Goal: Task Accomplishment & Management: Manage account settings

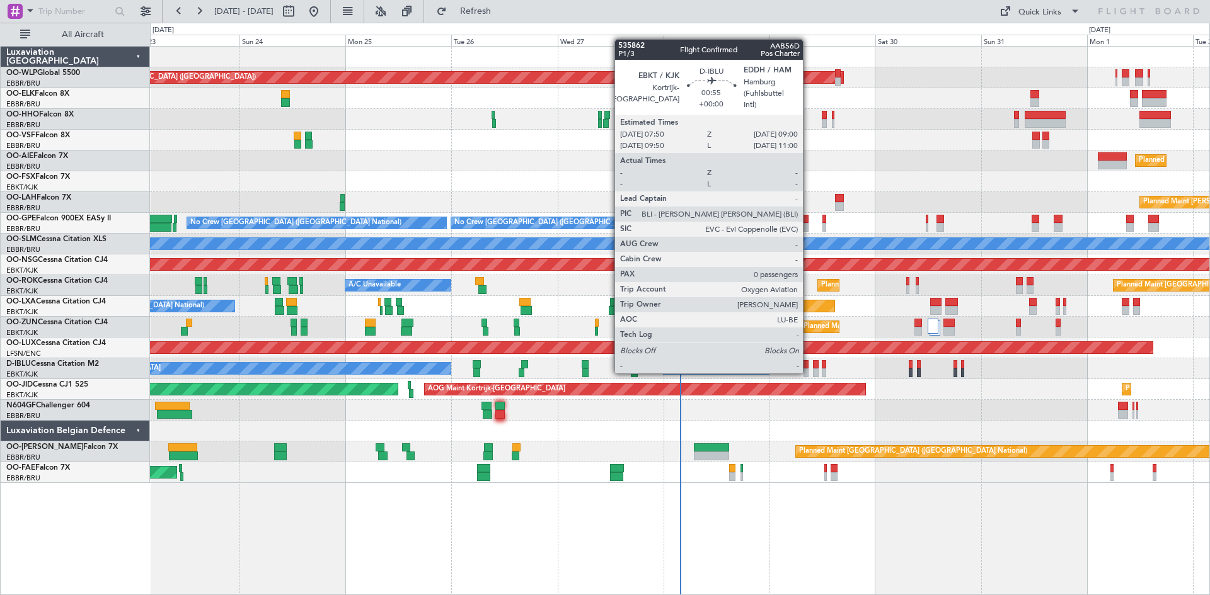
click at [808, 371] on div at bounding box center [806, 373] width 6 height 9
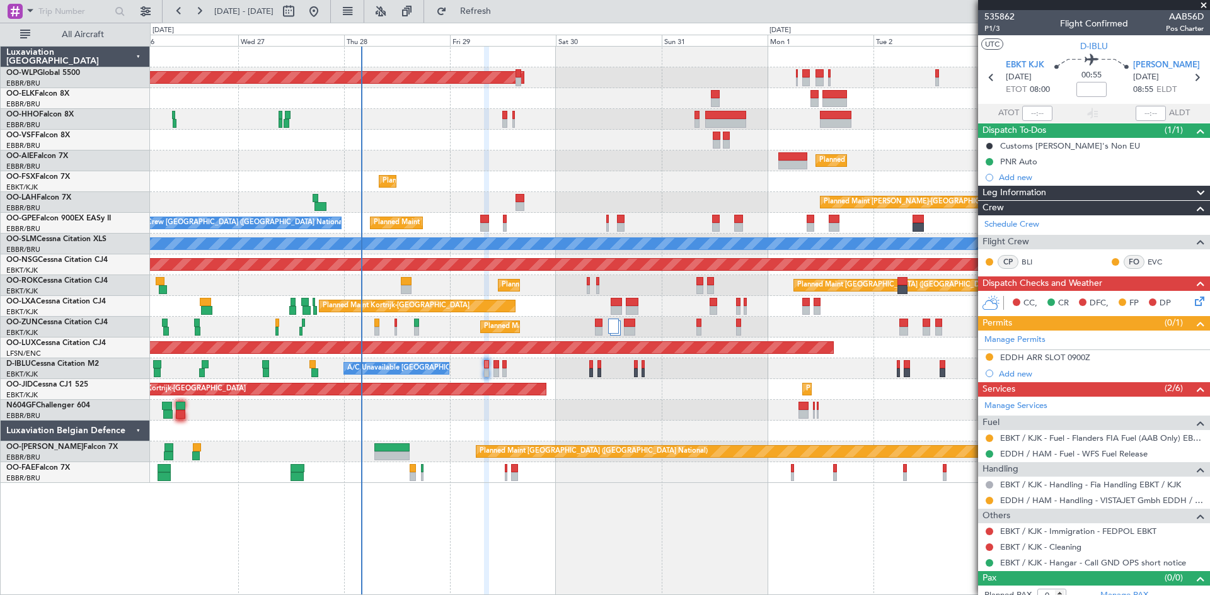
click at [554, 200] on div "Planned Maint [GEOGRAPHIC_DATA] ([GEOGRAPHIC_DATA]) Planned Maint [GEOGRAPHIC_D…" at bounding box center [679, 265] width 1059 height 437
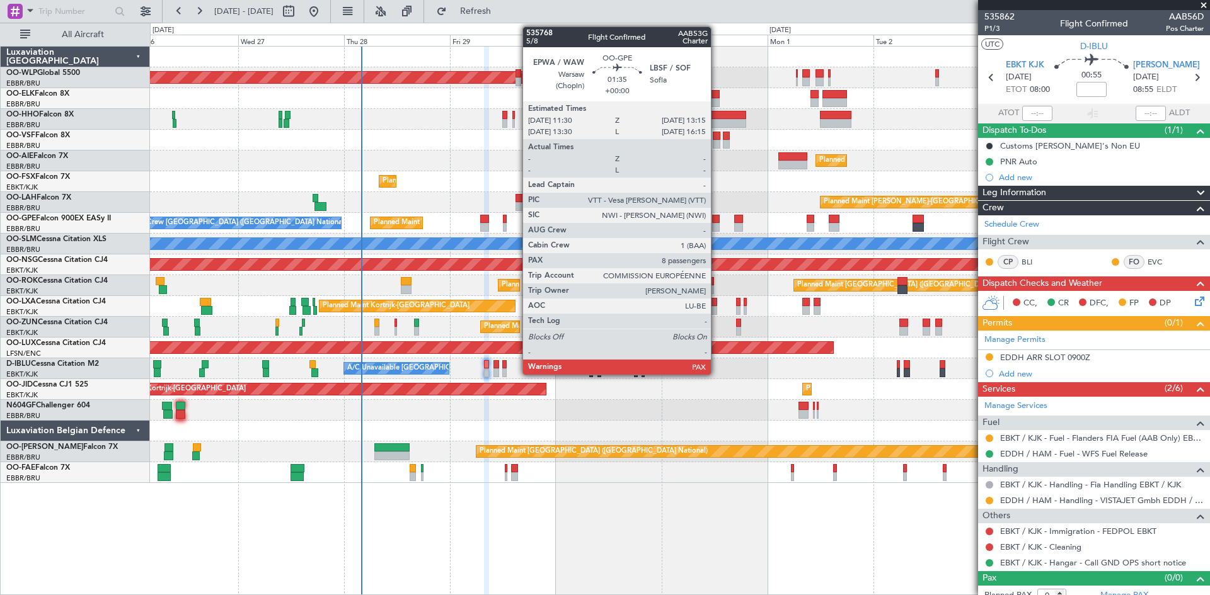
click at [716, 223] on div at bounding box center [716, 227] width 8 height 9
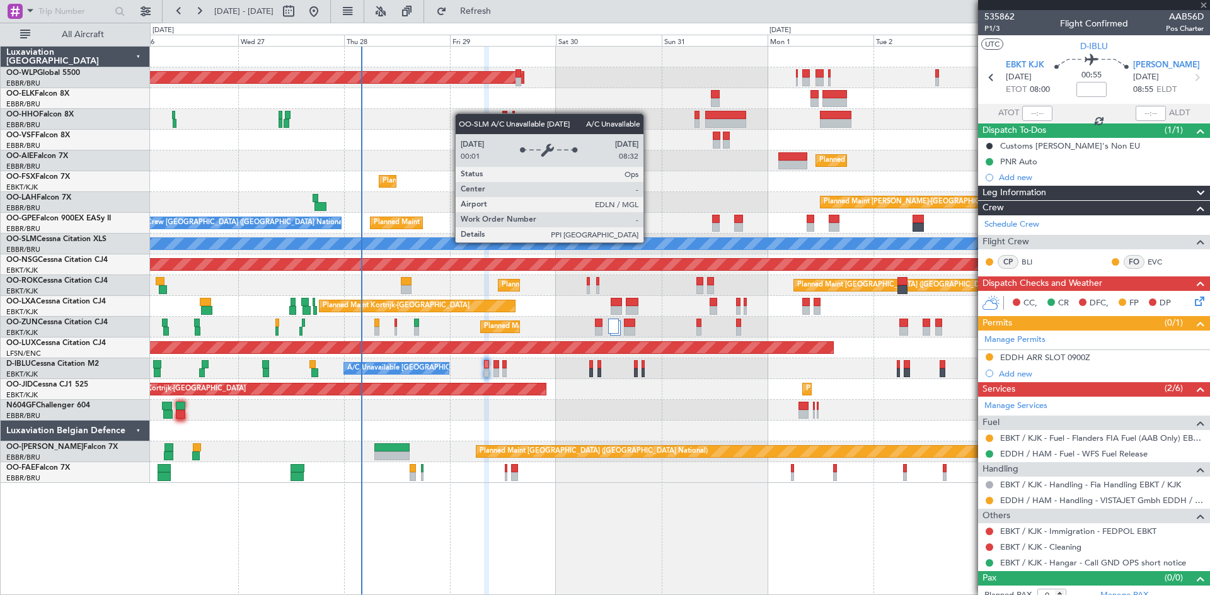
type input "13"
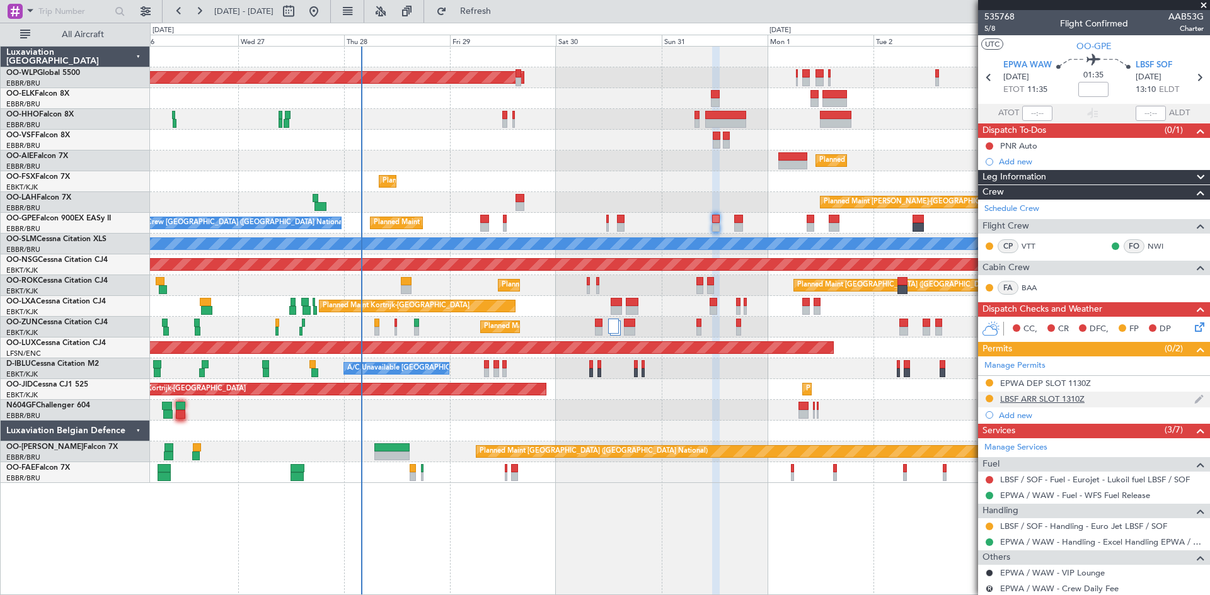
click at [1194, 400] on img at bounding box center [1198, 399] width 9 height 11
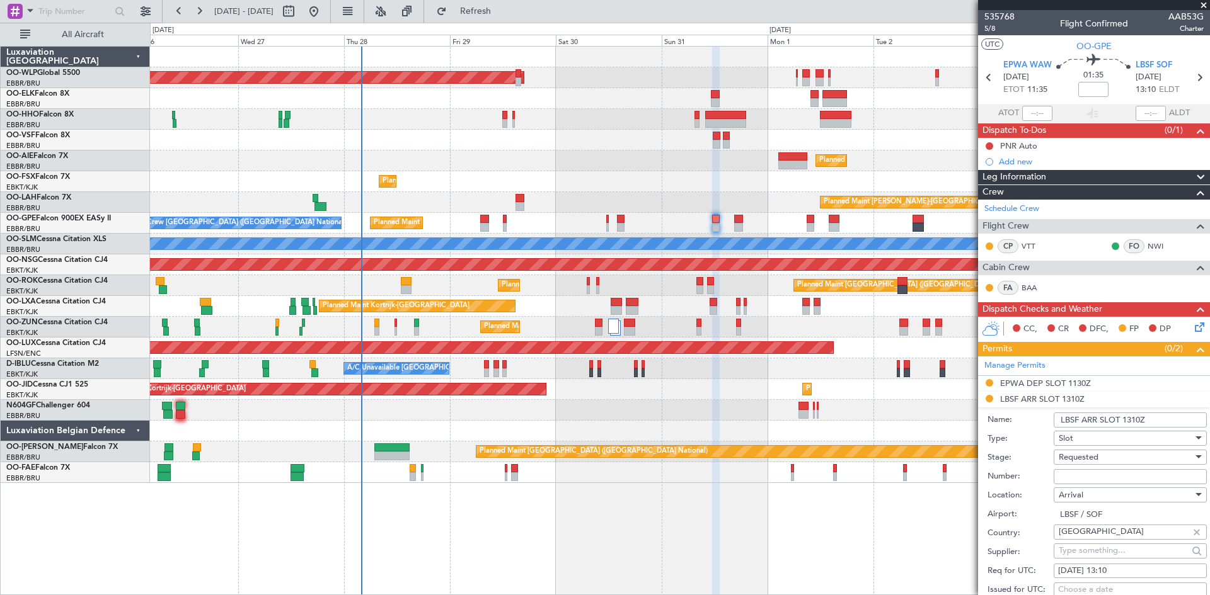
click at [1130, 576] on div "[DATE] 13:10" at bounding box center [1130, 571] width 144 height 13
select select "8"
select select "2025"
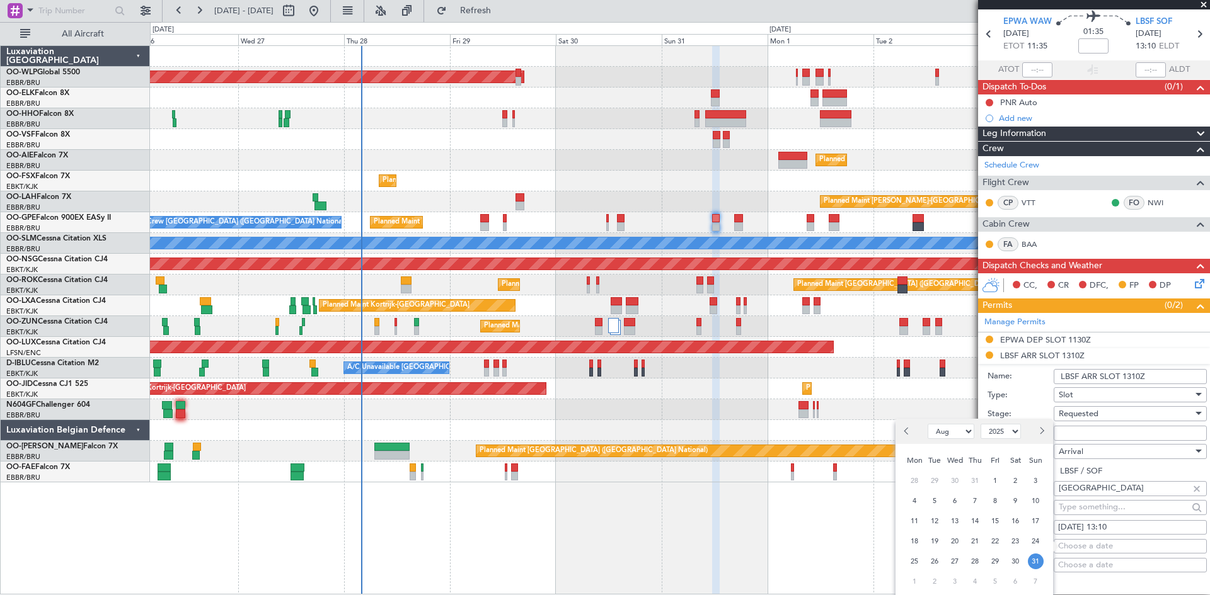
scroll to position [63, 0]
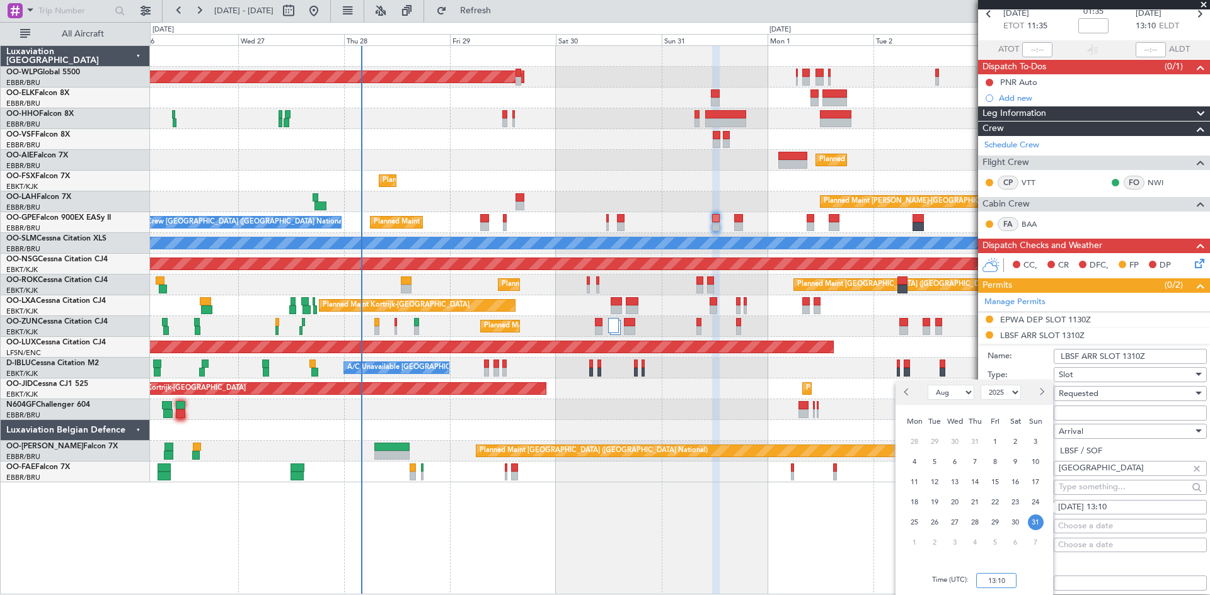
click at [1005, 578] on input "13:10" at bounding box center [996, 580] width 40 height 15
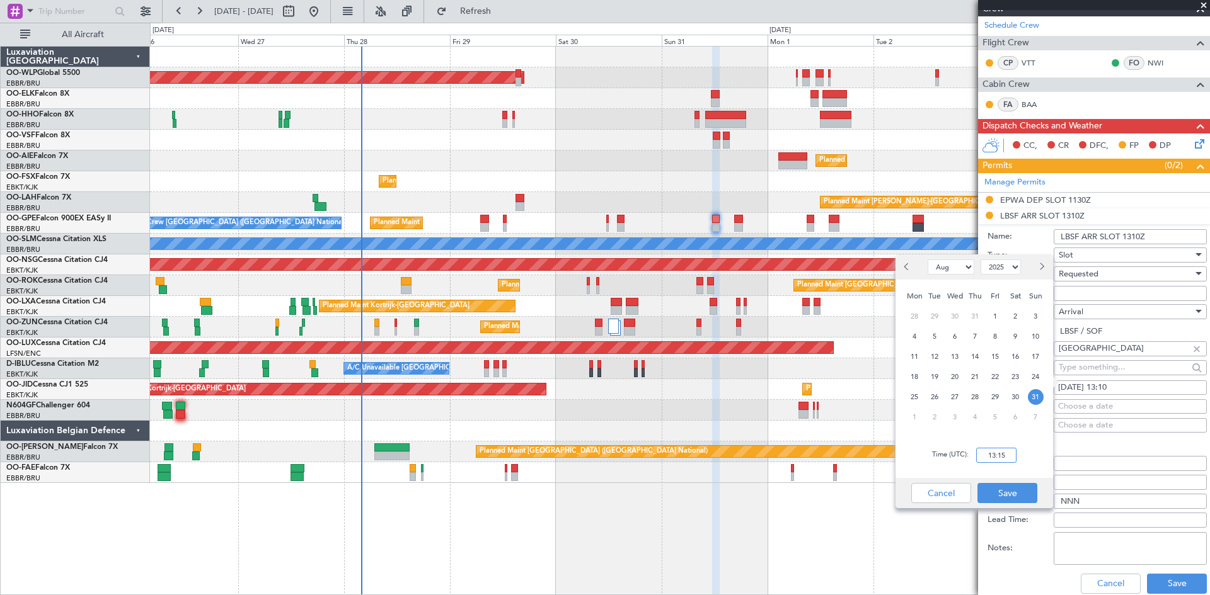
scroll to position [189, 0]
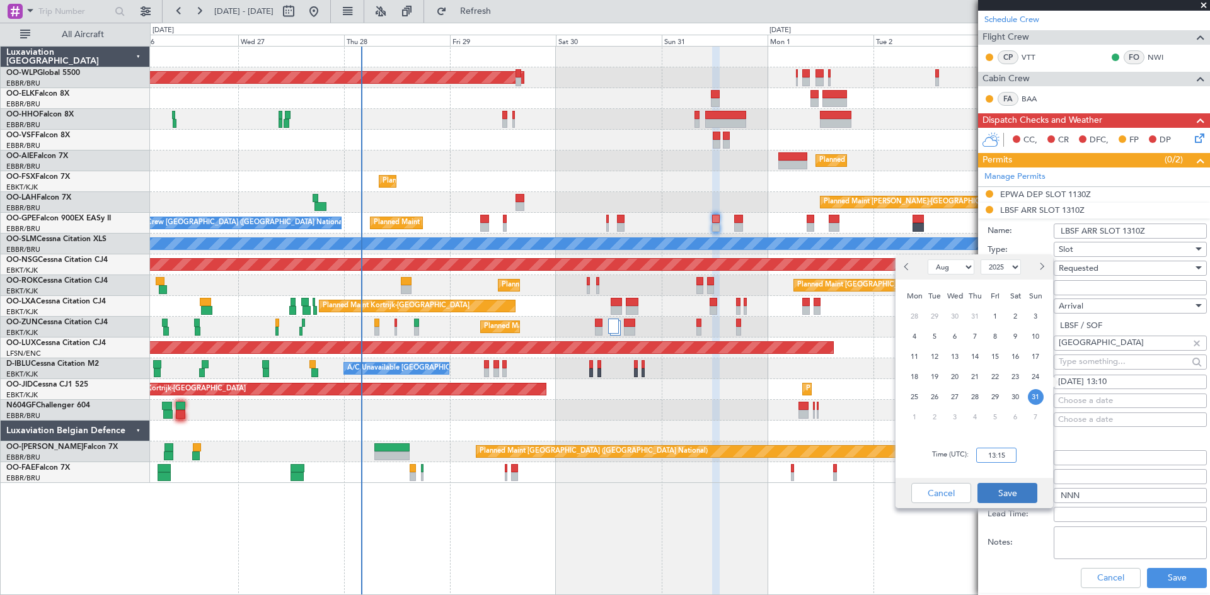
type input "13:15"
click at [1020, 499] on button "Save" at bounding box center [1007, 493] width 60 height 20
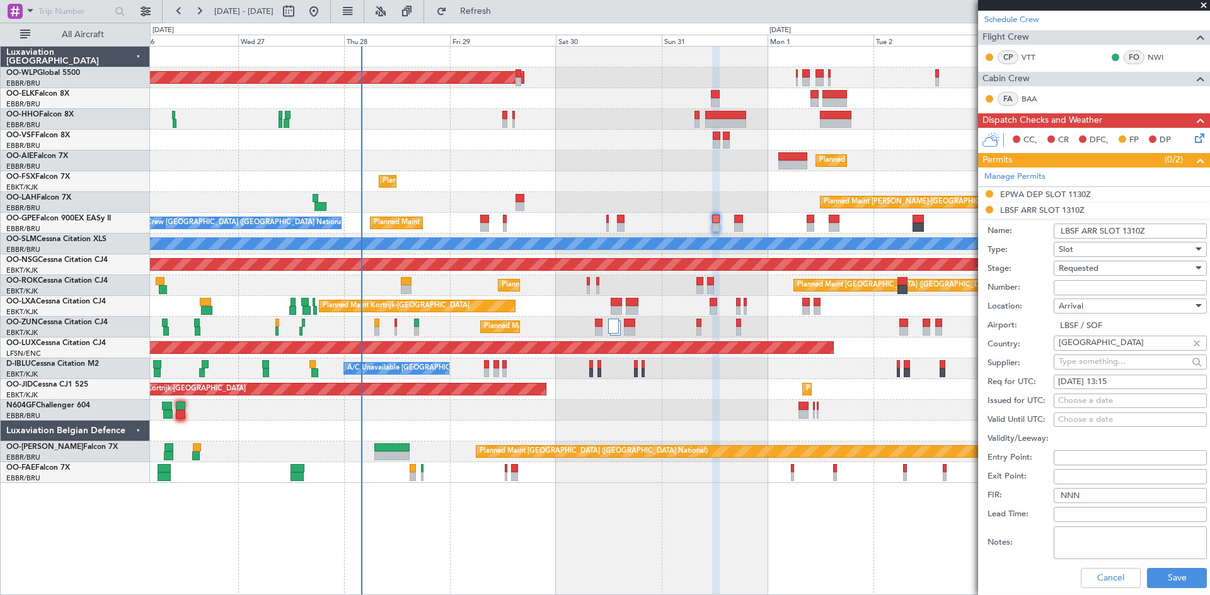
click at [1125, 275] on div "Requested" at bounding box center [1125, 268] width 134 height 19
click at [1099, 360] on span "Received OK" at bounding box center [1125, 363] width 132 height 19
click at [1114, 395] on div "Choose a date" at bounding box center [1130, 401] width 144 height 13
select select "8"
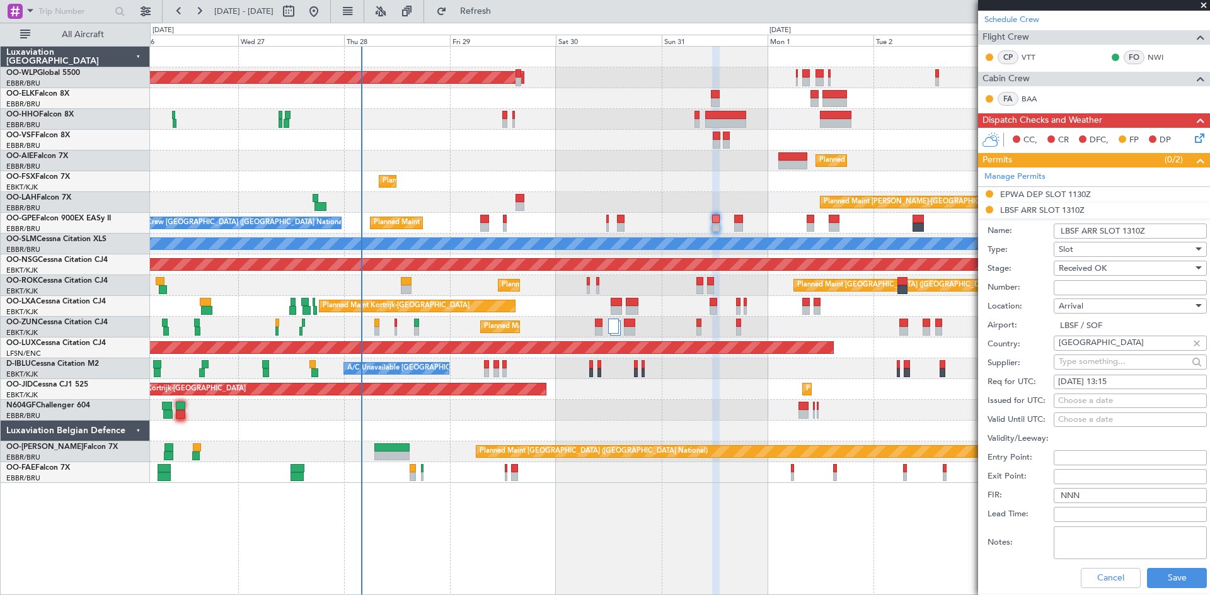
select select "2025"
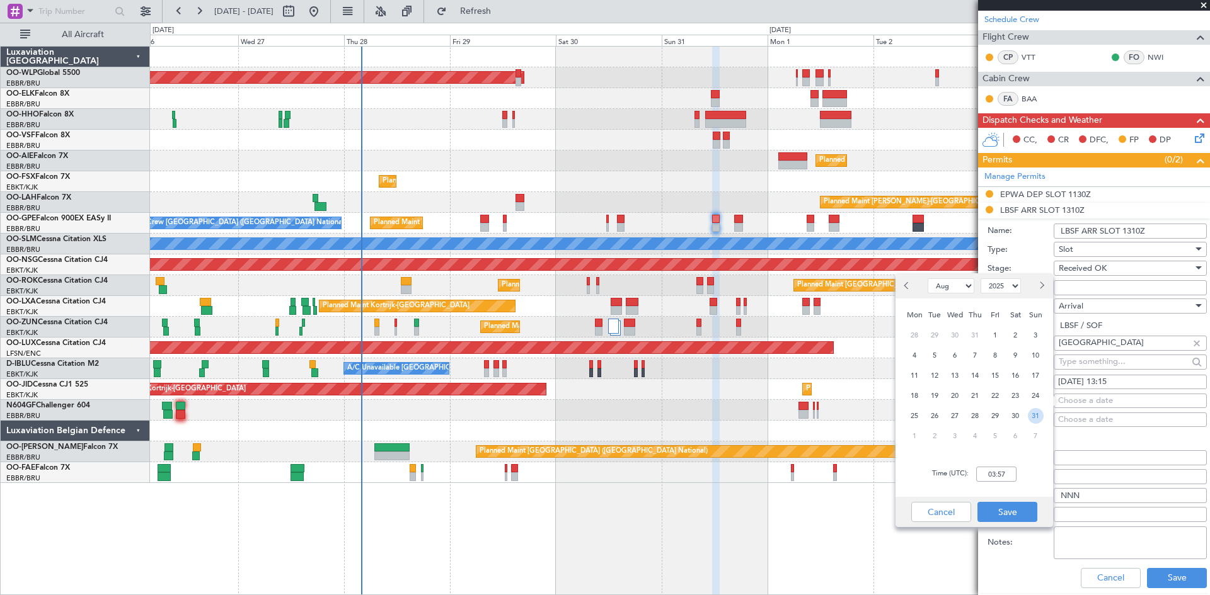
click at [1027, 417] on span "31" at bounding box center [1035, 416] width 16 height 16
click at [987, 477] on input "00:00" at bounding box center [996, 474] width 40 height 15
click at [964, 455] on div "Time (UTC): 1315" at bounding box center [973, 474] width 157 height 45
type input "13:15"
click at [1024, 515] on button "Save" at bounding box center [1007, 512] width 60 height 20
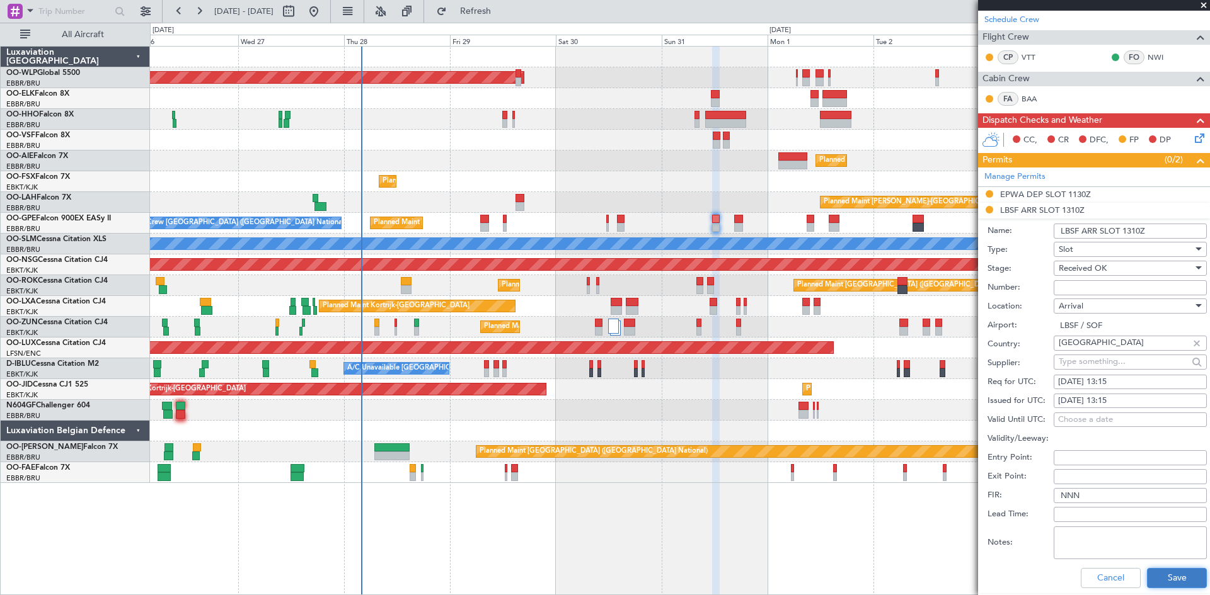
click at [1152, 581] on button "Save" at bounding box center [1177, 578] width 60 height 20
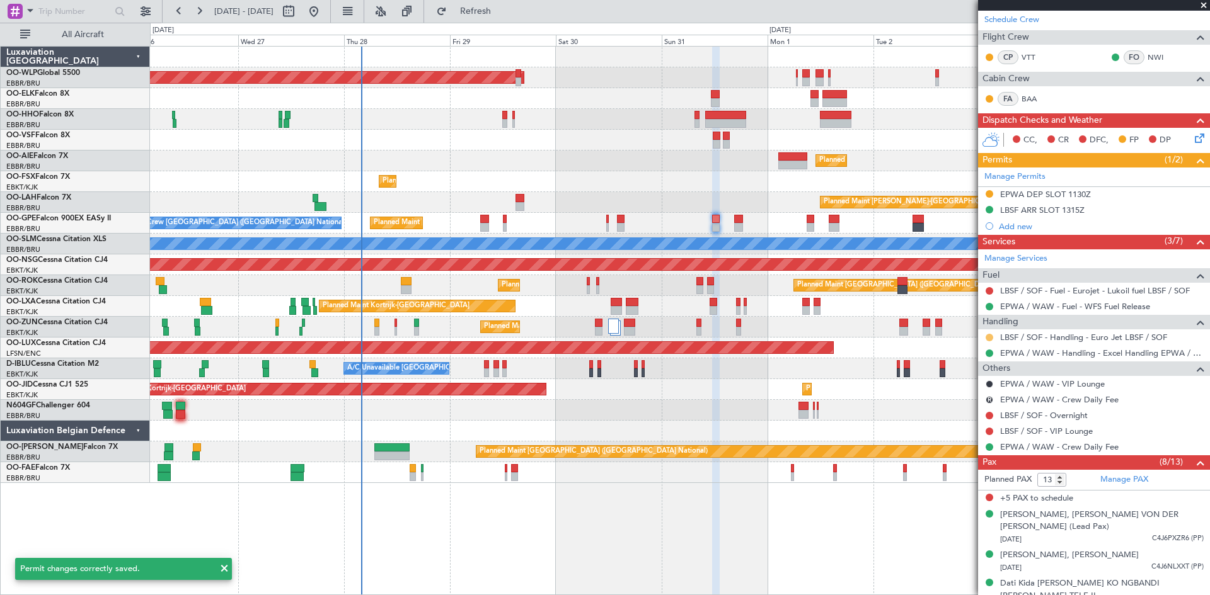
click at [987, 337] on button at bounding box center [989, 338] width 8 height 8
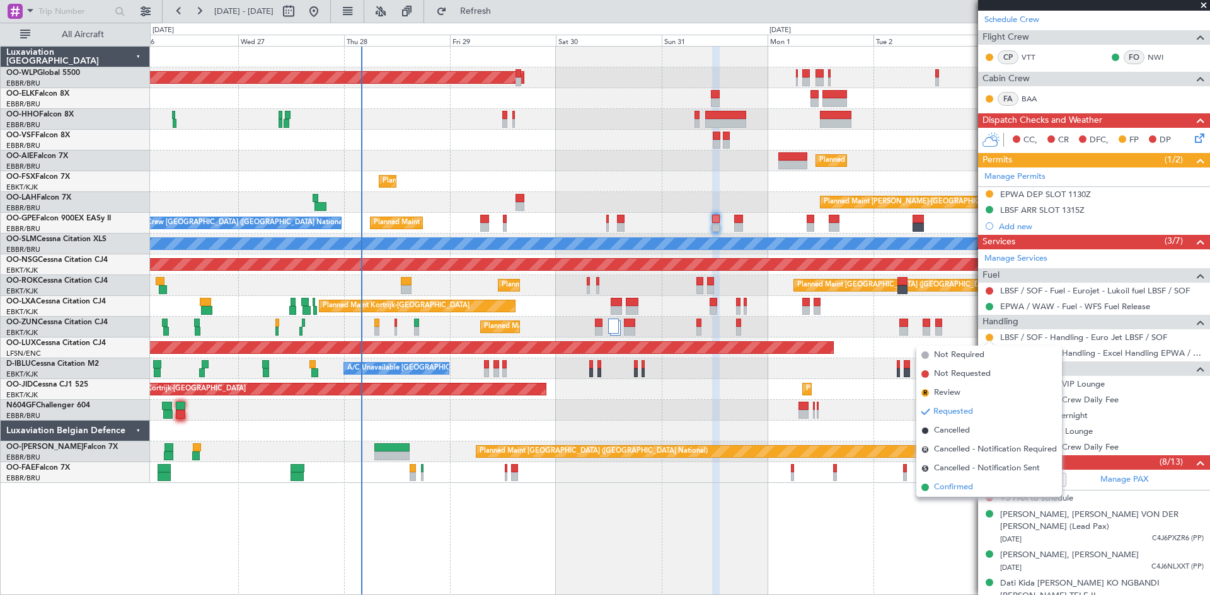
click at [975, 481] on li "Confirmed" at bounding box center [989, 487] width 146 height 19
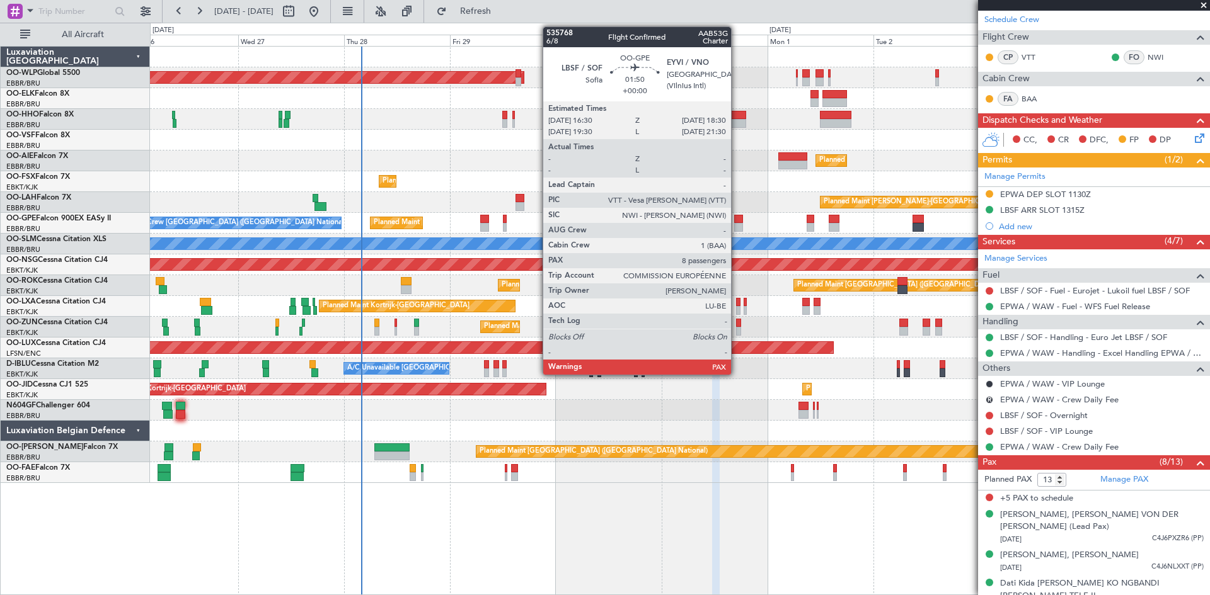
click at [736, 225] on div at bounding box center [738, 227] width 9 height 9
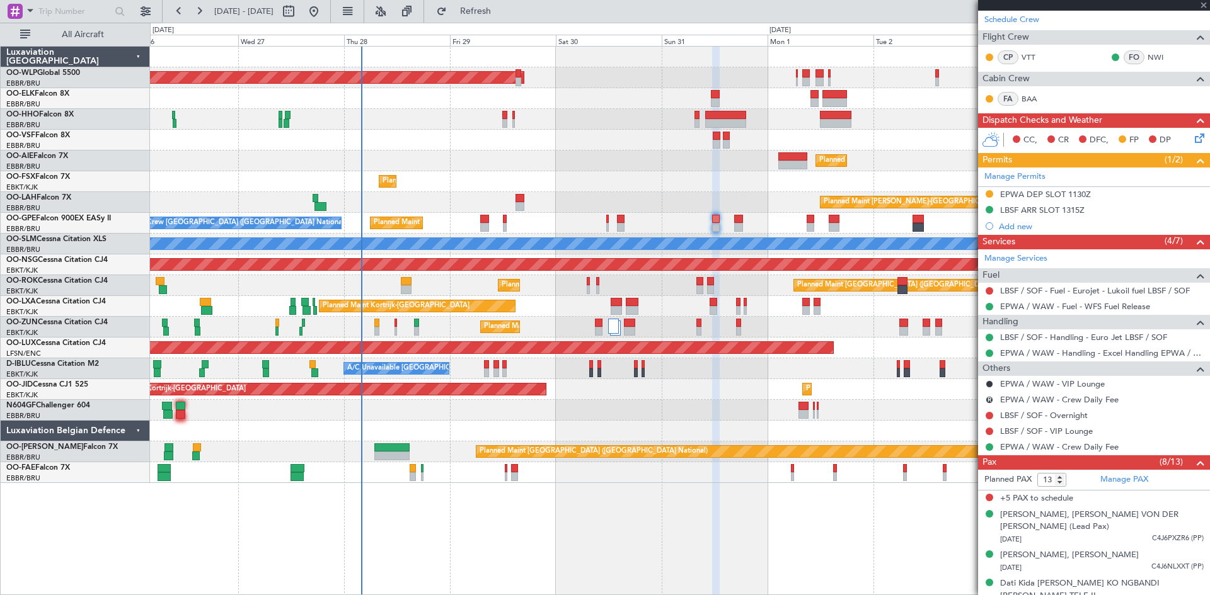
scroll to position [0, 0]
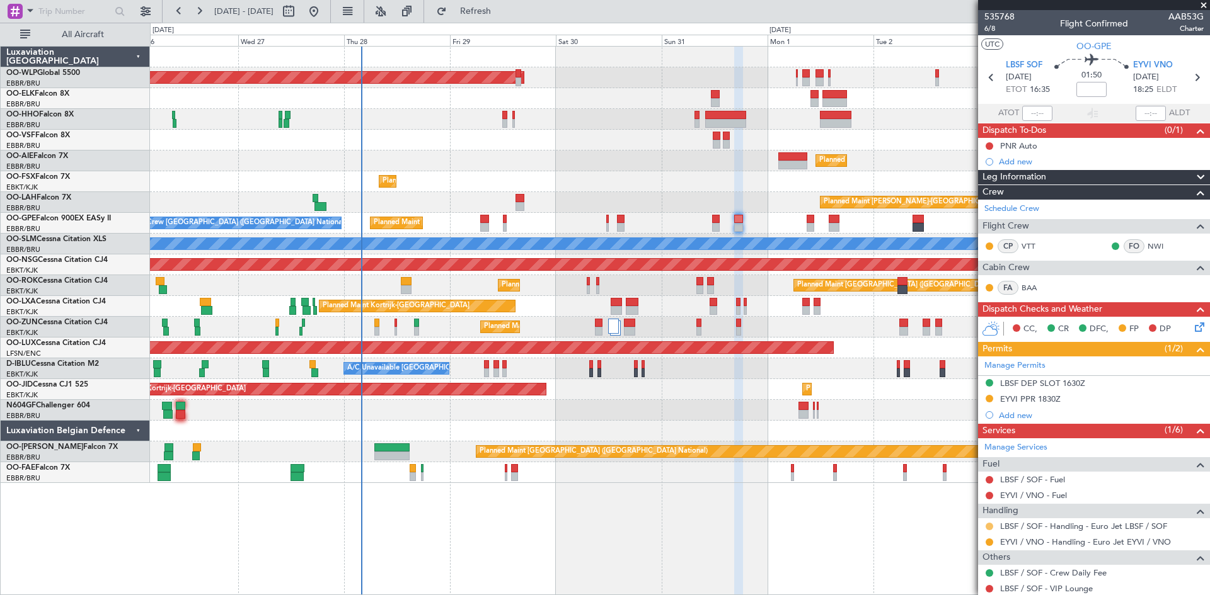
click at [988, 527] on button at bounding box center [989, 527] width 8 height 8
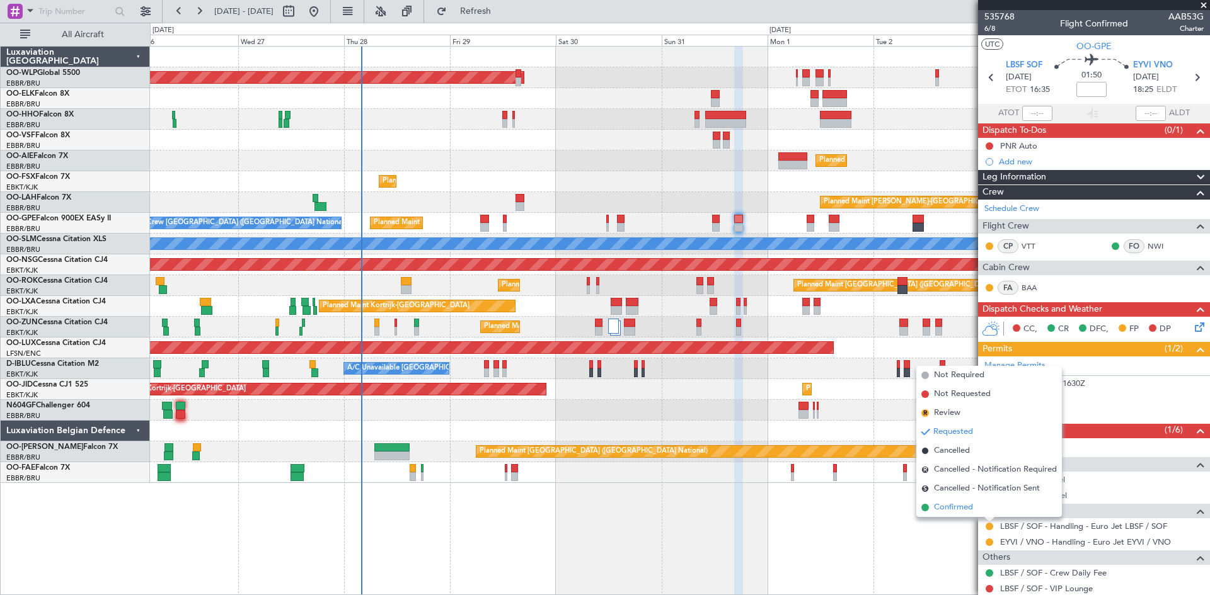
click at [980, 512] on li "Confirmed" at bounding box center [989, 507] width 146 height 19
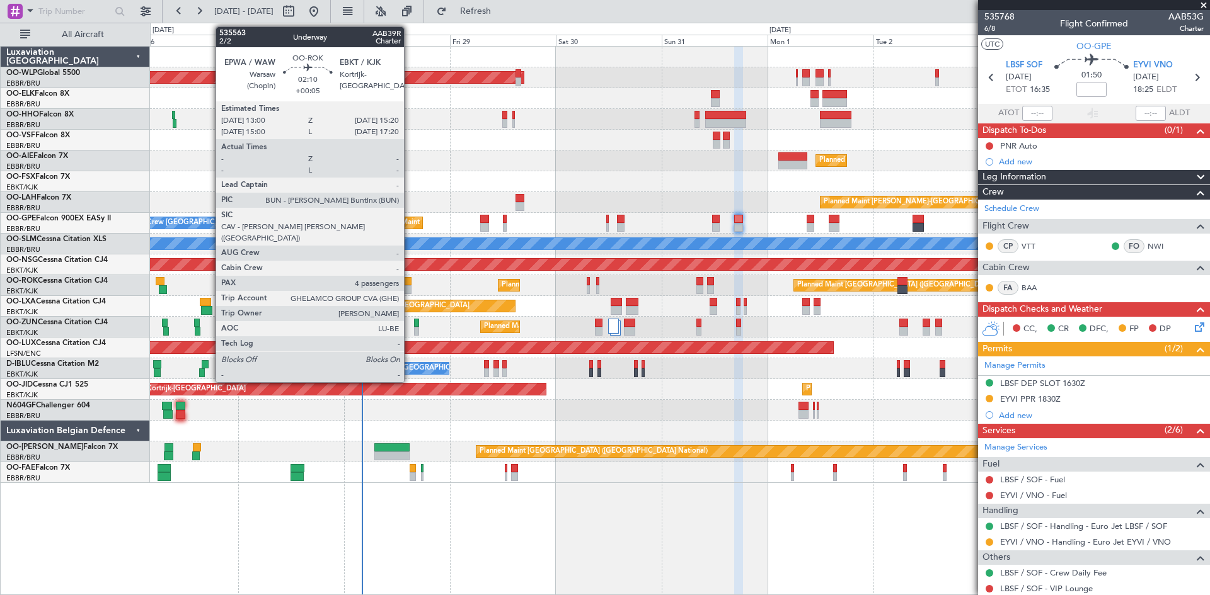
click at [409, 288] on div at bounding box center [406, 289] width 11 height 9
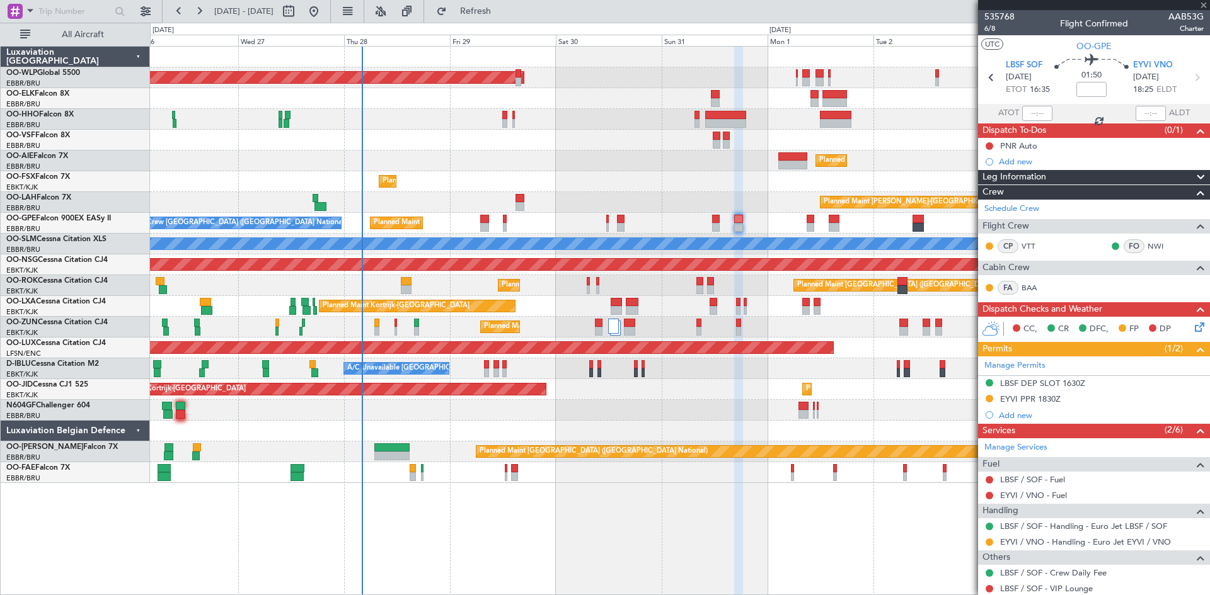
type input "+00:05"
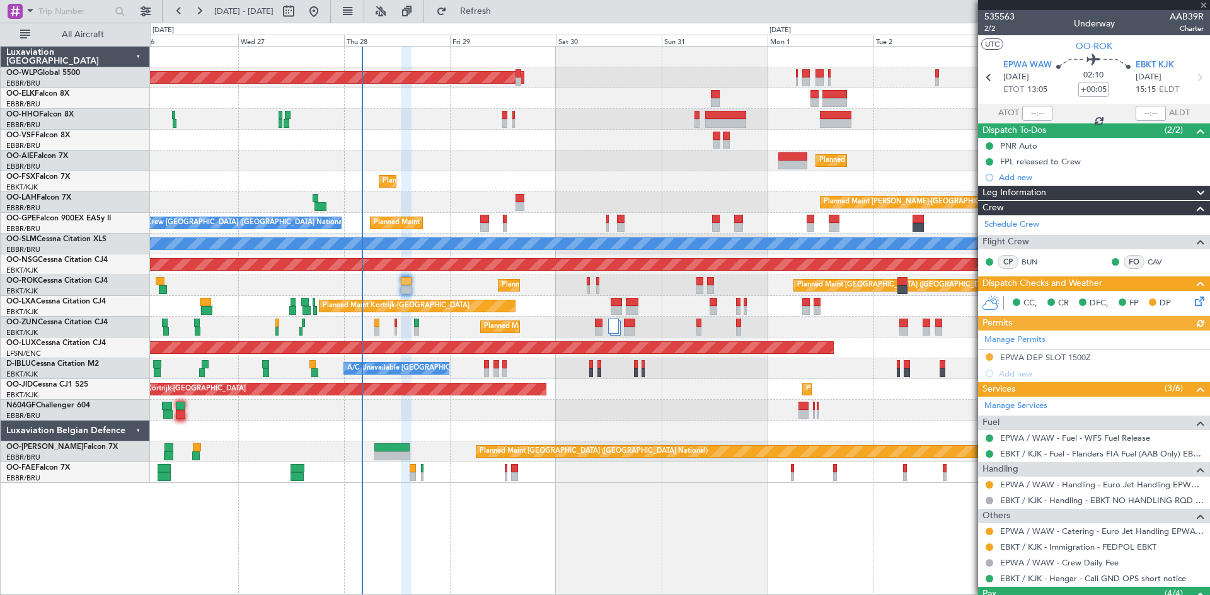
click at [1060, 358] on div "Manage Permits EPWA DEP SLOT 1500Z Add new" at bounding box center [1094, 356] width 232 height 51
click at [1067, 357] on div "EPWA DEP SLOT 1500Z" at bounding box center [1045, 357] width 91 height 11
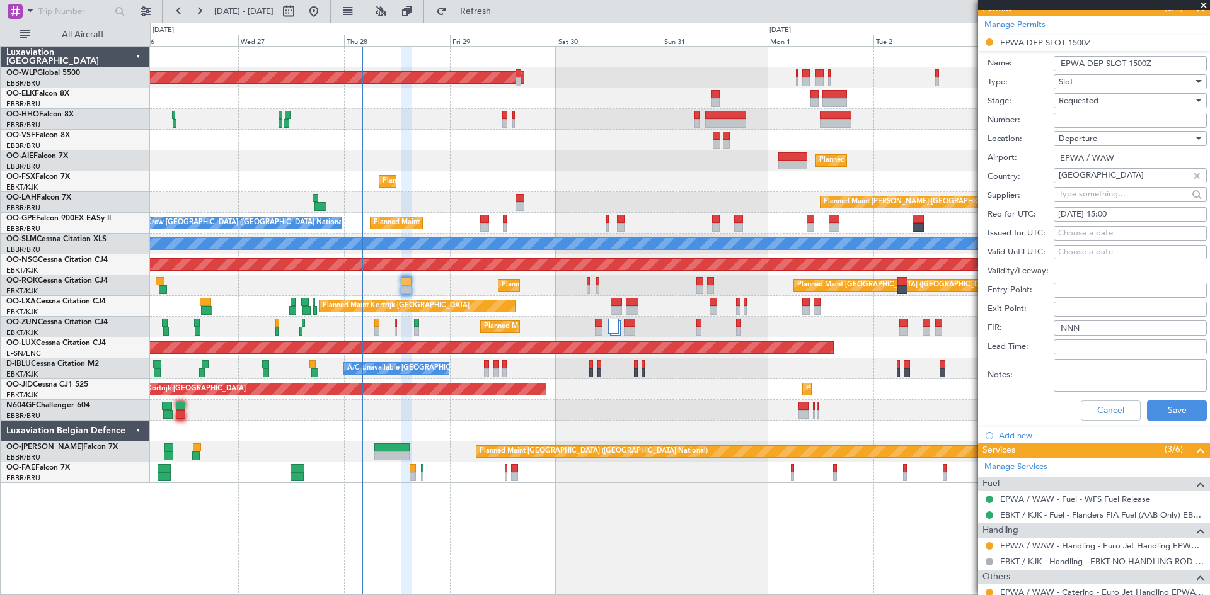
scroll to position [252, 0]
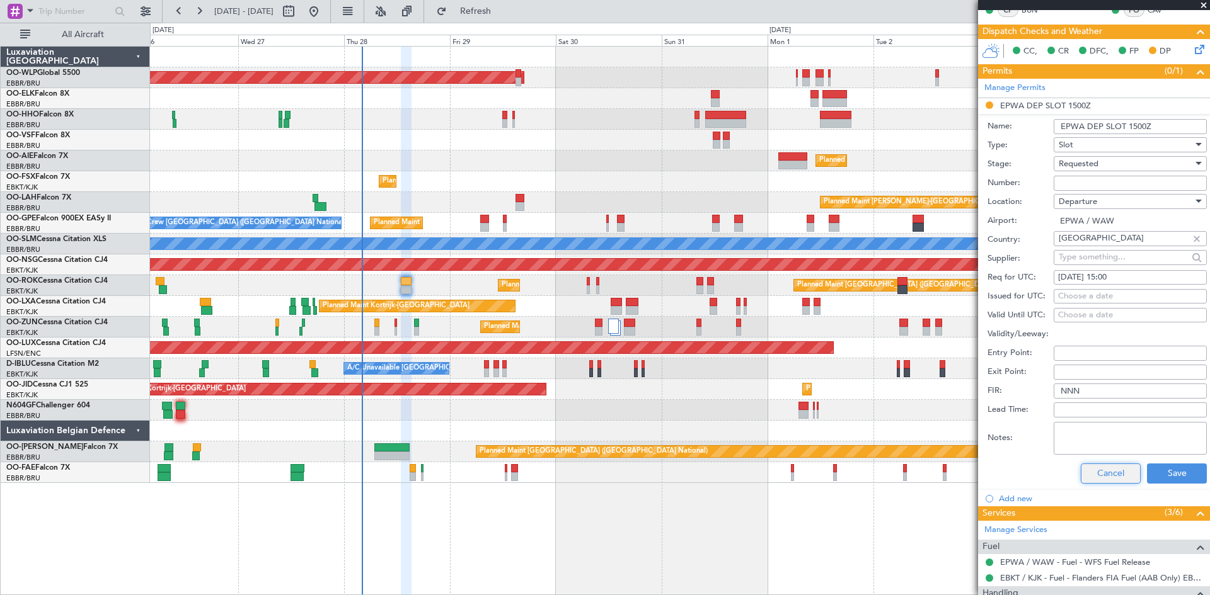
click at [1086, 470] on button "Cancel" at bounding box center [1110, 474] width 60 height 20
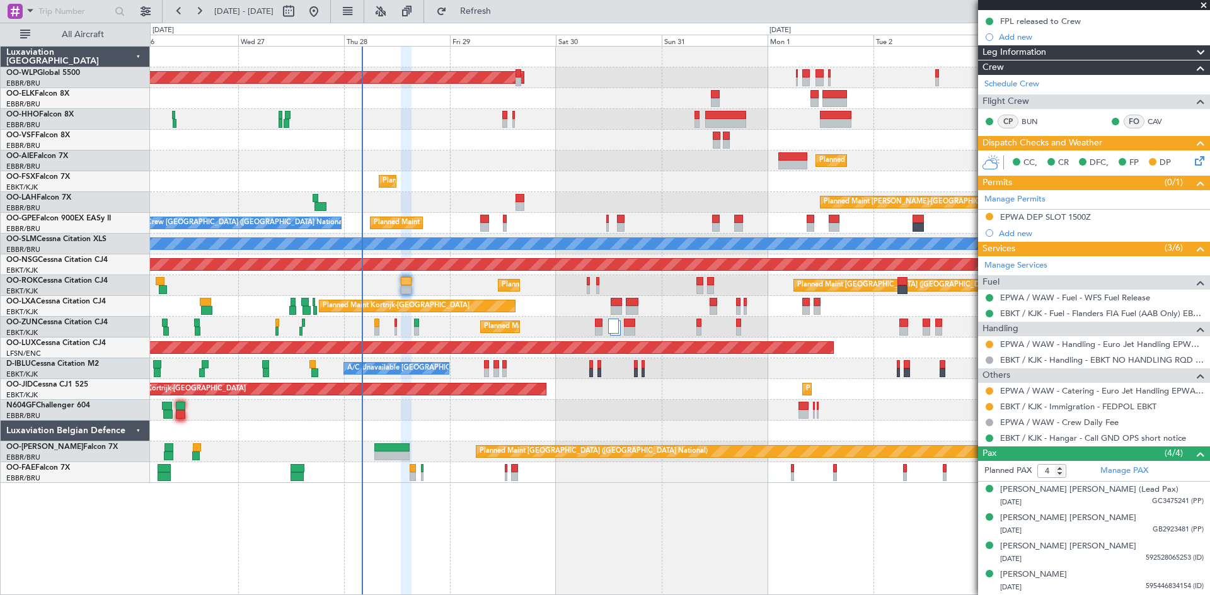
scroll to position [140, 0]
click at [1205, 7] on span at bounding box center [1203, 5] width 13 height 11
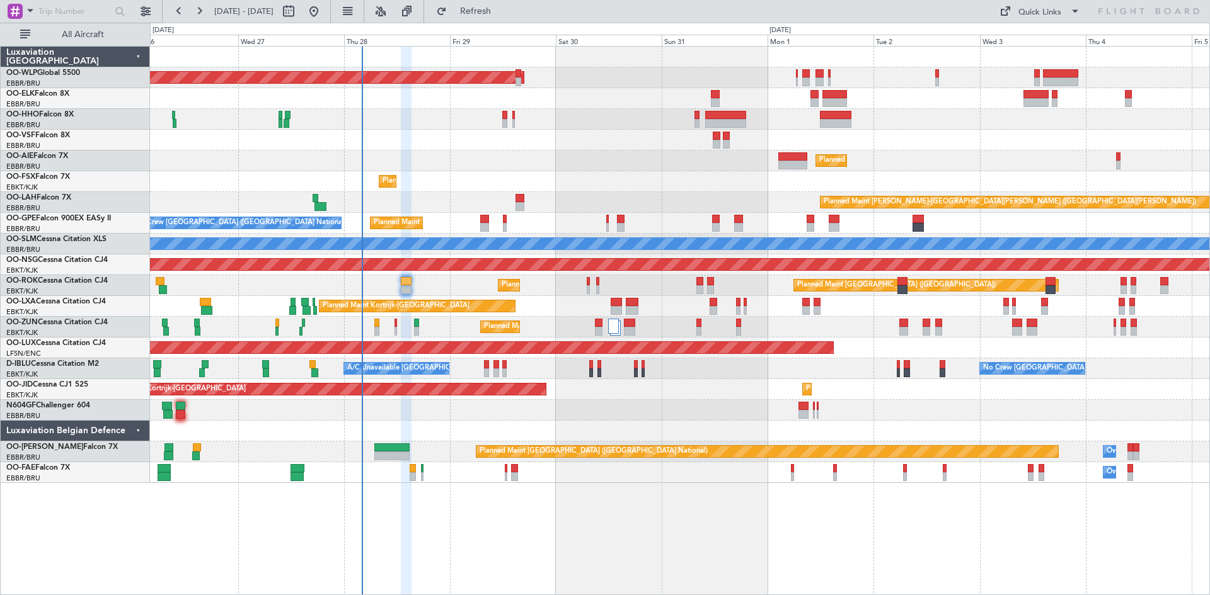
type input "0"
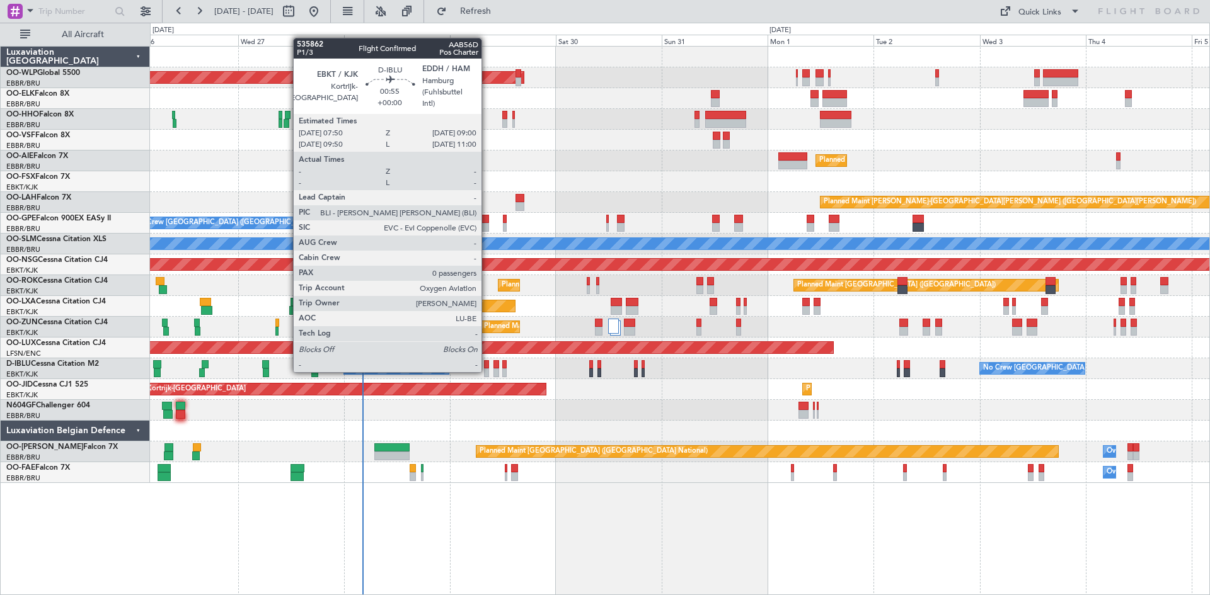
click at [487, 370] on div at bounding box center [487, 373] width 6 height 9
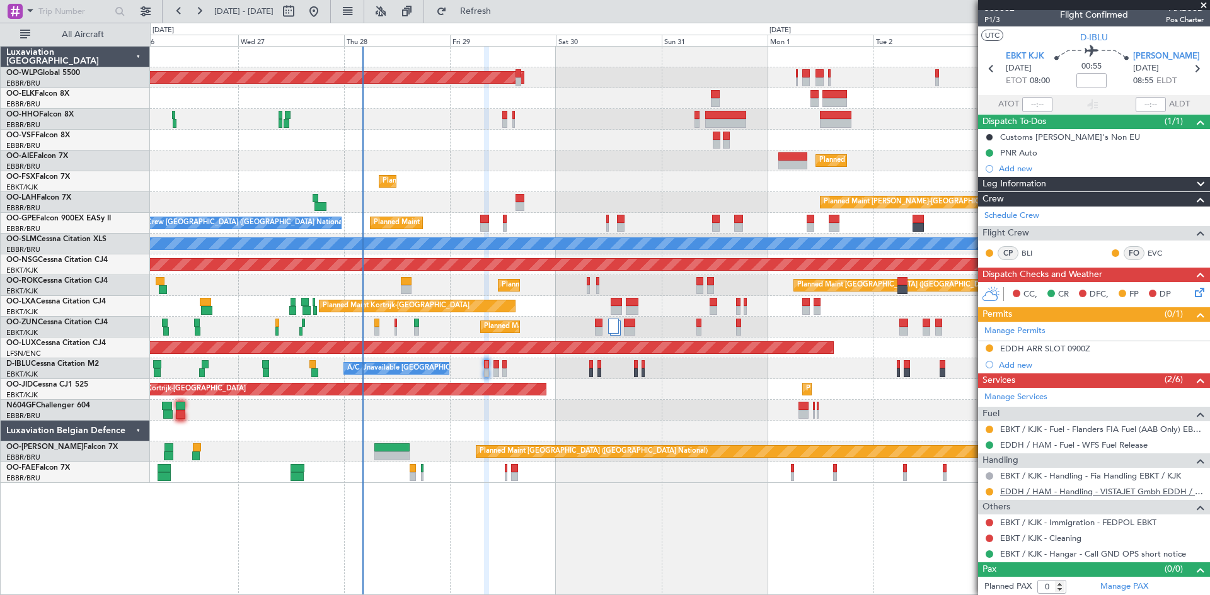
scroll to position [11, 0]
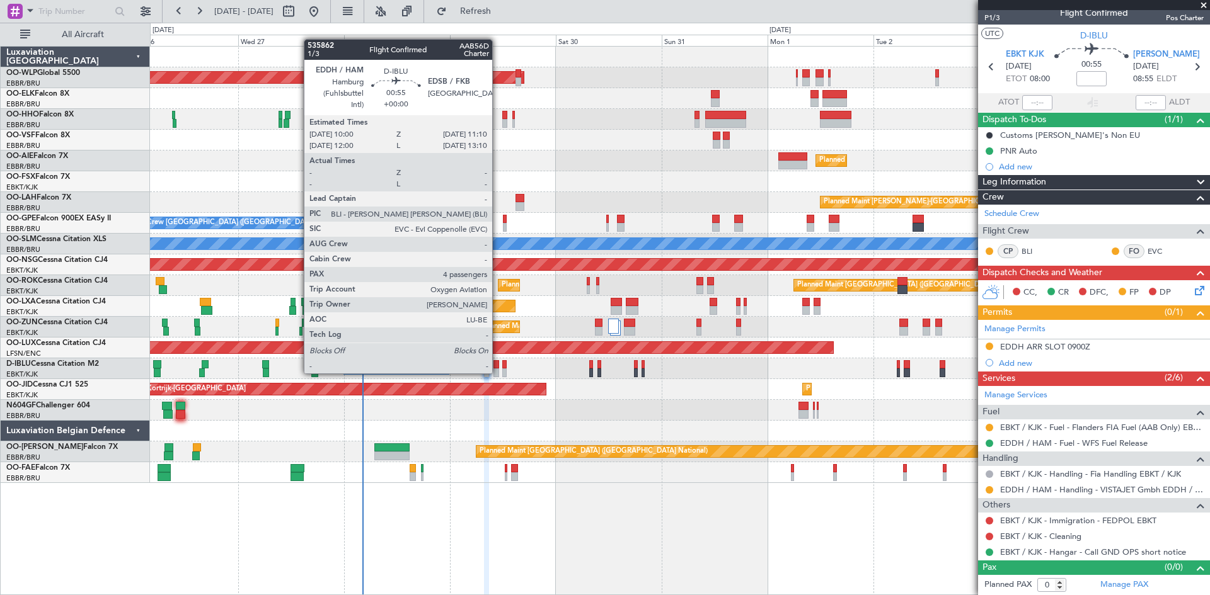
click at [497, 373] on div at bounding box center [496, 373] width 6 height 9
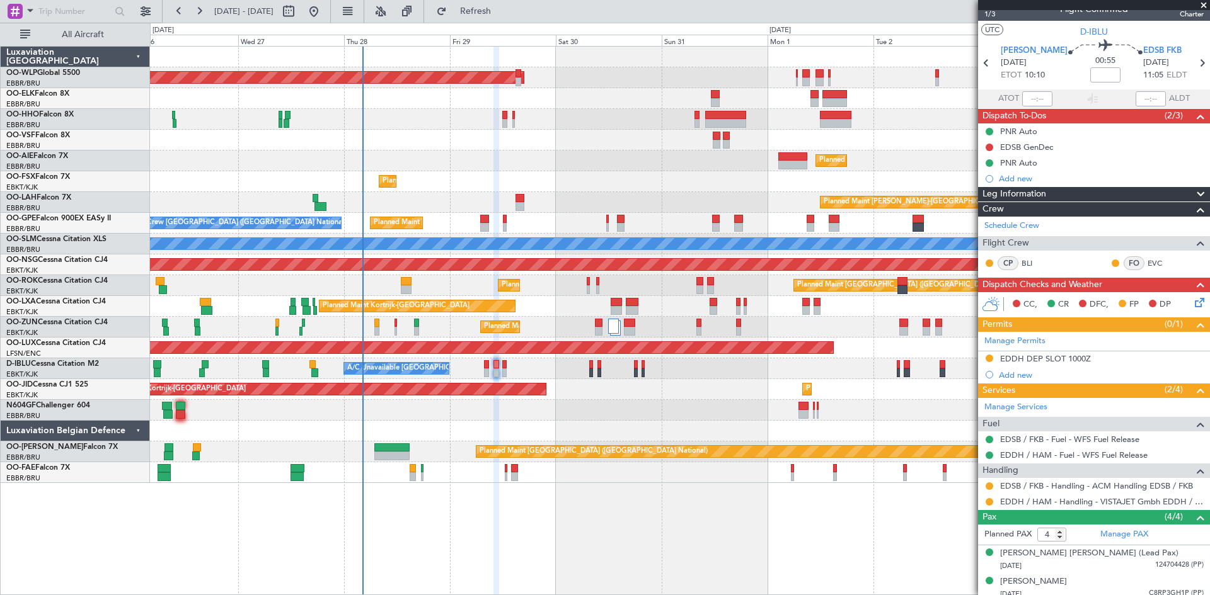
scroll to position [0, 0]
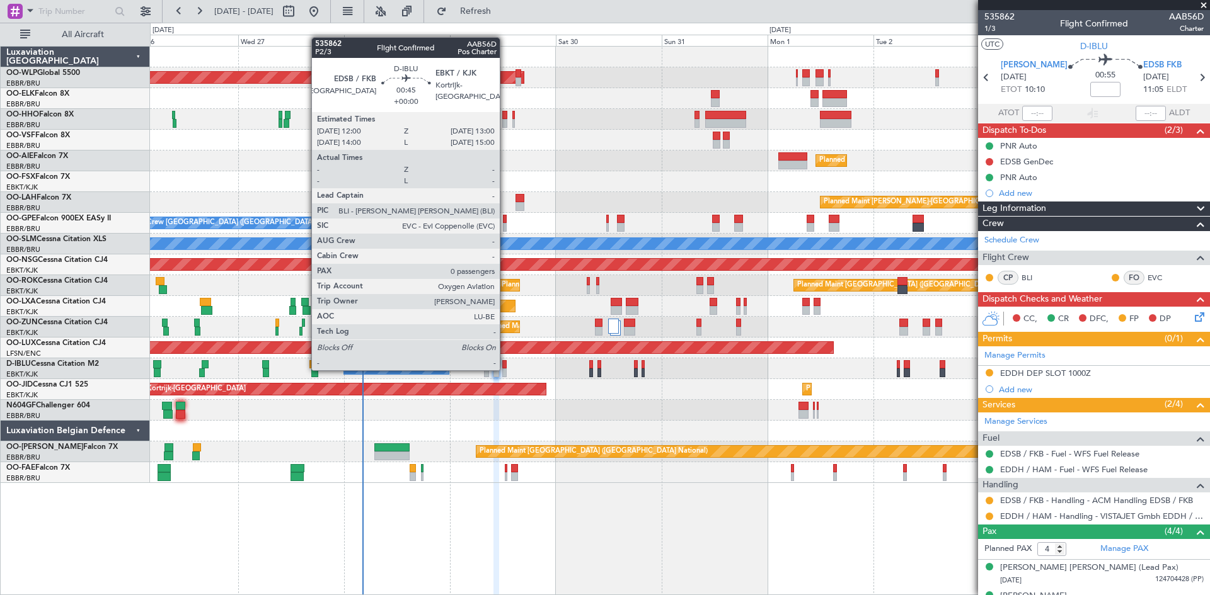
click at [505, 369] on div at bounding box center [504, 373] width 5 height 9
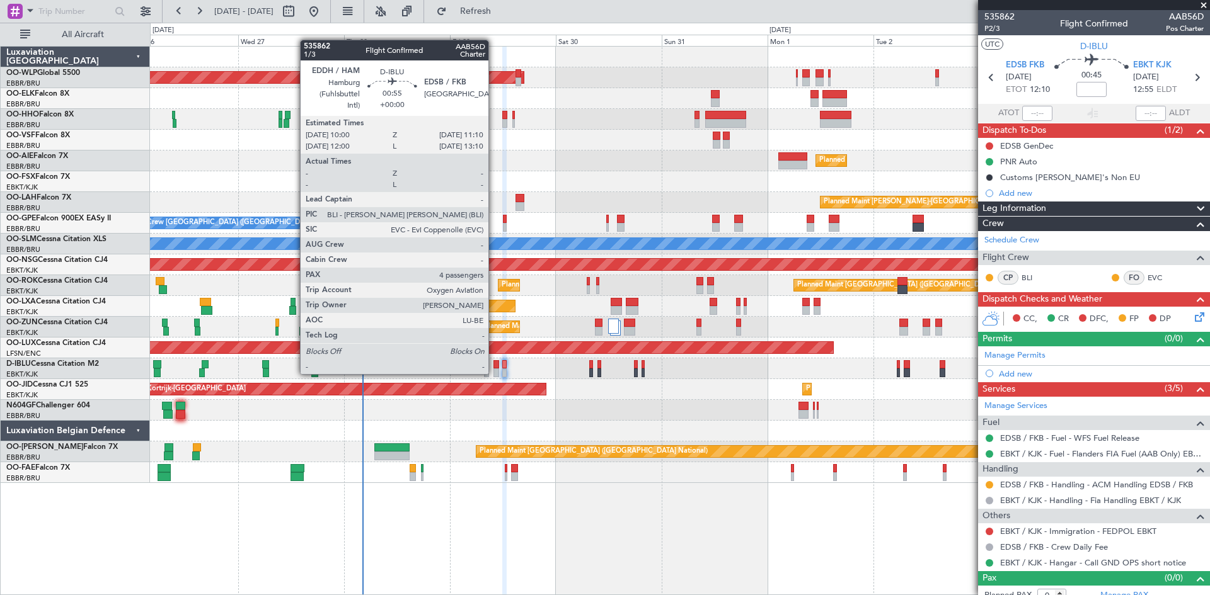
click at [494, 373] on div at bounding box center [496, 373] width 6 height 9
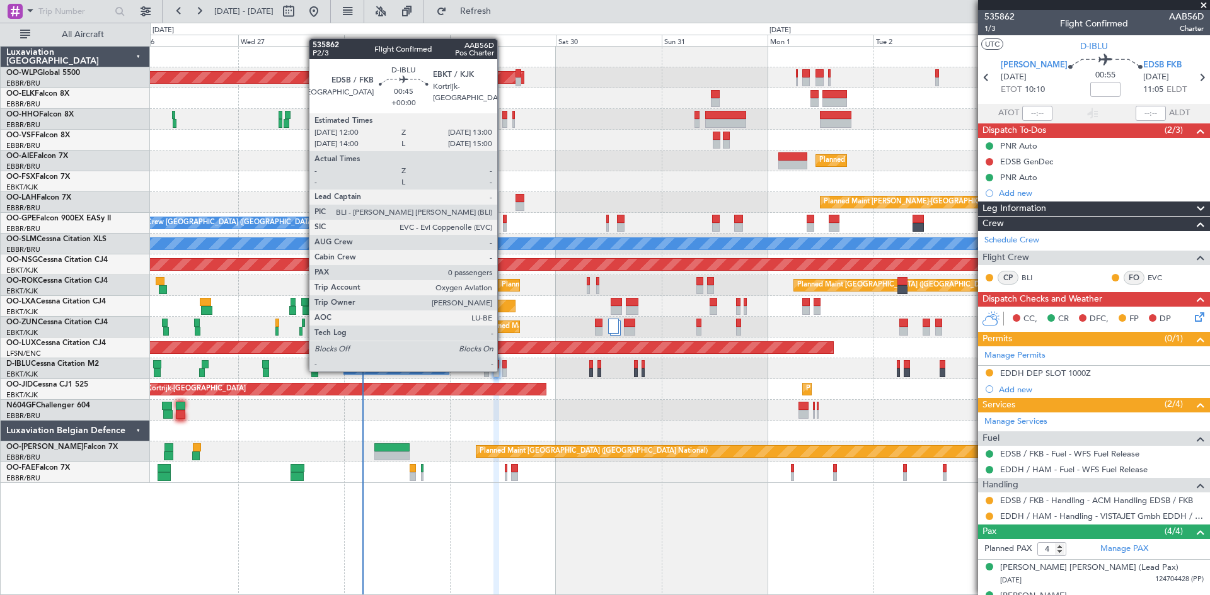
click at [503, 370] on div at bounding box center [504, 373] width 5 height 9
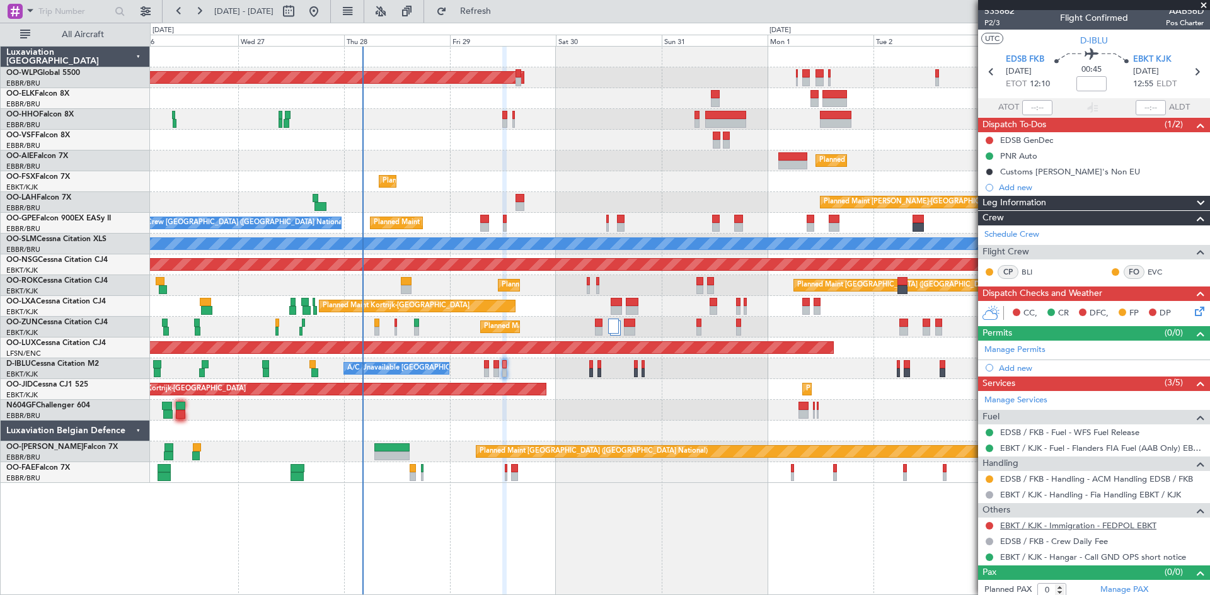
scroll to position [11, 0]
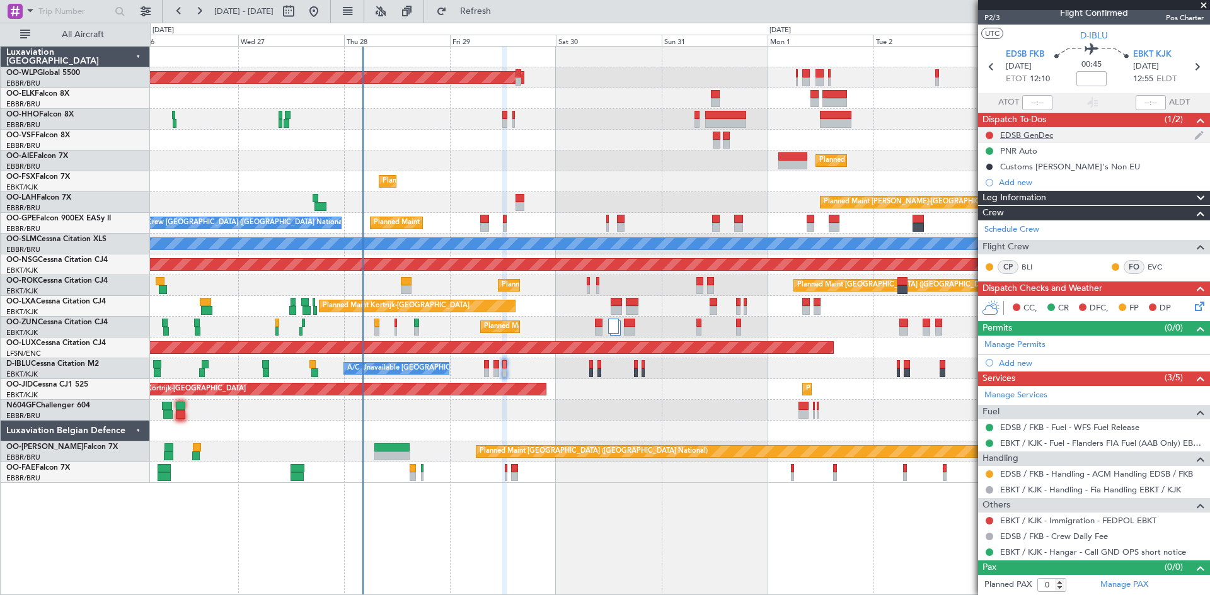
click at [1023, 139] on div "EDSB GenDec" at bounding box center [1026, 135] width 53 height 11
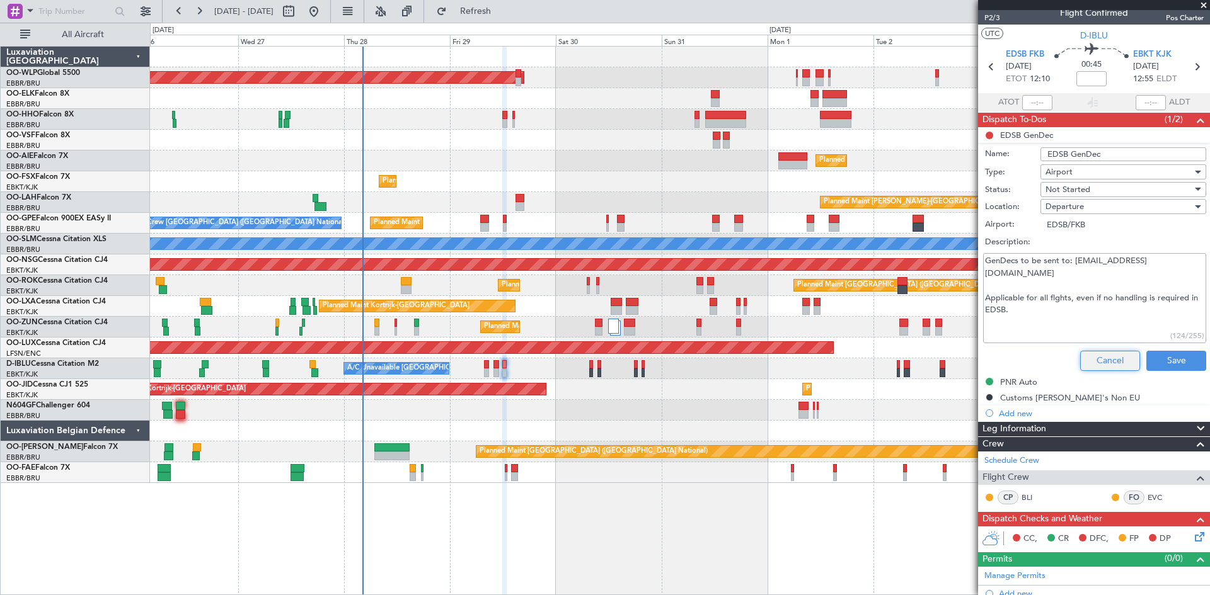
click at [1081, 362] on button "Cancel" at bounding box center [1110, 361] width 60 height 20
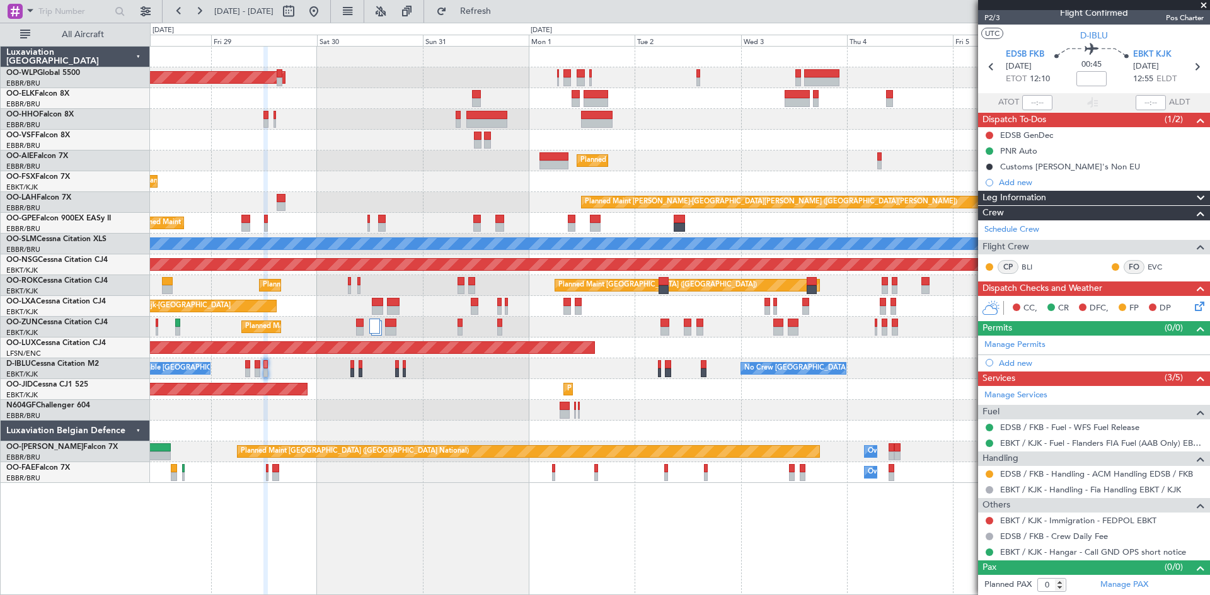
click at [506, 205] on div "Planned Maint Berlin (Brandenburg) Planned Maint Kortrijk-Wevelgem Planned Main…" at bounding box center [679, 265] width 1059 height 437
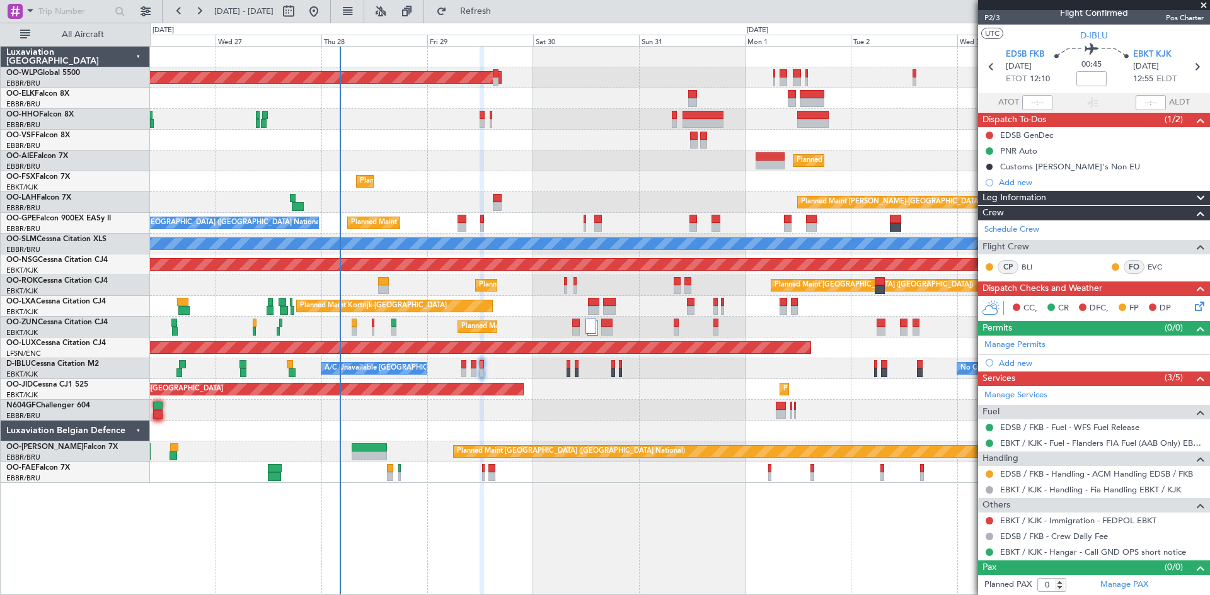
click at [993, 171] on fb-app "28 Aug 2025 - 07 Sep 2025 Refresh Quick Links All Aircraft Planned Maint Berlin…" at bounding box center [605, 302] width 1210 height 586
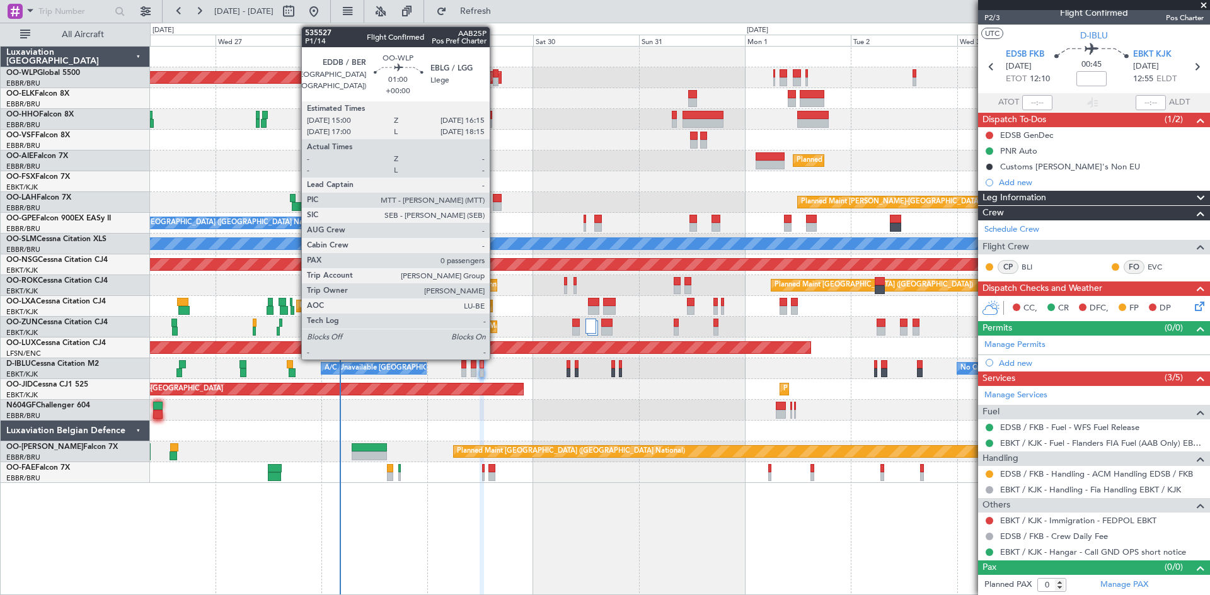
click at [495, 77] on div at bounding box center [496, 73] width 6 height 9
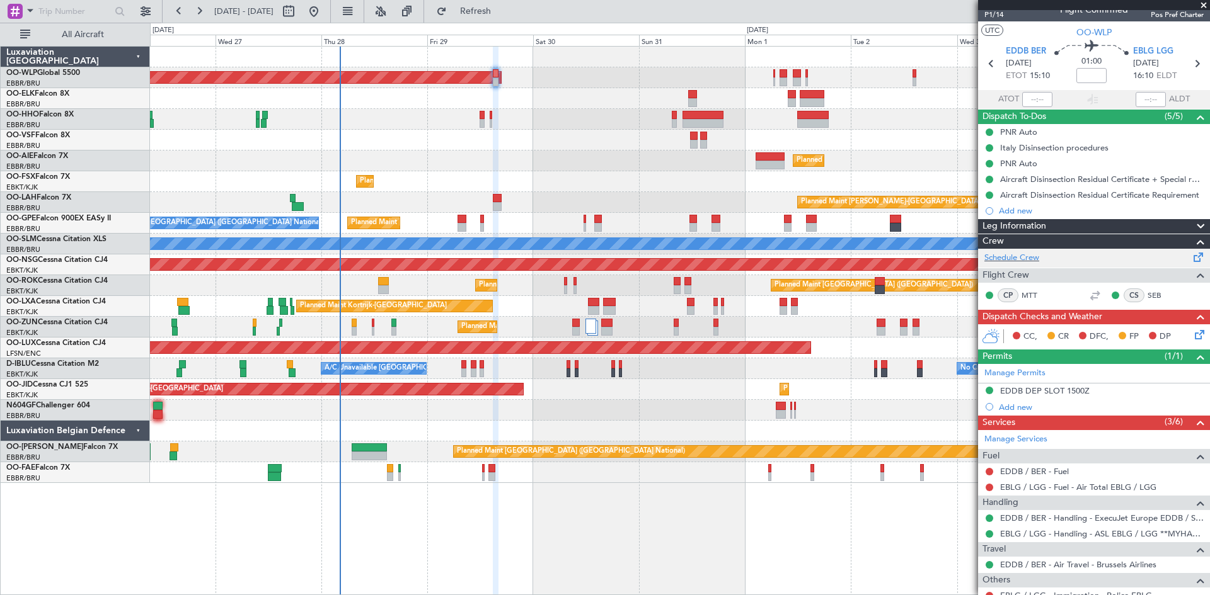
scroll to position [0, 0]
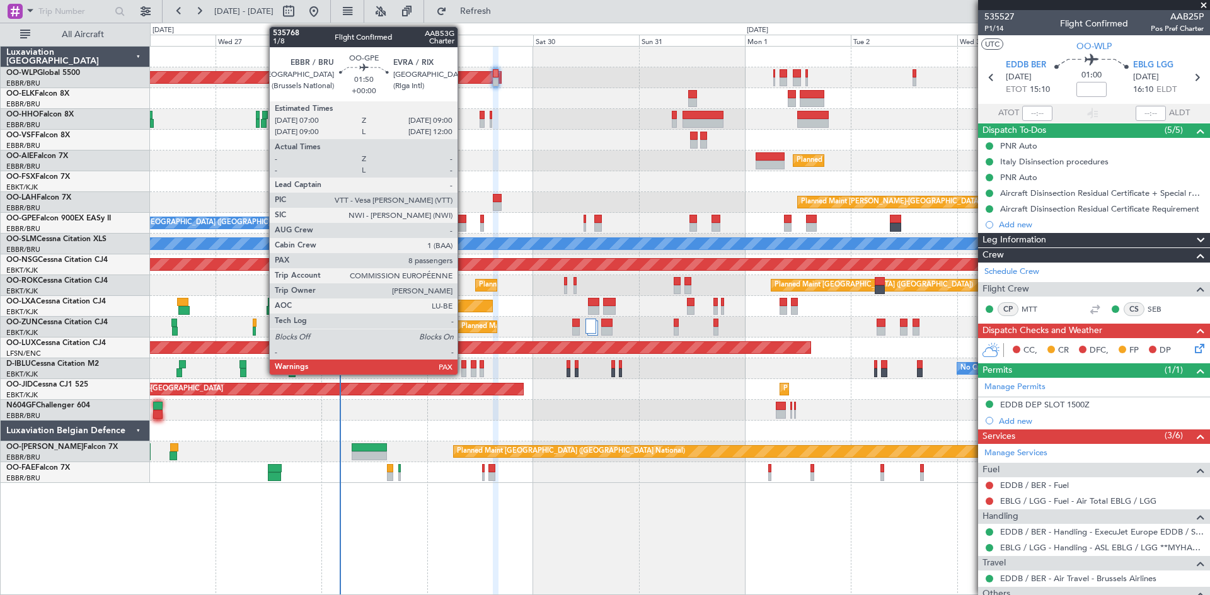
click at [463, 227] on div at bounding box center [461, 227] width 9 height 9
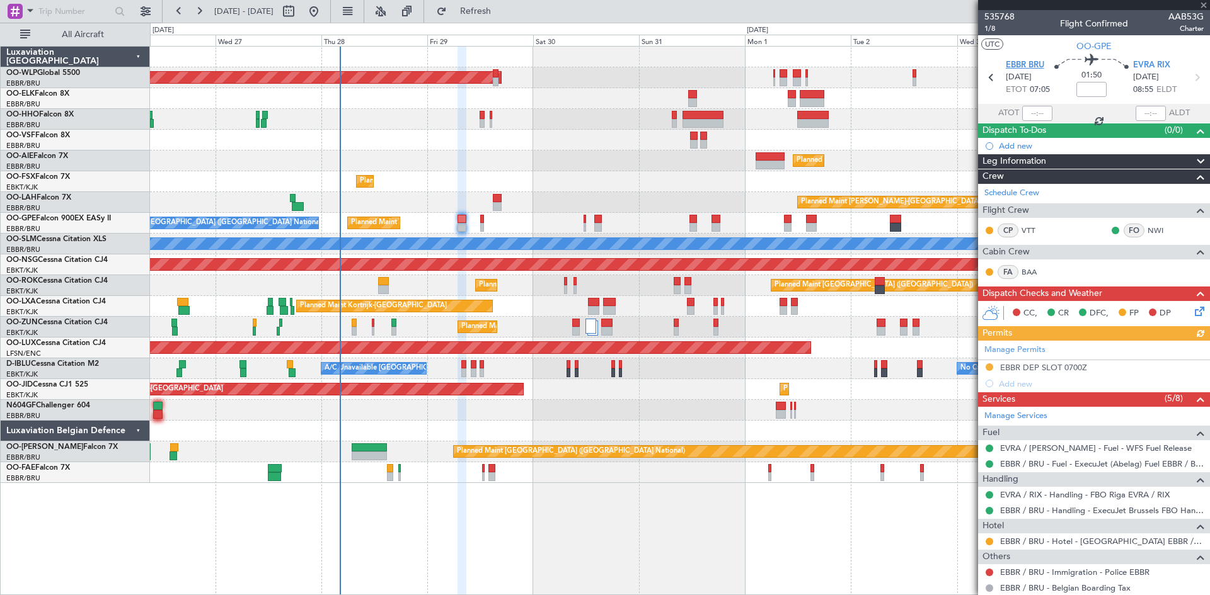
click at [1024, 64] on span "EBBR BRU" at bounding box center [1024, 65] width 38 height 13
click at [1011, 67] on span "EBBR BRU" at bounding box center [1024, 65] width 38 height 13
click at [324, 18] on button at bounding box center [314, 11] width 20 height 20
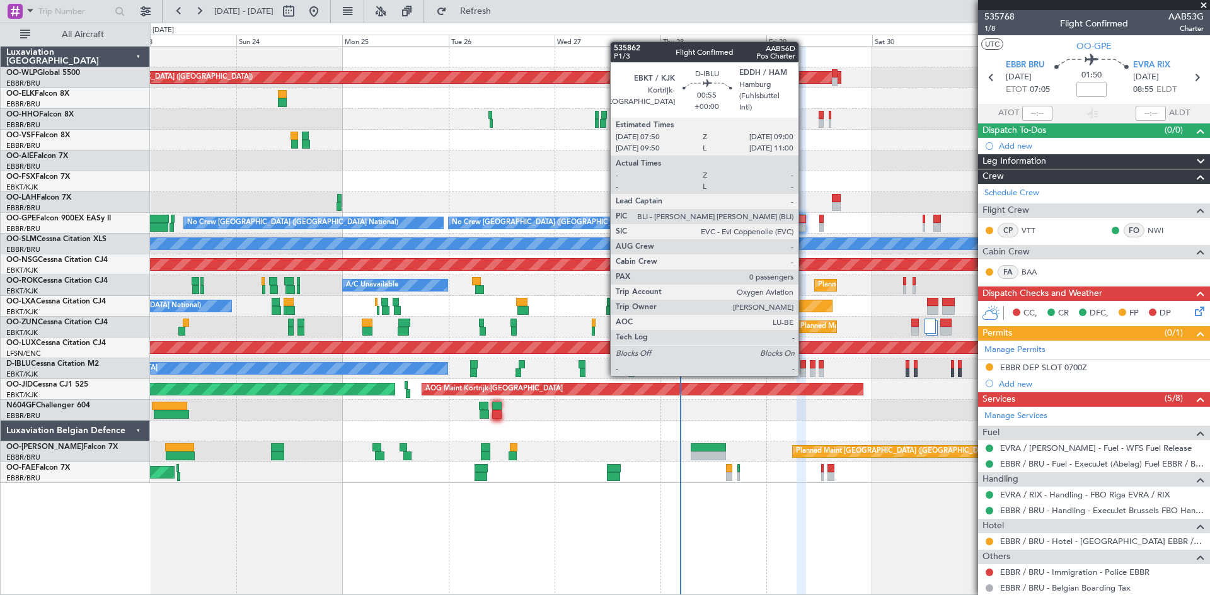
click at [804, 374] on div at bounding box center [803, 373] width 6 height 9
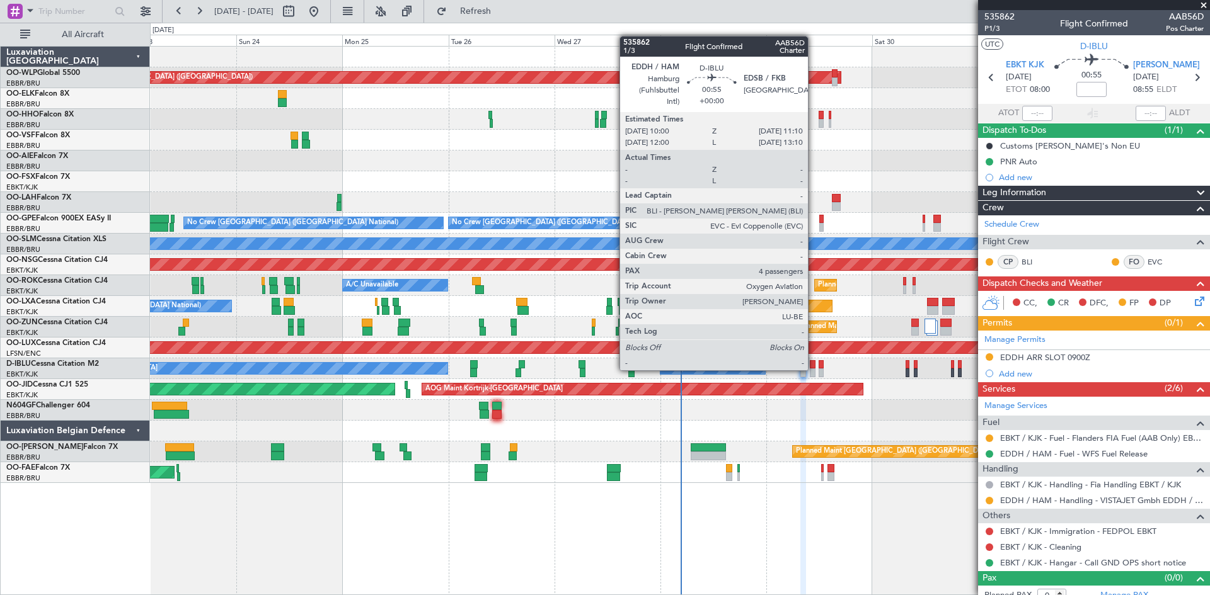
click at [813, 369] on div at bounding box center [812, 373] width 6 height 9
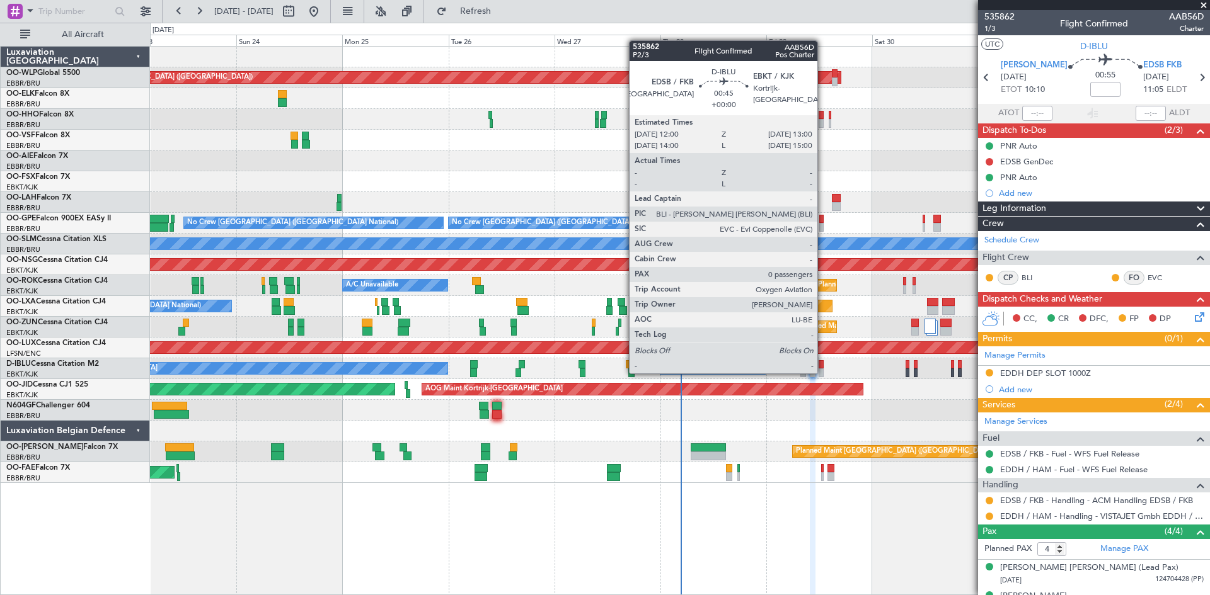
click at [823, 372] on div at bounding box center [820, 373] width 5 height 9
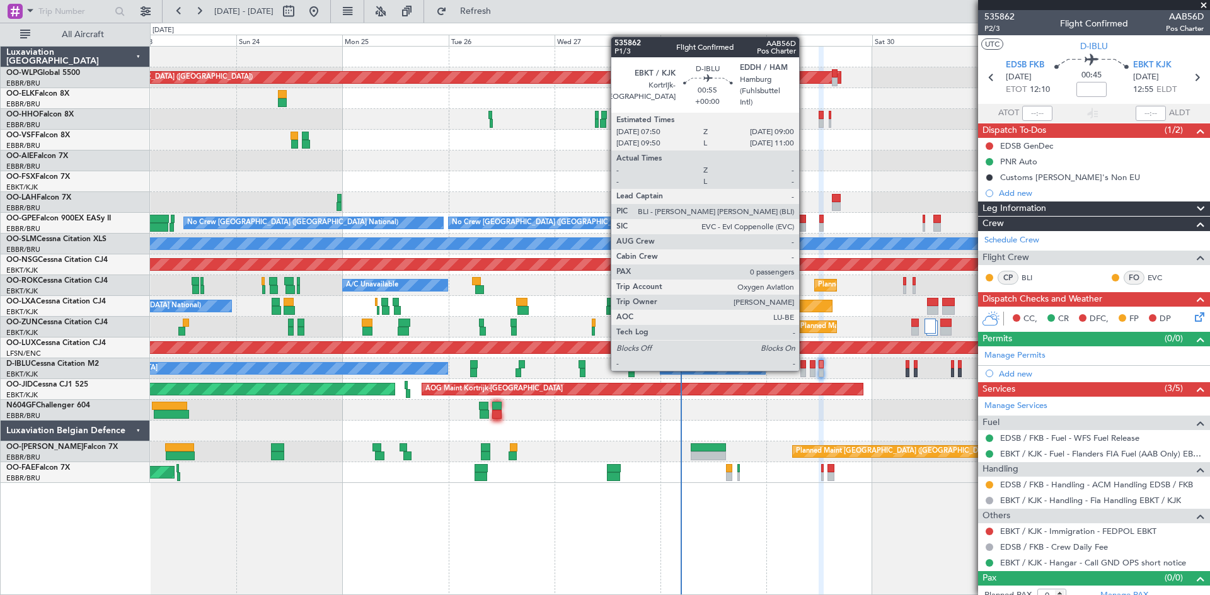
click at [804, 369] on div at bounding box center [803, 373] width 6 height 9
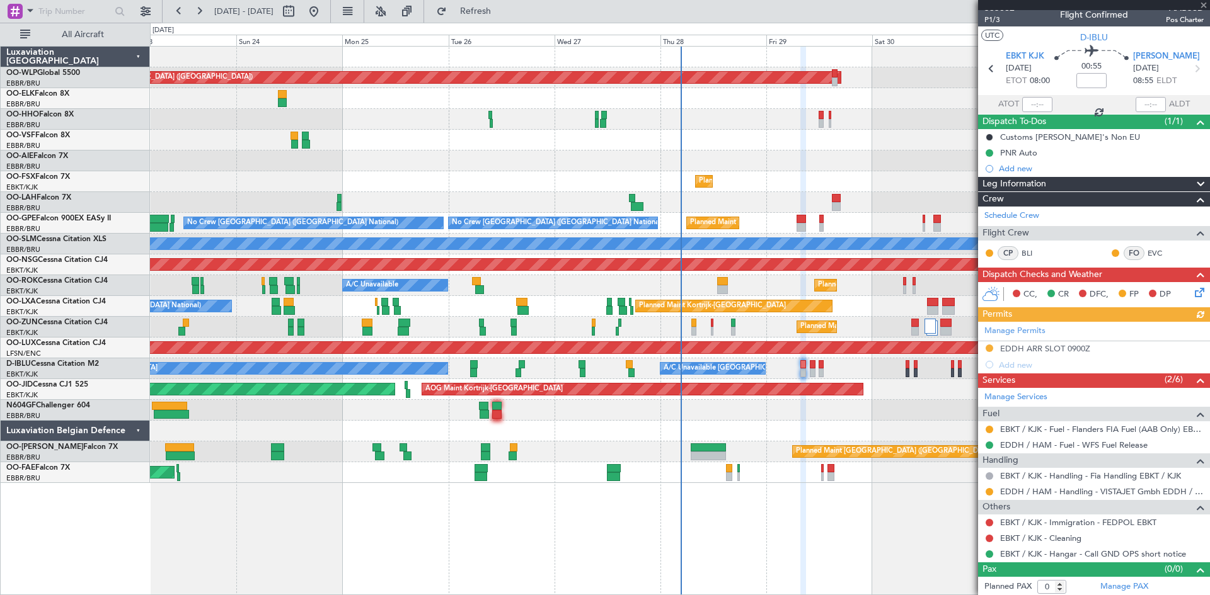
scroll to position [11, 0]
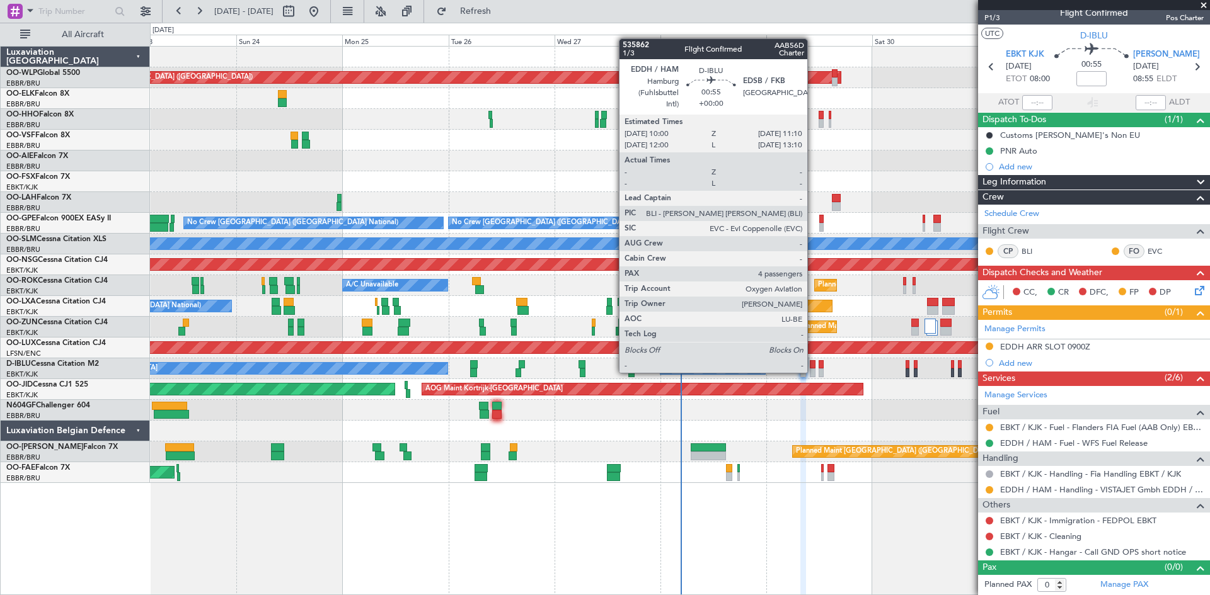
click at [813, 372] on div at bounding box center [812, 373] width 6 height 9
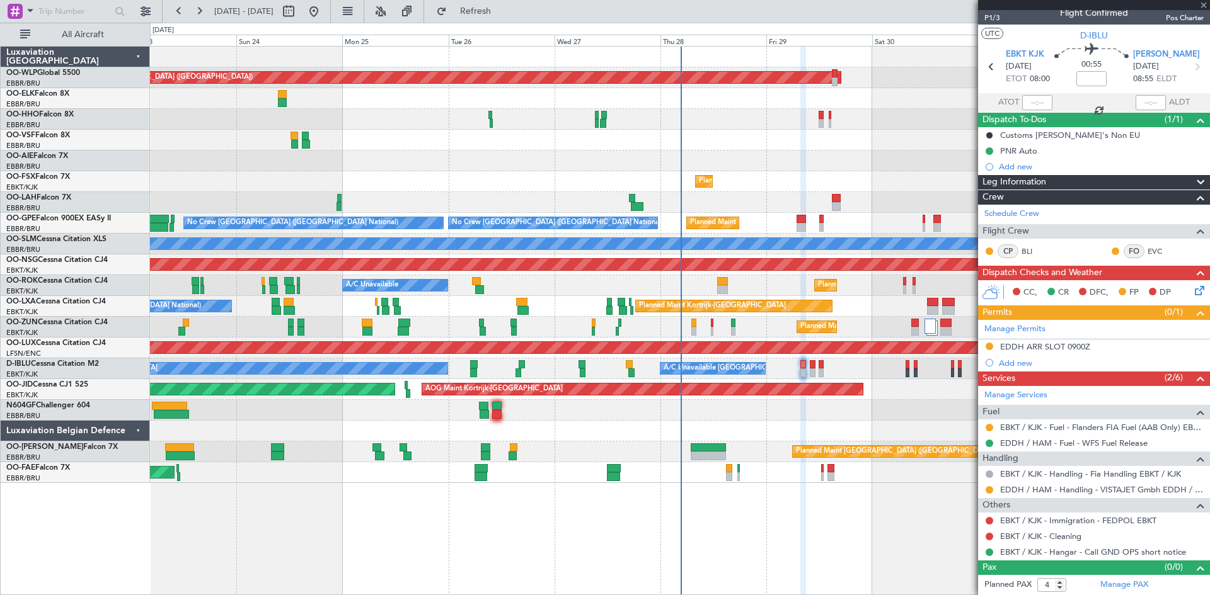
scroll to position [0, 0]
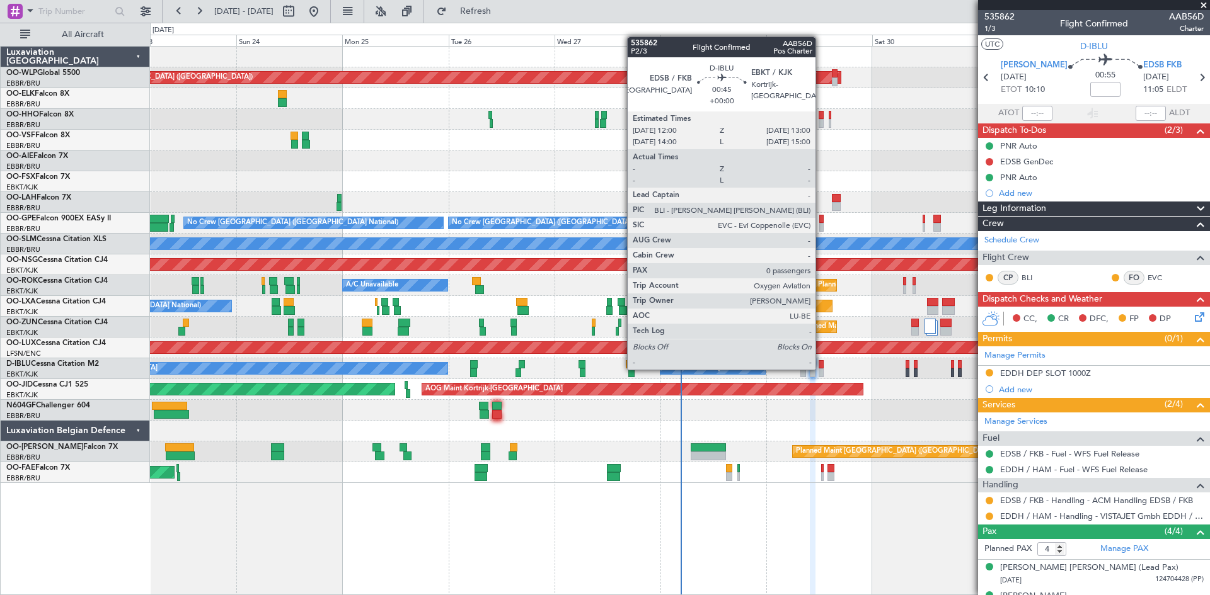
click at [821, 369] on div at bounding box center [820, 373] width 5 height 9
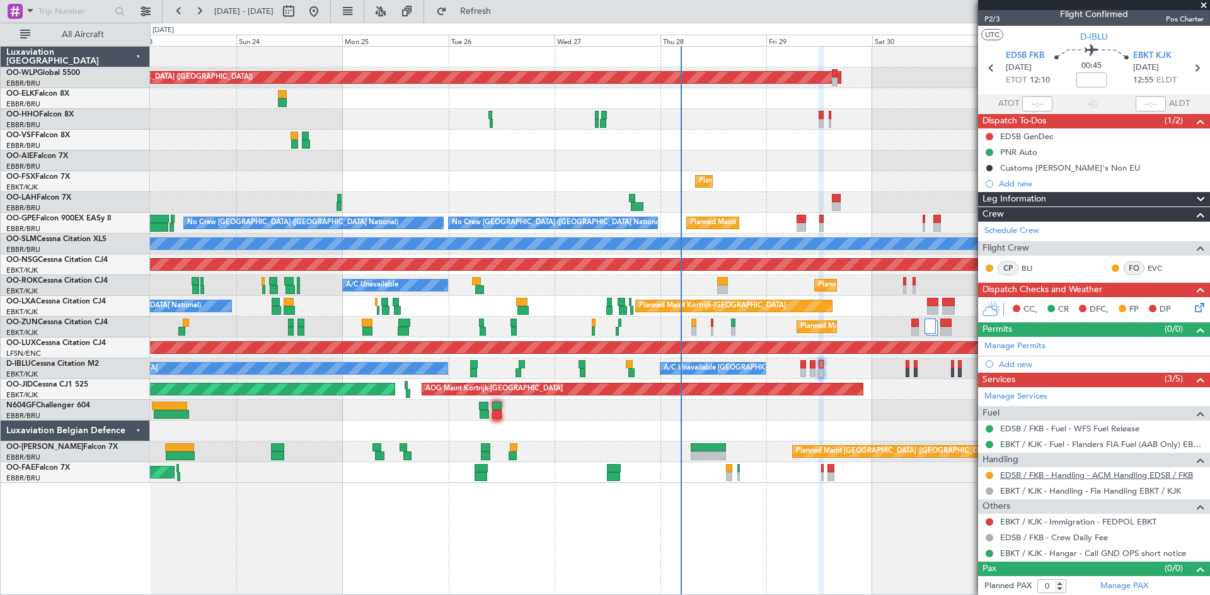
scroll to position [11, 0]
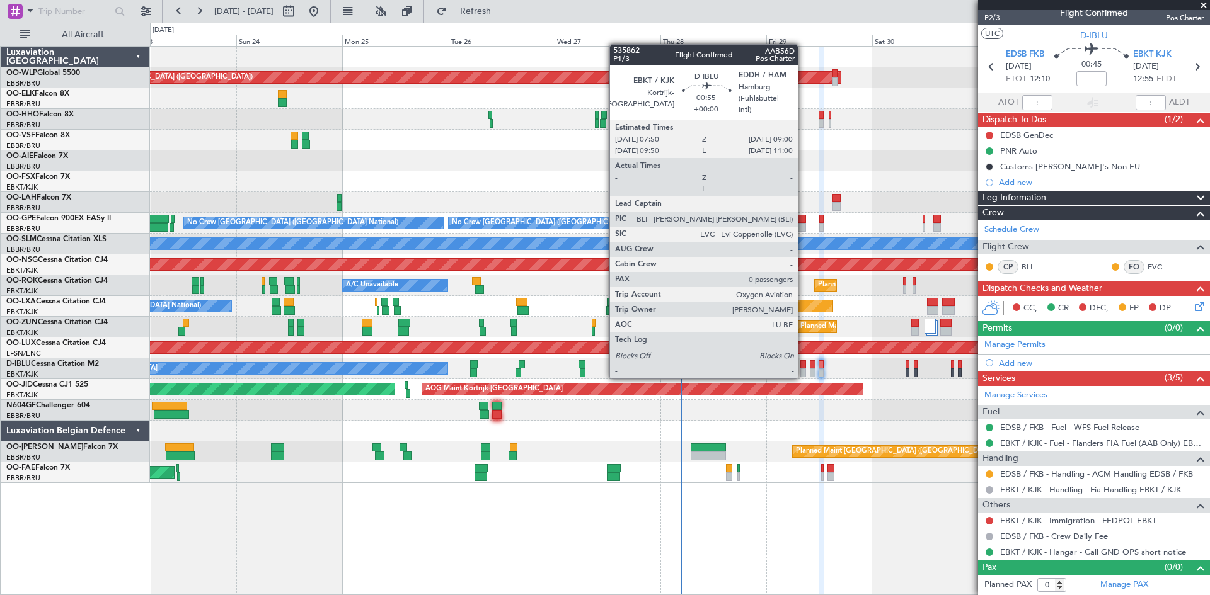
click at [803, 376] on div at bounding box center [803, 373] width 6 height 9
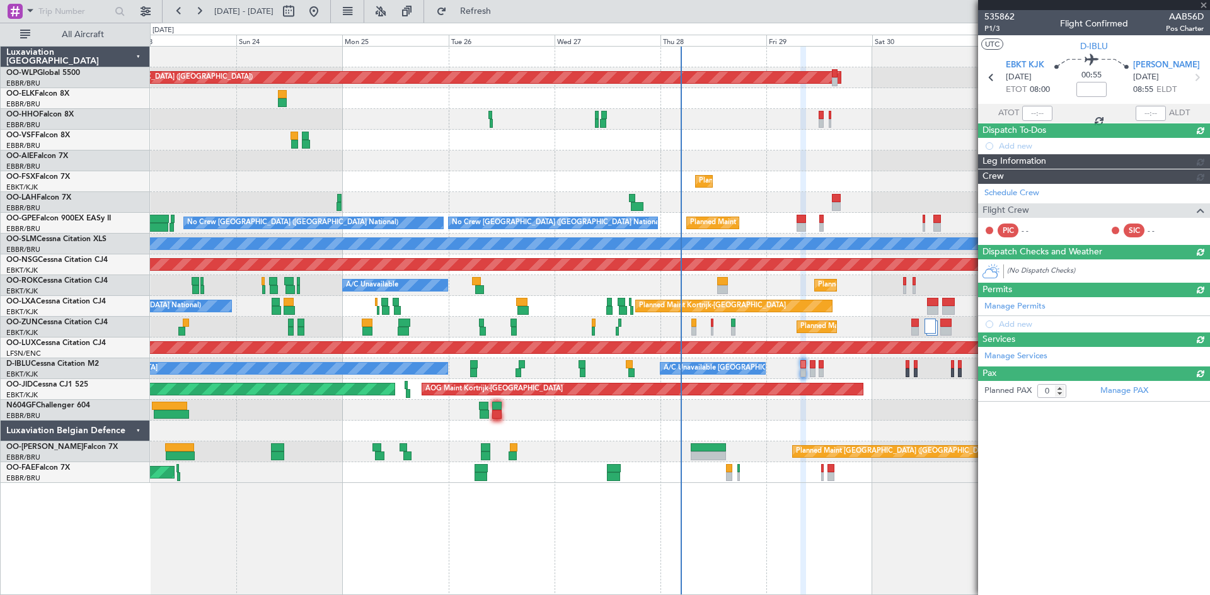
scroll to position [0, 0]
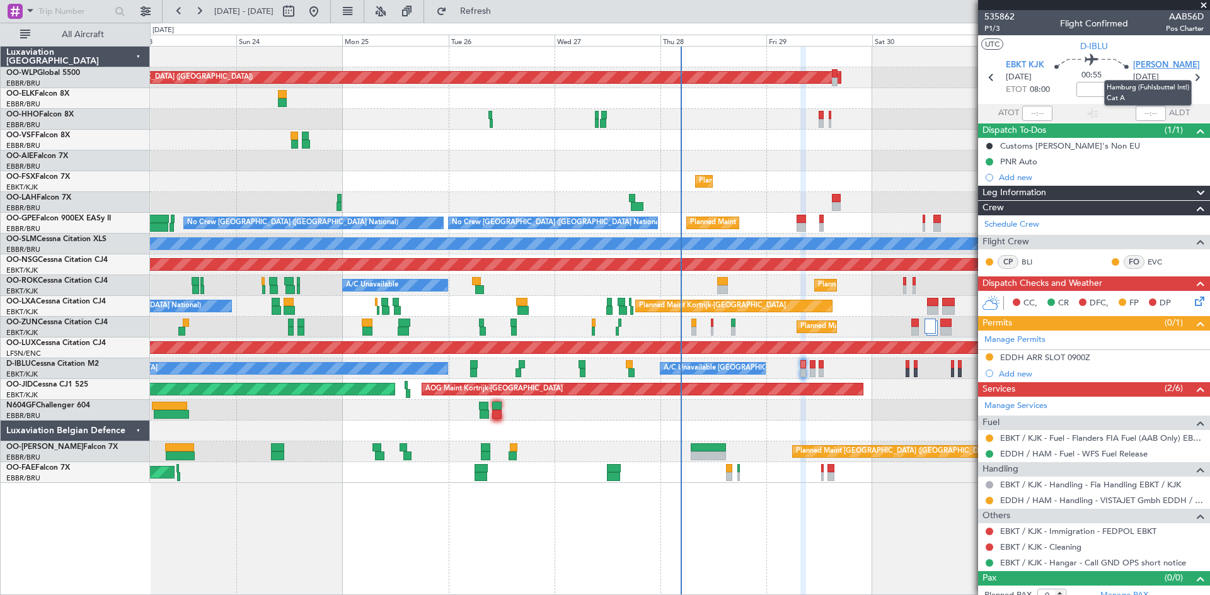
click at [1153, 67] on span "EDDH HAM" at bounding box center [1166, 65] width 67 height 13
click at [1158, 64] on span "EDDH HAM" at bounding box center [1166, 65] width 67 height 13
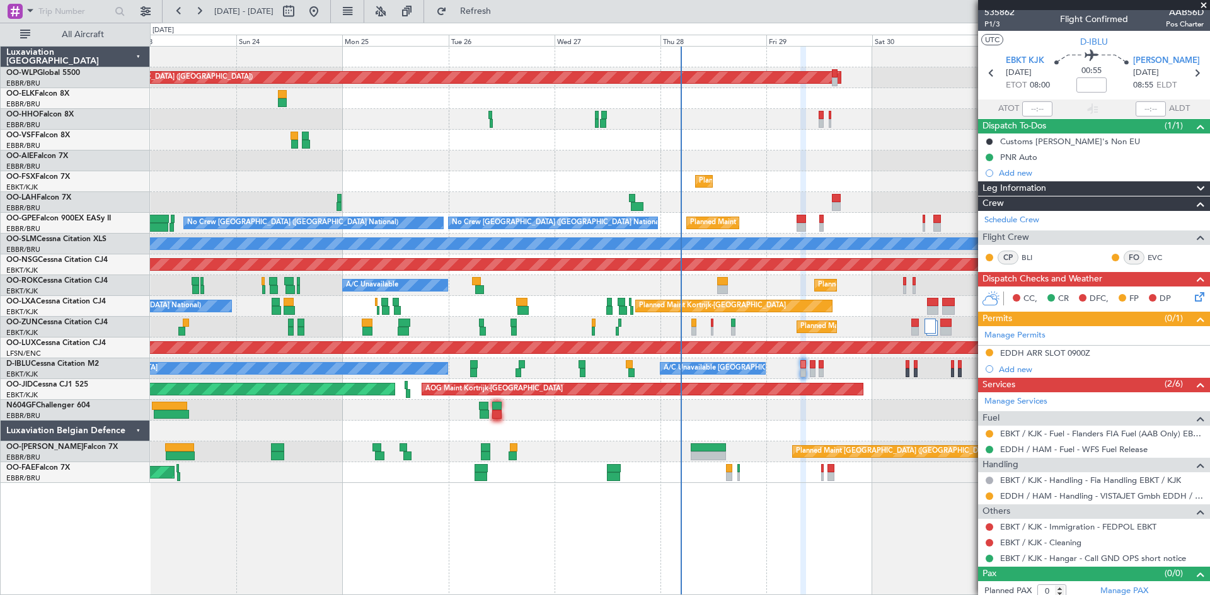
scroll to position [11, 0]
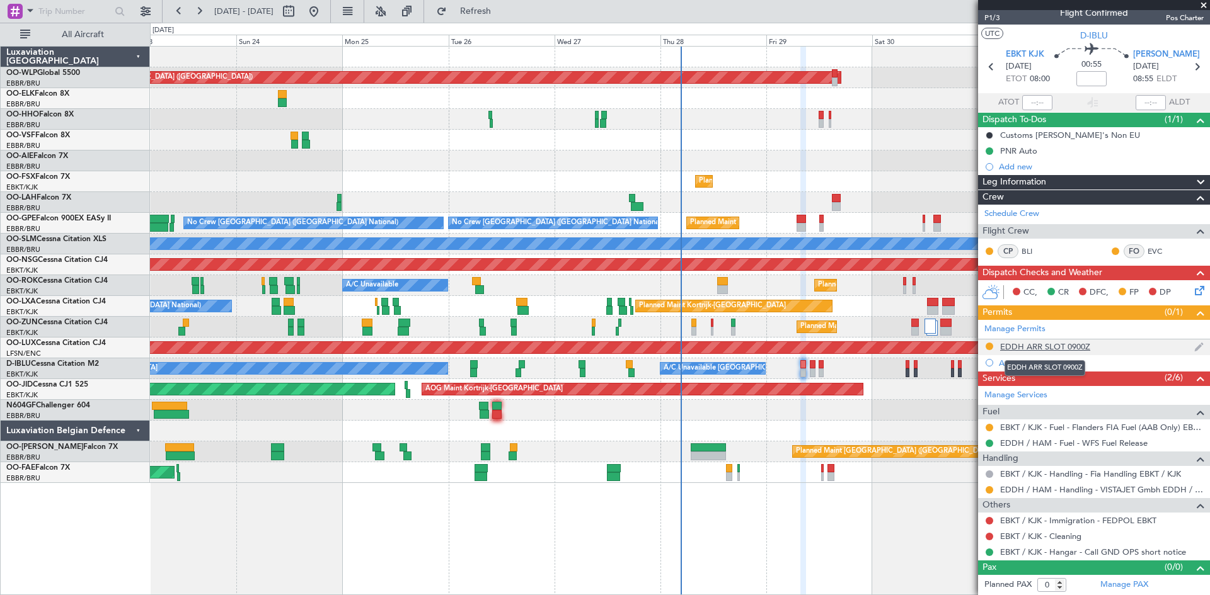
click at [1035, 350] on div "EDDH ARR SLOT 0900Z" at bounding box center [1045, 346] width 90 height 11
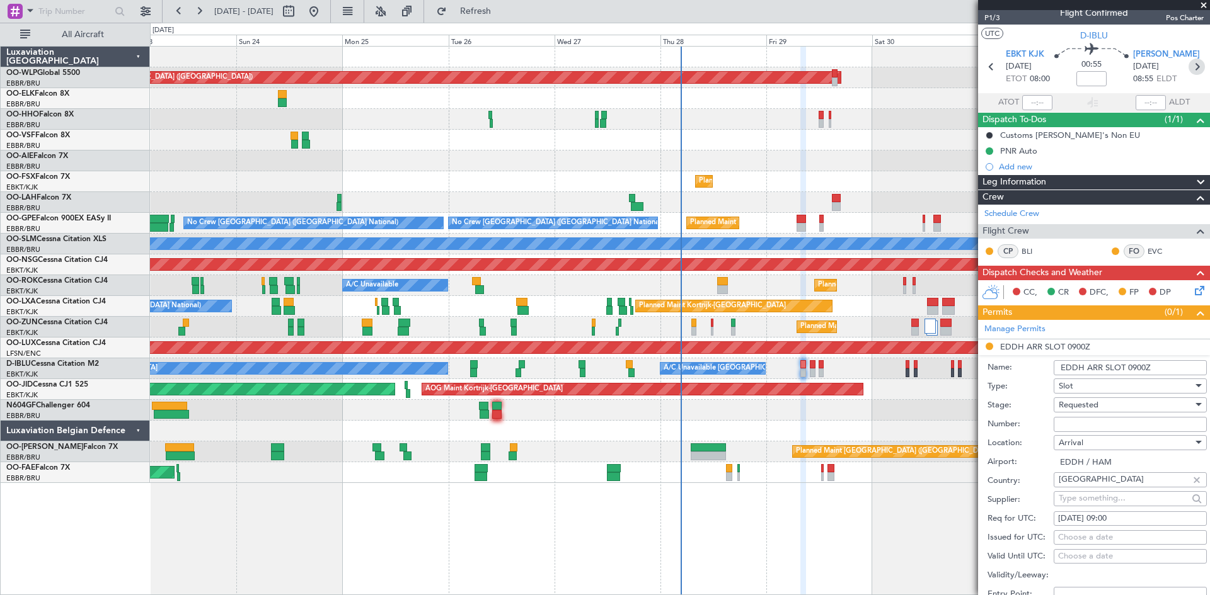
click at [1188, 66] on icon at bounding box center [1196, 67] width 16 height 16
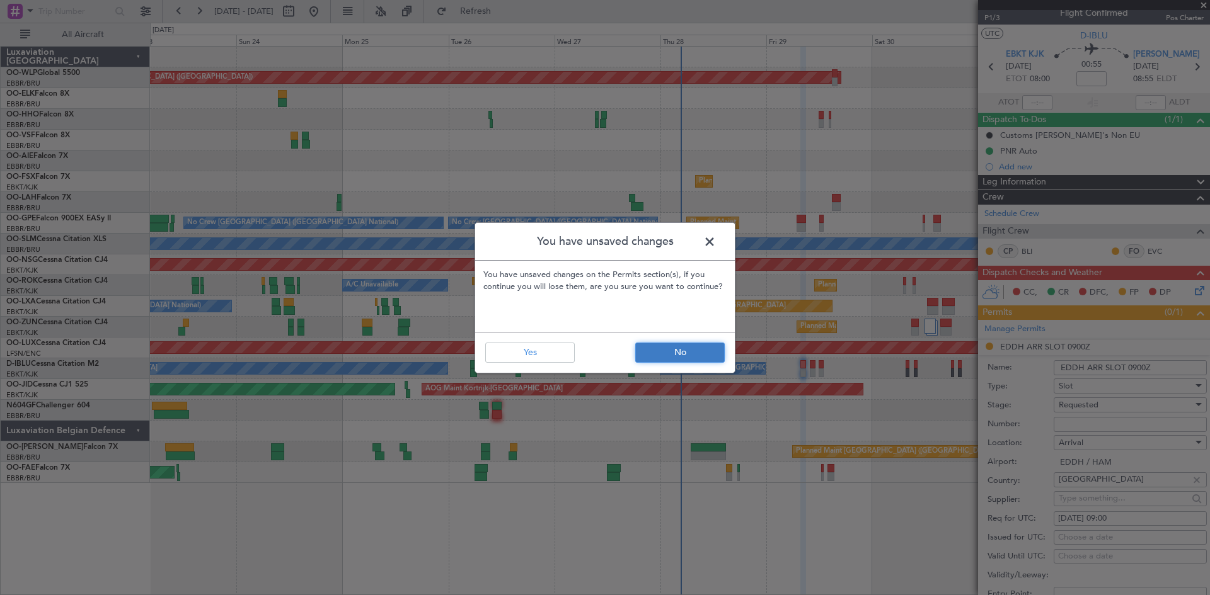
click at [642, 362] on button "No" at bounding box center [679, 353] width 89 height 20
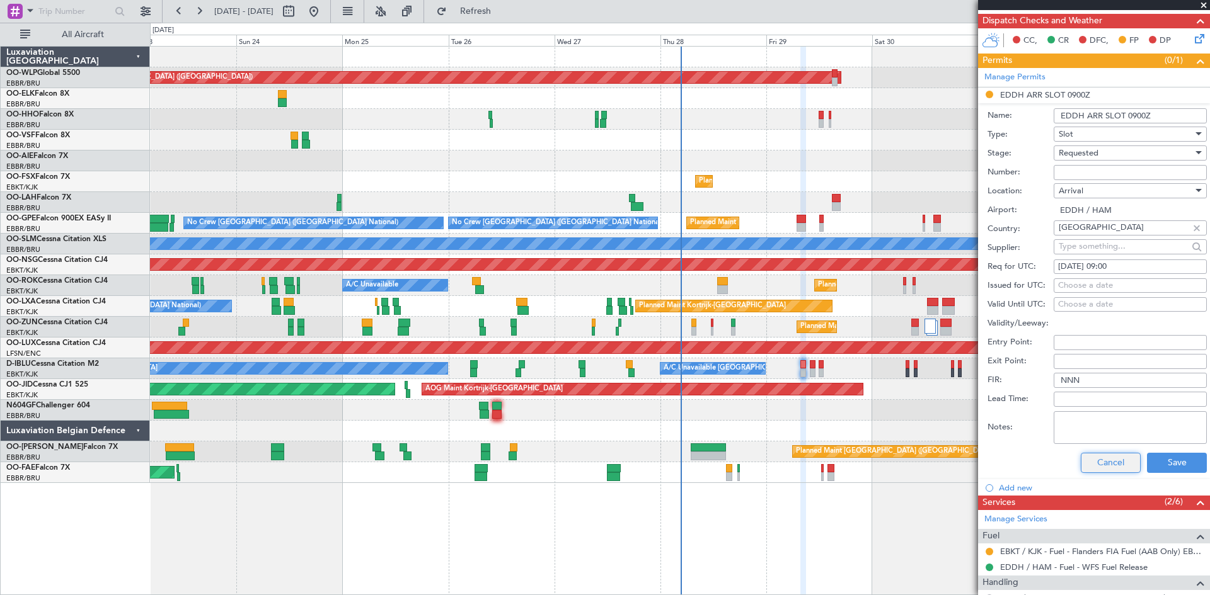
click at [1106, 455] on button "Cancel" at bounding box center [1110, 463] width 60 height 20
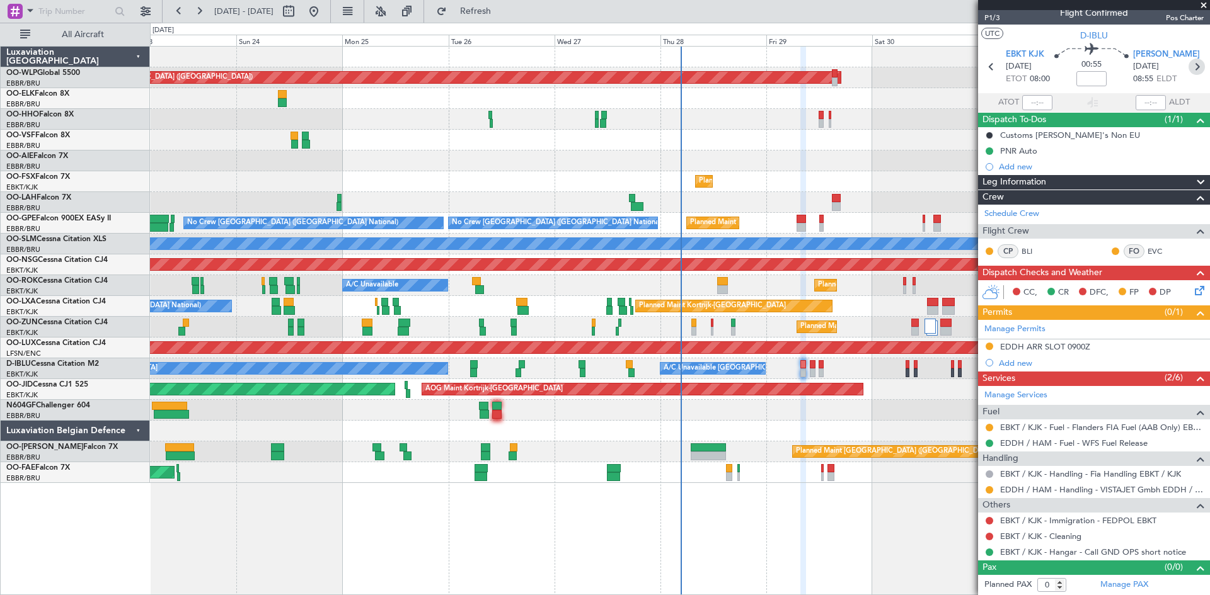
click at [1188, 67] on icon at bounding box center [1196, 67] width 16 height 16
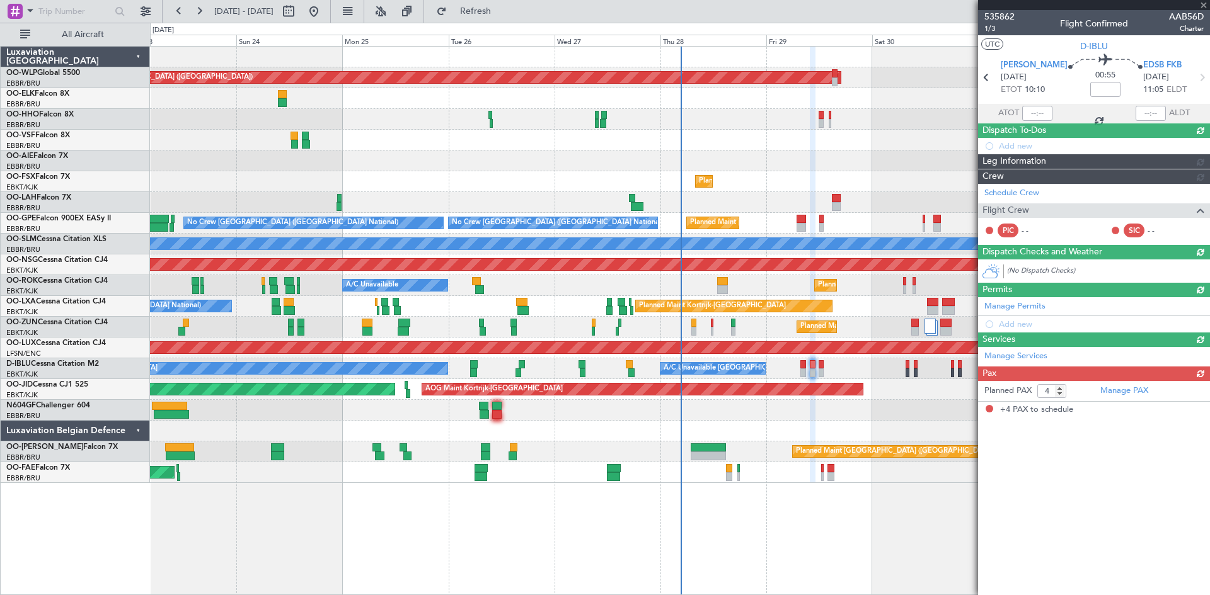
scroll to position [0, 0]
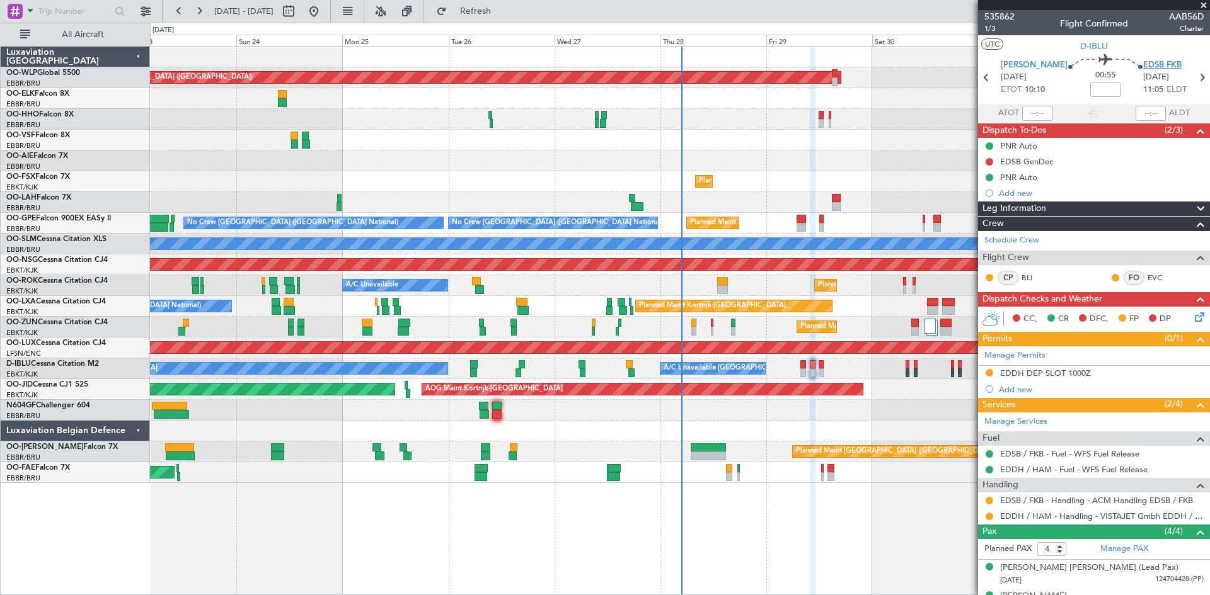
click at [1150, 61] on span "EDSB FKB" at bounding box center [1162, 65] width 38 height 13
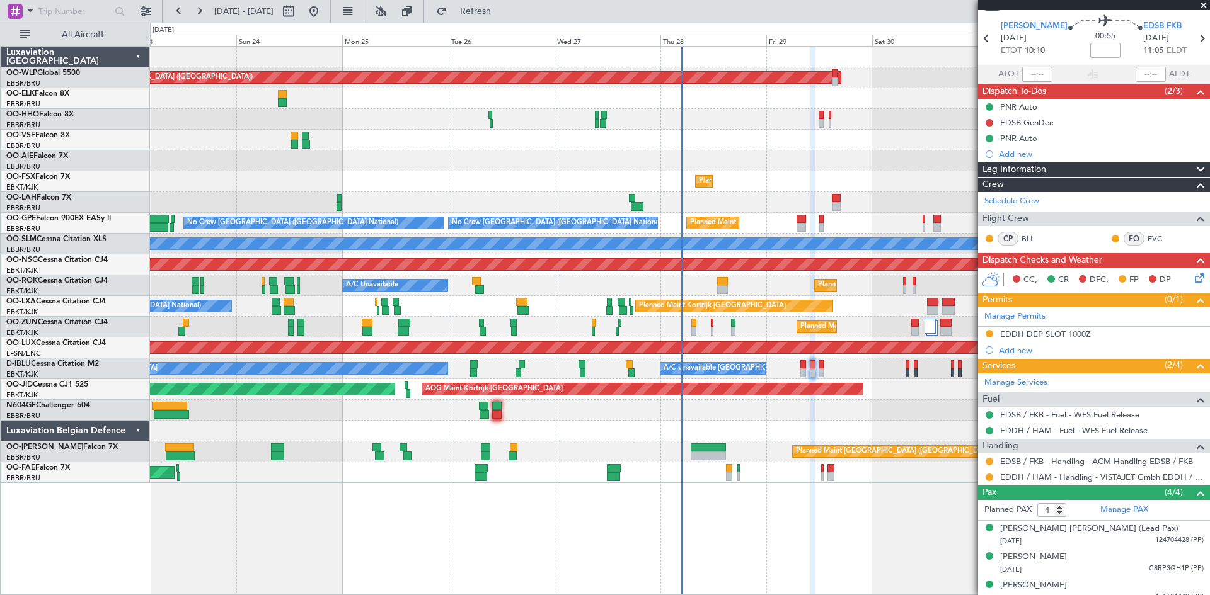
scroll to position [77, 0]
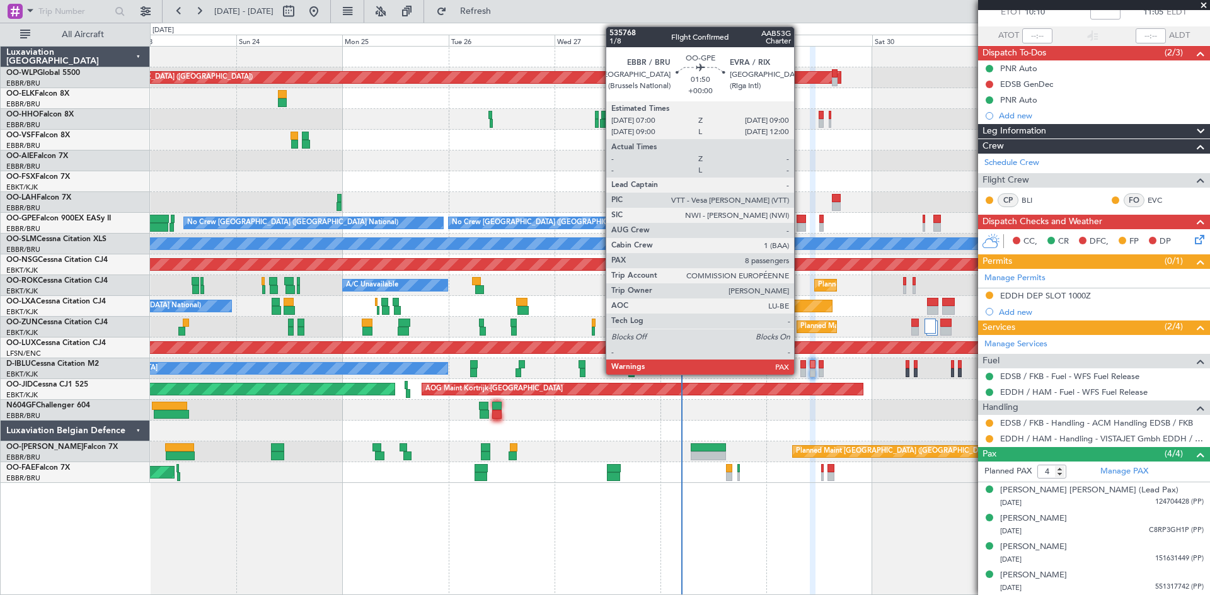
click at [799, 225] on div at bounding box center [800, 227] width 9 height 9
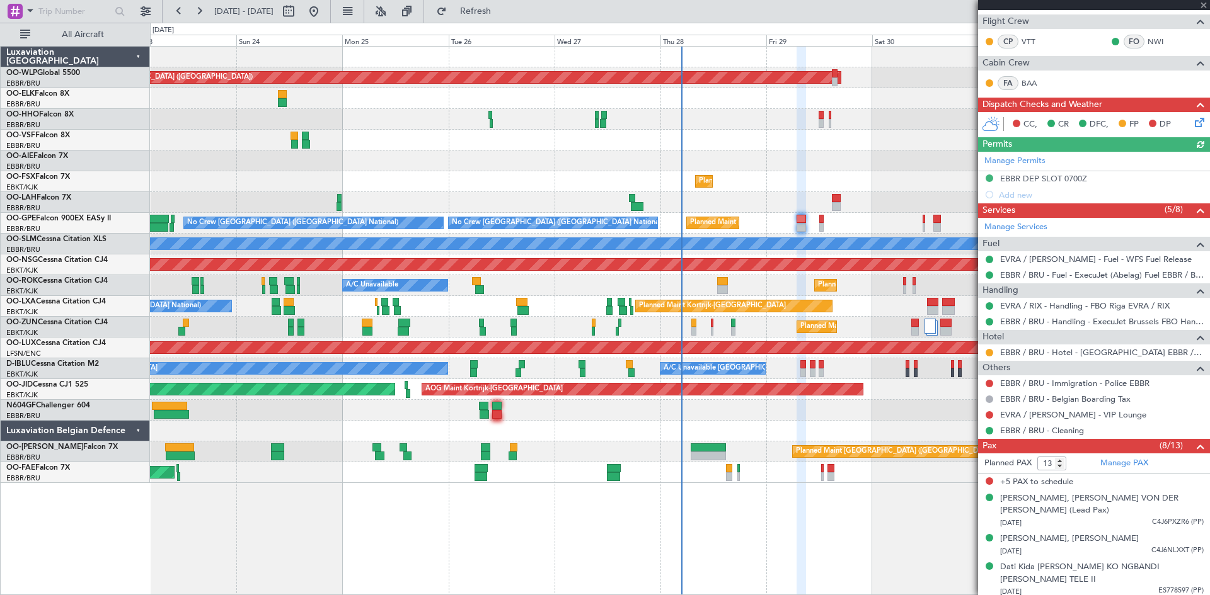
scroll to position [311, 0]
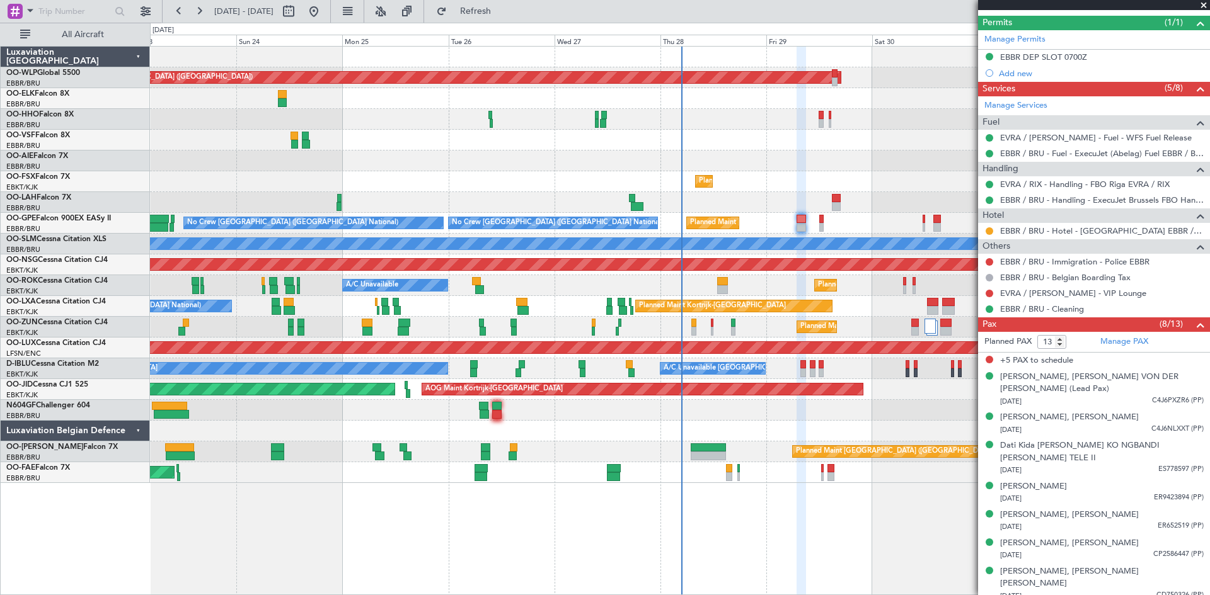
click at [1202, 7] on span at bounding box center [1203, 5] width 13 height 11
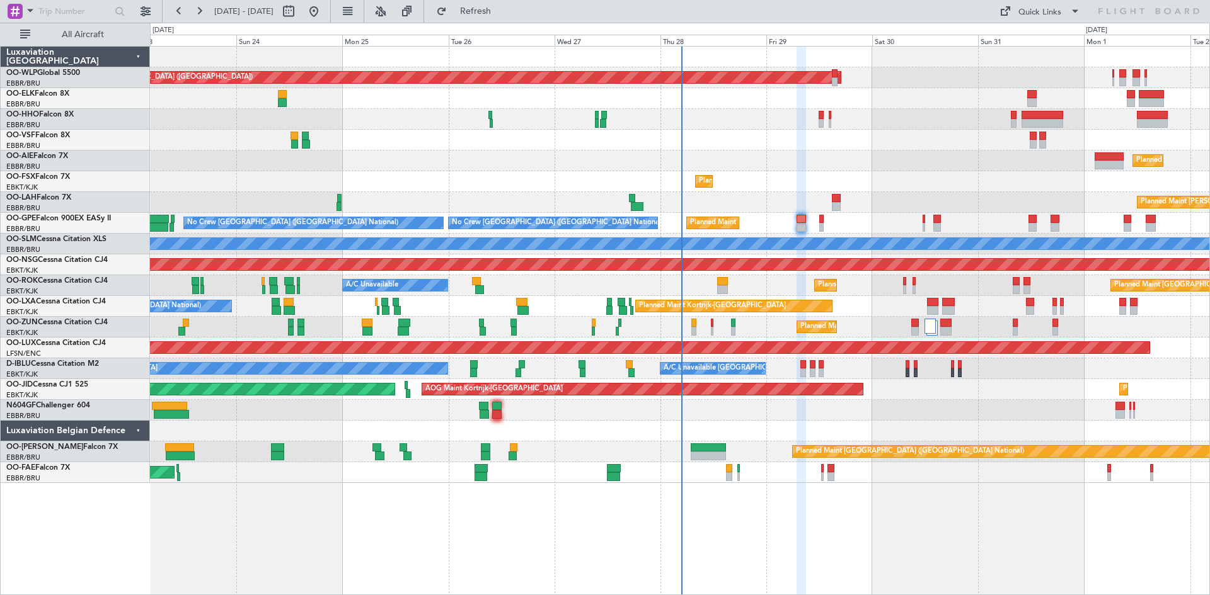
type input "0"
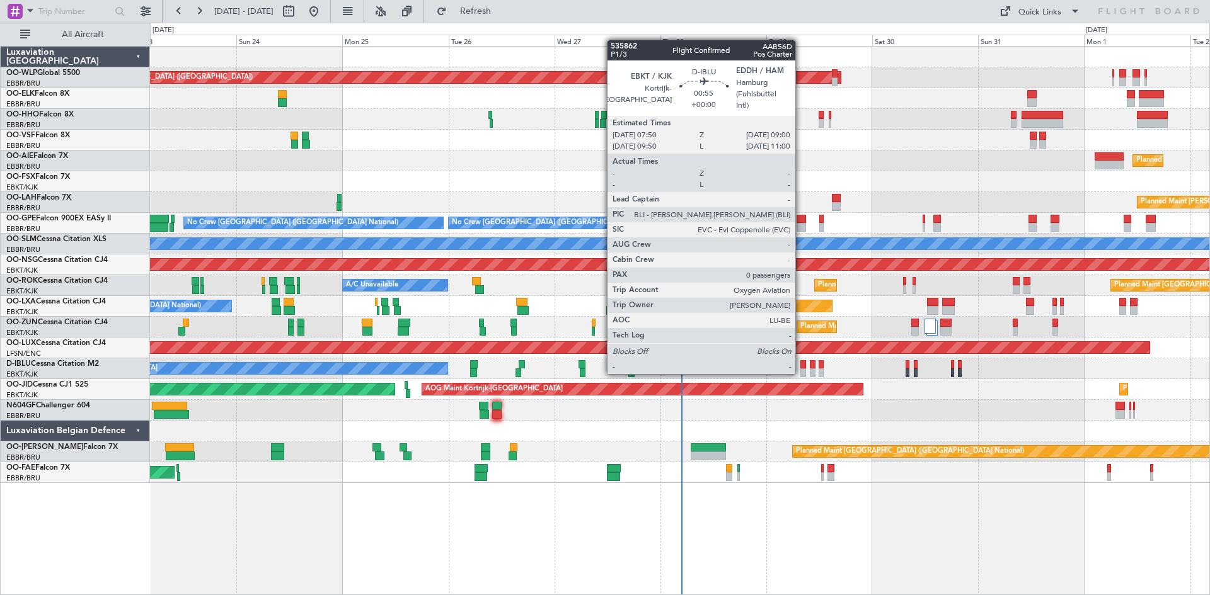
click at [801, 372] on div at bounding box center [803, 373] width 6 height 9
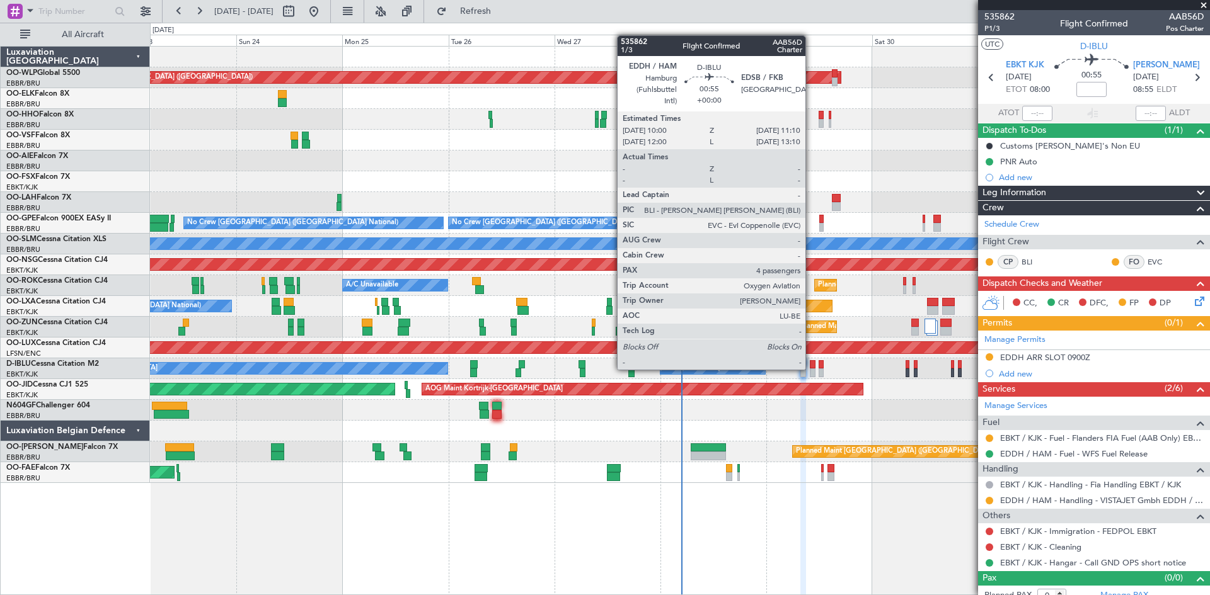
click at [811, 369] on div at bounding box center [812, 373] width 6 height 9
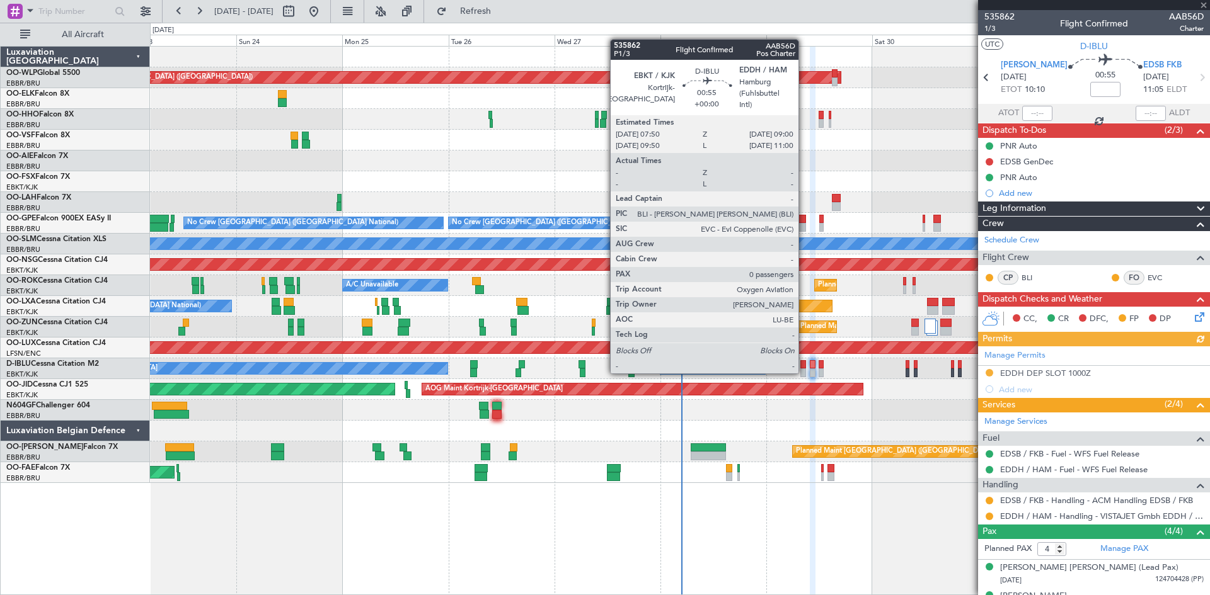
click at [804, 371] on div at bounding box center [803, 373] width 6 height 9
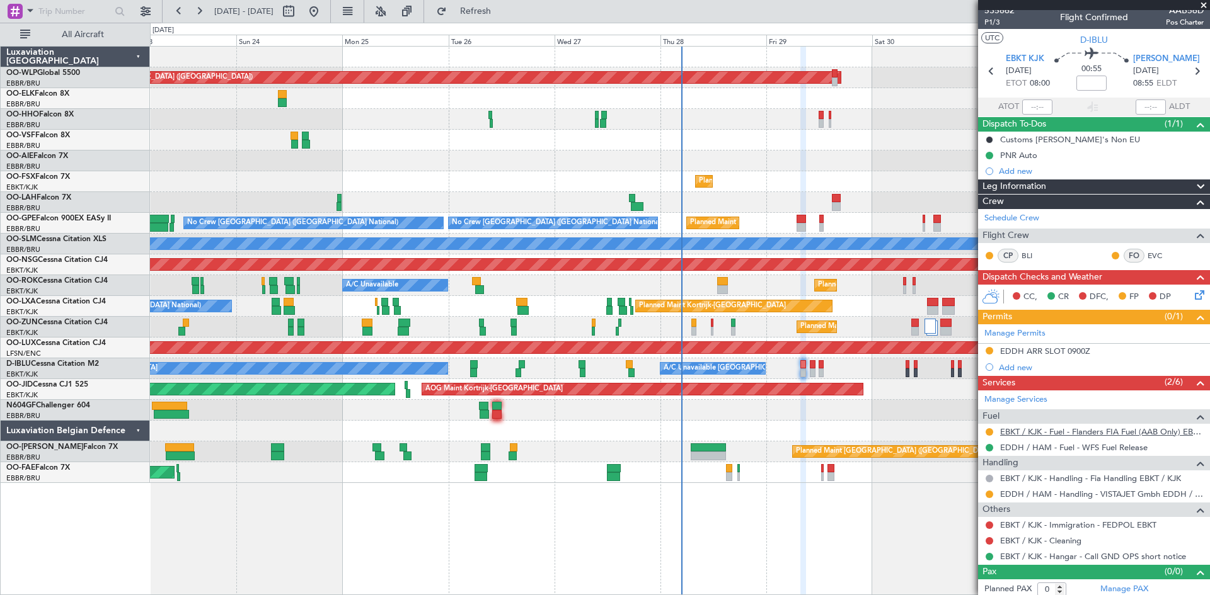
scroll to position [11, 0]
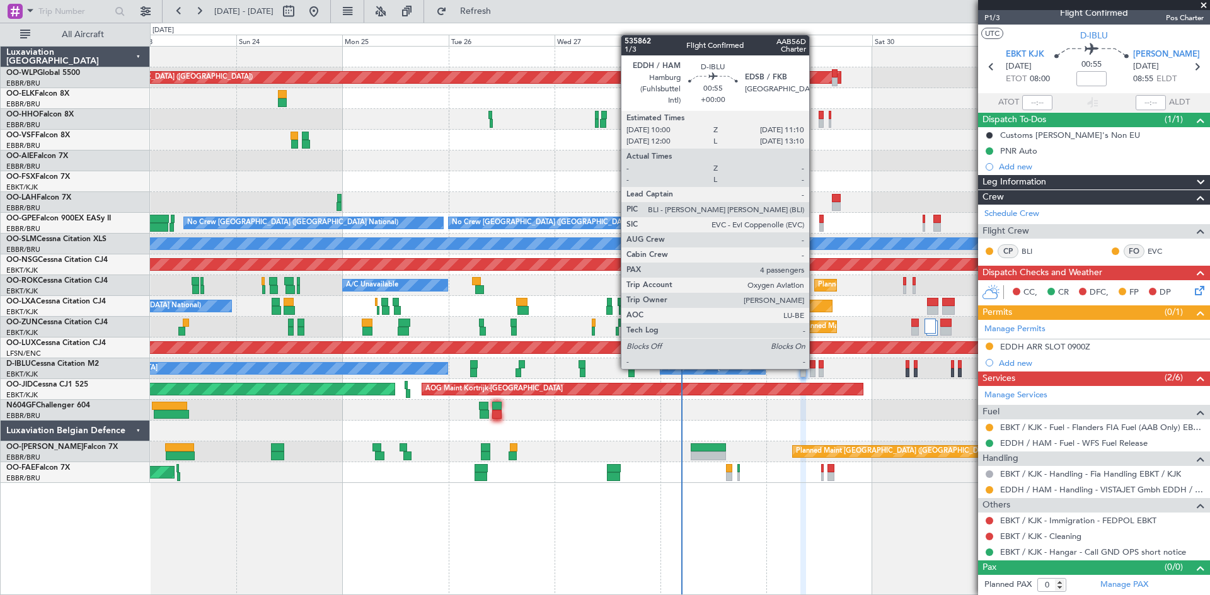
click at [815, 368] on div at bounding box center [812, 364] width 6 height 9
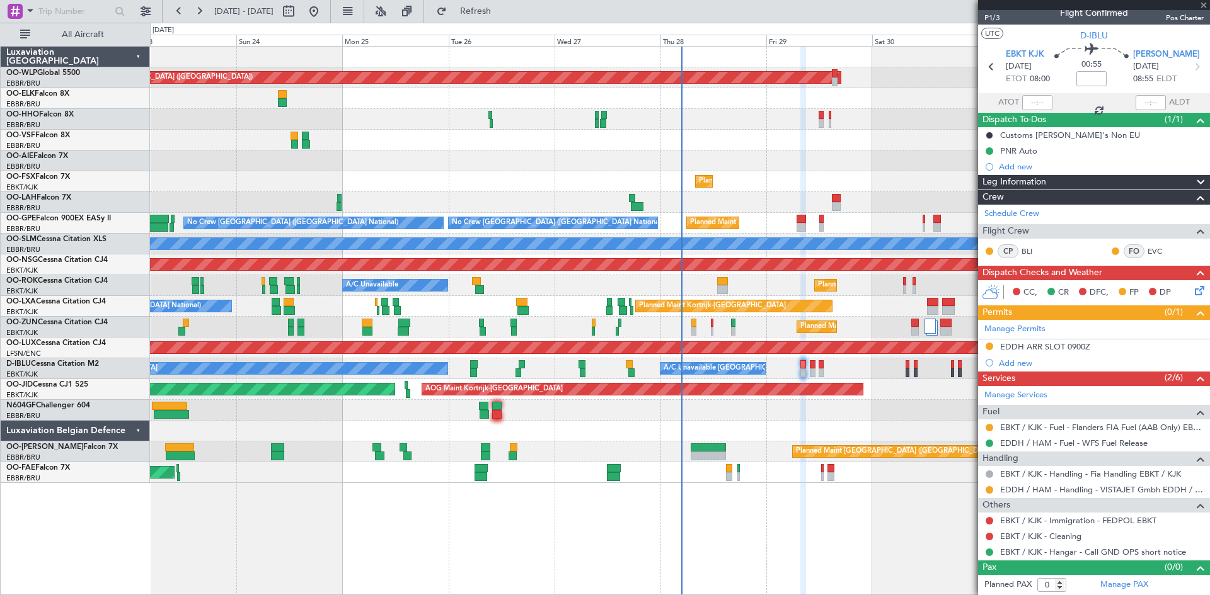
type input "4"
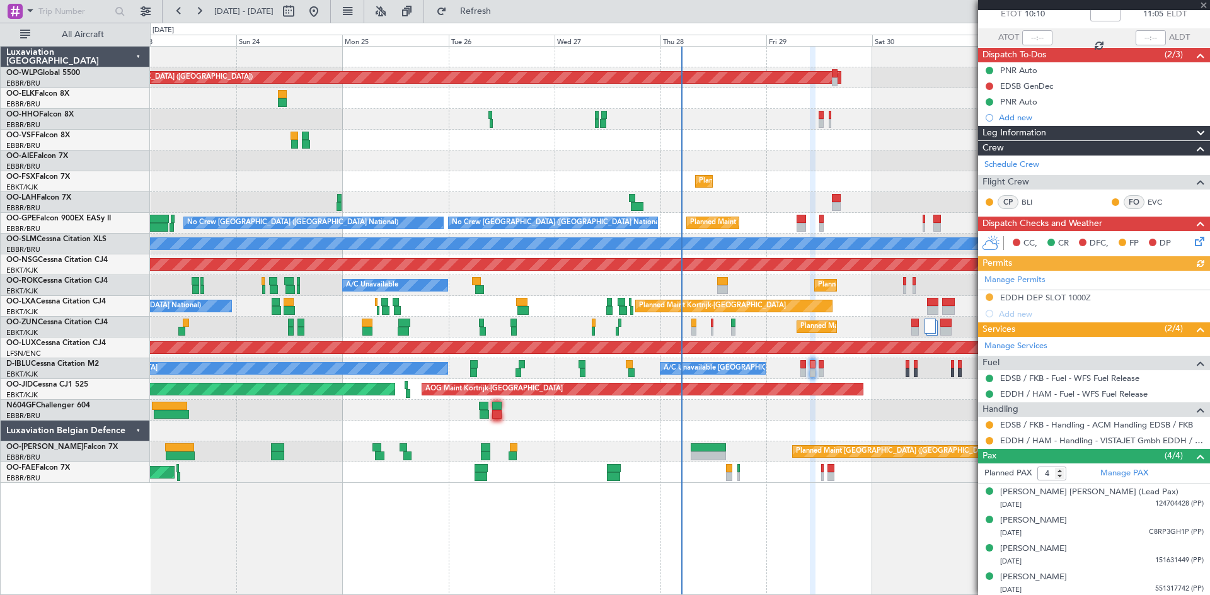
scroll to position [77, 0]
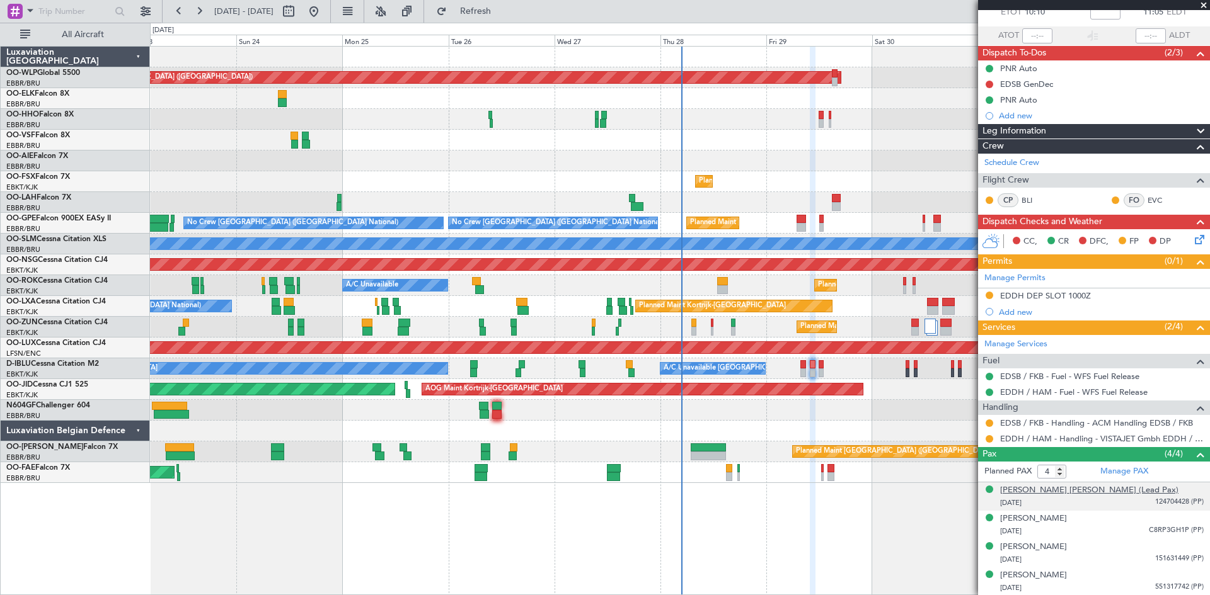
click at [1080, 490] on div "Tariq Mahmood CHAUDHRY (Lead Pax)" at bounding box center [1089, 490] width 178 height 13
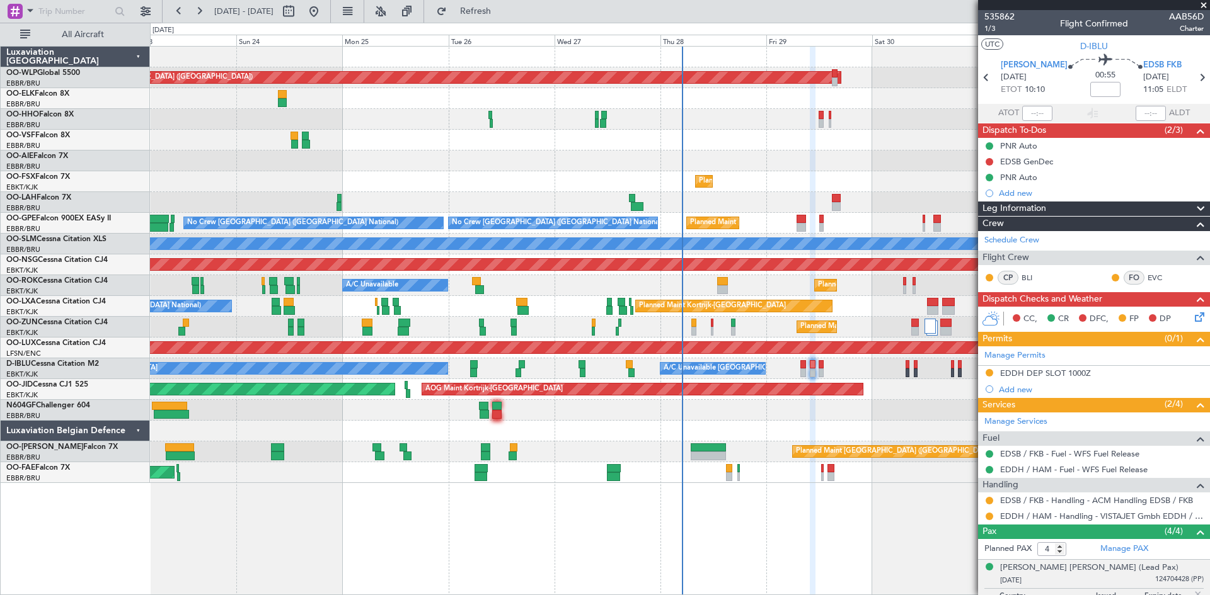
scroll to position [108, 0]
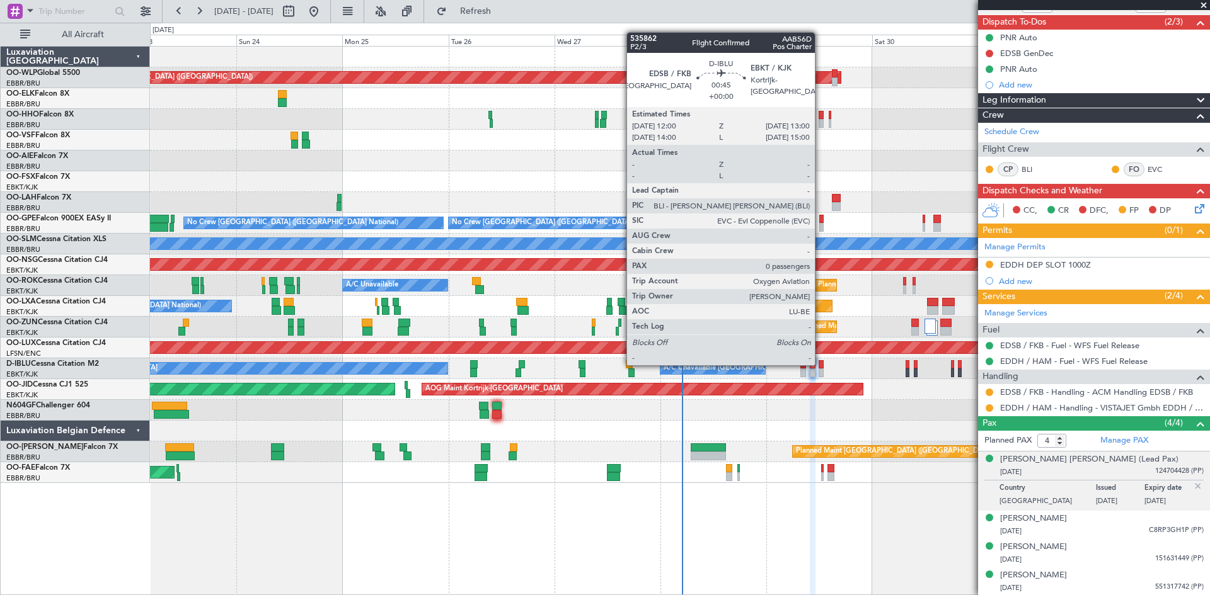
click at [820, 364] on div at bounding box center [820, 364] width 5 height 9
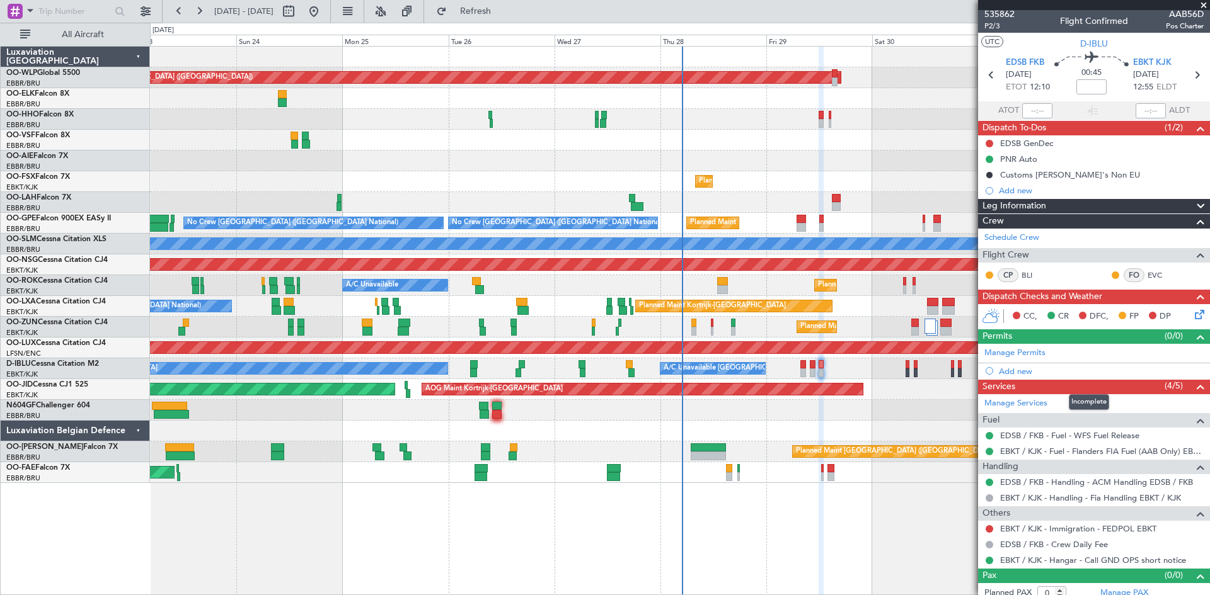
scroll to position [0, 0]
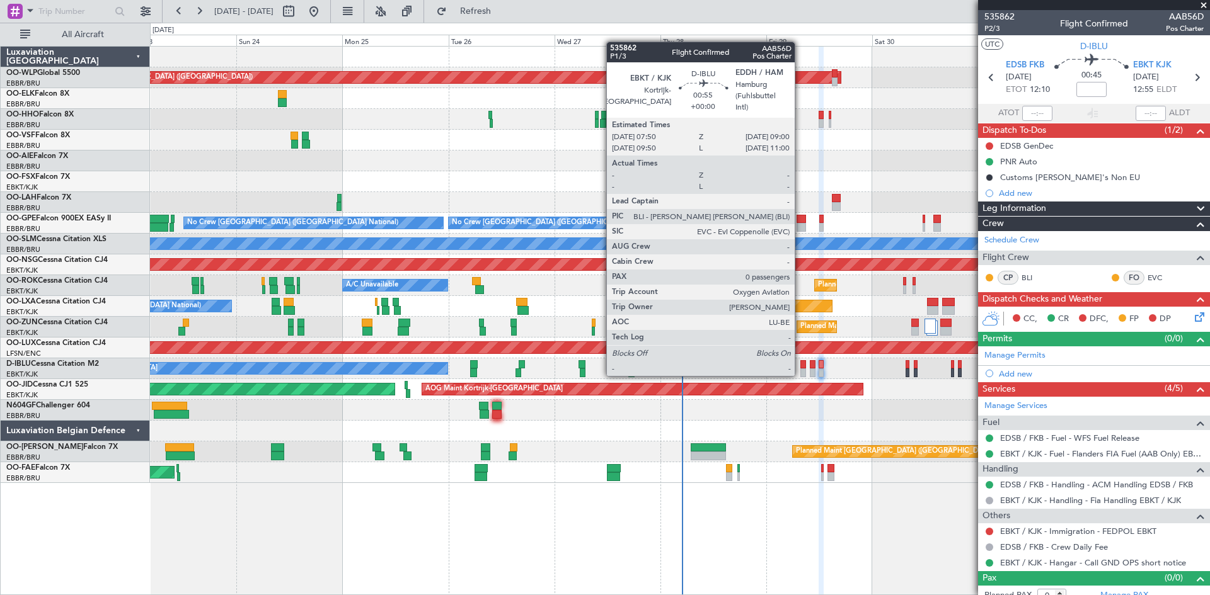
click at [800, 374] on div at bounding box center [803, 373] width 6 height 9
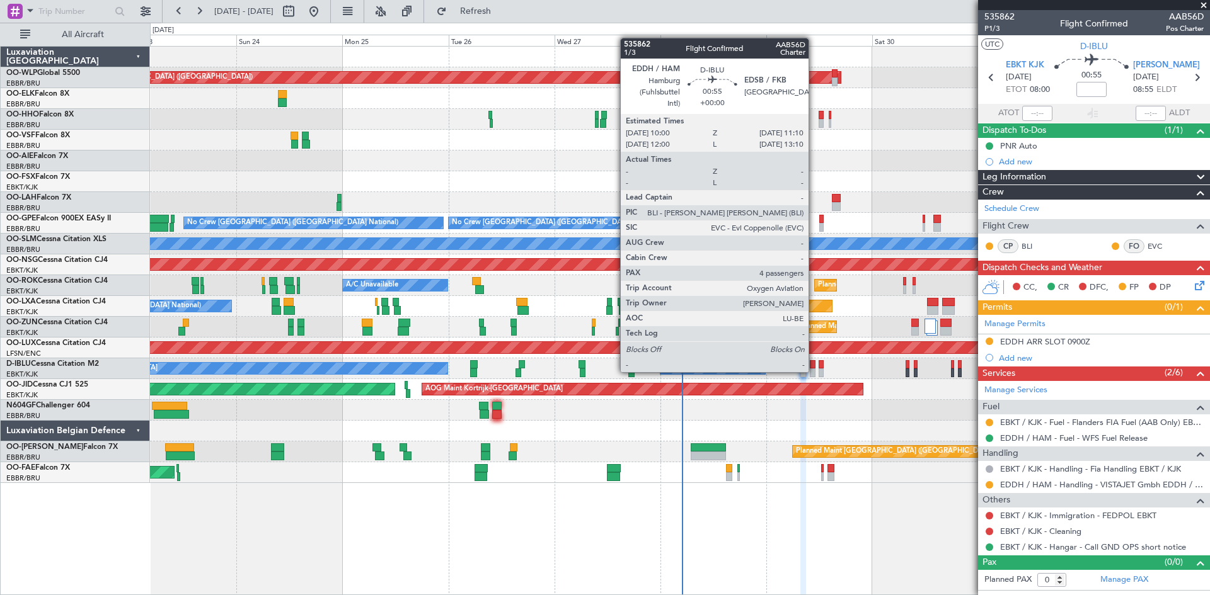
click at [814, 371] on div at bounding box center [812, 373] width 6 height 9
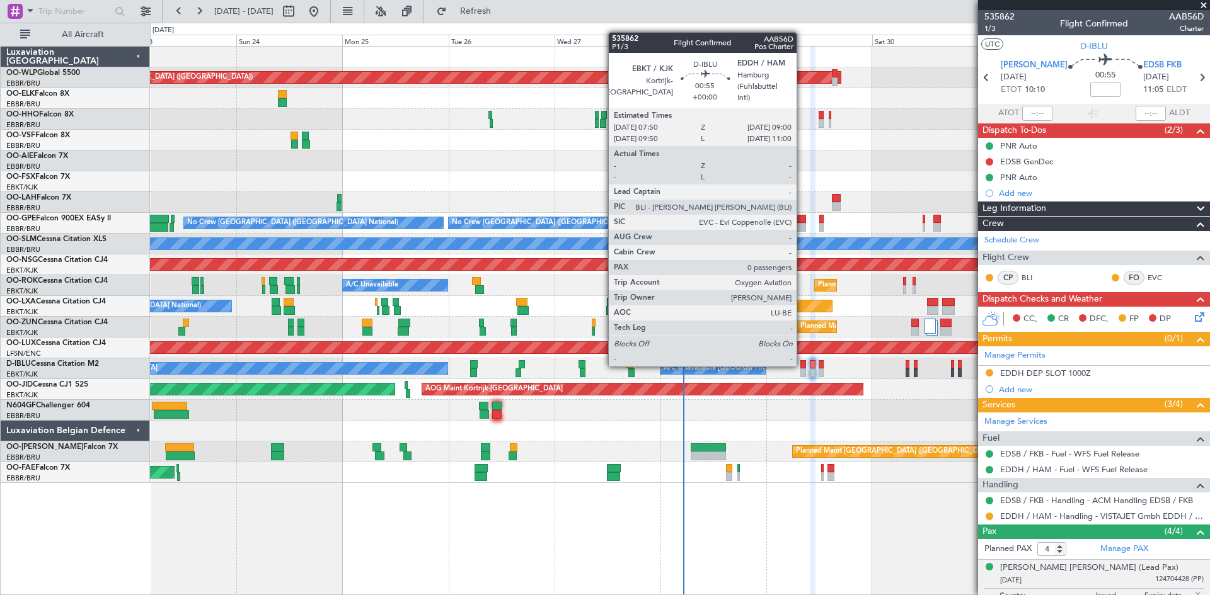
click at [803, 364] on div at bounding box center [803, 364] width 6 height 9
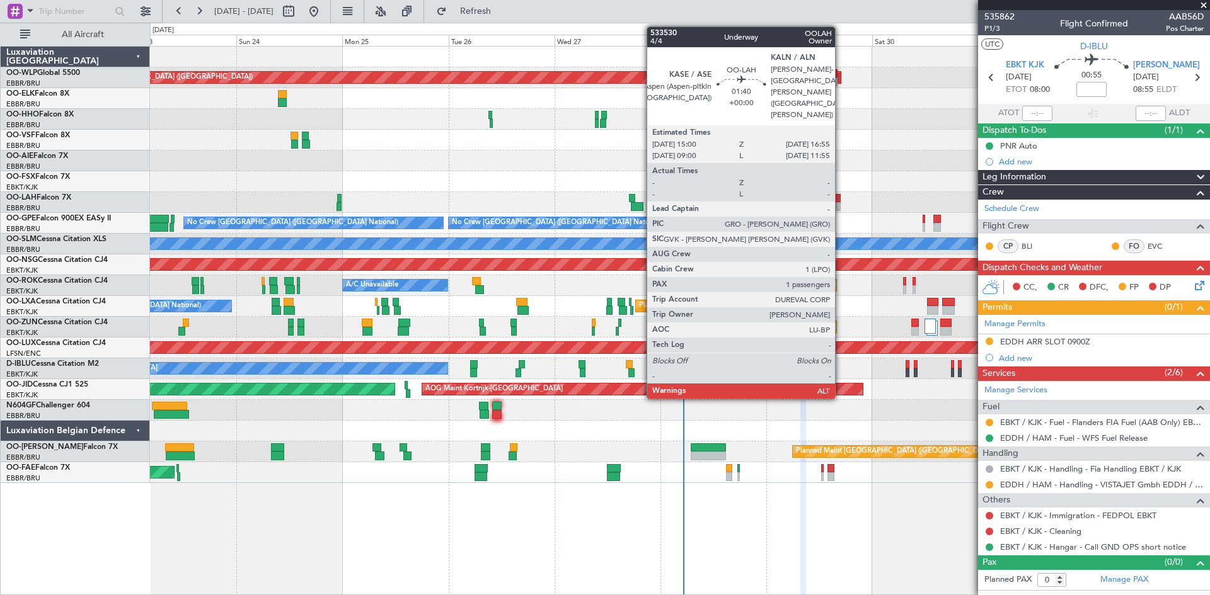
click at [840, 206] on div at bounding box center [836, 206] width 9 height 9
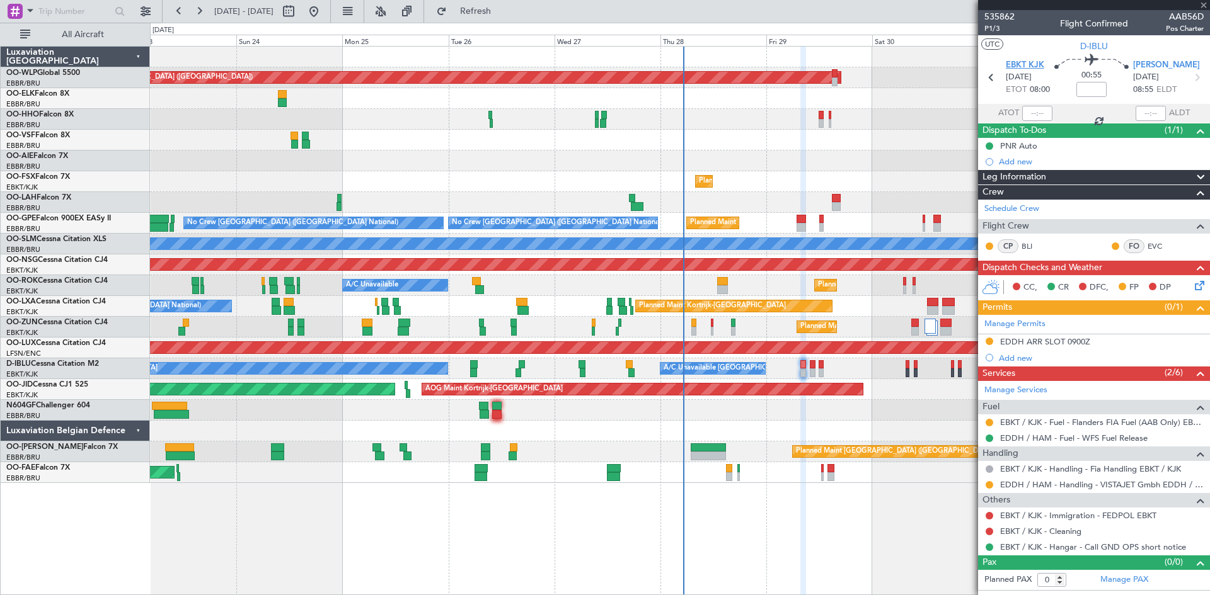
type input "1"
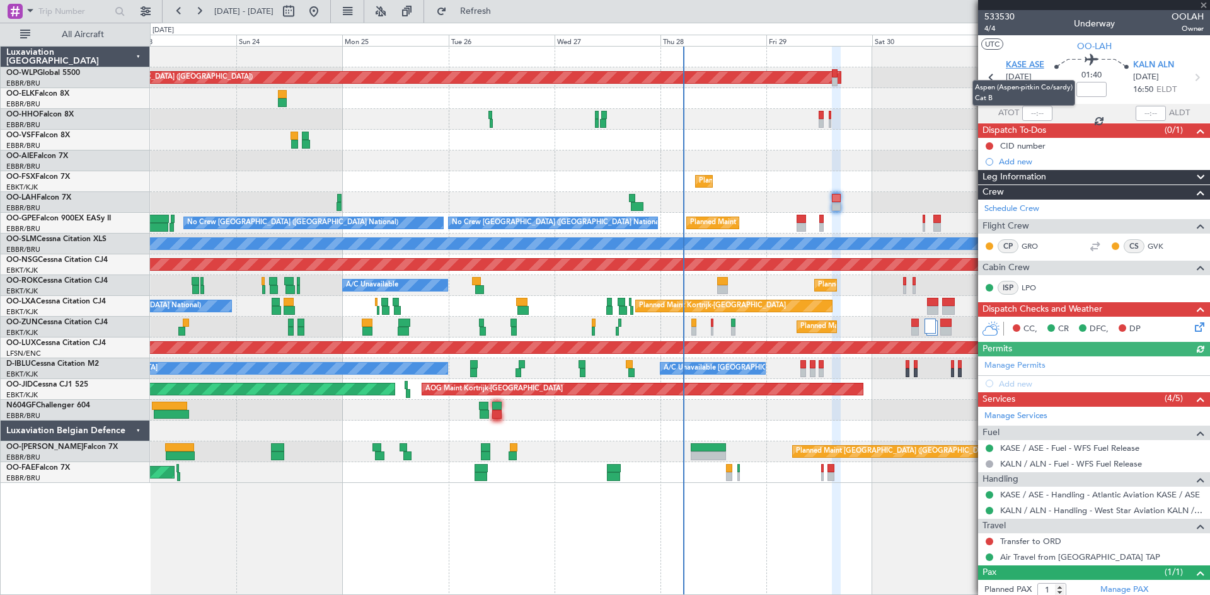
click at [1032, 60] on span "KASE ASE" at bounding box center [1024, 65] width 38 height 13
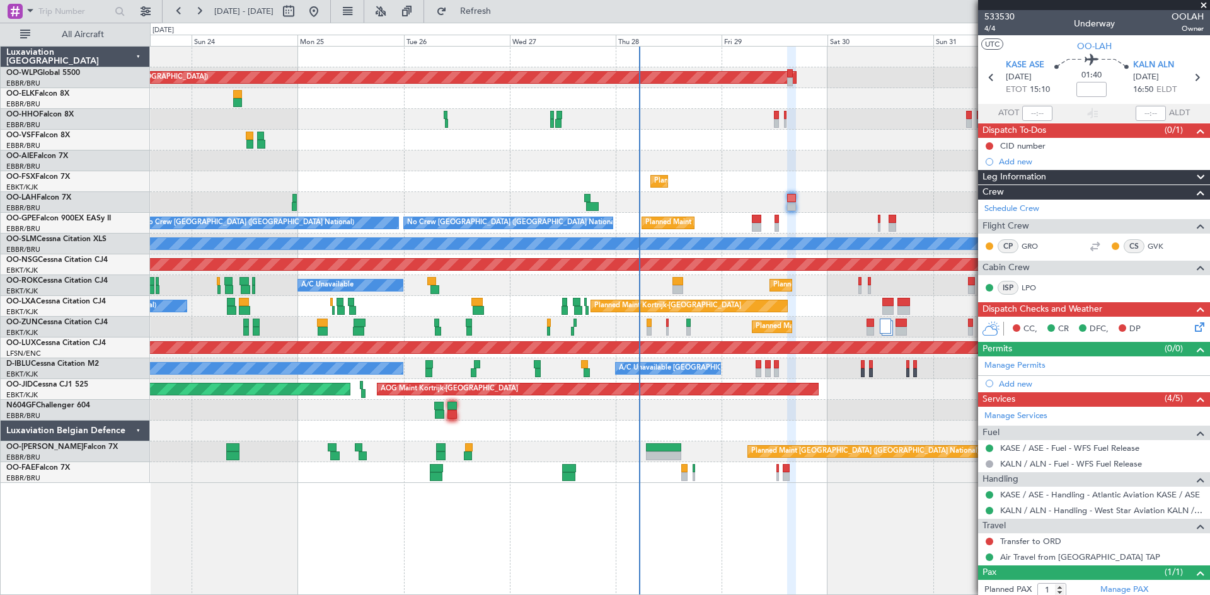
click at [894, 203] on div "Planned Maint Berlin (Brandenburg) Planned Maint London (Farnborough) Planned M…" at bounding box center [679, 265] width 1059 height 437
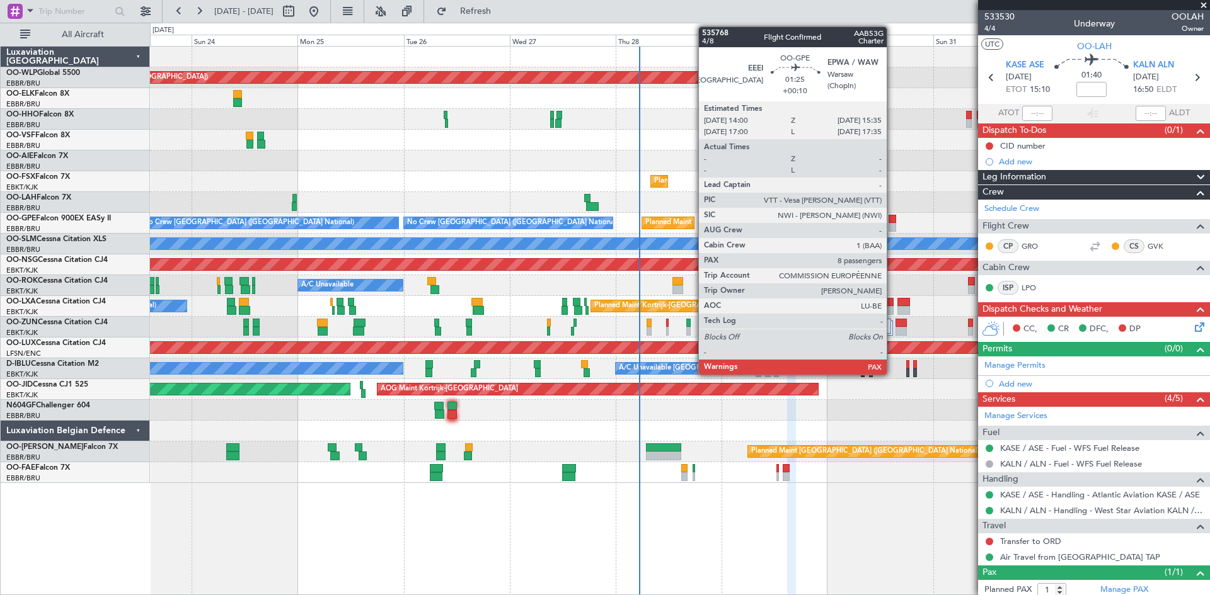
click at [892, 219] on div at bounding box center [892, 219] width 8 height 9
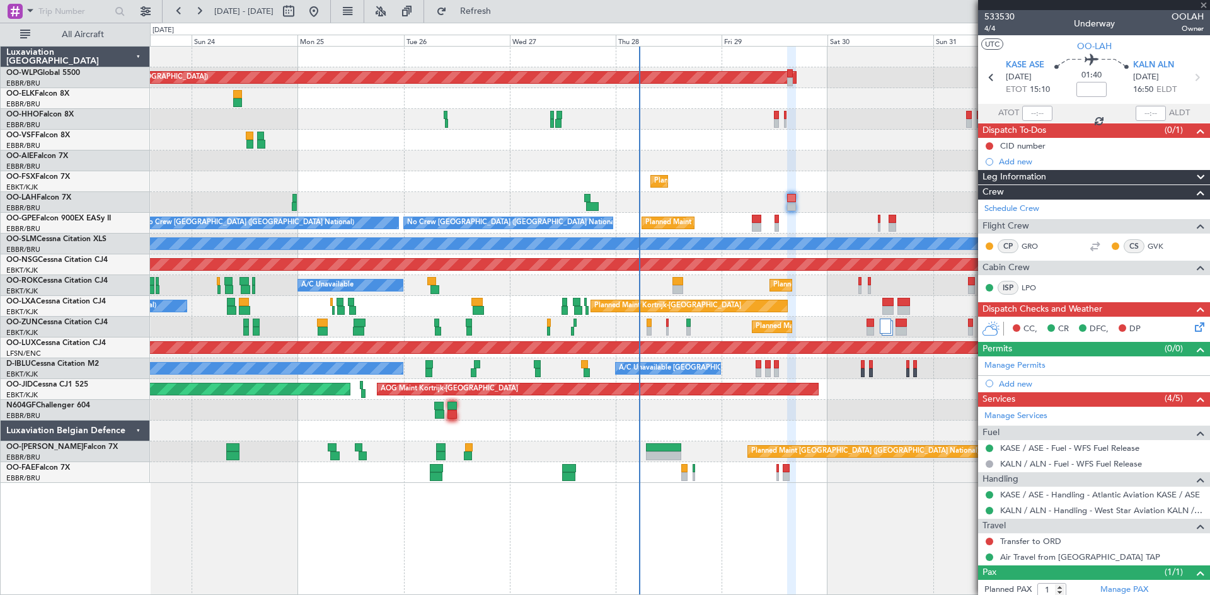
type input "+00:10"
type input "13"
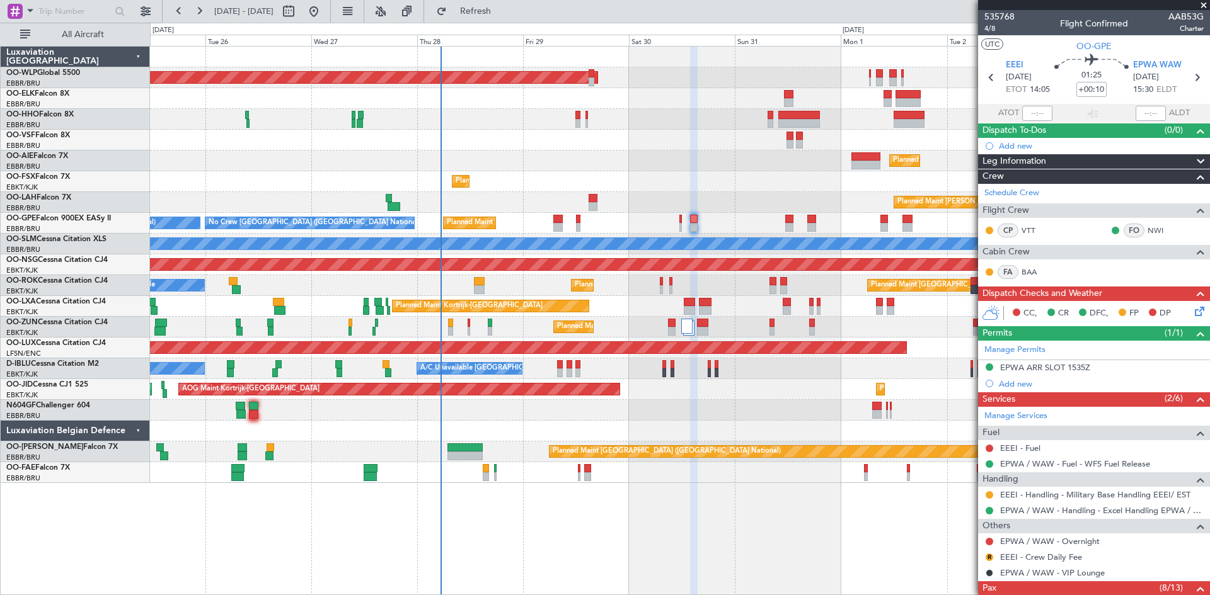
click at [712, 217] on div "Planned Maint [GEOGRAPHIC_DATA] ([GEOGRAPHIC_DATA] National) No Crew [GEOGRAPHI…" at bounding box center [679, 223] width 1059 height 21
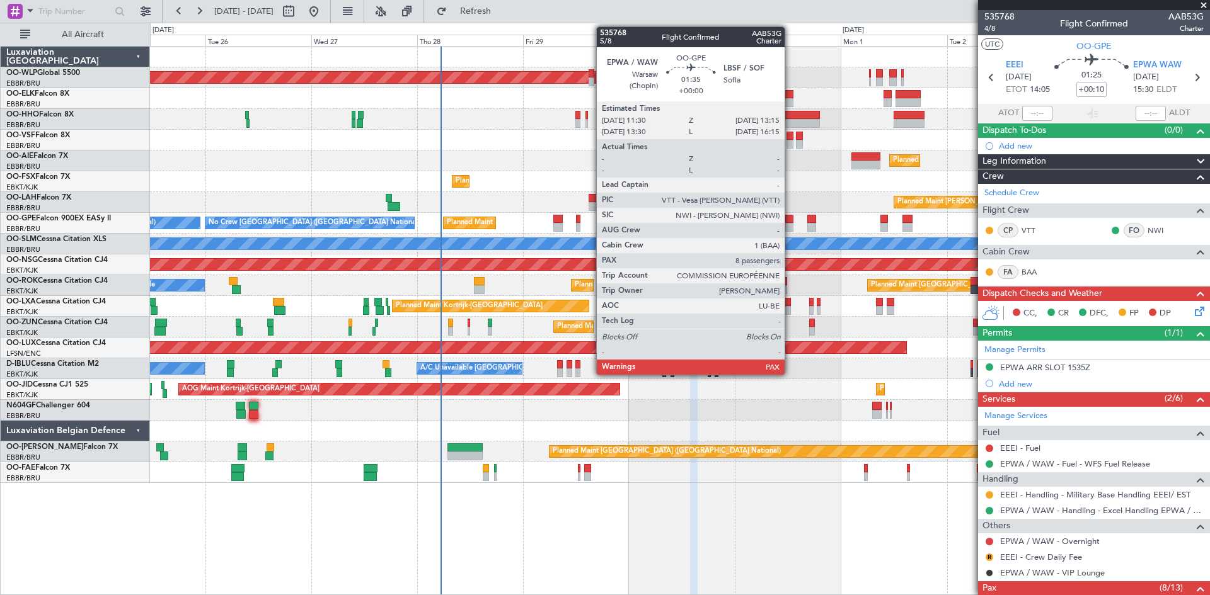
click at [790, 220] on div at bounding box center [789, 219] width 8 height 9
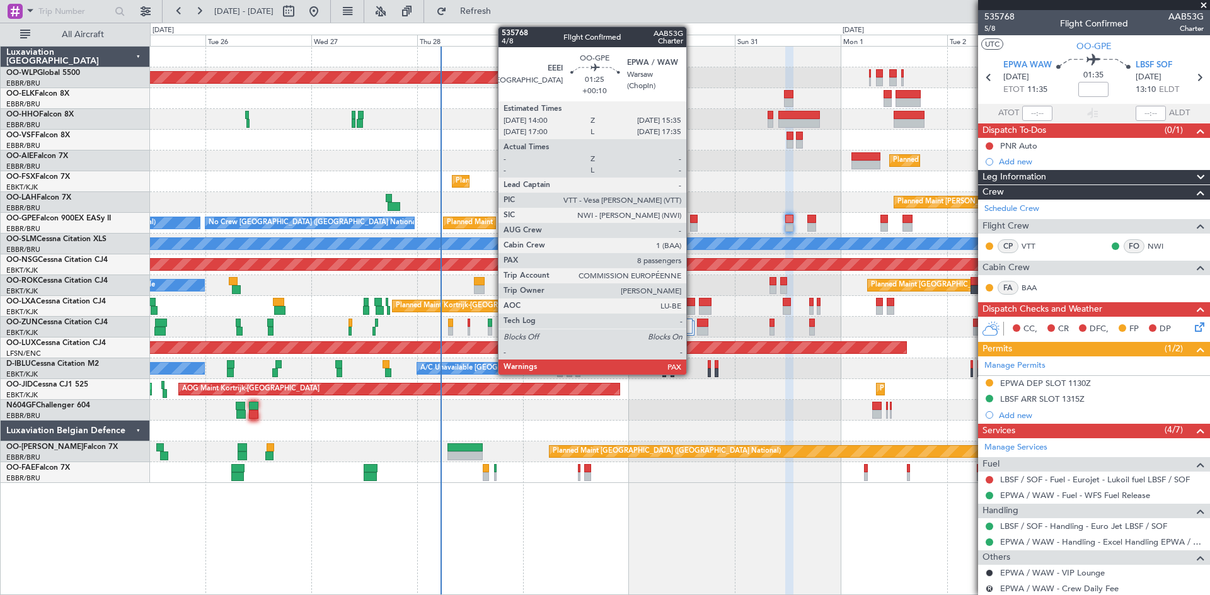
click at [692, 224] on div at bounding box center [694, 227] width 8 height 9
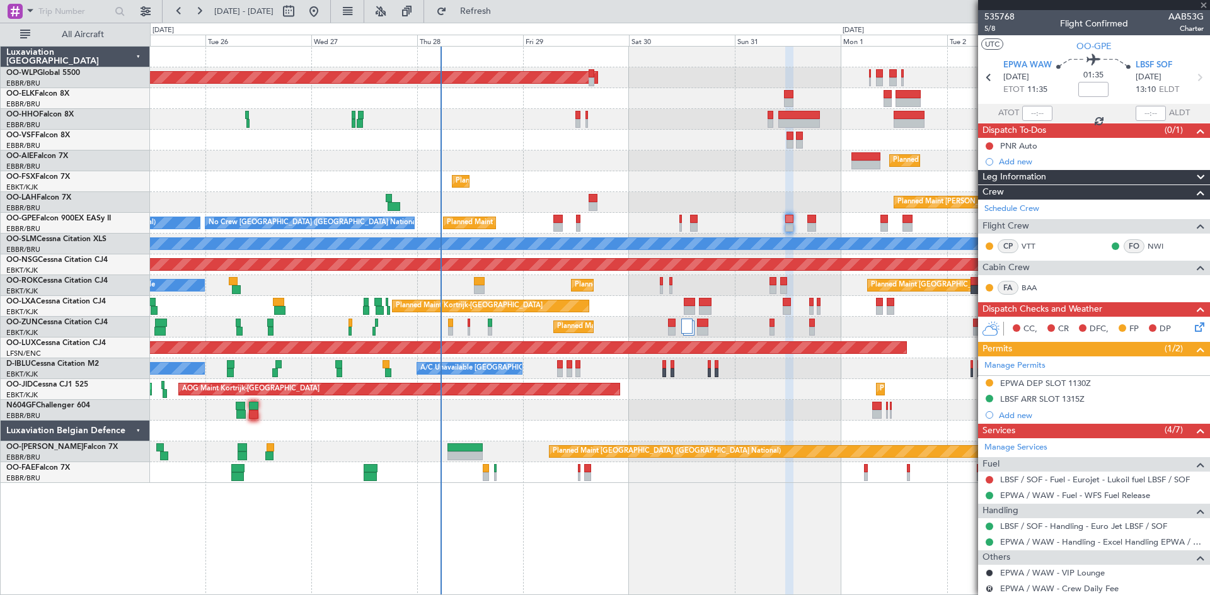
type input "+00:10"
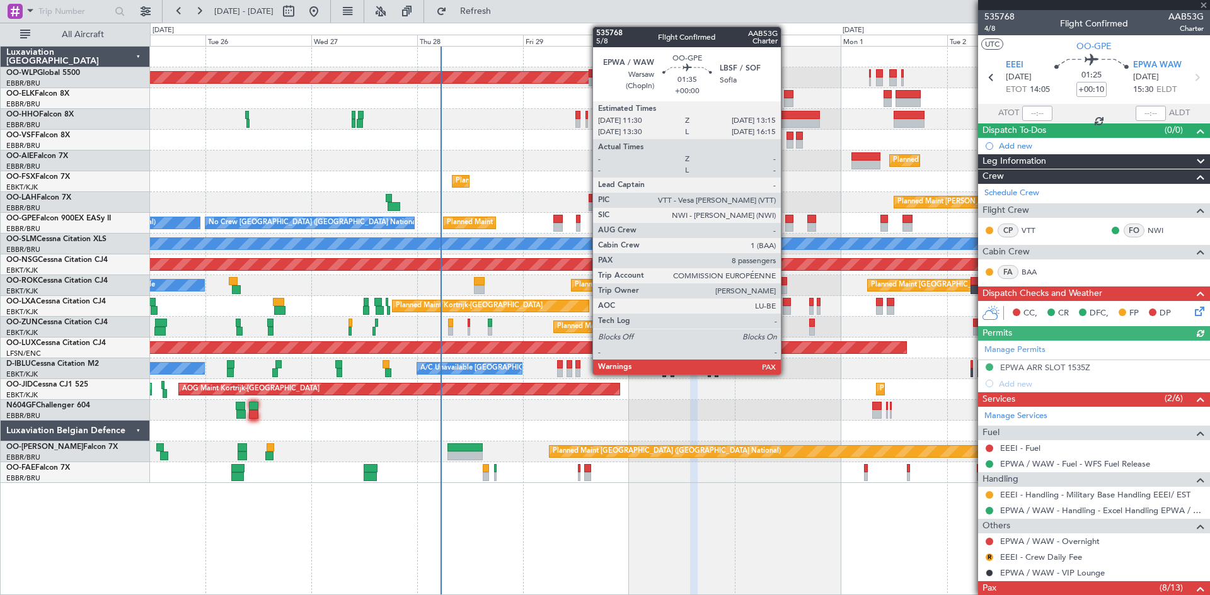
click at [786, 220] on div at bounding box center [789, 219] width 8 height 9
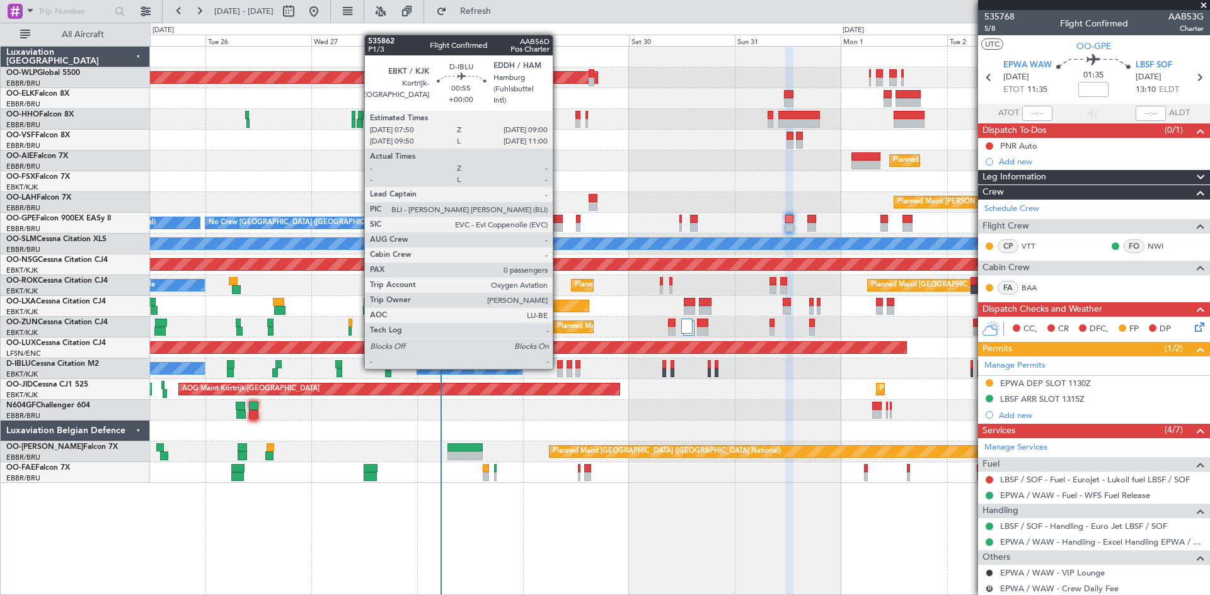
click at [558, 367] on div at bounding box center [560, 364] width 6 height 9
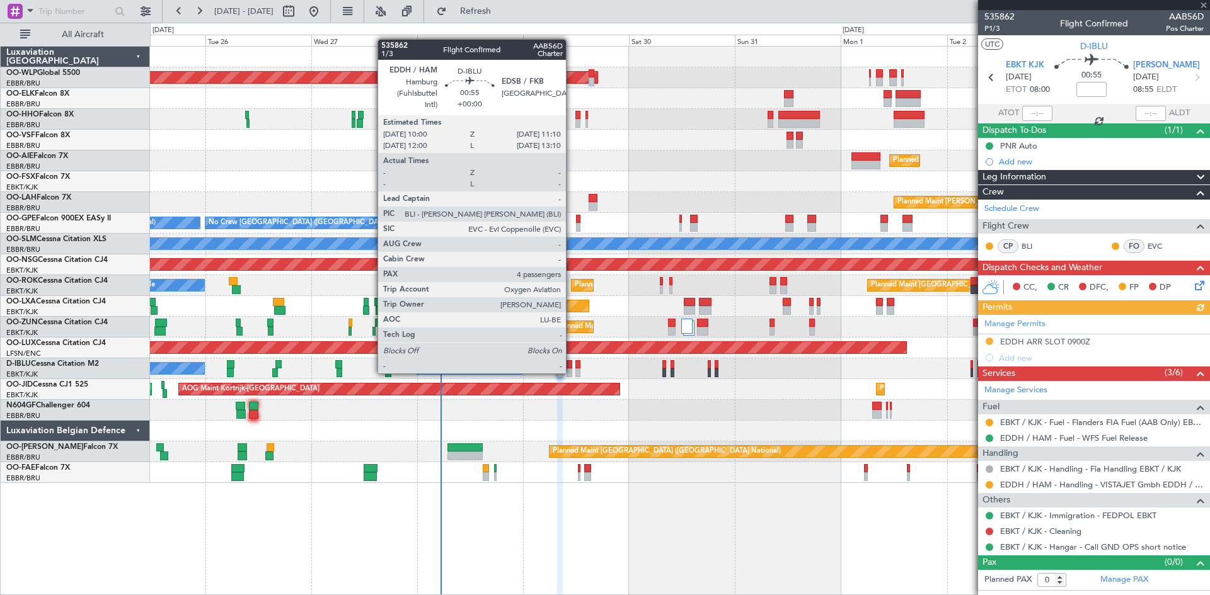
click at [571, 372] on div at bounding box center [569, 373] width 6 height 9
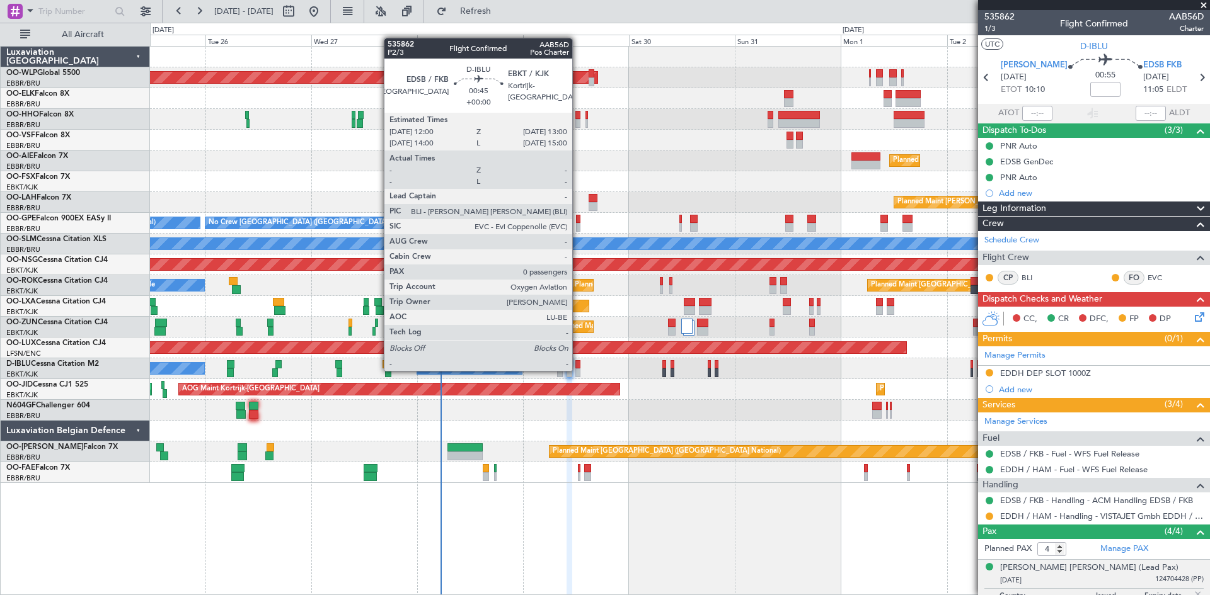
click at [578, 370] on div at bounding box center [577, 373] width 5 height 9
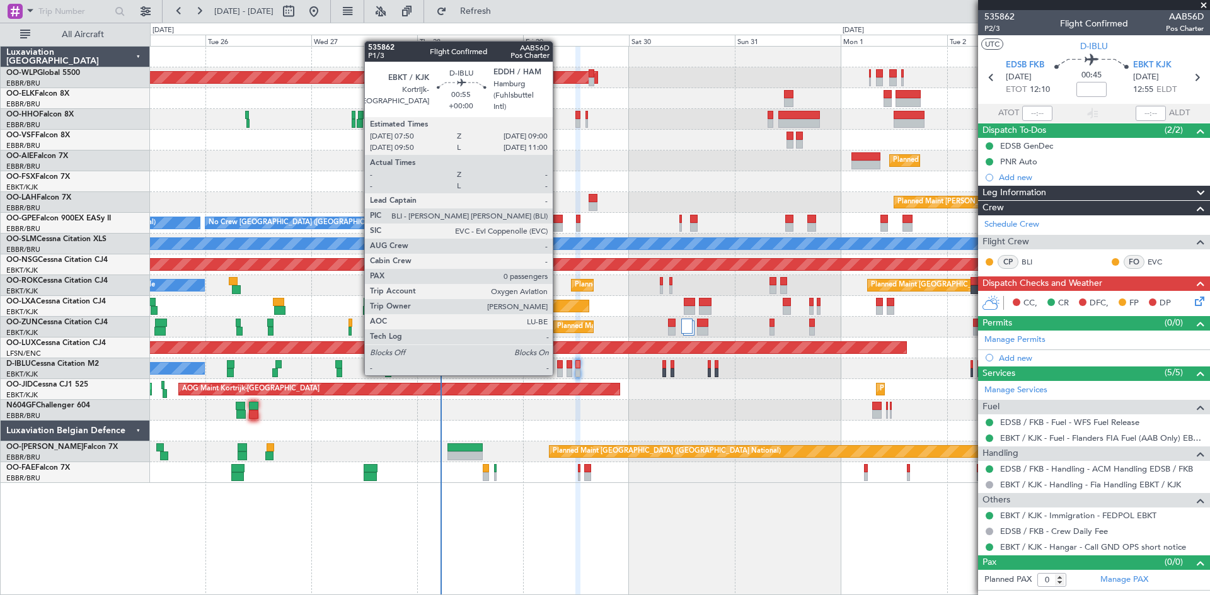
click at [558, 373] on div at bounding box center [560, 373] width 6 height 9
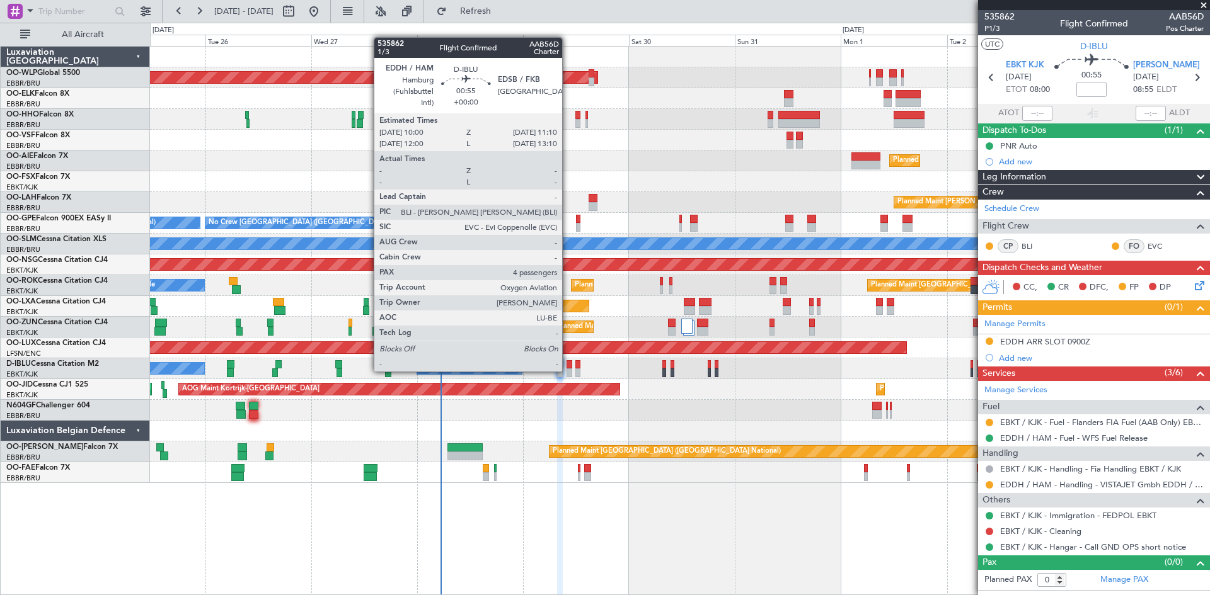
click at [568, 370] on div at bounding box center [569, 373] width 6 height 9
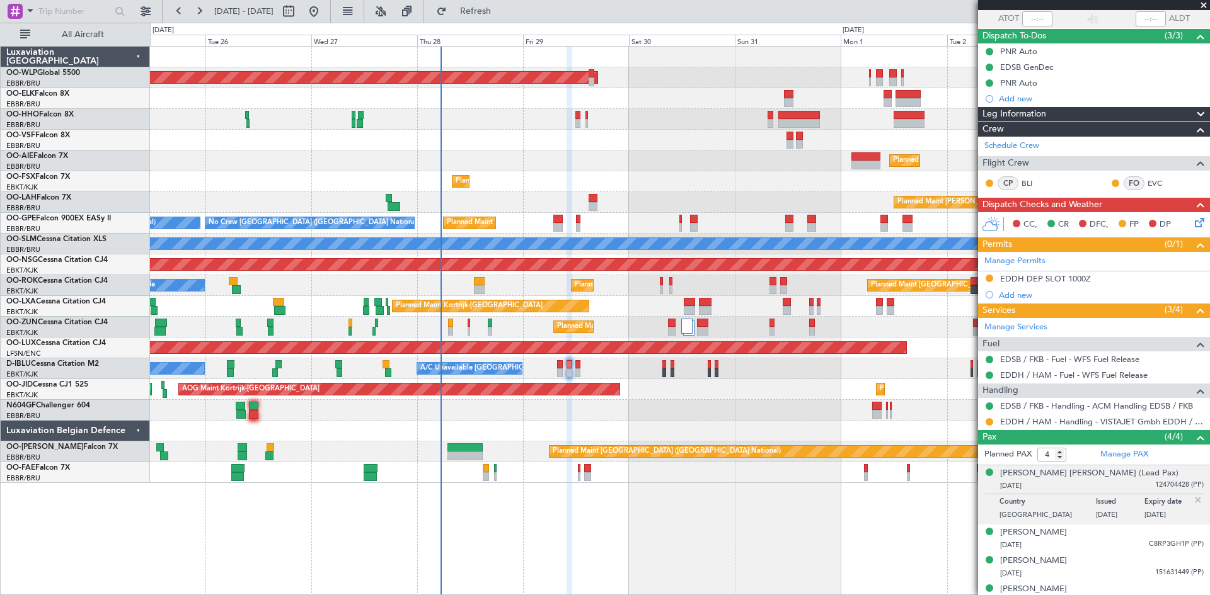
scroll to position [108, 0]
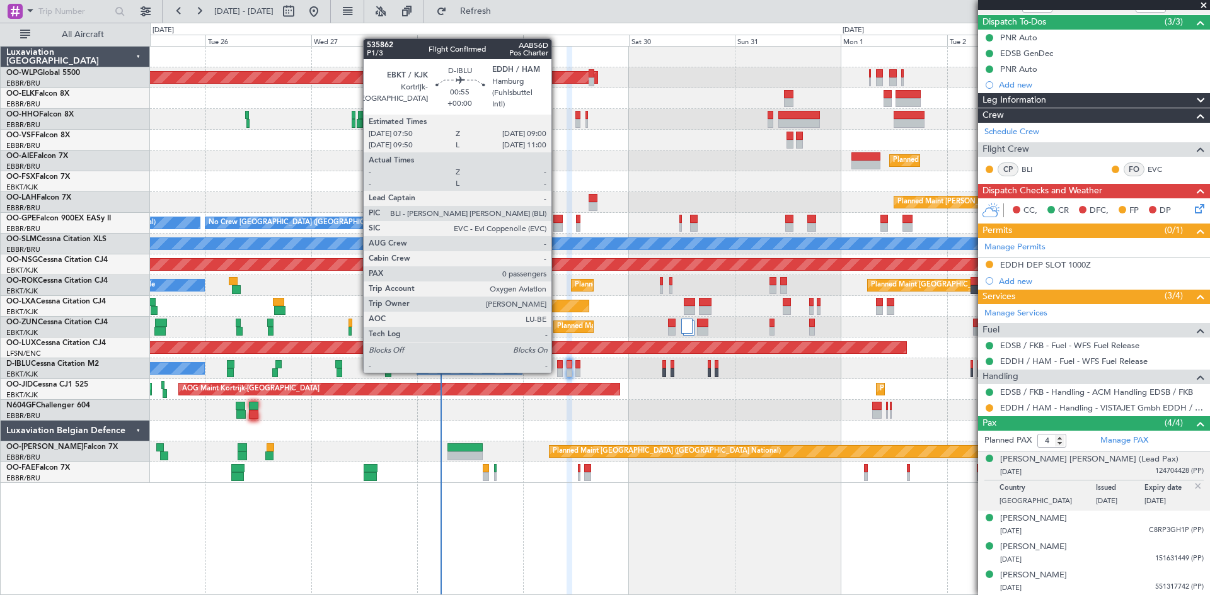
click at [557, 370] on div at bounding box center [560, 373] width 6 height 9
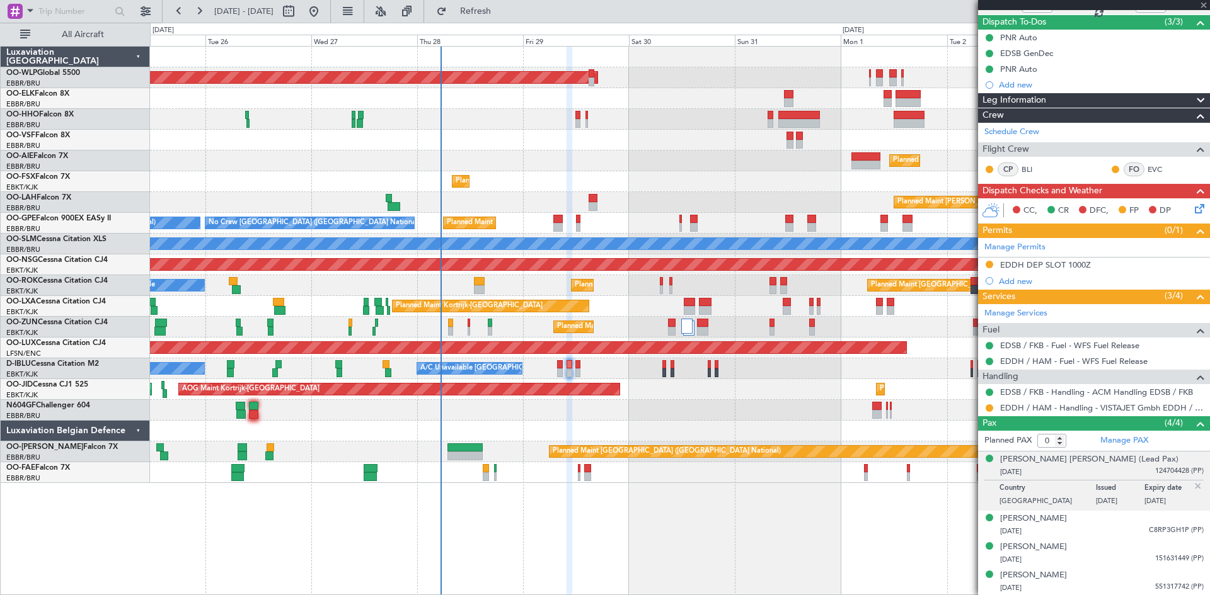
scroll to position [0, 0]
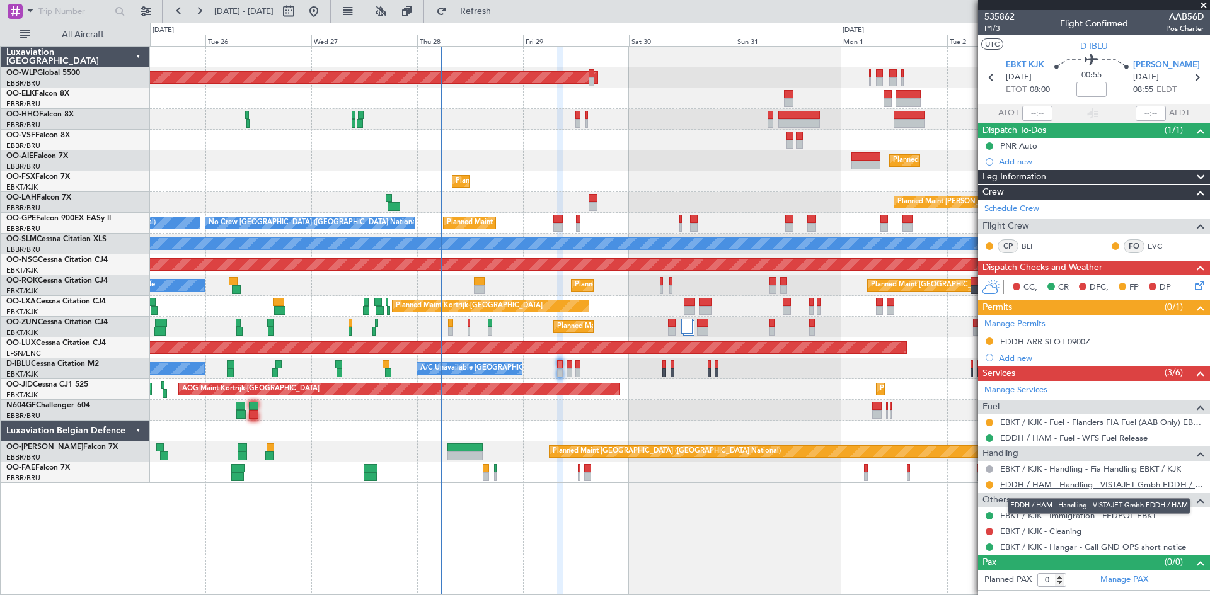
click at [1032, 484] on link "EDDH / HAM - Handling - VISTAJET Gmbh EDDH / HAM" at bounding box center [1101, 484] width 203 height 11
click at [1199, 287] on icon at bounding box center [1197, 283] width 10 height 10
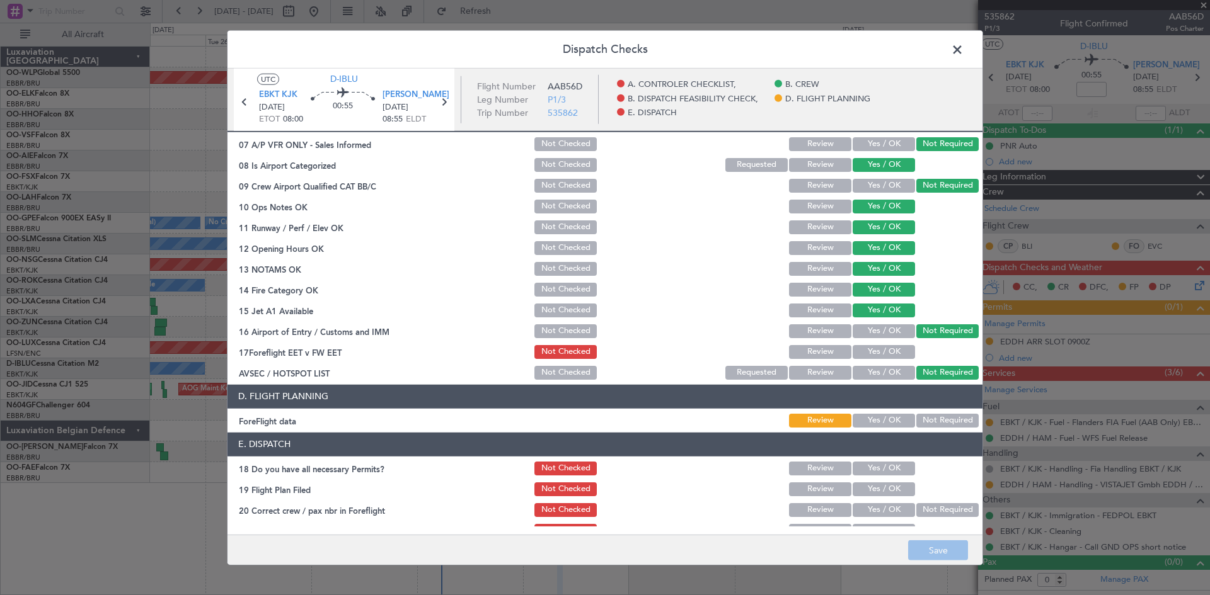
scroll to position [238, 0]
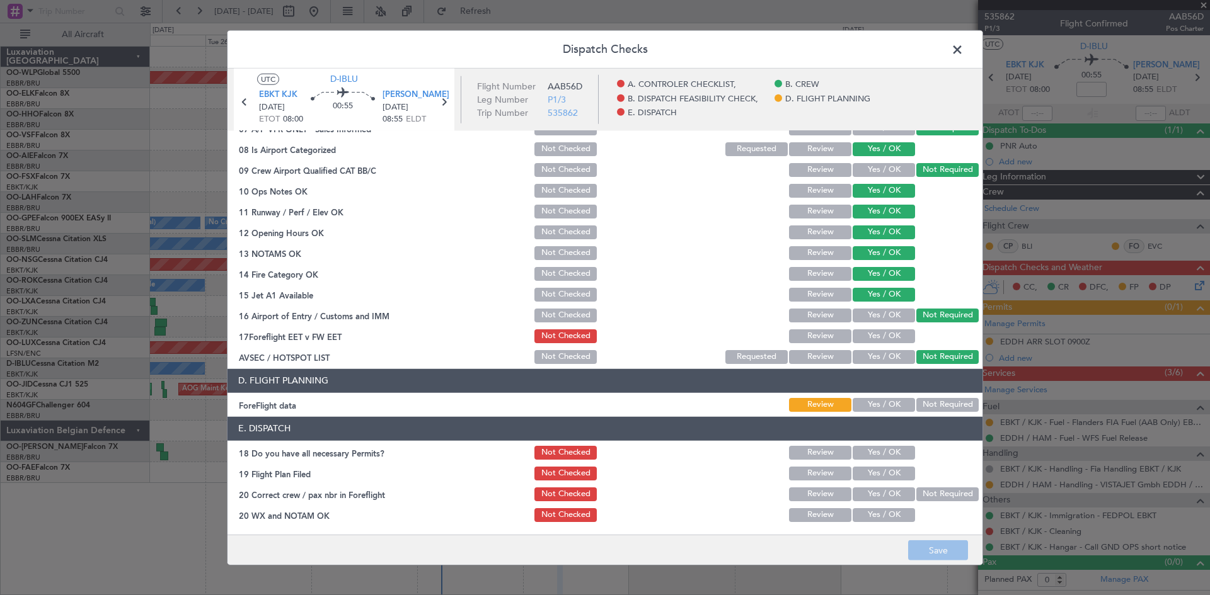
click at [963, 52] on span at bounding box center [963, 52] width 0 height 25
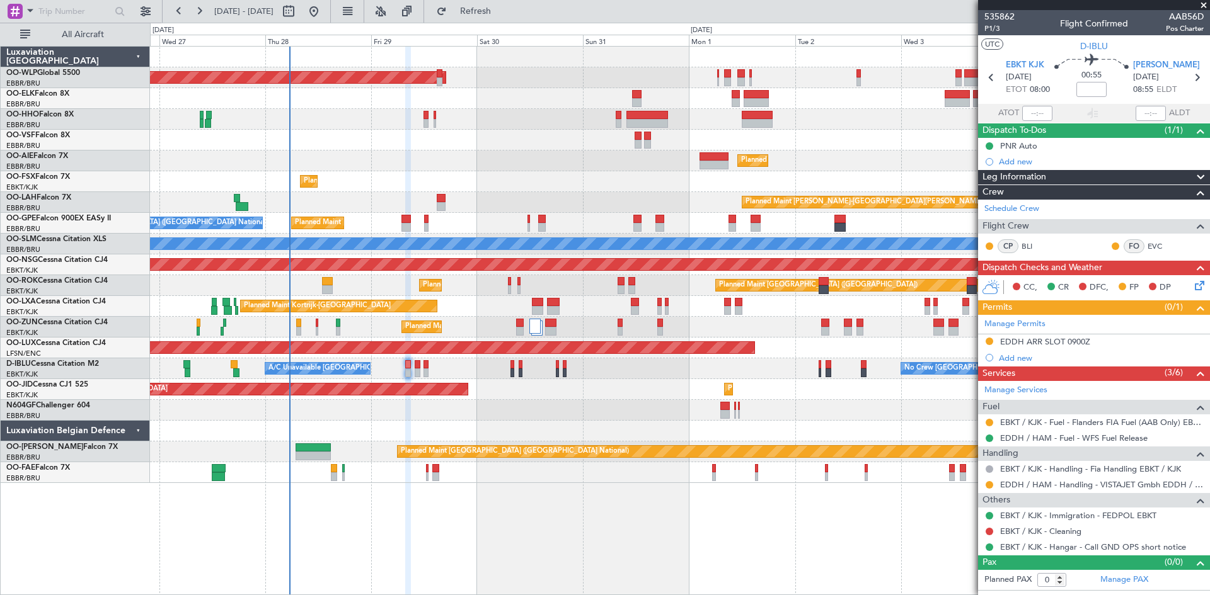
click at [659, 418] on div "Planned Maint Berlin (Brandenburg) Planned Maint Kortrijk-Wevelgem Planned Main…" at bounding box center [679, 265] width 1059 height 437
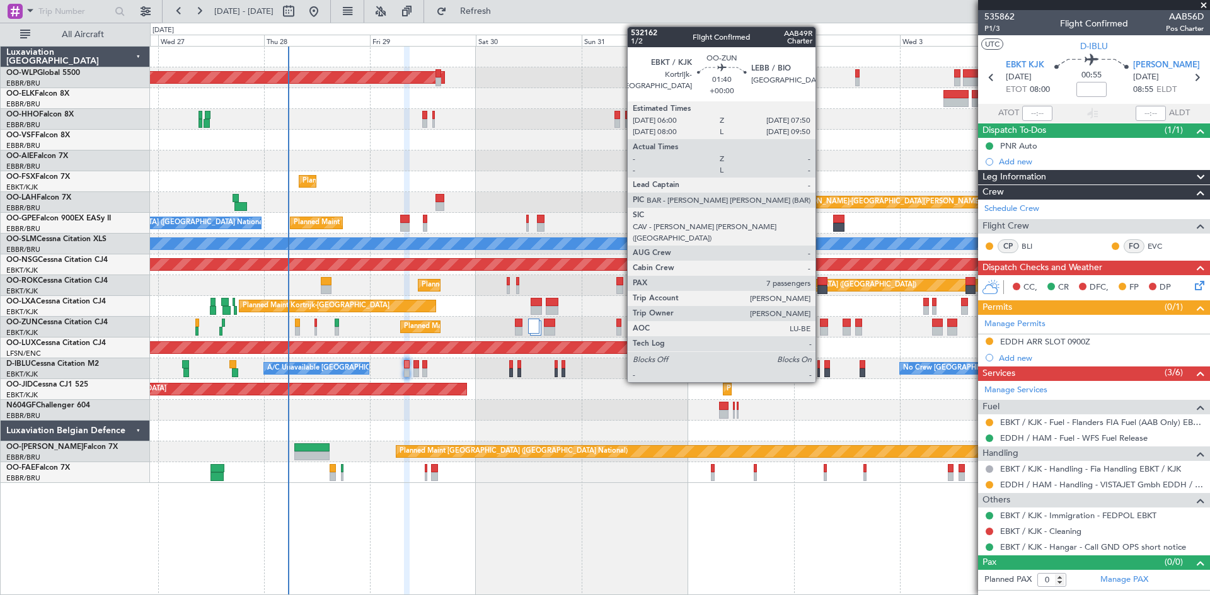
click at [821, 323] on div at bounding box center [824, 323] width 8 height 9
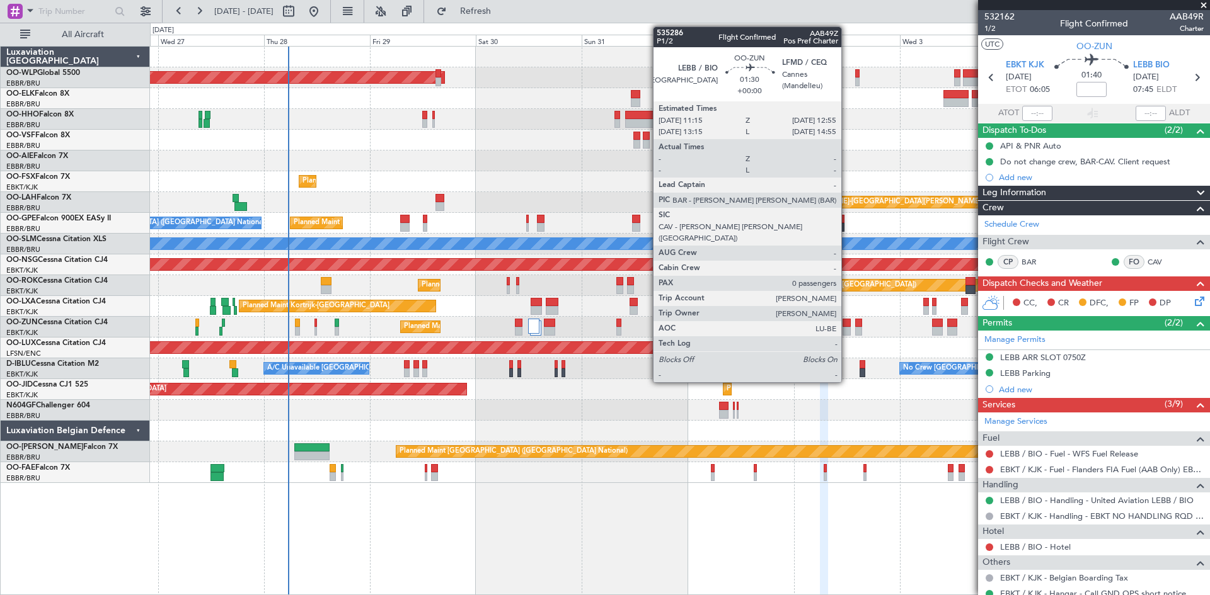
click at [847, 329] on div at bounding box center [846, 331] width 8 height 9
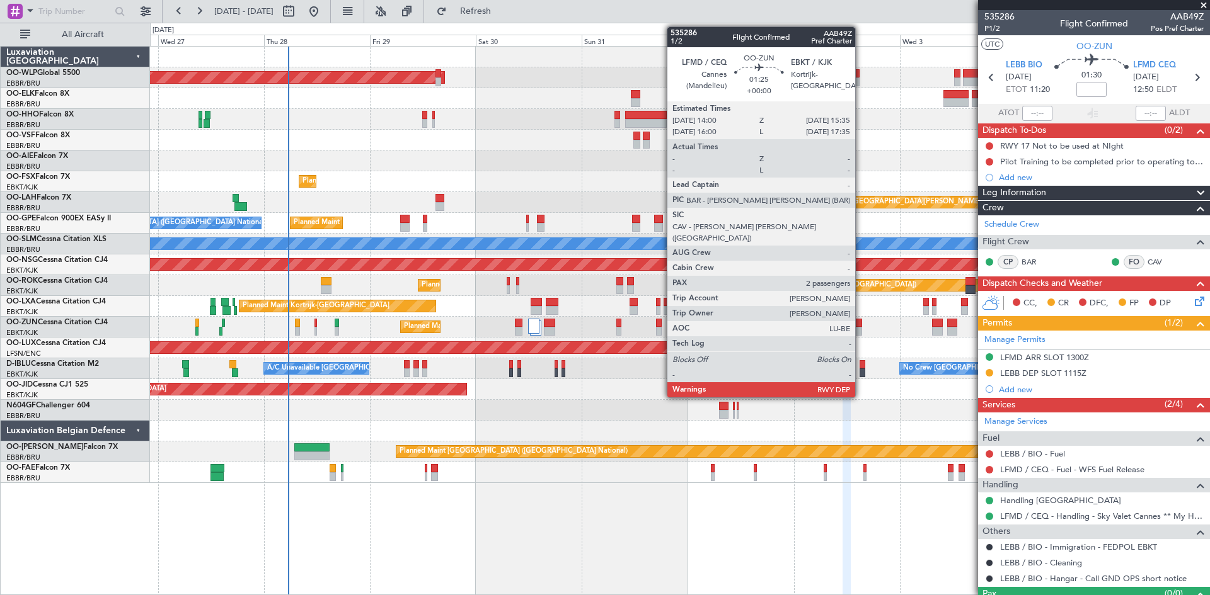
click at [861, 329] on div at bounding box center [859, 331] width 8 height 9
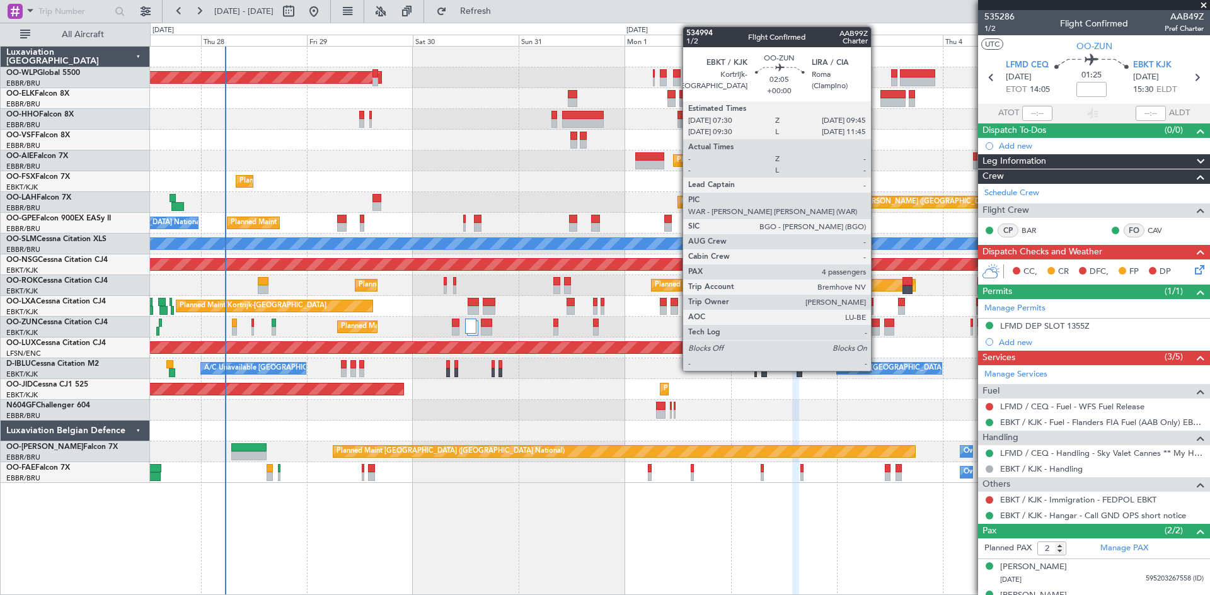
click at [876, 333] on div at bounding box center [874, 331] width 10 height 9
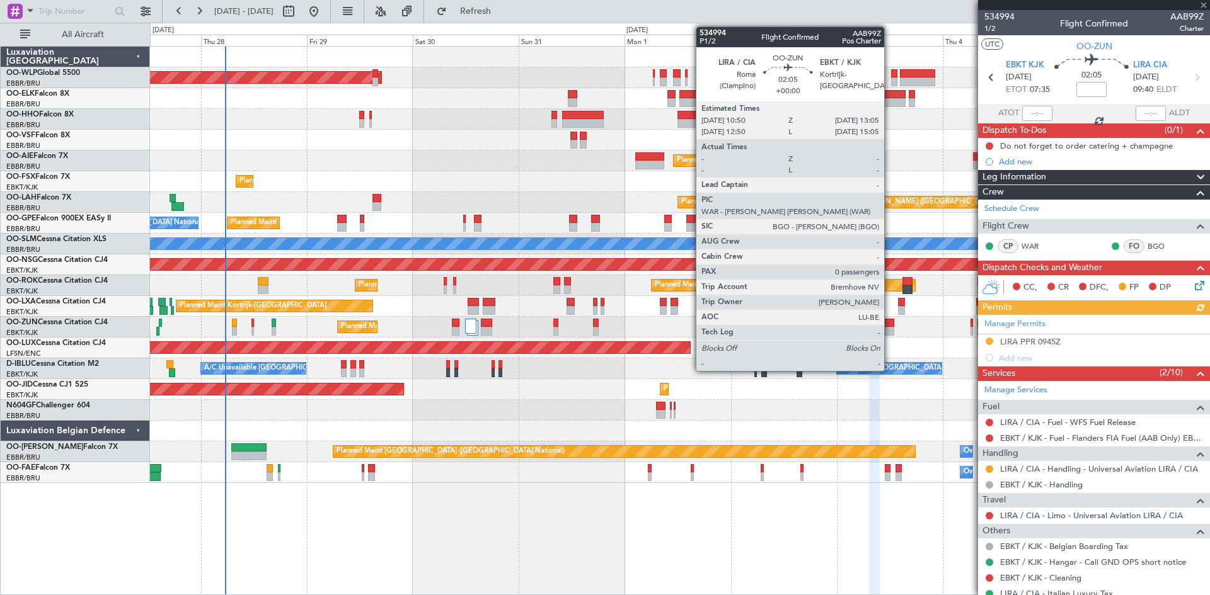
click at [889, 333] on div at bounding box center [889, 331] width 10 height 9
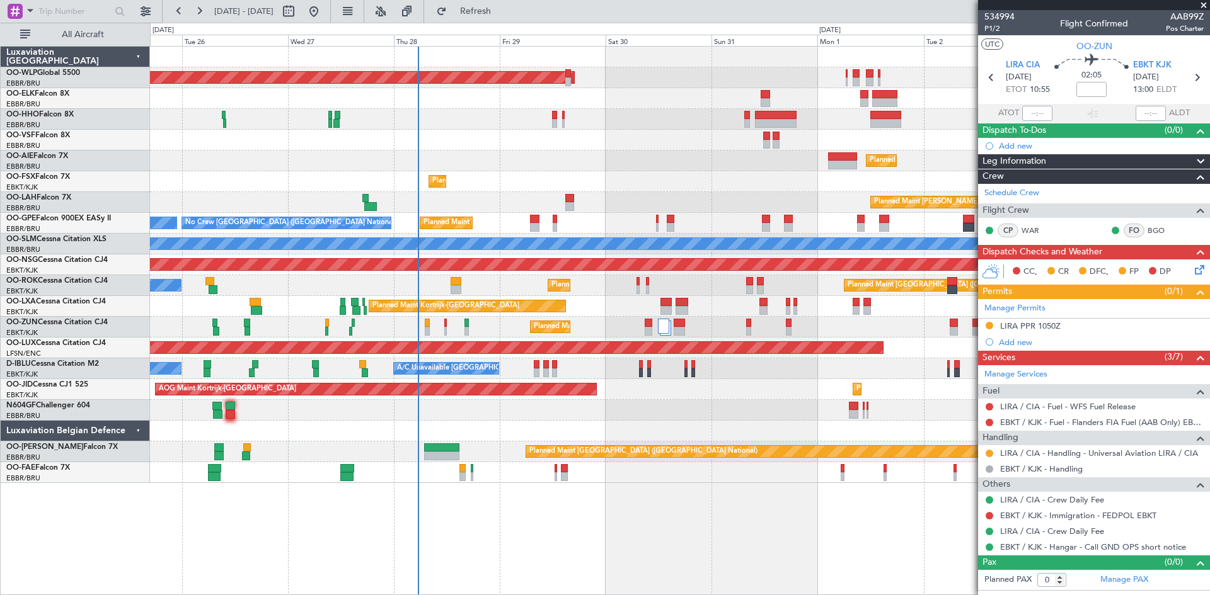
click at [739, 413] on div at bounding box center [679, 410] width 1059 height 21
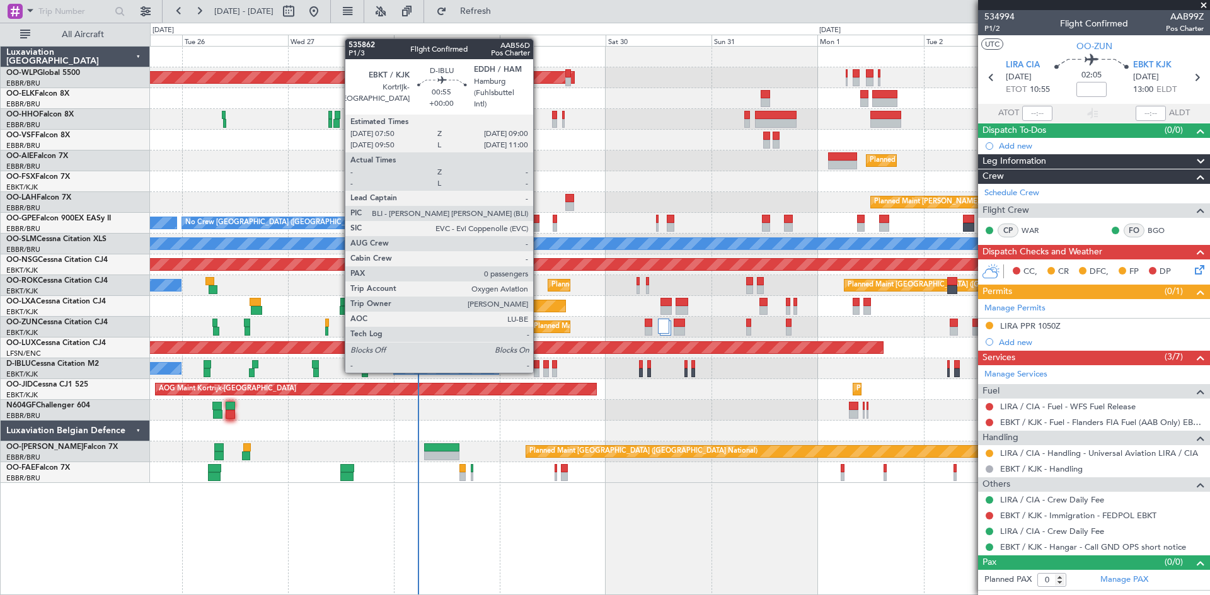
click at [539, 370] on div at bounding box center [537, 373] width 6 height 9
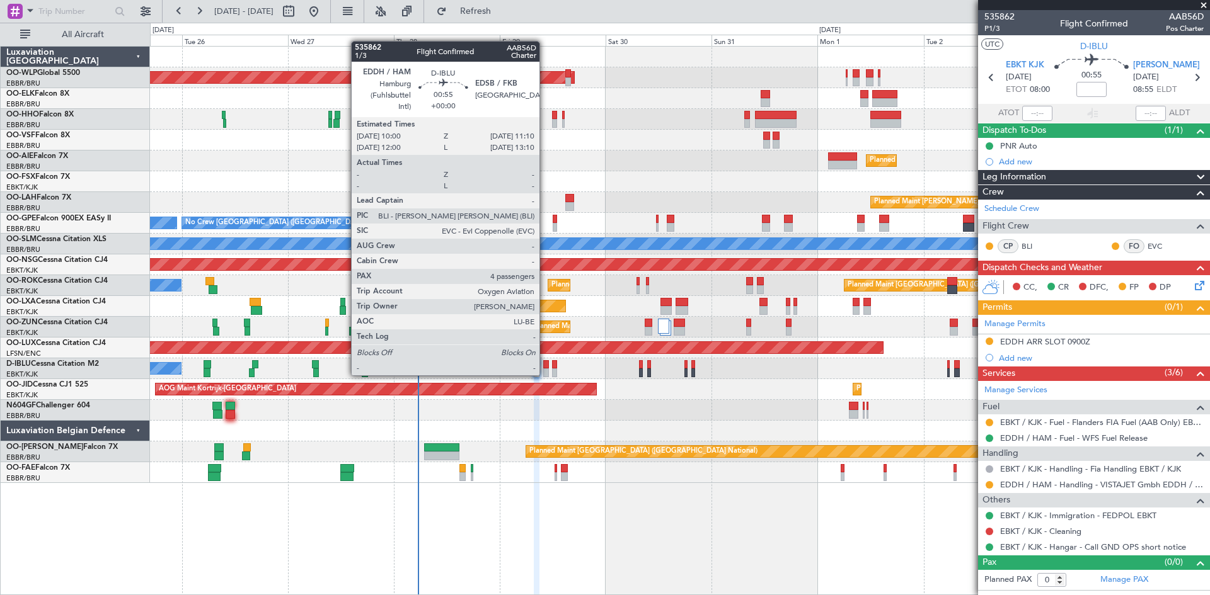
click at [545, 374] on div at bounding box center [546, 373] width 6 height 9
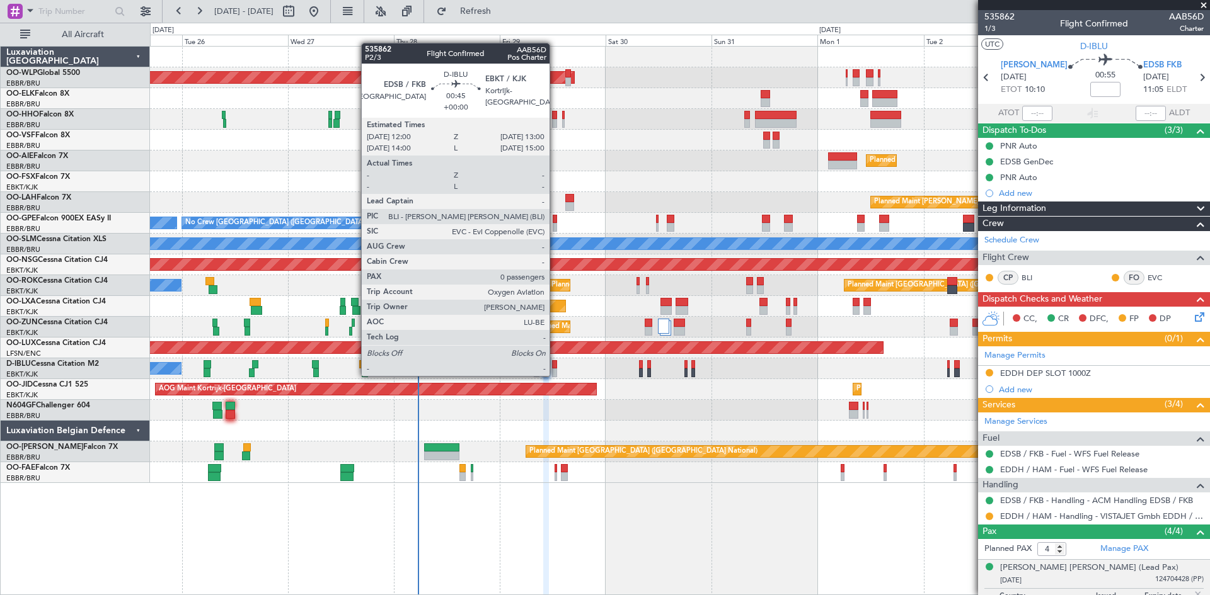
click at [555, 375] on div at bounding box center [554, 373] width 5 height 9
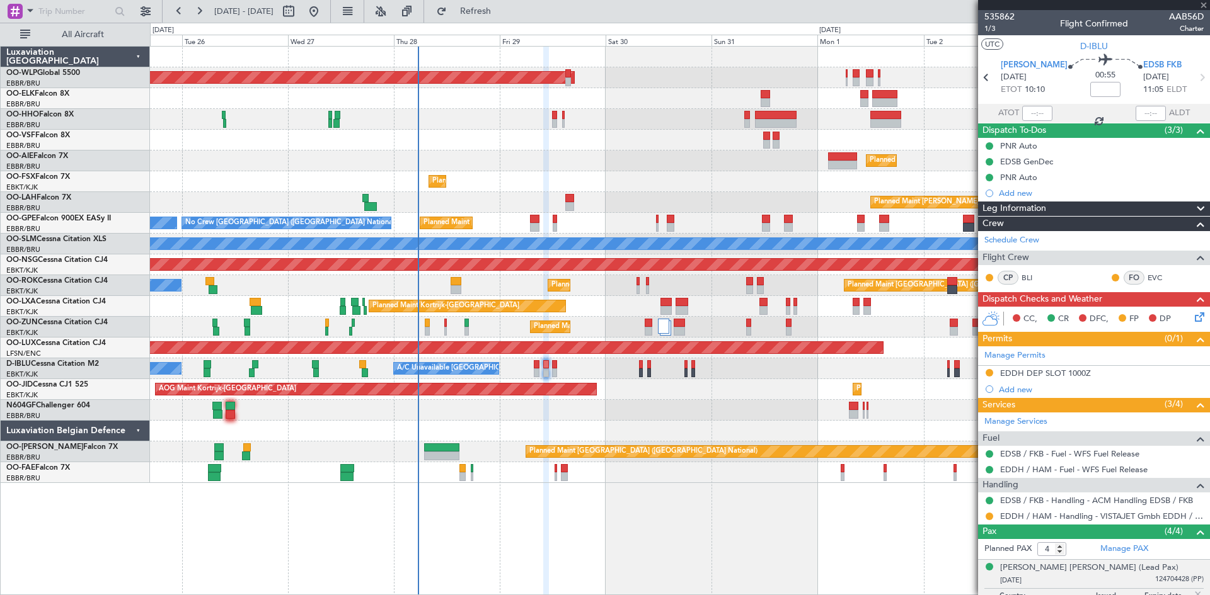
type input "0"
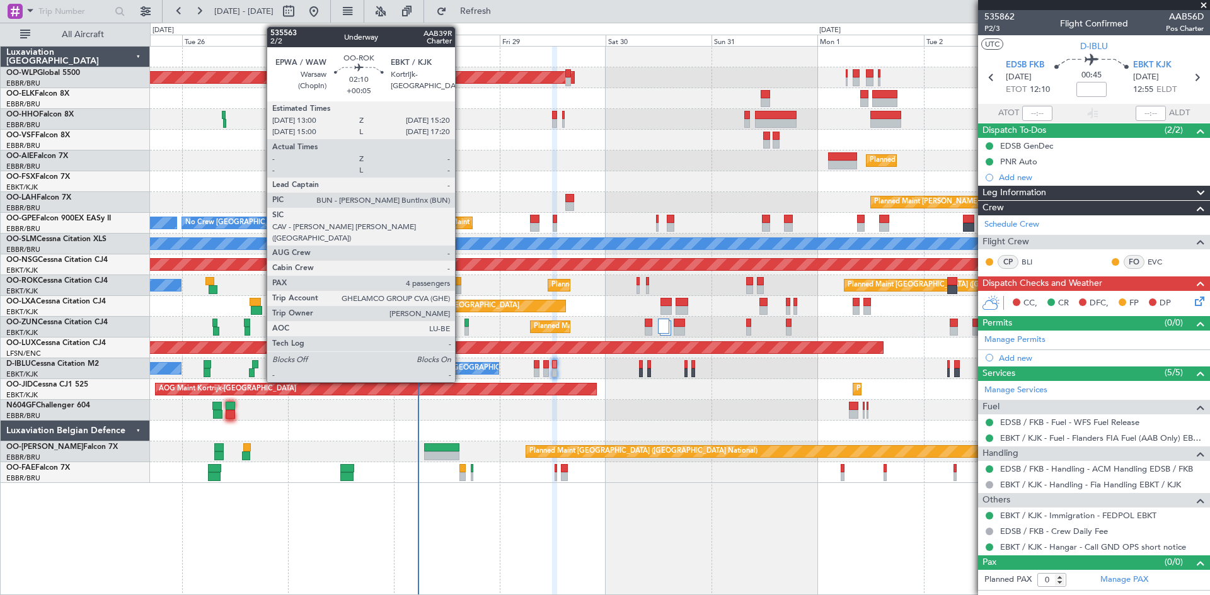
click at [460, 289] on div at bounding box center [455, 289] width 11 height 9
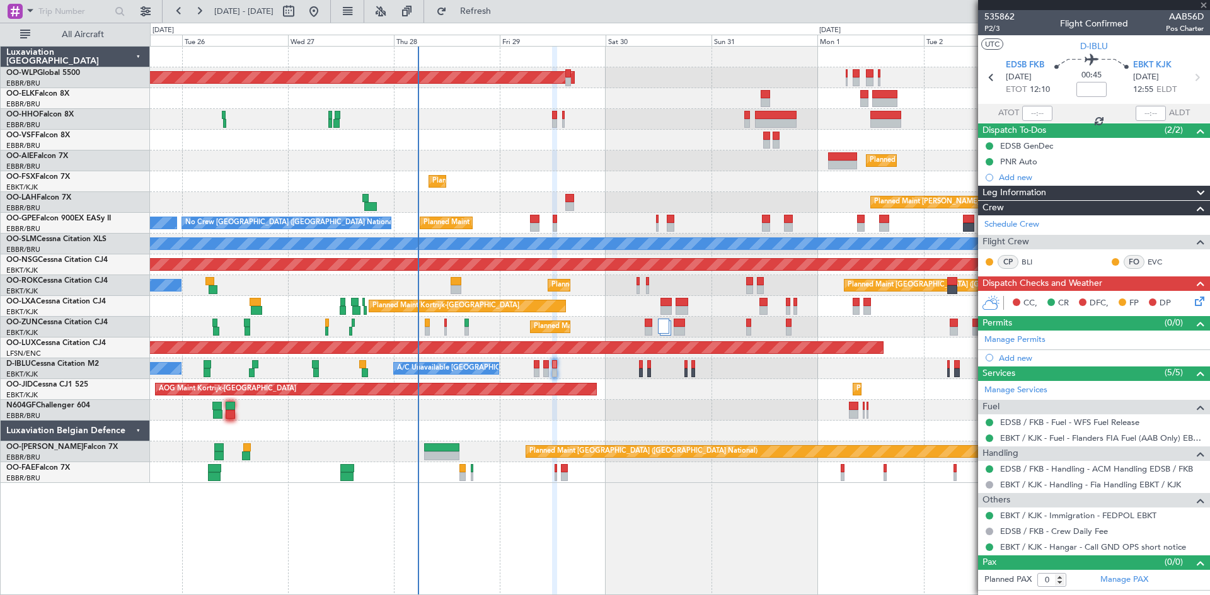
type input "+00:05"
type input "4"
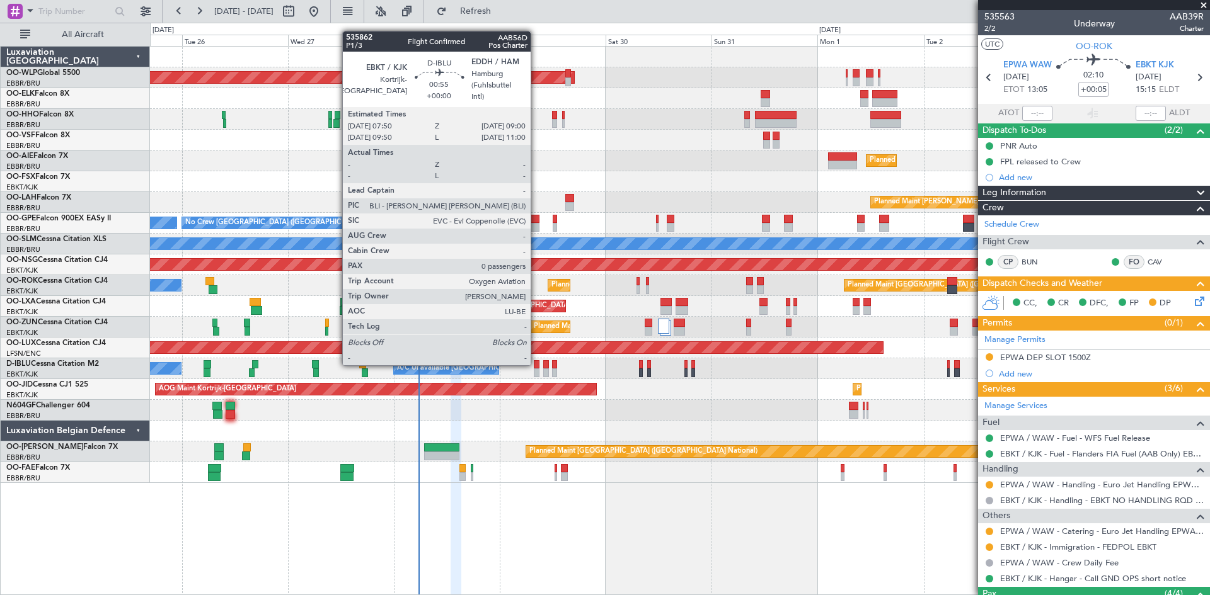
click at [536, 363] on div at bounding box center [537, 364] width 6 height 9
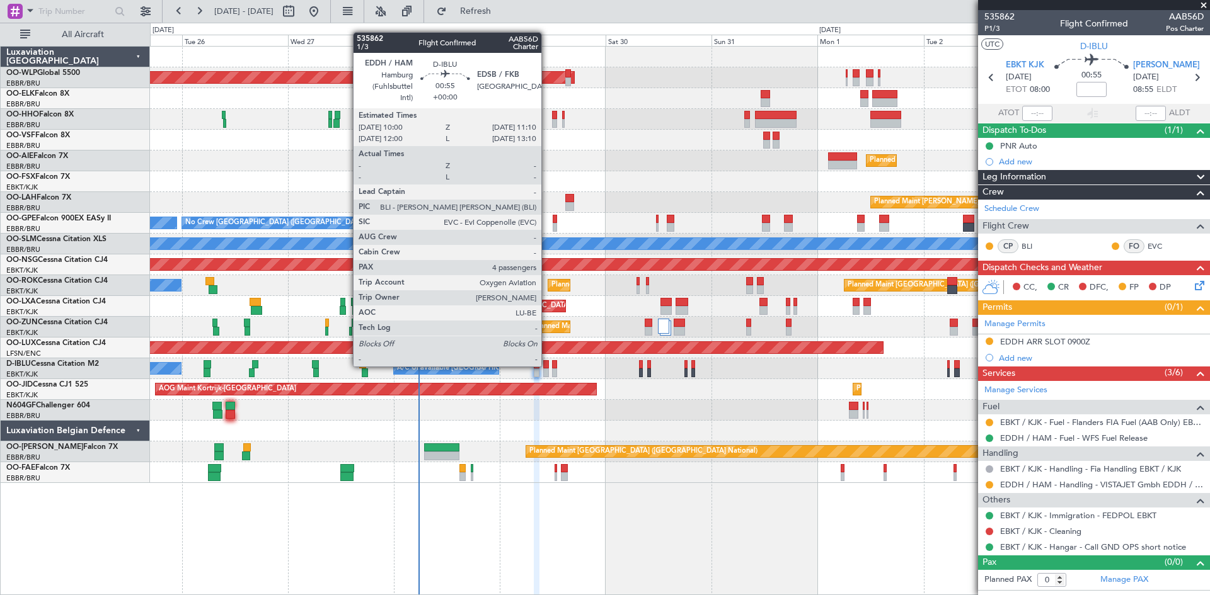
click at [547, 365] on div at bounding box center [546, 364] width 6 height 9
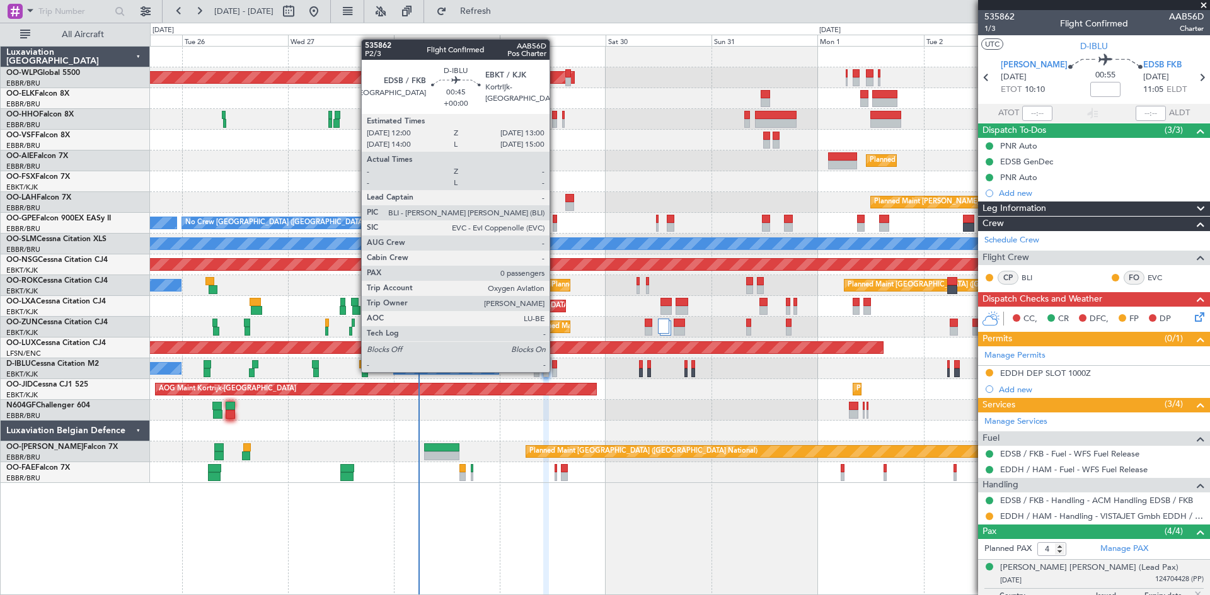
click at [555, 371] on div at bounding box center [554, 373] width 5 height 9
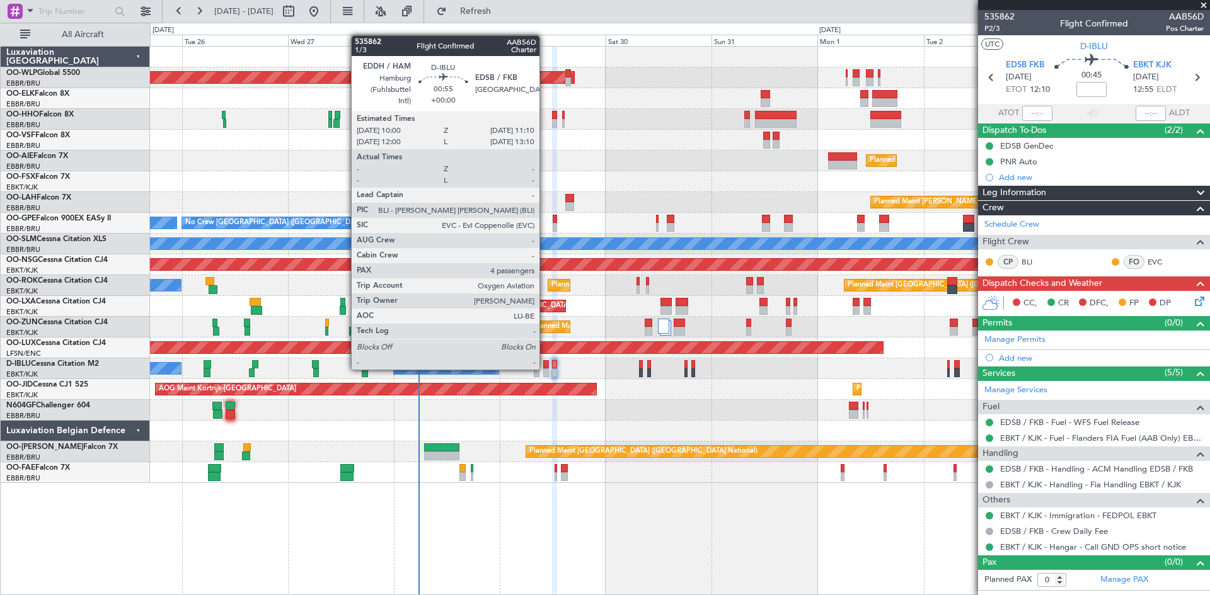
click at [545, 369] on div at bounding box center [546, 373] width 6 height 9
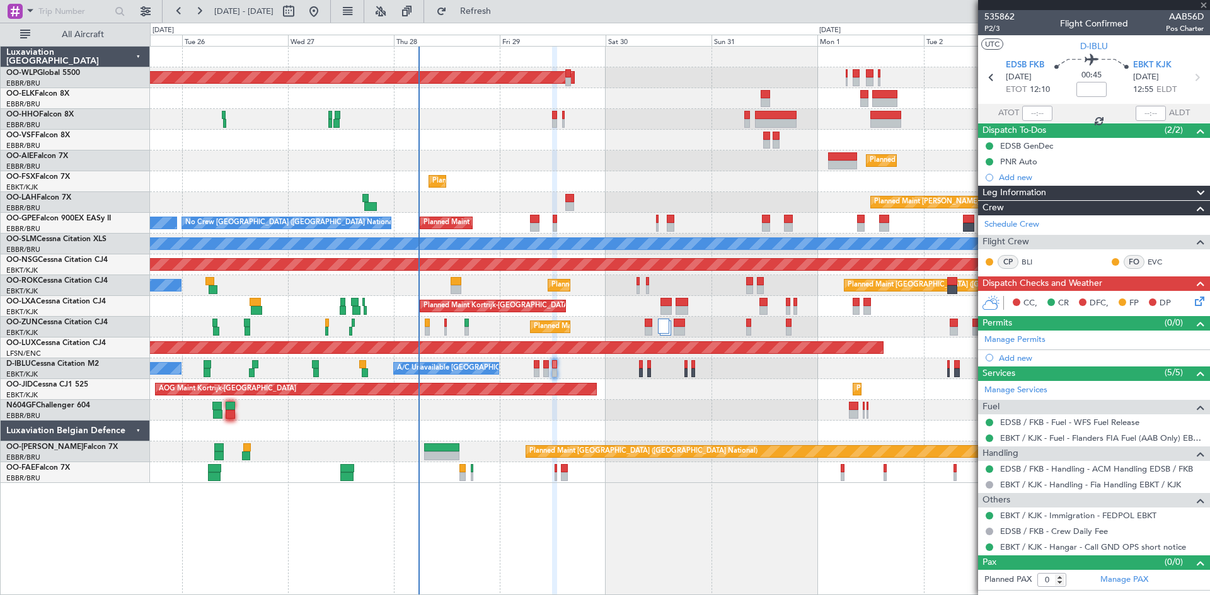
type input "4"
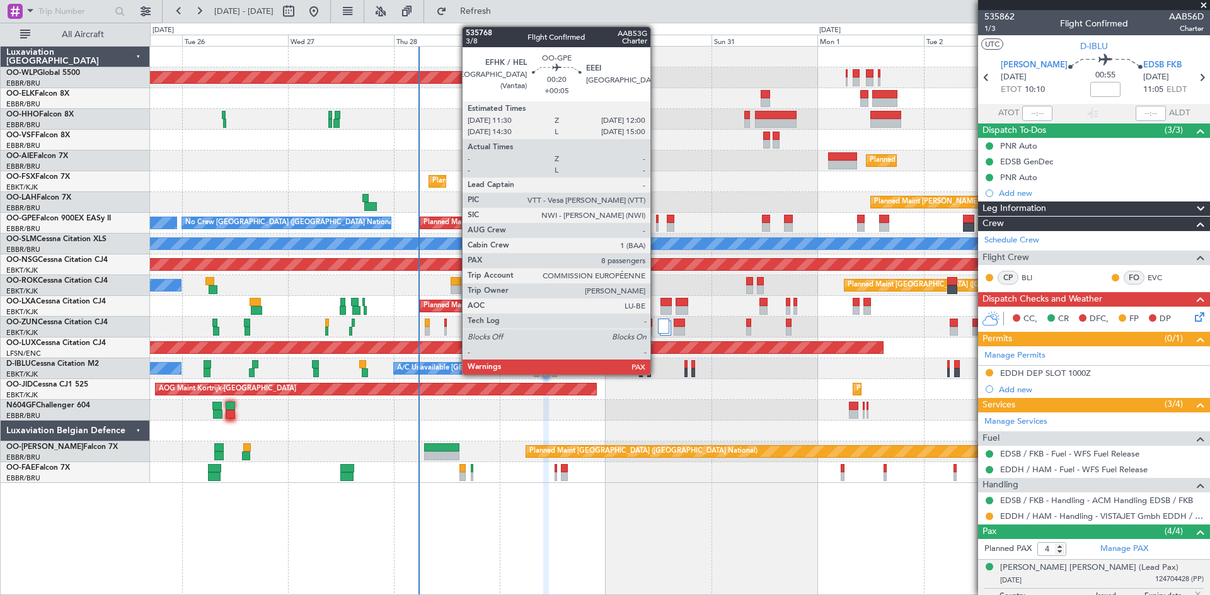
click at [656, 226] on div at bounding box center [657, 227] width 3 height 9
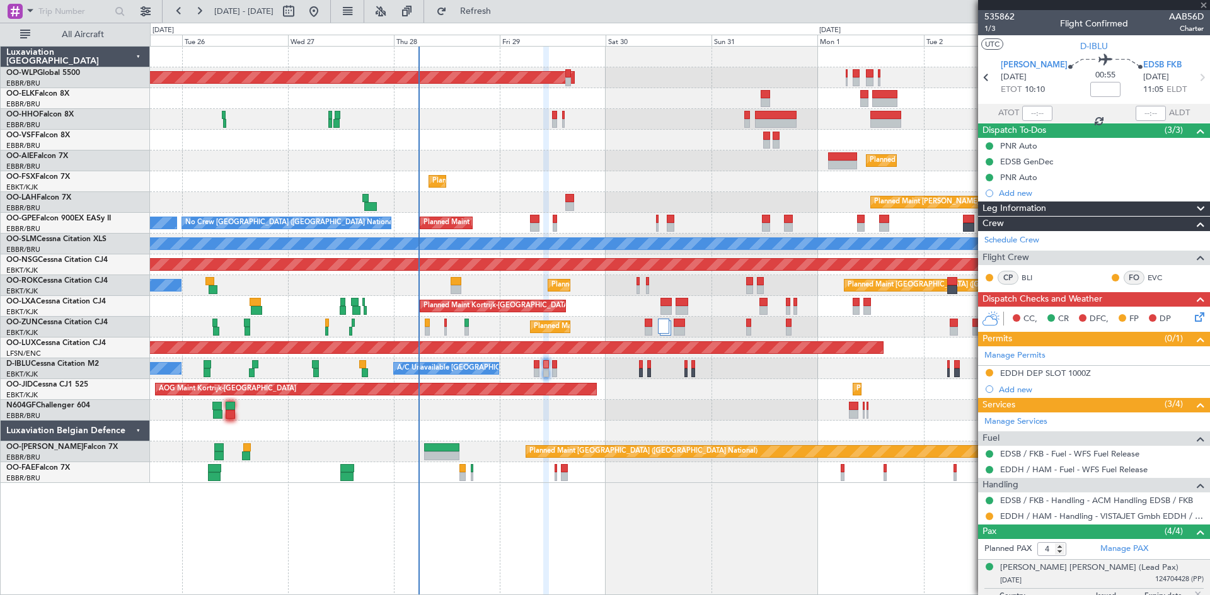
type input "+00:05"
type input "13"
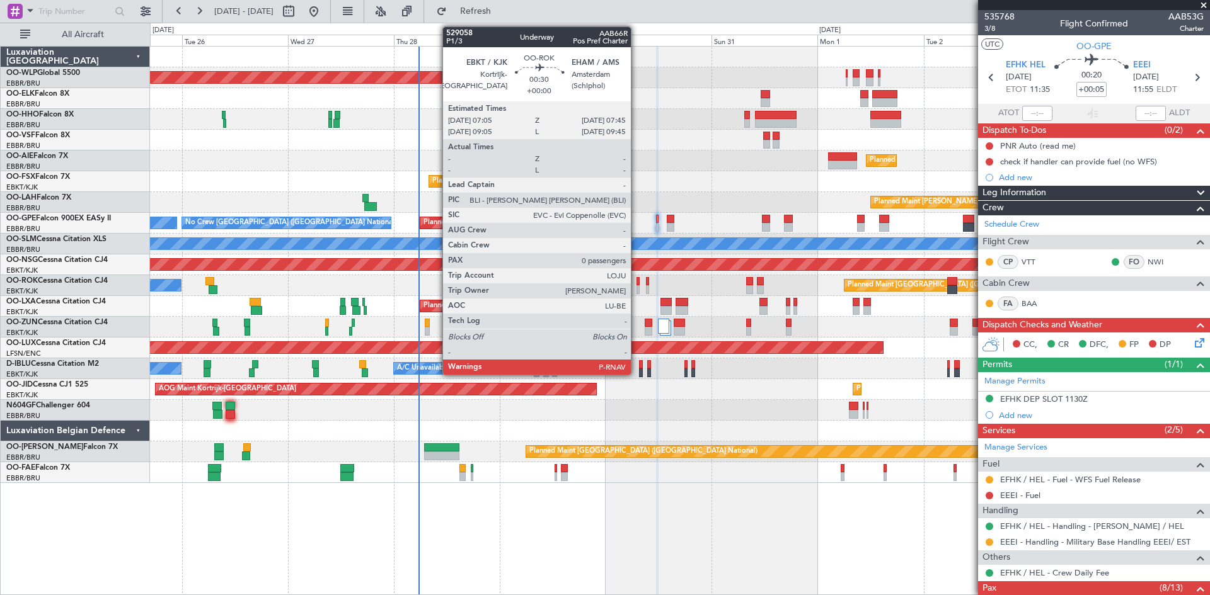
click at [636, 285] on div at bounding box center [637, 281] width 3 height 9
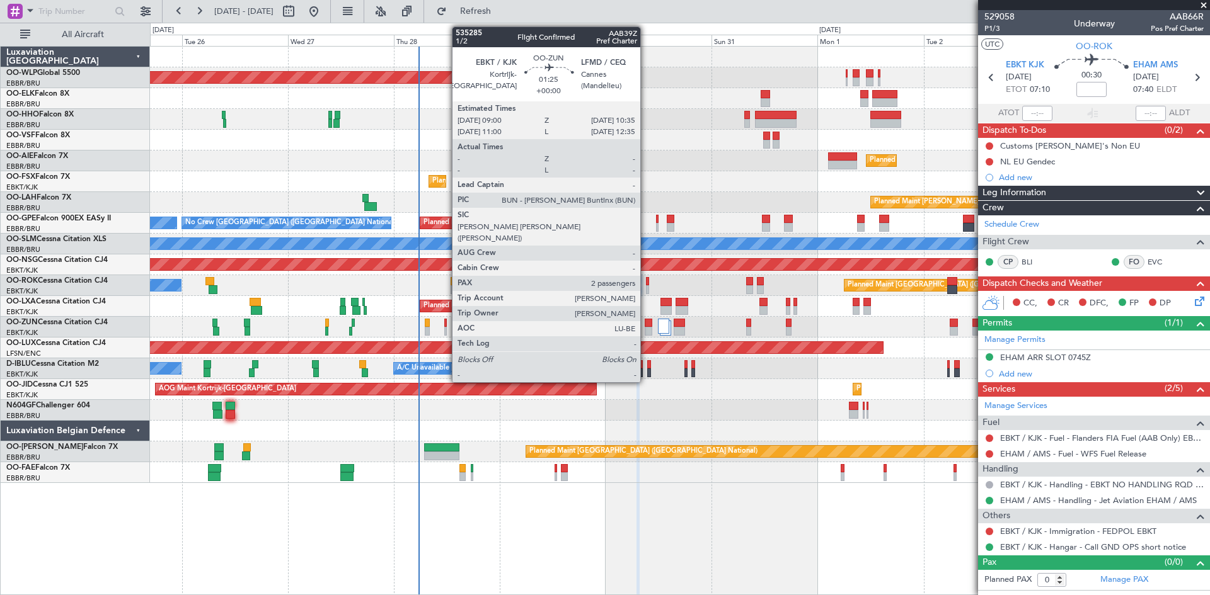
click at [646, 328] on div at bounding box center [648, 331] width 8 height 9
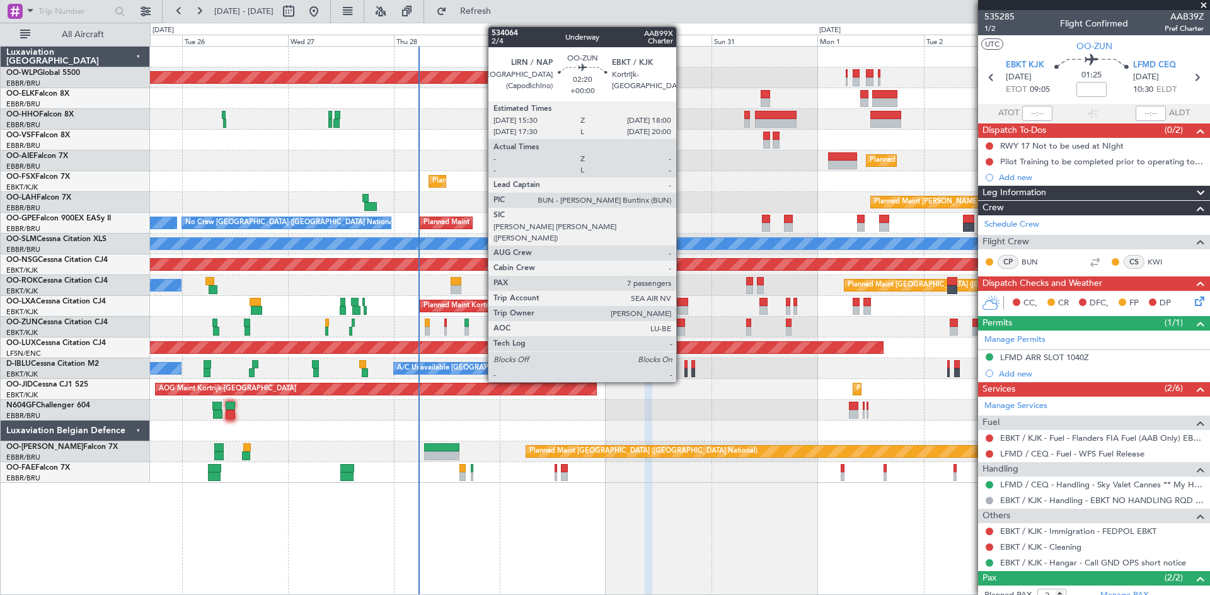
click at [682, 328] on div at bounding box center [678, 331] width 11 height 9
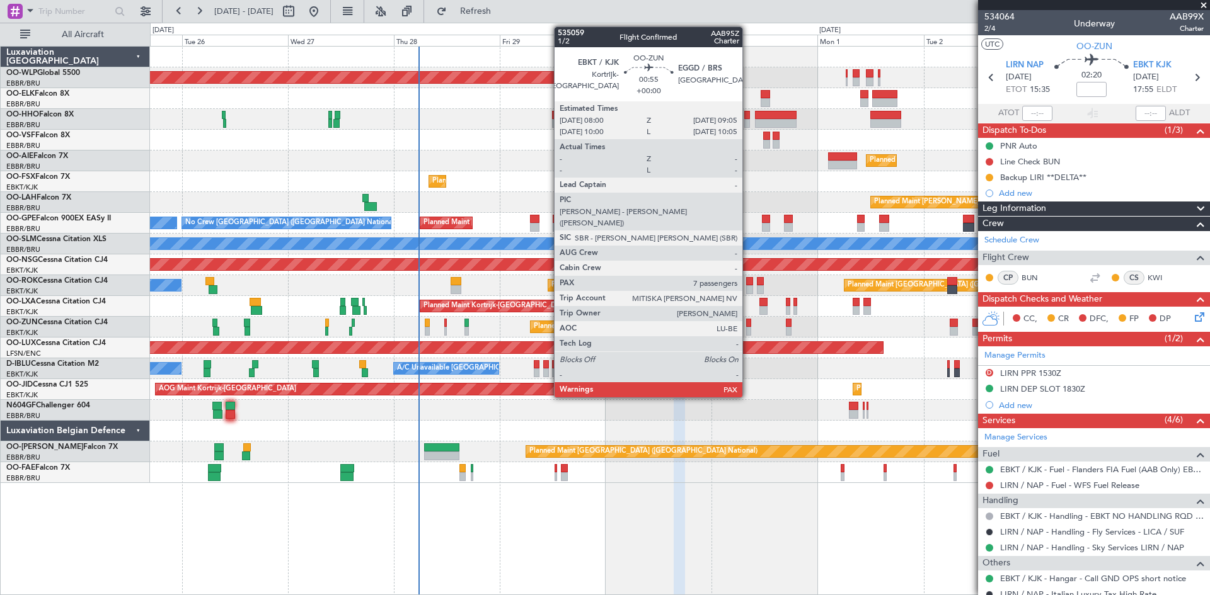
click at [748, 328] on div at bounding box center [748, 331] width 5 height 9
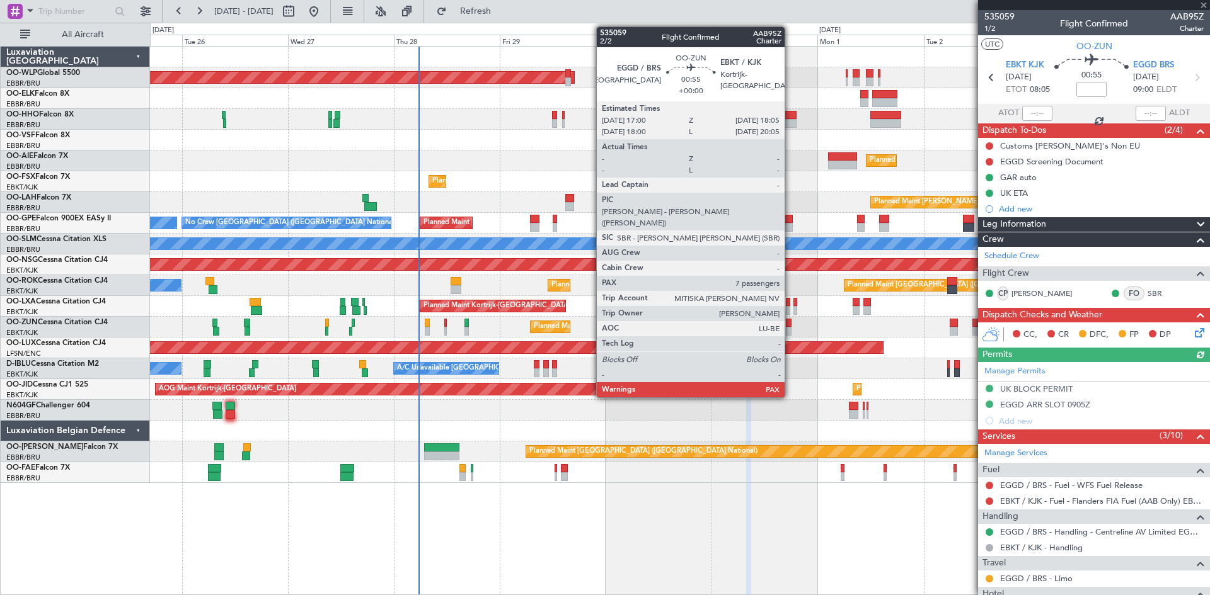
click at [790, 326] on div at bounding box center [788, 323] width 5 height 9
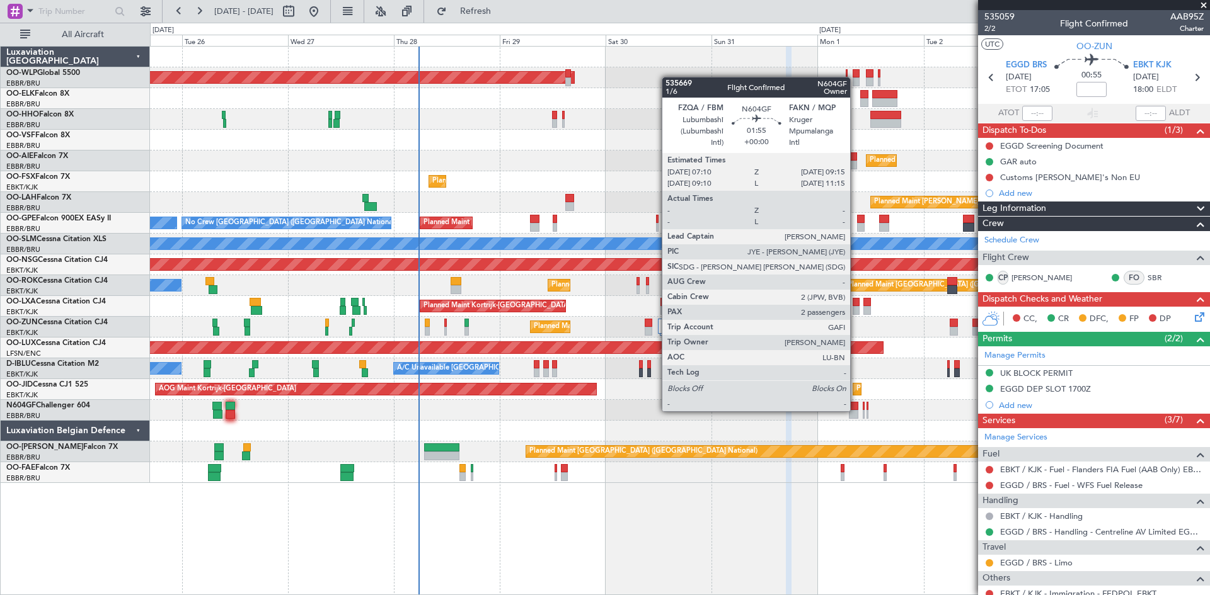
click at [855, 410] on div at bounding box center [853, 414] width 9 height 9
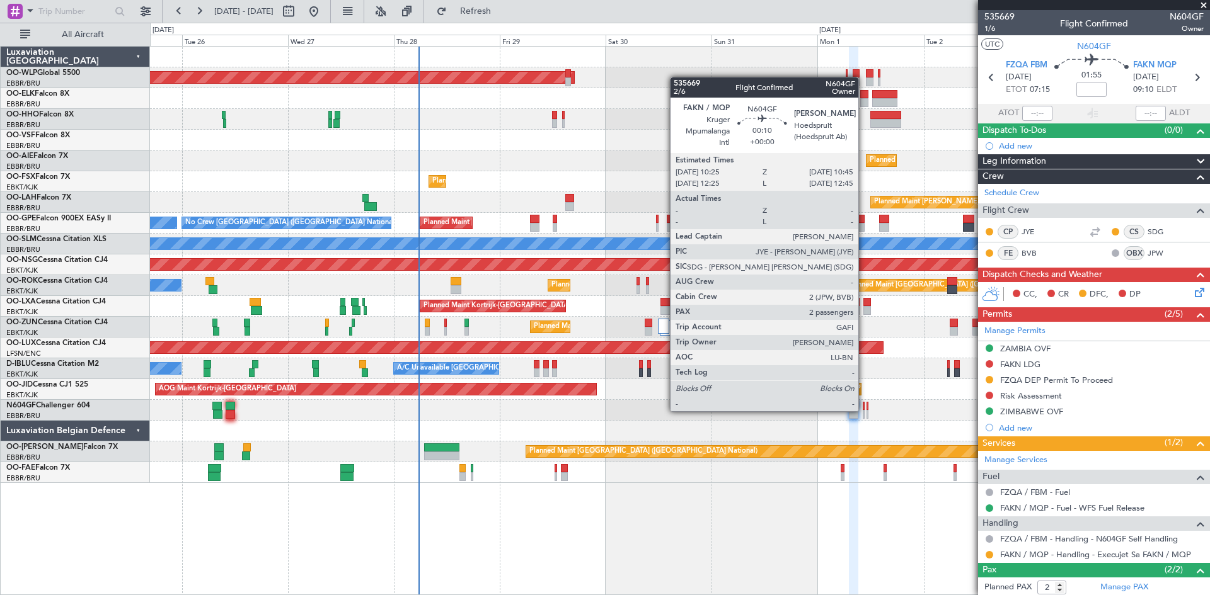
click at [864, 410] on div at bounding box center [863, 414] width 2 height 9
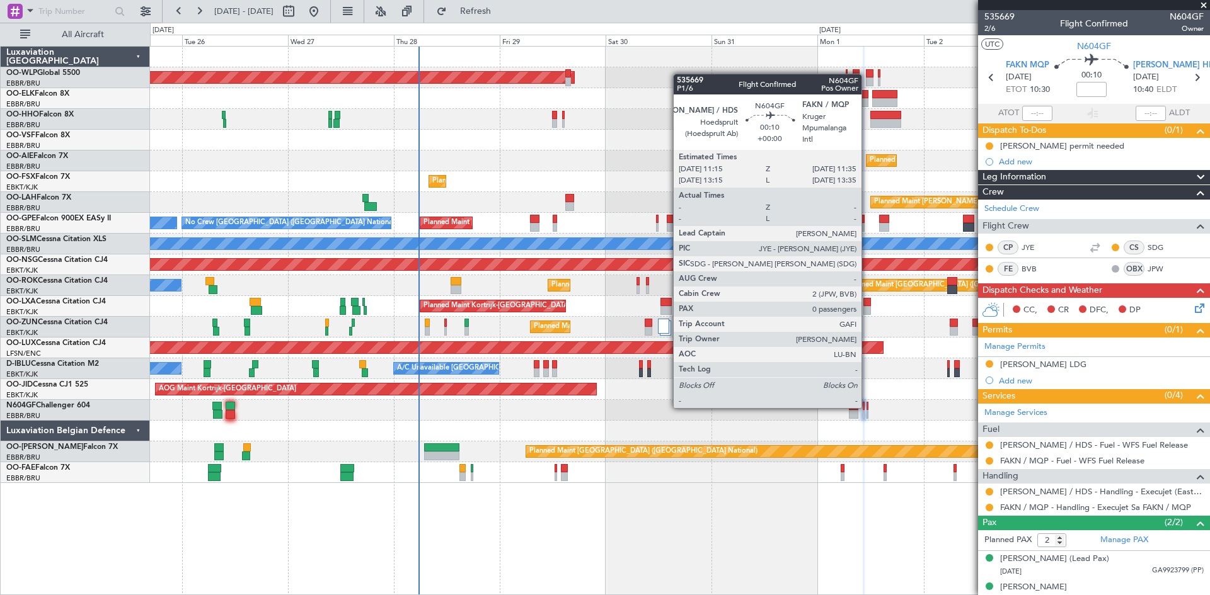
click at [867, 407] on div at bounding box center [867, 406] width 2 height 9
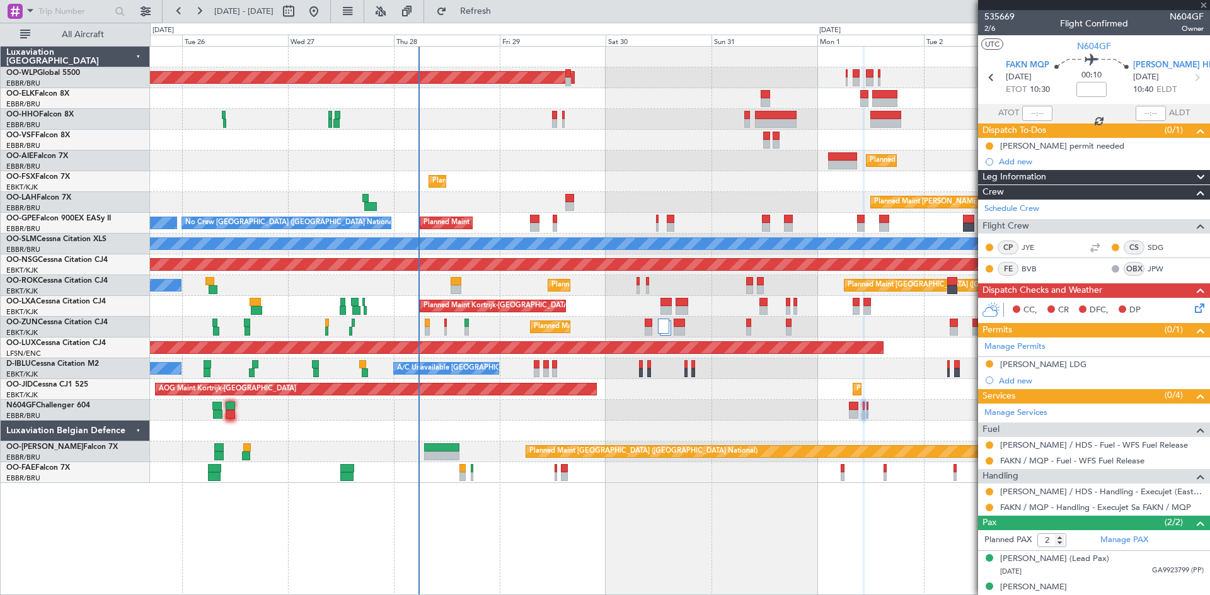
type input "0"
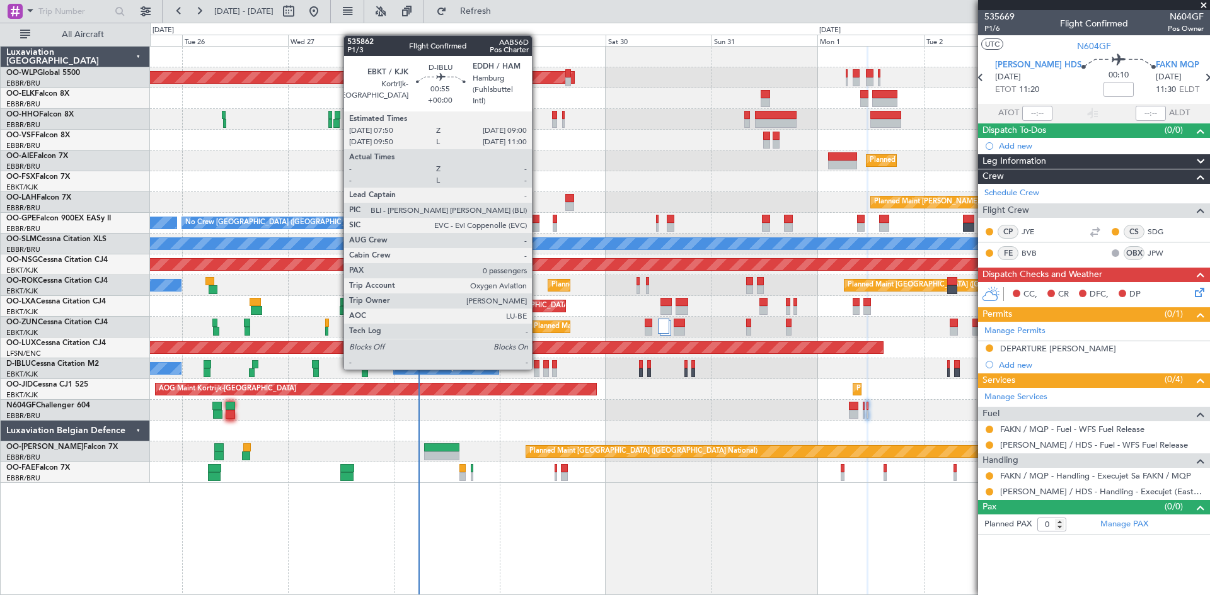
click at [537, 367] on div at bounding box center [537, 364] width 6 height 9
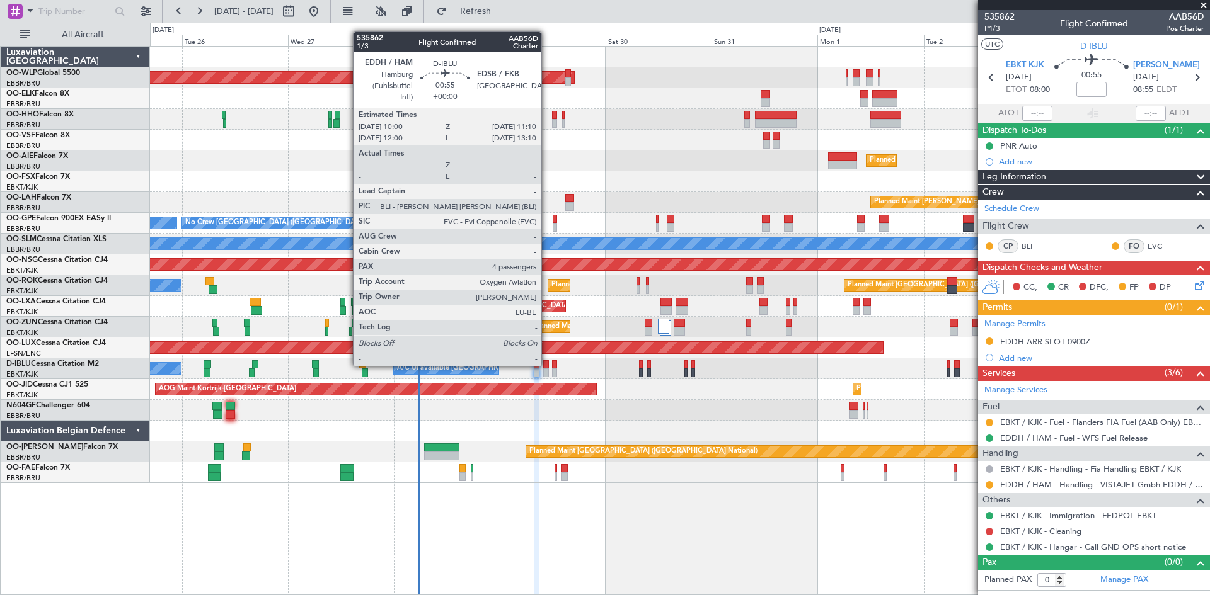
click at [547, 365] on div at bounding box center [546, 364] width 6 height 9
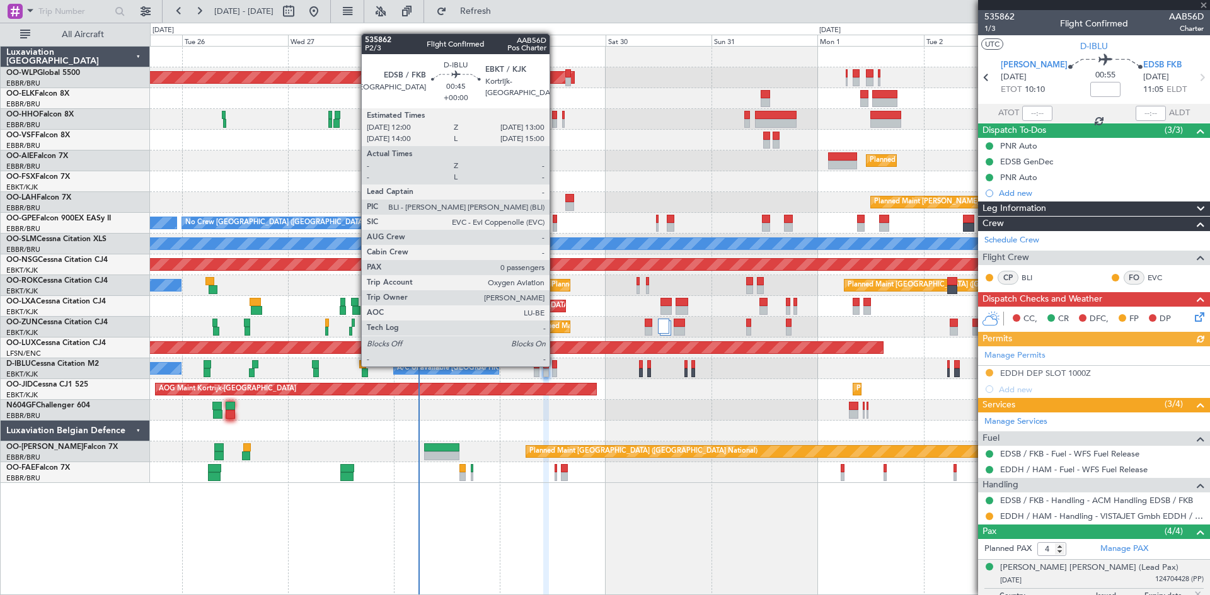
click at [555, 365] on div at bounding box center [554, 364] width 5 height 9
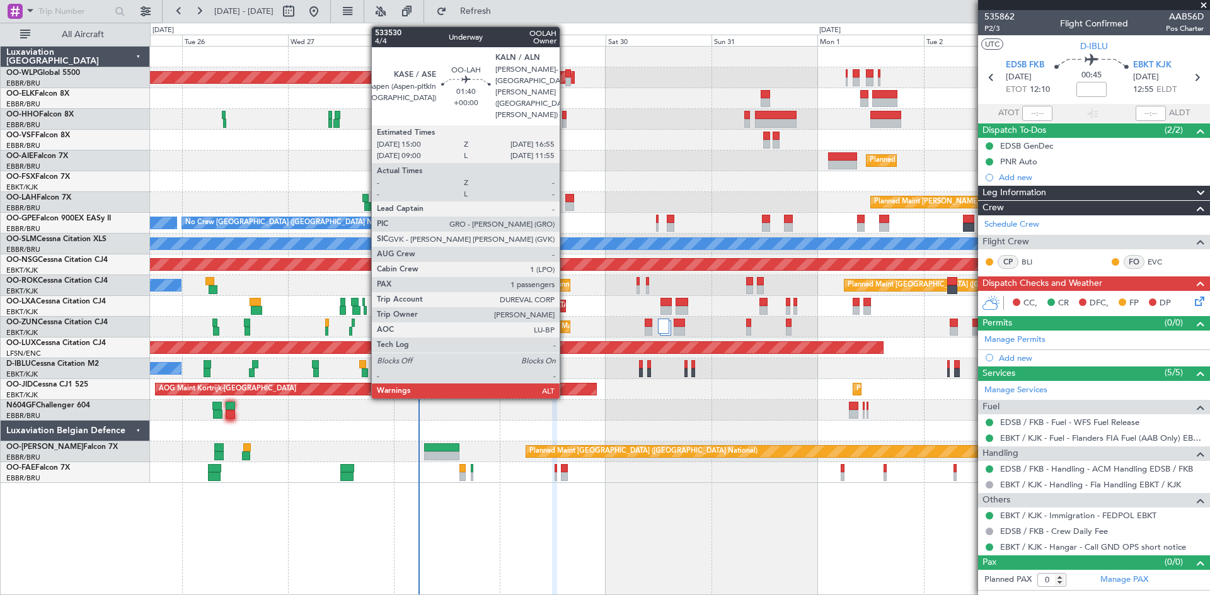
click at [565, 201] on div at bounding box center [569, 198] width 9 height 9
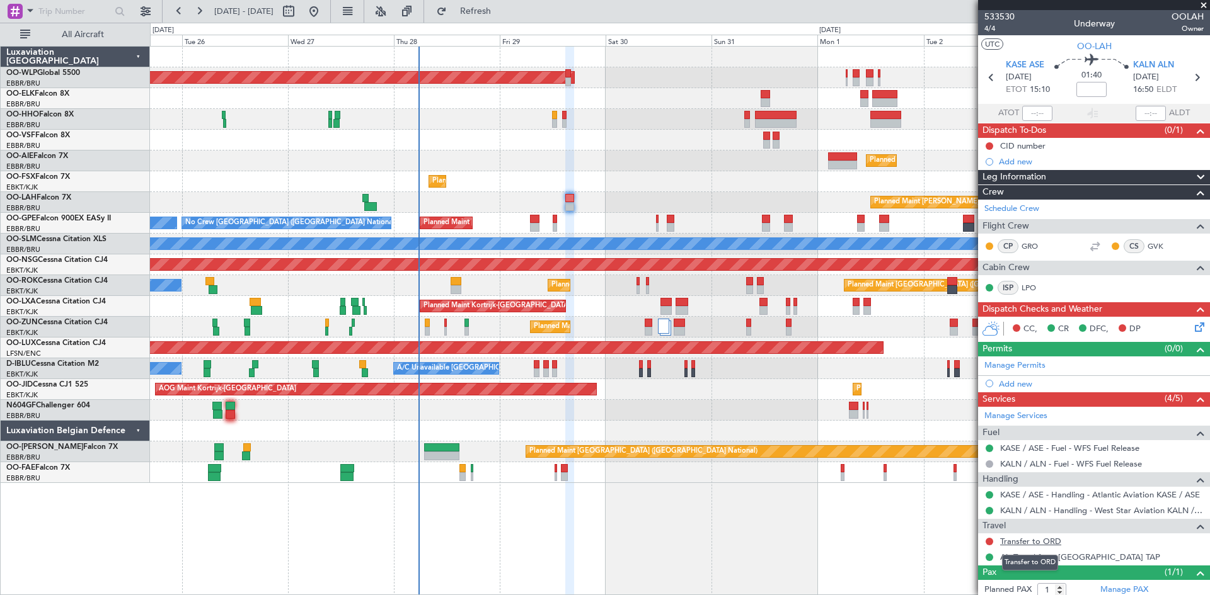
click at [1048, 543] on link "Transfer to ORD" at bounding box center [1030, 541] width 61 height 11
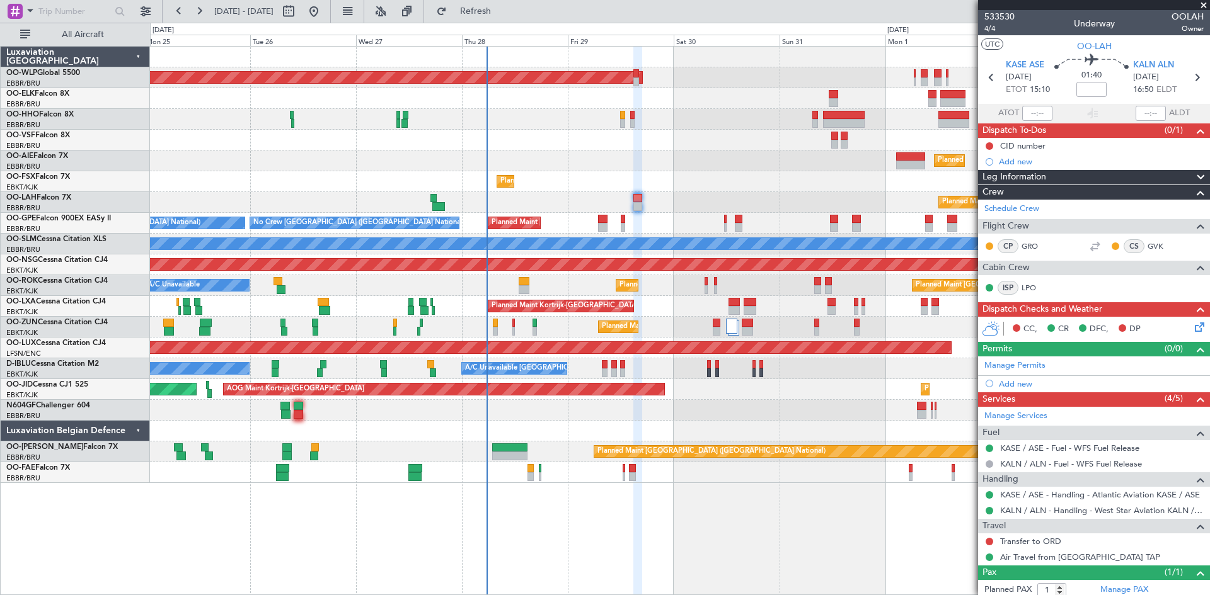
click at [733, 193] on div "Planned Maint [PERSON_NAME]-[GEOGRAPHIC_DATA][PERSON_NAME] ([GEOGRAPHIC_DATA][P…" at bounding box center [679, 202] width 1059 height 21
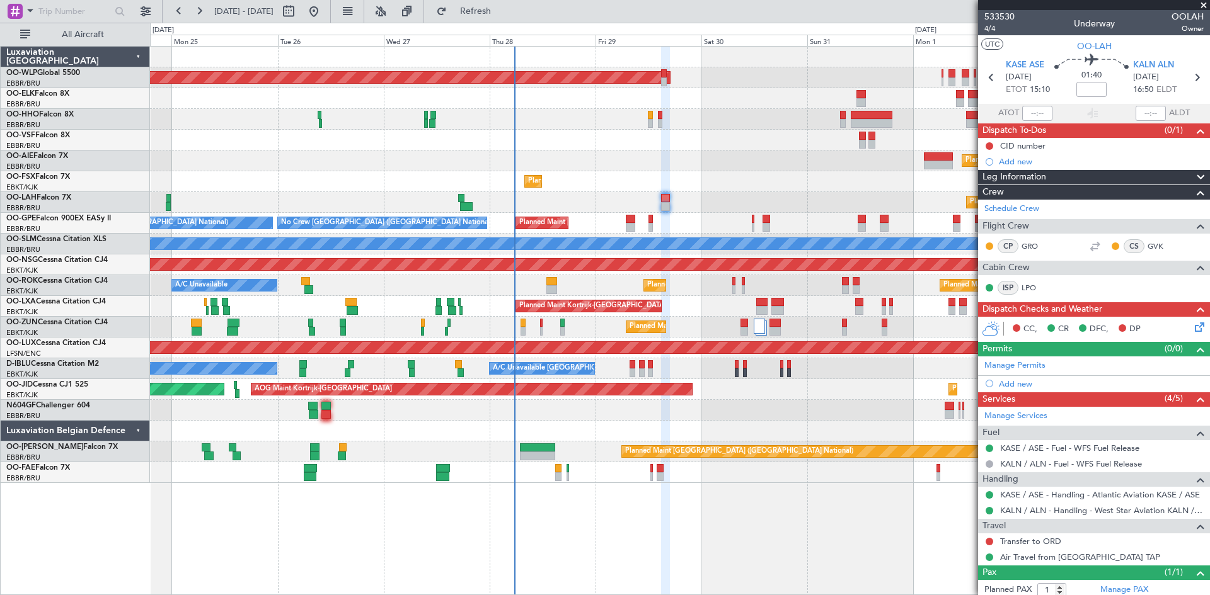
click at [538, 235] on div "Planned Maint [GEOGRAPHIC_DATA] ([GEOGRAPHIC_DATA]) Planned Maint [GEOGRAPHIC_D…" at bounding box center [679, 265] width 1059 height 437
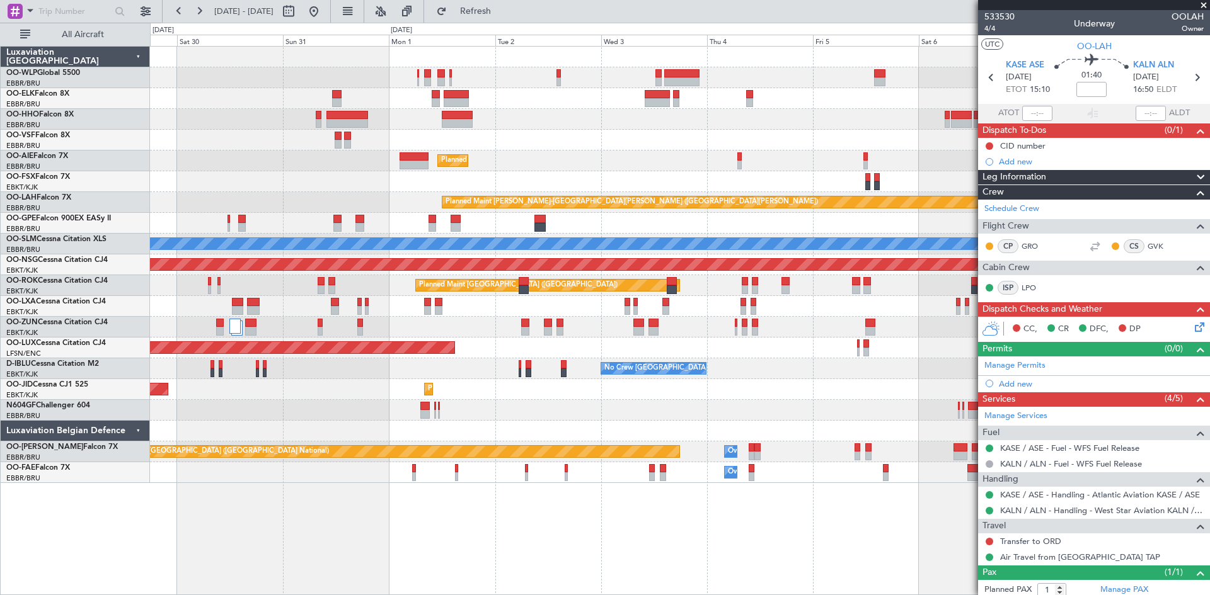
click at [369, 232] on div "Planned Maint Berlin (Brandenburg) Planned Maint Kortrijk-Wevelgem Planned Main…" at bounding box center [679, 265] width 1059 height 437
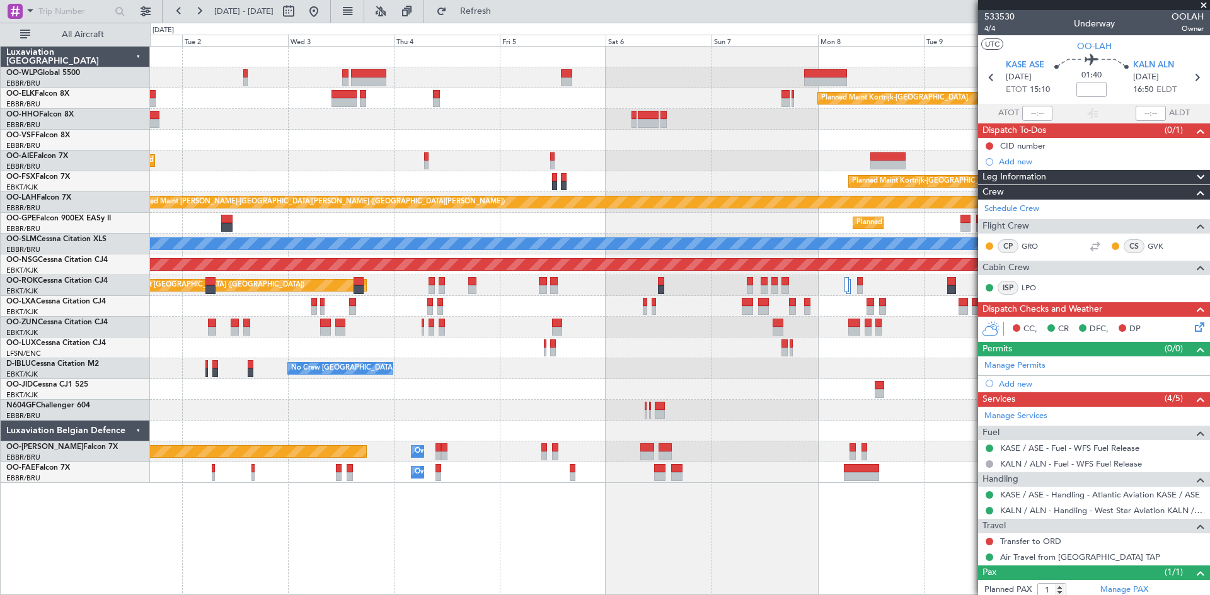
click at [205, 217] on div "Planned Maint Kortrijk-Wevelgem Planned Maint London (Farnborough) Planned Main…" at bounding box center [679, 265] width 1059 height 437
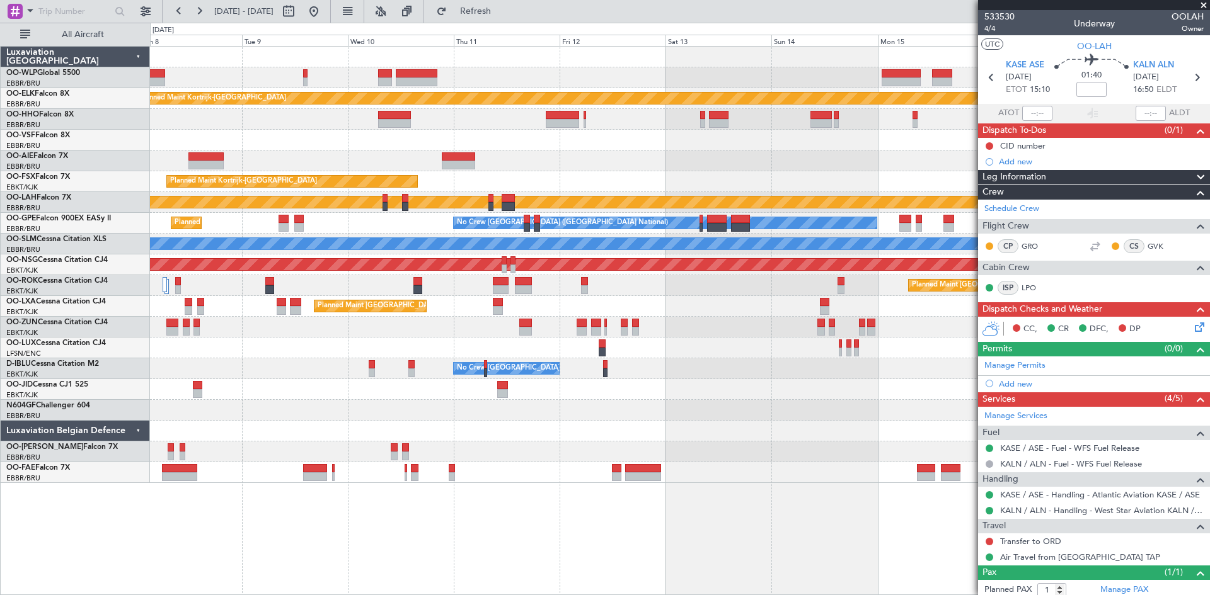
click at [309, 323] on div "Planned Maint Kortrijk-Wevelgem Planned Maint Kortrijk-Wevelgem EBKT 08:50 Z KL…" at bounding box center [679, 265] width 1059 height 437
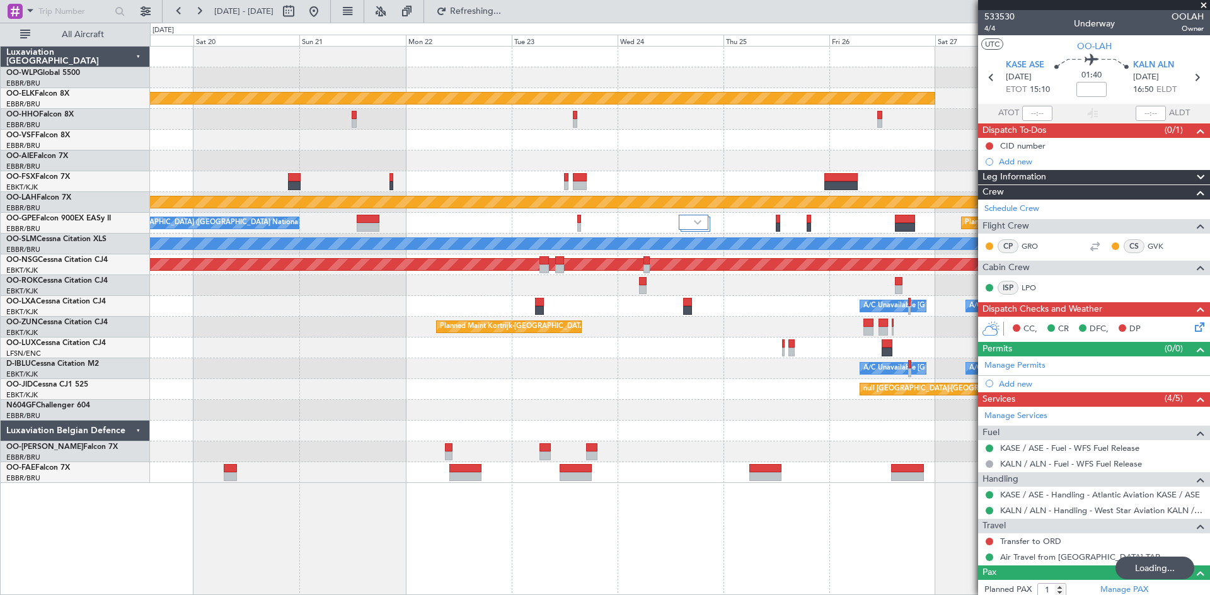
click at [164, 441] on div "Planned Maint Kortrijk-Wevelgem EBKT 08:50 Z KLAS 20:30 Z Planned Maint Alton-s…" at bounding box center [679, 265] width 1059 height 437
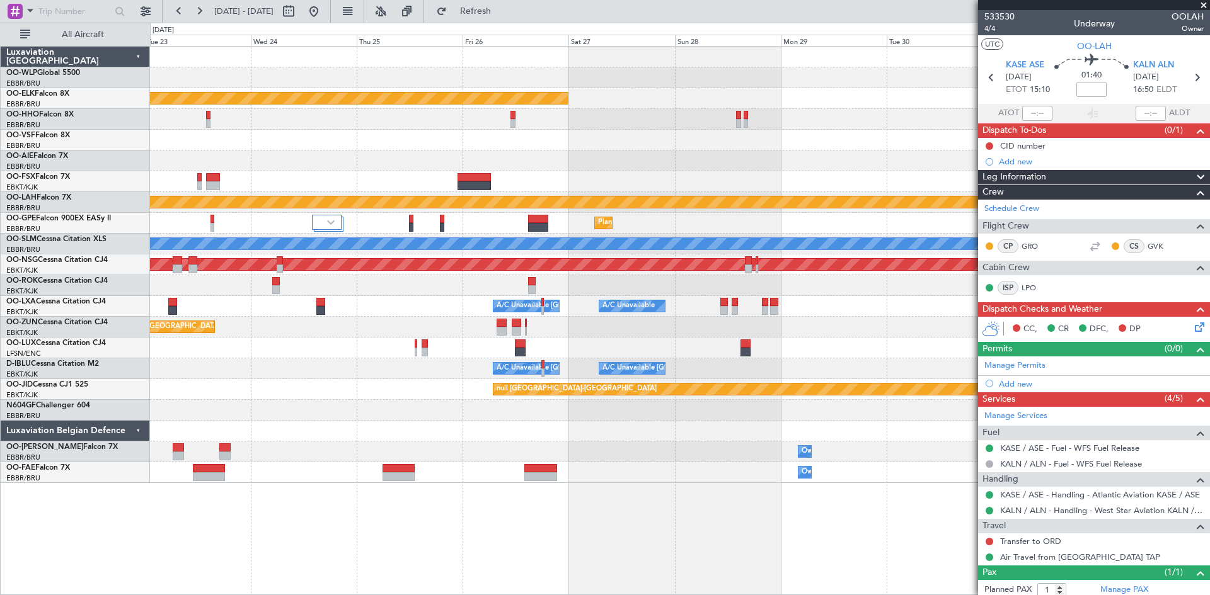
click at [1209, 459] on html "15 Sep 2025 - 25 Sep 2025 Refresh Quick Links All Aircraft Planned Maint Kortri…" at bounding box center [605, 297] width 1210 height 595
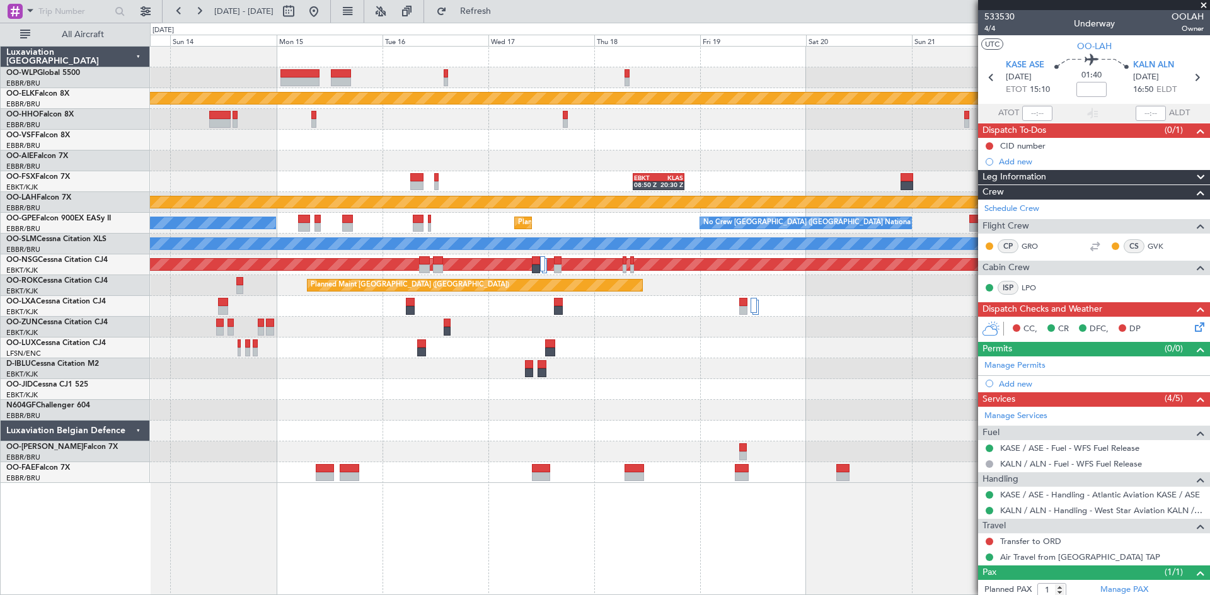
click at [888, 406] on div at bounding box center [679, 410] width 1059 height 21
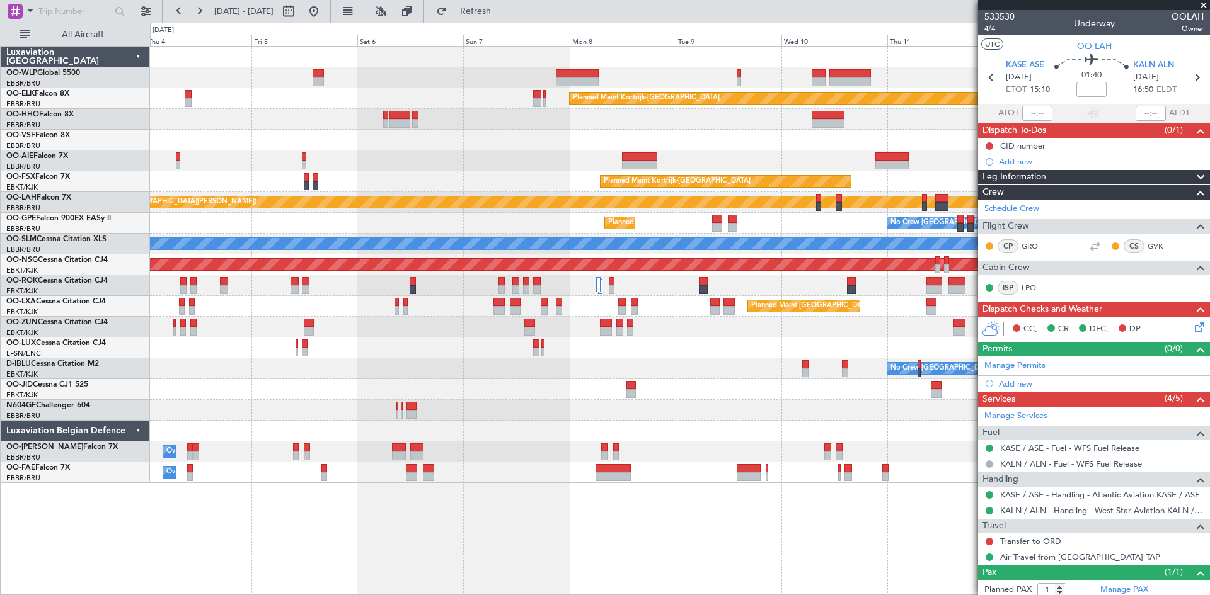
click at [971, 420] on div at bounding box center [679, 410] width 1059 height 21
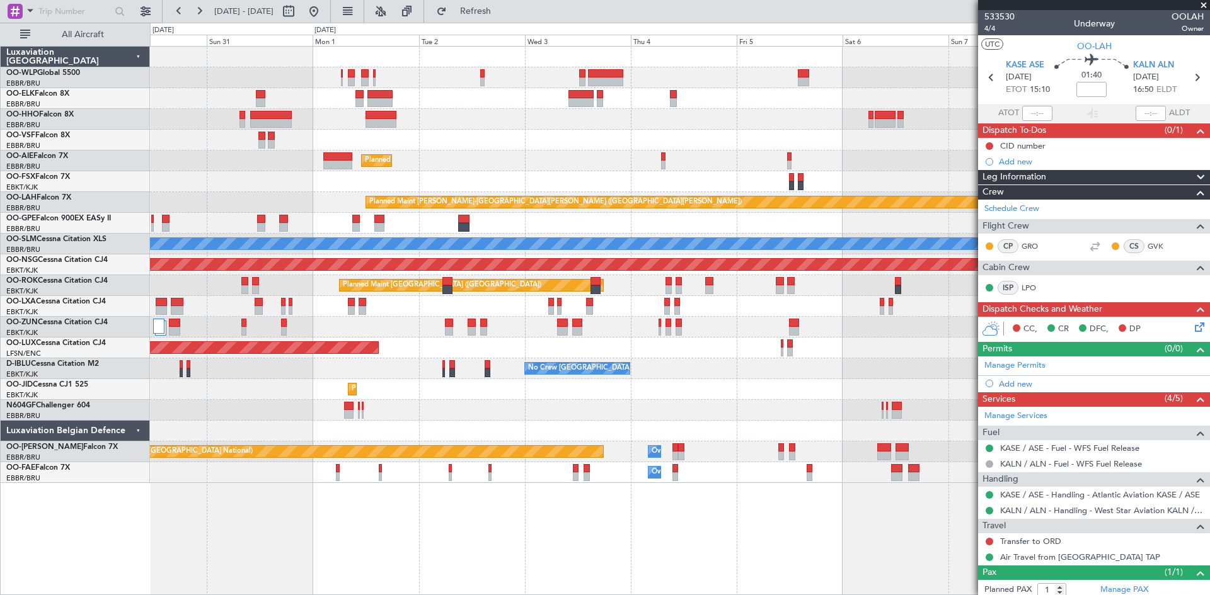
click at [998, 413] on fb-app "13 Sep 2025 - 23 Sep 2025 Refresh Quick Links All Aircraft Planned Maint Berlin…" at bounding box center [605, 302] width 1210 height 586
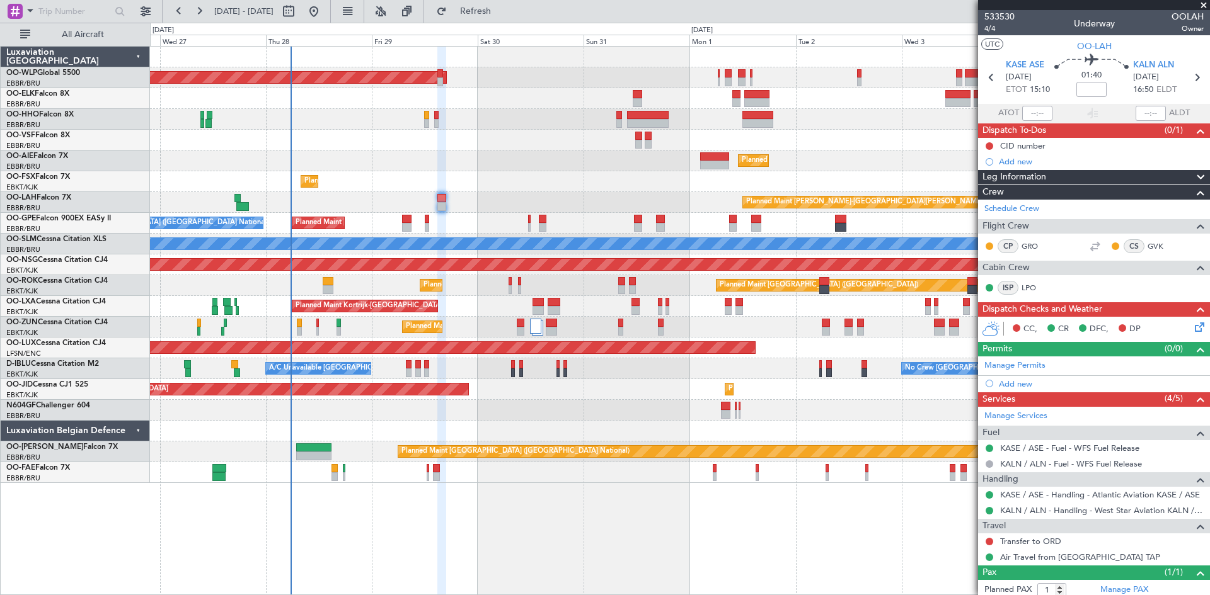
click at [842, 388] on div "Planned Maint Kortrijk-Wevelgem AOG Maint Kortrijk-Wevelgem Planned Maint Paris…" at bounding box center [679, 389] width 1059 height 21
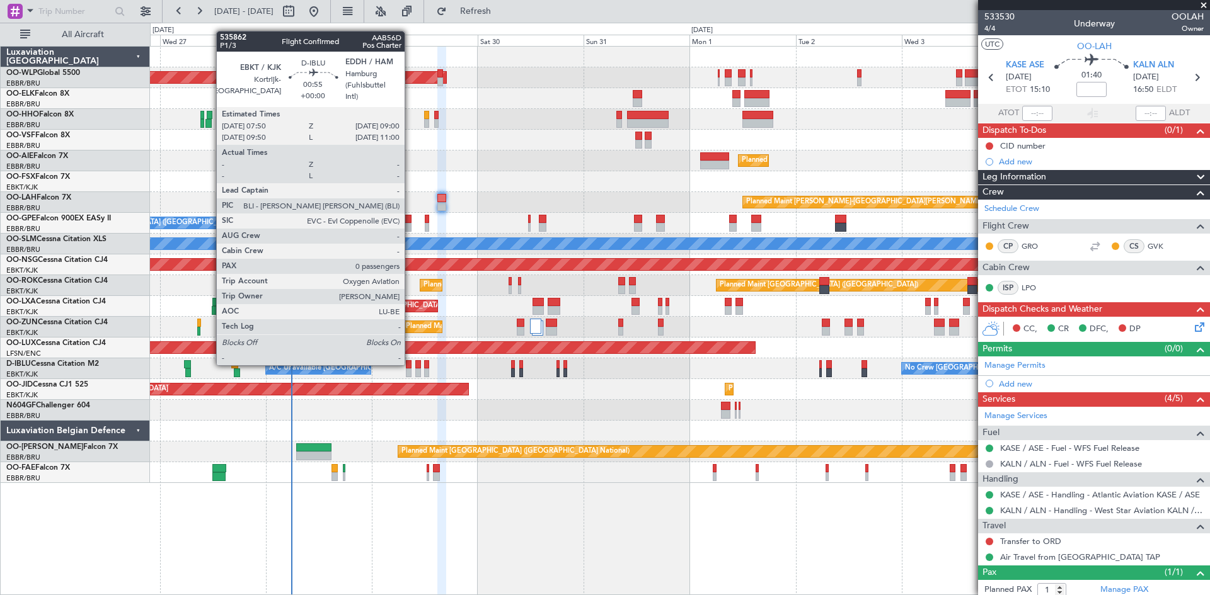
click at [410, 363] on div at bounding box center [409, 364] width 6 height 9
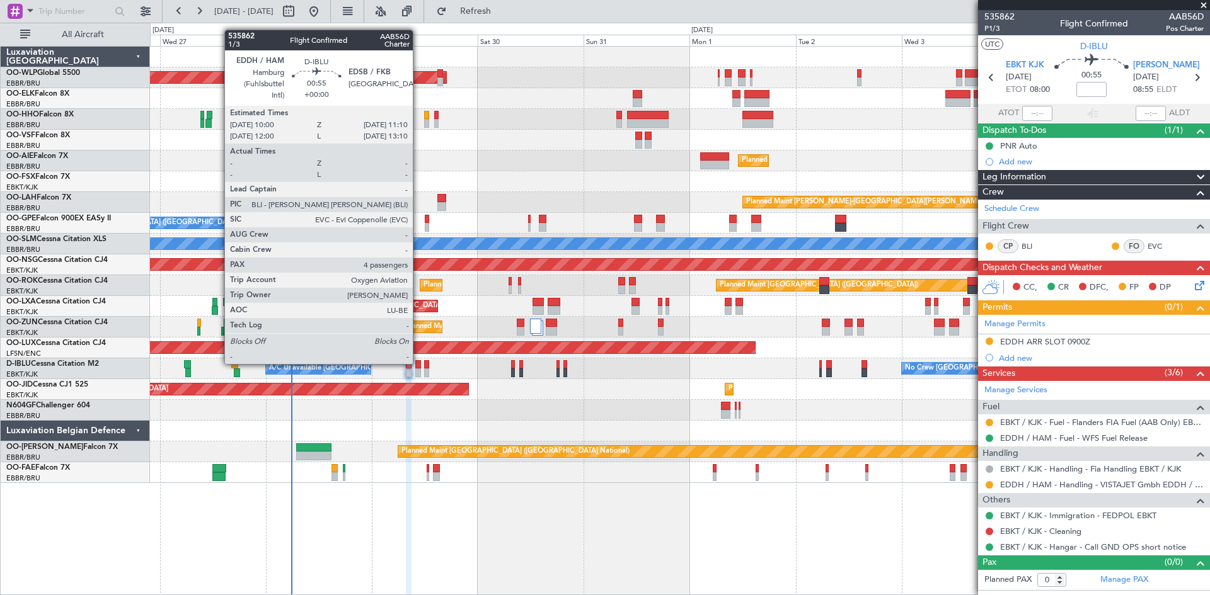
click at [418, 363] on div at bounding box center [418, 364] width 6 height 9
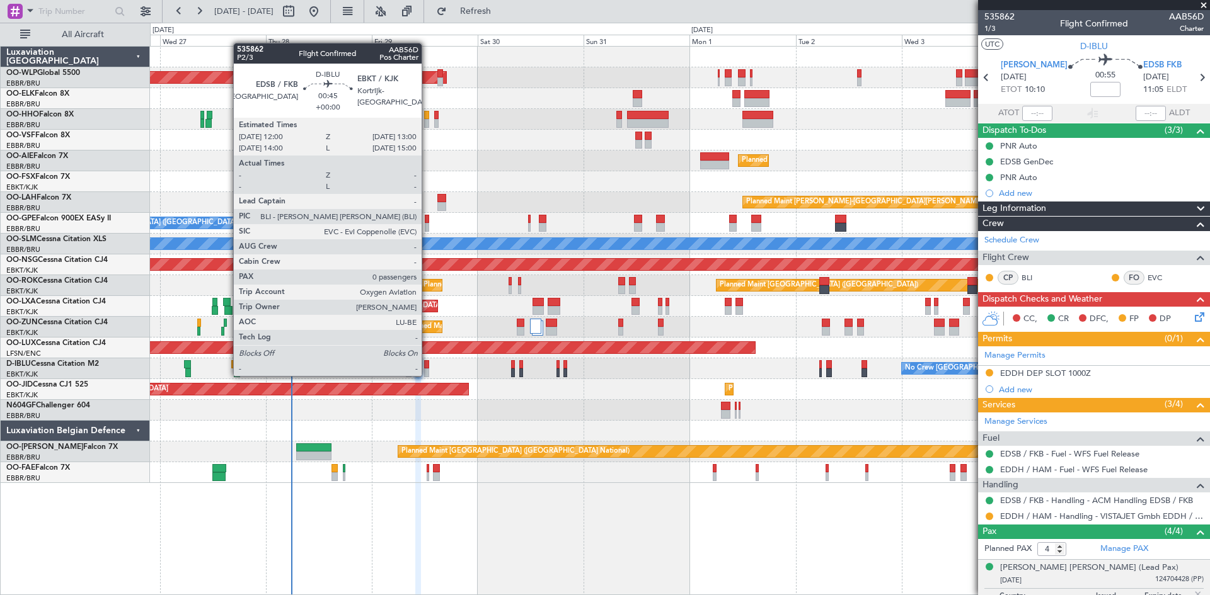
click at [427, 375] on div at bounding box center [426, 373] width 5 height 9
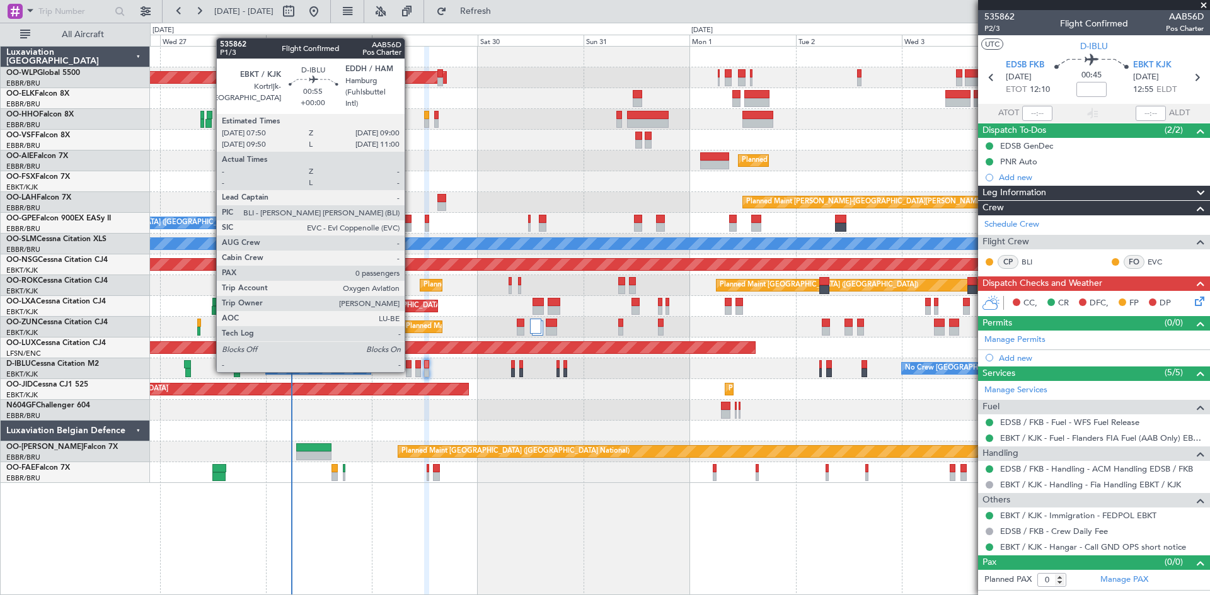
click at [410, 370] on div at bounding box center [409, 373] width 6 height 9
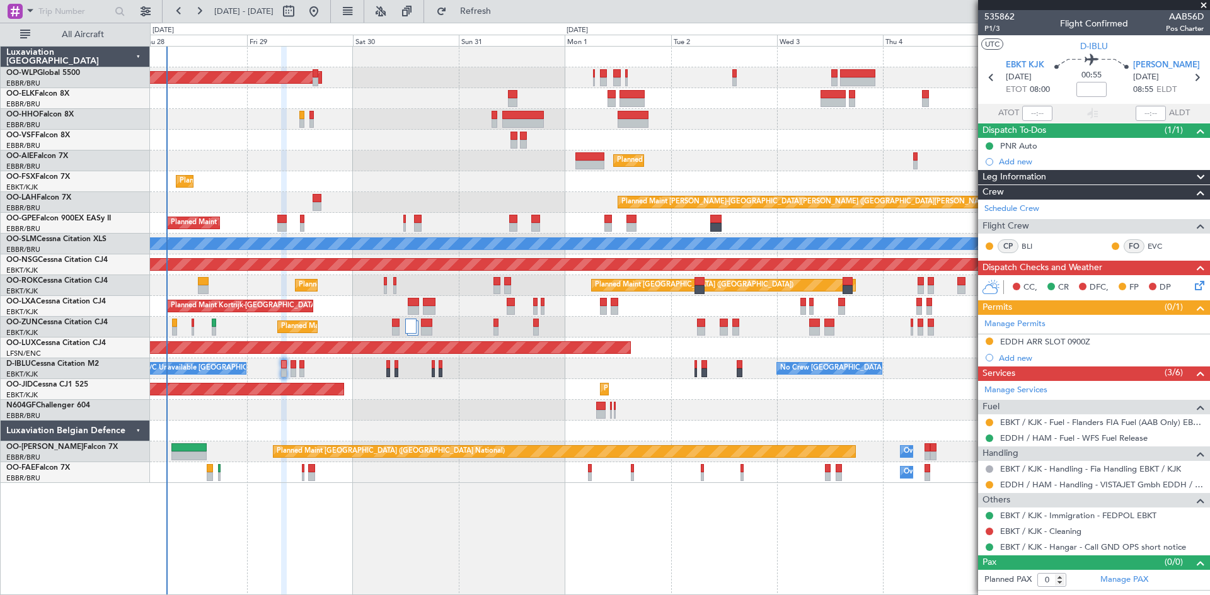
click at [522, 429] on div at bounding box center [679, 431] width 1059 height 21
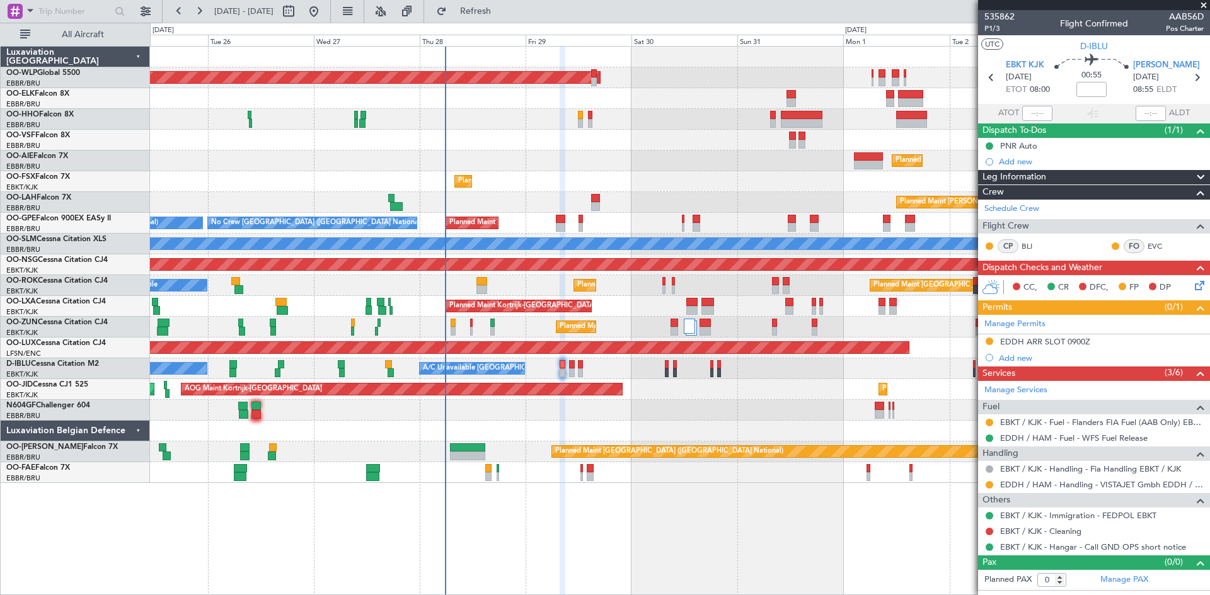
click at [806, 374] on div "Planned Maint Berlin (Brandenburg) Planned Maint London (Farnborough) Planned M…" at bounding box center [679, 265] width 1059 height 437
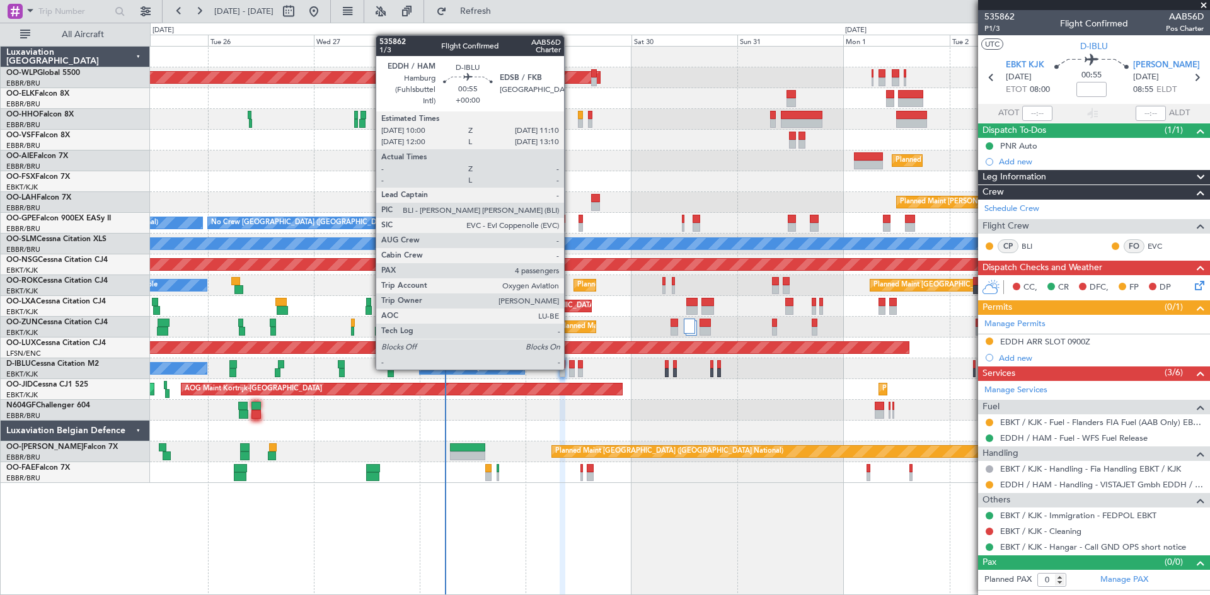
click at [569, 369] on div at bounding box center [572, 373] width 6 height 9
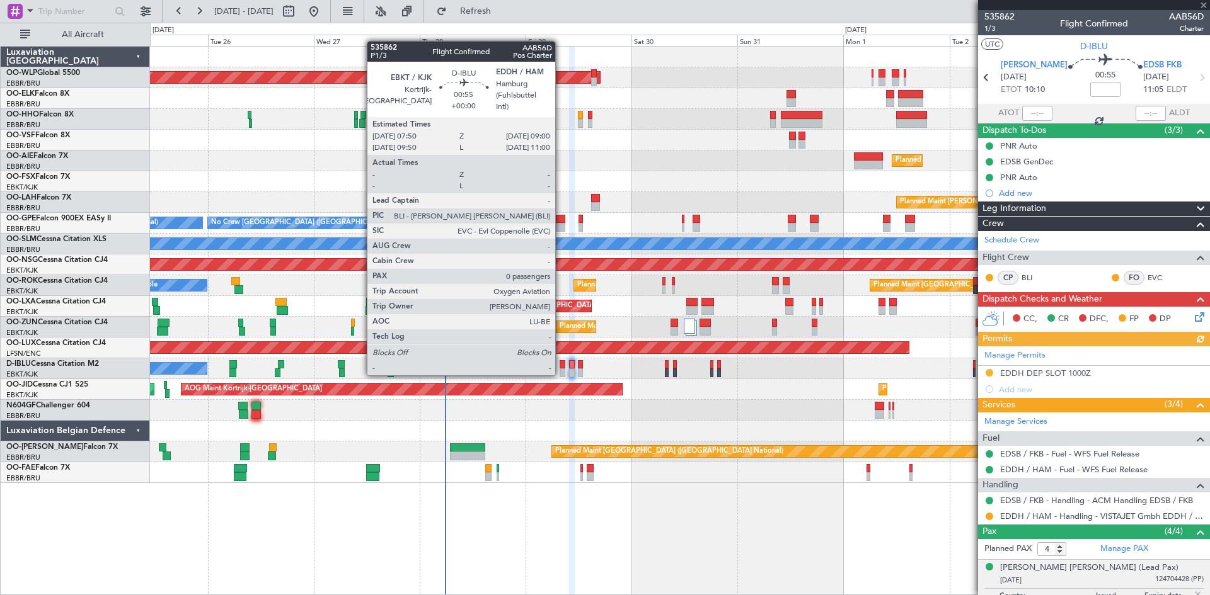
click at [561, 373] on div at bounding box center [562, 373] width 6 height 9
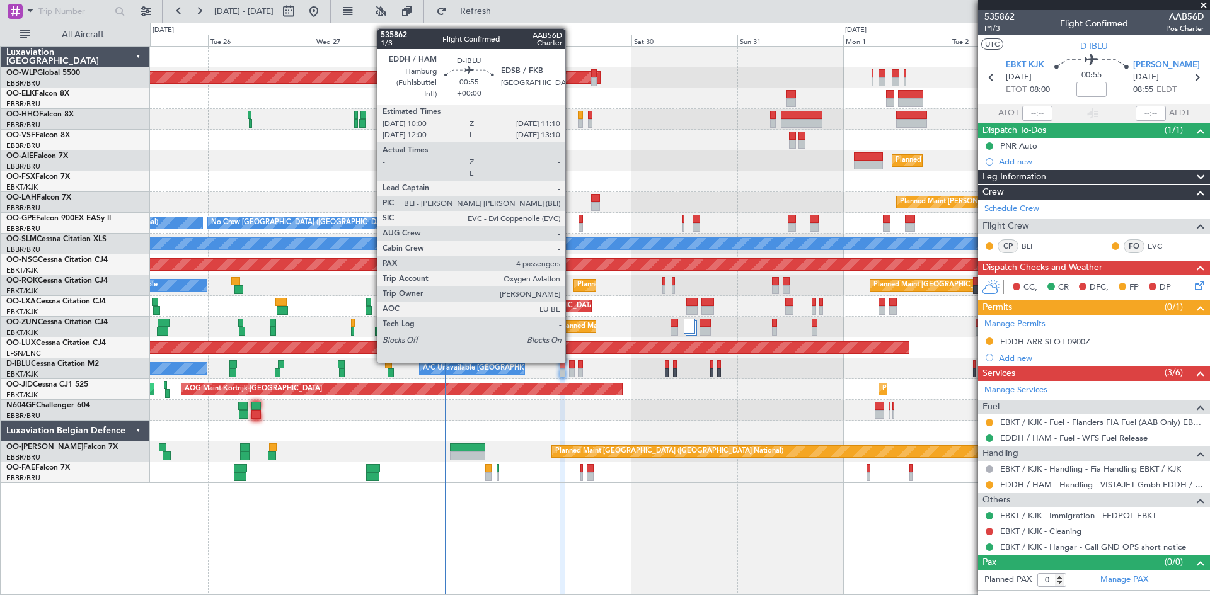
click at [571, 362] on div at bounding box center [572, 364] width 6 height 9
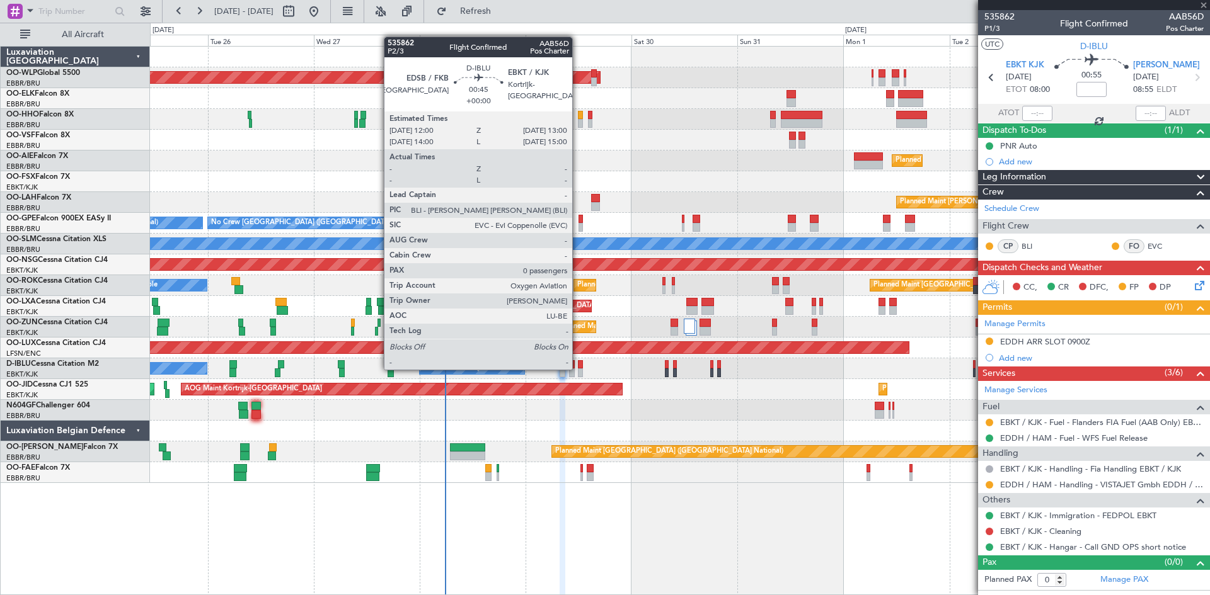
type input "4"
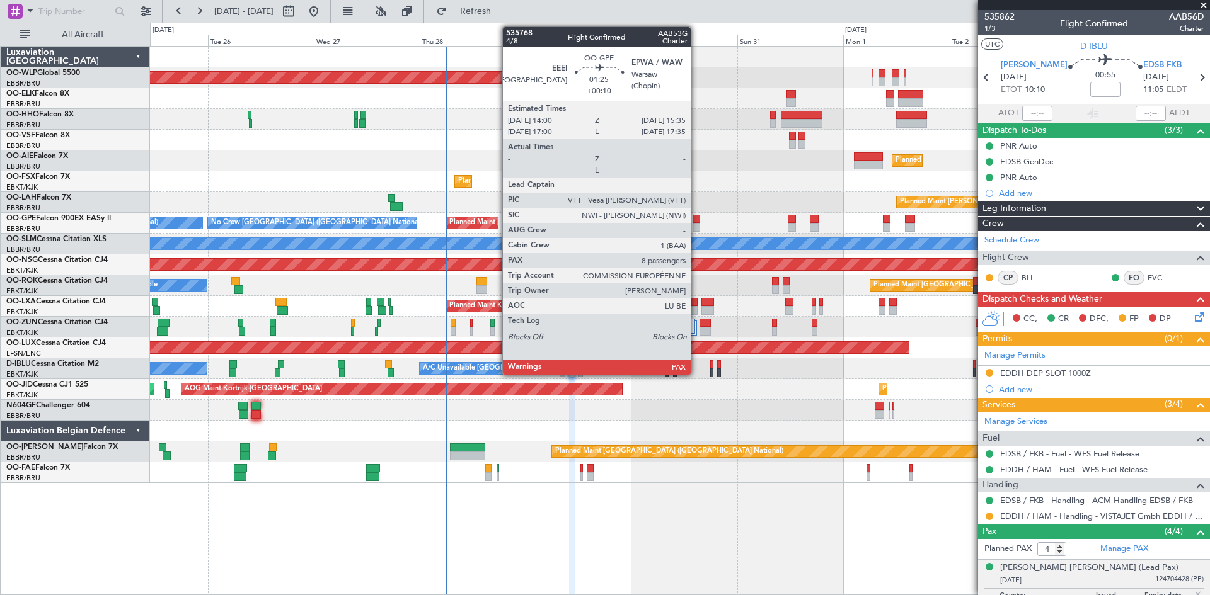
click at [696, 231] on div at bounding box center [696, 227] width 8 height 9
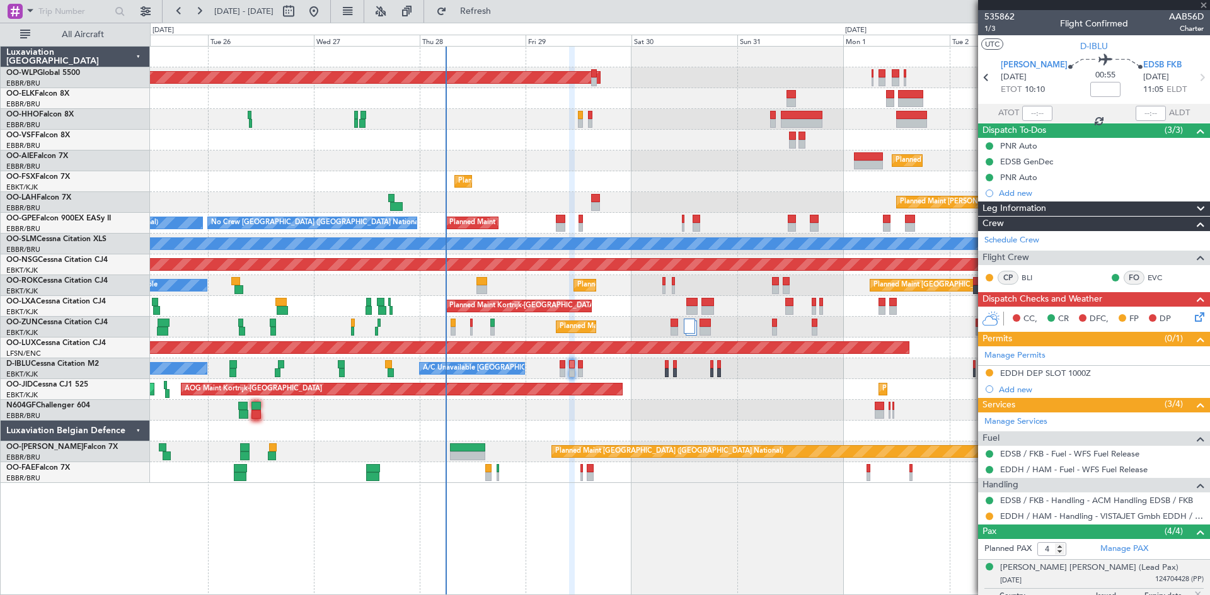
type input "+00:10"
type input "13"
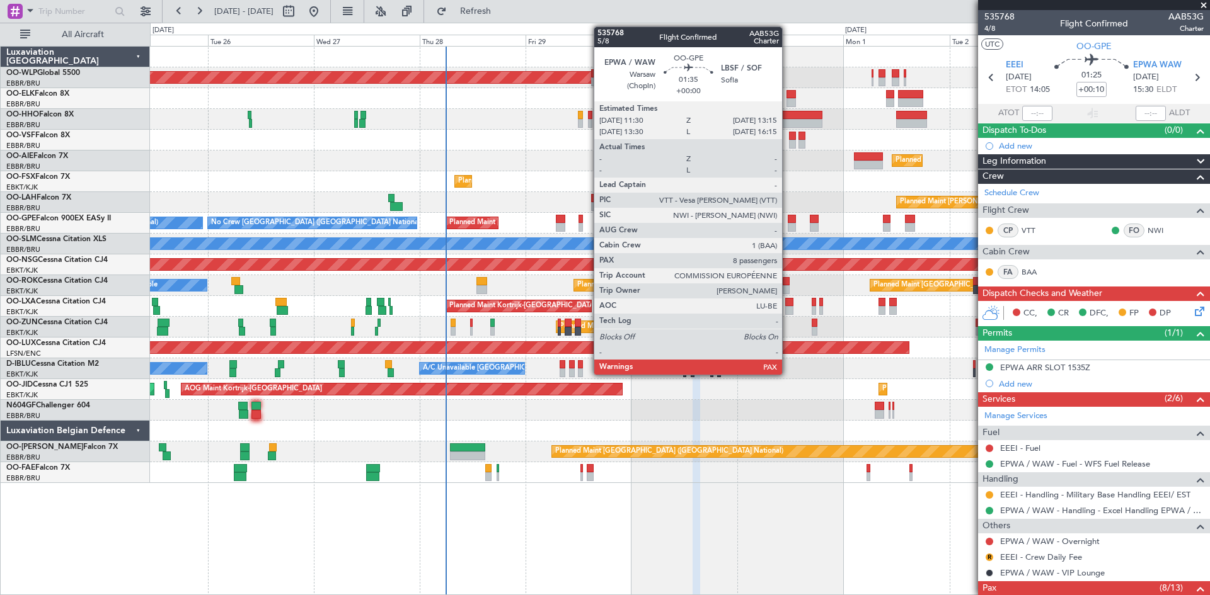
click at [787, 223] on div at bounding box center [791, 227] width 8 height 9
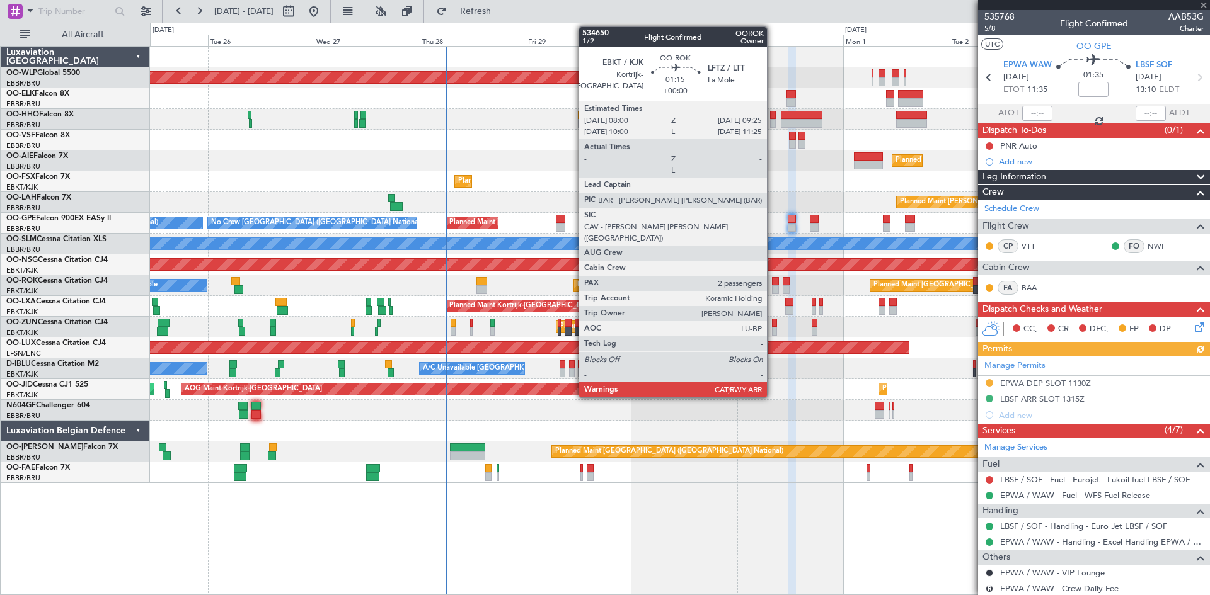
click at [772, 290] on div at bounding box center [775, 289] width 6 height 9
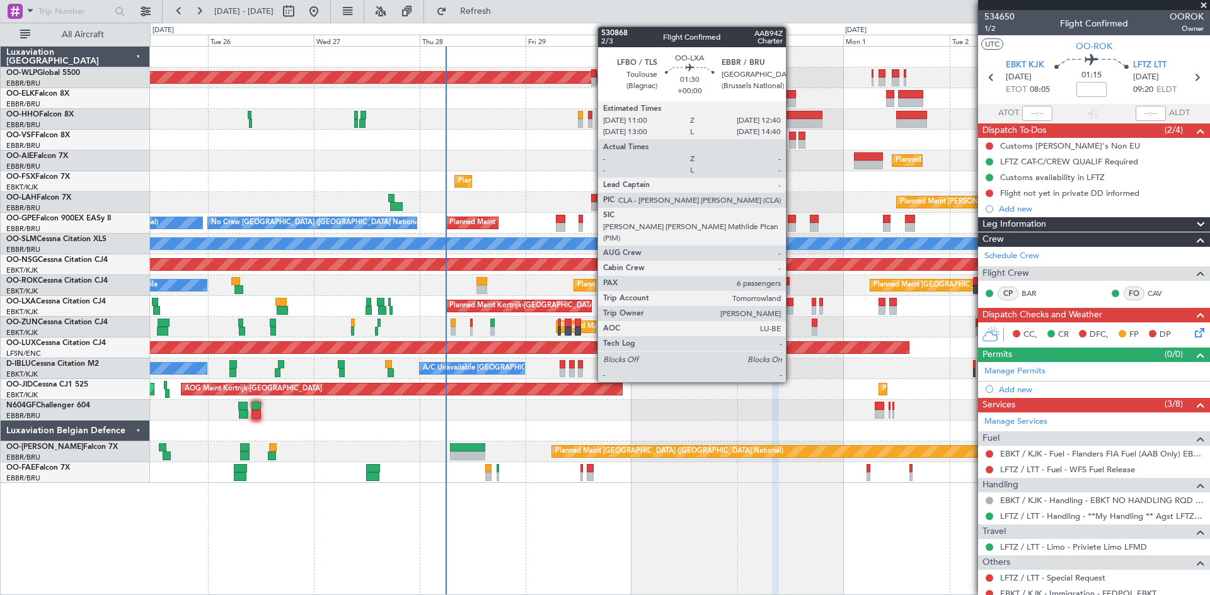
click at [791, 309] on div at bounding box center [789, 310] width 8 height 9
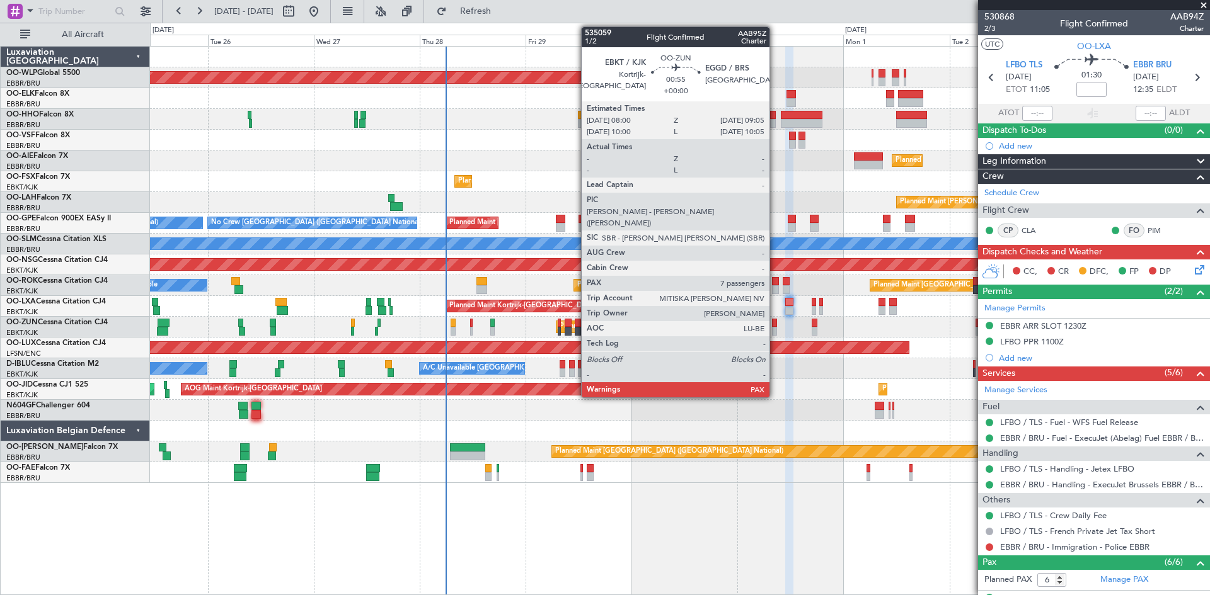
click at [775, 330] on div at bounding box center [774, 331] width 5 height 9
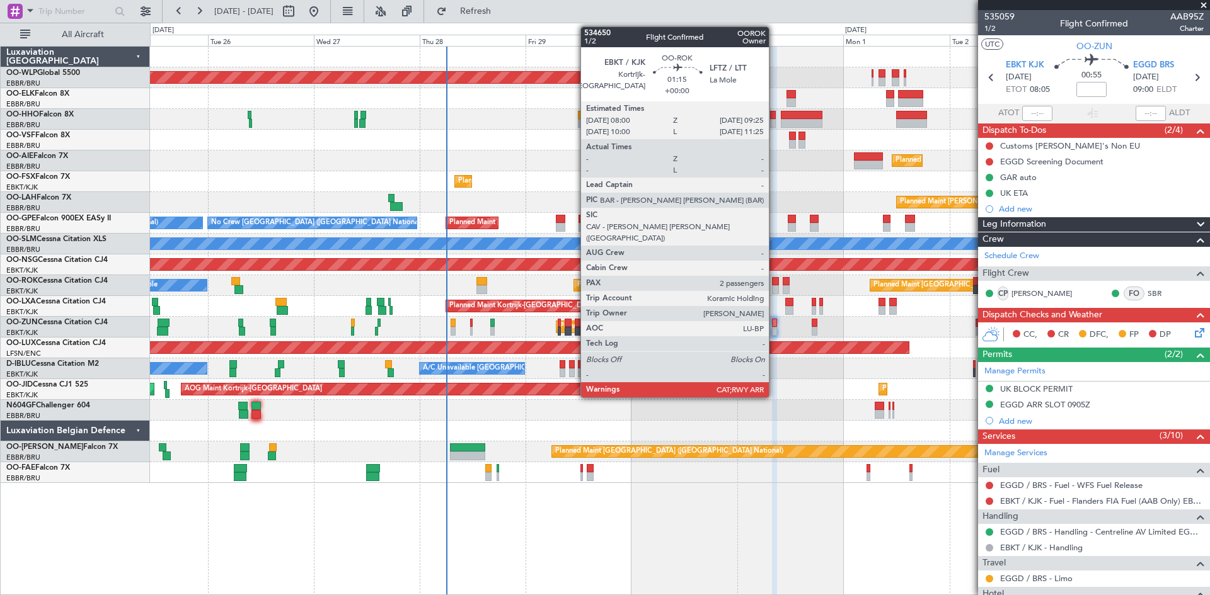
click at [774, 289] on div at bounding box center [775, 289] width 6 height 9
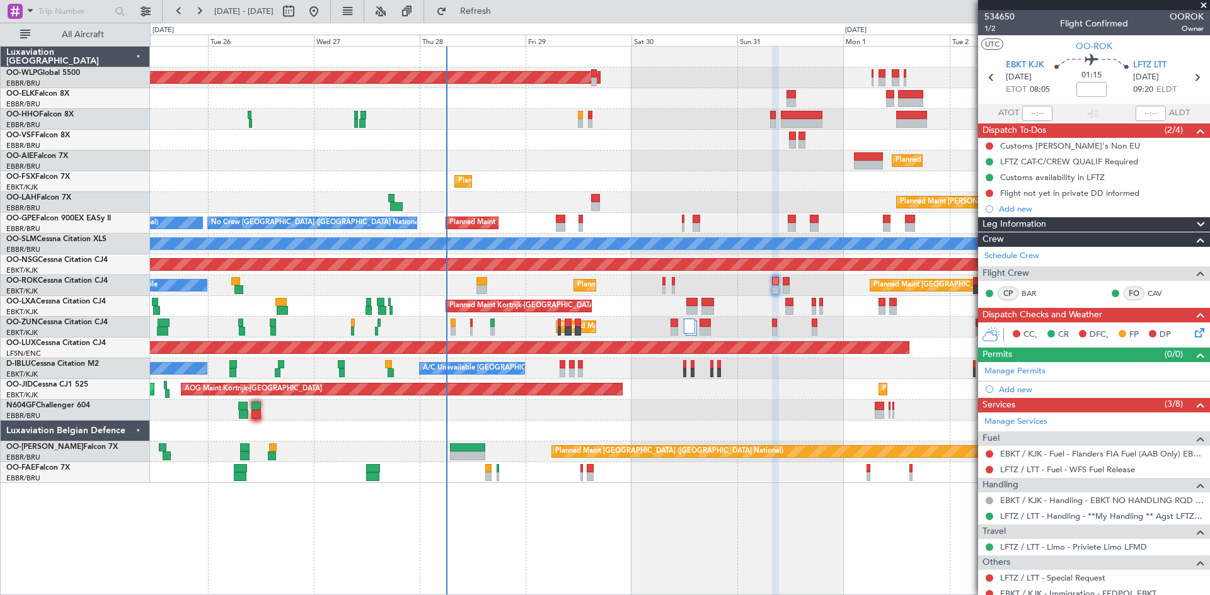
click at [1204, 5] on span at bounding box center [1203, 5] width 13 height 11
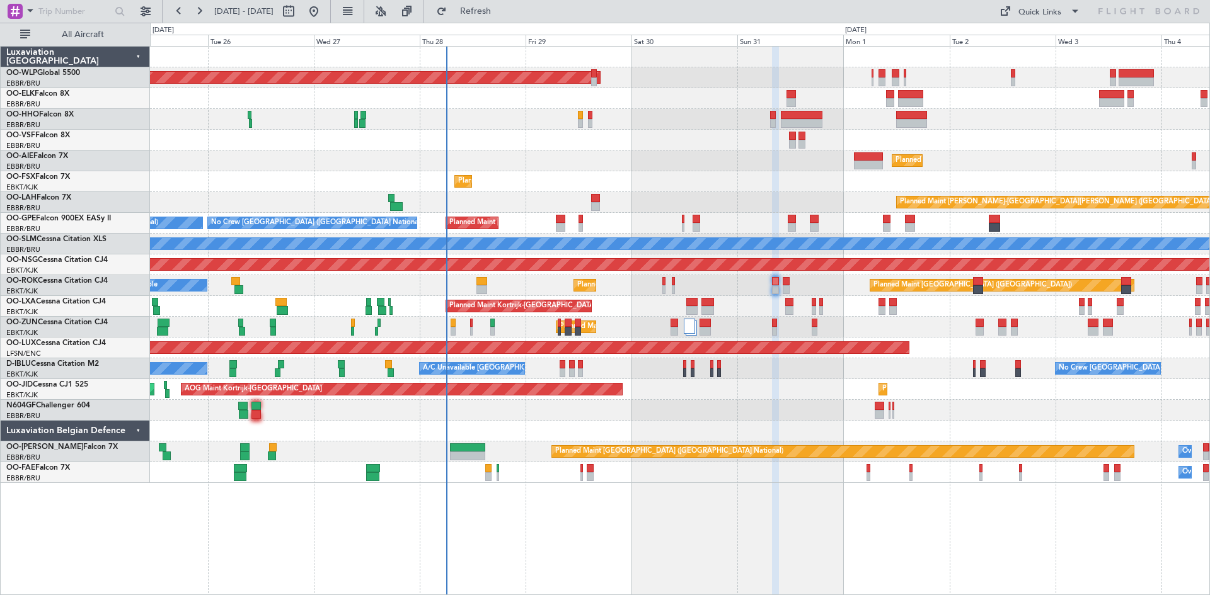
type input "0"
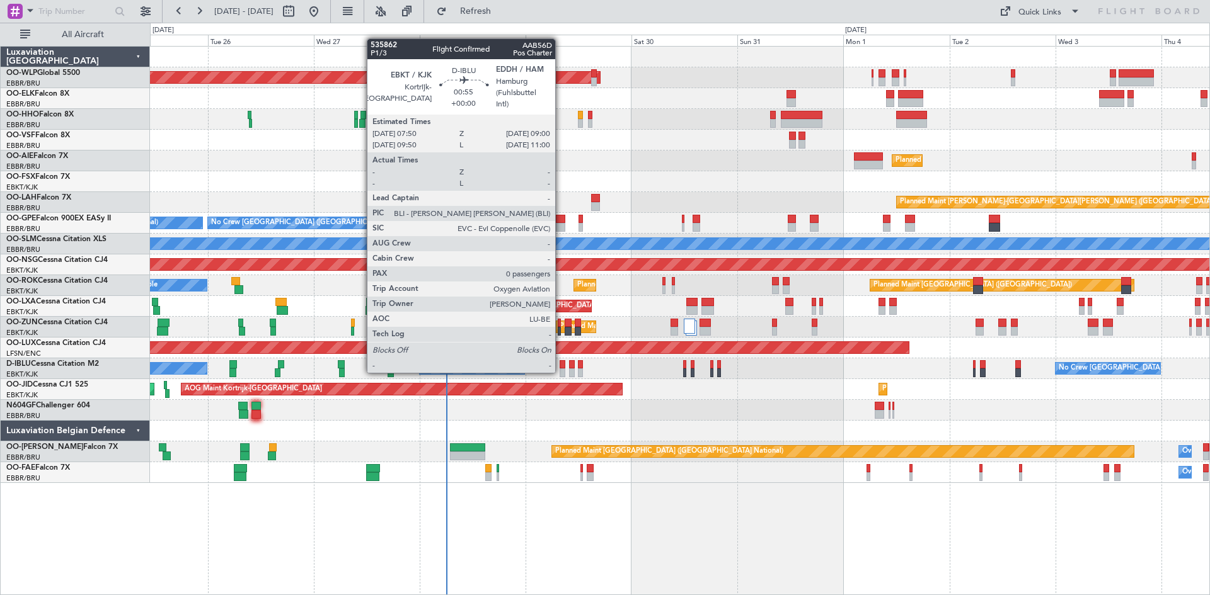
click at [561, 370] on div at bounding box center [562, 373] width 6 height 9
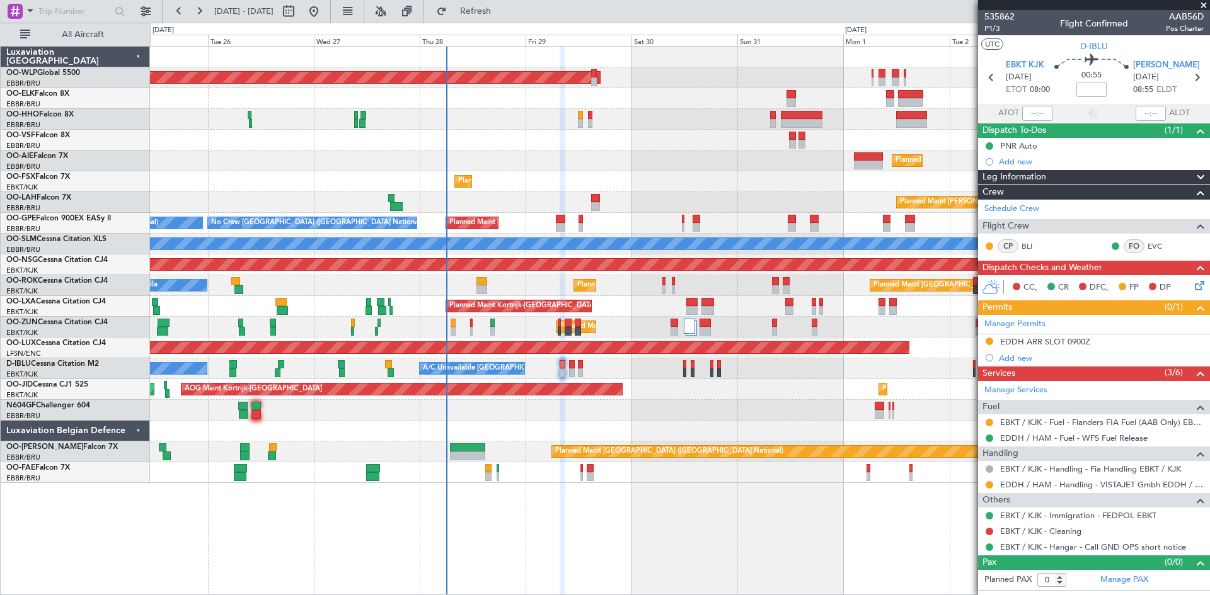
click at [1208, 7] on span at bounding box center [1203, 5] width 13 height 11
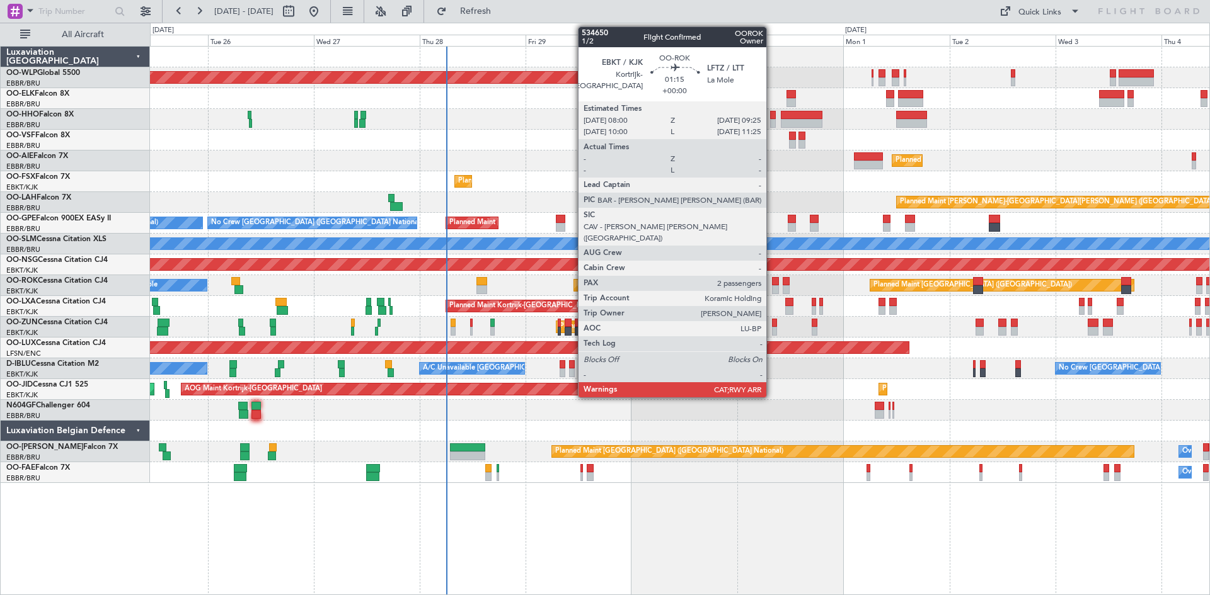
click at [772, 283] on div at bounding box center [775, 281] width 6 height 9
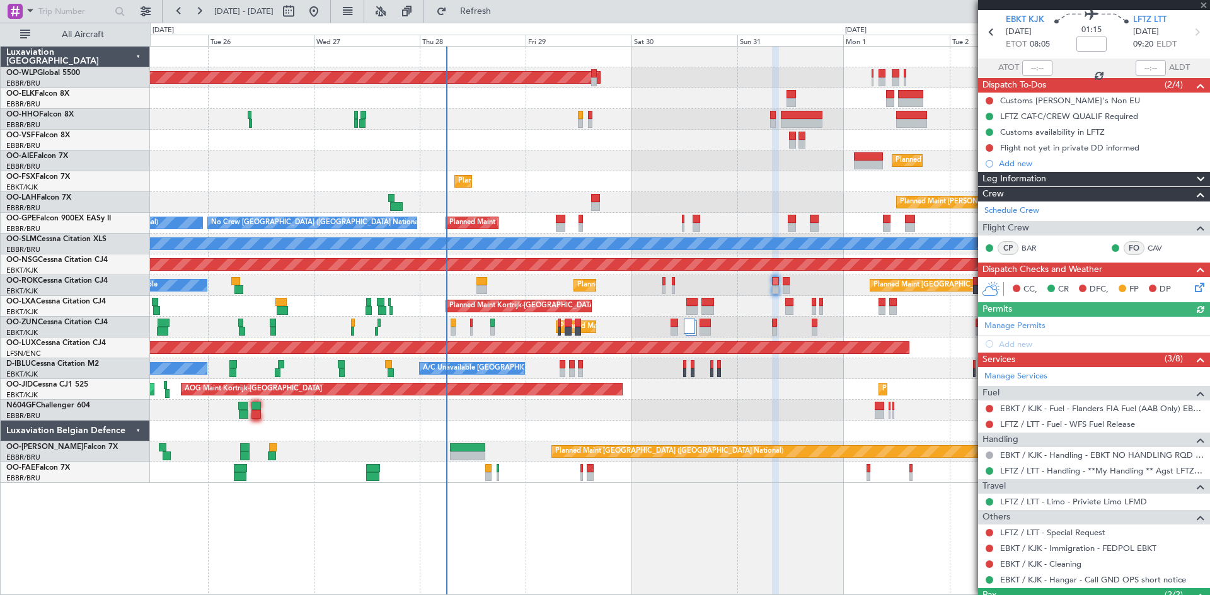
scroll to position [63, 0]
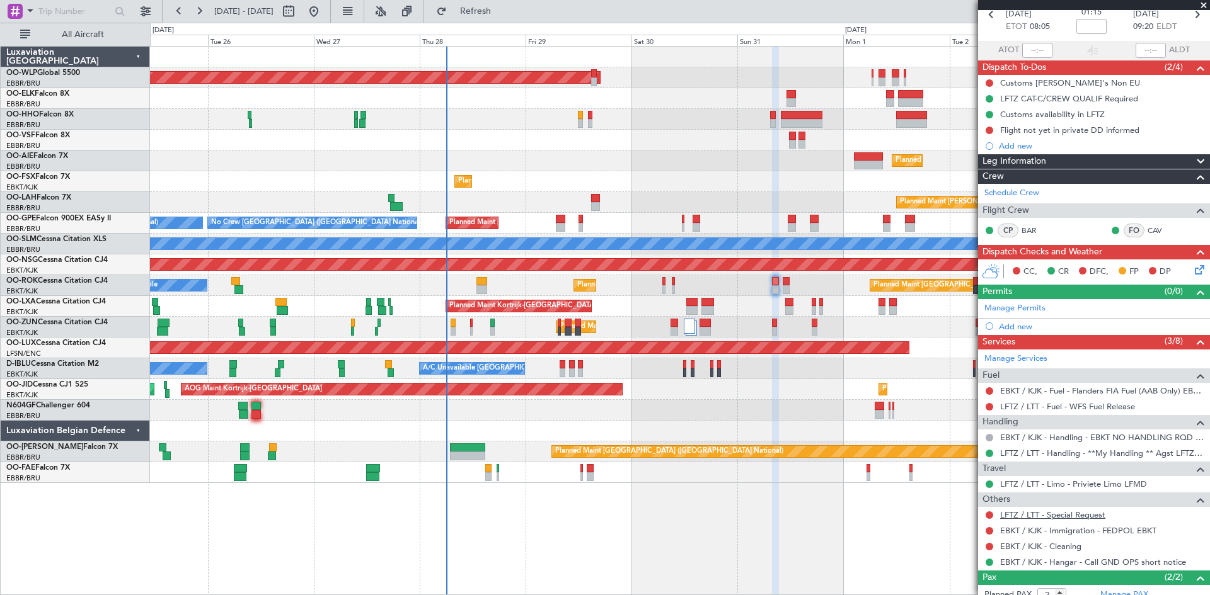
click at [1083, 516] on link "LFTZ / LTT - Special Request" at bounding box center [1052, 515] width 105 height 11
click at [1109, 483] on link "LFTZ / LTT - Limo - Priviete Limo LFMD" at bounding box center [1073, 484] width 147 height 11
click at [1066, 514] on link "LFTZ / LTT - Special Request" at bounding box center [1052, 515] width 105 height 11
click at [1080, 513] on link "LFTZ / LTT - Special Request" at bounding box center [1052, 515] width 105 height 11
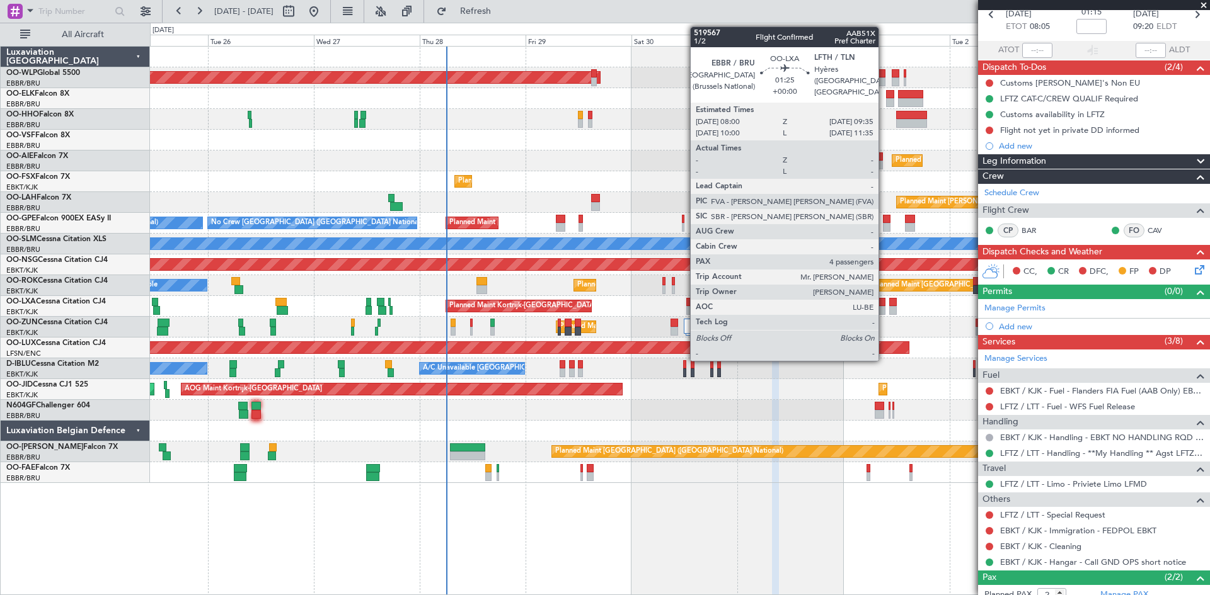
click at [884, 309] on div at bounding box center [882, 310] width 8 height 9
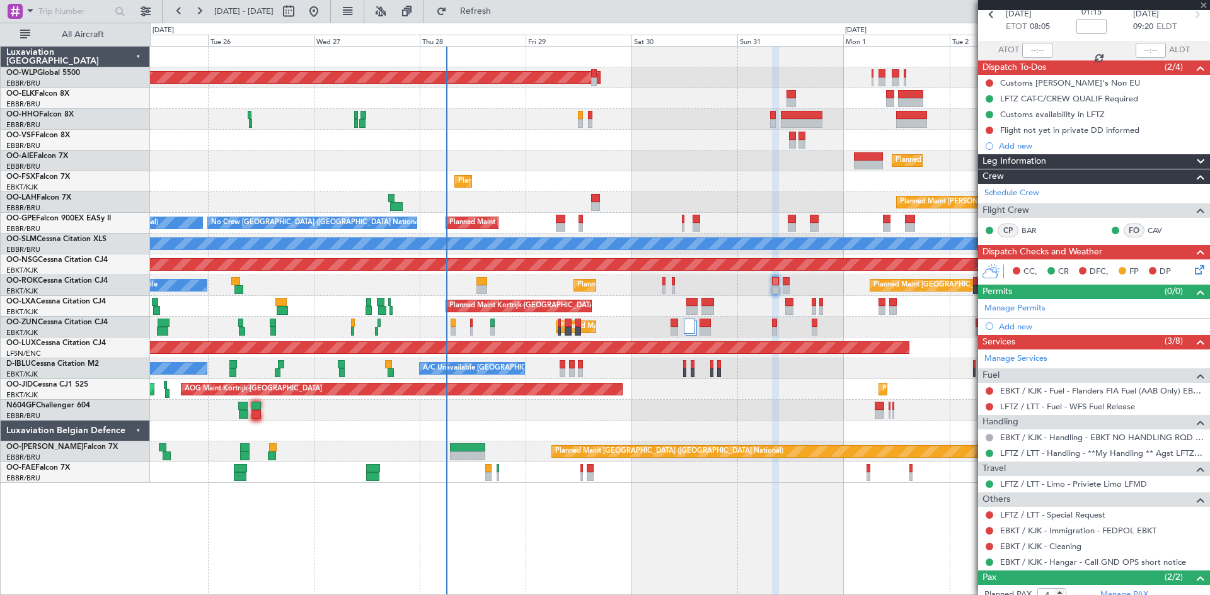
scroll to position [0, 0]
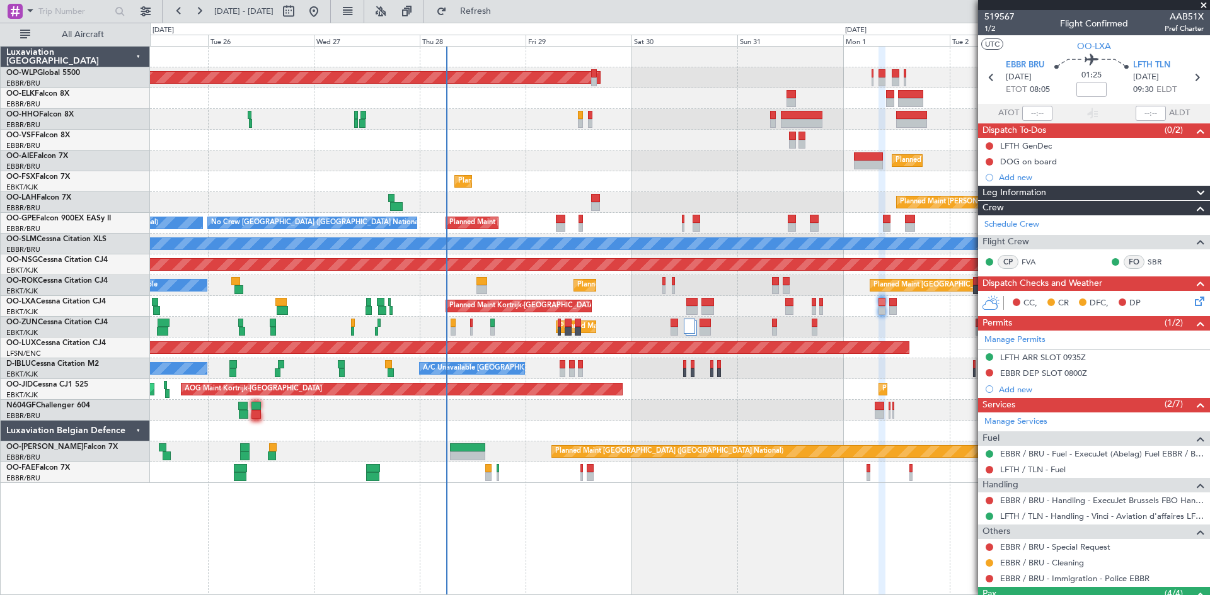
click at [886, 306] on div "Planned Maint Kortrijk-Wevelgem A/C Unavailable Brussels (Brussels National)" at bounding box center [679, 306] width 1059 height 21
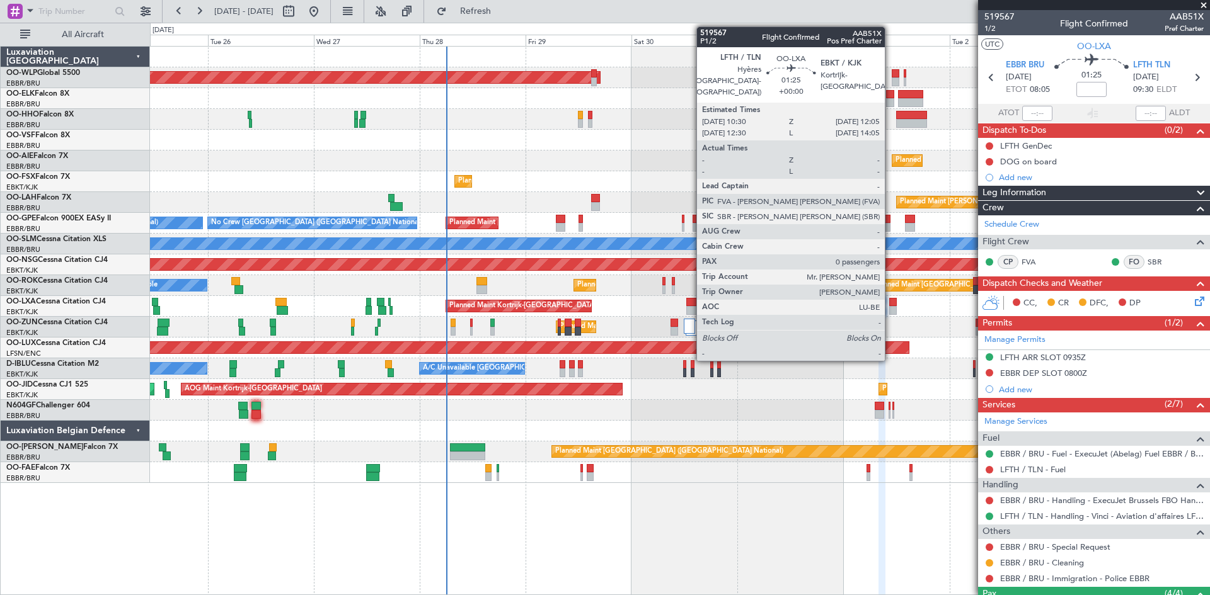
click at [890, 311] on div at bounding box center [893, 310] width 8 height 9
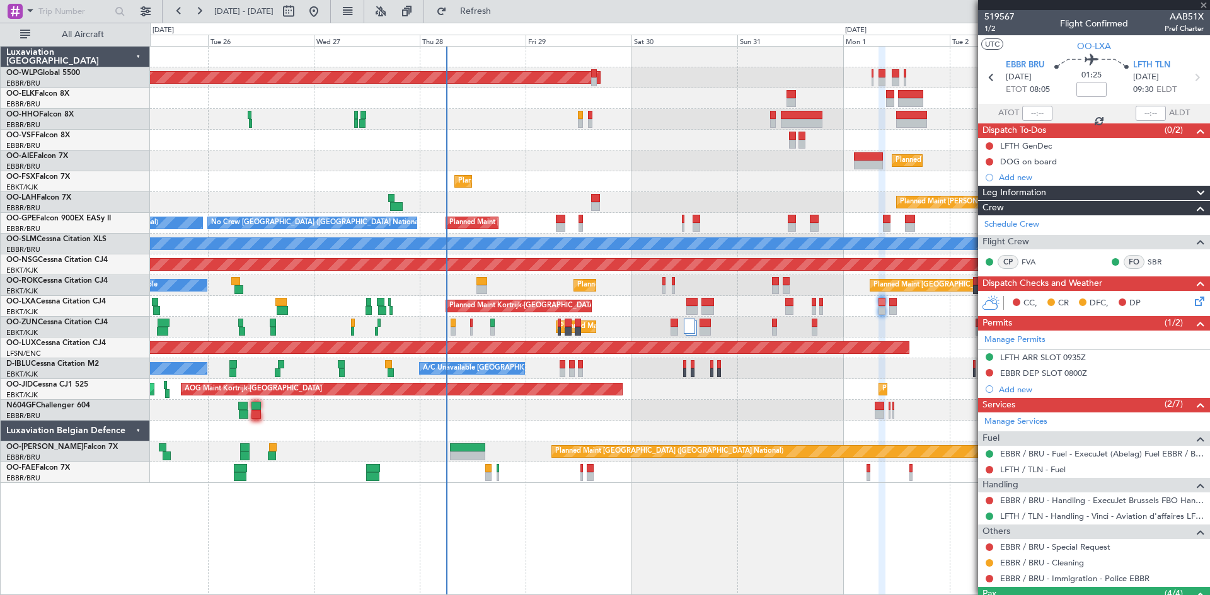
type input "0"
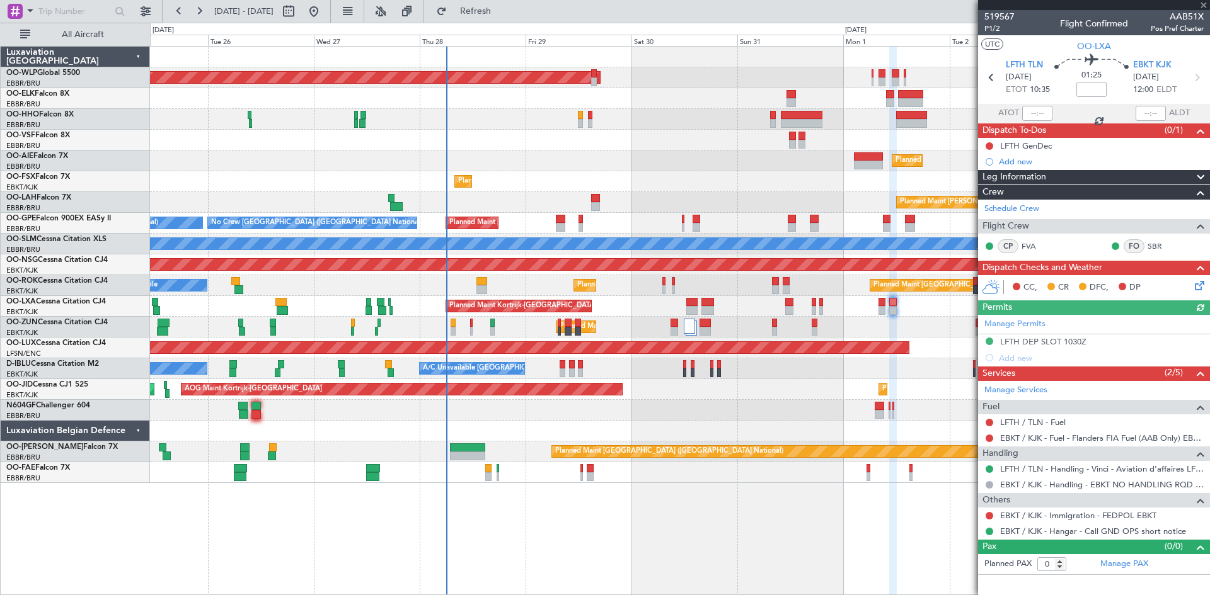
click at [881, 227] on div "Planned Maint Brussels (Brussels National) No Crew Brussels (Brussels National)…" at bounding box center [679, 223] width 1059 height 21
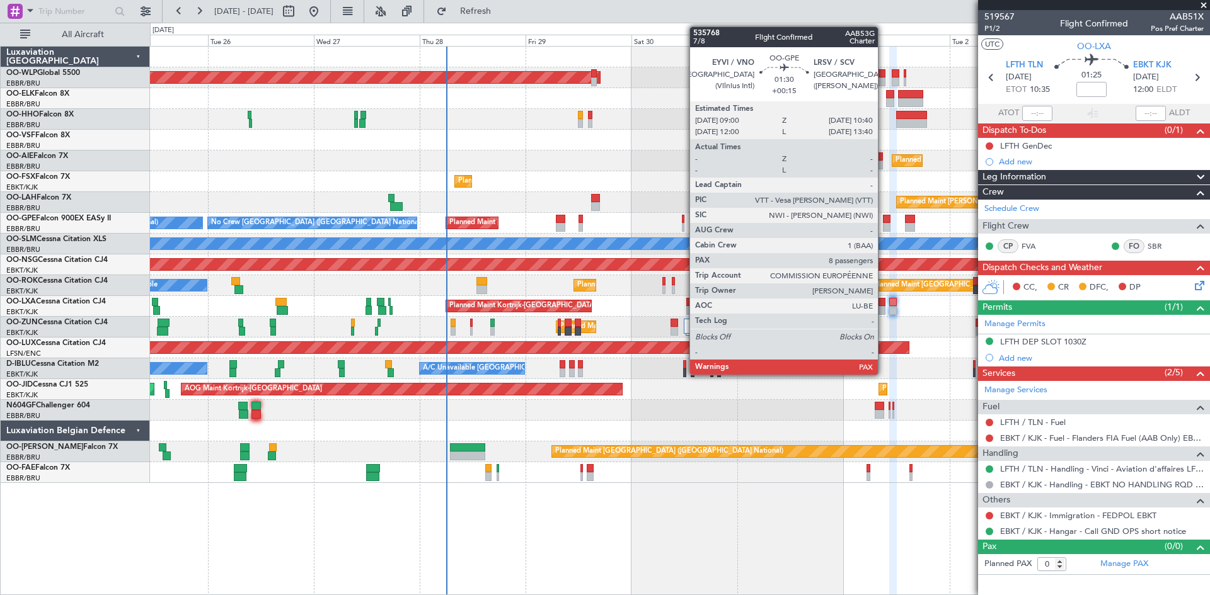
click at [883, 226] on div at bounding box center [887, 227] width 8 height 9
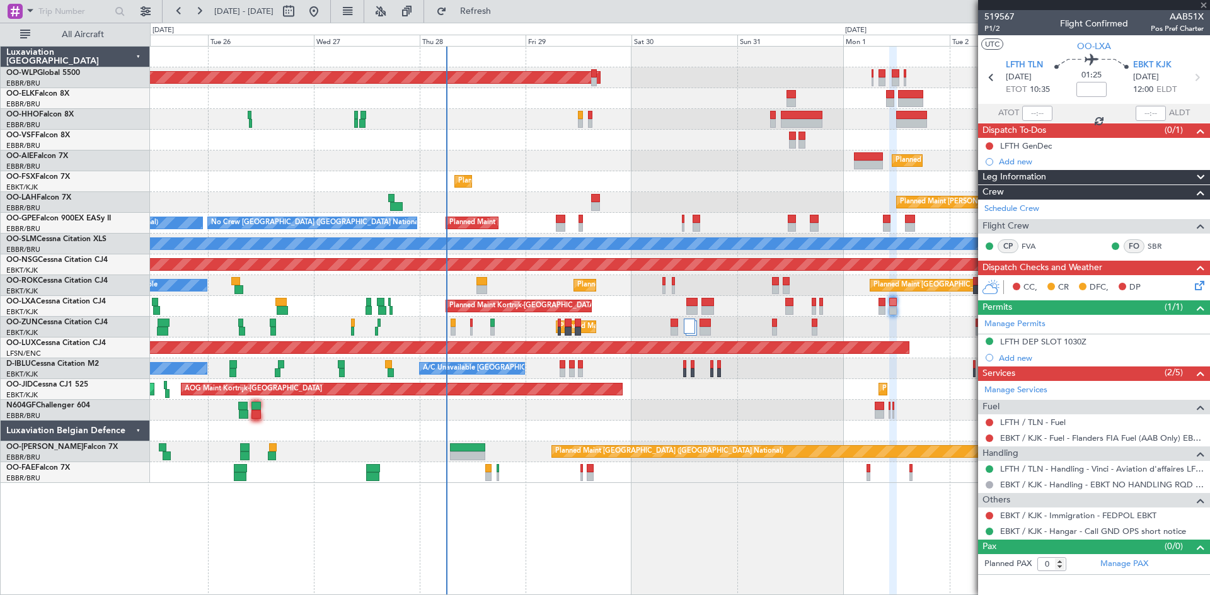
type input "+00:15"
type input "13"
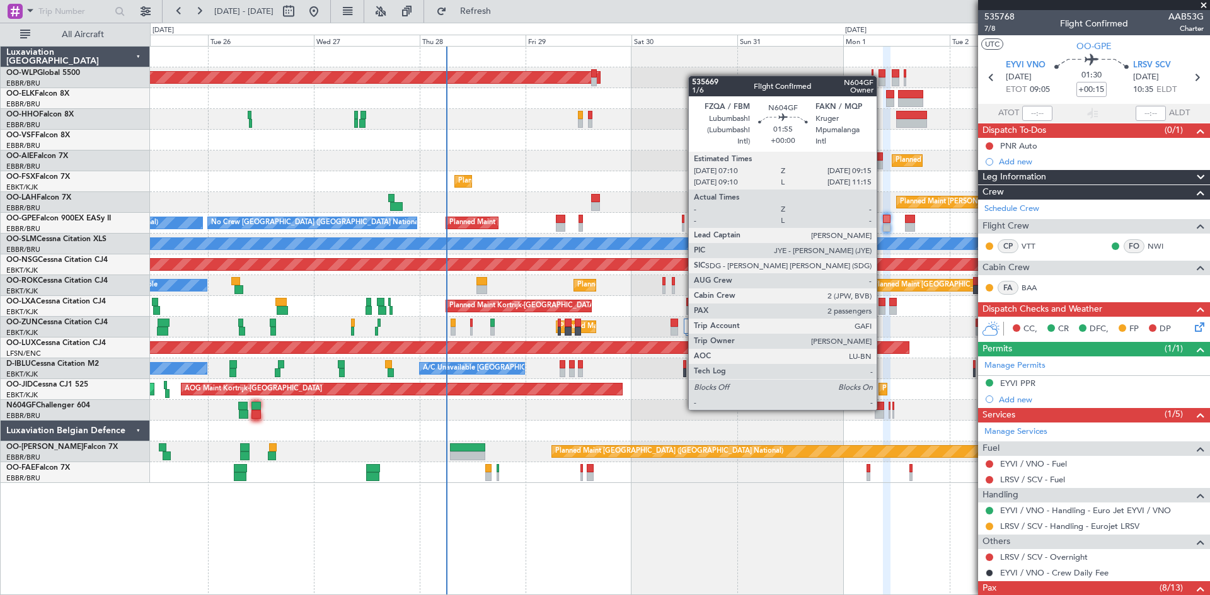
click at [882, 409] on div at bounding box center [878, 406] width 9 height 9
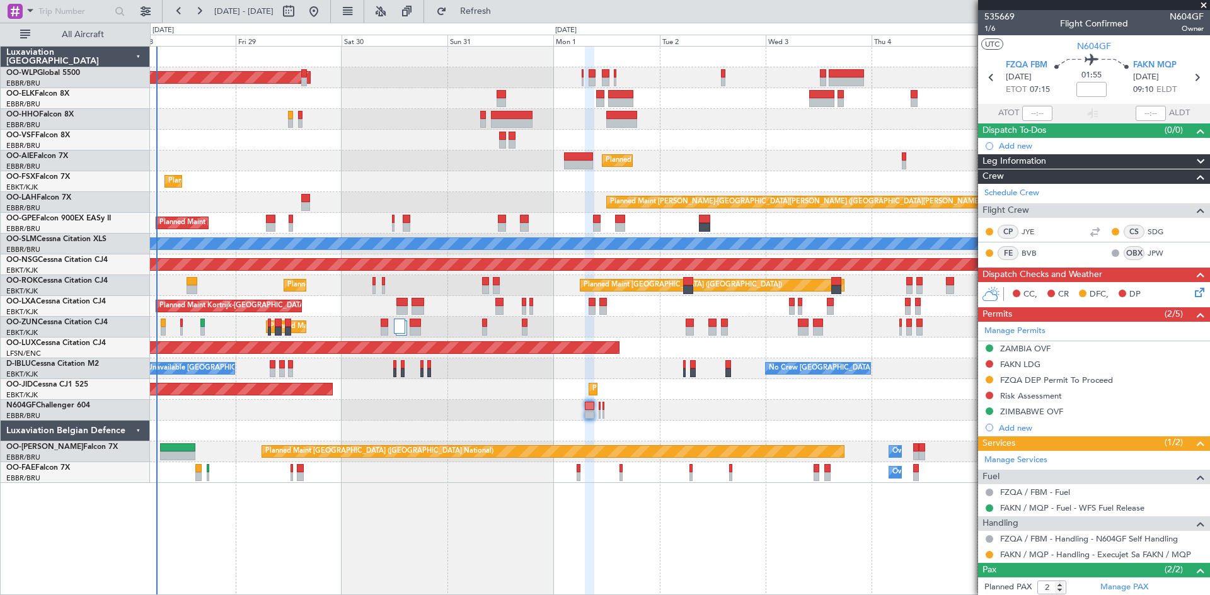
click at [617, 394] on div "Planned Maint Berlin (Brandenburg) Planned Maint Kortrijk-Wevelgem Planned Main…" at bounding box center [679, 265] width 1059 height 437
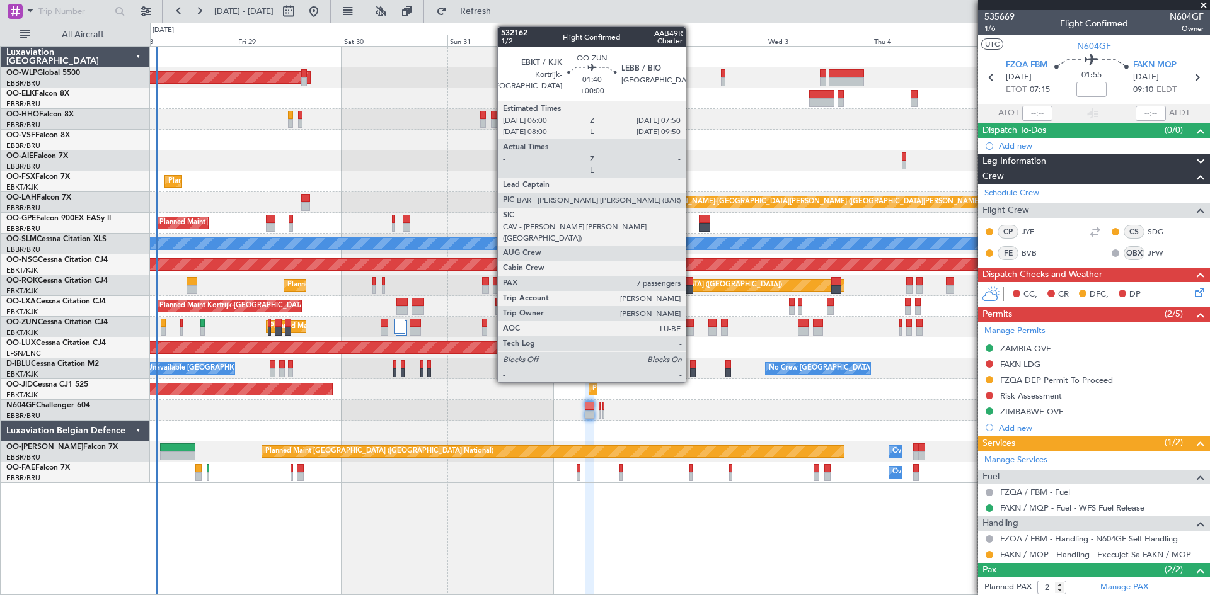
click at [691, 334] on div at bounding box center [689, 331] width 8 height 9
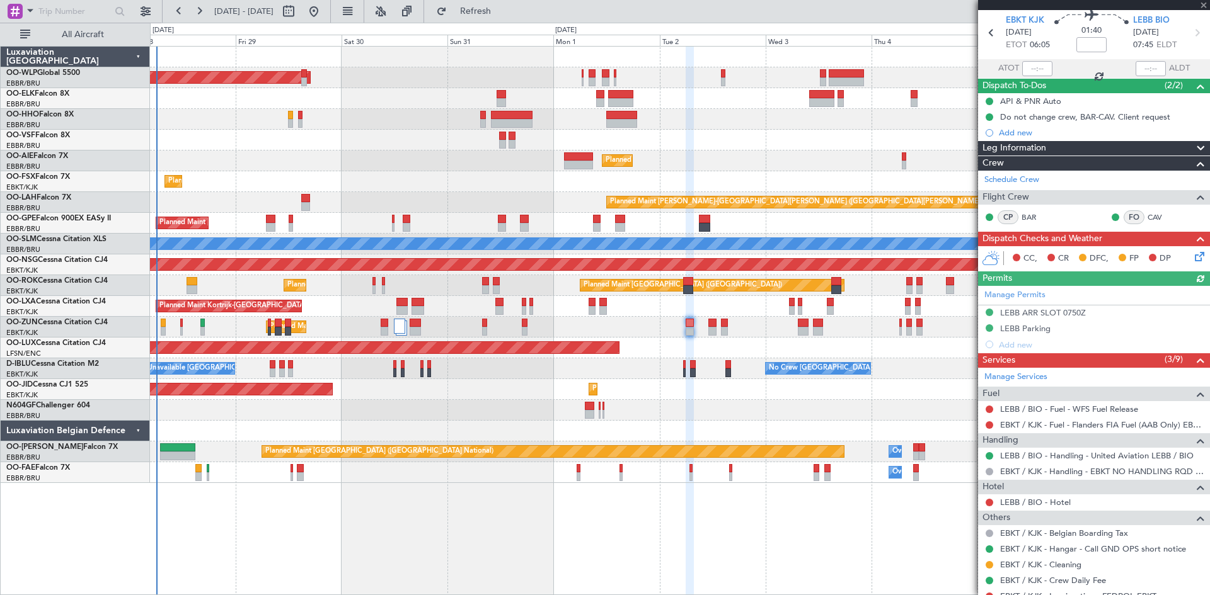
scroll to position [63, 0]
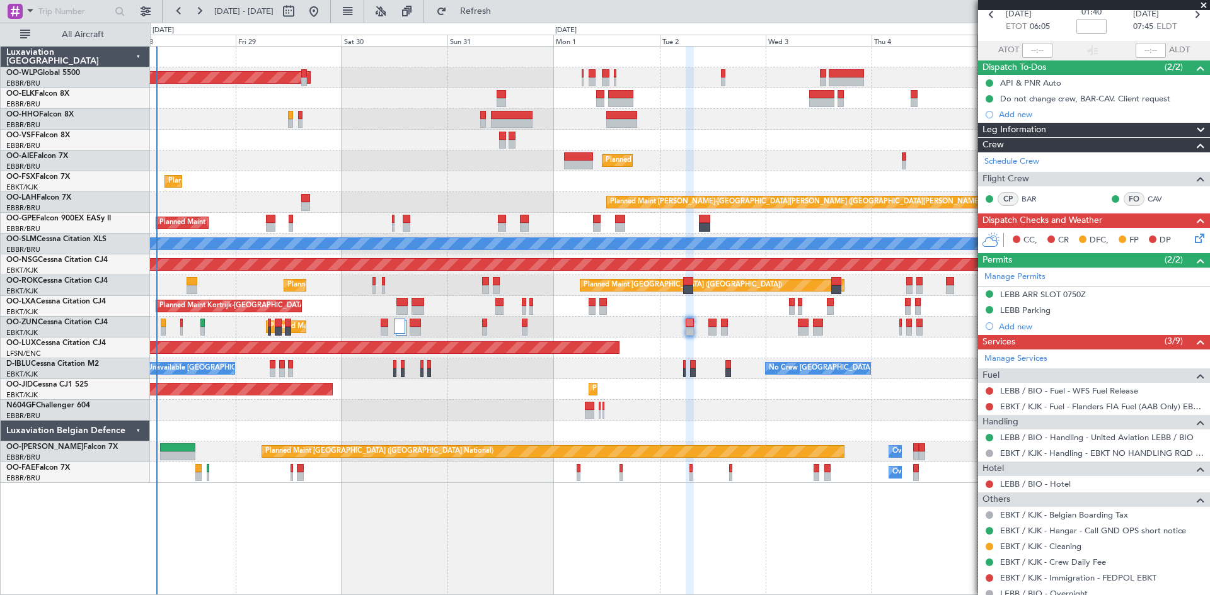
click at [706, 325] on div "Planned Maint Kortrijk-[GEOGRAPHIC_DATA]" at bounding box center [679, 327] width 1059 height 21
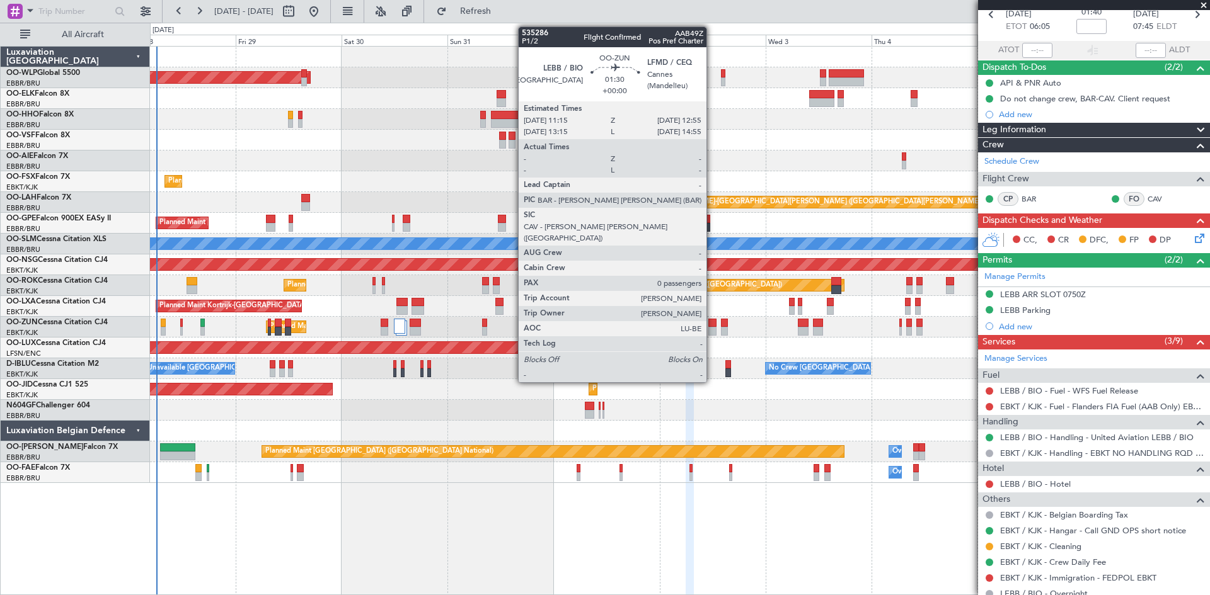
click at [712, 323] on div at bounding box center [712, 323] width 8 height 9
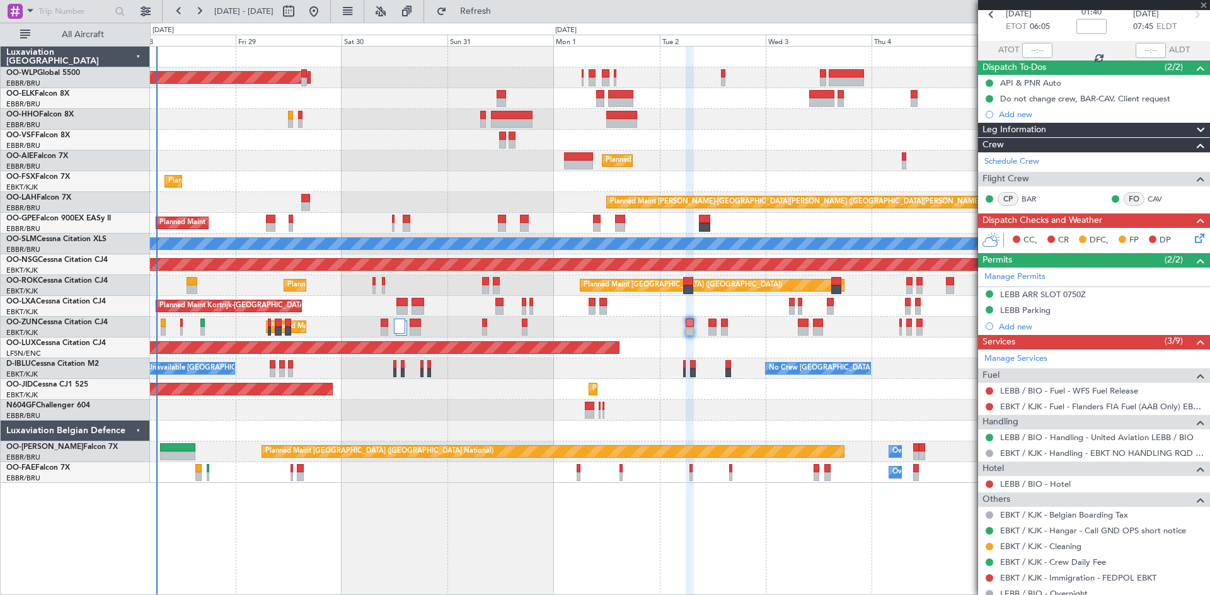
scroll to position [0, 0]
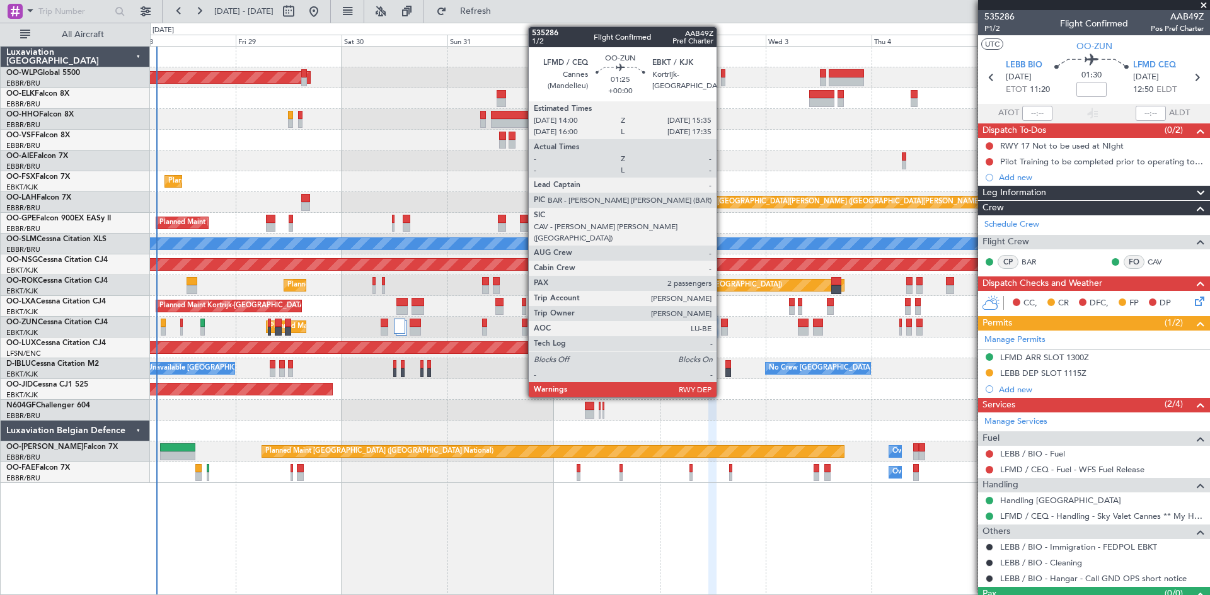
click at [722, 326] on div at bounding box center [725, 323] width 8 height 9
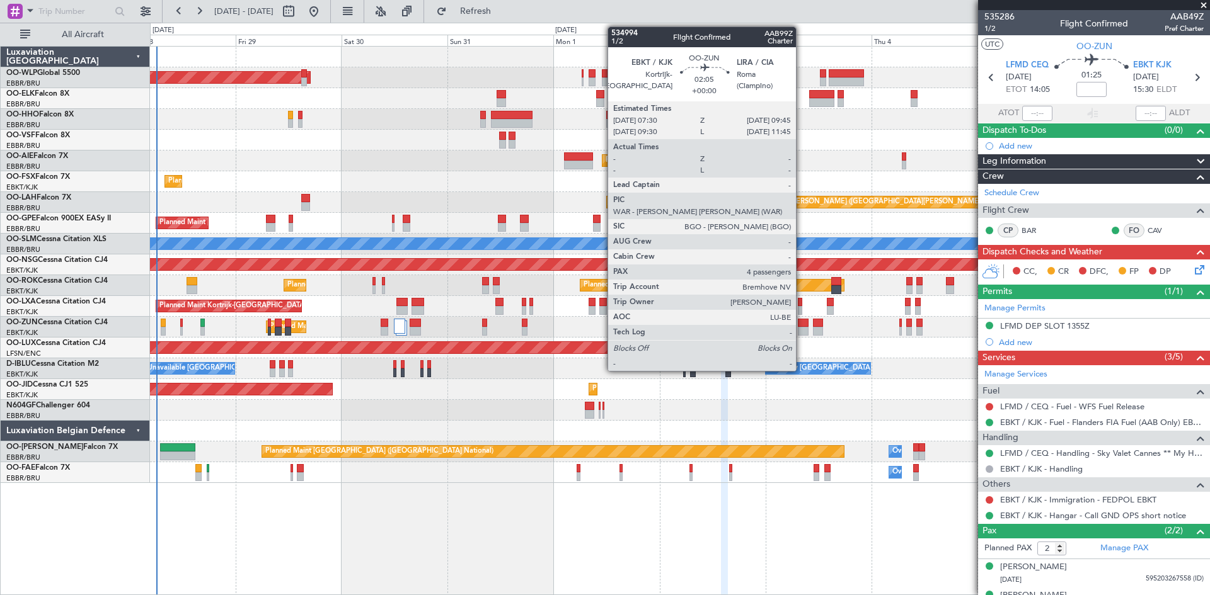
click at [801, 329] on div at bounding box center [803, 331] width 10 height 9
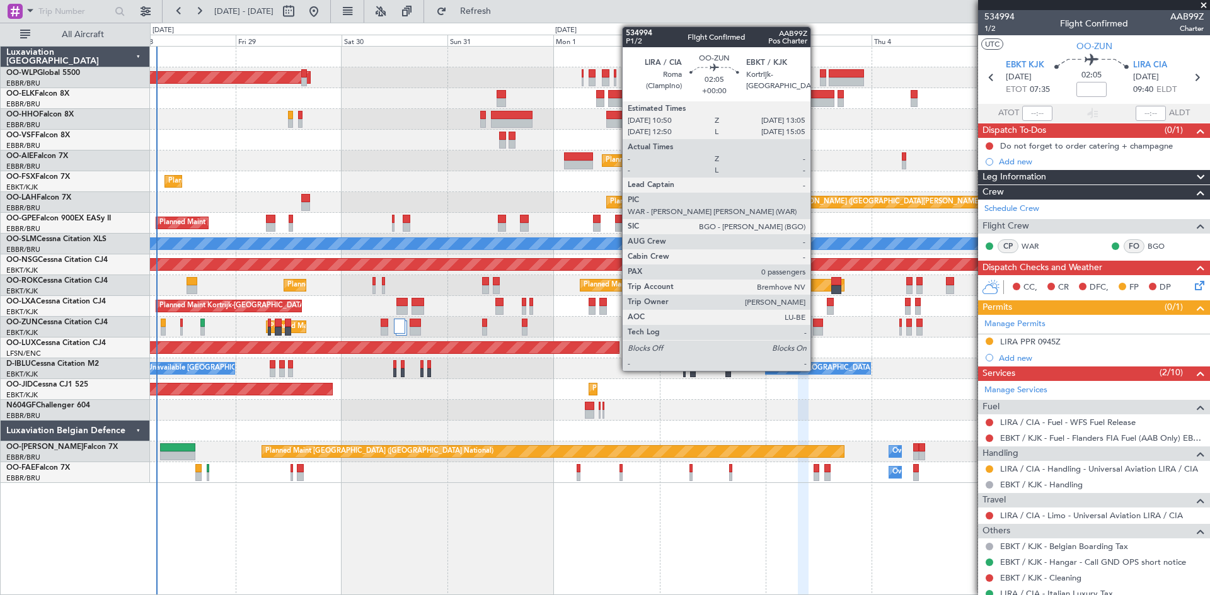
click at [816, 332] on div at bounding box center [818, 331] width 10 height 9
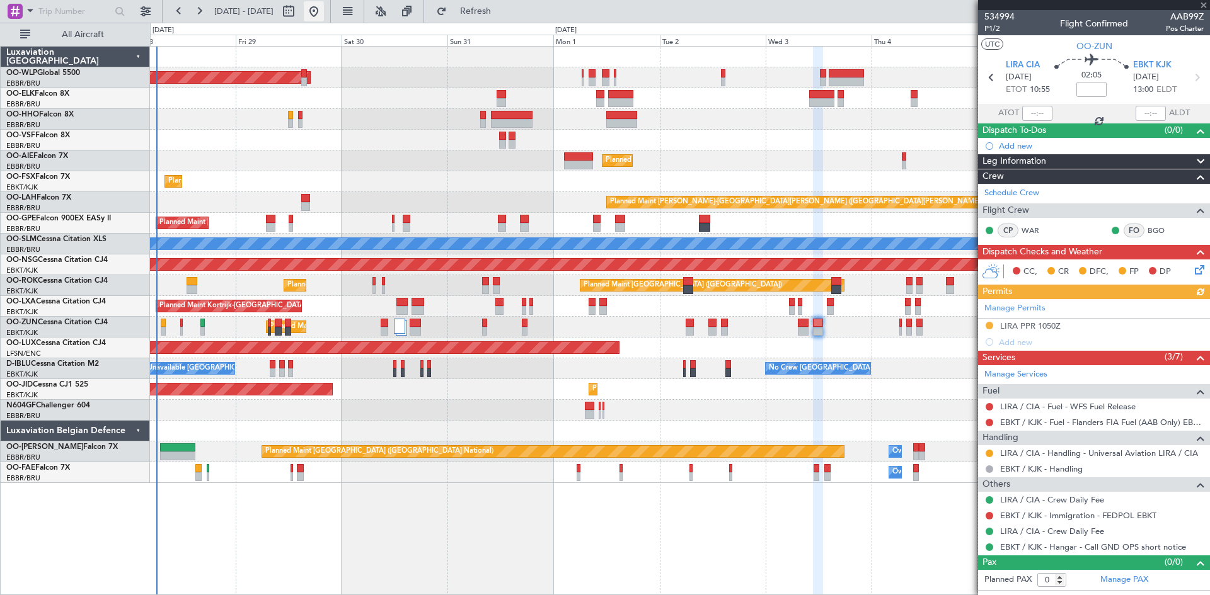
click at [324, 10] on button at bounding box center [314, 11] width 20 height 20
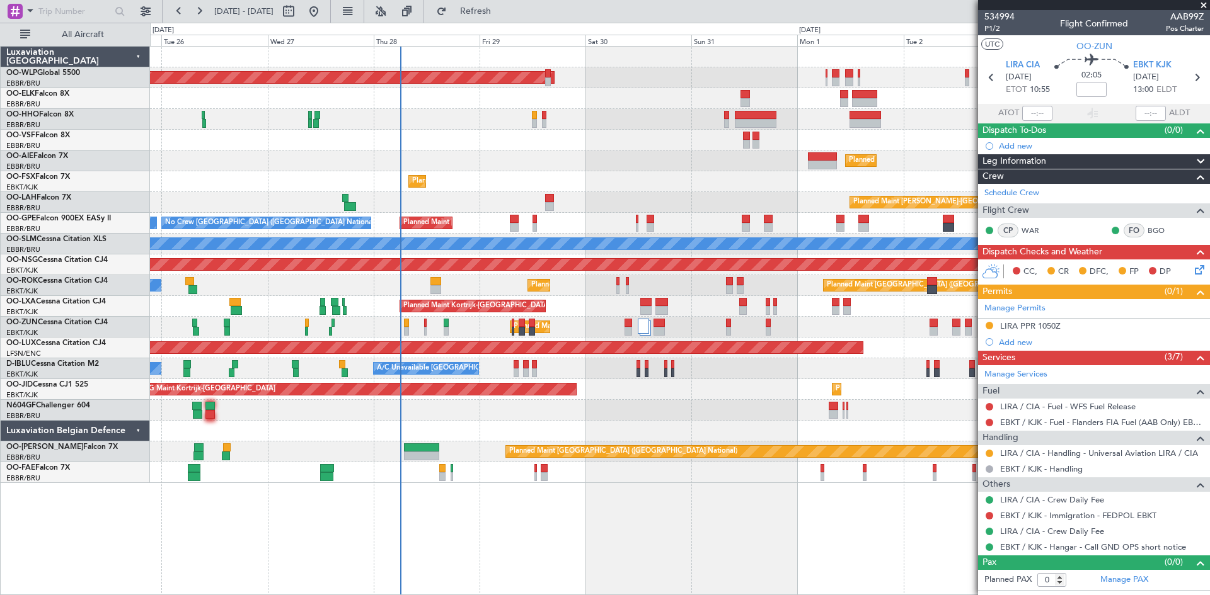
click at [523, 446] on div "Planned Maint Berlin (Brandenburg) Planned Maint London (Farnborough) Planned M…" at bounding box center [679, 265] width 1059 height 437
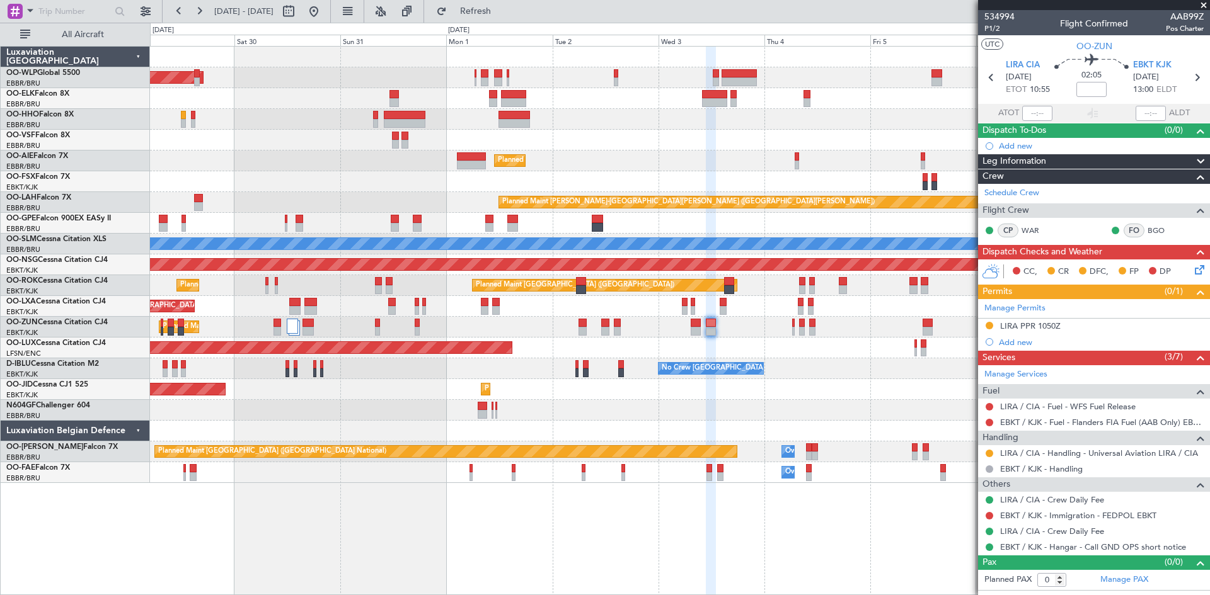
click at [764, 436] on div "Planned Maint Berlin (Brandenburg) Planned Maint Kortrijk-Wevelgem Planned Main…" at bounding box center [679, 265] width 1059 height 437
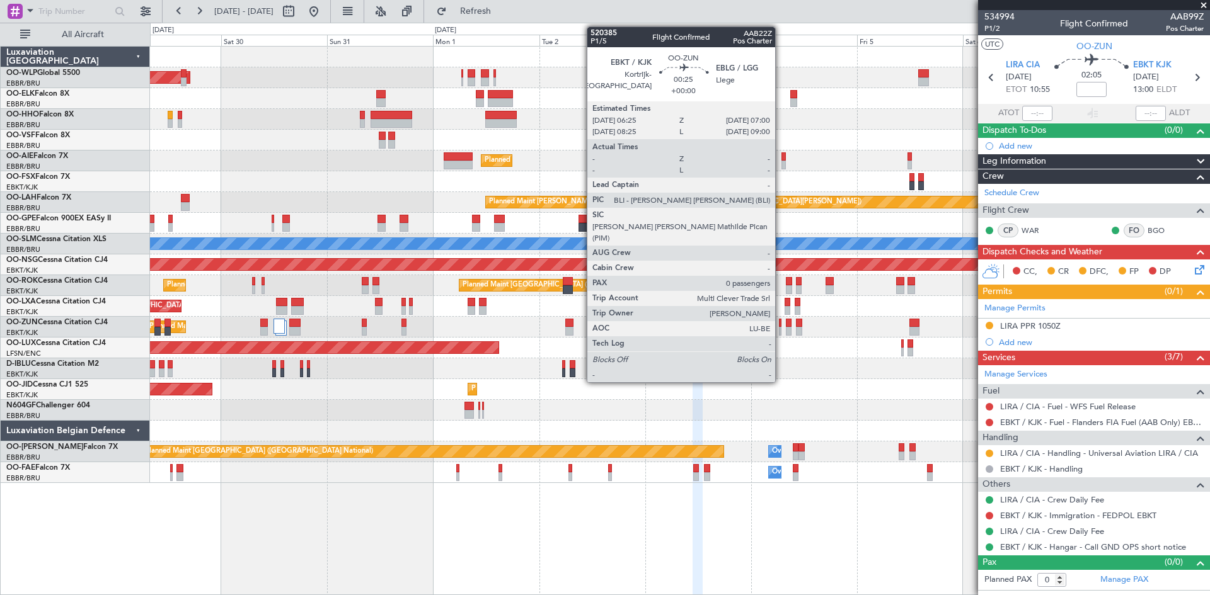
click at [782, 329] on div "Planned Maint Kortrijk-[GEOGRAPHIC_DATA]" at bounding box center [679, 327] width 1059 height 21
click at [780, 330] on div at bounding box center [780, 331] width 3 height 9
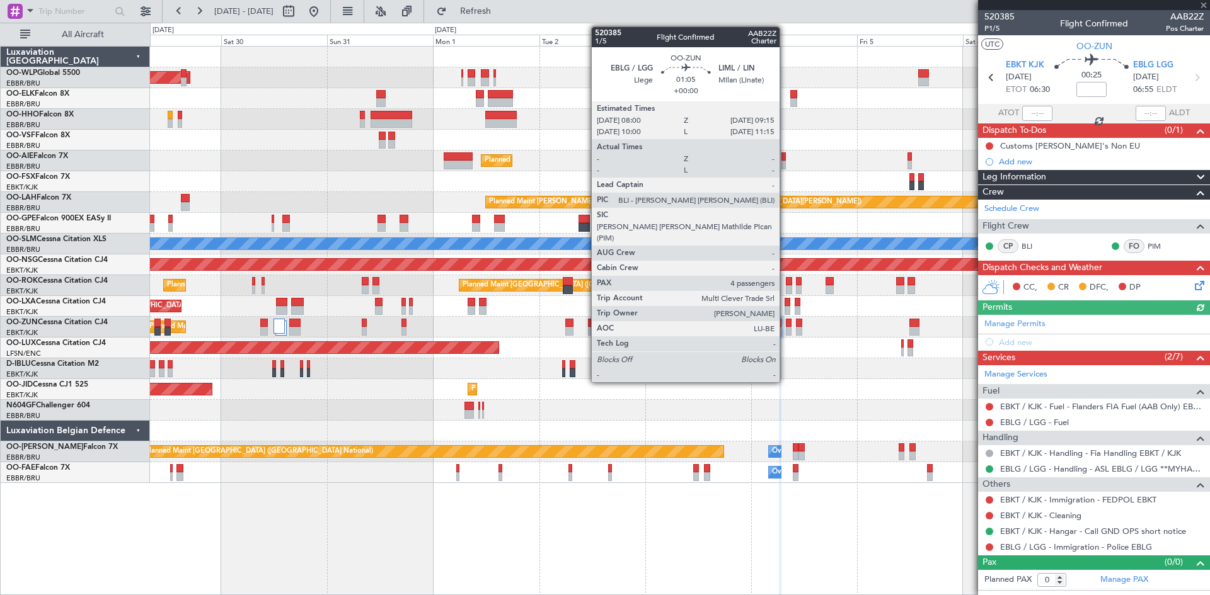
click at [786, 330] on div at bounding box center [789, 331] width 6 height 9
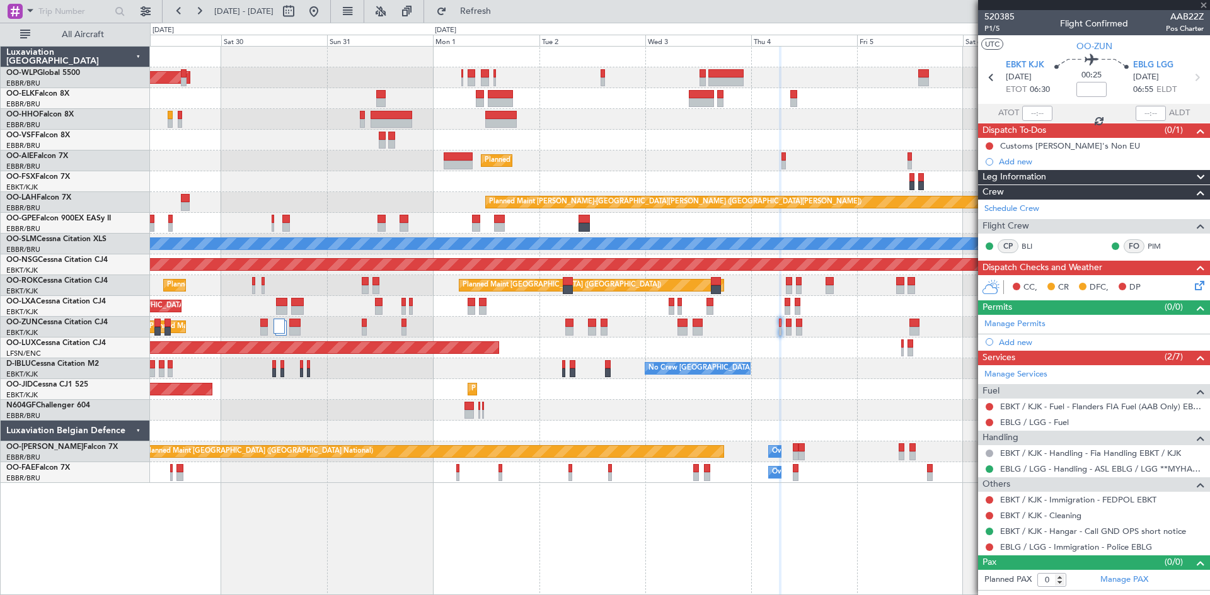
type input "4"
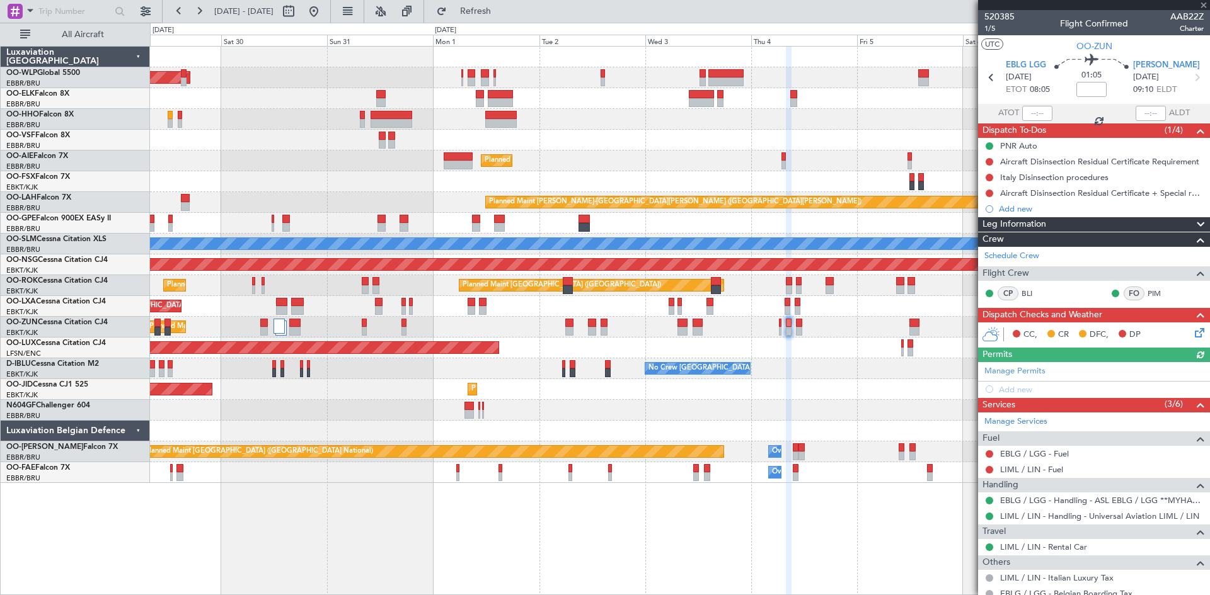
click at [801, 329] on div "Planned Maint Kortrijk-[GEOGRAPHIC_DATA]" at bounding box center [679, 327] width 1059 height 21
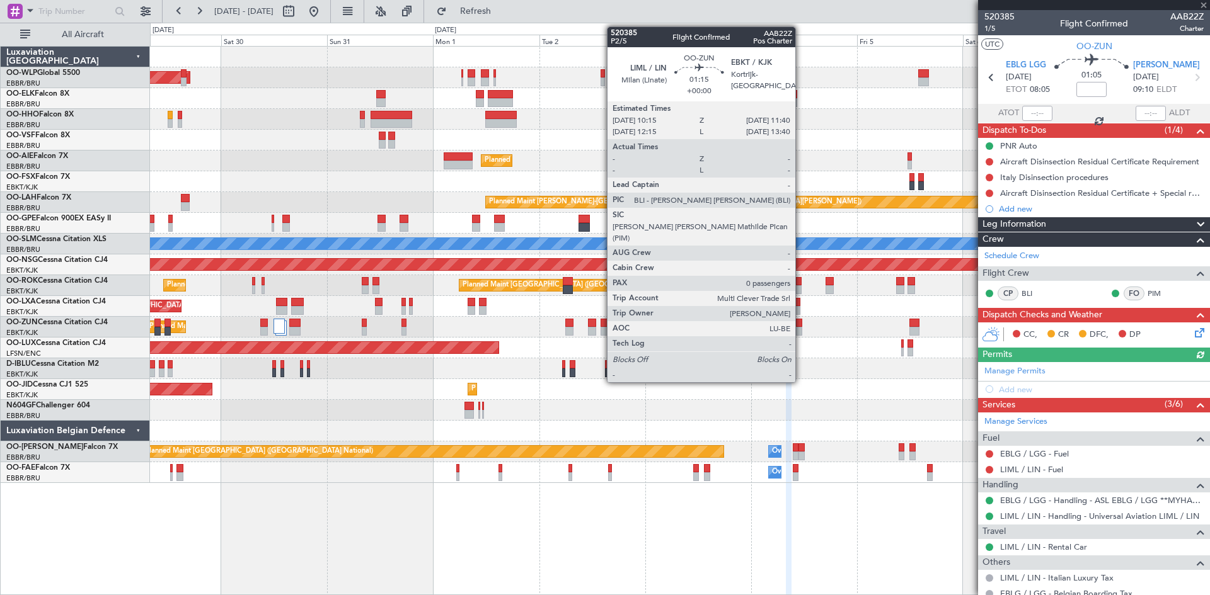
click at [801, 329] on div at bounding box center [799, 331] width 6 height 9
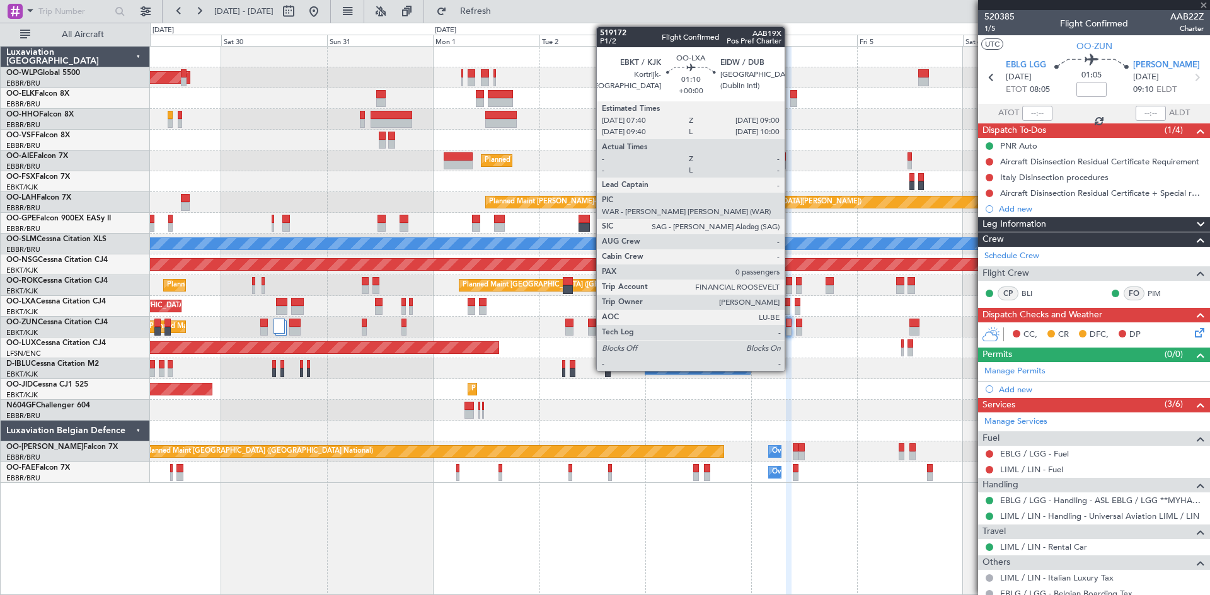
type input "0"
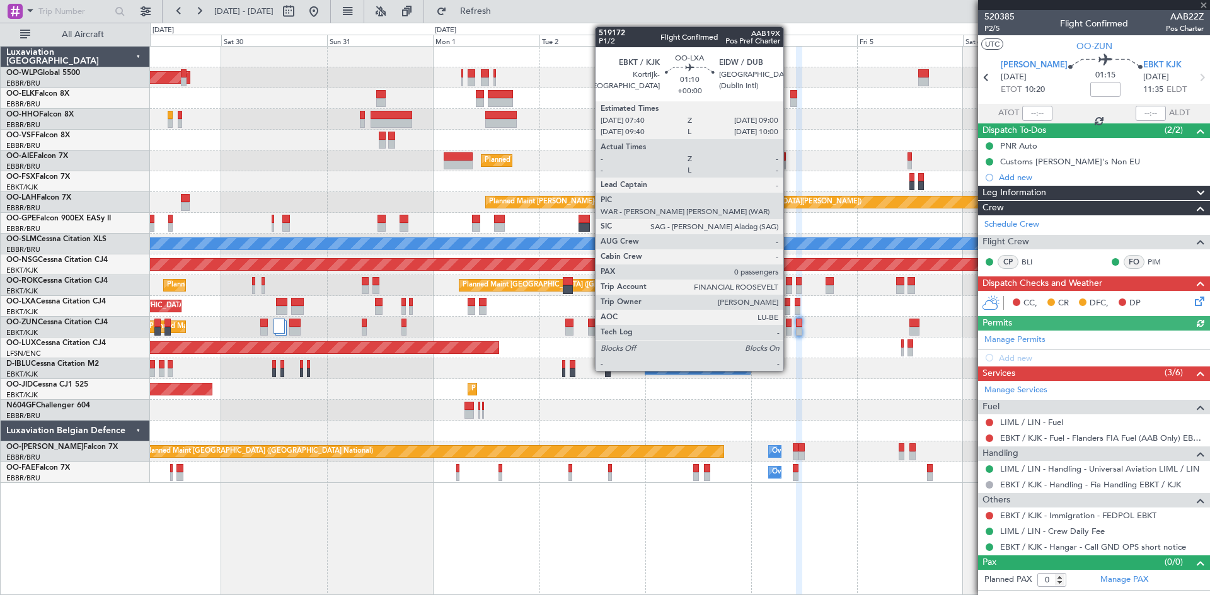
click at [789, 308] on div at bounding box center [787, 310] width 6 height 9
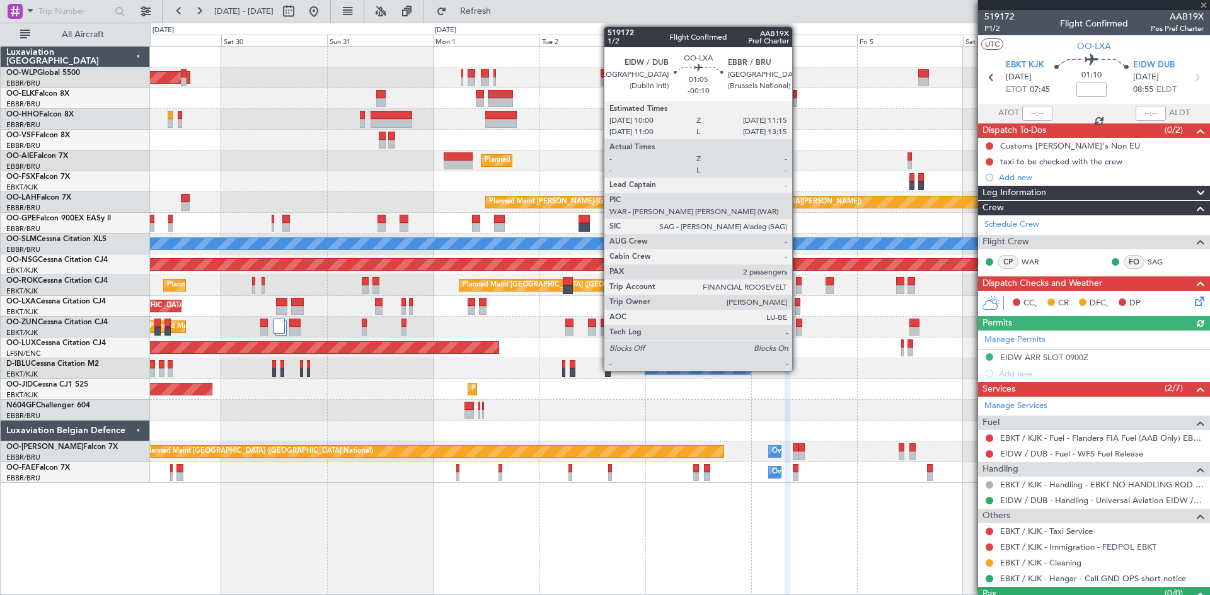
click at [798, 307] on div at bounding box center [797, 310] width 6 height 9
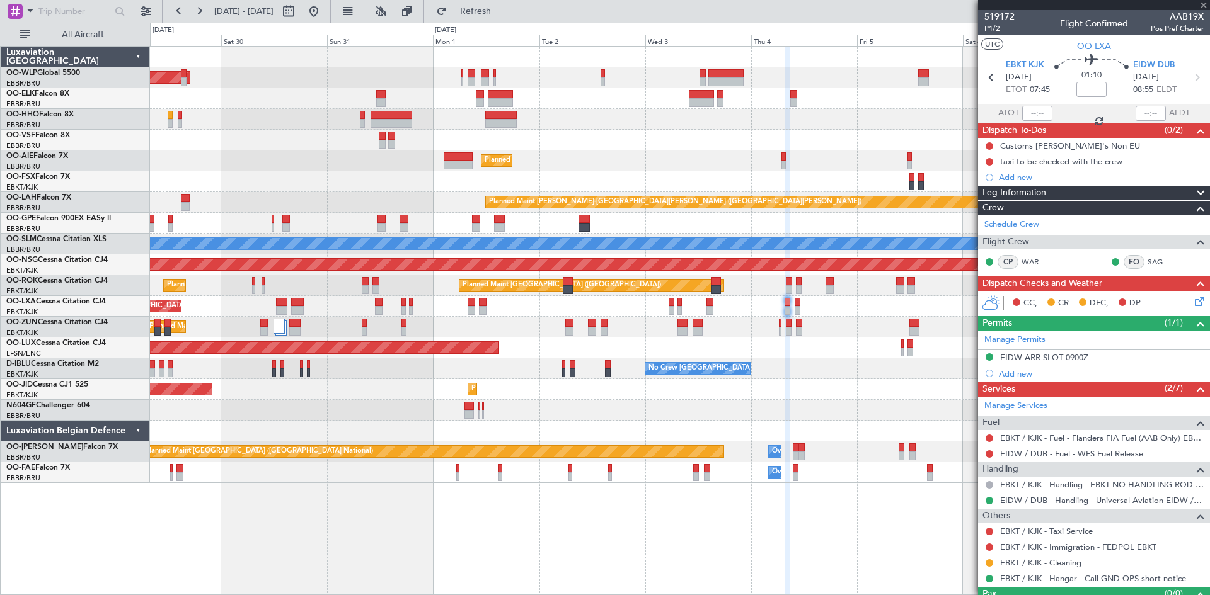
type input "-00:10"
type input "2"
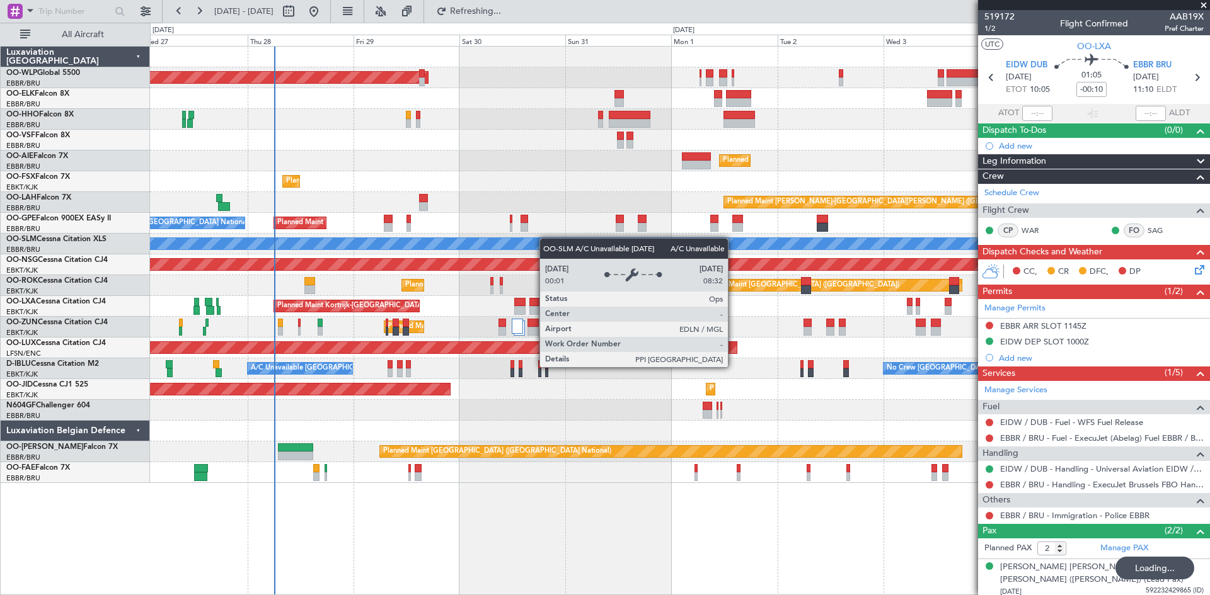
click at [576, 243] on div "Planned Maint Berlin (Brandenburg) Planned Maint Kortrijk-Wevelgem Planned Main…" at bounding box center [679, 265] width 1059 height 437
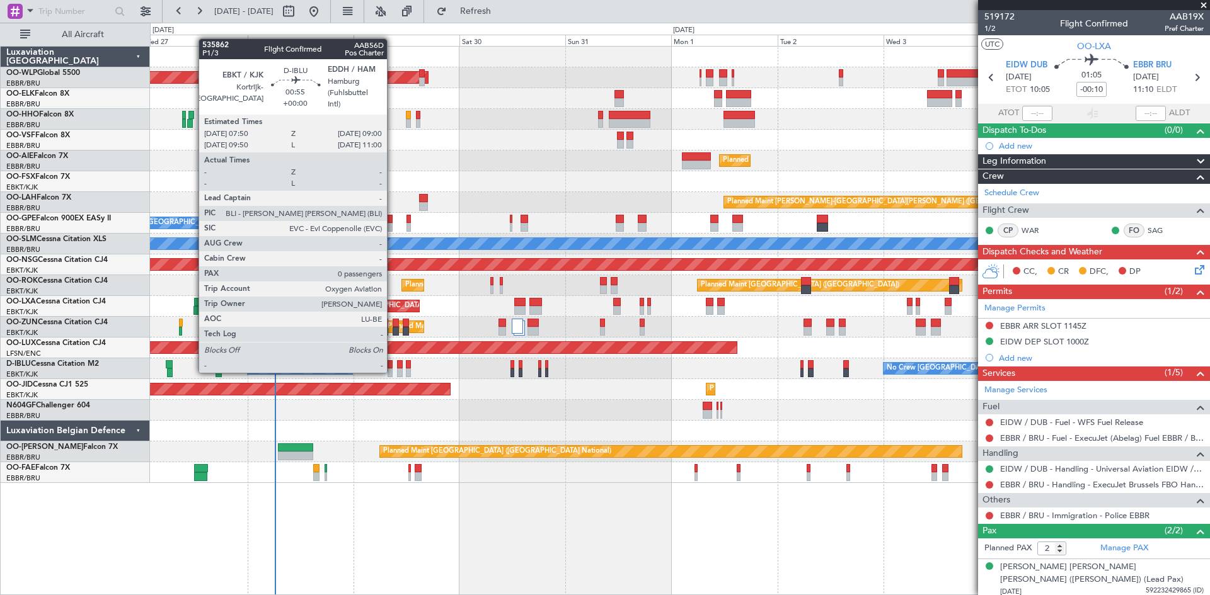
click at [392, 370] on div at bounding box center [390, 373] width 6 height 9
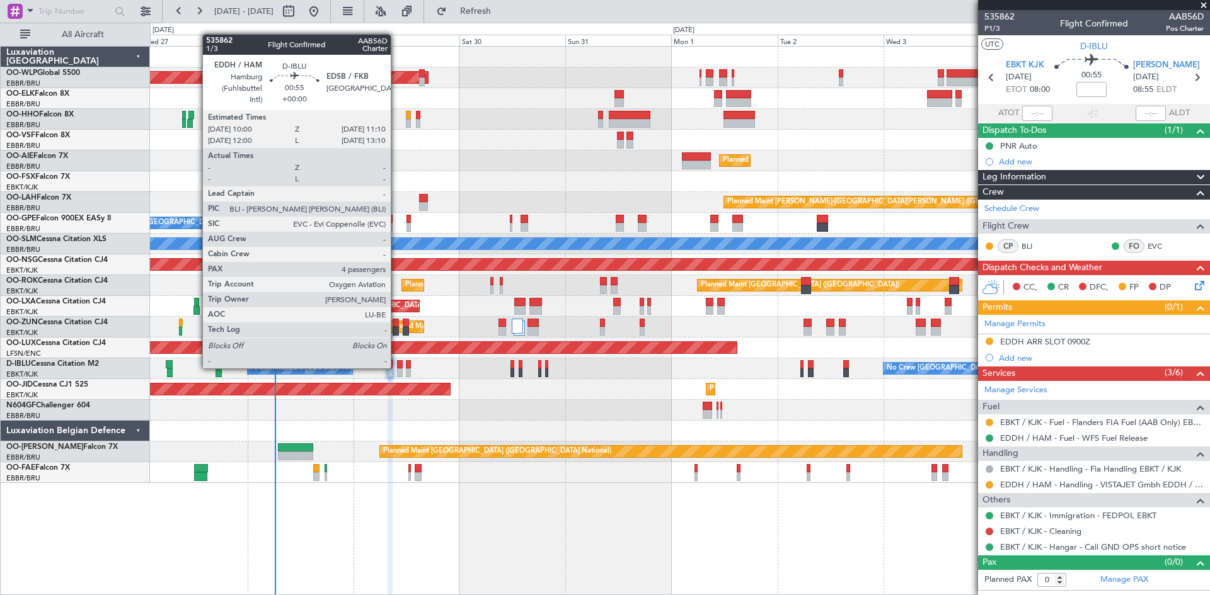
click at [397, 367] on div at bounding box center [400, 364] width 6 height 9
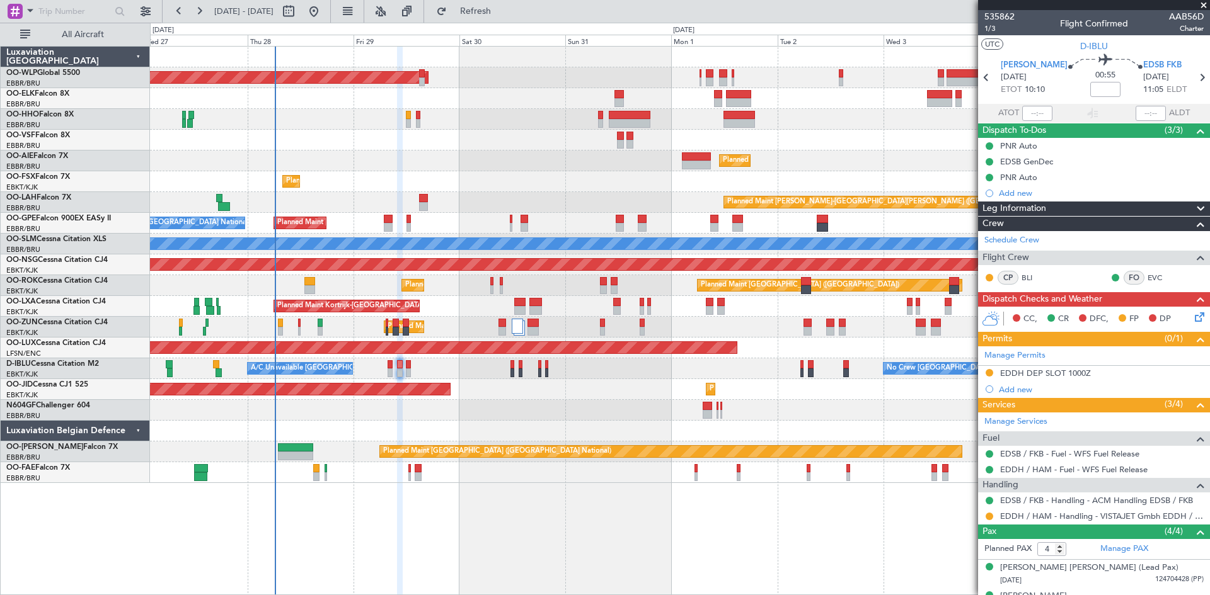
click at [411, 372] on div "No Crew Brussels (Brussels National) A/C Unavailable Kortrijk-Wevelgem No Crew …" at bounding box center [679, 368] width 1059 height 21
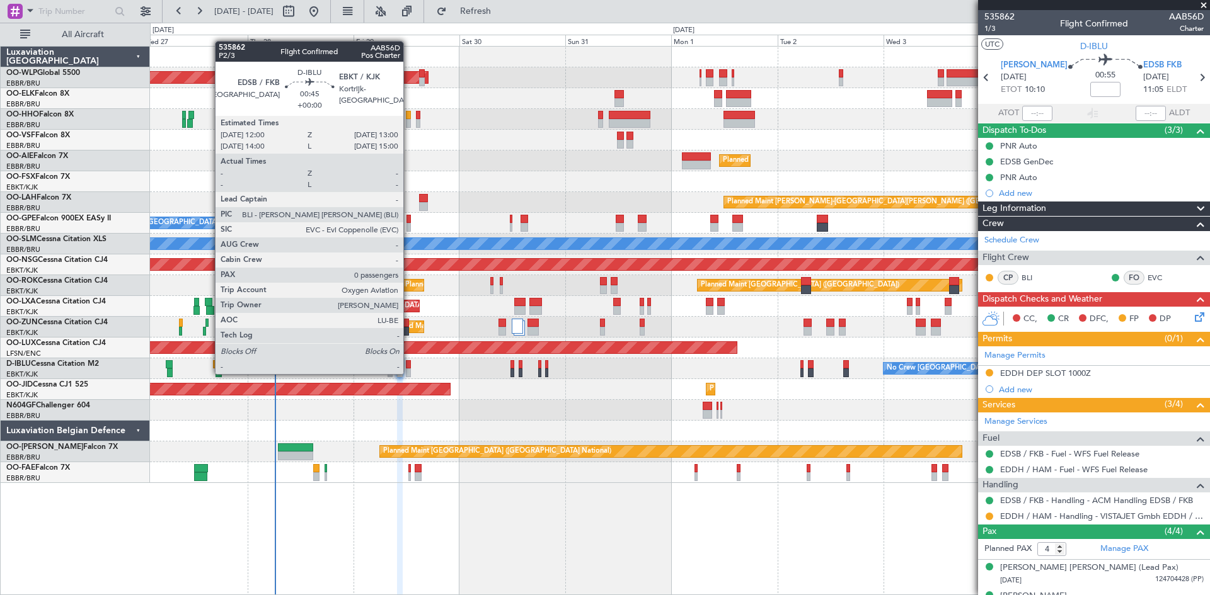
click at [409, 373] on div at bounding box center [408, 373] width 5 height 9
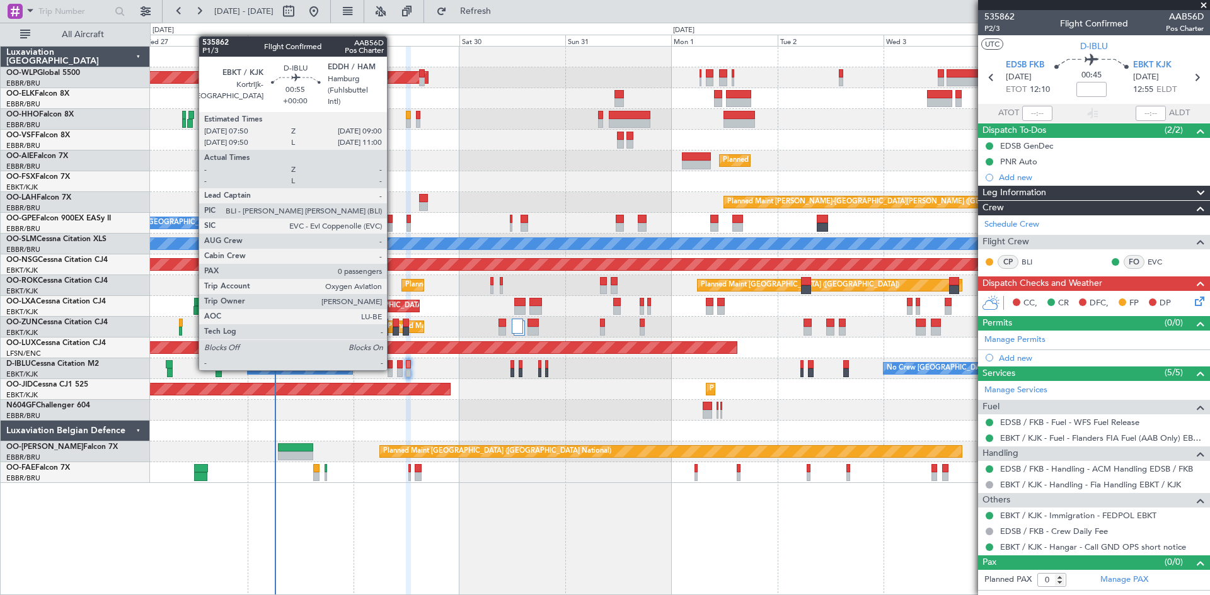
click at [392, 368] on div at bounding box center [390, 364] width 6 height 9
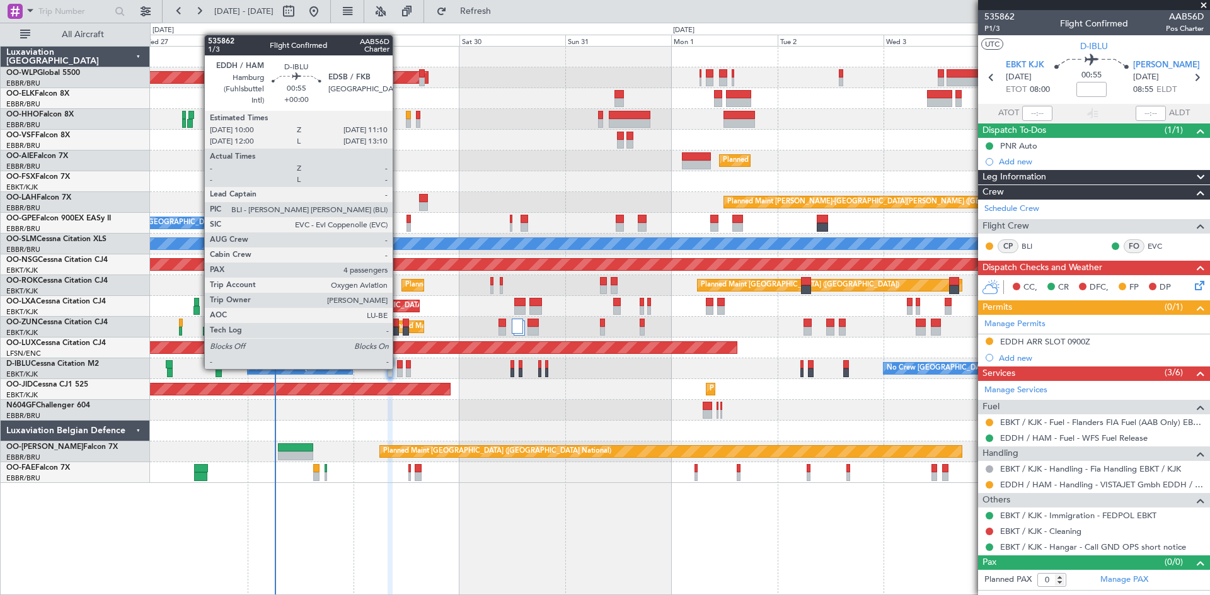
click at [398, 368] on div at bounding box center [400, 364] width 6 height 9
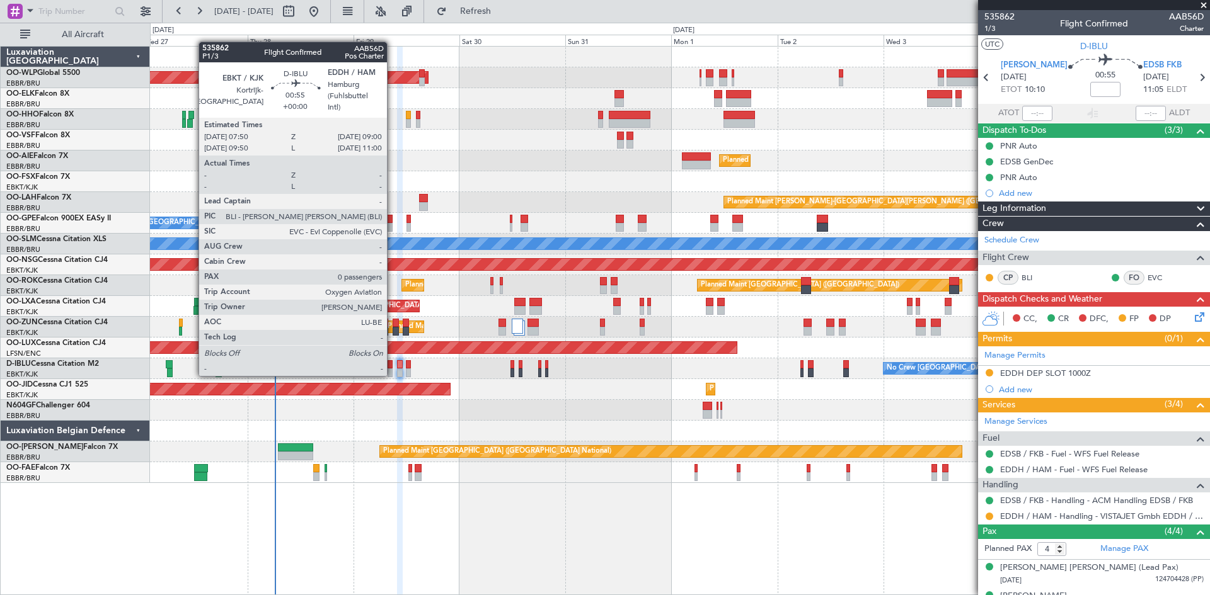
click at [392, 374] on div at bounding box center [390, 373] width 6 height 9
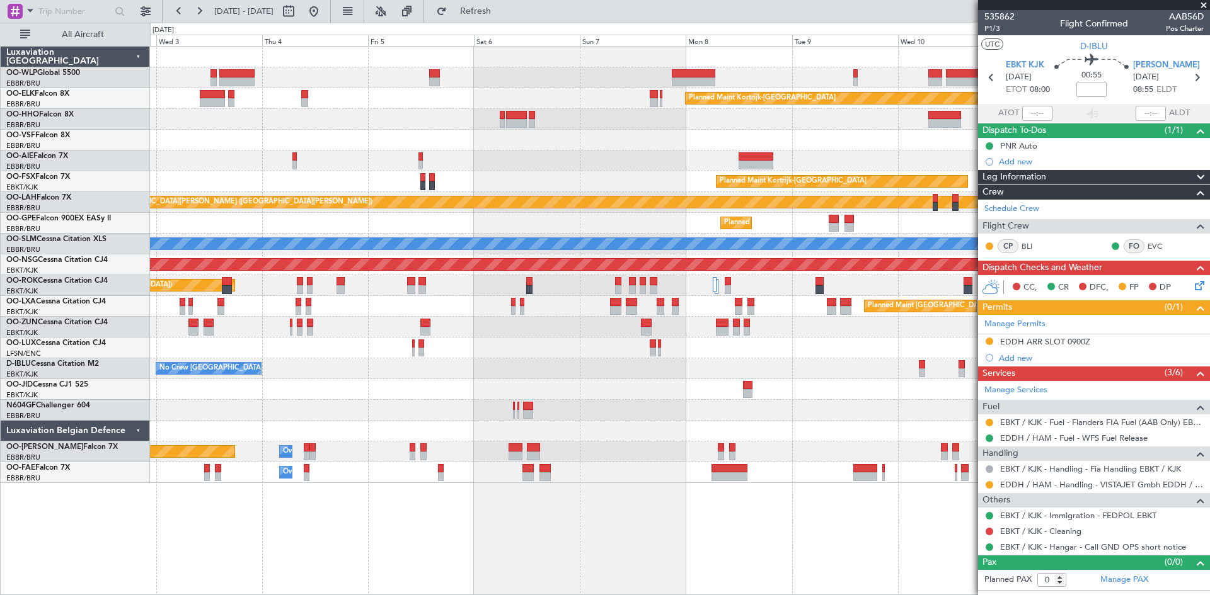
click at [112, 239] on div "Planned Maint Kortrijk-Wevelgem Planned Maint London (Farnborough) Planned Main…" at bounding box center [605, 309] width 1210 height 573
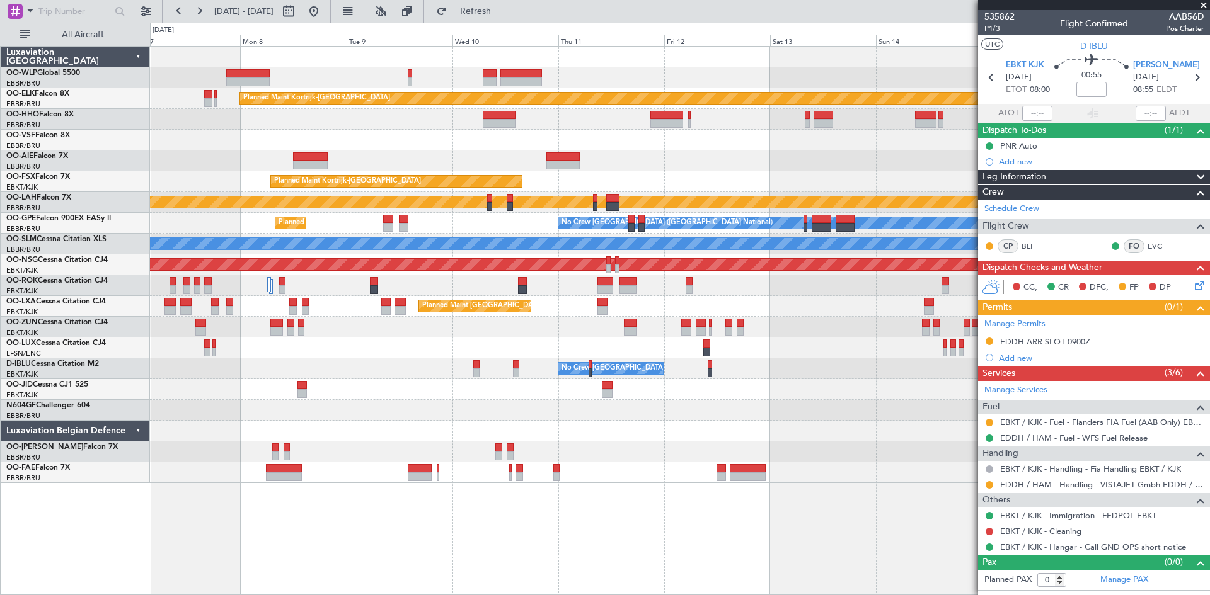
click at [420, 212] on div "Planned Maint Kortrijk-Wevelgem Planned Maint Kortrijk-Wevelgem EBKT 08:50 Z KL…" at bounding box center [679, 265] width 1059 height 437
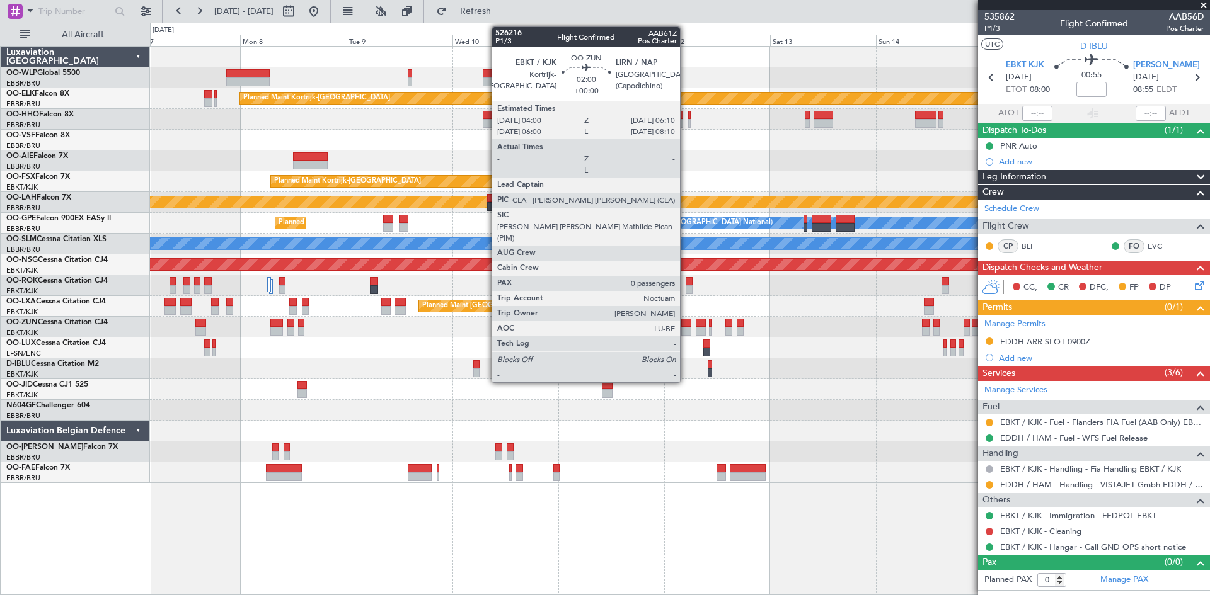
click at [685, 327] on div at bounding box center [686, 331] width 10 height 9
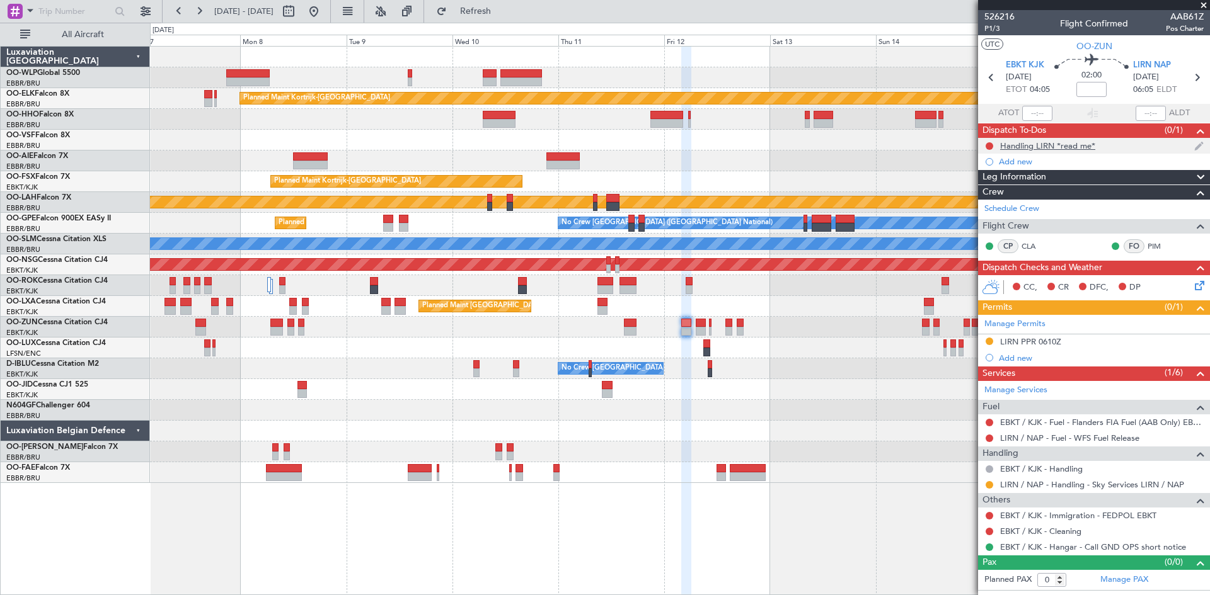
click at [1045, 144] on div "Handling LIRN *read me*" at bounding box center [1047, 145] width 95 height 11
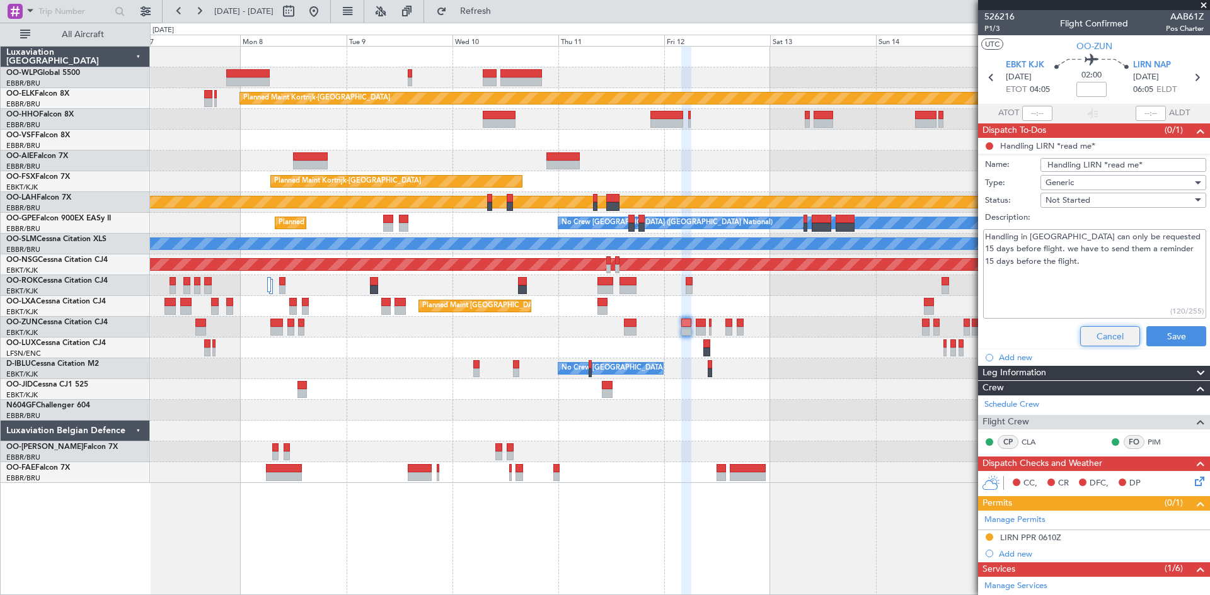
click at [1109, 337] on button "Cancel" at bounding box center [1110, 336] width 60 height 20
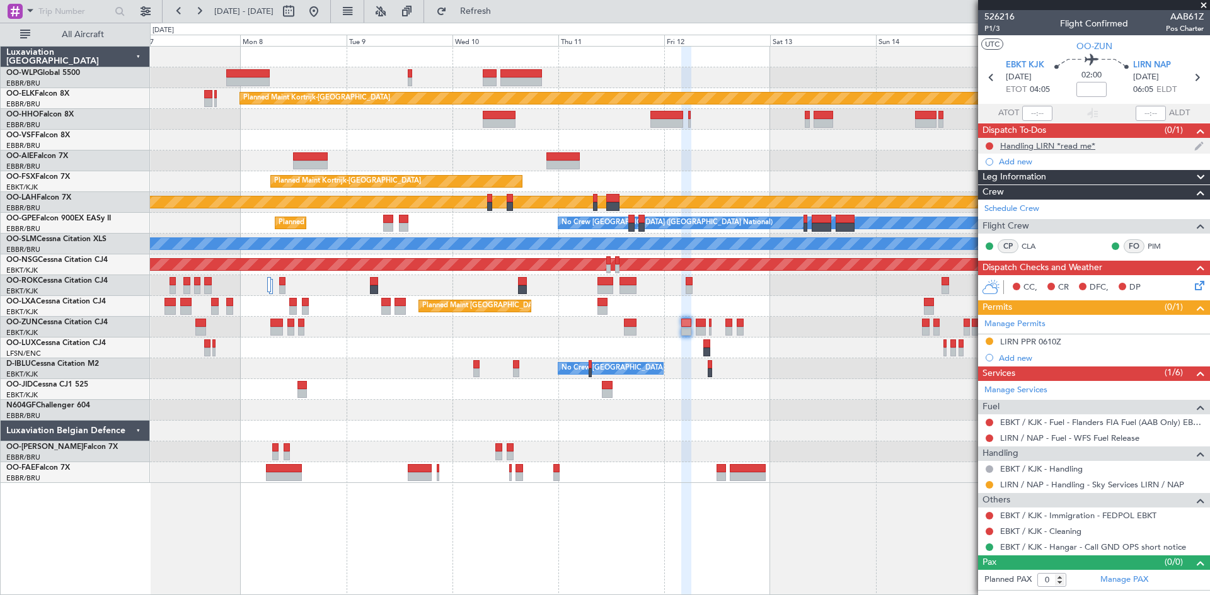
click at [1010, 140] on div "Handling LIRN *read me*" at bounding box center [1047, 145] width 95 height 11
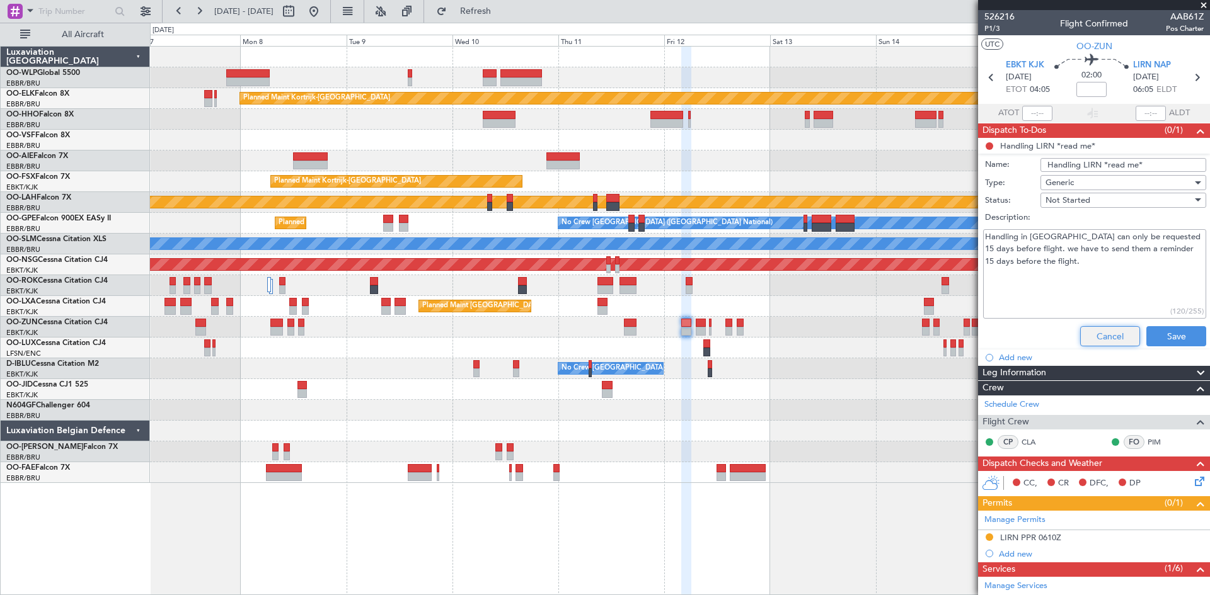
click at [1107, 339] on button "Cancel" at bounding box center [1110, 336] width 60 height 20
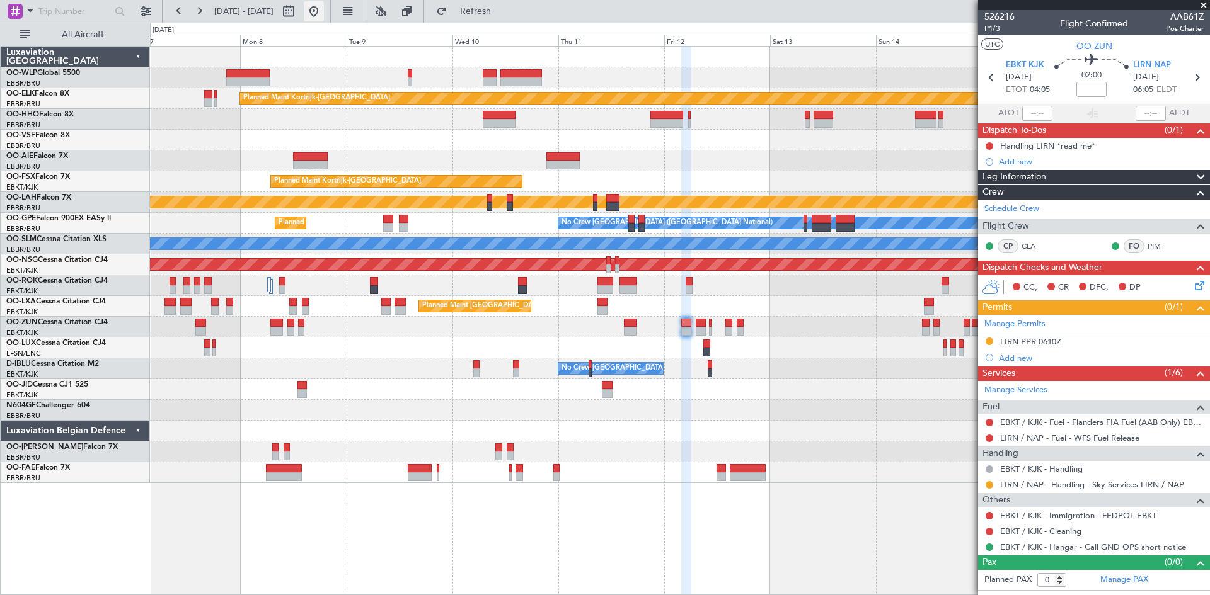
click at [324, 11] on button at bounding box center [314, 11] width 20 height 20
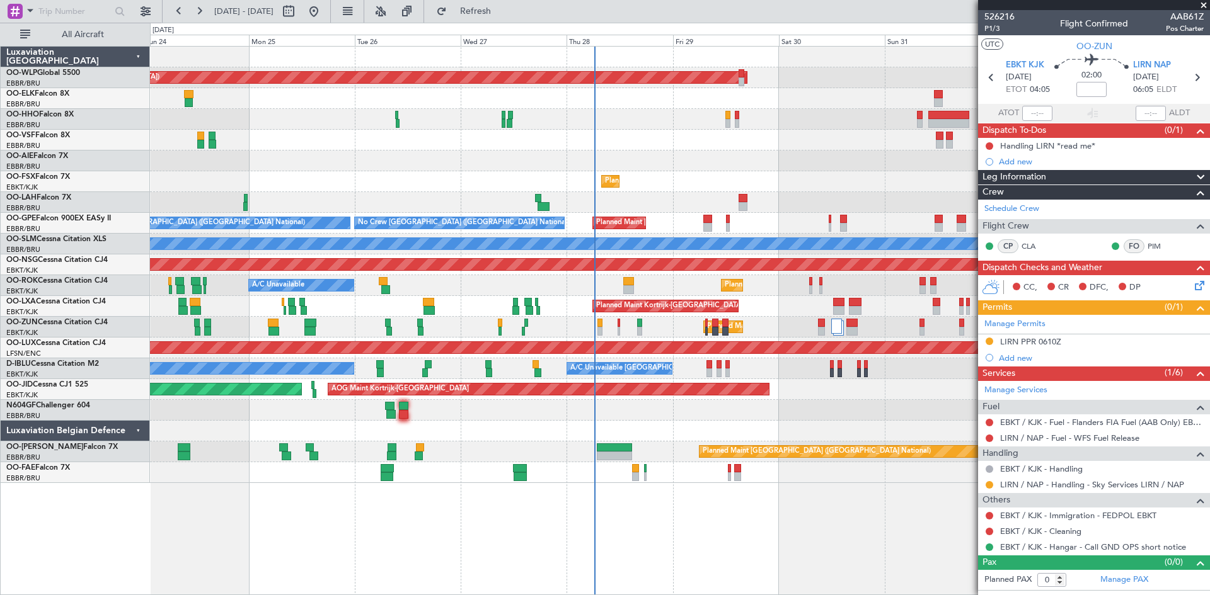
click at [815, 415] on div "Planned Maint Berlin (Brandenburg) Planned Maint London (Farnborough) Planned M…" at bounding box center [679, 265] width 1059 height 437
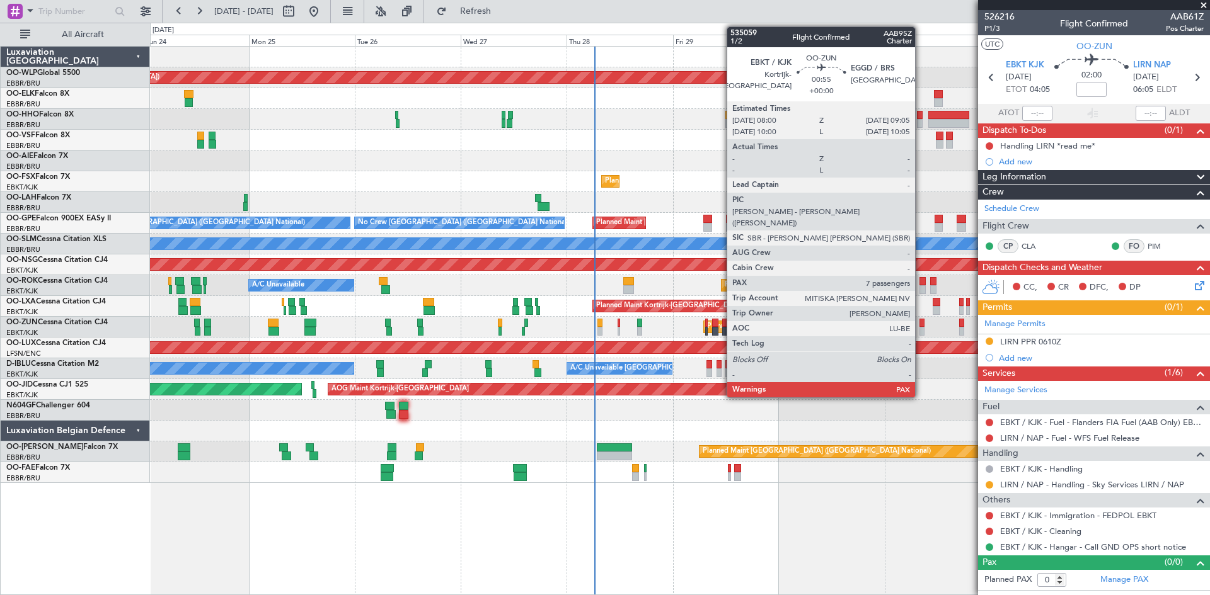
click at [920, 329] on div at bounding box center [921, 331] width 5 height 9
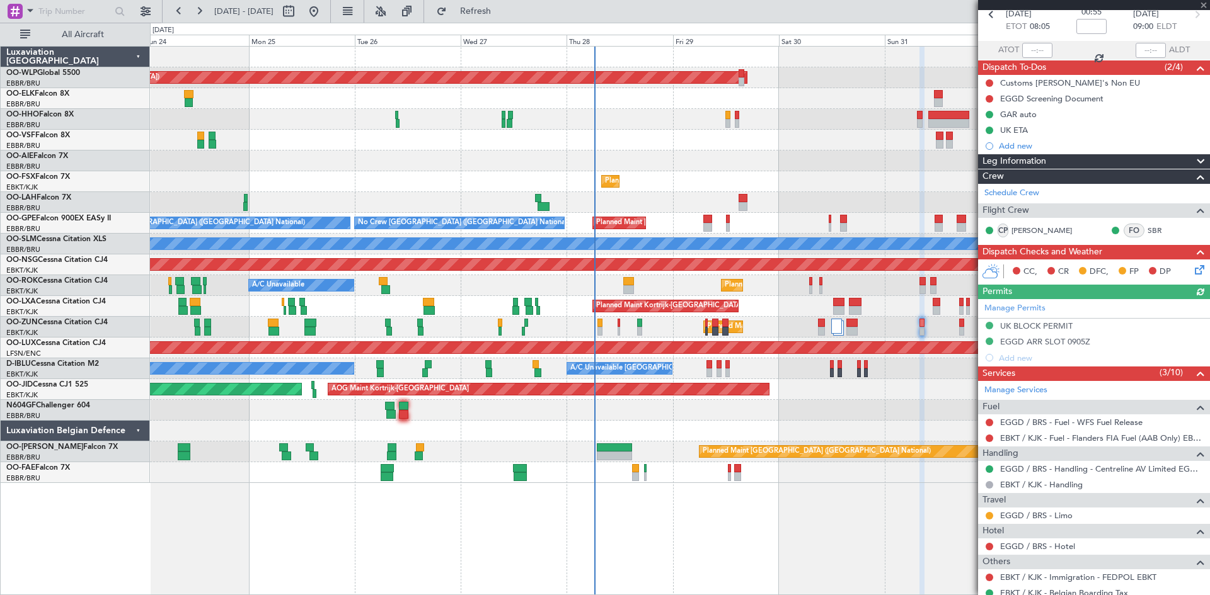
scroll to position [126, 0]
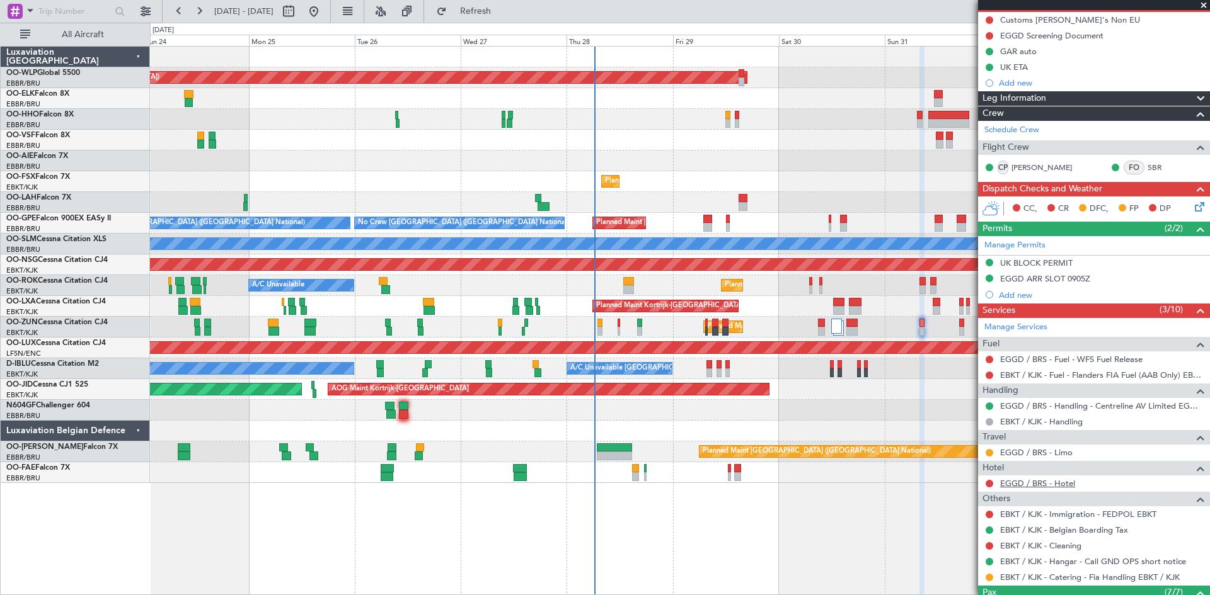
click at [1024, 484] on link "EGGD / BRS - Hotel" at bounding box center [1037, 483] width 75 height 11
click at [1008, 578] on link "EBKT / KJK - Catering - Fia Handling EBKT / KJK" at bounding box center [1090, 577] width 180 height 11
click at [324, 3] on button at bounding box center [314, 11] width 20 height 20
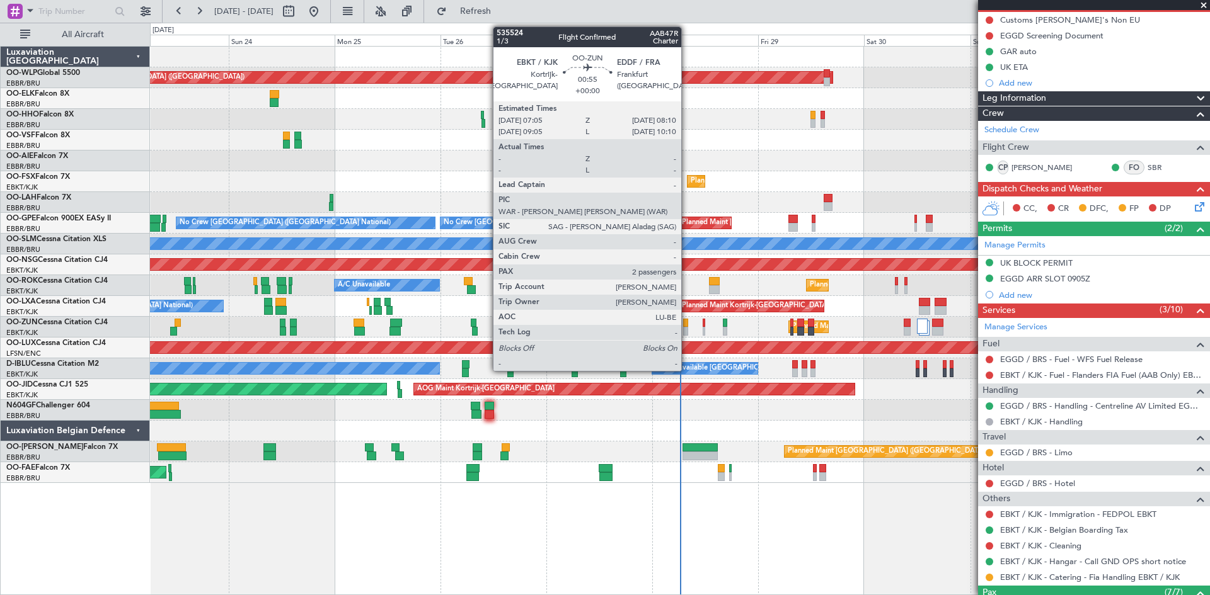
click at [687, 327] on div at bounding box center [685, 331] width 5 height 9
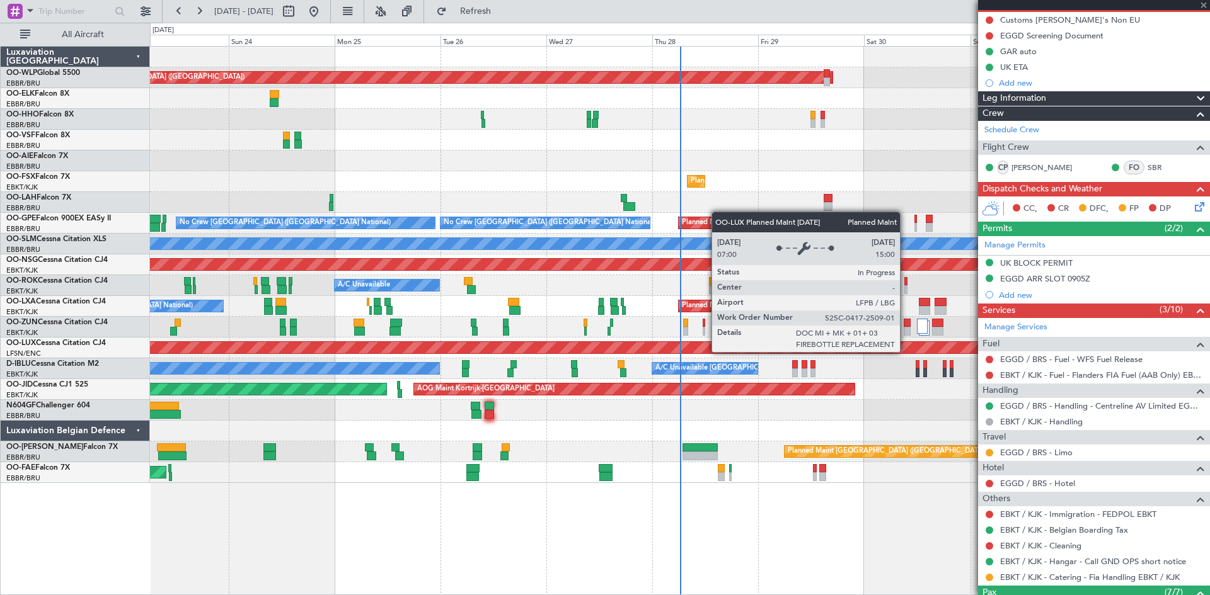
type input "2"
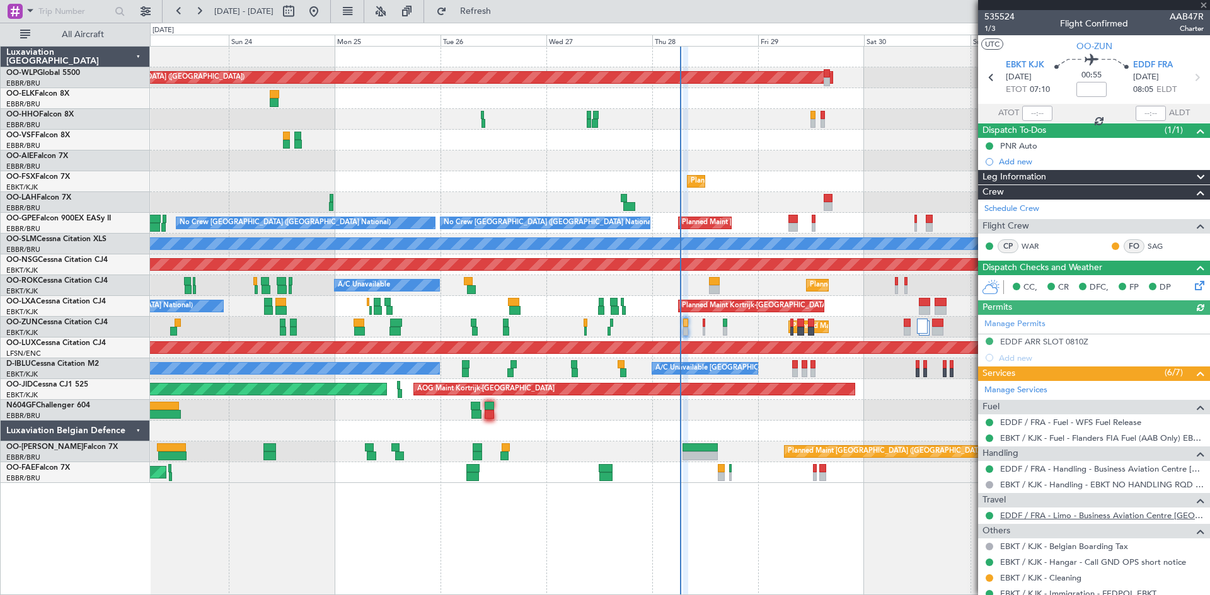
scroll to position [63, 0]
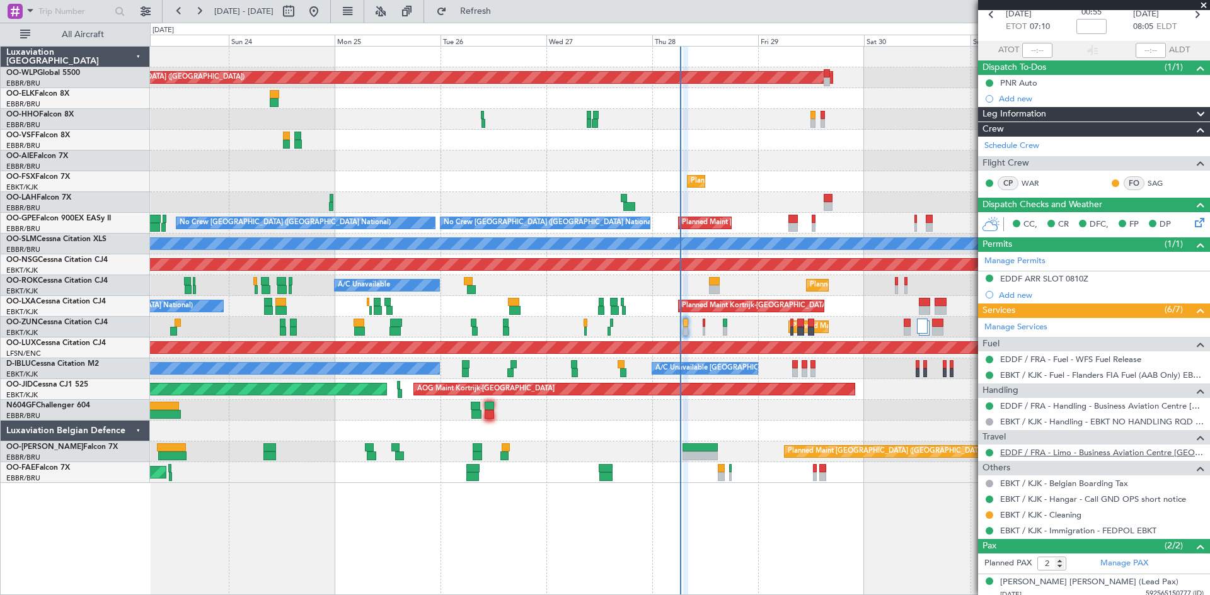
click at [1109, 455] on link "EDDF / FRA - Limo - Business Aviation Centre Frankfurt (Kurz Avn) EDDF / FRA" at bounding box center [1101, 452] width 203 height 11
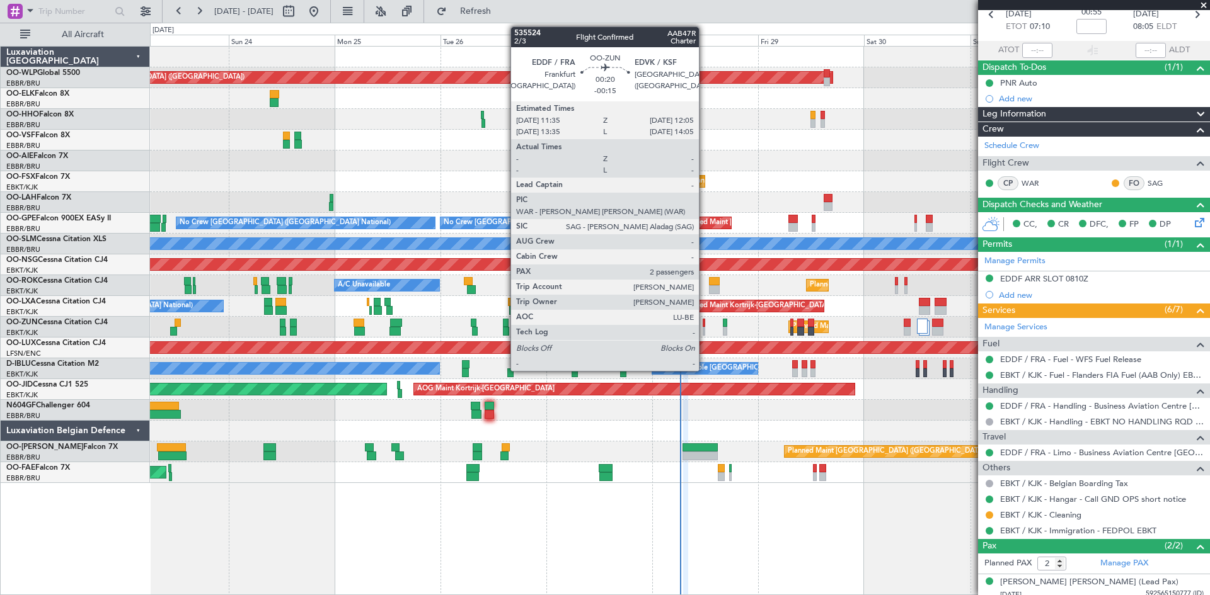
click at [704, 329] on div at bounding box center [703, 331] width 3 height 9
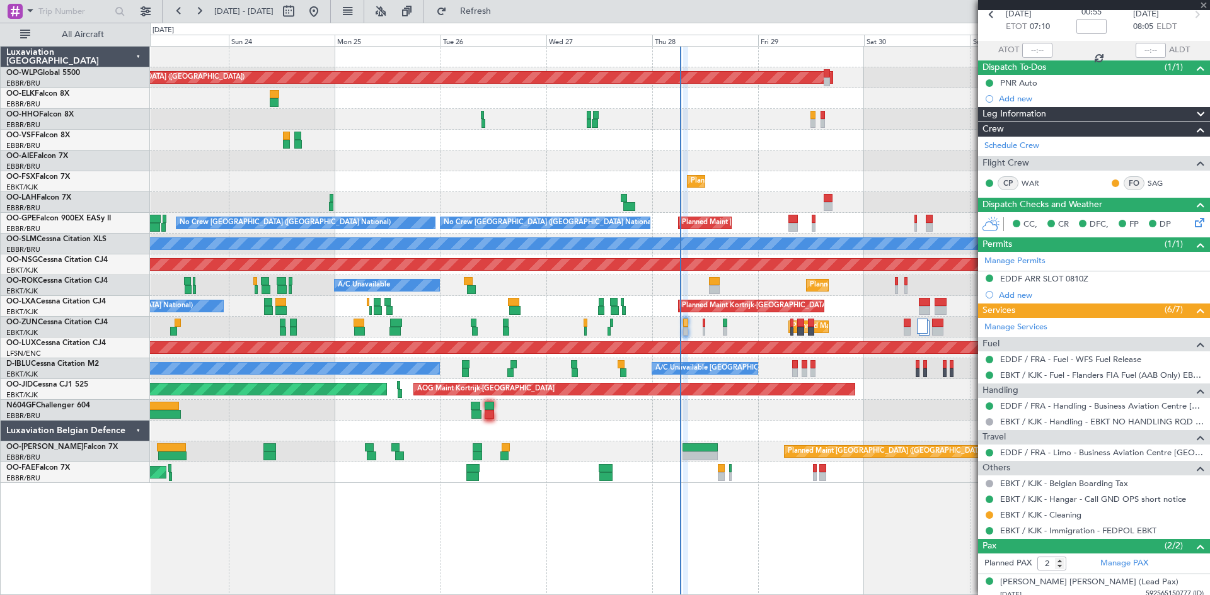
type input "-00:15"
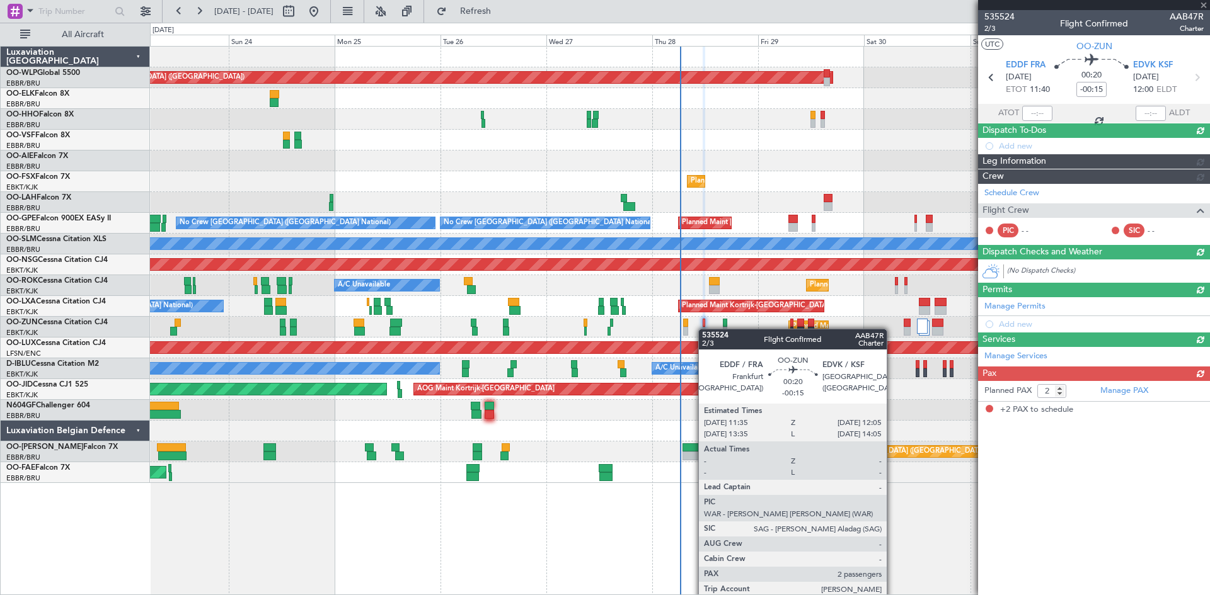
scroll to position [0, 0]
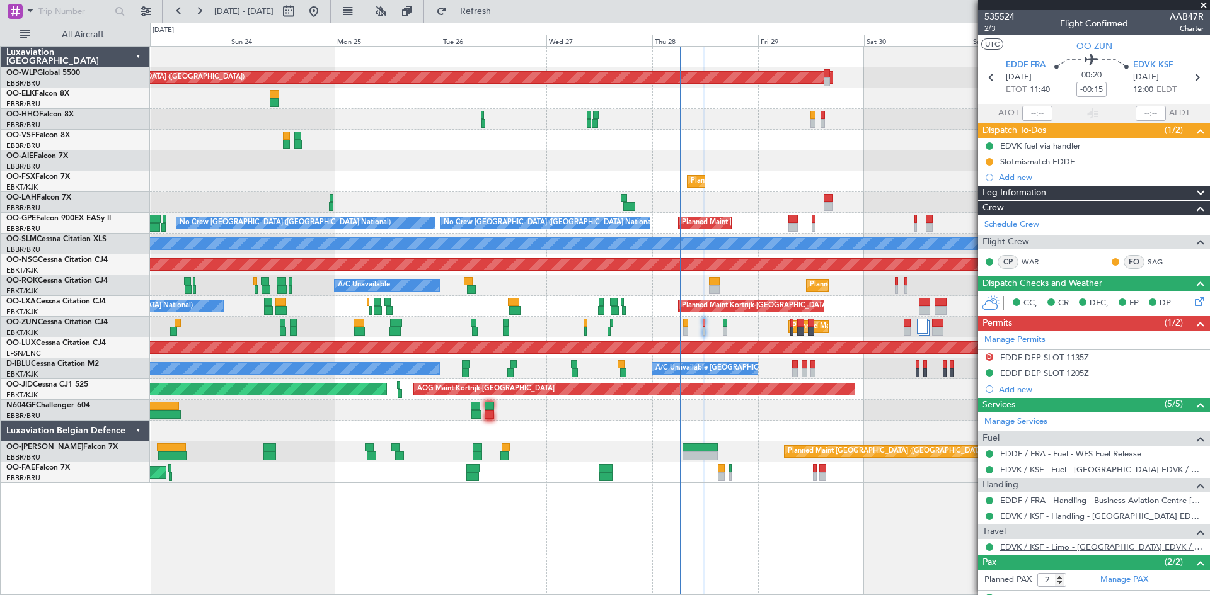
click at [1051, 545] on link "EDVK / KSF - Limo - Kassel Airport EDVK / KSF" at bounding box center [1101, 547] width 203 height 11
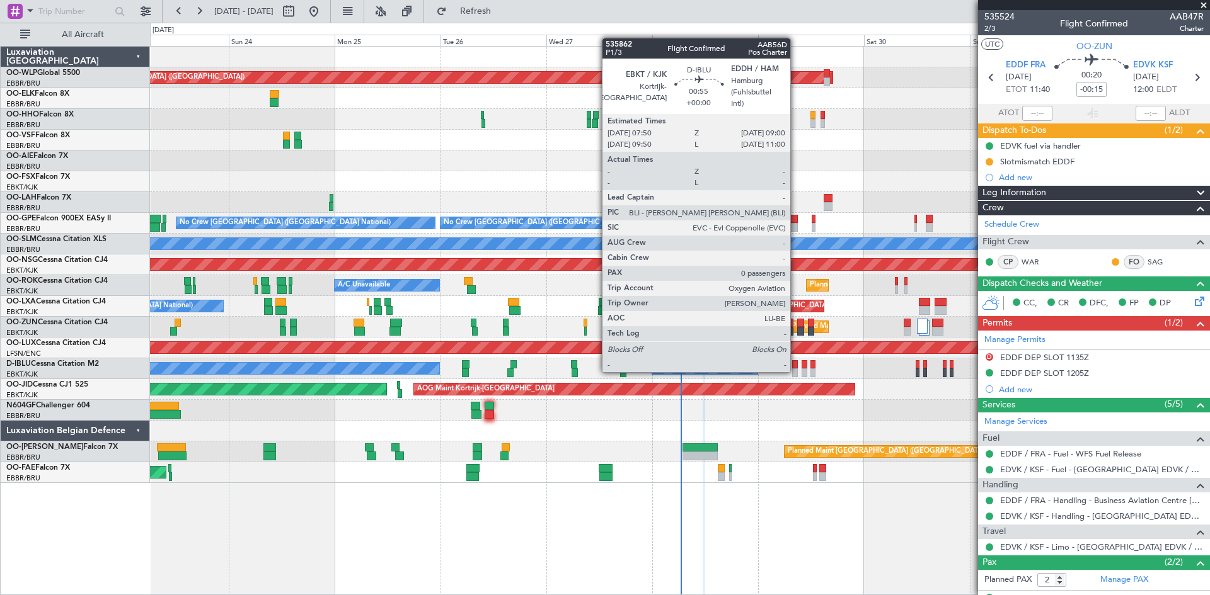
click at [796, 370] on div at bounding box center [795, 373] width 6 height 9
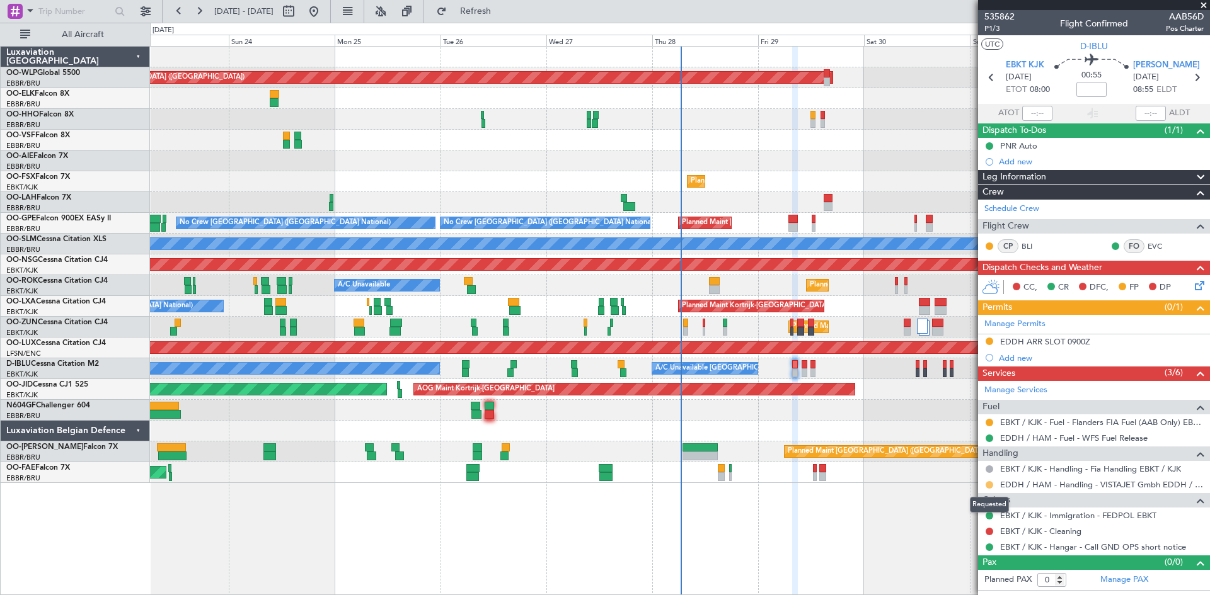
click at [988, 486] on button at bounding box center [989, 485] width 8 height 8
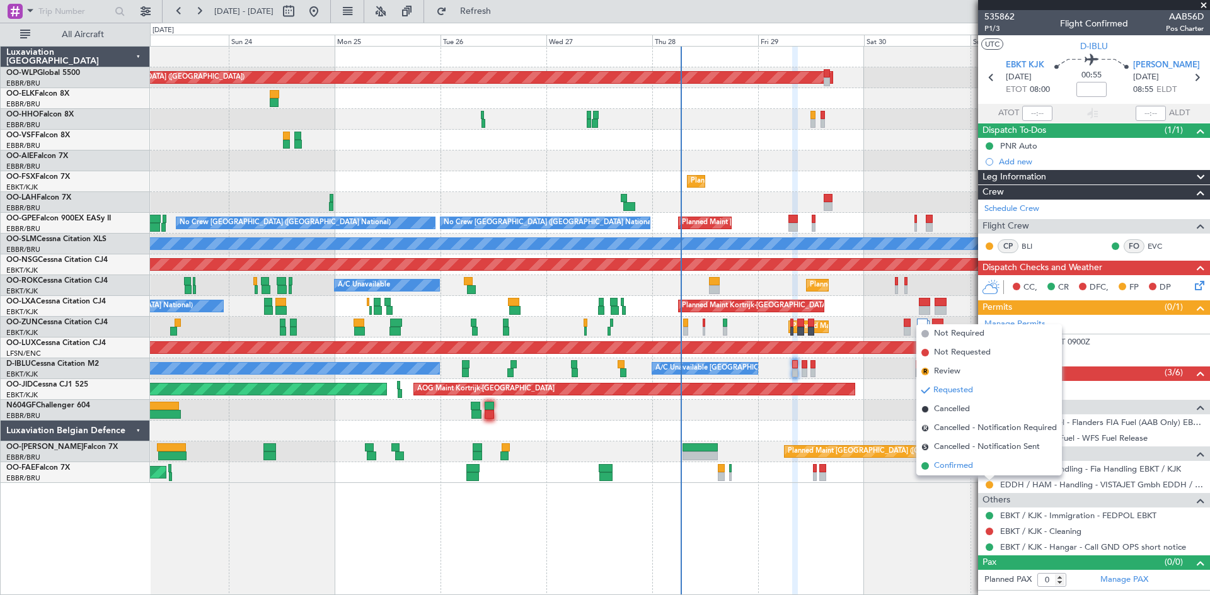
click at [985, 472] on li "Confirmed" at bounding box center [989, 466] width 146 height 19
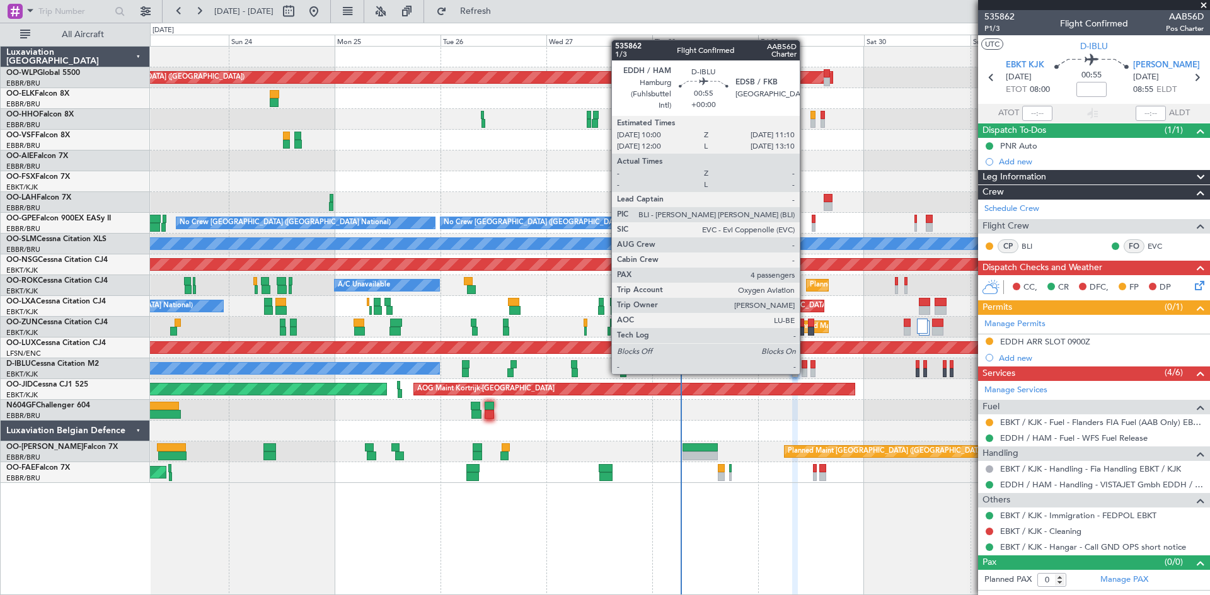
click at [804, 373] on div at bounding box center [804, 373] width 6 height 9
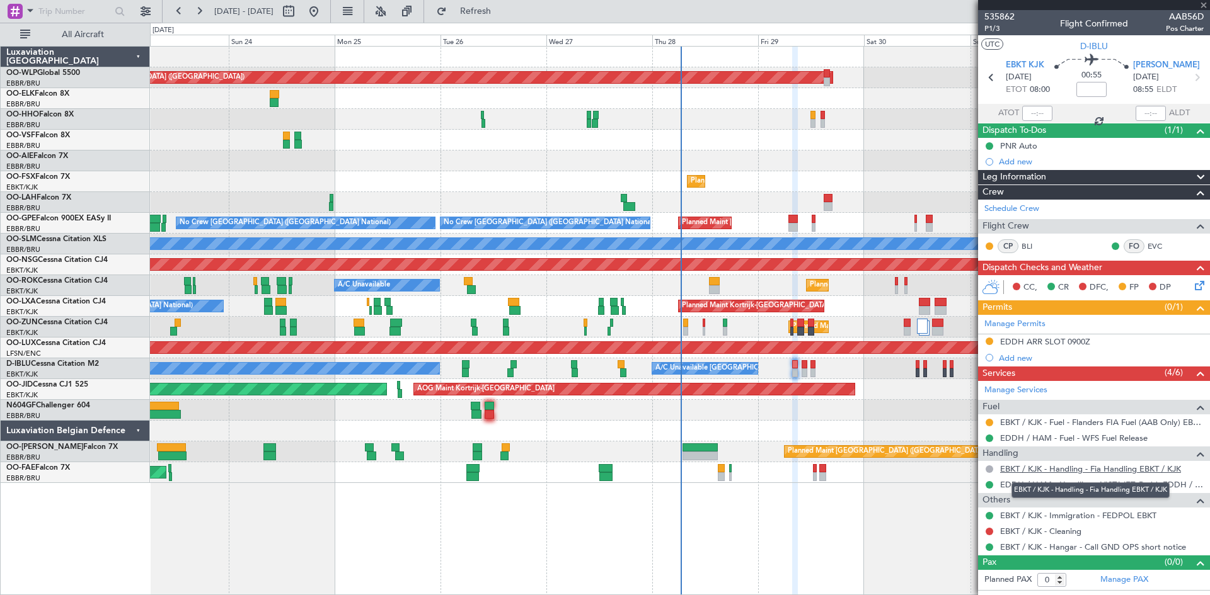
type input "4"
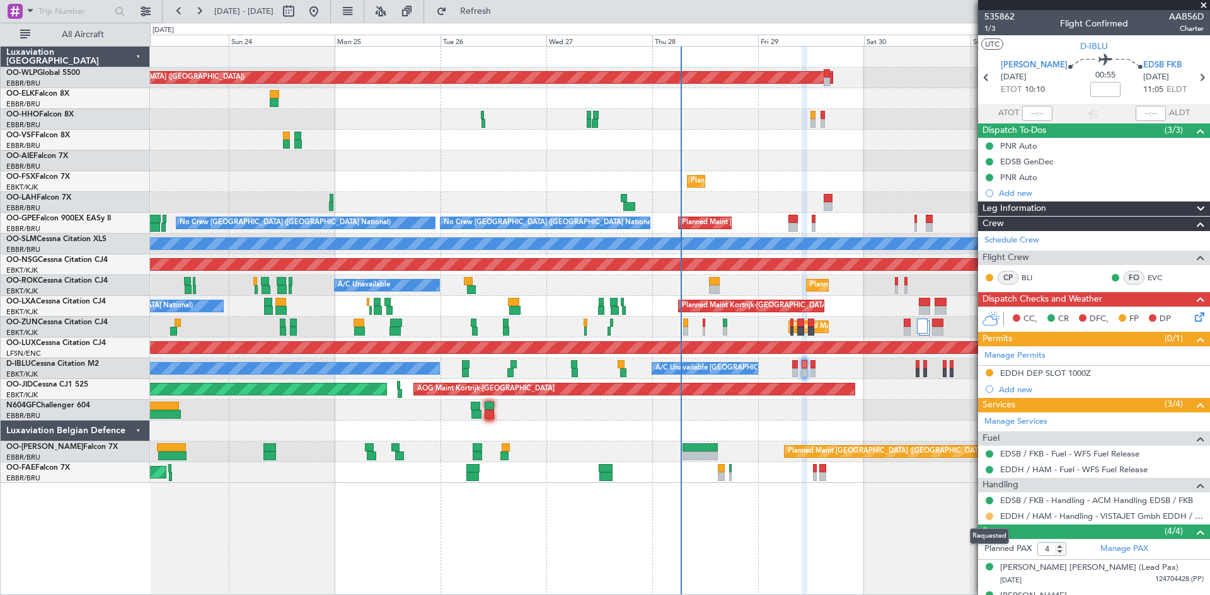
click at [988, 515] on button at bounding box center [989, 517] width 8 height 8
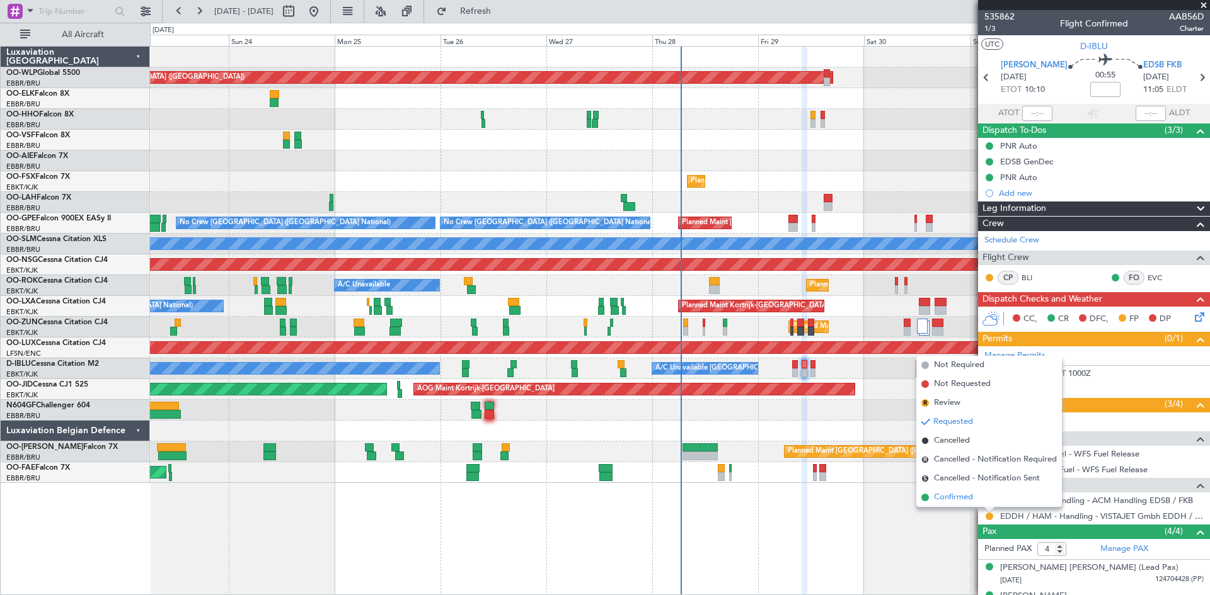
click at [951, 500] on span "Confirmed" at bounding box center [953, 497] width 39 height 13
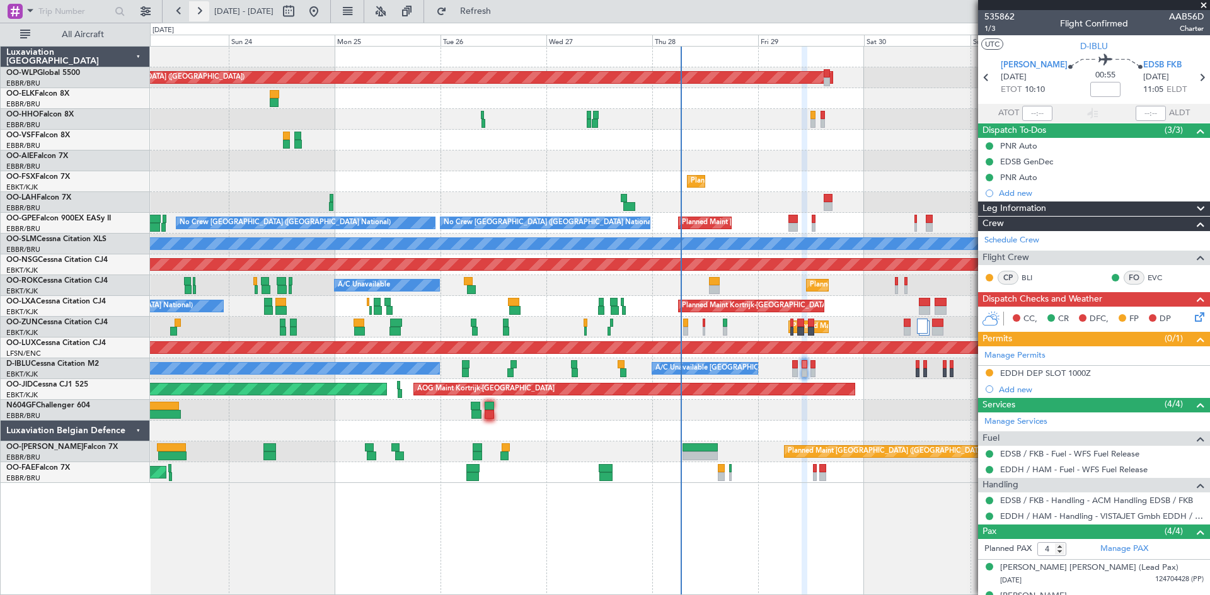
click at [197, 8] on button at bounding box center [199, 11] width 20 height 20
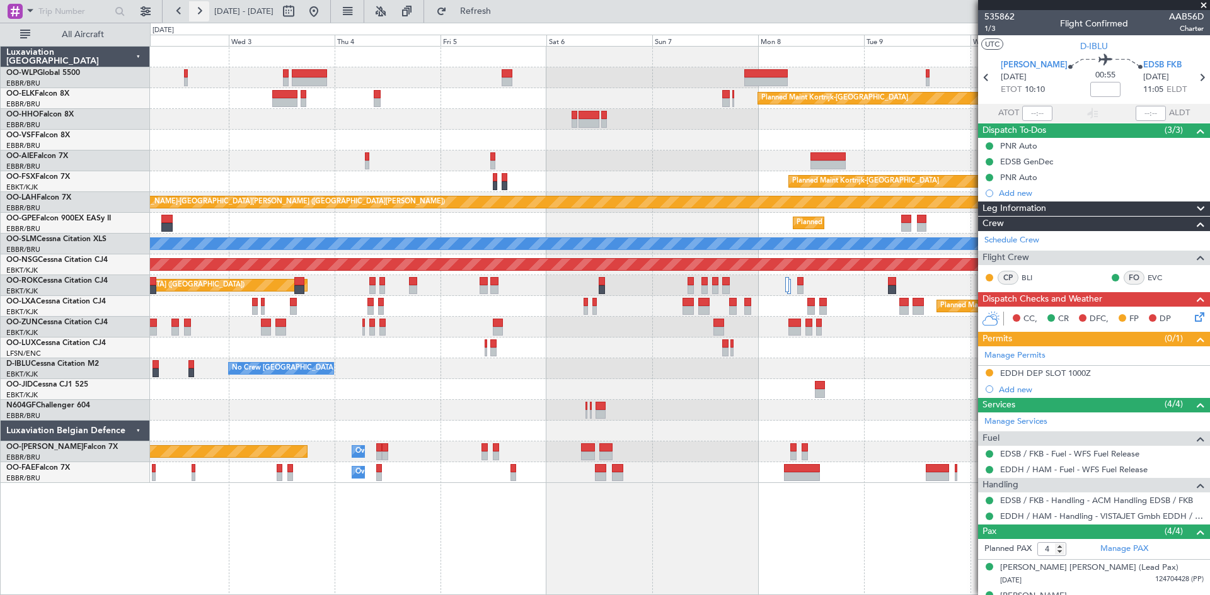
click at [201, 9] on button at bounding box center [199, 11] width 20 height 20
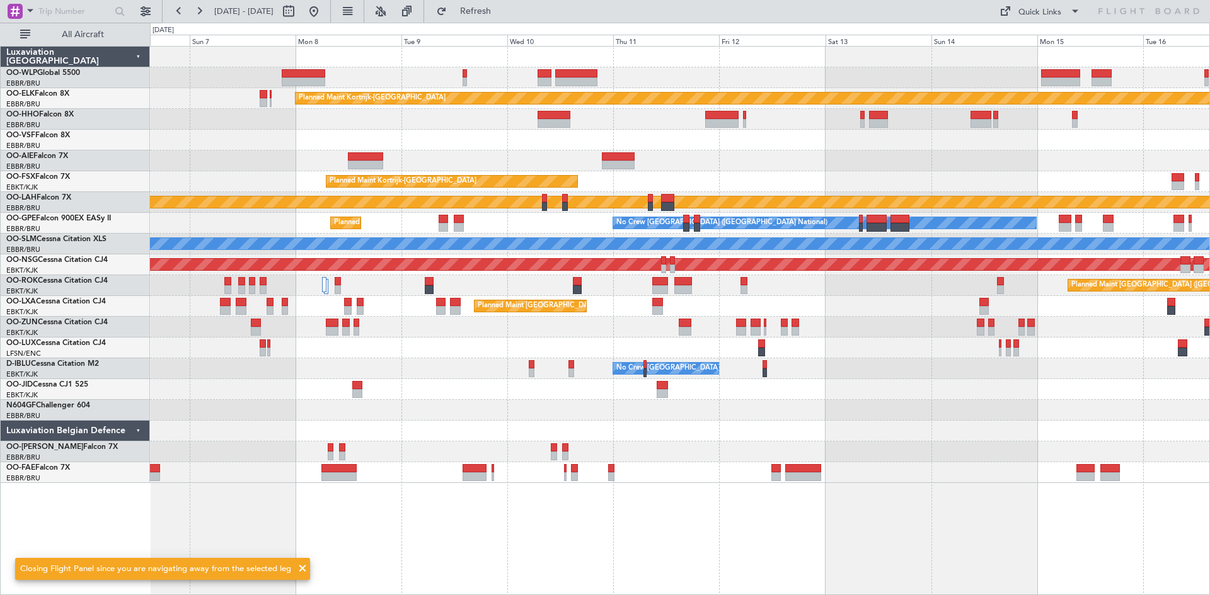
click at [937, 353] on div "Planned Maint Kortrijk-Wevelgem Planned Maint Kortrijk-Wevelgem EBKT 08:50 Z KL…" at bounding box center [679, 265] width 1059 height 437
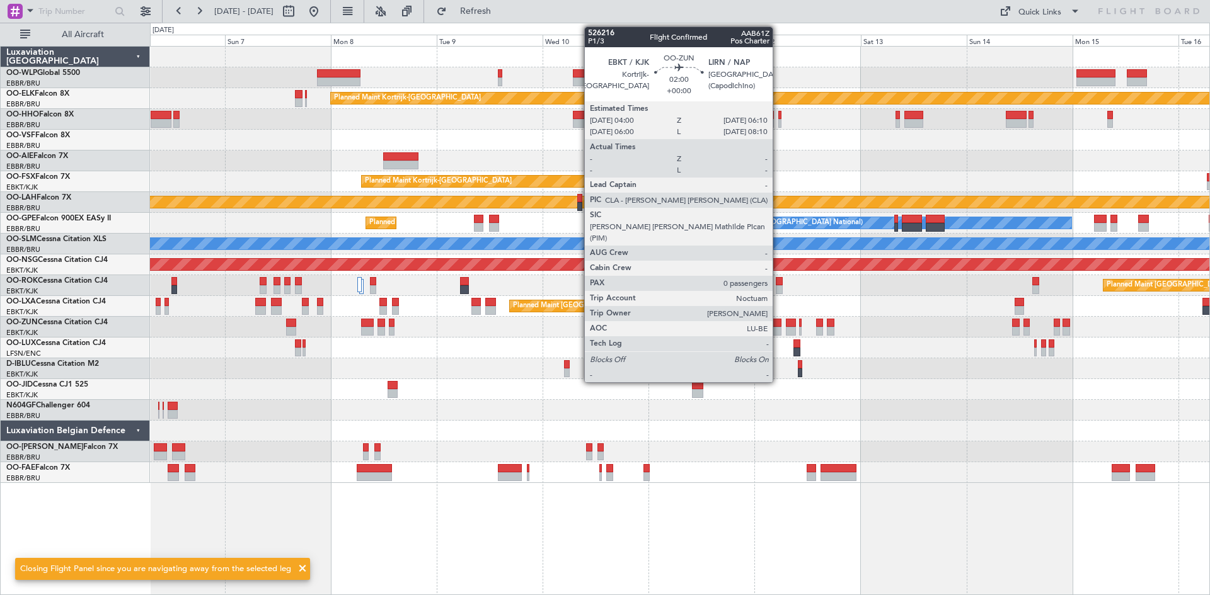
click at [778, 331] on div at bounding box center [776, 331] width 10 height 9
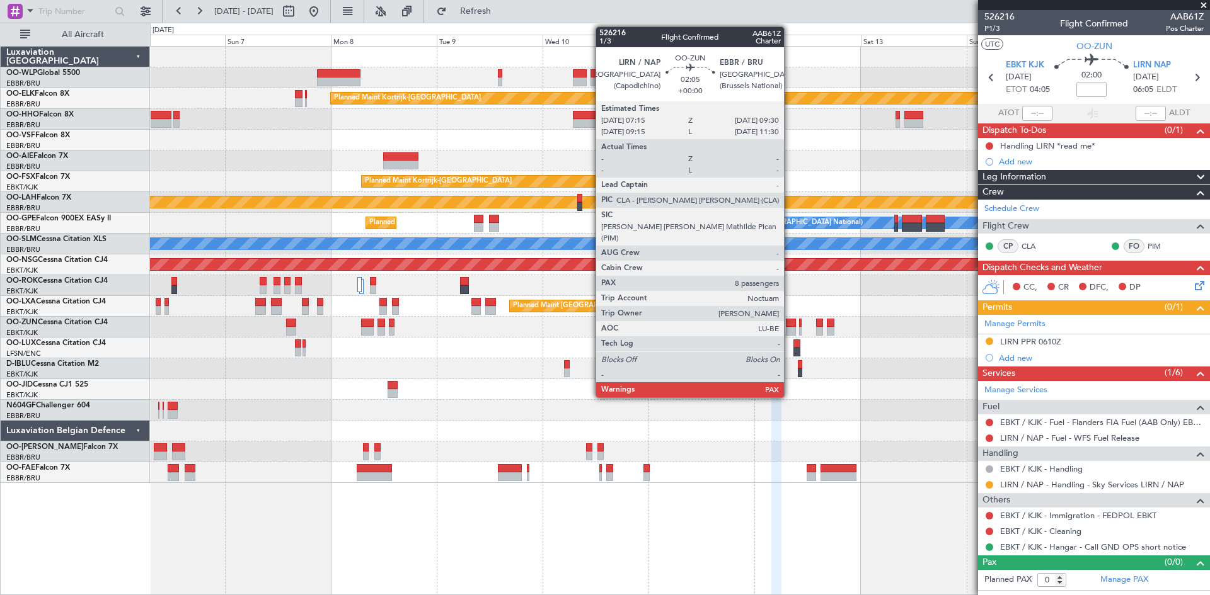
click at [789, 332] on div at bounding box center [791, 331] width 10 height 9
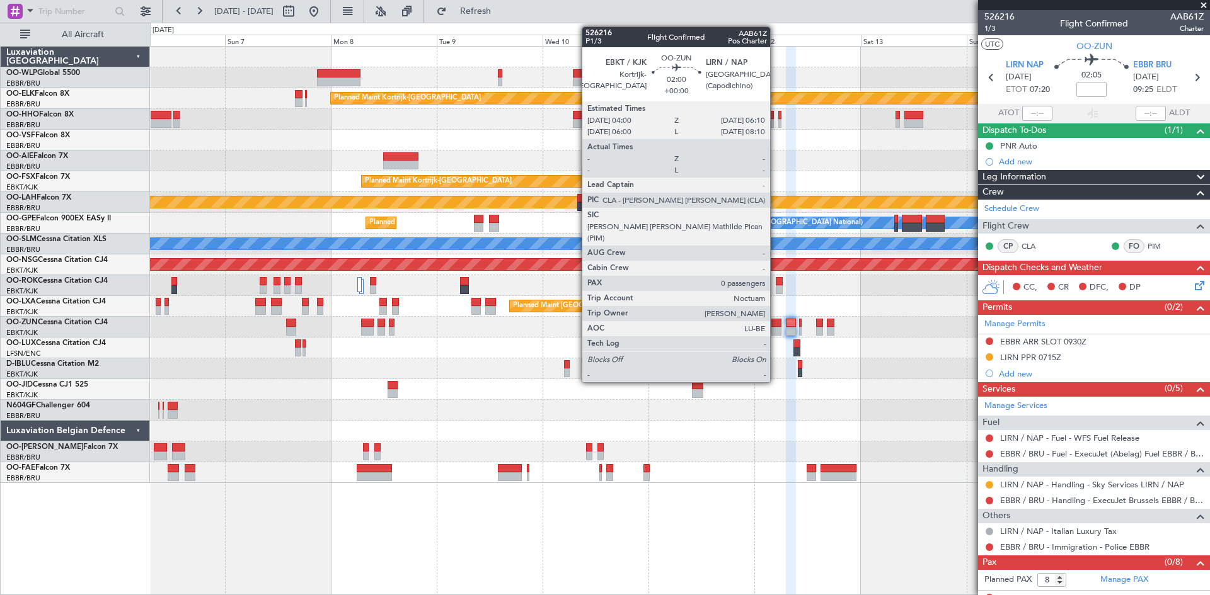
click at [775, 329] on div at bounding box center [776, 331] width 10 height 9
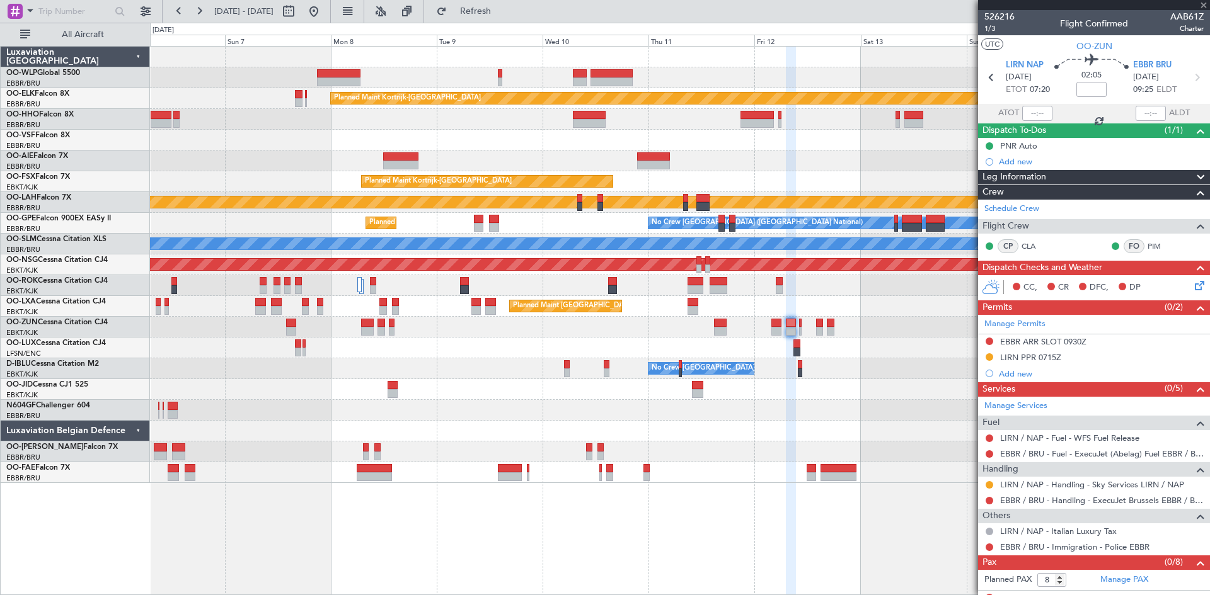
type input "0"
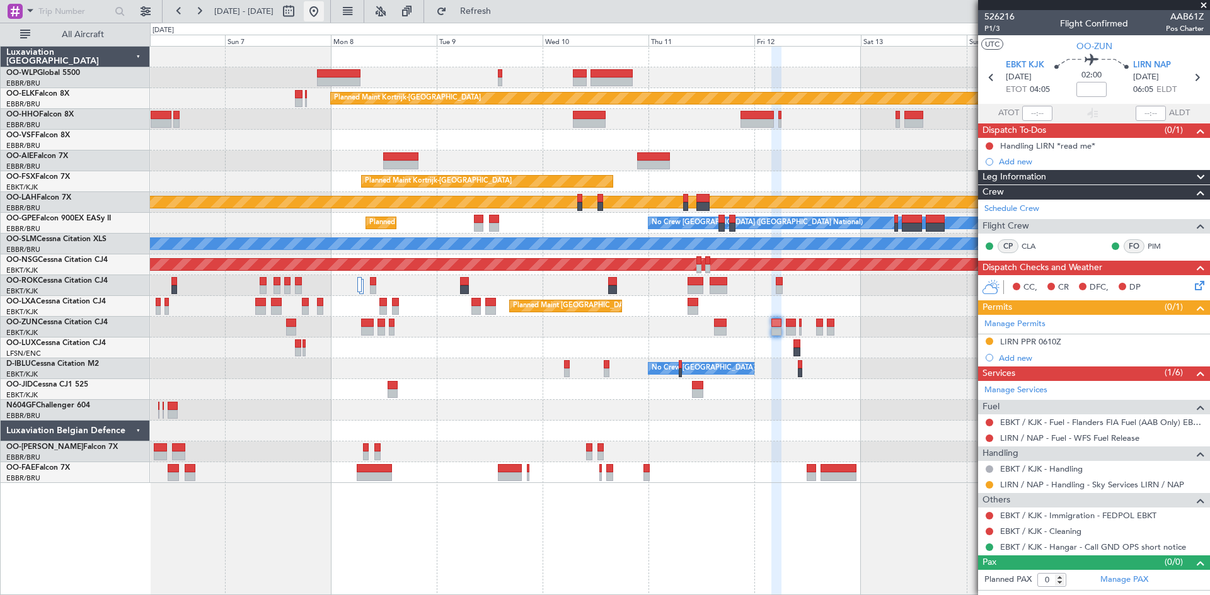
click at [324, 17] on button at bounding box center [314, 11] width 20 height 20
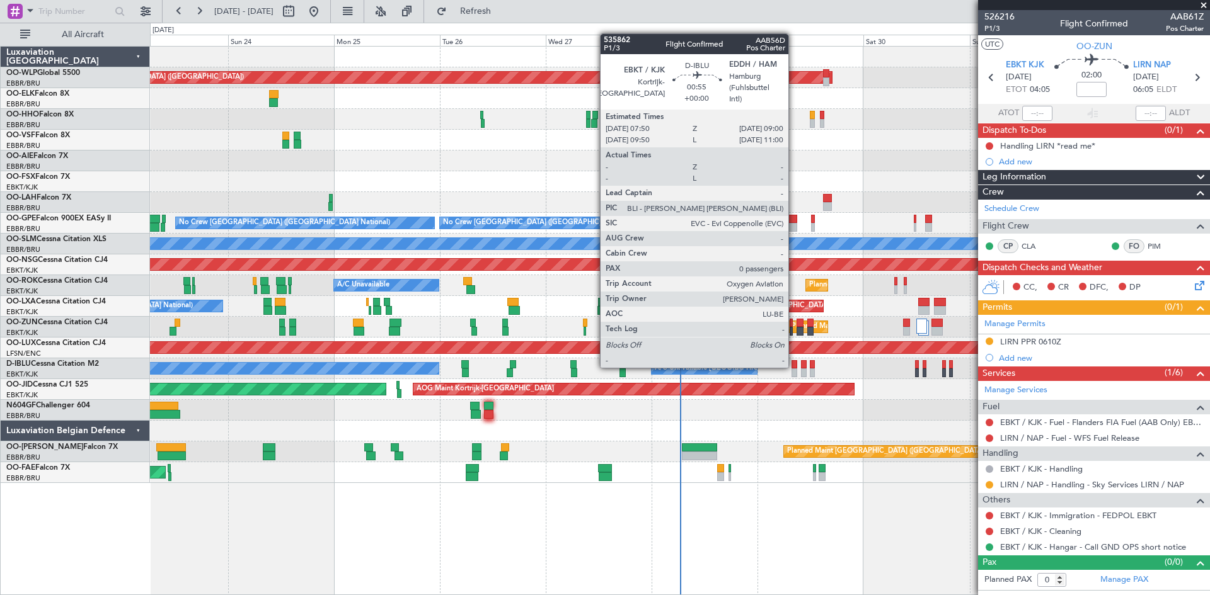
click at [794, 365] on div at bounding box center [794, 364] width 6 height 9
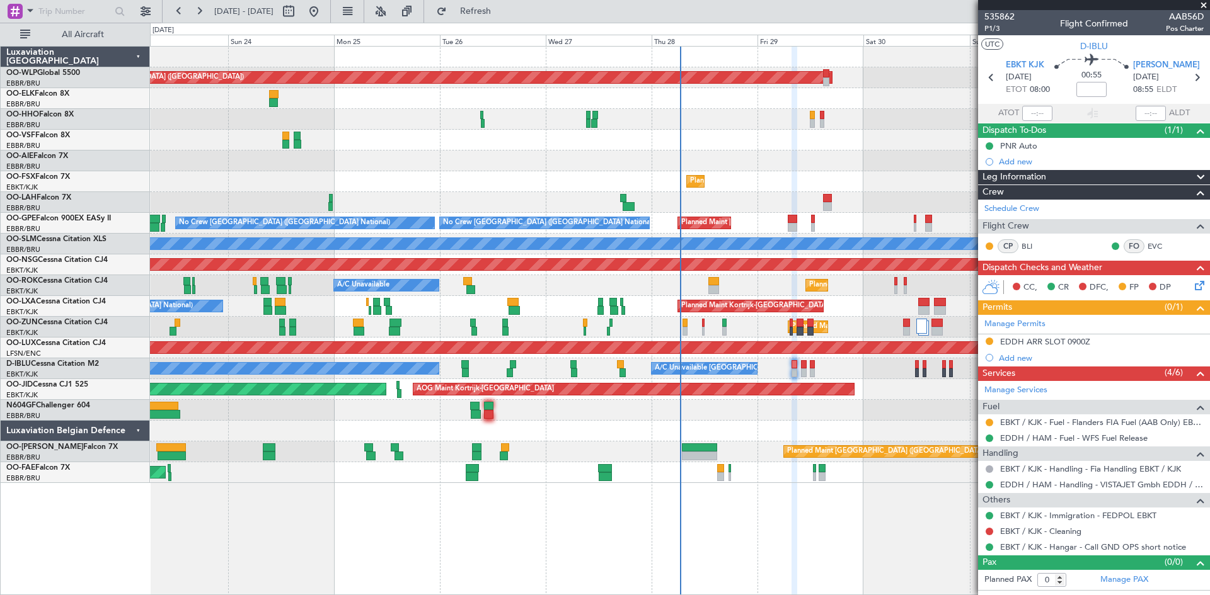
click at [0, 0] on img at bounding box center [0, 0] width 0 height 0
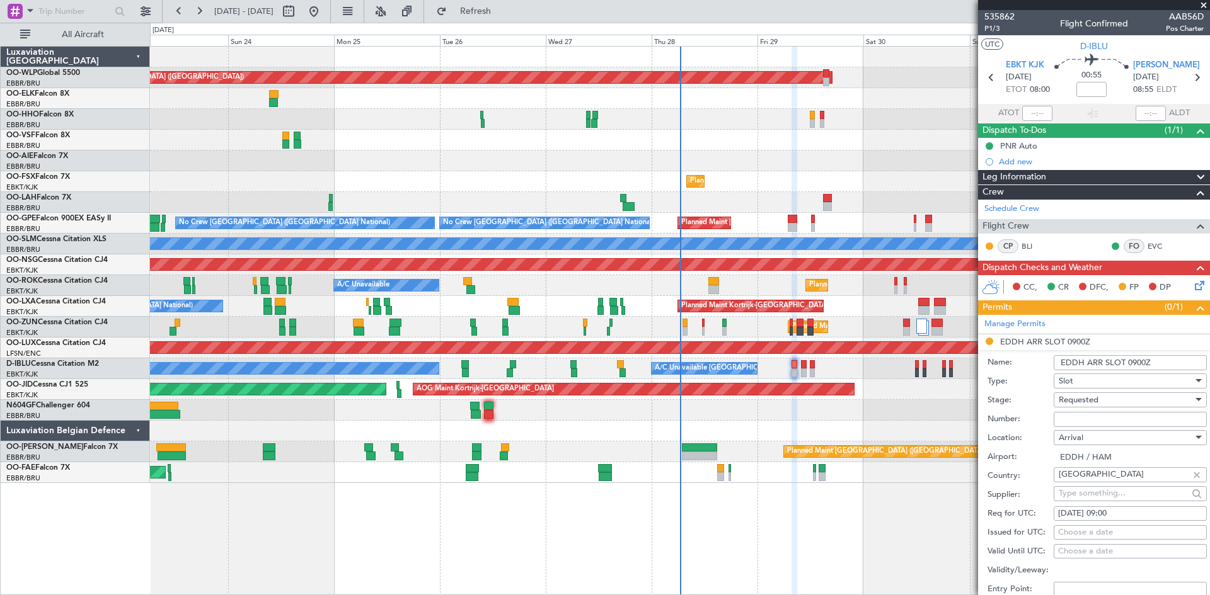
click at [1099, 534] on div "Choose a date" at bounding box center [1130, 533] width 144 height 13
select select "8"
select select "2025"
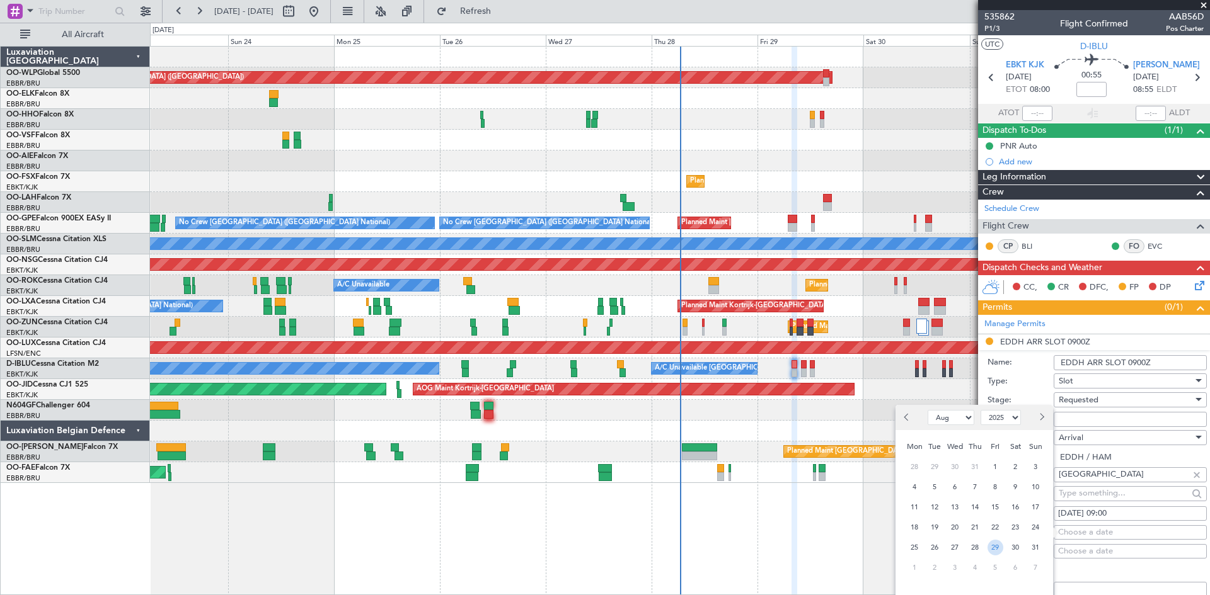
click at [997, 551] on span "29" at bounding box center [995, 548] width 16 height 16
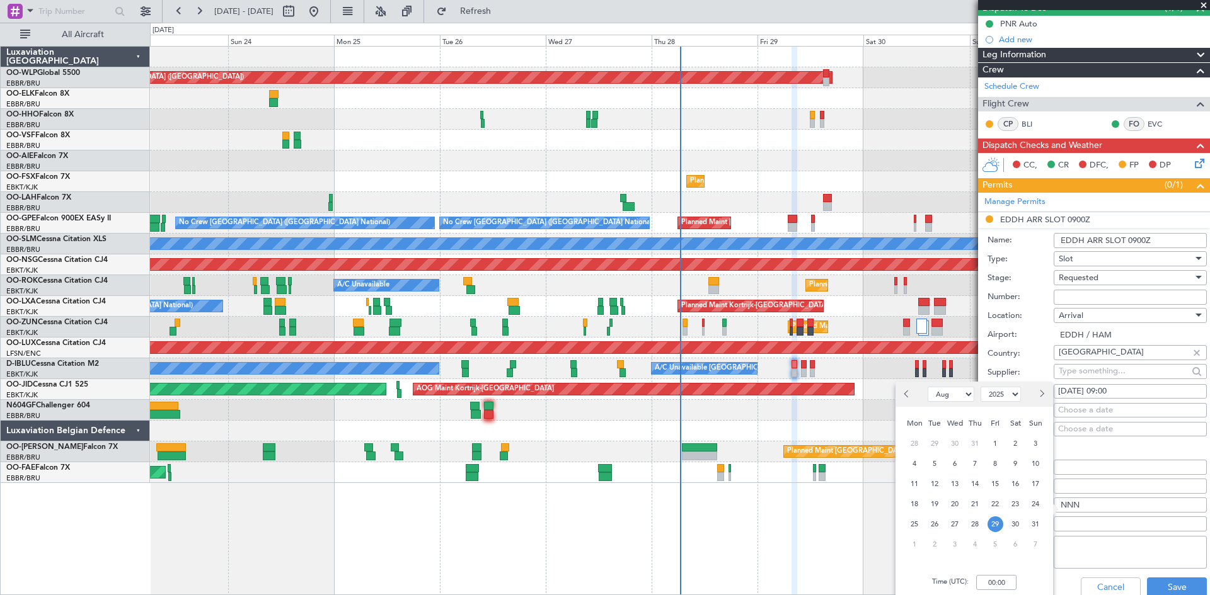
scroll to position [126, 0]
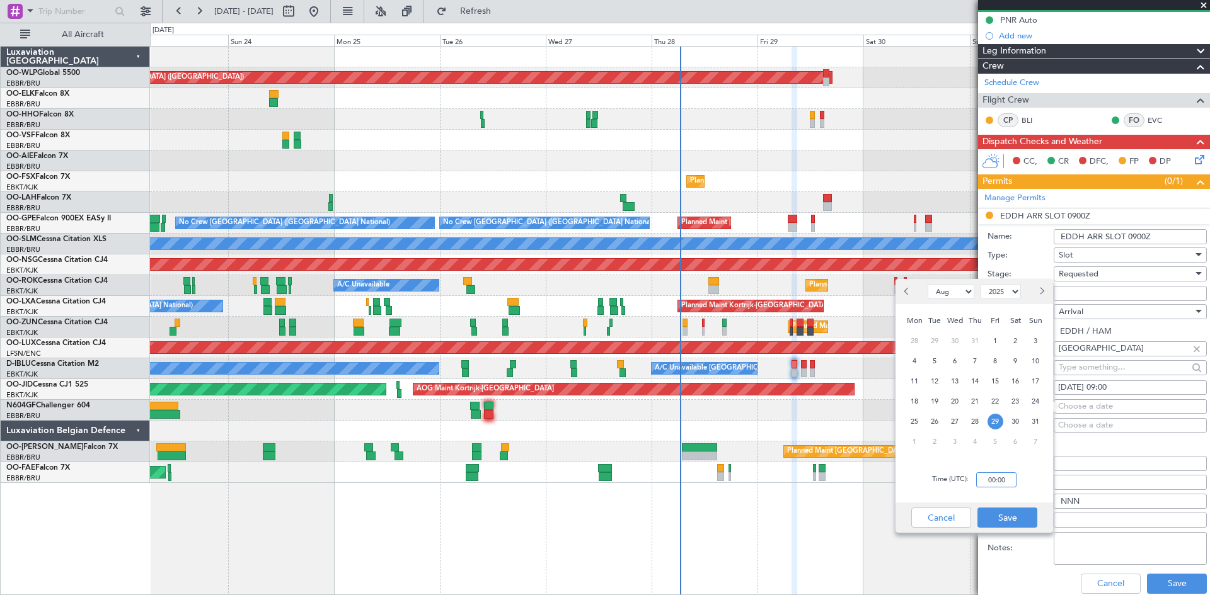
click at [990, 477] on input "00:00" at bounding box center [996, 479] width 40 height 15
type input "09:00"
click at [1009, 525] on button "Save" at bounding box center [1007, 518] width 60 height 20
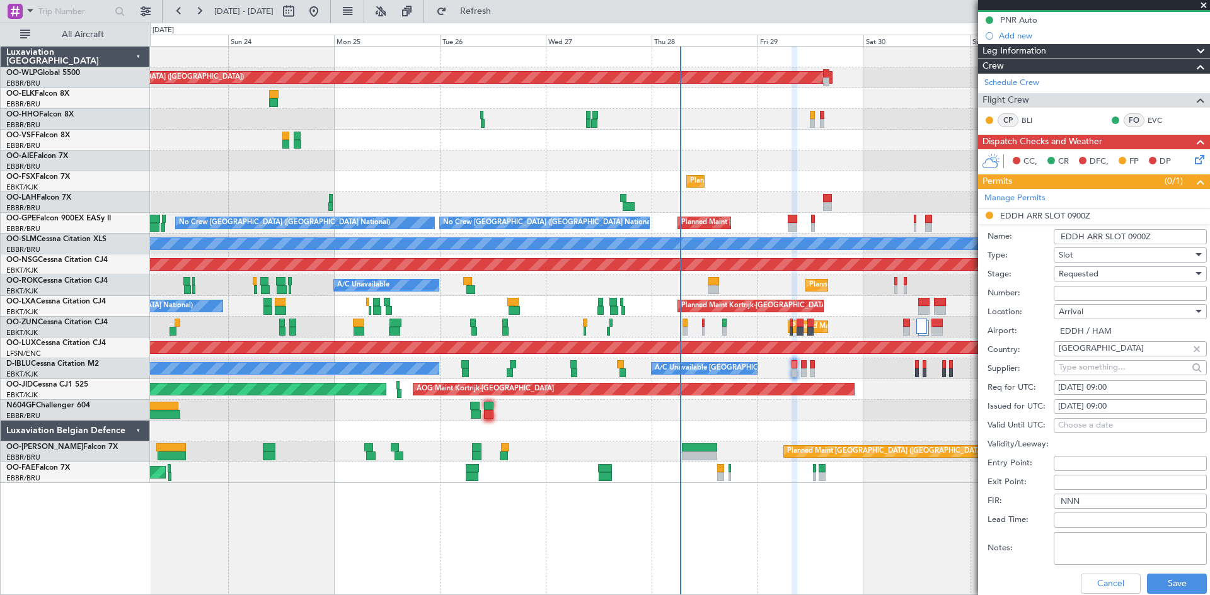
click at [1081, 297] on input "Number:" at bounding box center [1129, 293] width 153 height 15
paste input "EDDH2808252225"
type input "EDDH2808252225"
click at [1167, 584] on button "Save" at bounding box center [1177, 584] width 60 height 20
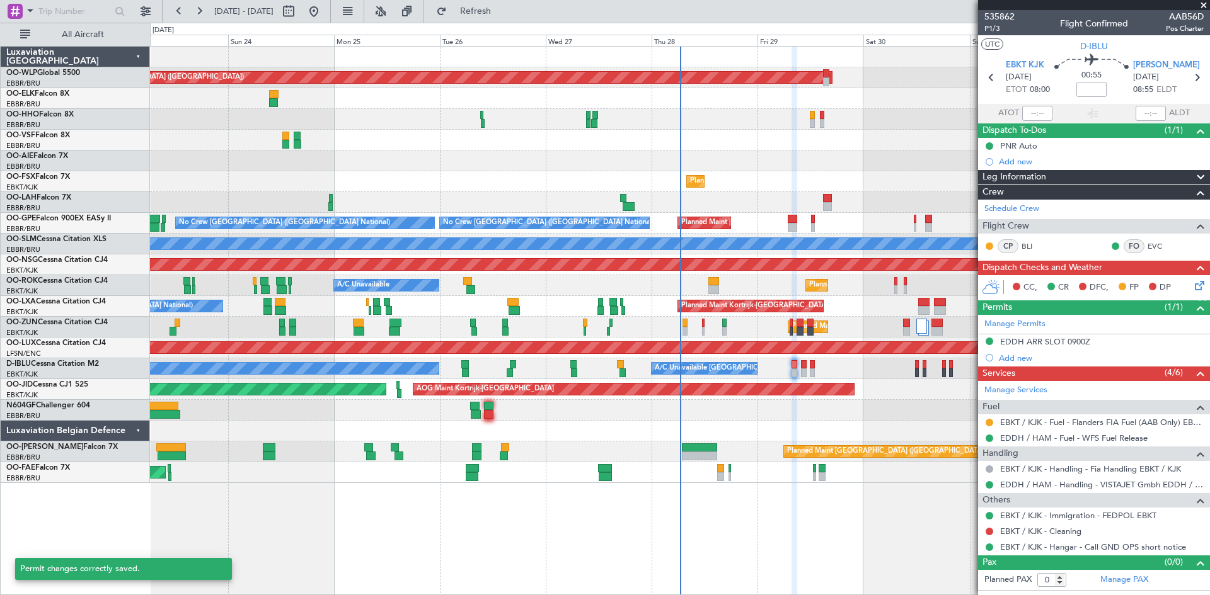
scroll to position [0, 0]
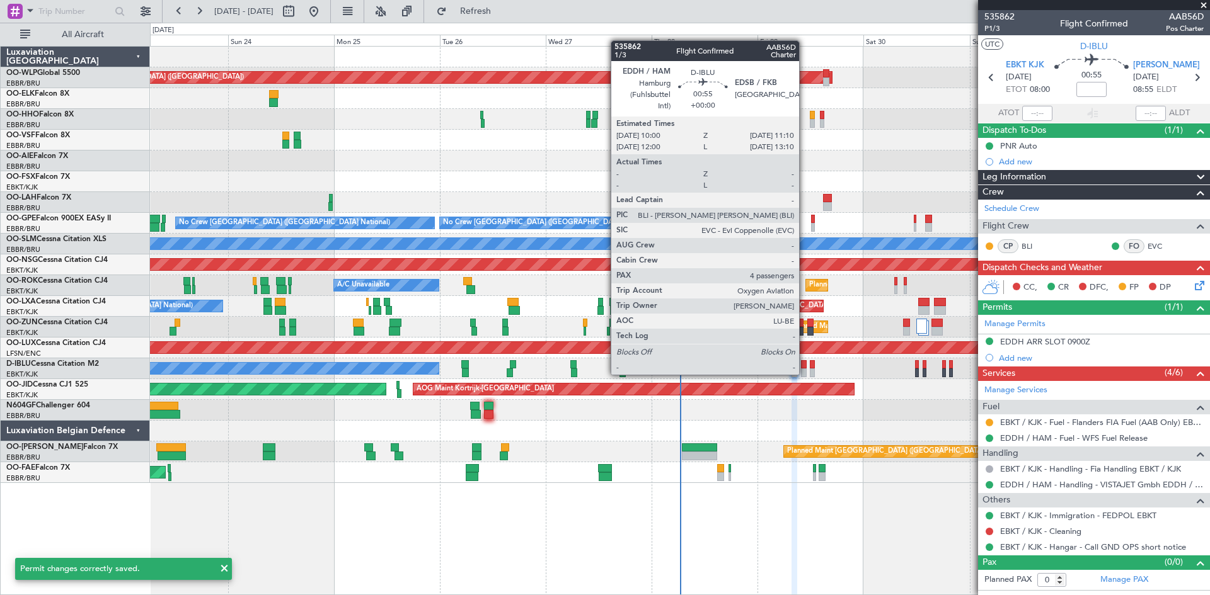
click at [804, 374] on div at bounding box center [804, 373] width 6 height 9
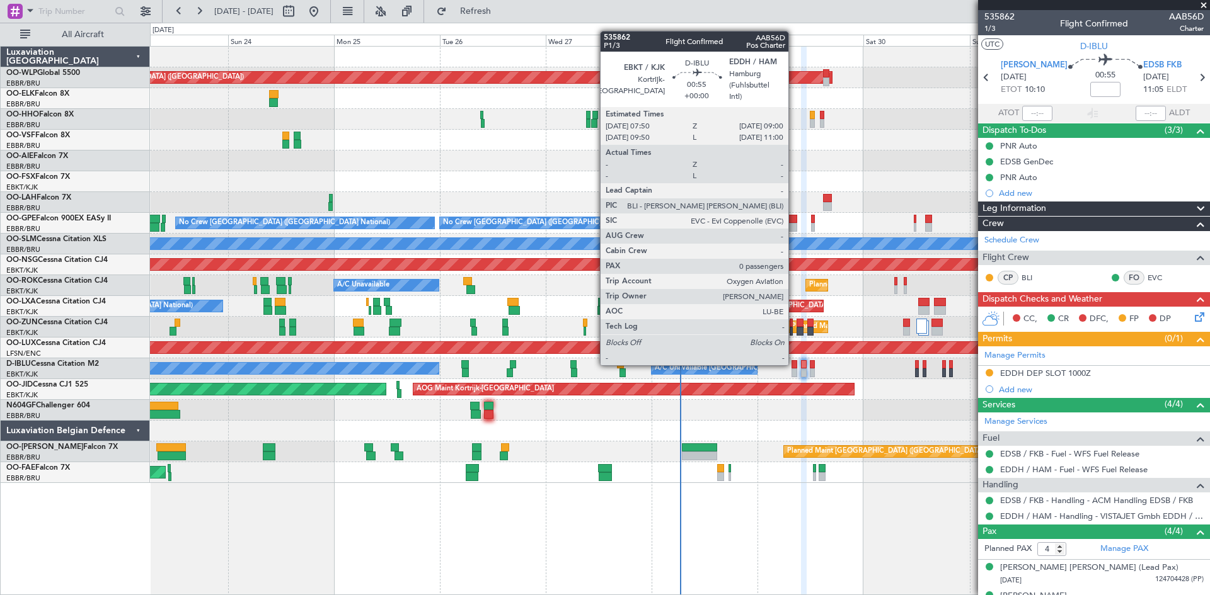
click at [793, 365] on div at bounding box center [794, 364] width 6 height 9
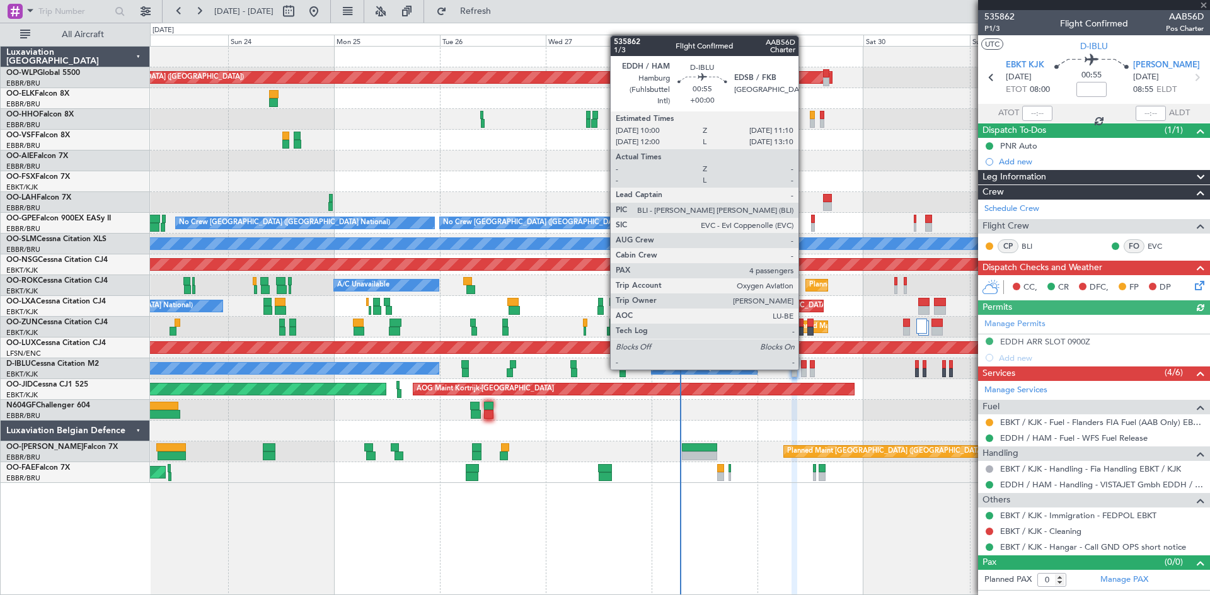
click at [804, 369] on div at bounding box center [804, 373] width 6 height 9
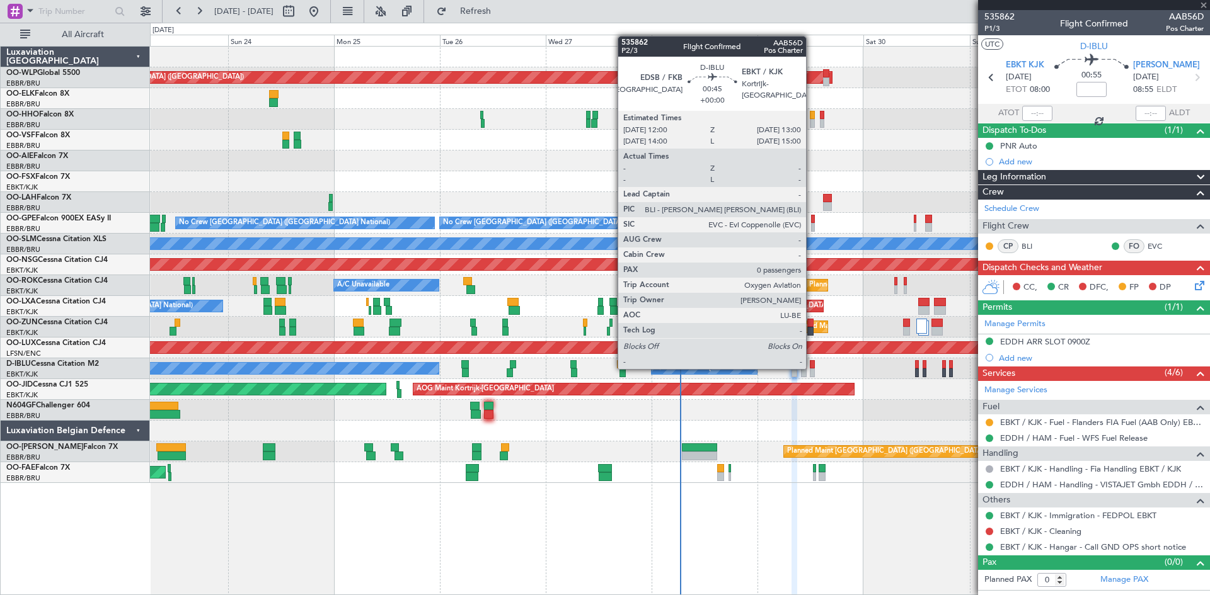
type input "4"
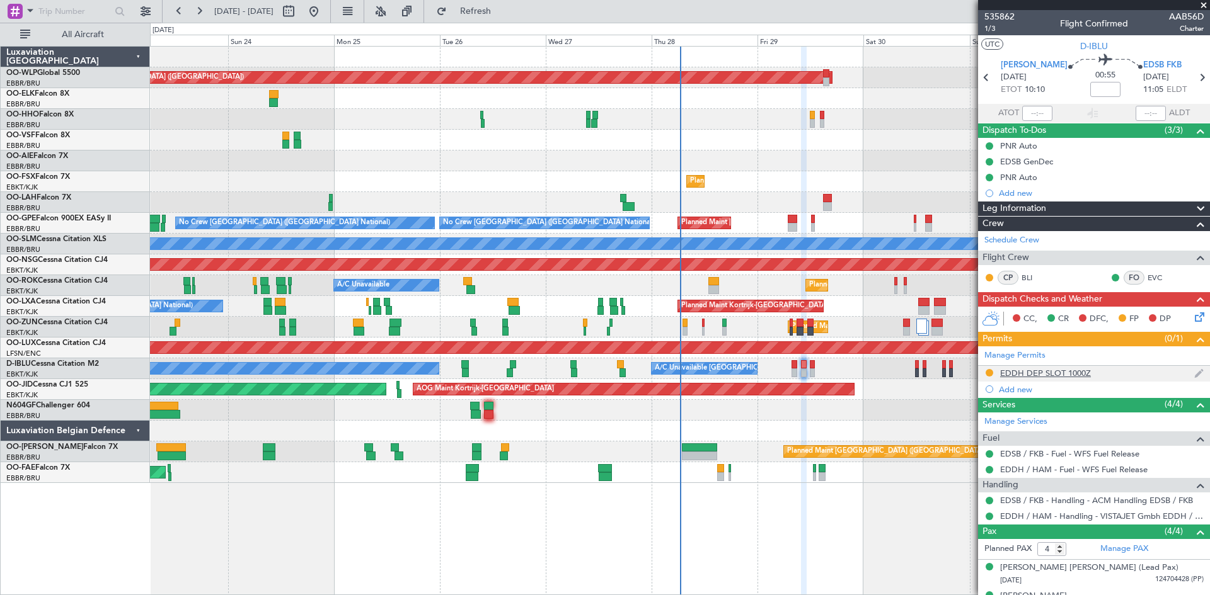
click at [1194, 377] on img at bounding box center [1198, 373] width 9 height 11
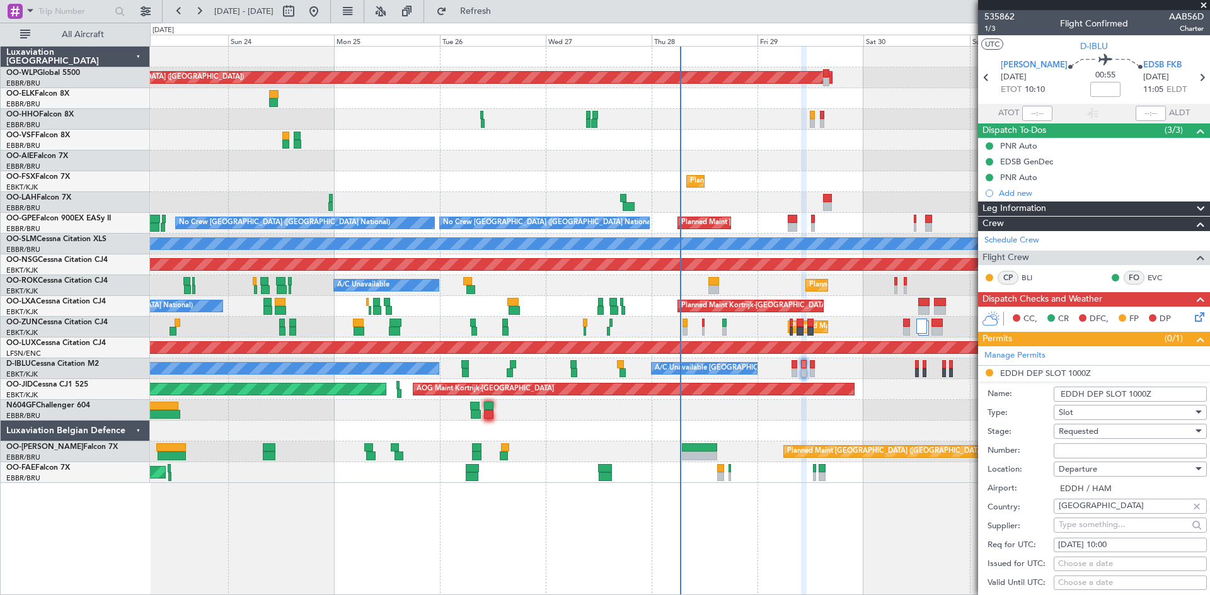
click at [1103, 450] on input "Number:" at bounding box center [1129, 450] width 153 height 15
paste input "EDDH2808252226"
type input "EDDH2808252226"
click at [1098, 436] on span "Requested" at bounding box center [1078, 431] width 40 height 11
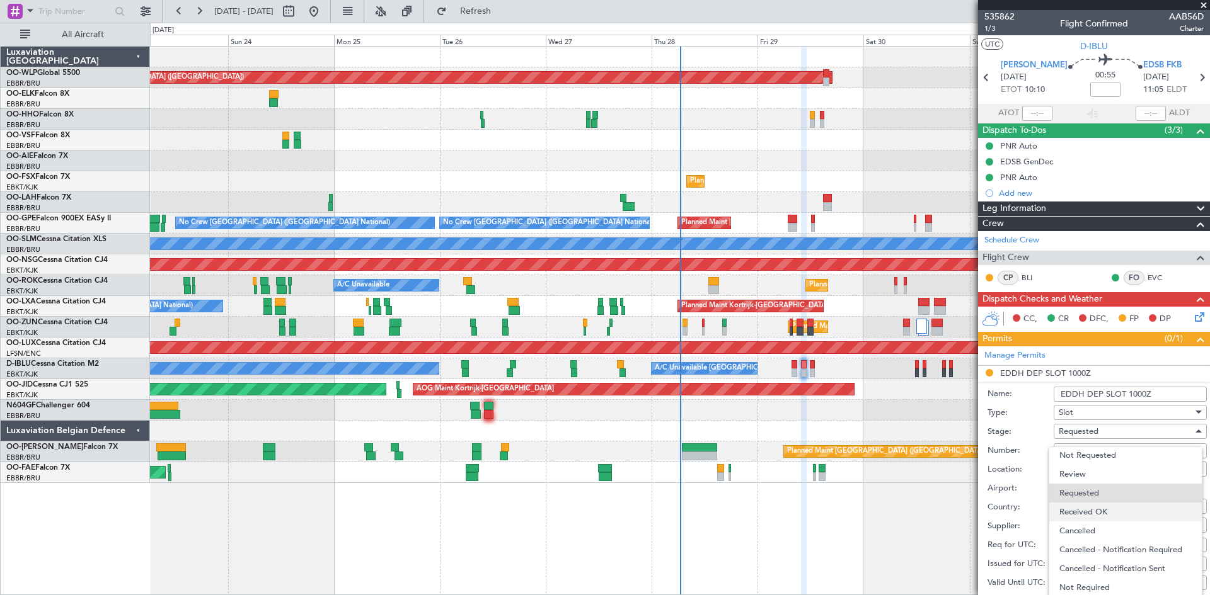
click at [1094, 518] on span "Received OK" at bounding box center [1125, 512] width 132 height 19
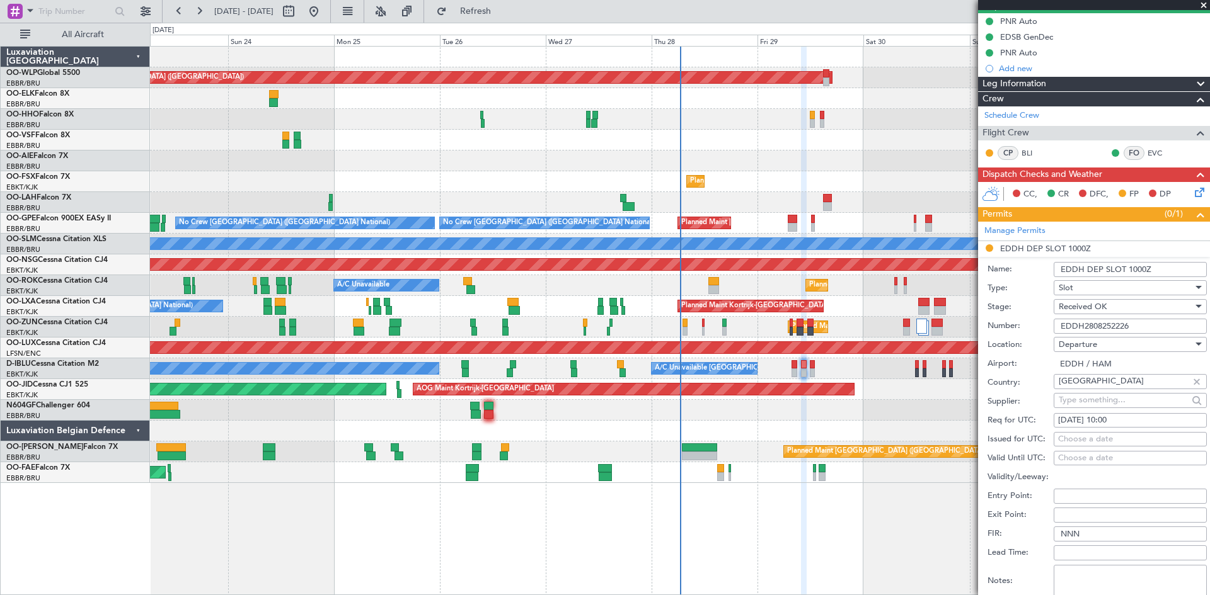
scroll to position [126, 0]
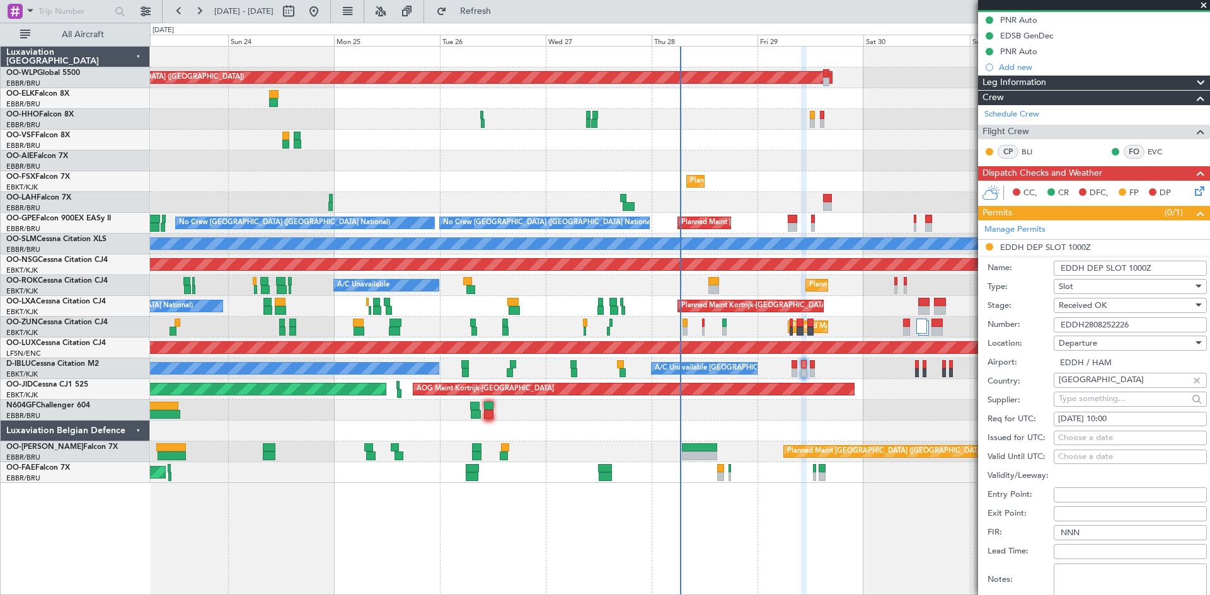
click at [1094, 435] on div "Choose a date" at bounding box center [1130, 438] width 144 height 13
select select "8"
select select "2025"
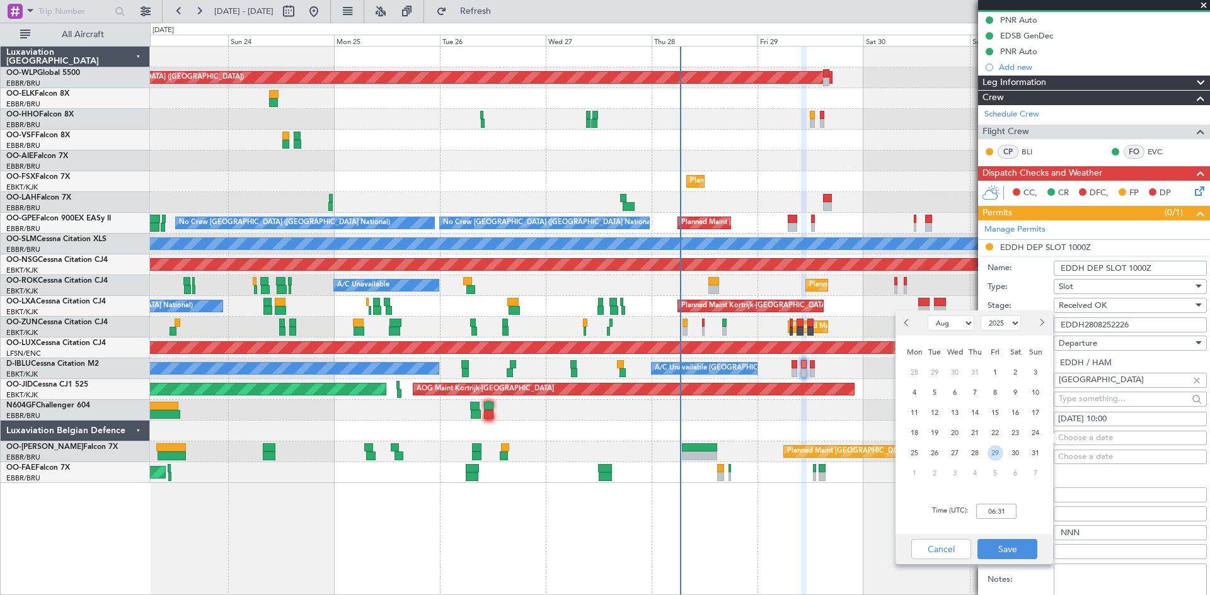
click at [1000, 454] on span "29" at bounding box center [995, 453] width 16 height 16
click at [993, 506] on input "00:00" at bounding box center [996, 511] width 40 height 15
type input "10:00"
click at [1000, 547] on button "Save" at bounding box center [1007, 549] width 60 height 20
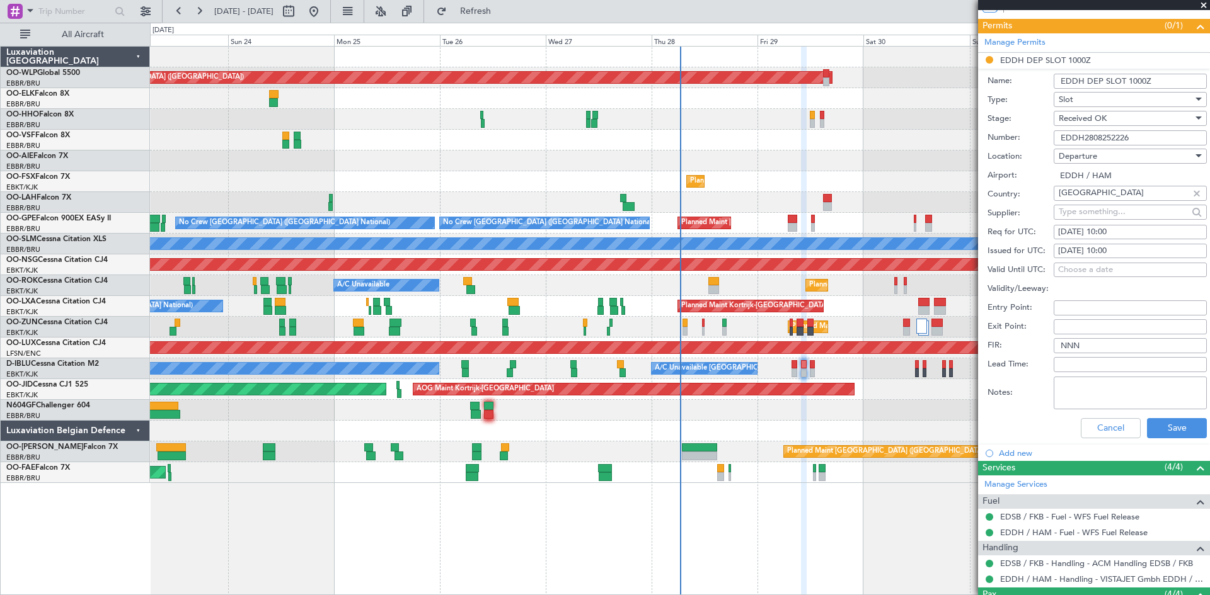
scroll to position [315, 0]
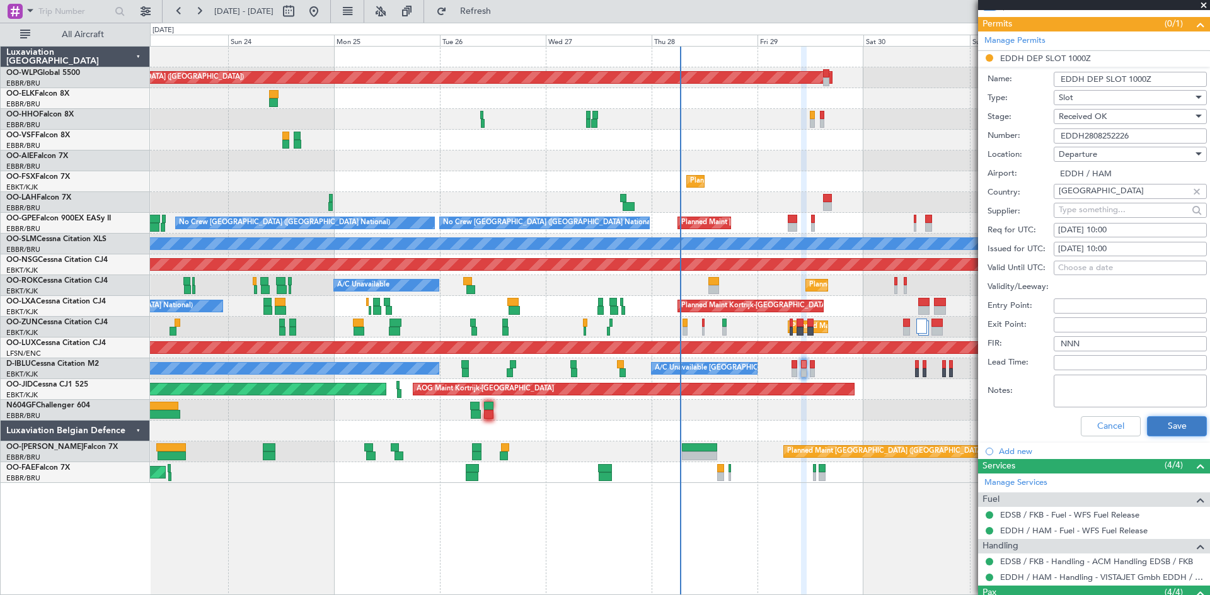
click at [1151, 423] on button "Save" at bounding box center [1177, 426] width 60 height 20
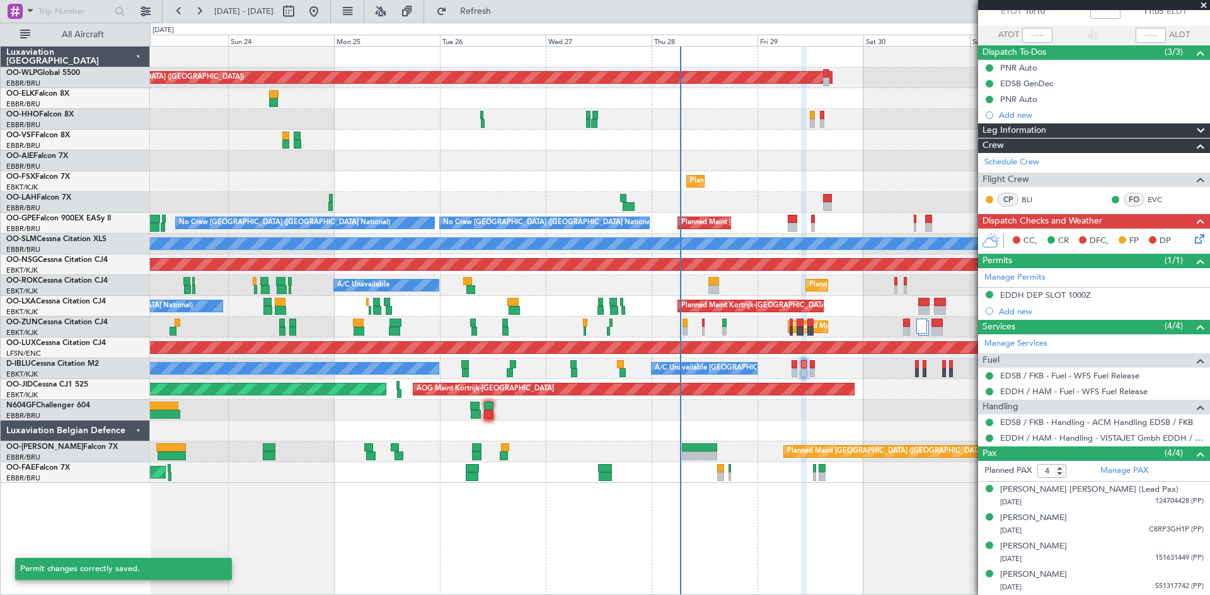
scroll to position [77, 0]
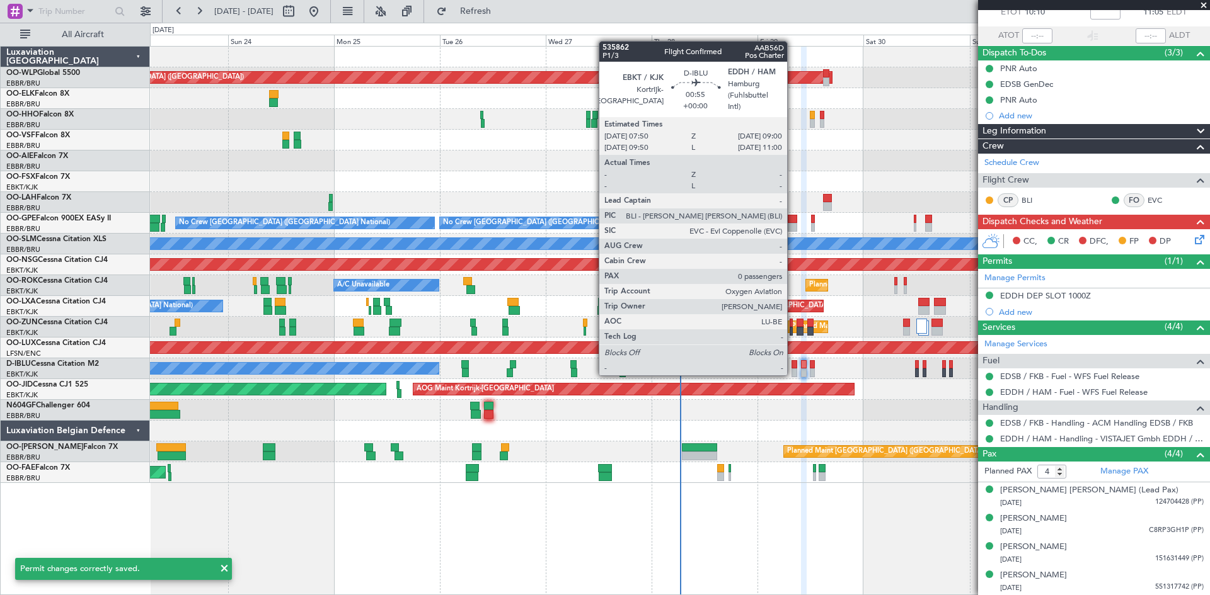
click at [792, 373] on div at bounding box center [794, 373] width 6 height 9
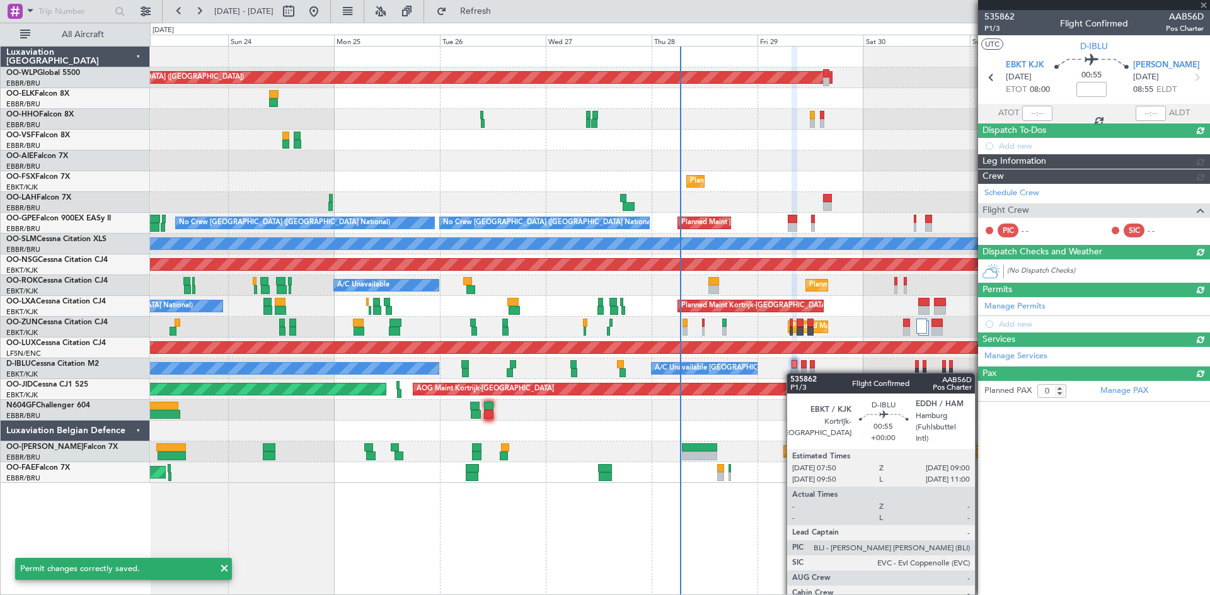
scroll to position [0, 0]
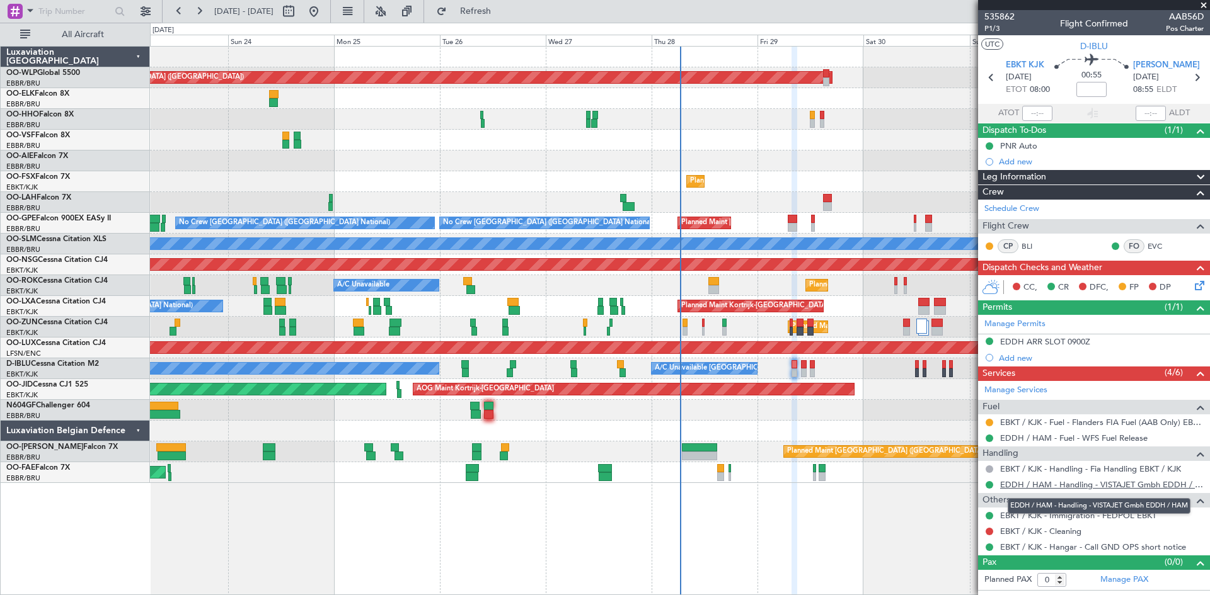
click at [1095, 483] on link "EDDH / HAM - Handling - VISTAJET Gmbh EDDH / HAM" at bounding box center [1101, 484] width 203 height 11
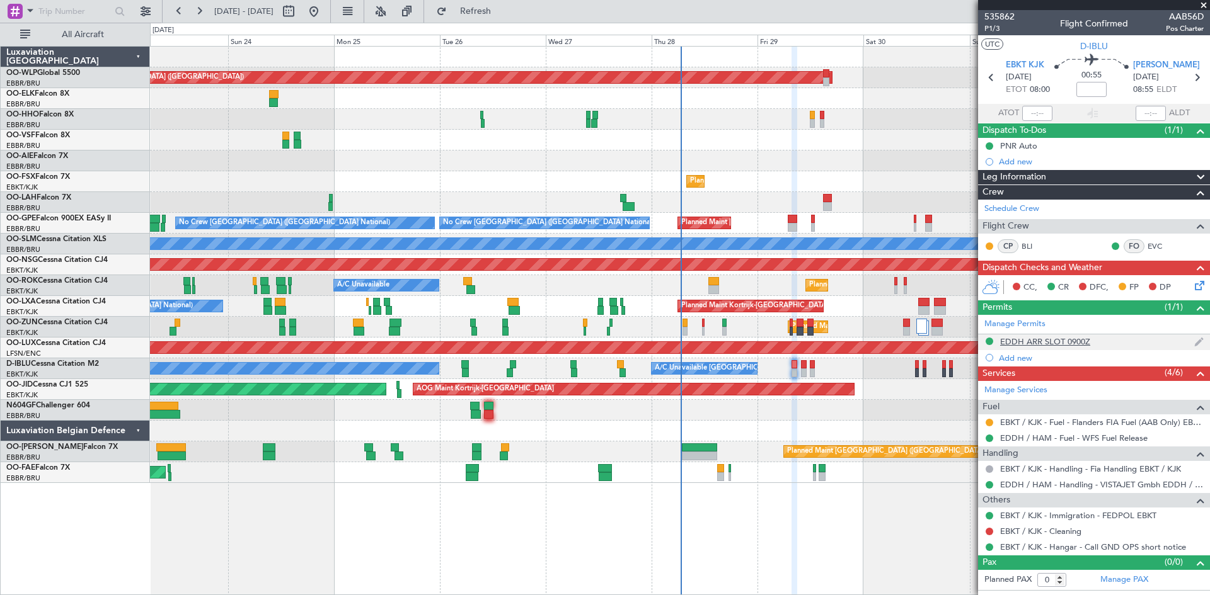
click at [1037, 338] on div "EDDH ARR SLOT 0900Z" at bounding box center [1045, 341] width 90 height 11
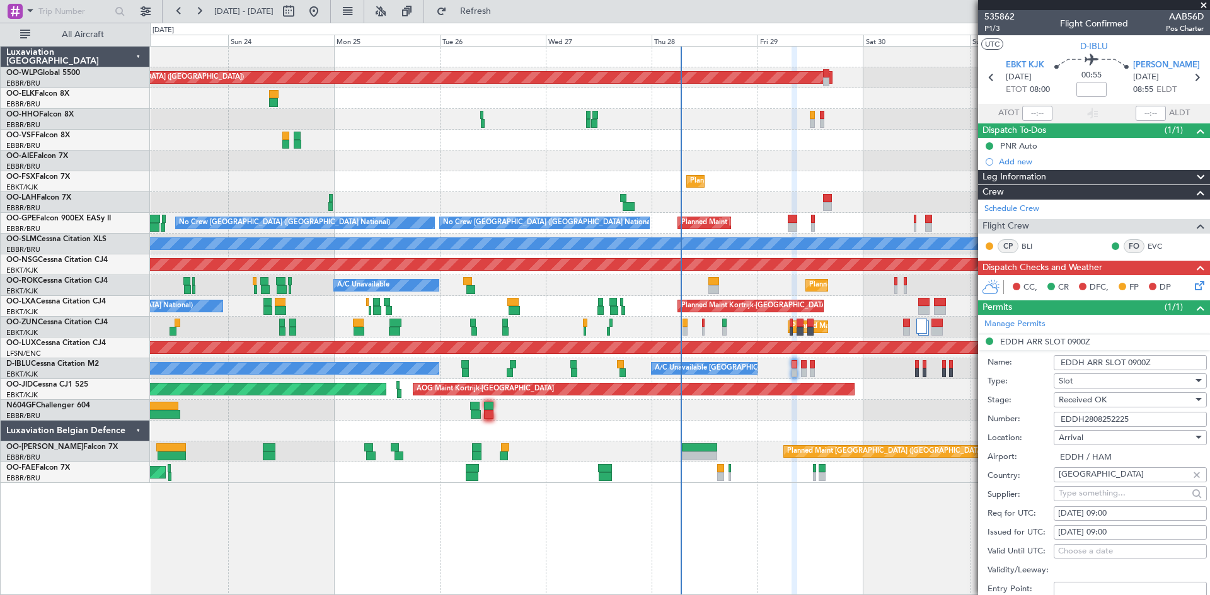
drag, startPoint x: 1142, startPoint y: 420, endPoint x: 1054, endPoint y: 421, distance: 88.2
click at [1054, 421] on input "EDDH2808252225" at bounding box center [1129, 419] width 153 height 15
click at [1204, 6] on span at bounding box center [1203, 5] width 13 height 11
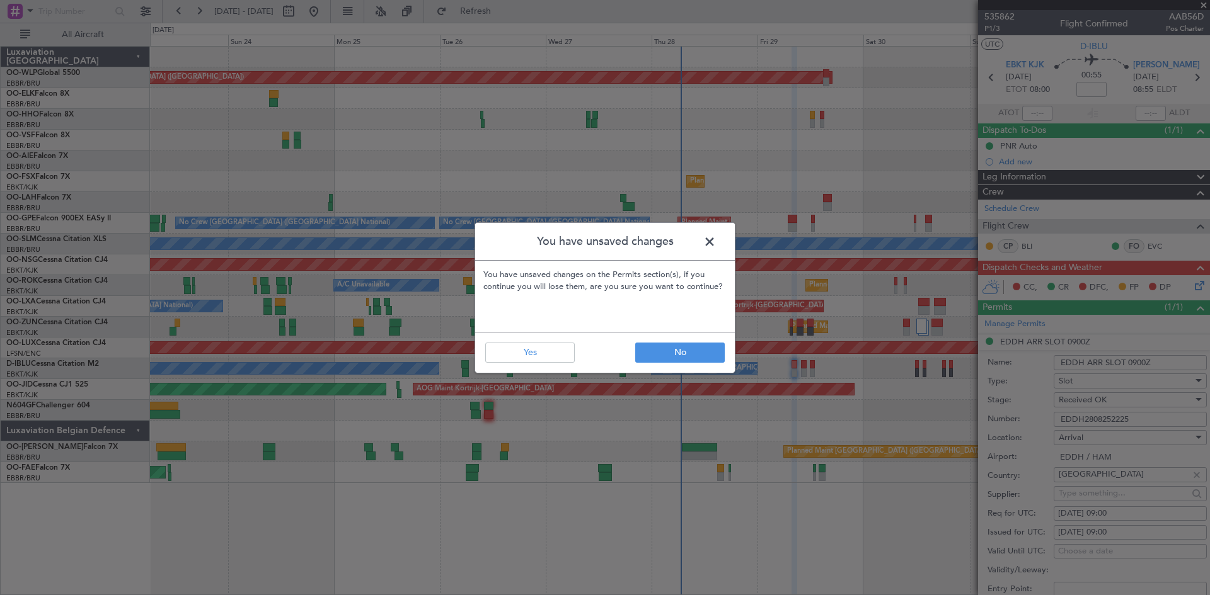
click at [716, 234] on span at bounding box center [716, 244] width 0 height 25
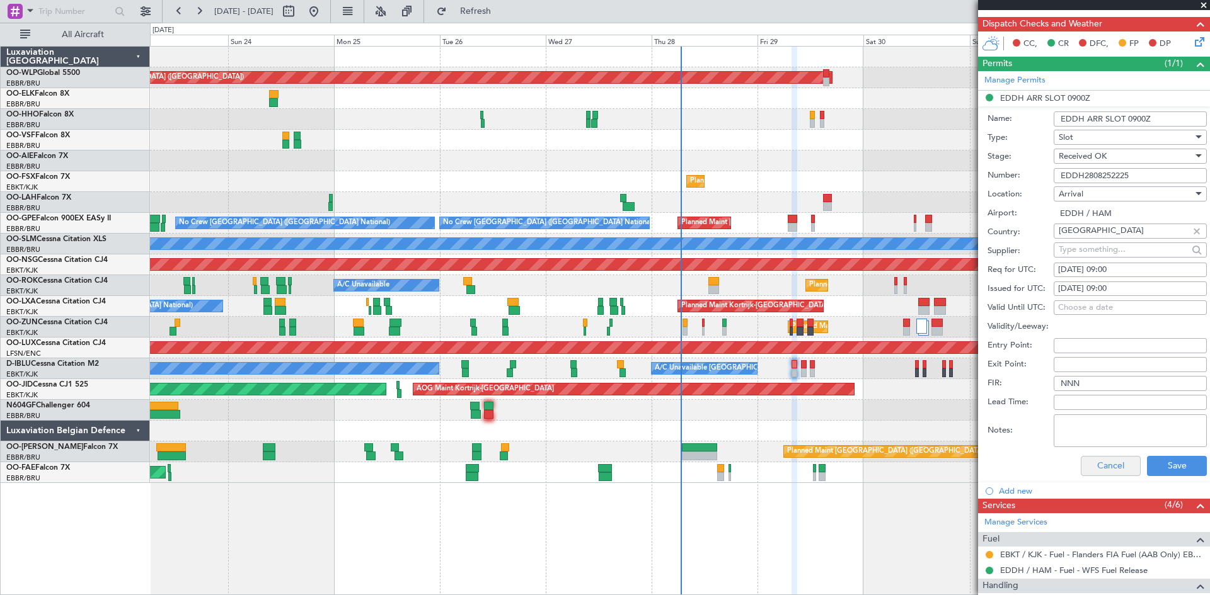
scroll to position [252, 0]
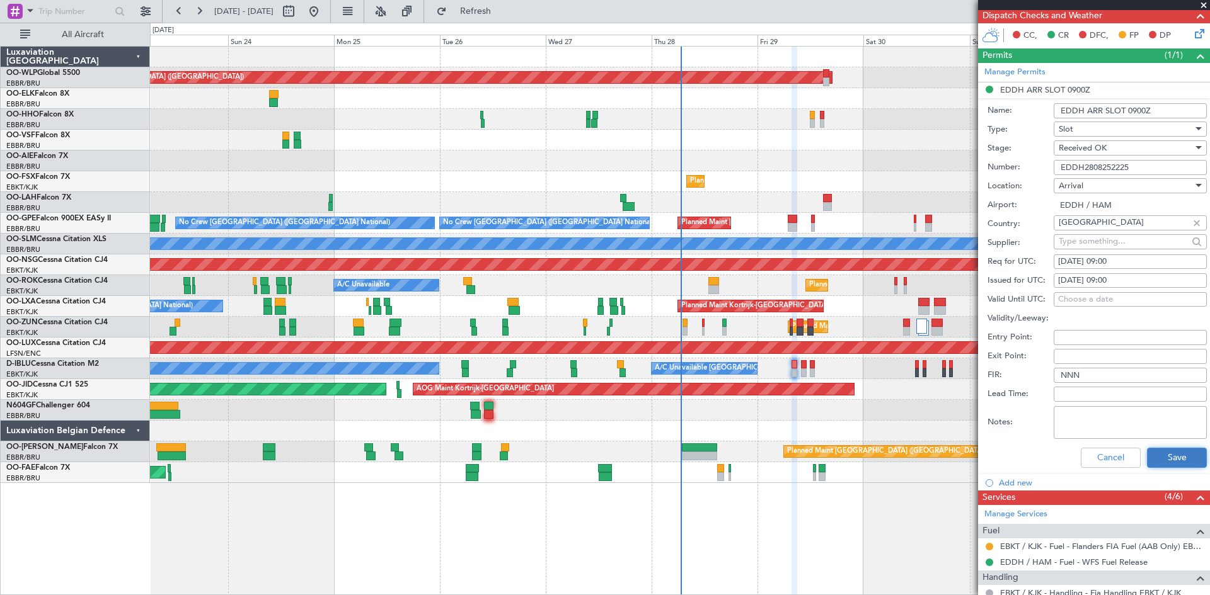
click at [1167, 454] on button "Save" at bounding box center [1177, 458] width 60 height 20
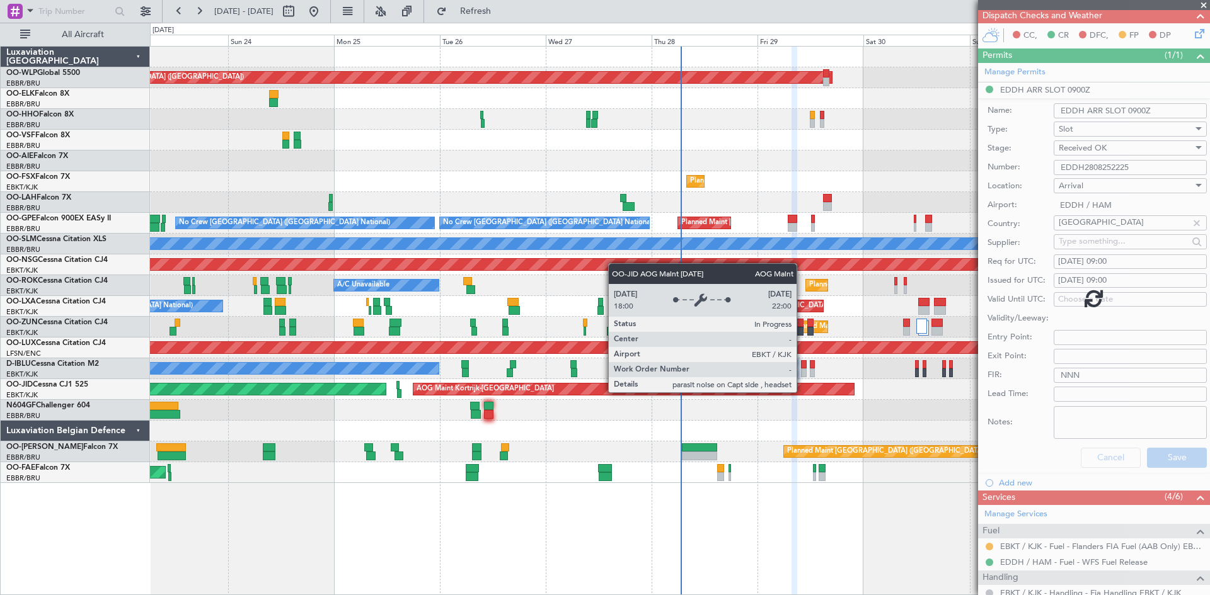
scroll to position [0, 0]
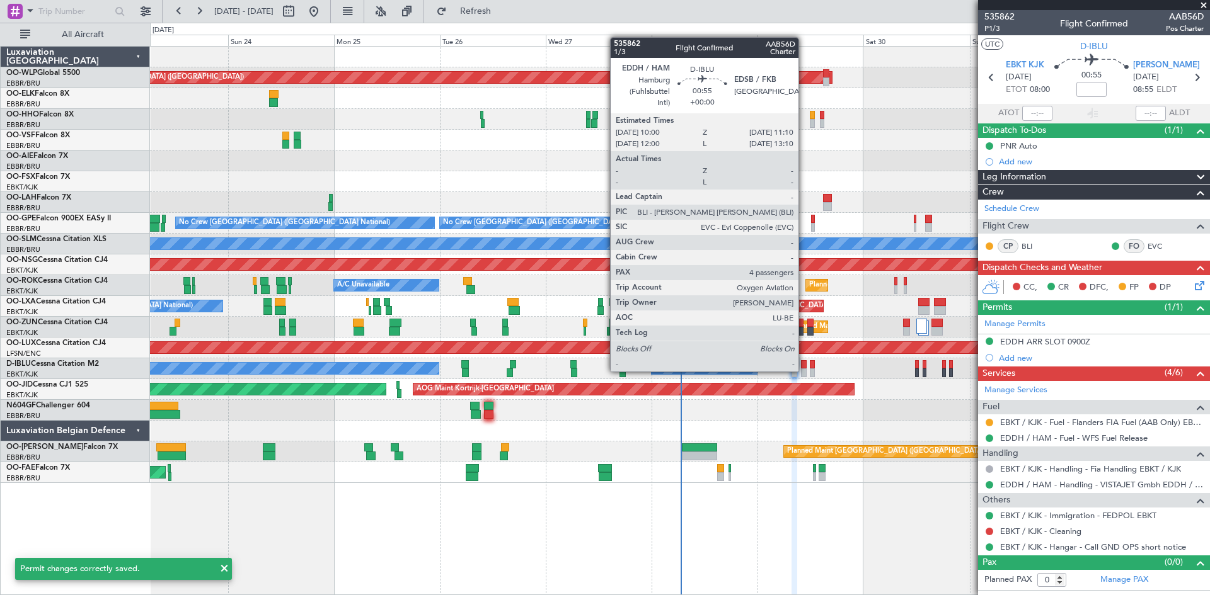
click at [804, 370] on div at bounding box center [804, 373] width 6 height 9
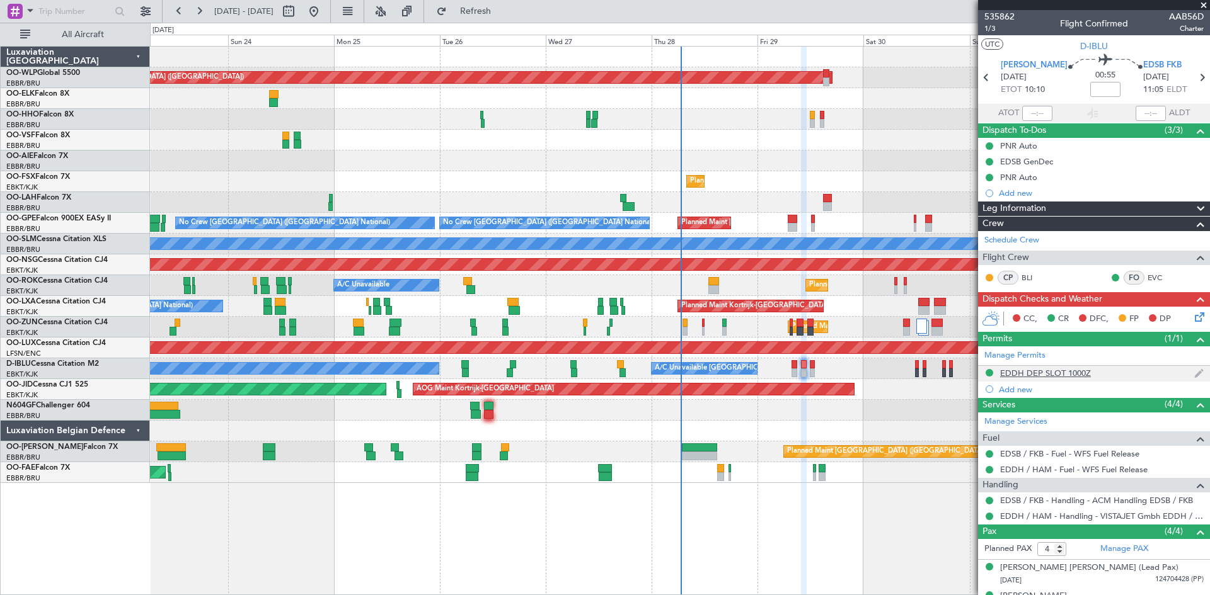
click at [1116, 374] on div "EDDH DEP SLOT 1000Z" at bounding box center [1094, 374] width 232 height 16
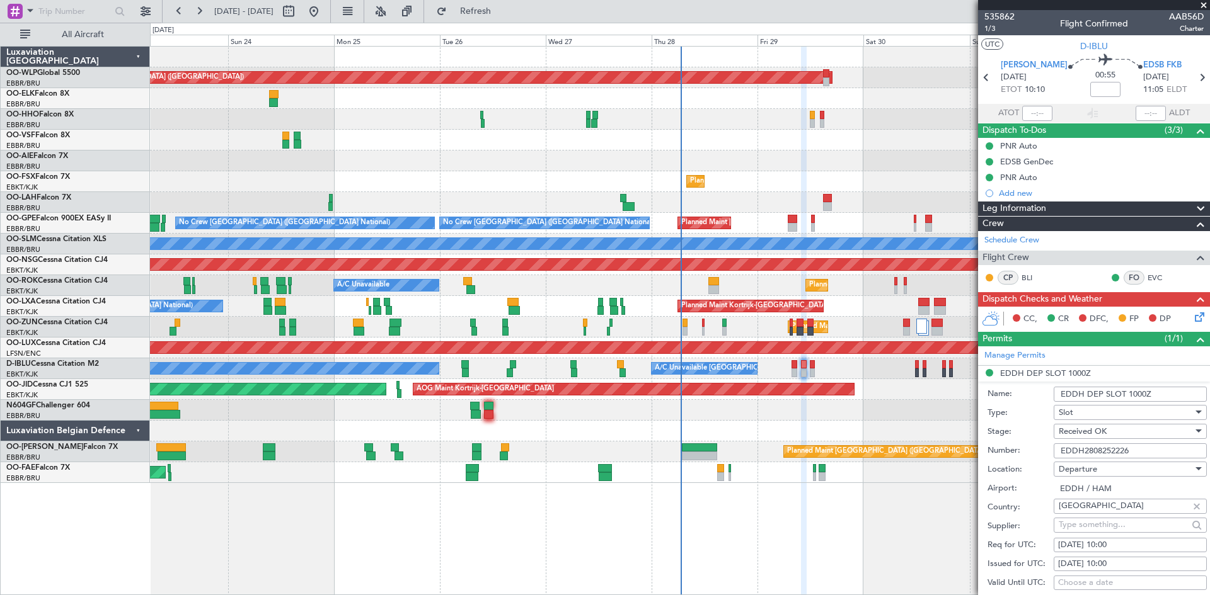
drag, startPoint x: 1143, startPoint y: 450, endPoint x: 1053, endPoint y: 449, distance: 90.7
click at [1053, 449] on div "Number: EDDH2808252226" at bounding box center [1096, 451] width 219 height 19
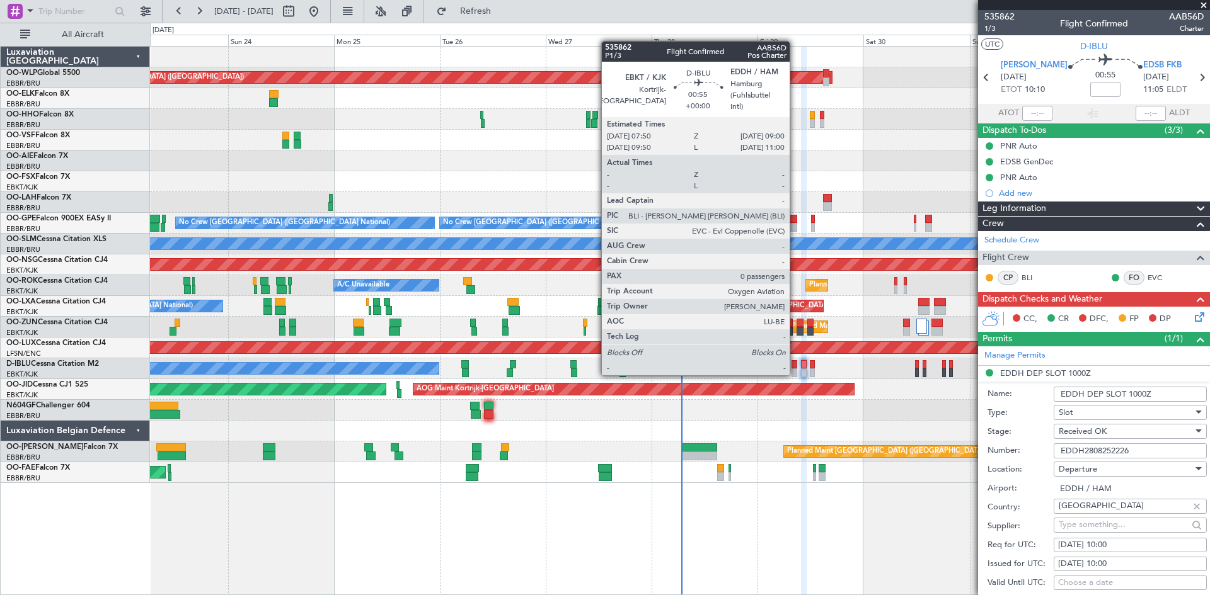
click at [795, 373] on div at bounding box center [794, 373] width 6 height 9
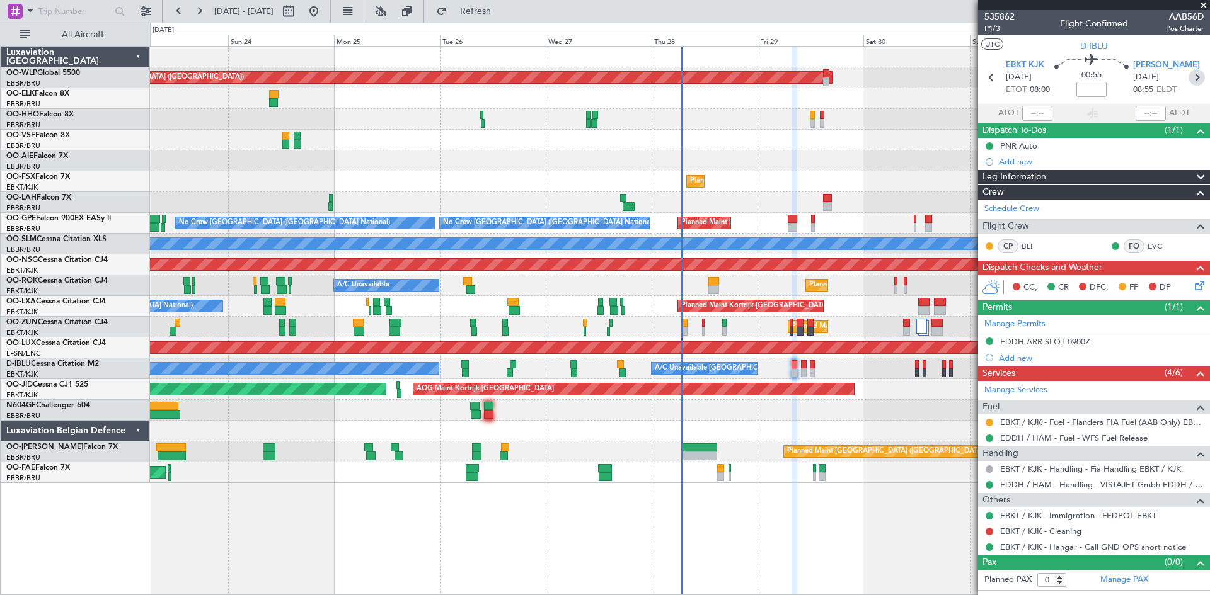
click at [1199, 81] on icon at bounding box center [1196, 77] width 16 height 16
type input "4"
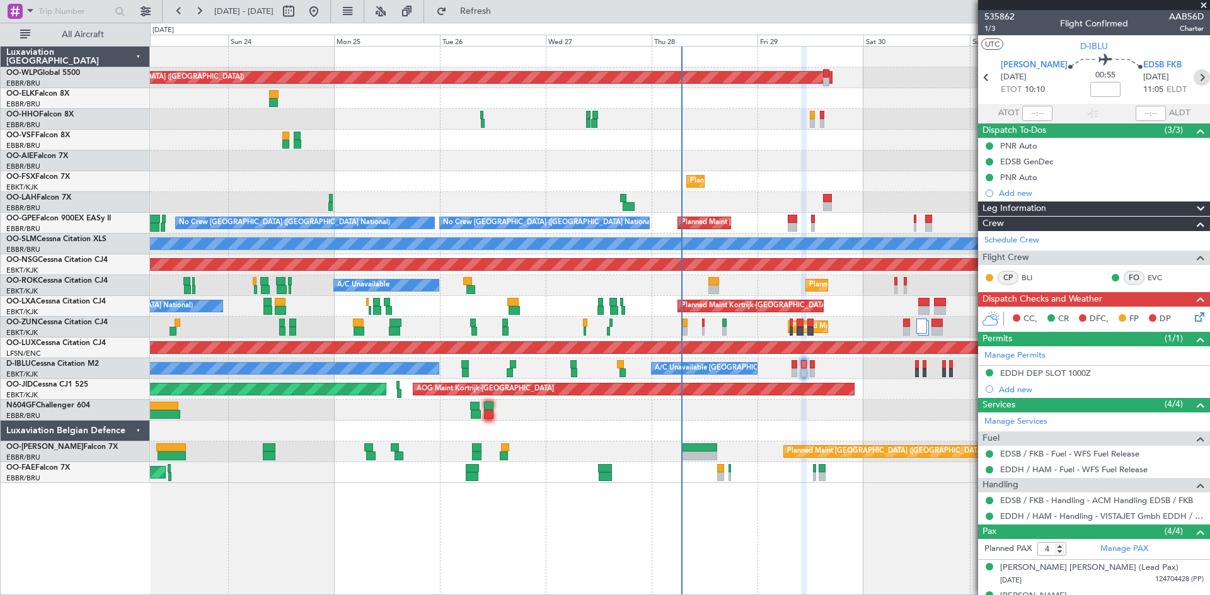
click at [1193, 80] on icon at bounding box center [1201, 77] width 16 height 16
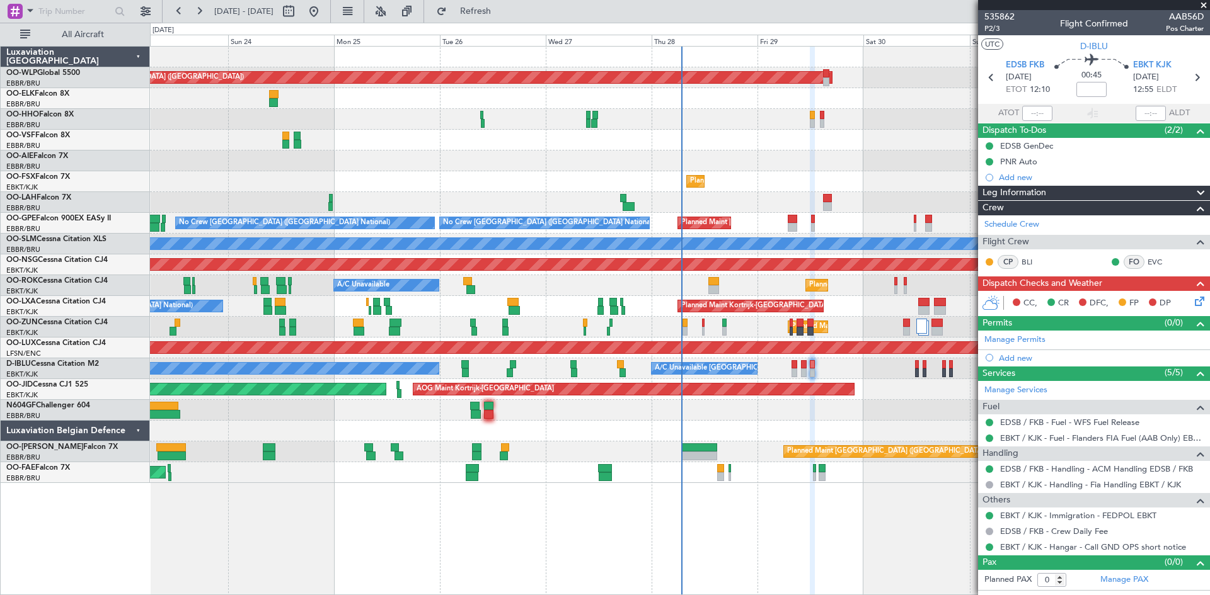
click at [797, 365] on div "No Crew Kortrijk-[GEOGRAPHIC_DATA] A/C Unavailable [GEOGRAPHIC_DATA]-[GEOGRAPHI…" at bounding box center [679, 368] width 1059 height 21
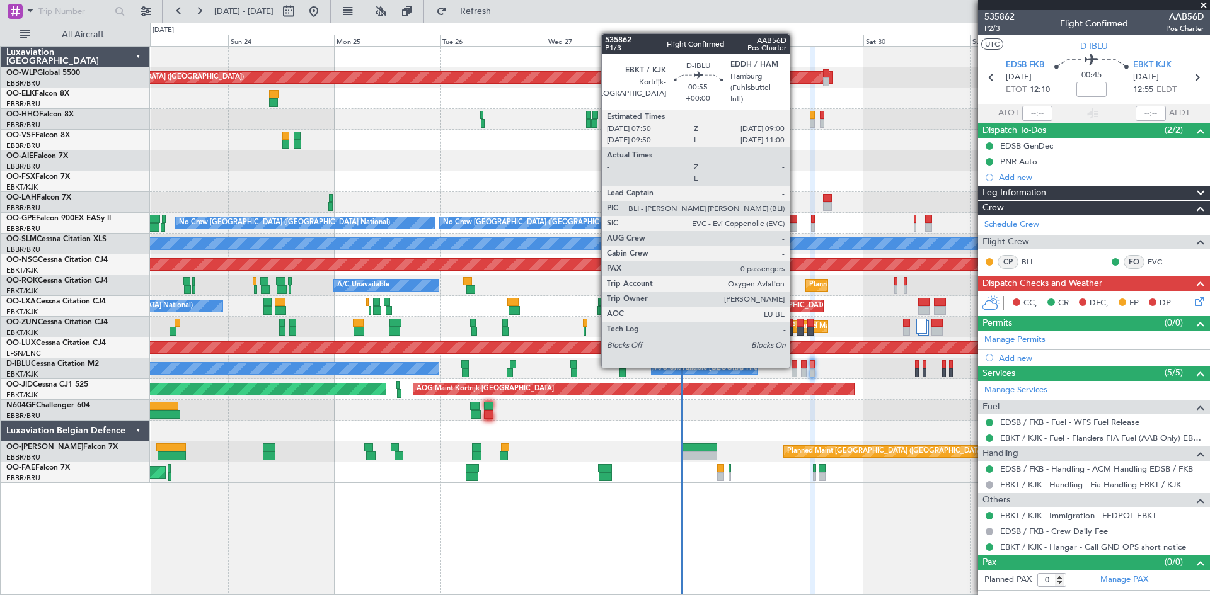
click at [795, 365] on div at bounding box center [794, 364] width 6 height 9
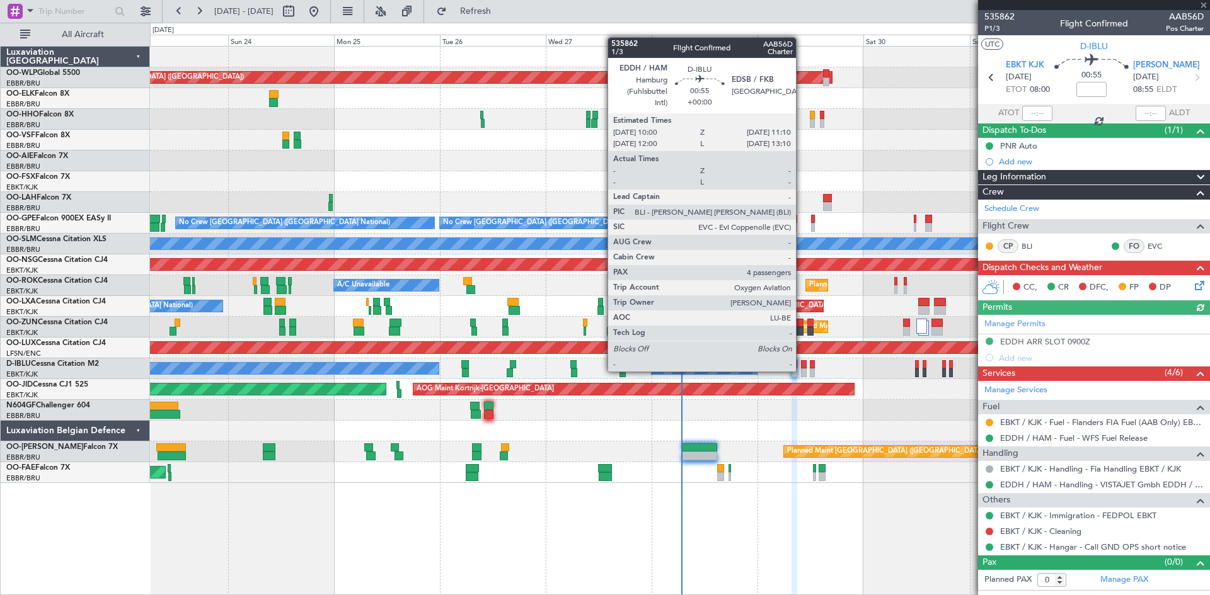
click at [801, 370] on div at bounding box center [804, 373] width 6 height 9
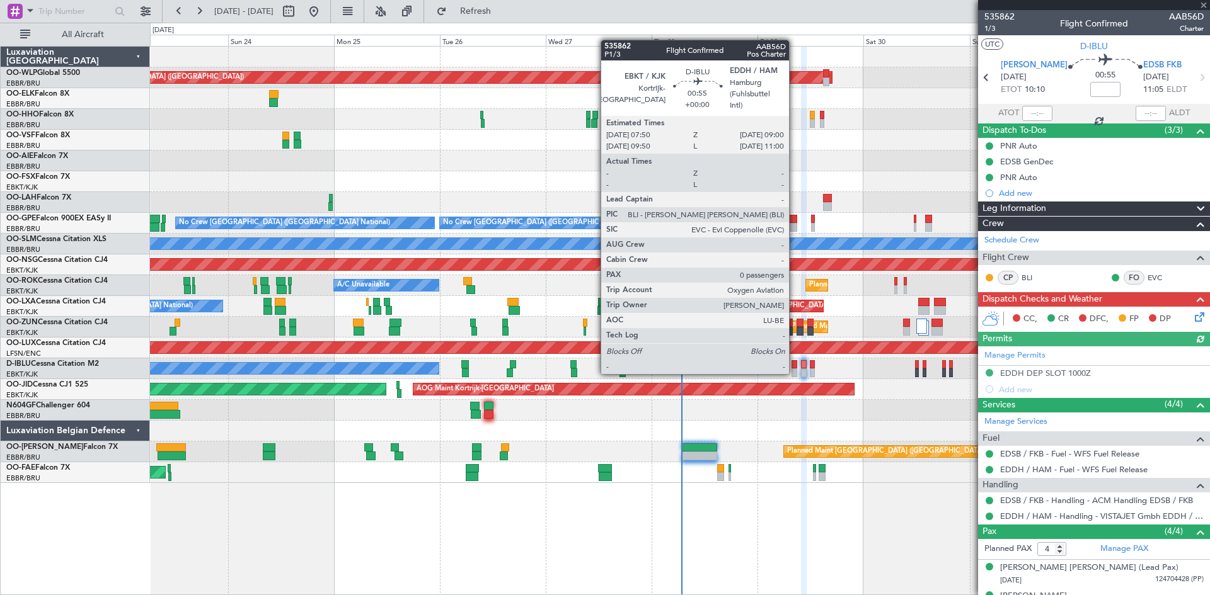
click at [794, 372] on div at bounding box center [794, 373] width 6 height 9
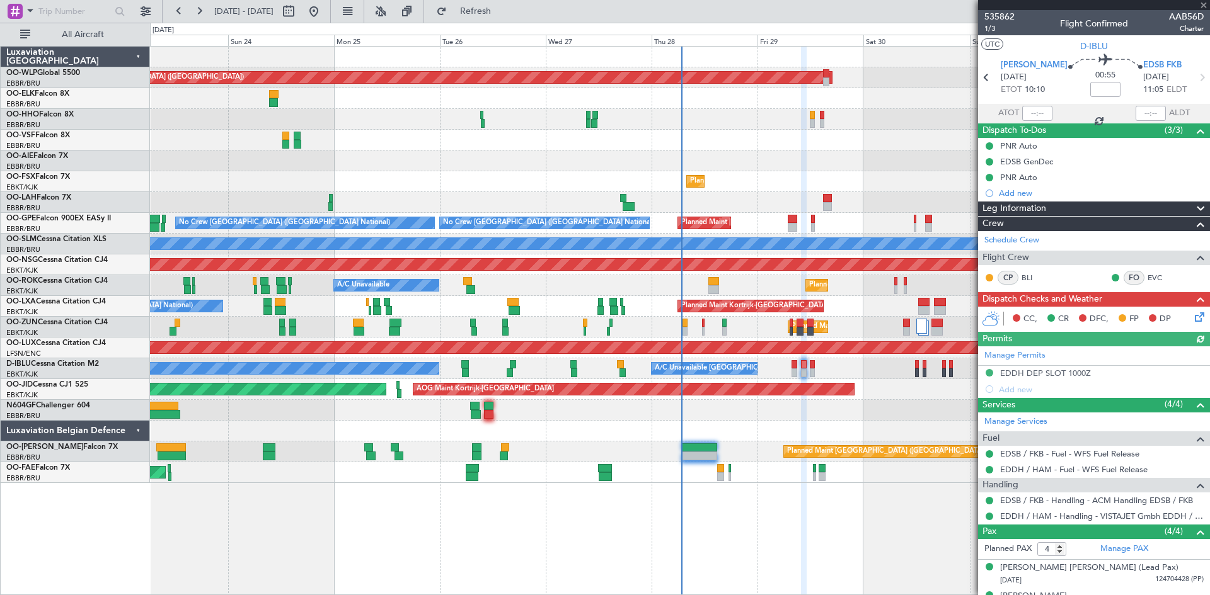
type input "0"
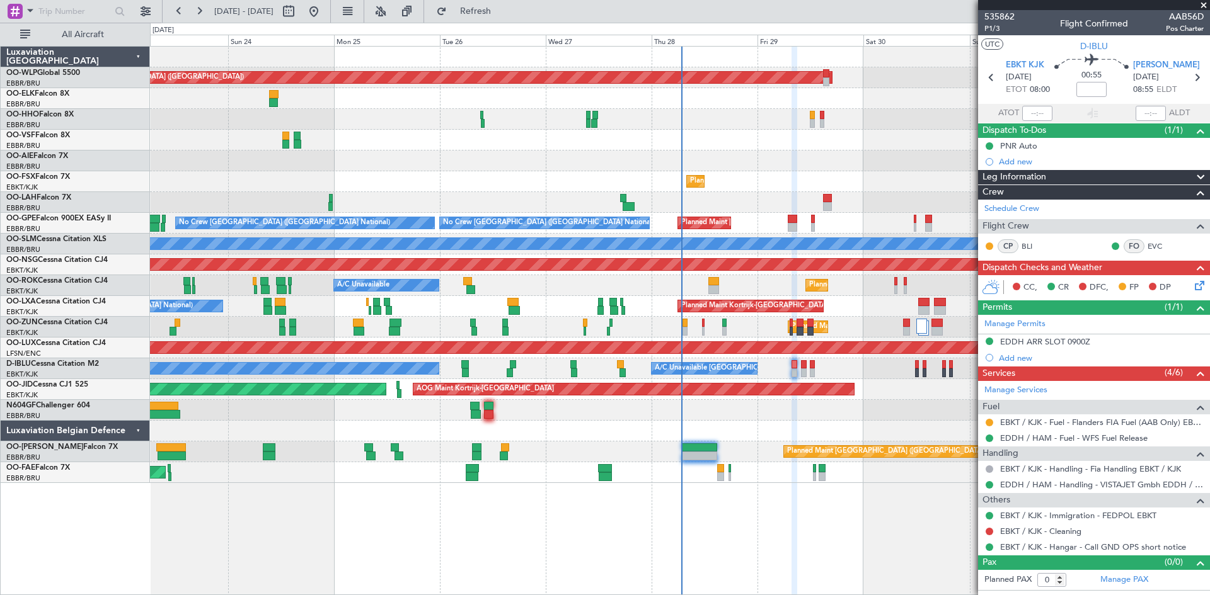
click at [1199, 283] on icon at bounding box center [1197, 283] width 10 height 10
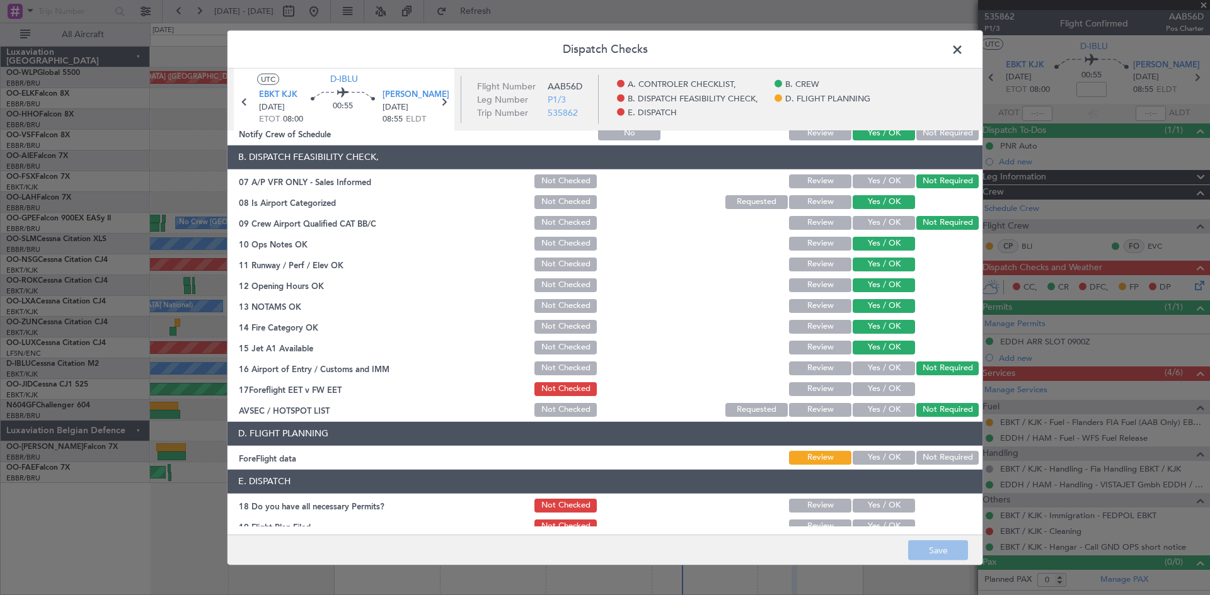
scroll to position [238, 0]
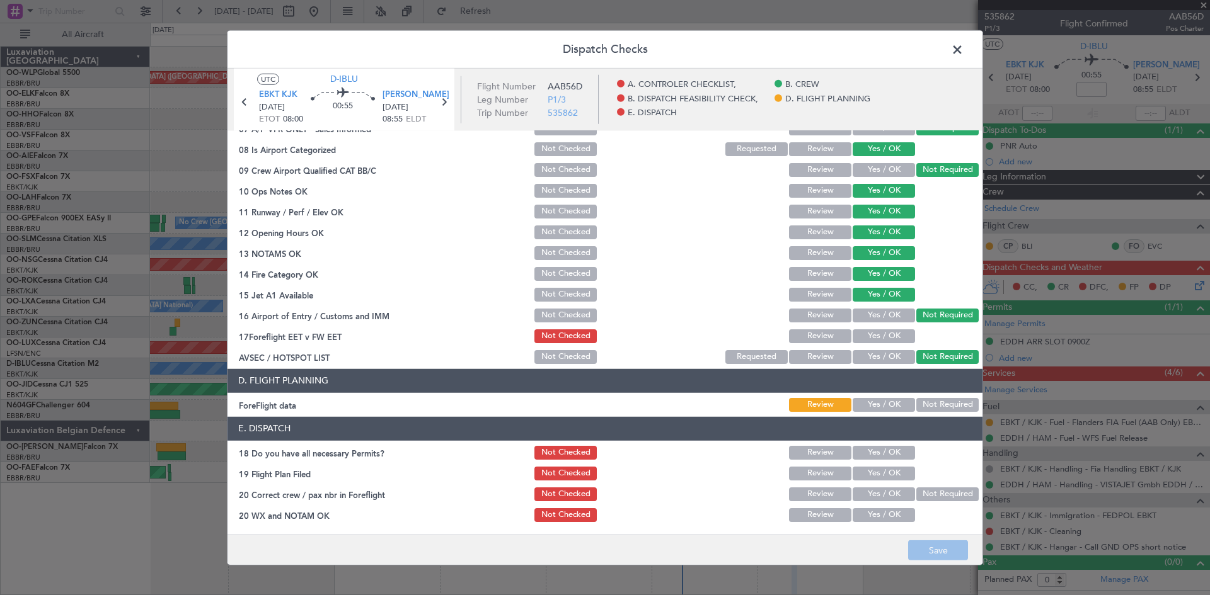
click at [963, 48] on span at bounding box center [963, 52] width 0 height 25
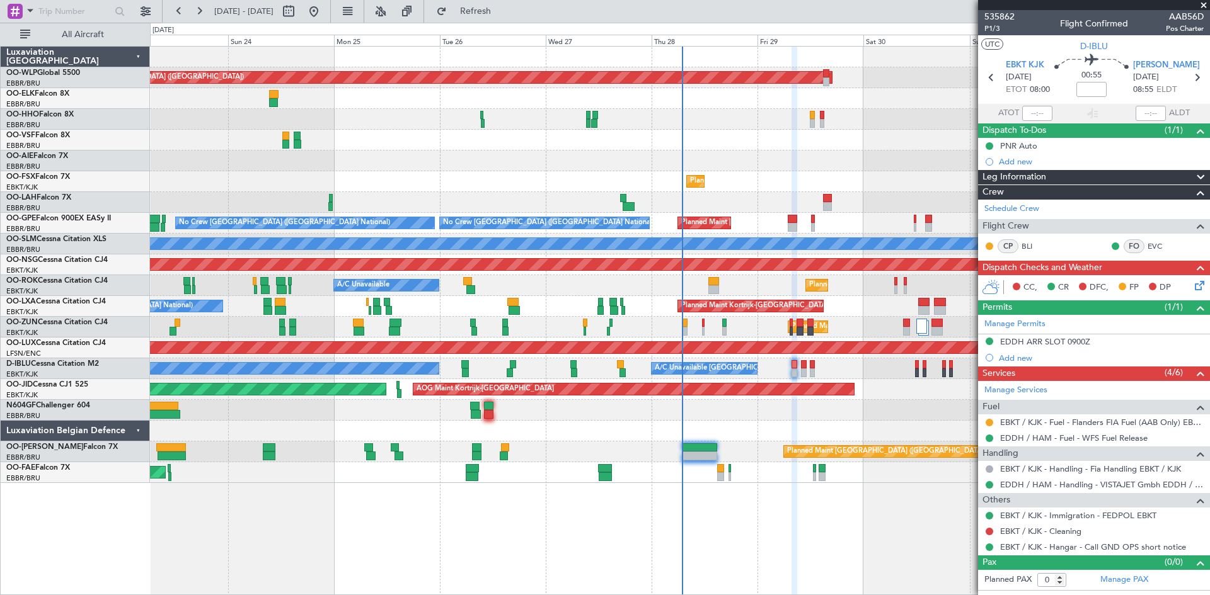
click at [1199, 283] on icon at bounding box center [1197, 283] width 10 height 10
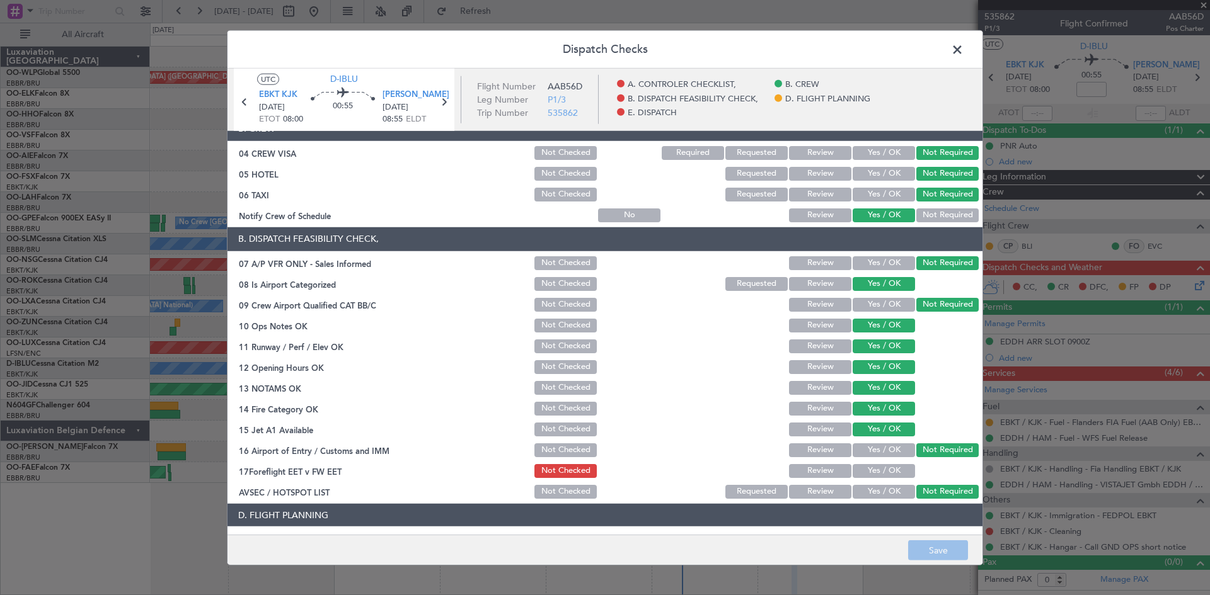
scroll to position [126, 0]
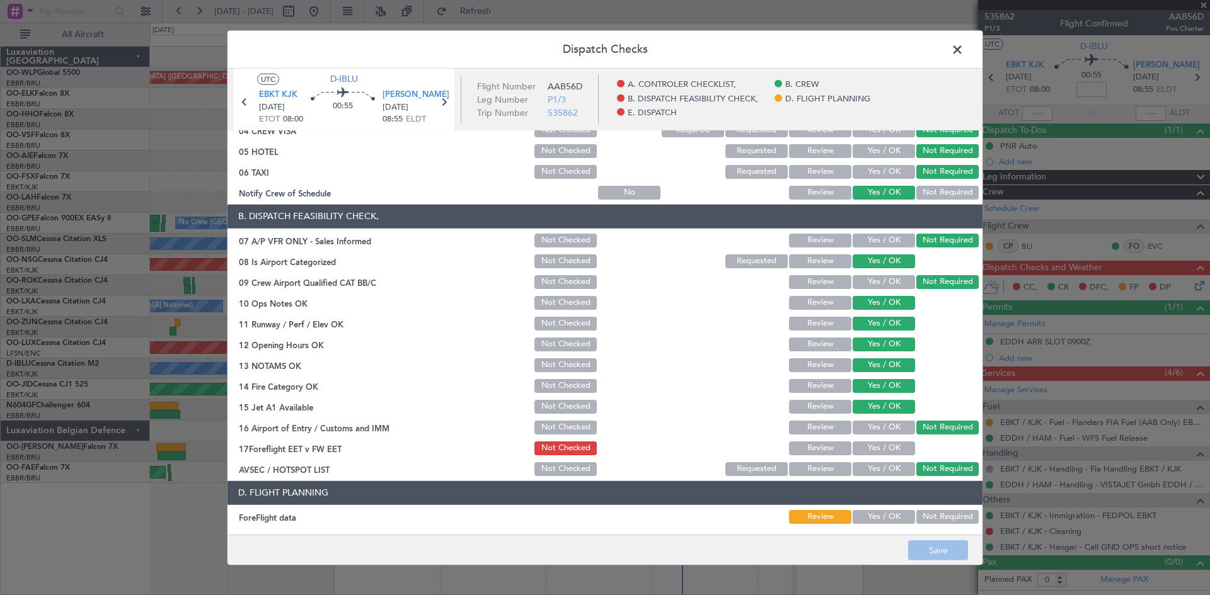
click at [969, 45] on header "Dispatch Checks" at bounding box center [604, 49] width 755 height 38
click at [963, 47] on span at bounding box center [963, 52] width 0 height 25
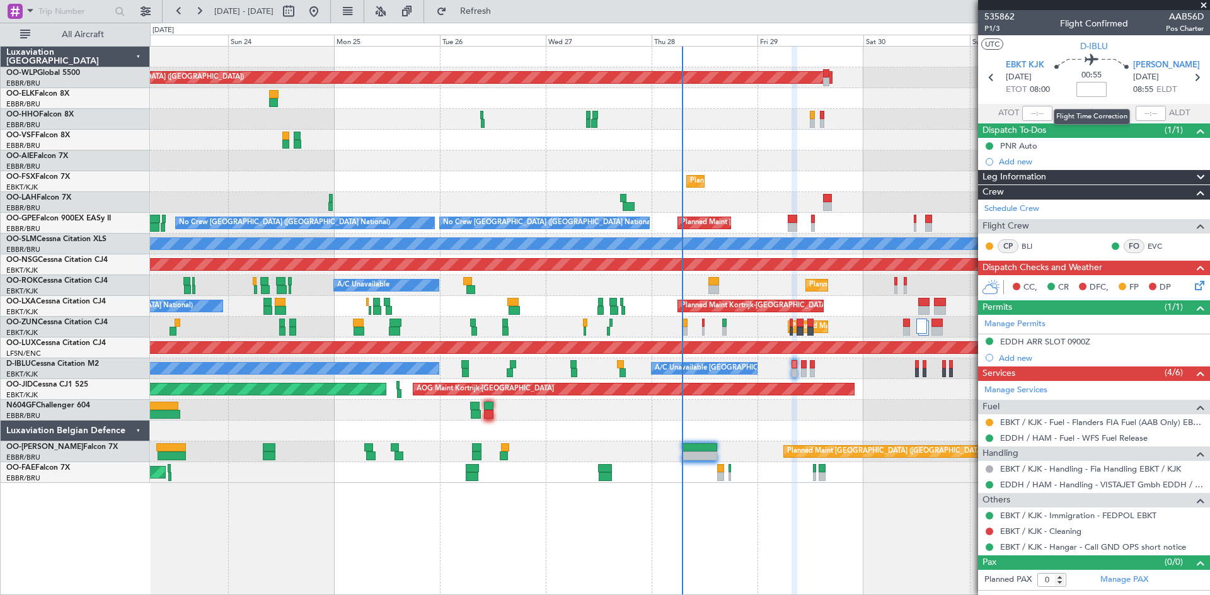
click at [1100, 91] on input at bounding box center [1091, 89] width 30 height 15
type input "+00:15"
click at [1120, 77] on div "01:10 +00:15" at bounding box center [1090, 77] width 83 height 47
click at [1202, 76] on icon at bounding box center [1196, 77] width 16 height 16
type input "4"
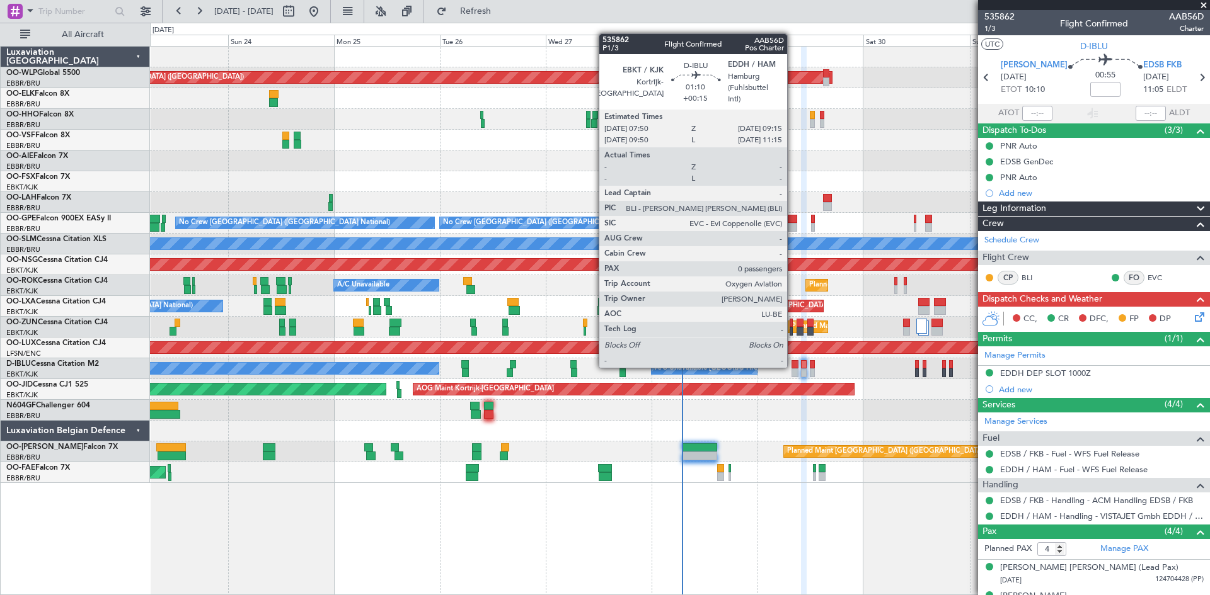
click at [792, 365] on div at bounding box center [794, 364] width 6 height 9
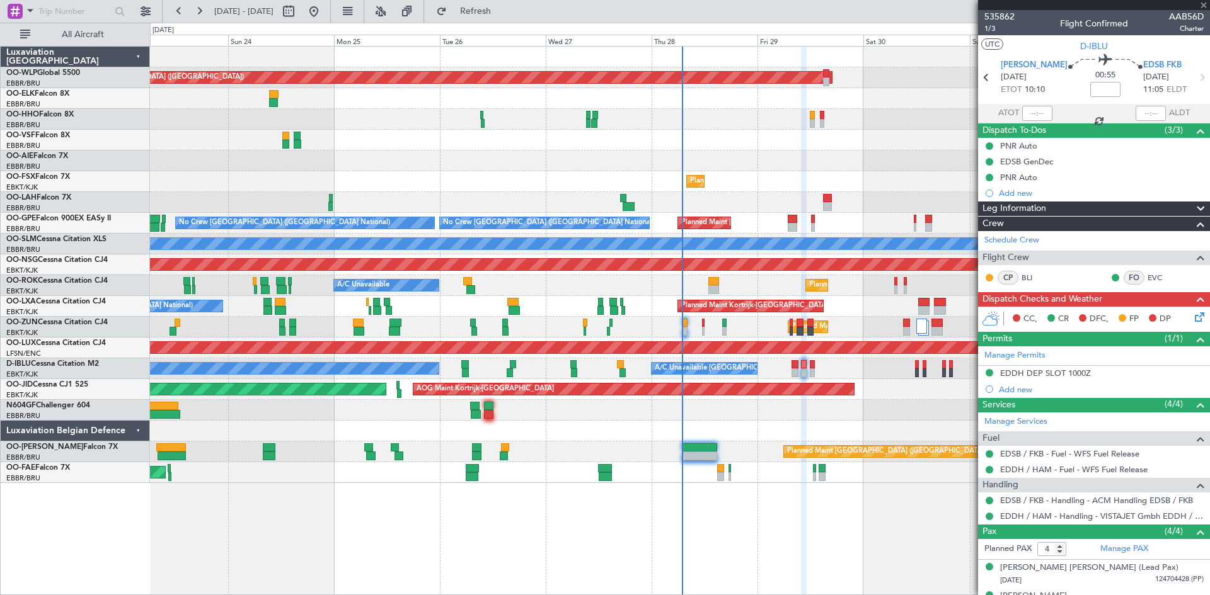
type input "+00:15"
type input "0"
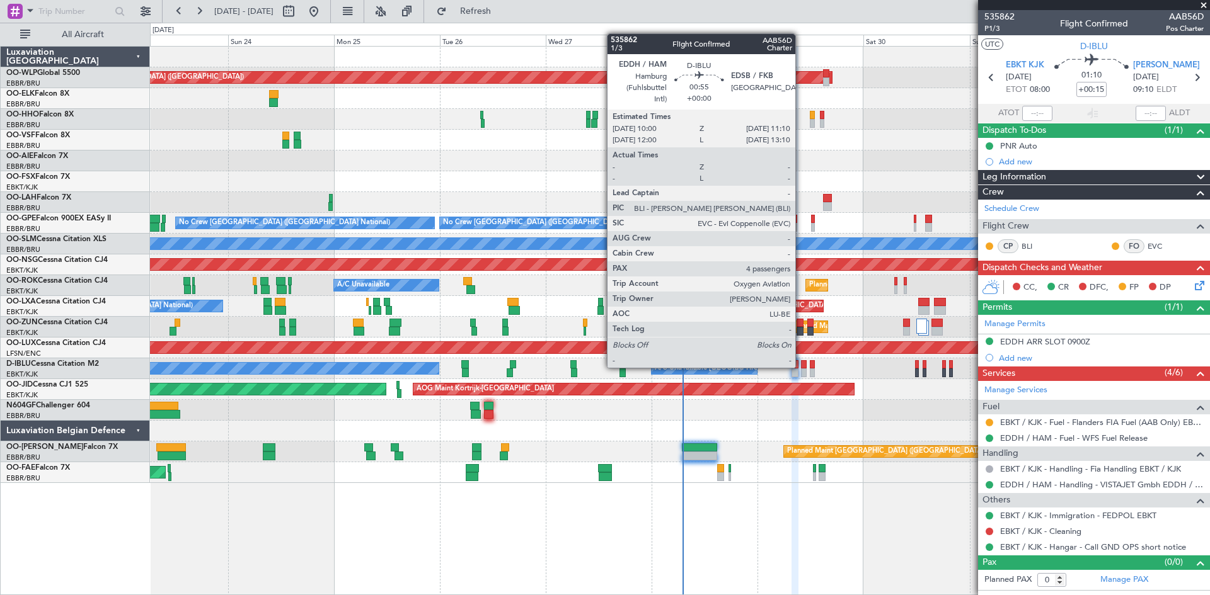
click at [801, 367] on div at bounding box center [804, 364] width 6 height 9
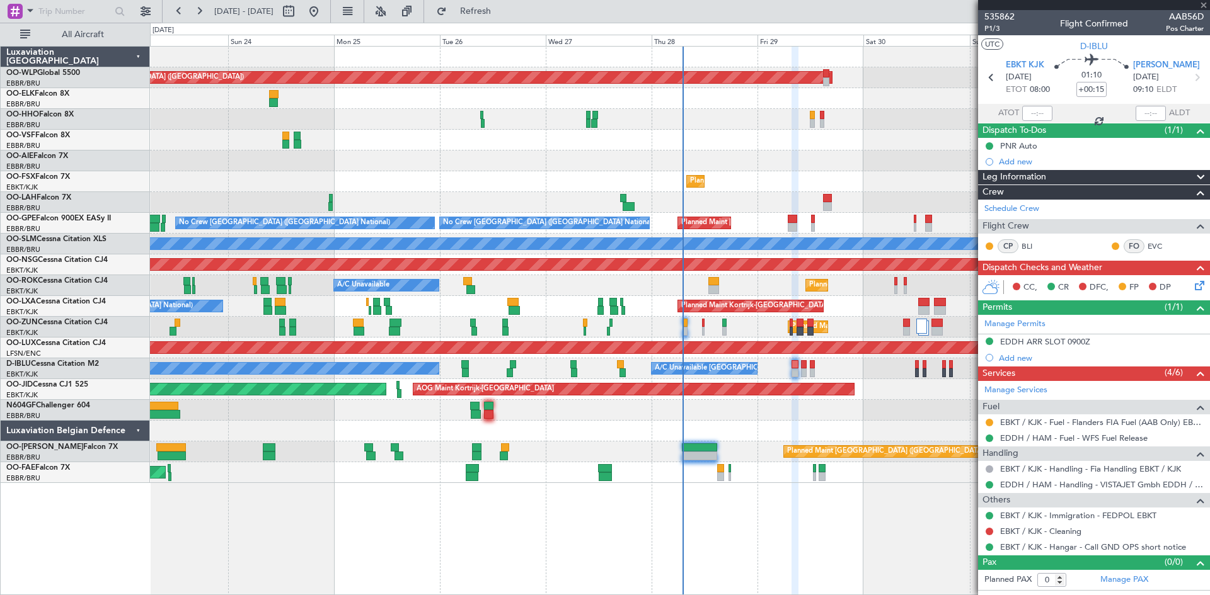
type input "4"
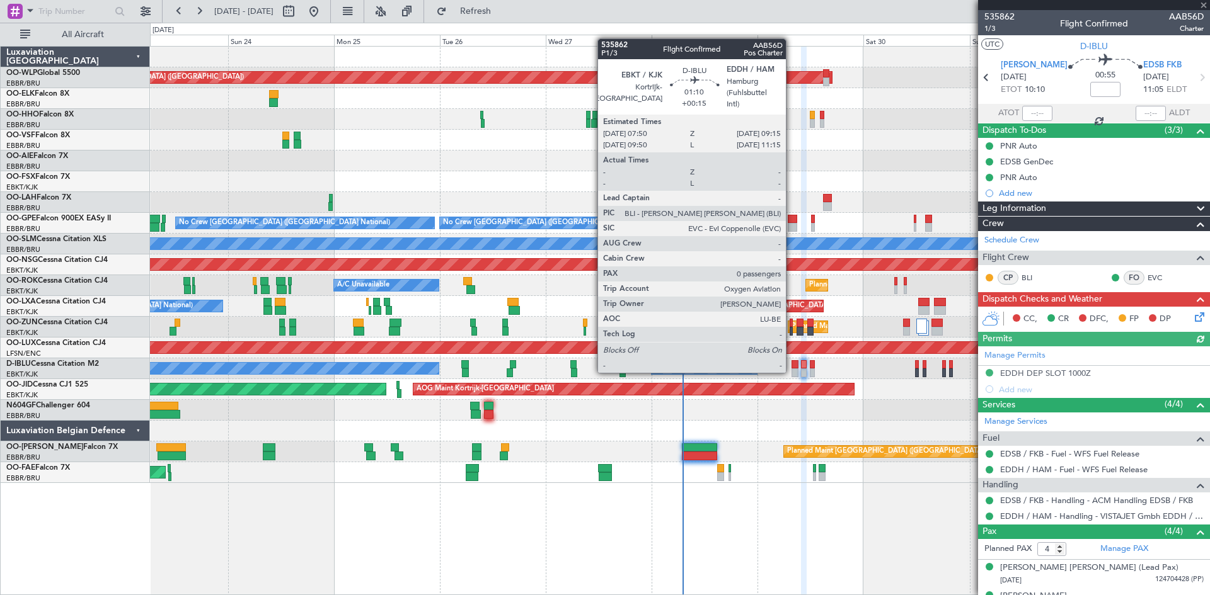
click at [791, 370] on div at bounding box center [794, 373] width 6 height 9
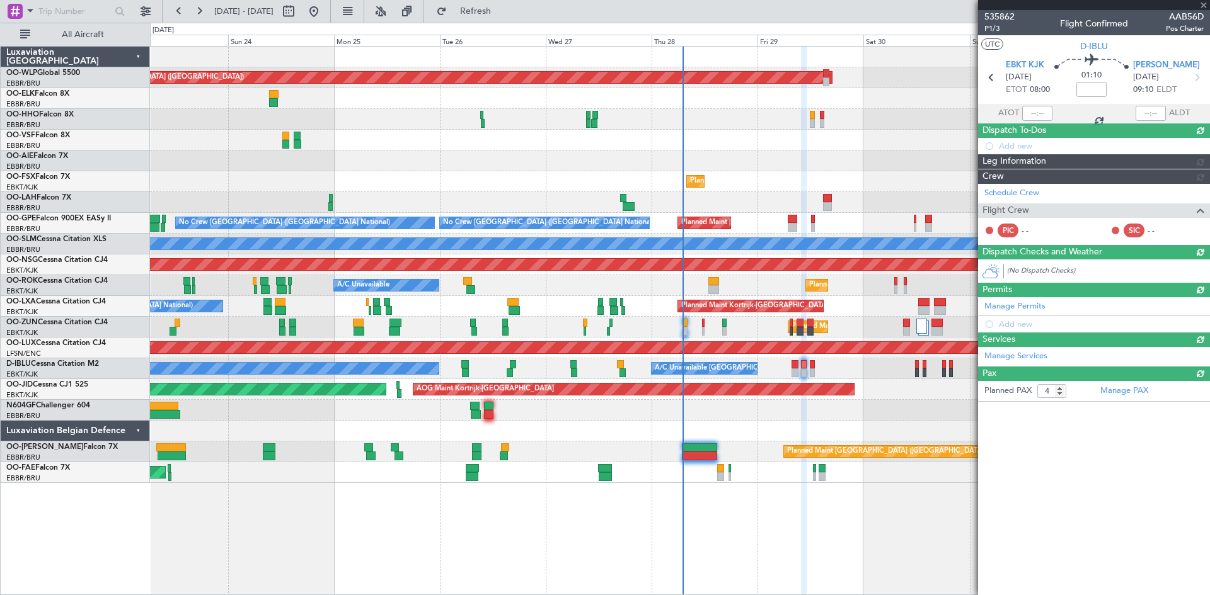
type input "+00:15"
type input "0"
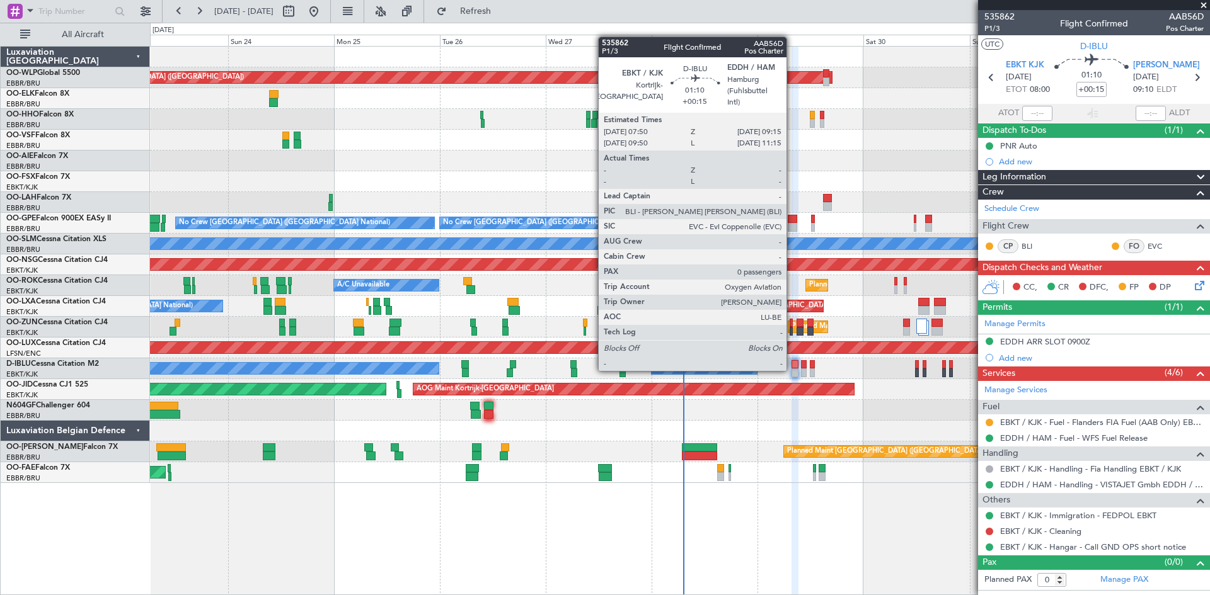
click at [792, 369] on div at bounding box center [794, 373] width 6 height 9
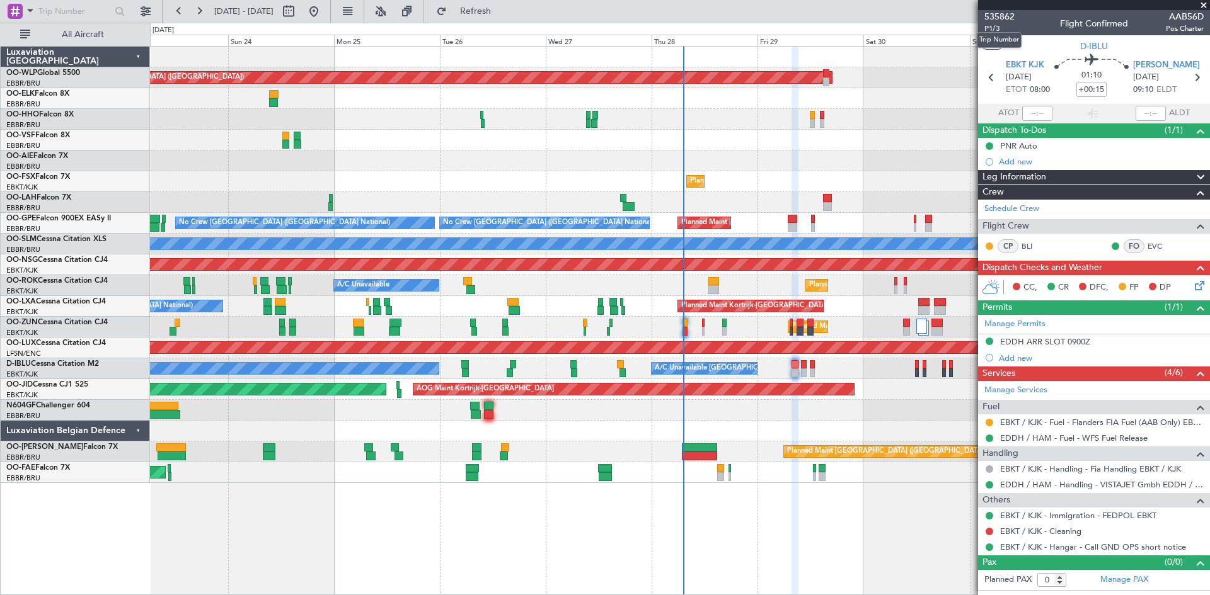
click at [993, 30] on mat-tooltip-component "Trip Number" at bounding box center [999, 39] width 62 height 33
click at [989, 30] on span "P1/3" at bounding box center [999, 28] width 30 height 11
click at [1194, 289] on icon at bounding box center [1197, 283] width 10 height 10
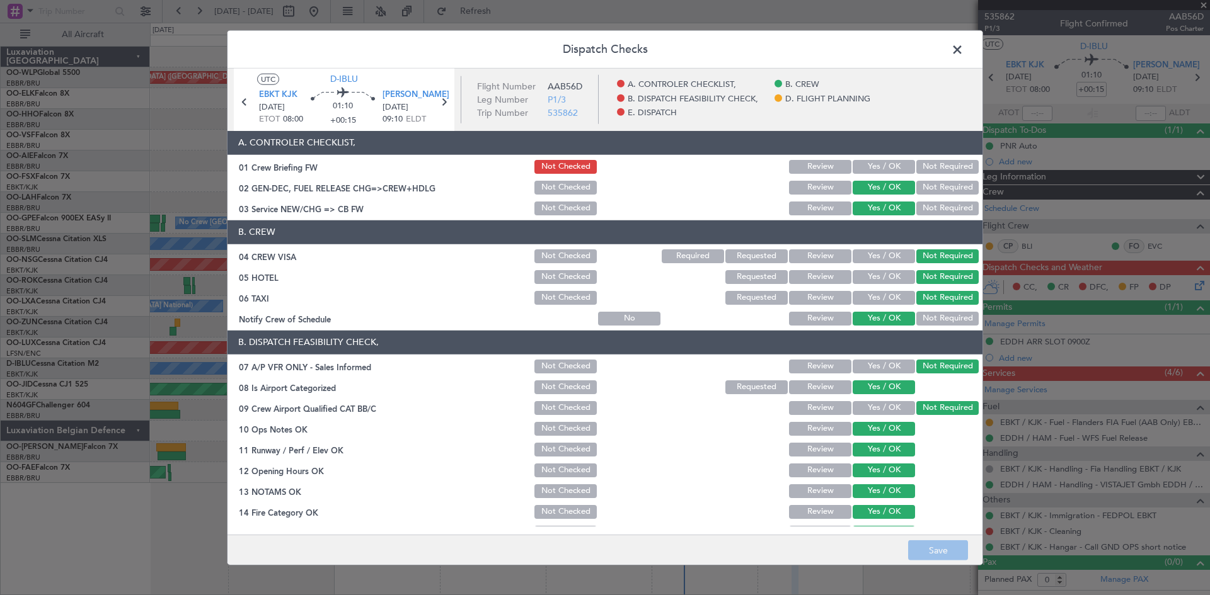
click at [881, 166] on button "Yes / OK" at bounding box center [883, 167] width 62 height 14
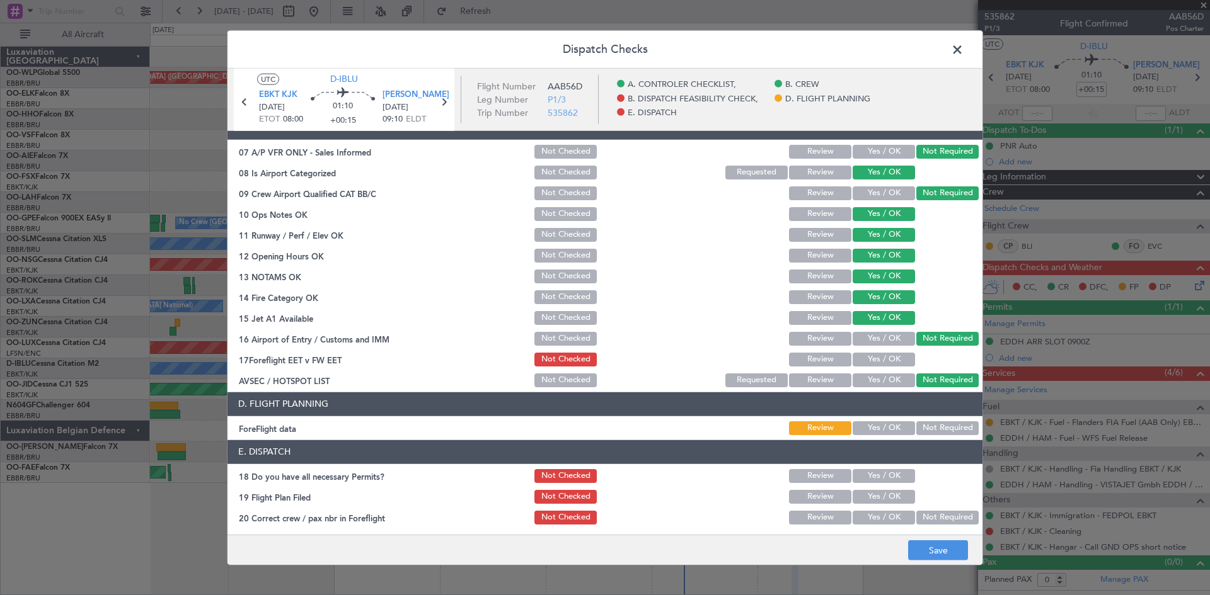
scroll to position [238, 0]
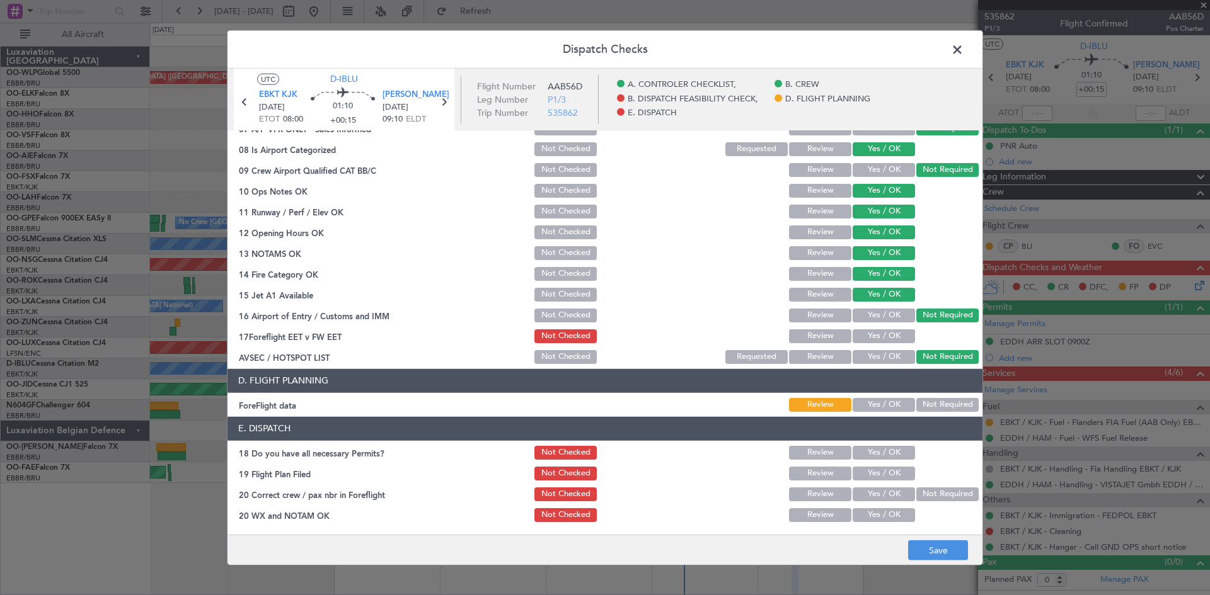
click at [870, 403] on button "Yes / OK" at bounding box center [883, 405] width 62 height 14
drag, startPoint x: 867, startPoint y: 457, endPoint x: 876, endPoint y: 482, distance: 26.5
click at [876, 478] on section "E. DISPATCH 18 Do you have all necessary Permits? Not Checked Review Yes / OK 1…" at bounding box center [604, 470] width 755 height 107
click at [869, 462] on section "E. DISPATCH 18 Do you have all necessary Permits? Not Checked Review Yes / OK 1…" at bounding box center [604, 470] width 755 height 107
click at [872, 455] on button "Yes / OK" at bounding box center [883, 453] width 62 height 14
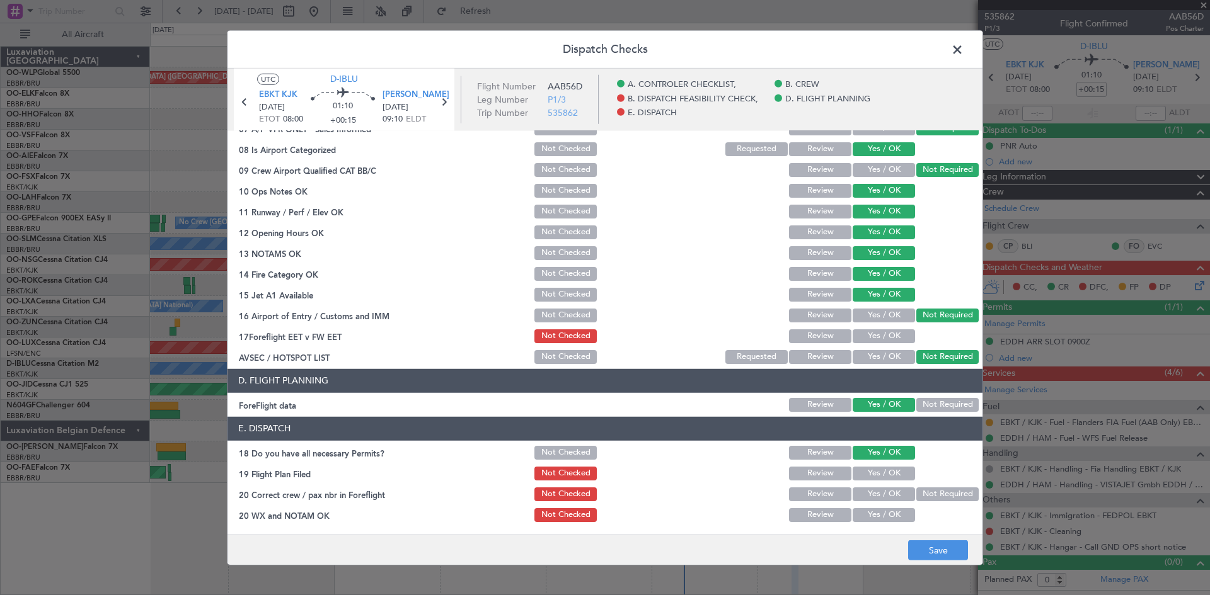
click at [874, 471] on button "Yes / OK" at bounding box center [883, 474] width 62 height 14
click at [870, 493] on button "Yes / OK" at bounding box center [883, 495] width 62 height 14
click at [868, 505] on section "E. DISPATCH 18 Do you have all necessary Permits? Not Checked Review Yes / OK 1…" at bounding box center [604, 470] width 755 height 107
click at [868, 510] on button "Yes / OK" at bounding box center [883, 515] width 62 height 14
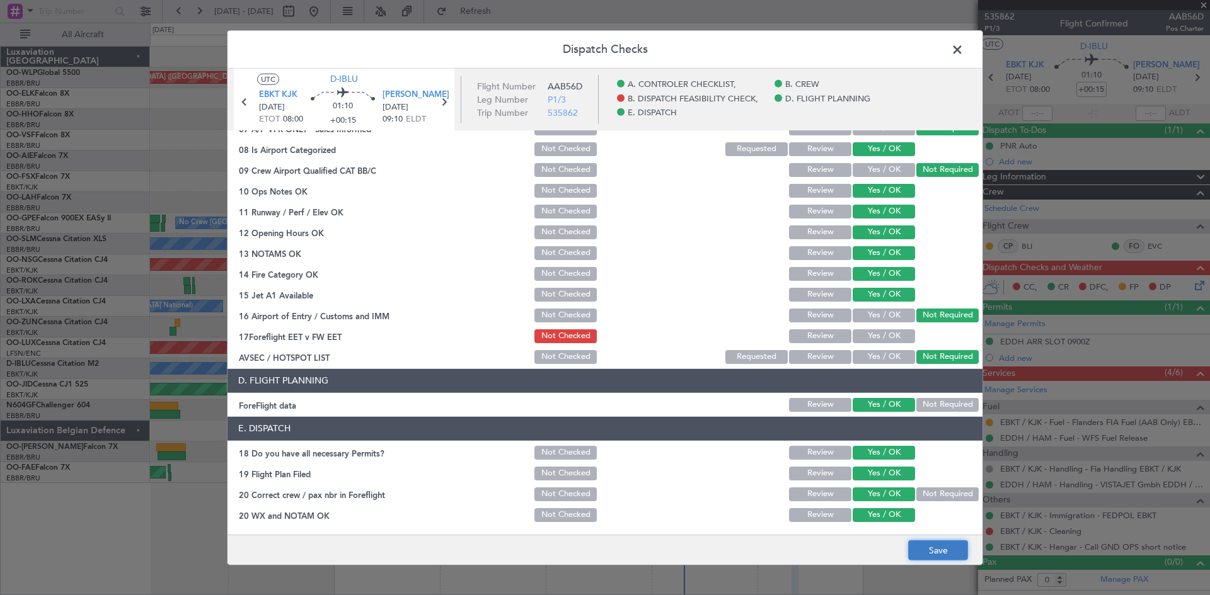
click at [932, 549] on button "Save" at bounding box center [938, 550] width 60 height 20
drag, startPoint x: 959, startPoint y: 48, endPoint x: 1031, endPoint y: 49, distance: 71.2
click at [963, 49] on span at bounding box center [963, 52] width 0 height 25
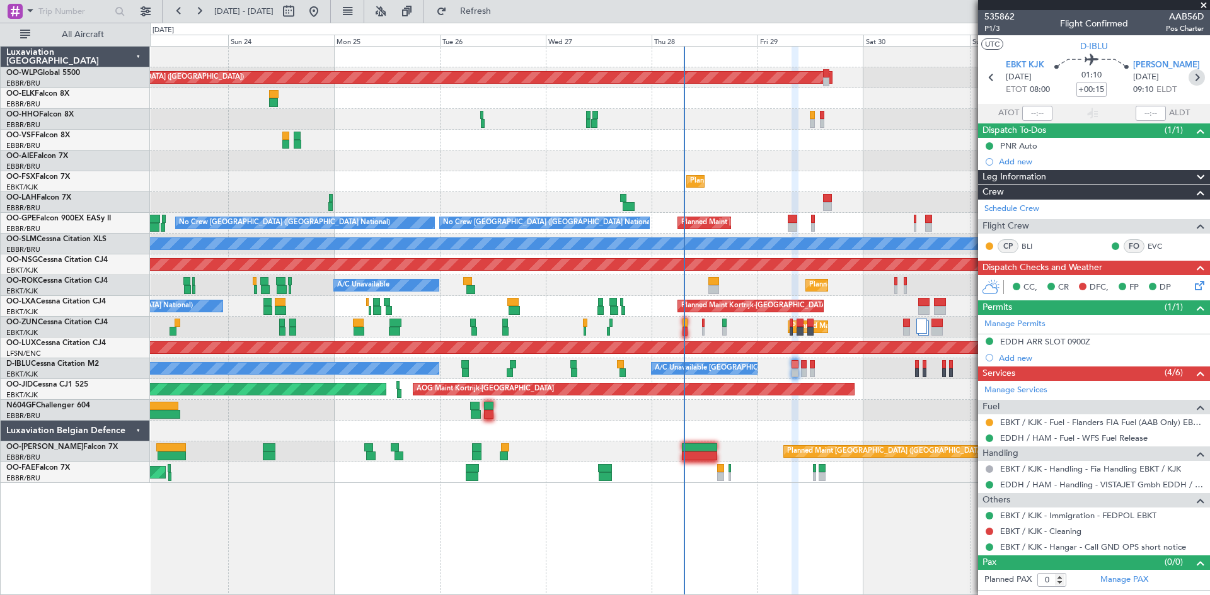
click at [1189, 83] on icon at bounding box center [1196, 77] width 16 height 16
type input "4"
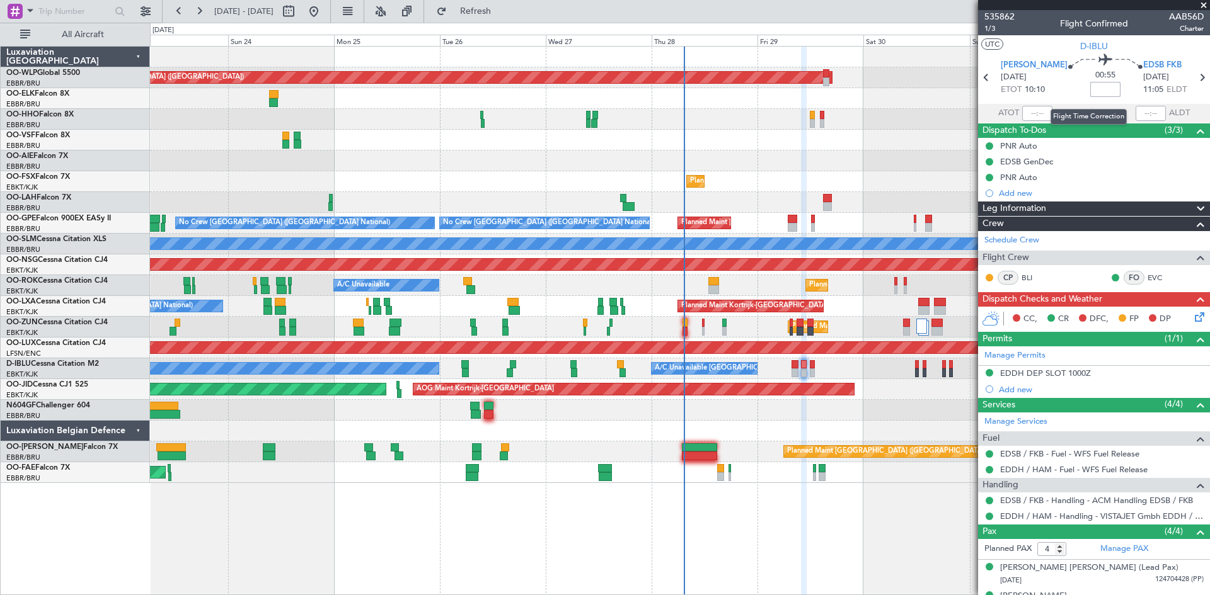
click at [1090, 92] on input at bounding box center [1105, 89] width 30 height 15
type input "+00:10"
click at [1192, 319] on icon at bounding box center [1197, 315] width 10 height 10
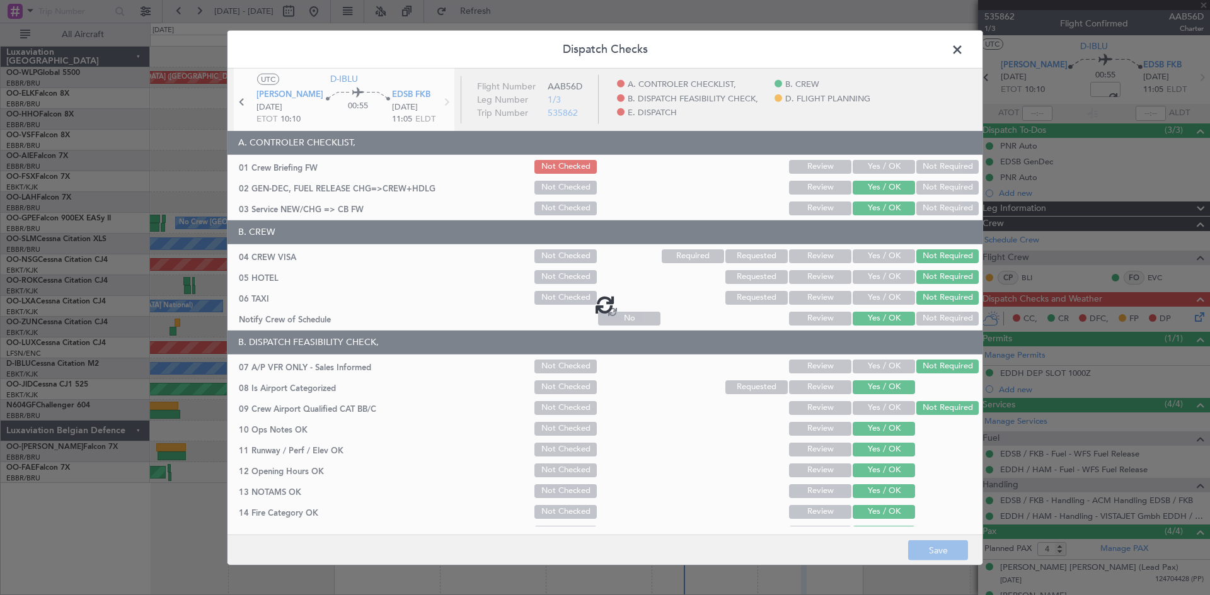
type input "+00:10"
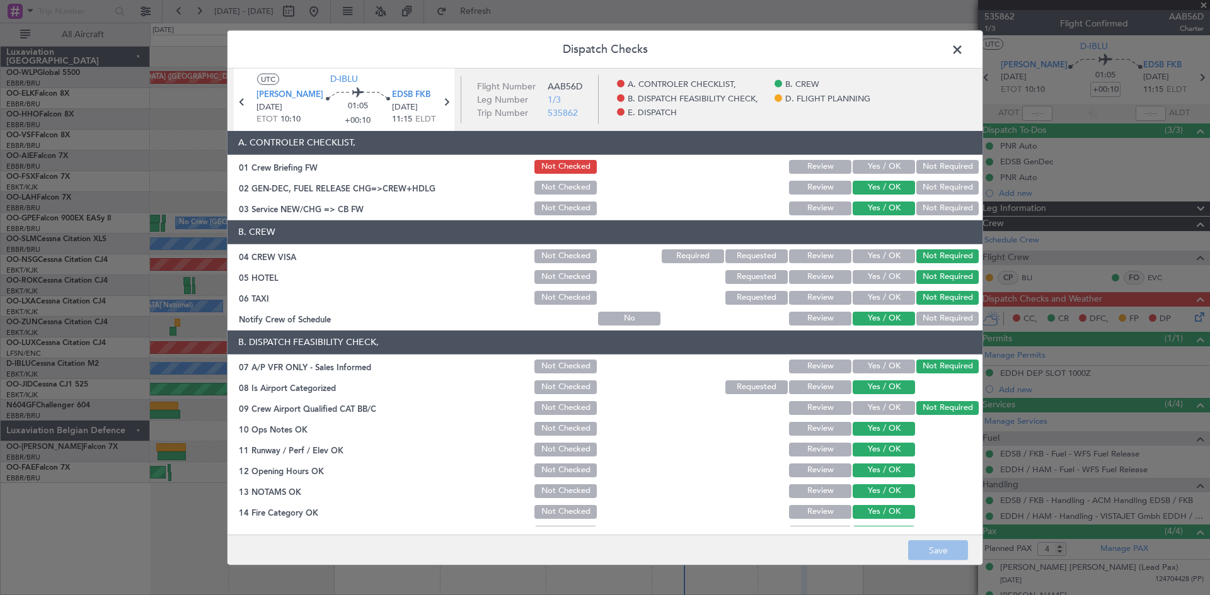
click at [874, 171] on button "Yes / OK" at bounding box center [883, 167] width 62 height 14
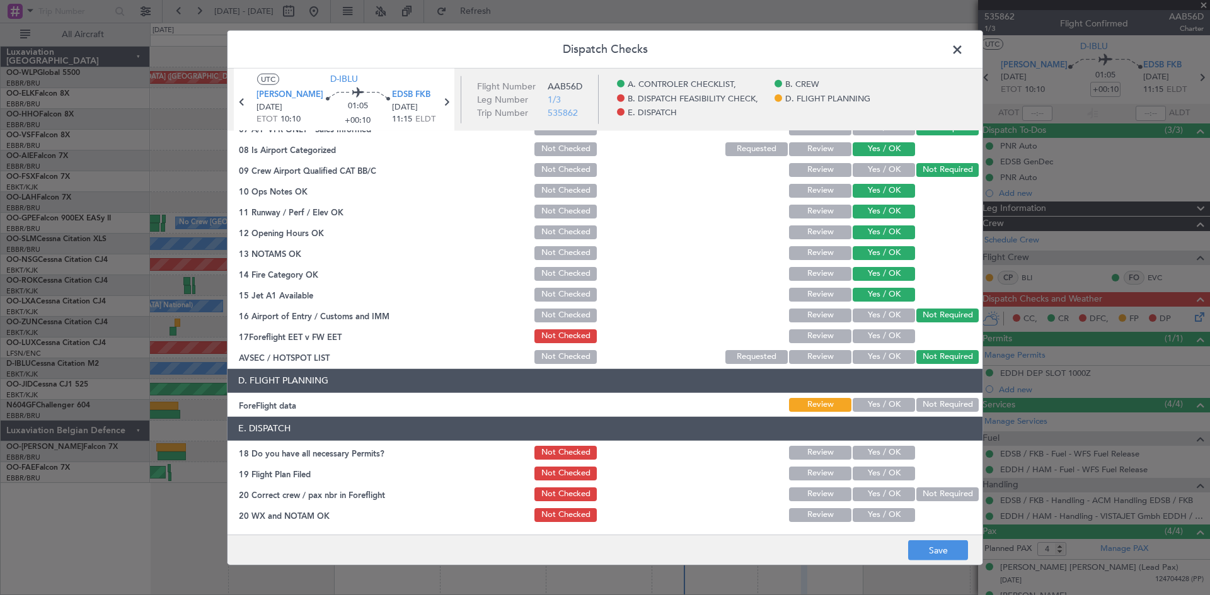
click at [883, 337] on button "Yes / OK" at bounding box center [883, 336] width 62 height 14
click at [868, 457] on button "Yes / OK" at bounding box center [883, 453] width 62 height 14
click at [868, 472] on button "Yes / OK" at bounding box center [883, 474] width 62 height 14
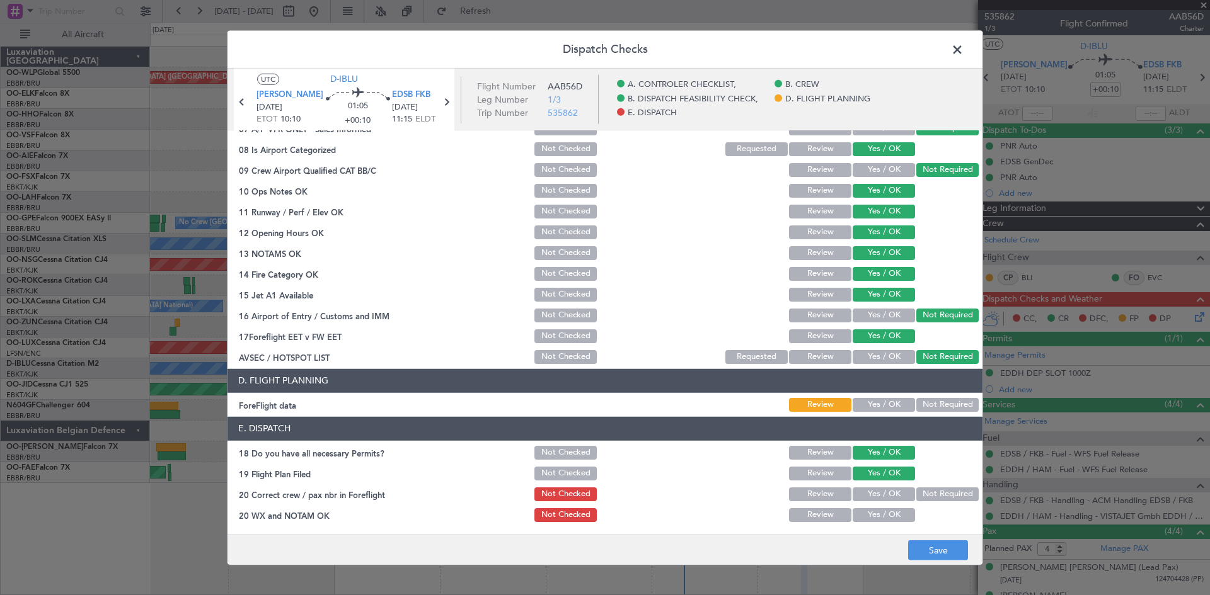
click at [867, 493] on button "Yes / OK" at bounding box center [883, 495] width 62 height 14
click at [871, 513] on button "Yes / OK" at bounding box center [883, 515] width 62 height 14
click at [924, 550] on button "Save" at bounding box center [938, 550] width 60 height 20
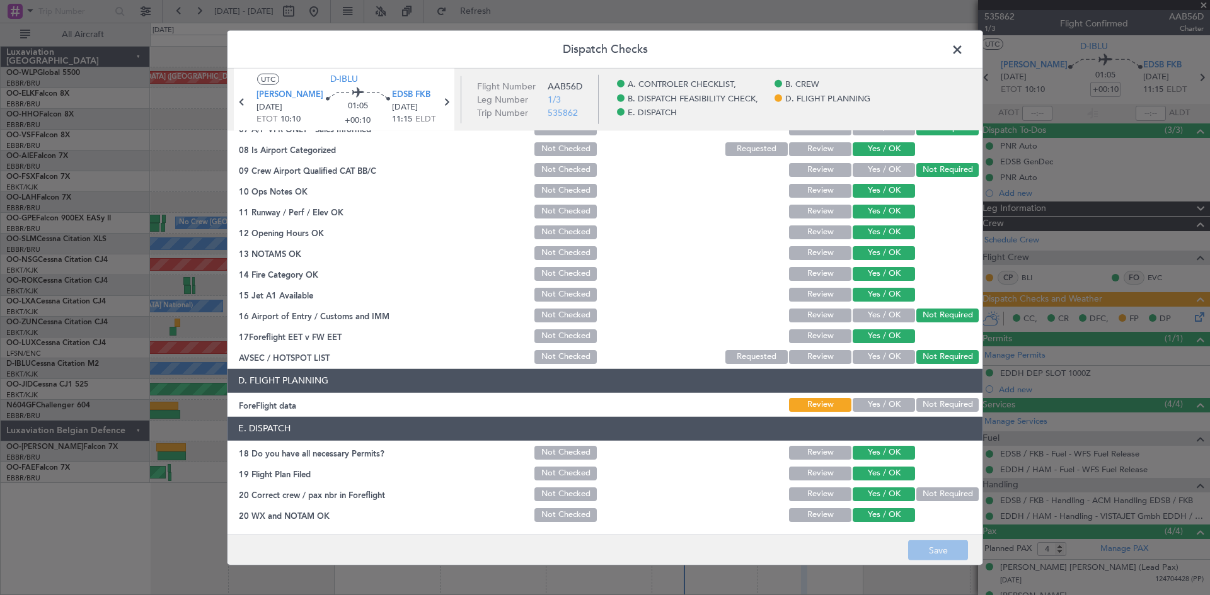
click at [963, 51] on span at bounding box center [963, 52] width 0 height 25
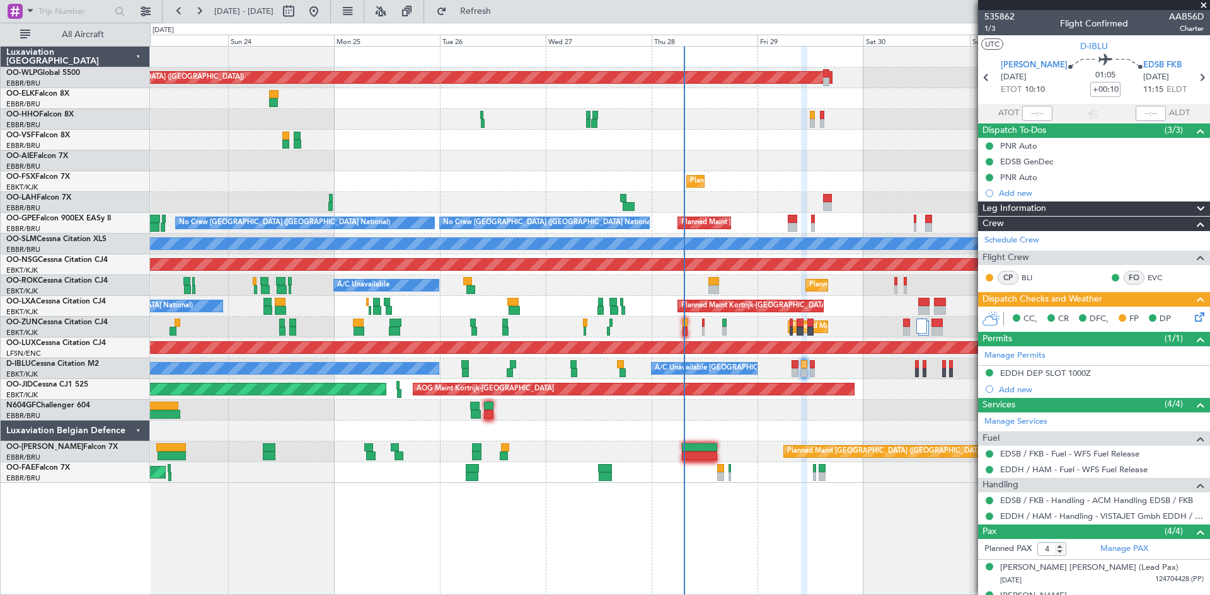
click at [1179, 79] on div "EDSB FKB [DATE] 11:15 ELDT" at bounding box center [1168, 77] width 50 height 37
click at [1193, 77] on icon at bounding box center [1201, 77] width 16 height 16
type input "0"
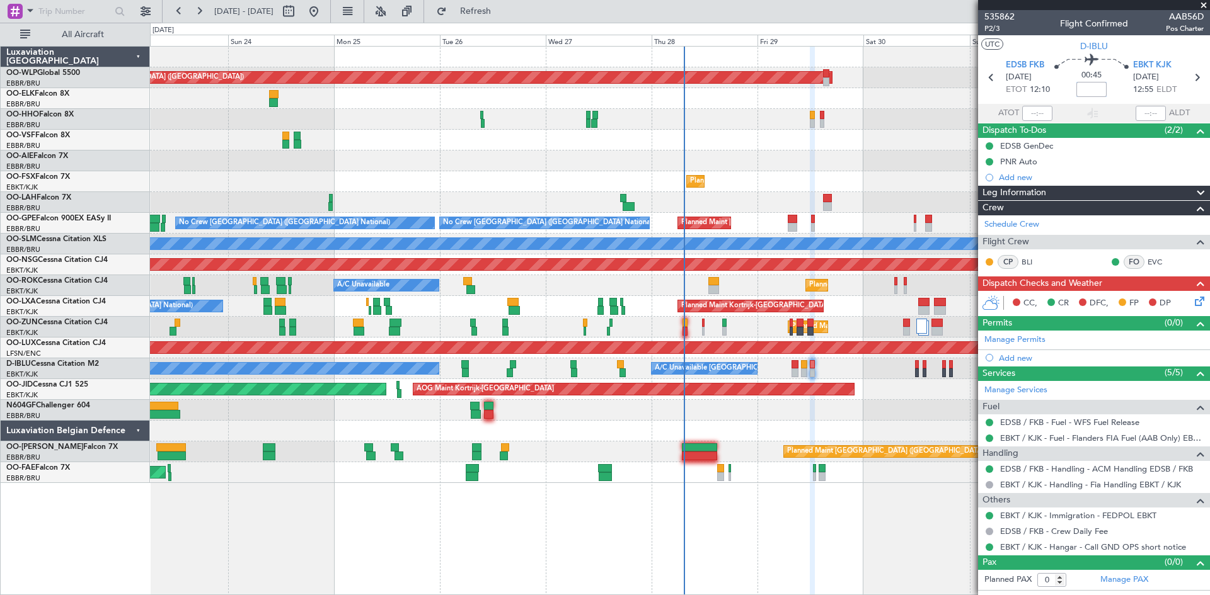
click at [1083, 89] on input at bounding box center [1091, 89] width 30 height 15
click at [1196, 303] on icon at bounding box center [1197, 299] width 10 height 10
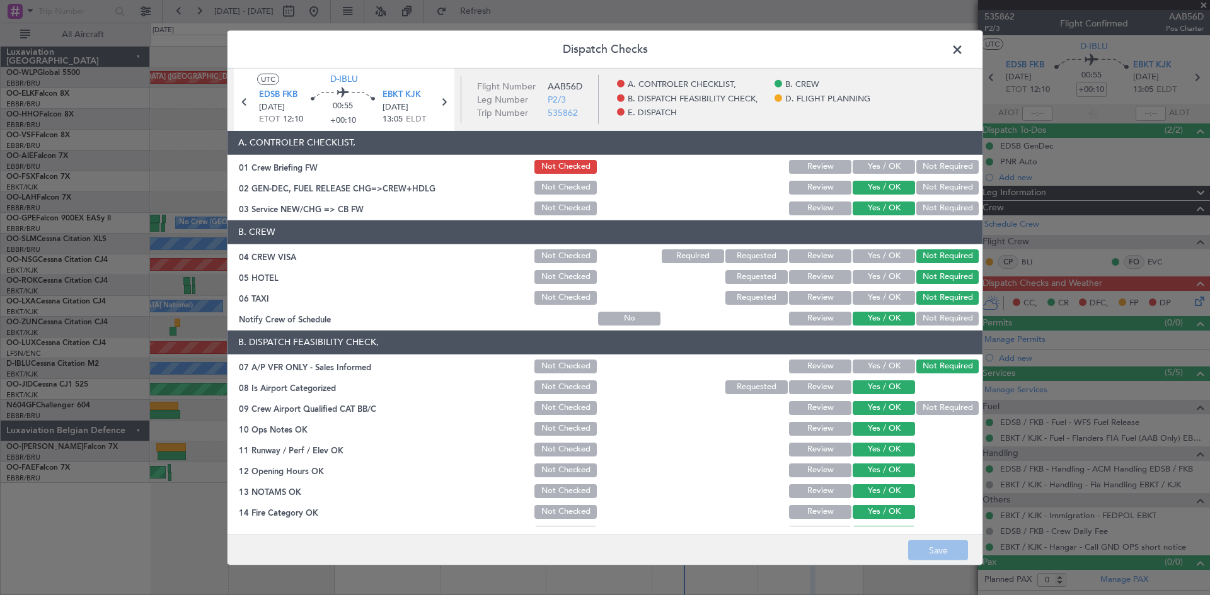
click at [879, 172] on button "Yes / OK" at bounding box center [883, 167] width 62 height 14
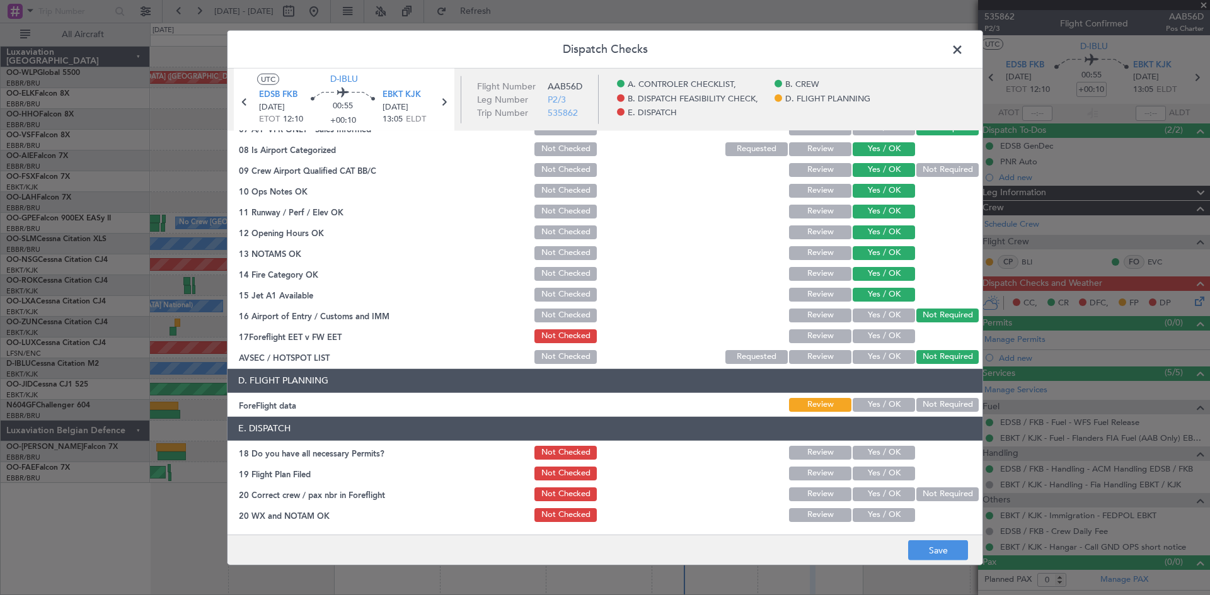
click at [878, 398] on button "Yes / OK" at bounding box center [883, 405] width 62 height 14
click at [878, 452] on button "Yes / OK" at bounding box center [883, 453] width 62 height 14
click at [878, 469] on button "Yes / OK" at bounding box center [883, 474] width 62 height 14
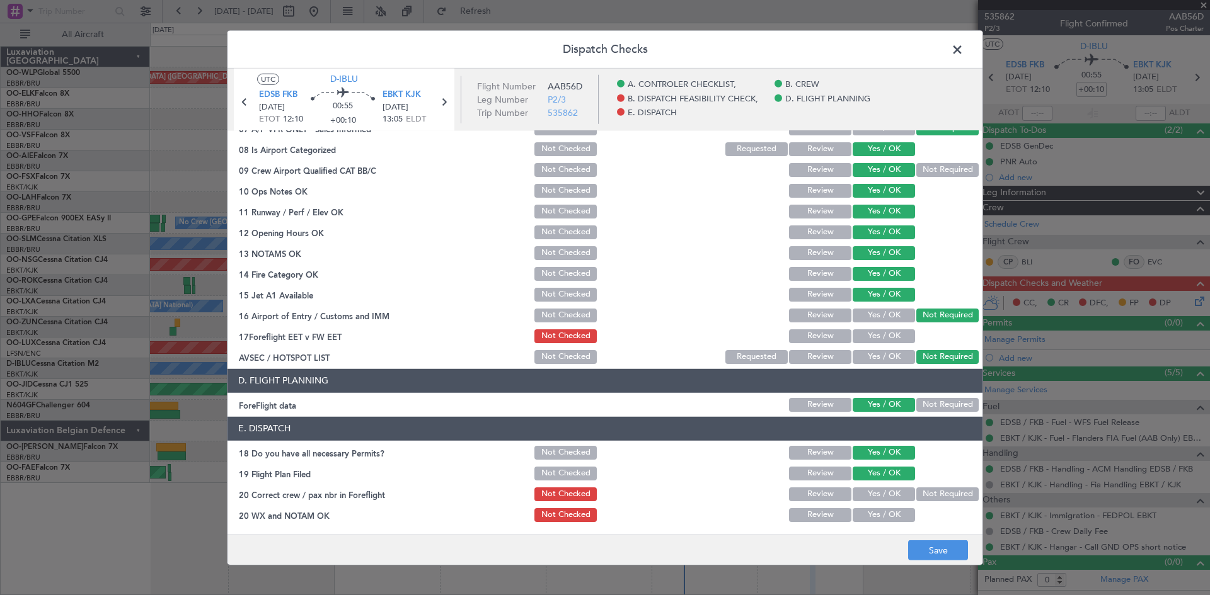
drag, startPoint x: 876, startPoint y: 488, endPoint x: 873, endPoint y: 503, distance: 15.4
click at [875, 493] on button "Yes / OK" at bounding box center [883, 495] width 62 height 14
click at [870, 512] on button "Yes / OK" at bounding box center [883, 515] width 62 height 14
click at [852, 329] on button "Yes / OK" at bounding box center [883, 336] width 62 height 14
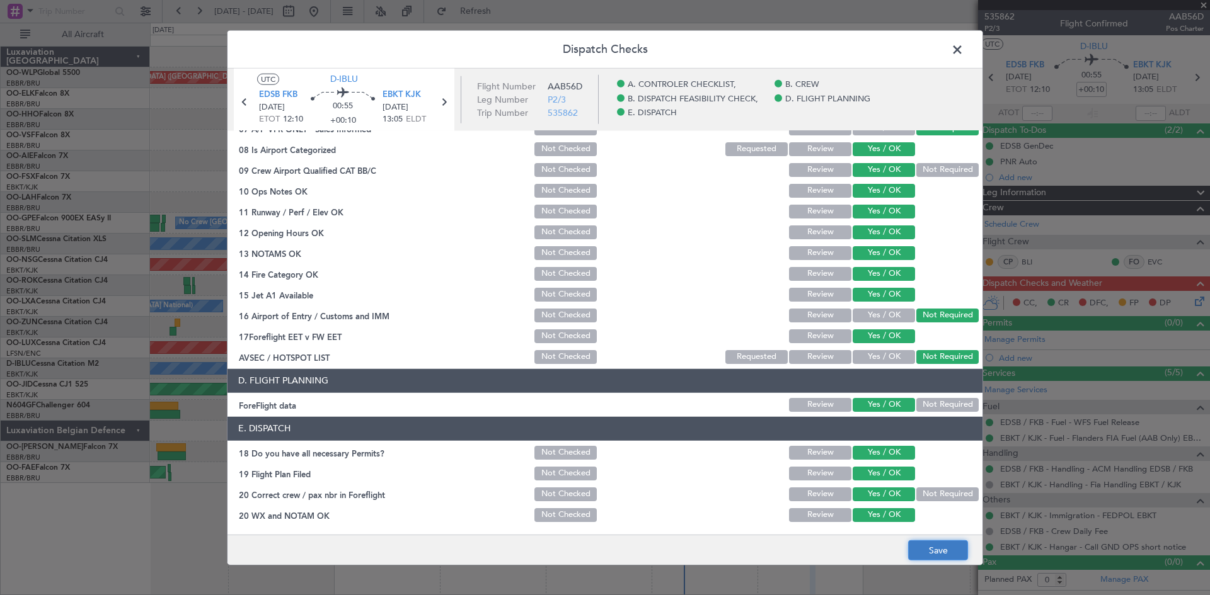
click at [949, 551] on button "Save" at bounding box center [938, 550] width 60 height 20
click at [963, 48] on span at bounding box center [963, 52] width 0 height 25
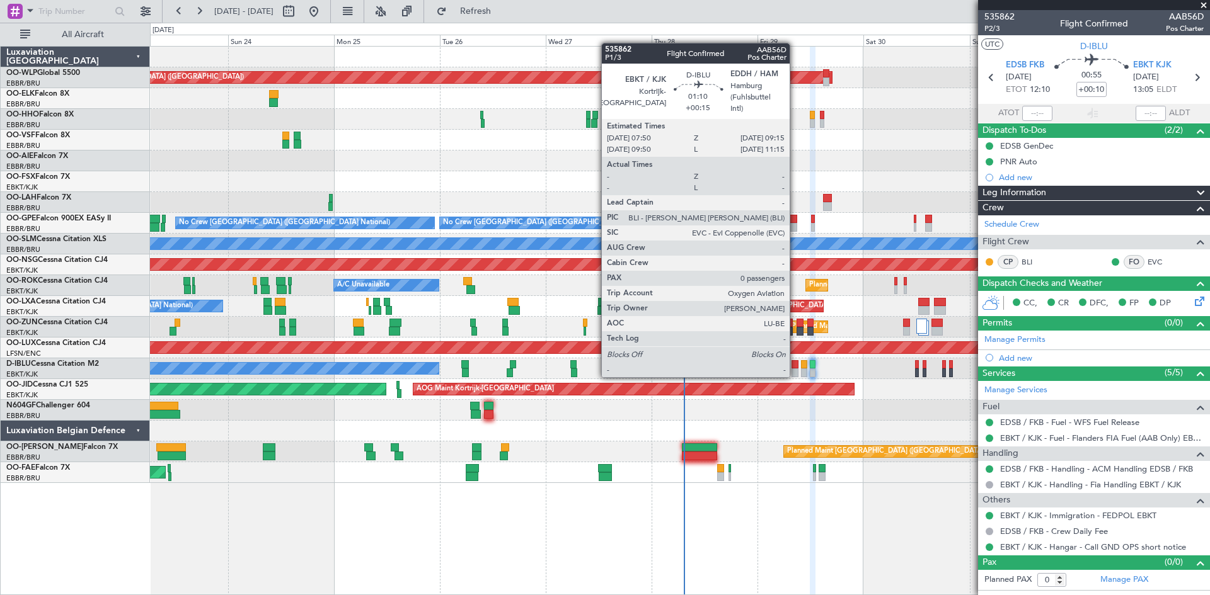
click at [795, 375] on div at bounding box center [794, 373] width 6 height 9
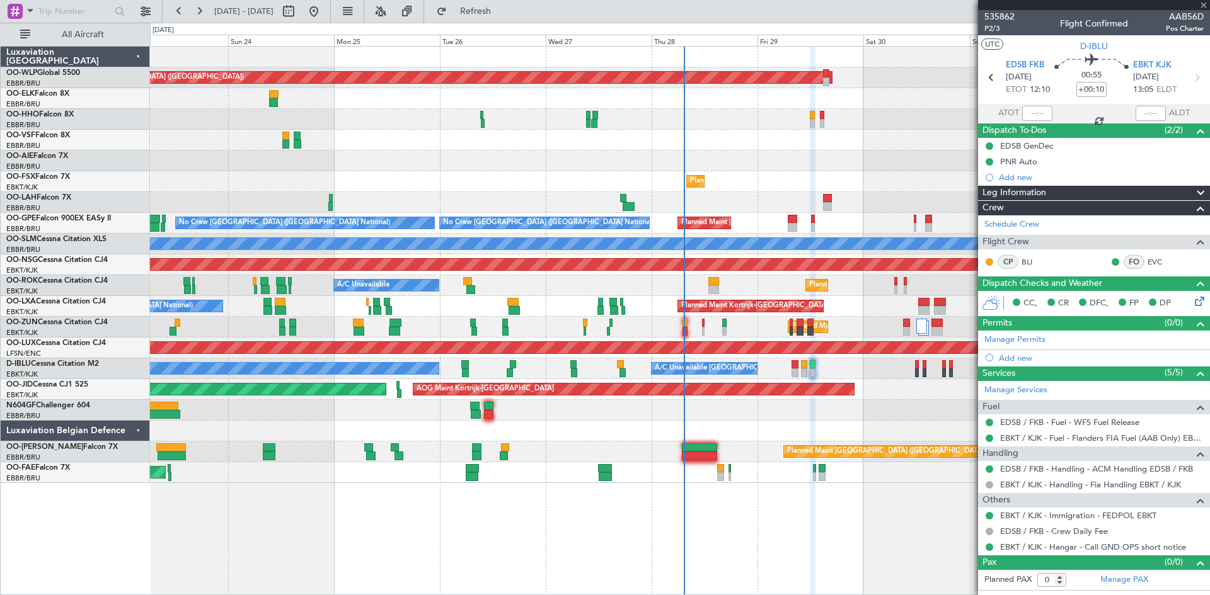
type input "+00:15"
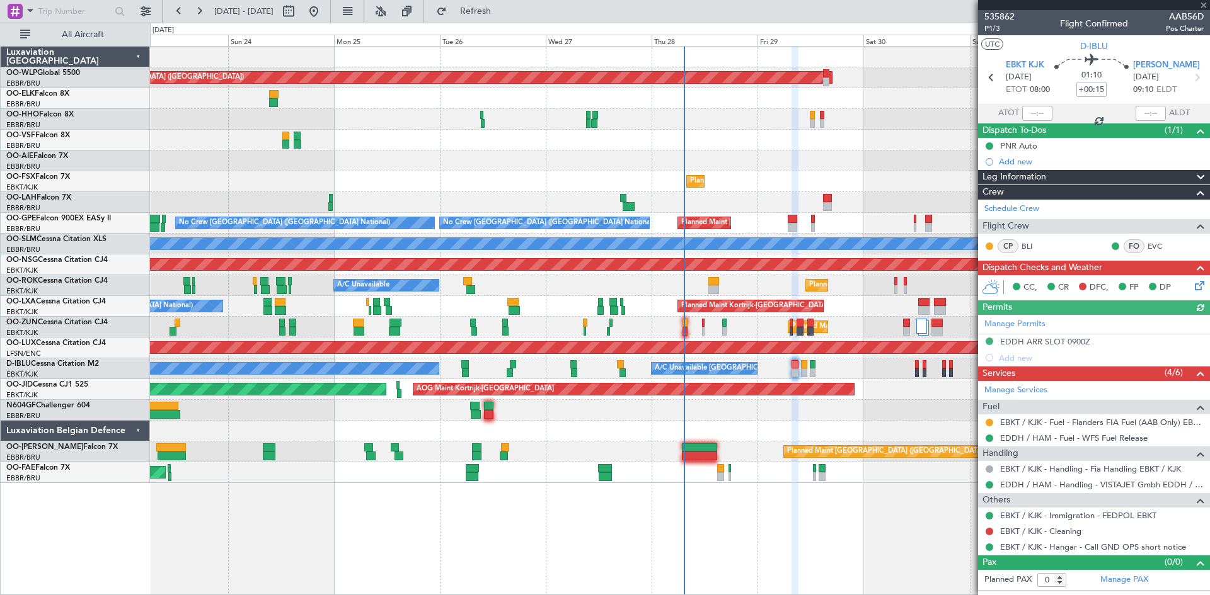
click at [1197, 289] on icon at bounding box center [1197, 283] width 10 height 10
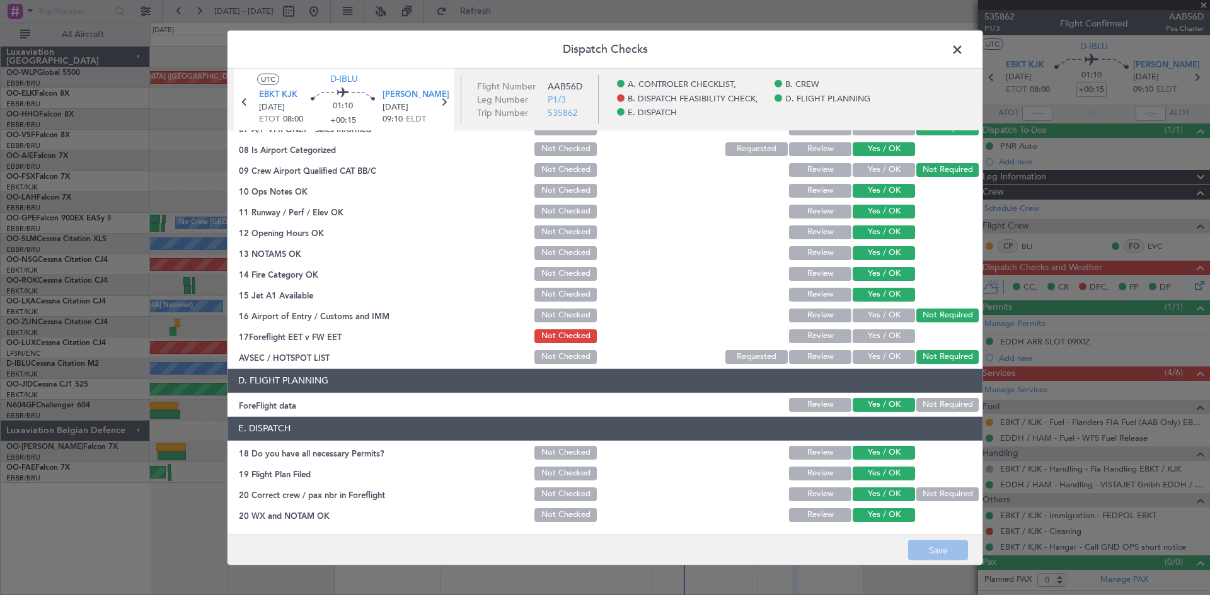
click at [883, 335] on button "Yes / OK" at bounding box center [883, 336] width 62 height 14
click at [932, 552] on button "Save" at bounding box center [938, 550] width 60 height 20
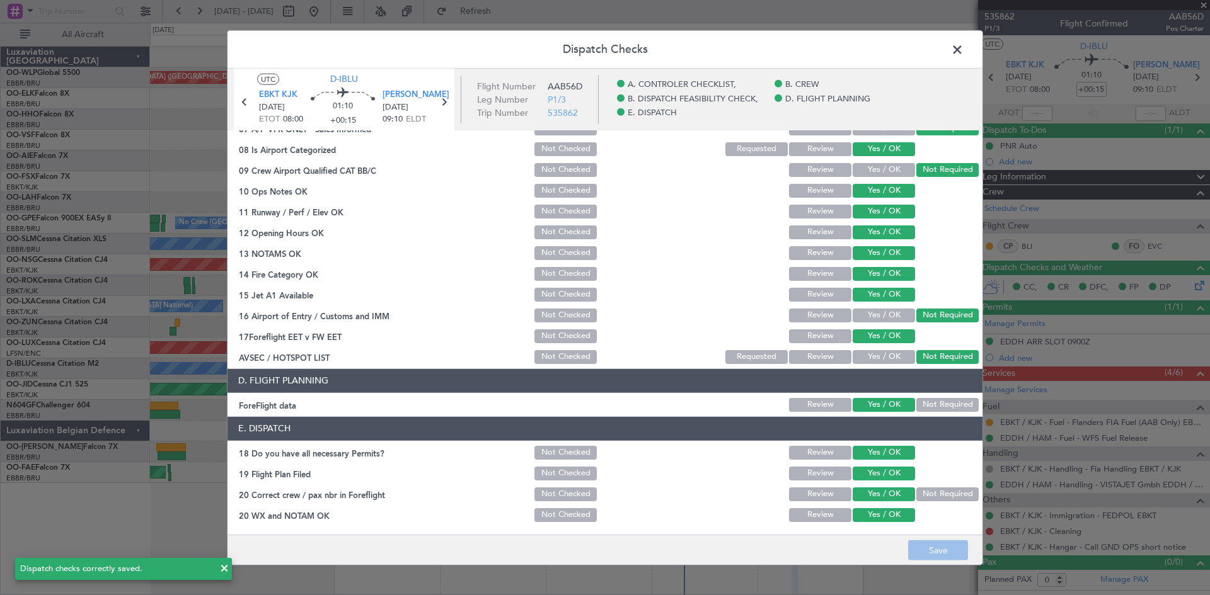
click at [963, 47] on span at bounding box center [963, 52] width 0 height 25
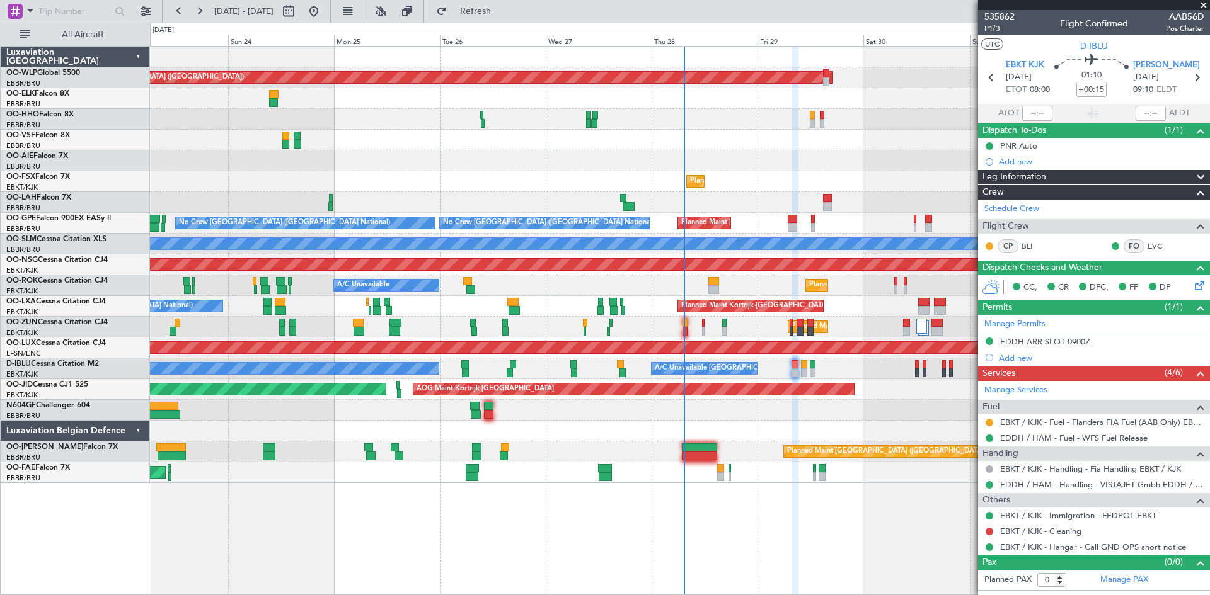
click at [1204, 3] on span at bounding box center [1203, 5] width 13 height 11
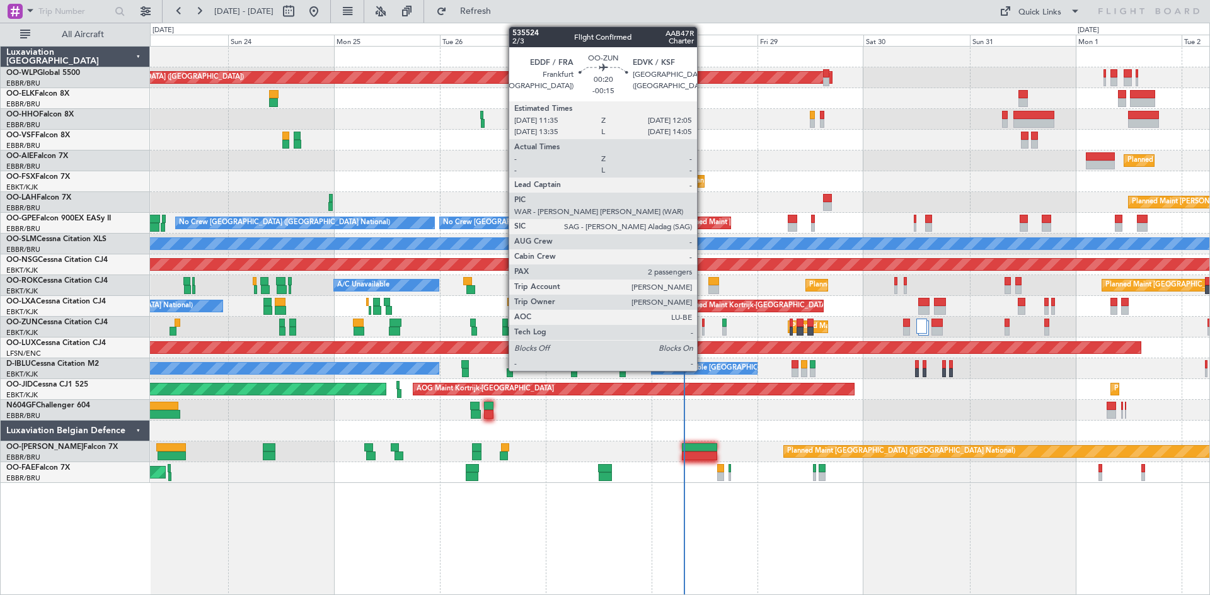
click at [704, 326] on div at bounding box center [703, 323] width 3 height 9
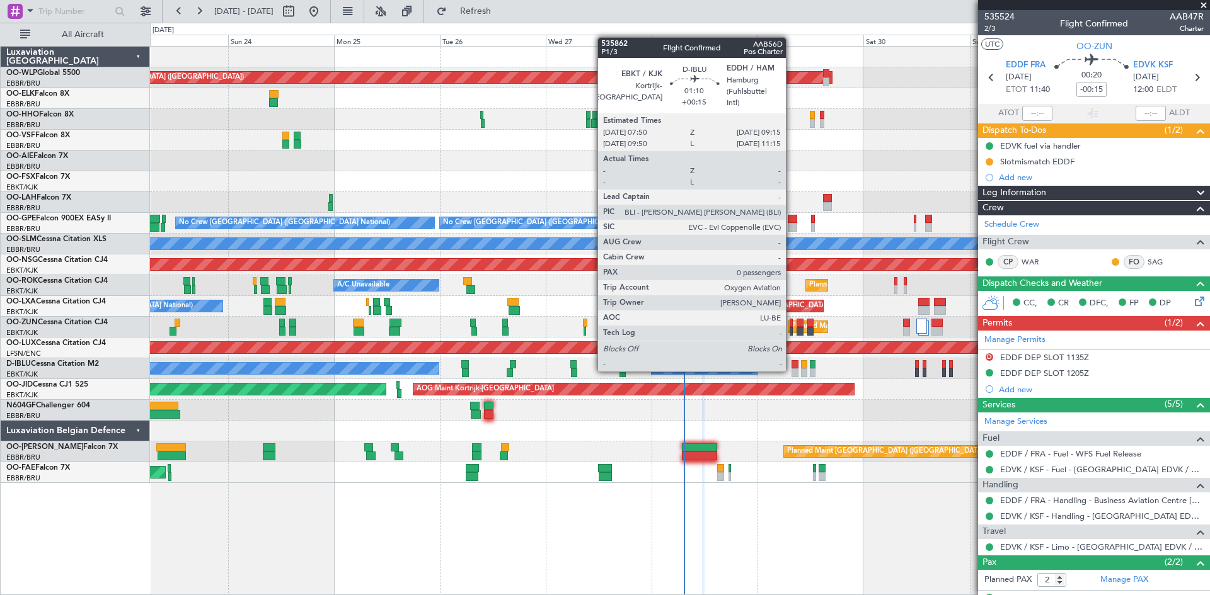
click at [791, 369] on div at bounding box center [794, 373] width 6 height 9
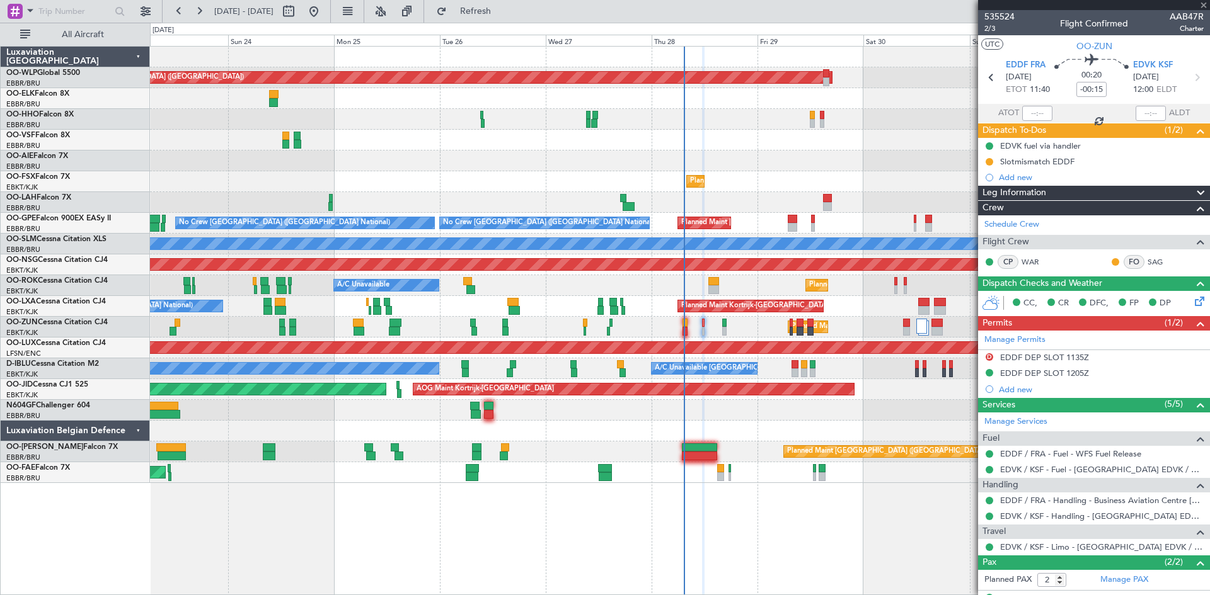
type input "+00:15"
type input "0"
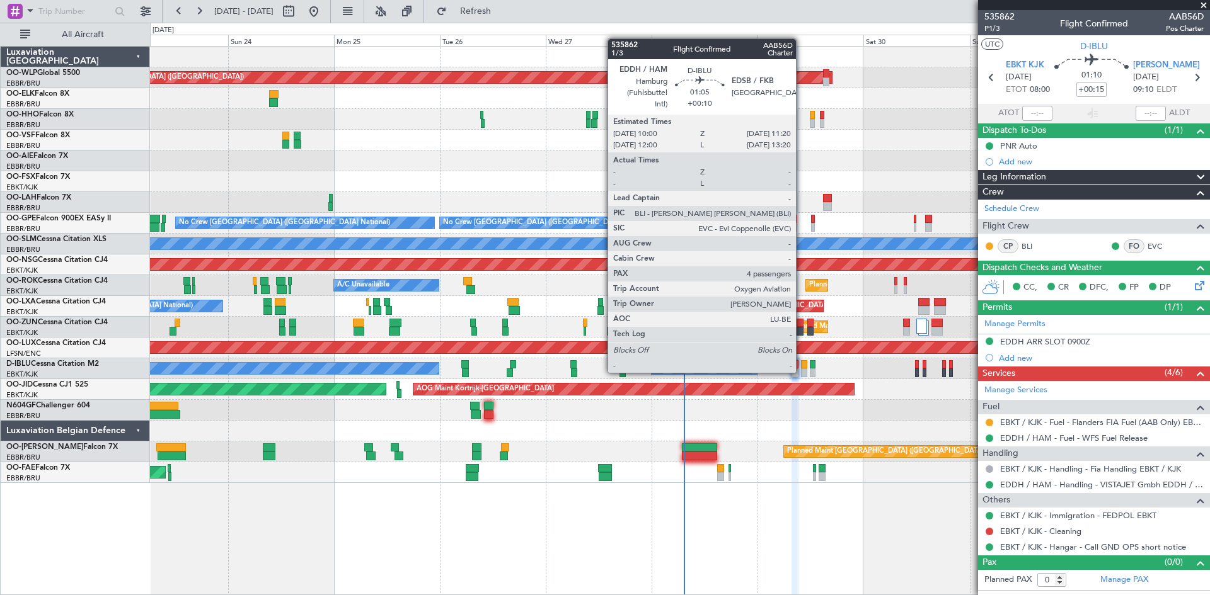
click at [801, 372] on div at bounding box center [804, 373] width 6 height 9
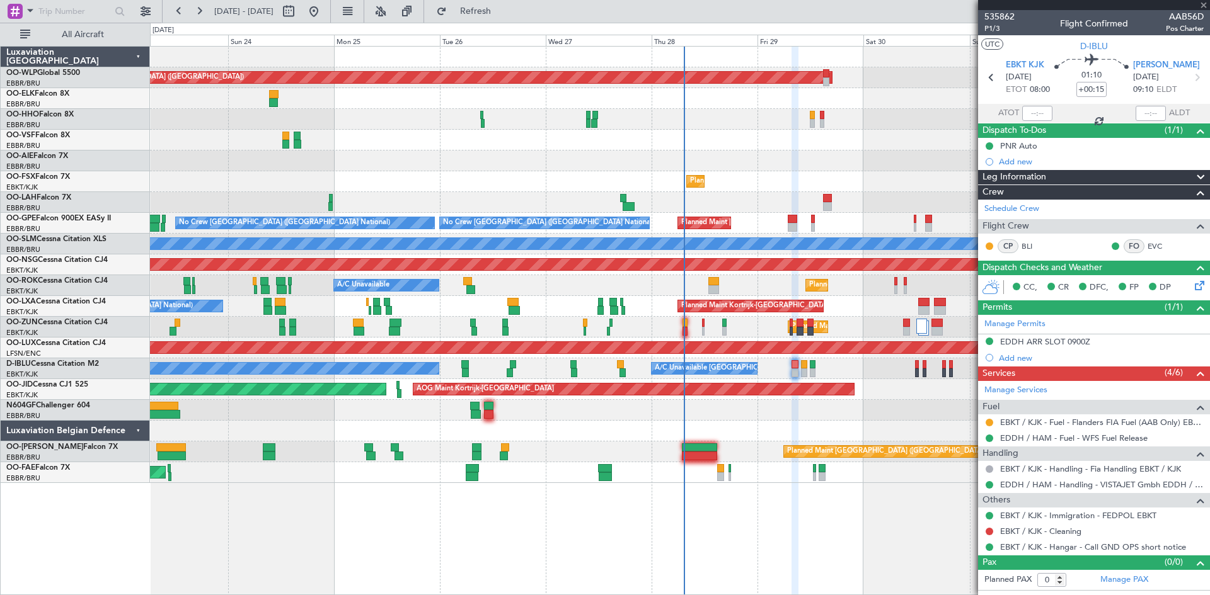
type input "+00:10"
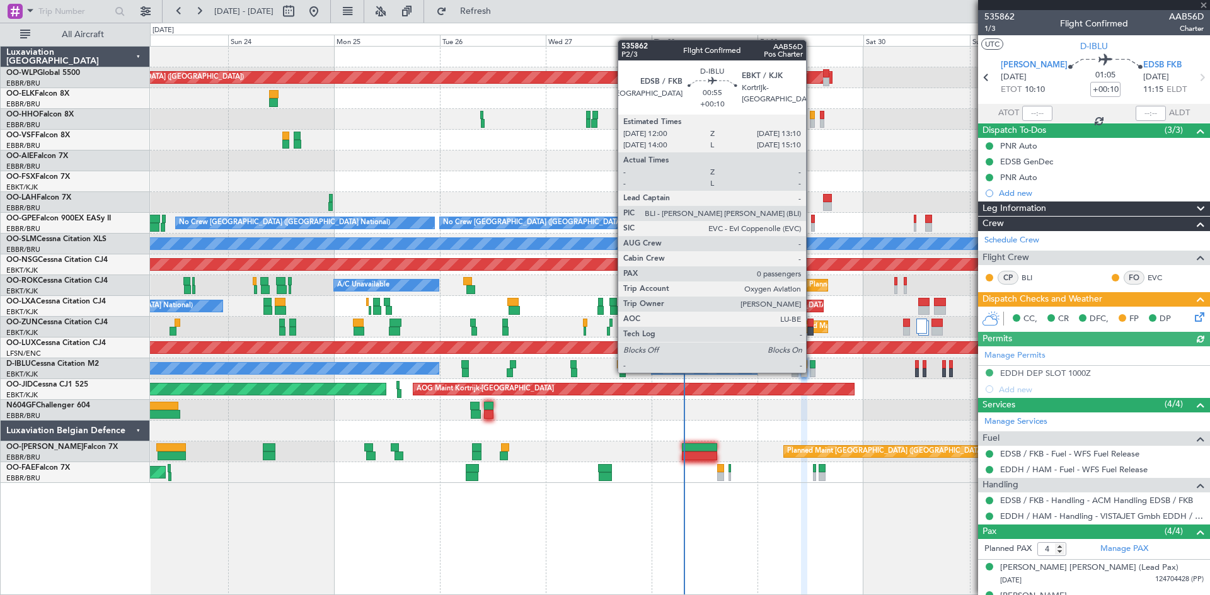
click at [811, 372] on div at bounding box center [812, 373] width 6 height 9
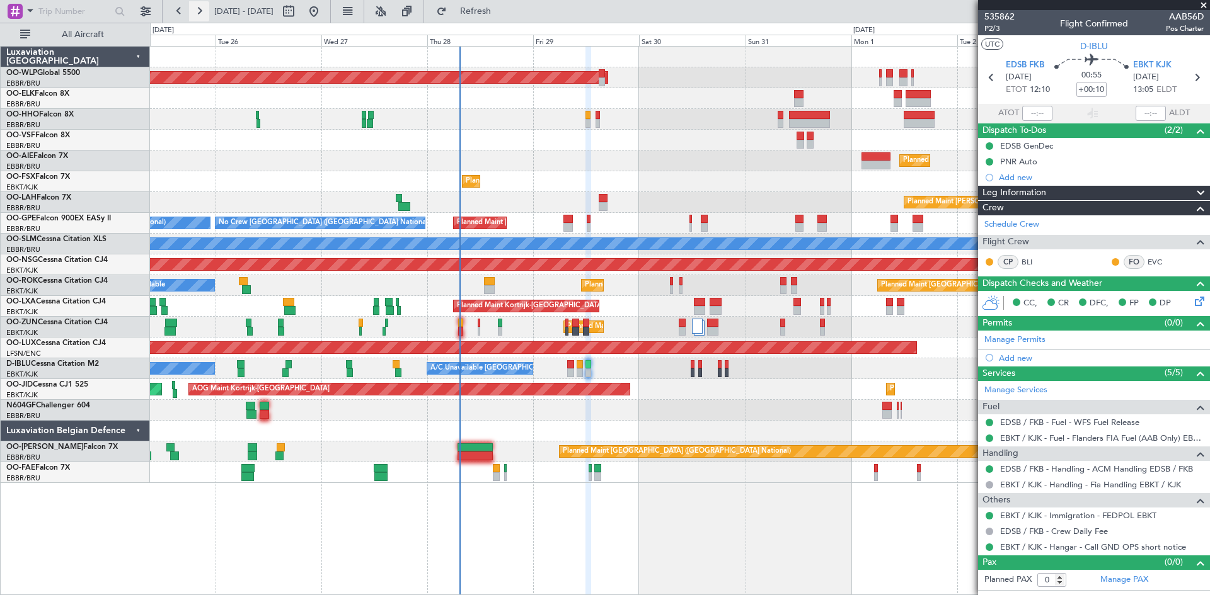
click at [208, 18] on button at bounding box center [199, 11] width 20 height 20
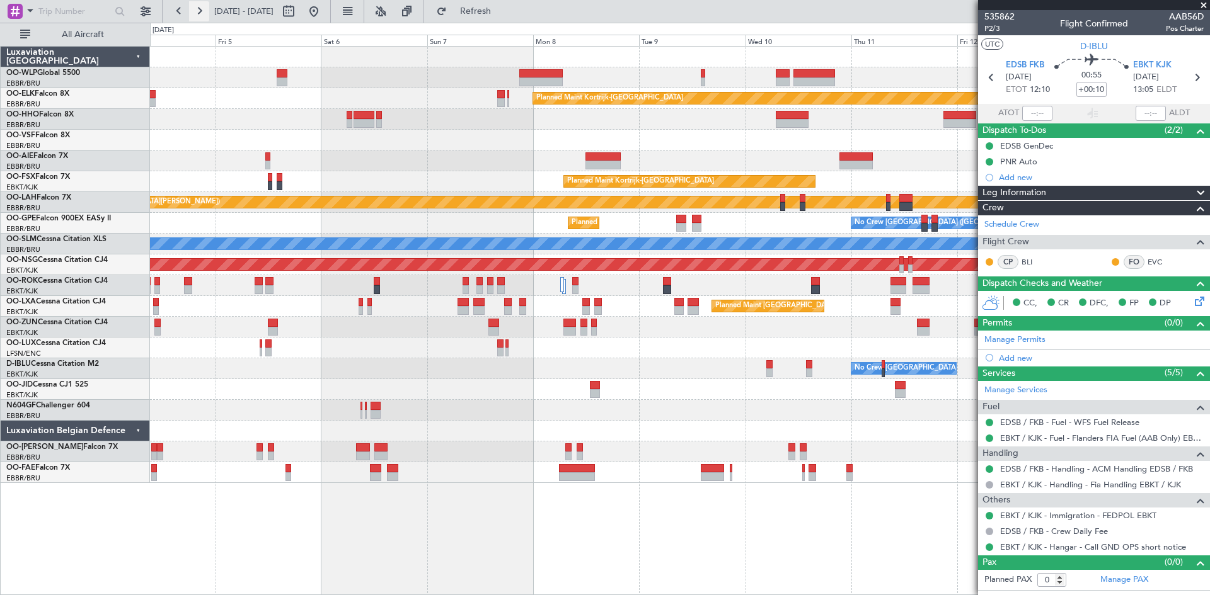
click at [207, 18] on button at bounding box center [199, 11] width 20 height 20
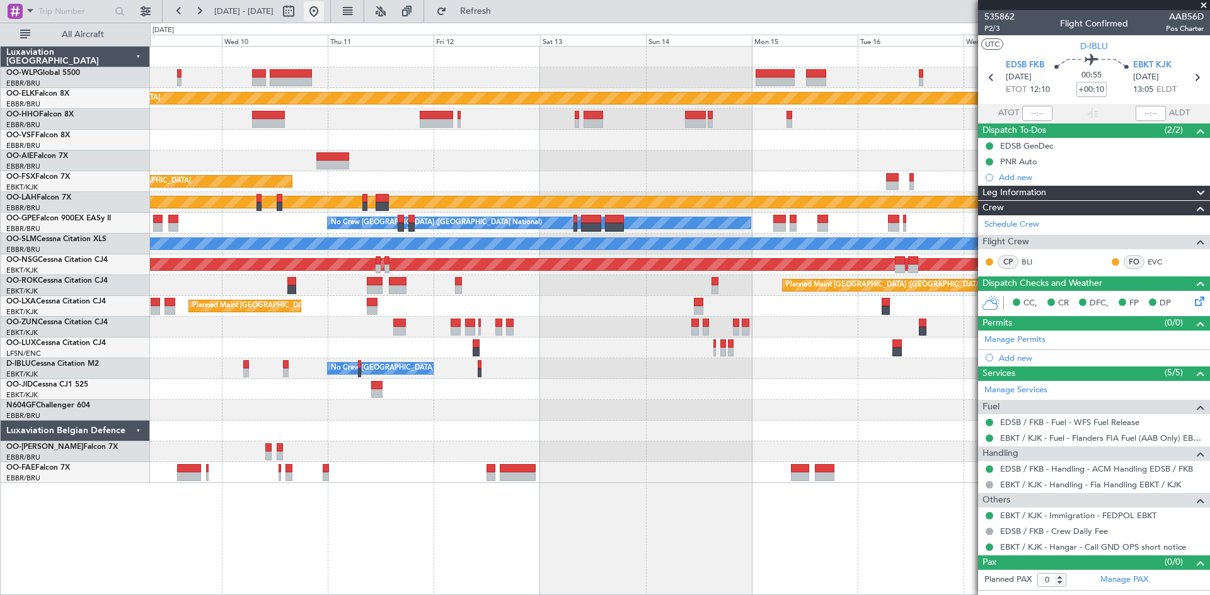
click at [324, 11] on button at bounding box center [314, 11] width 20 height 20
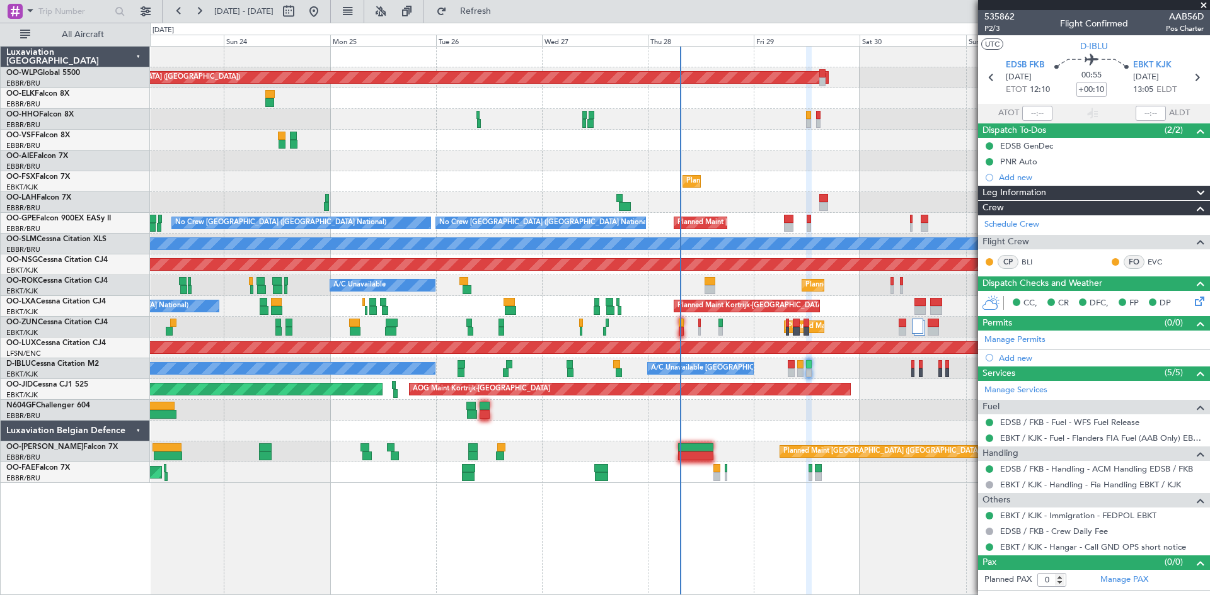
click at [796, 374] on div "No Crew Kortrijk-Wevelgem A/C Unavailable Kortrijk-Wevelgem No Crew Brussels (B…" at bounding box center [679, 368] width 1059 height 21
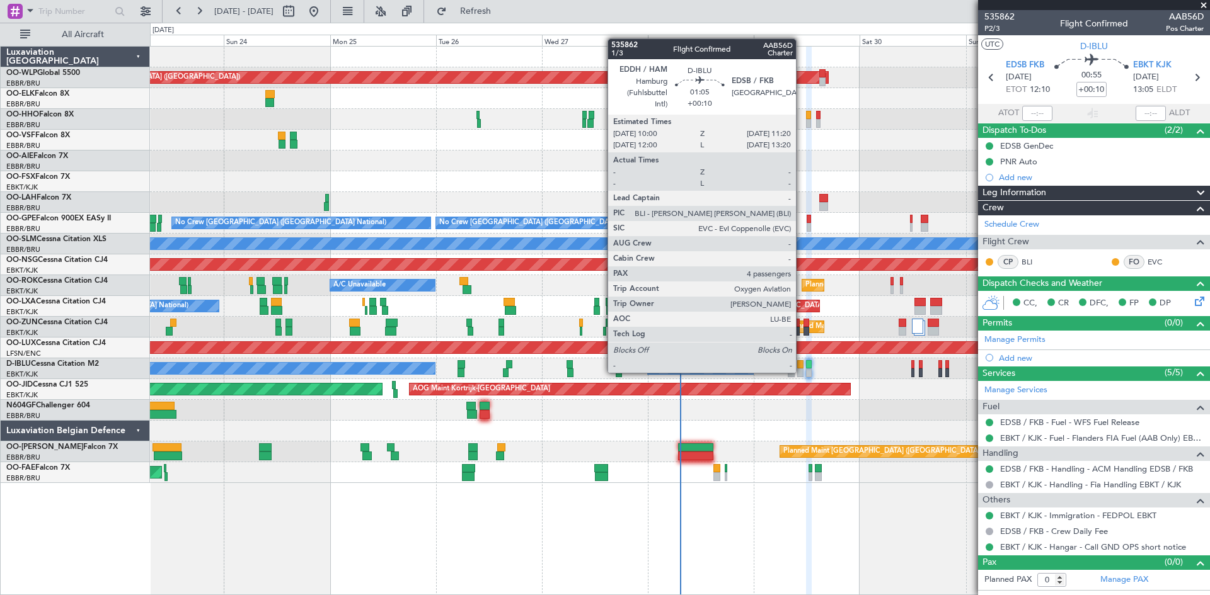
click at [801, 372] on div at bounding box center [800, 373] width 6 height 9
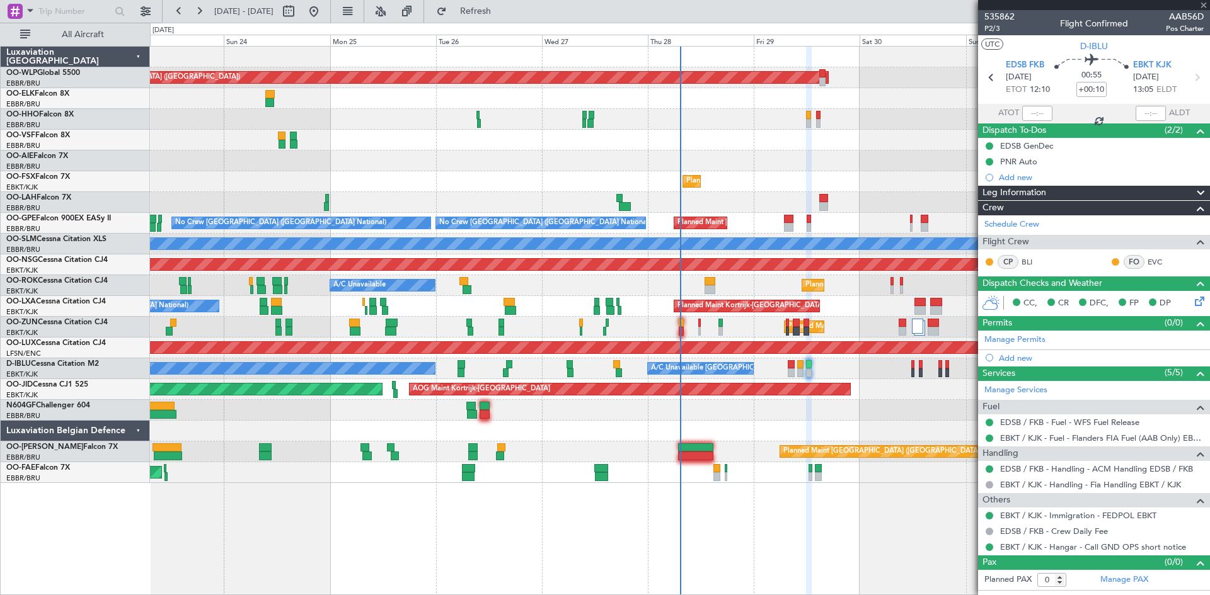
type input "4"
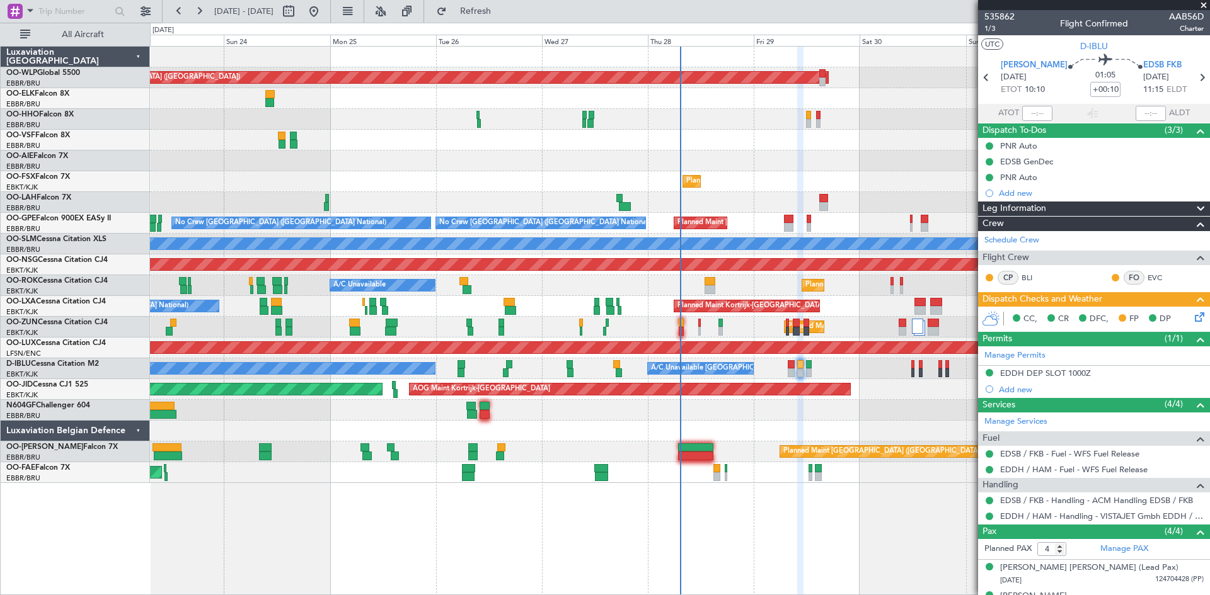
click at [1192, 320] on icon at bounding box center [1197, 315] width 10 height 10
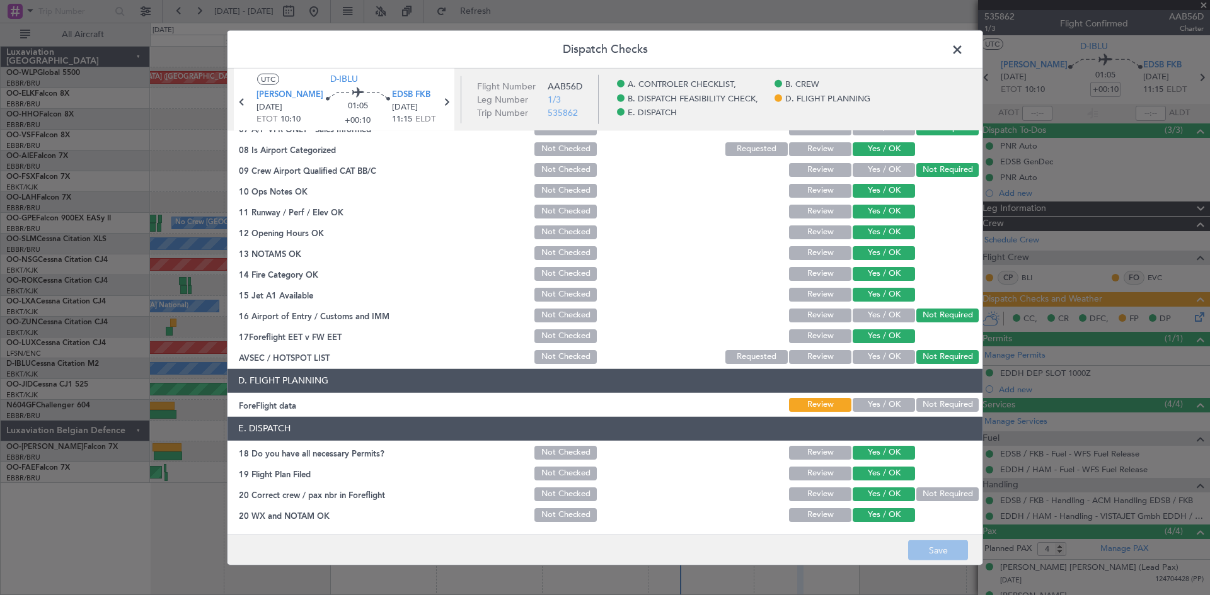
click at [881, 403] on button "Yes / OK" at bounding box center [883, 405] width 62 height 14
click at [932, 546] on button "Save" at bounding box center [938, 550] width 60 height 20
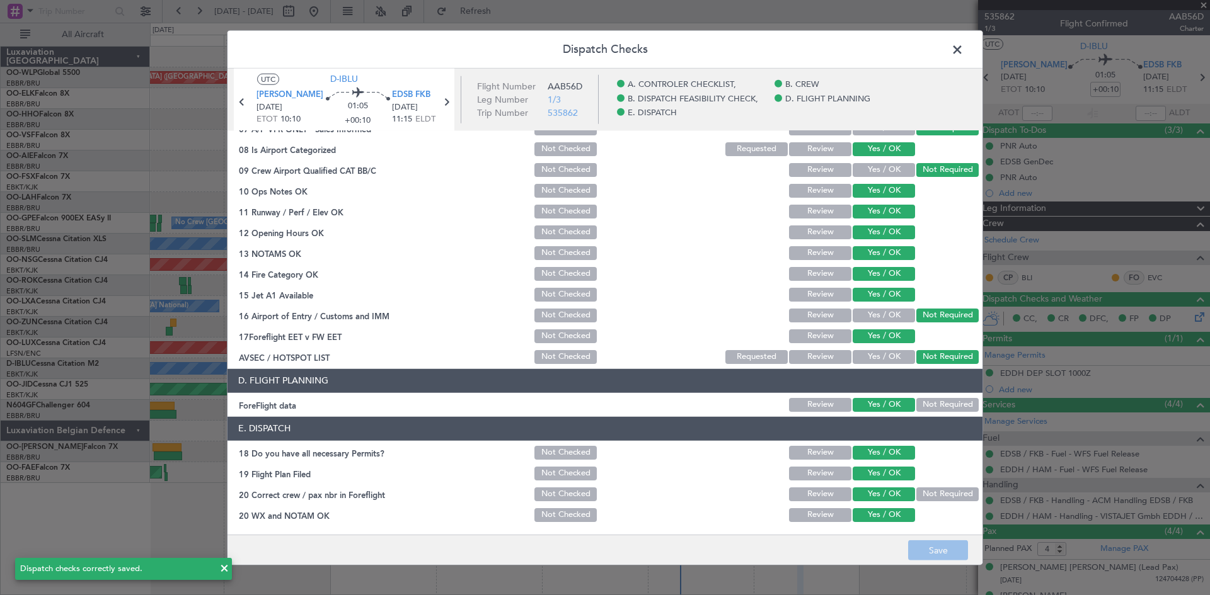
click at [963, 50] on span at bounding box center [963, 52] width 0 height 25
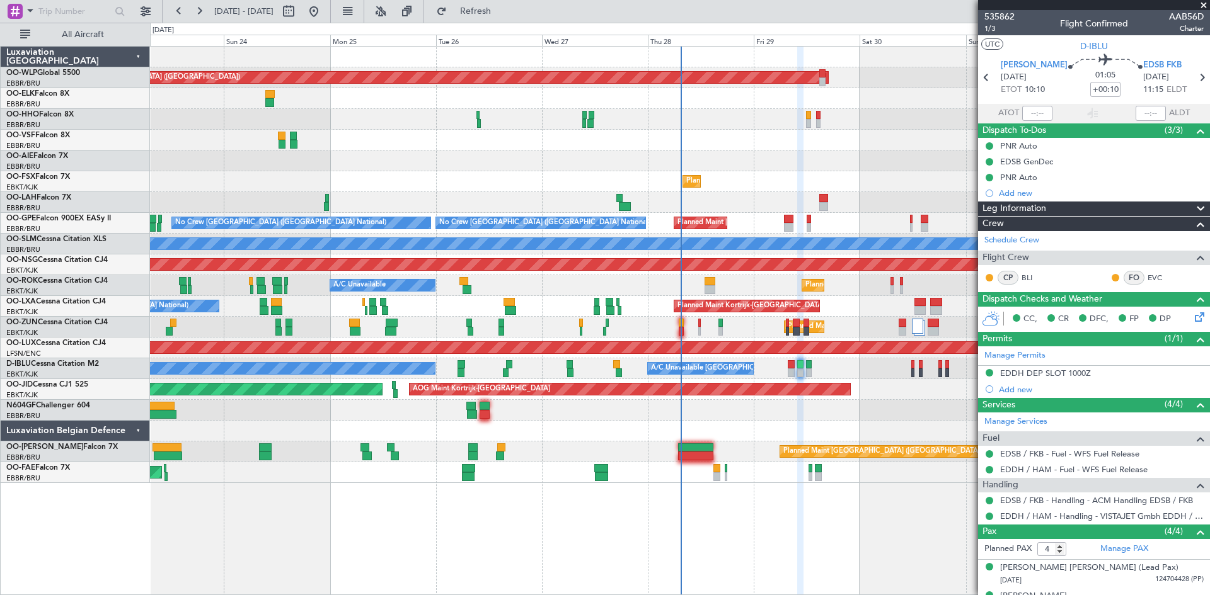
click at [1204, 9] on span at bounding box center [1203, 5] width 13 height 11
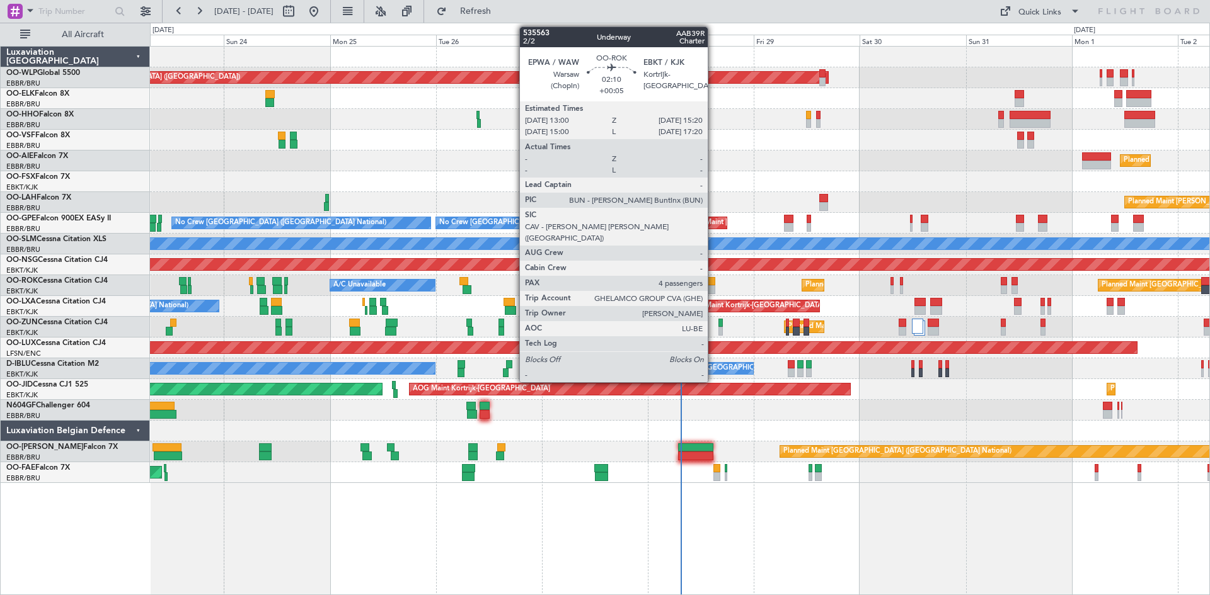
click at [713, 287] on div at bounding box center [709, 289] width 11 height 9
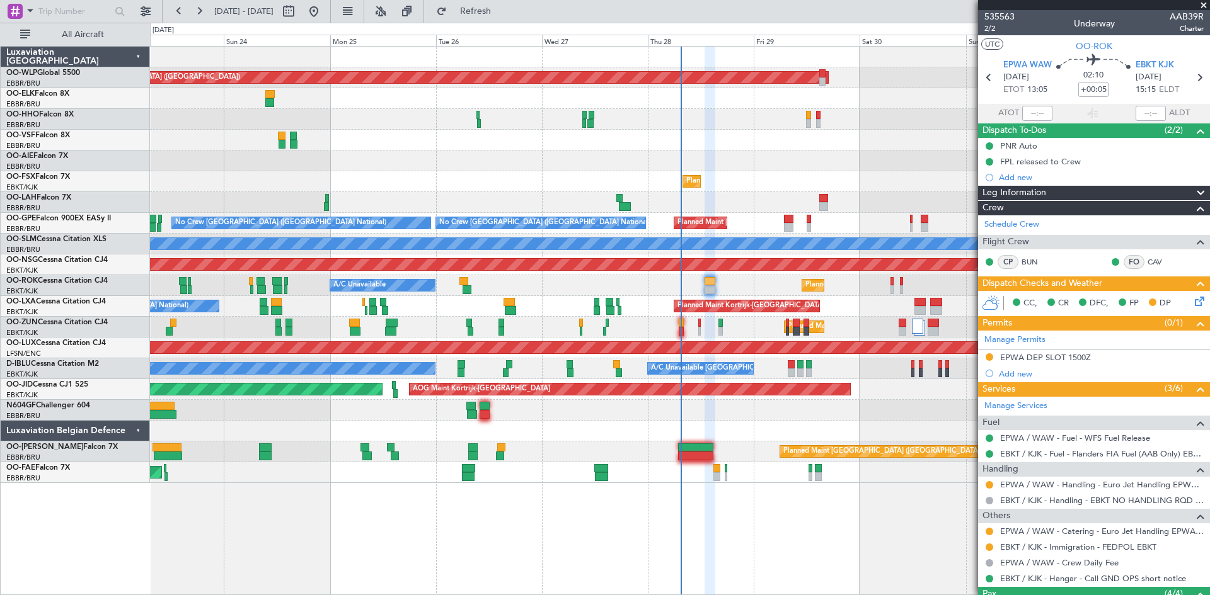
click at [1205, 5] on span at bounding box center [1203, 5] width 13 height 11
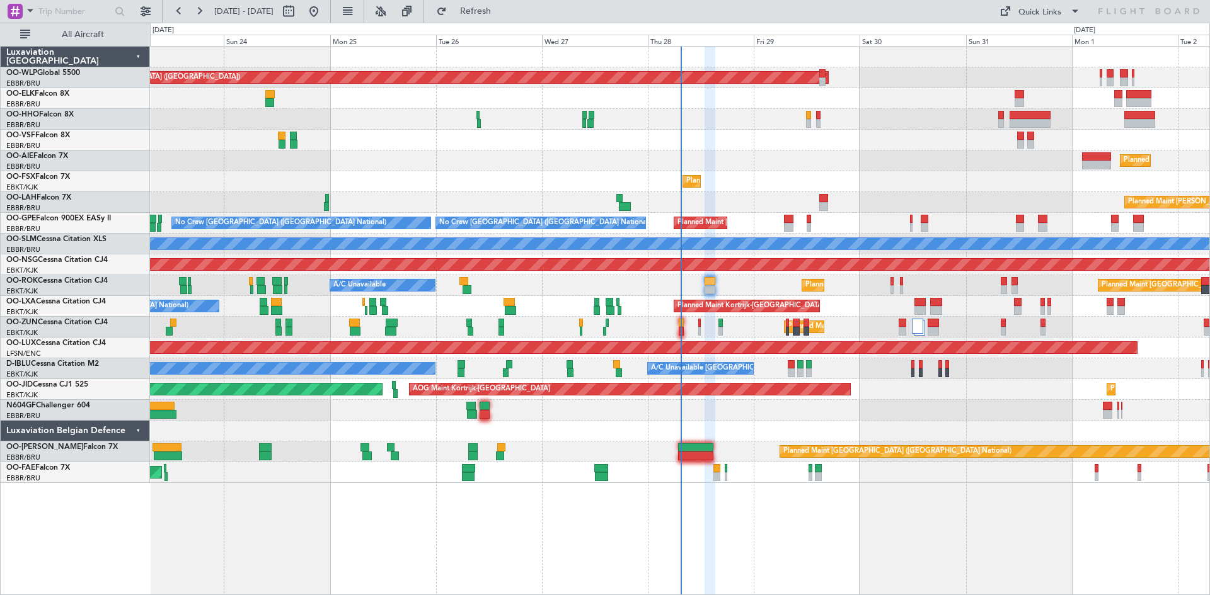
type input "0"
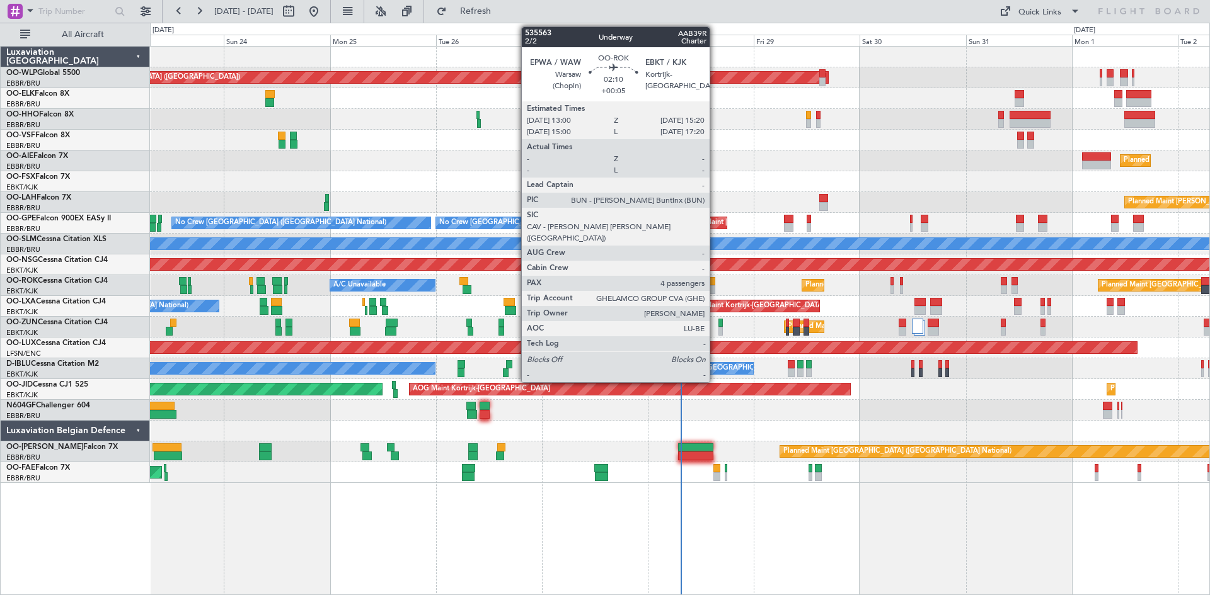
click at [715, 283] on div at bounding box center [709, 281] width 11 height 9
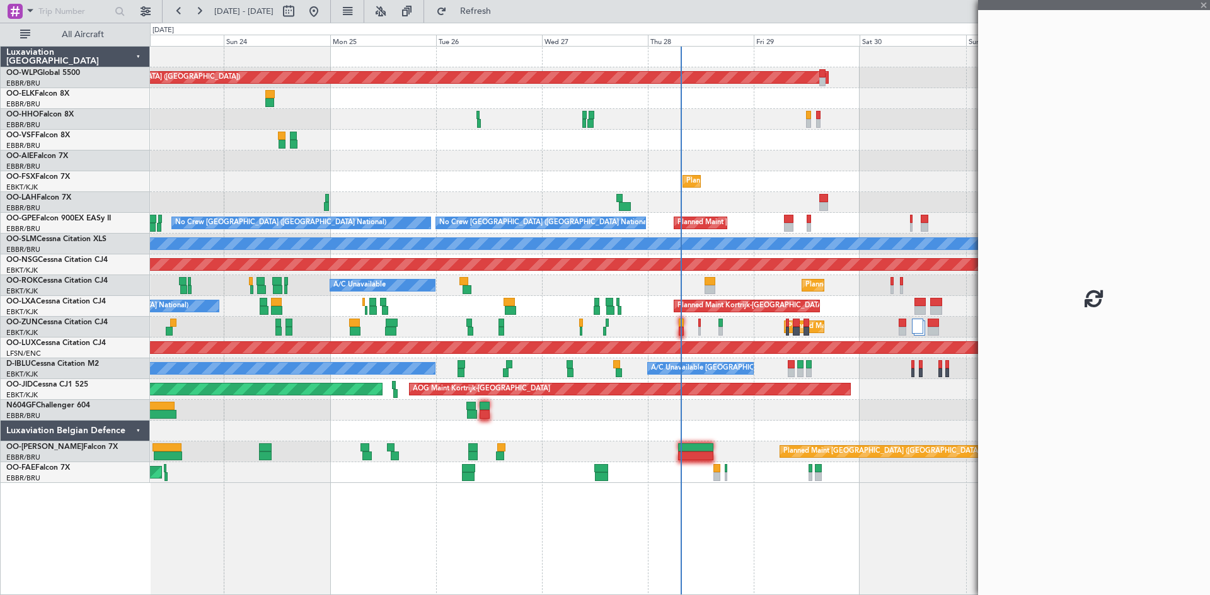
click at [1154, 421] on div at bounding box center [1094, 297] width 232 height 595
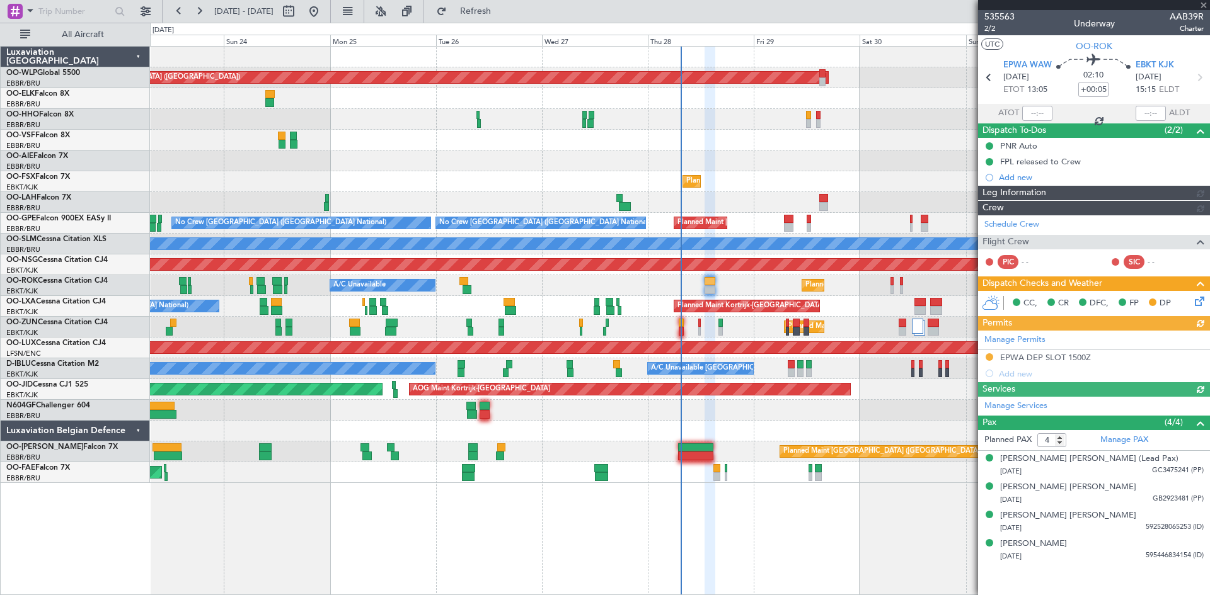
scroll to position [140, 0]
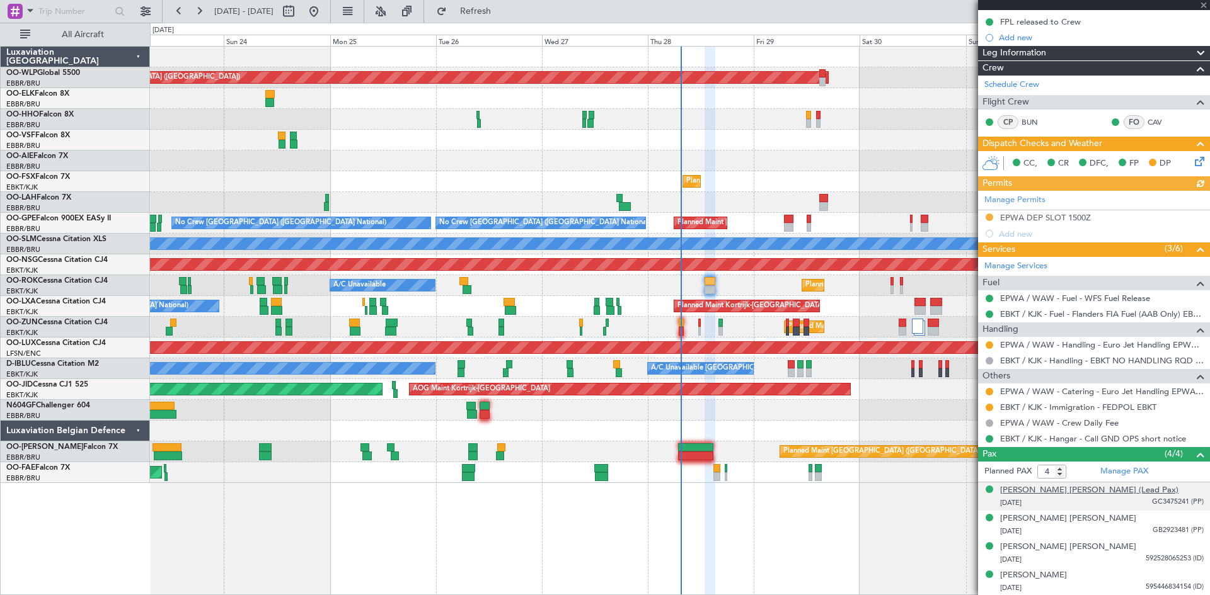
click at [1104, 491] on div "[PERSON_NAME] [PERSON_NAME] (Lead Pax)" at bounding box center [1089, 490] width 178 height 13
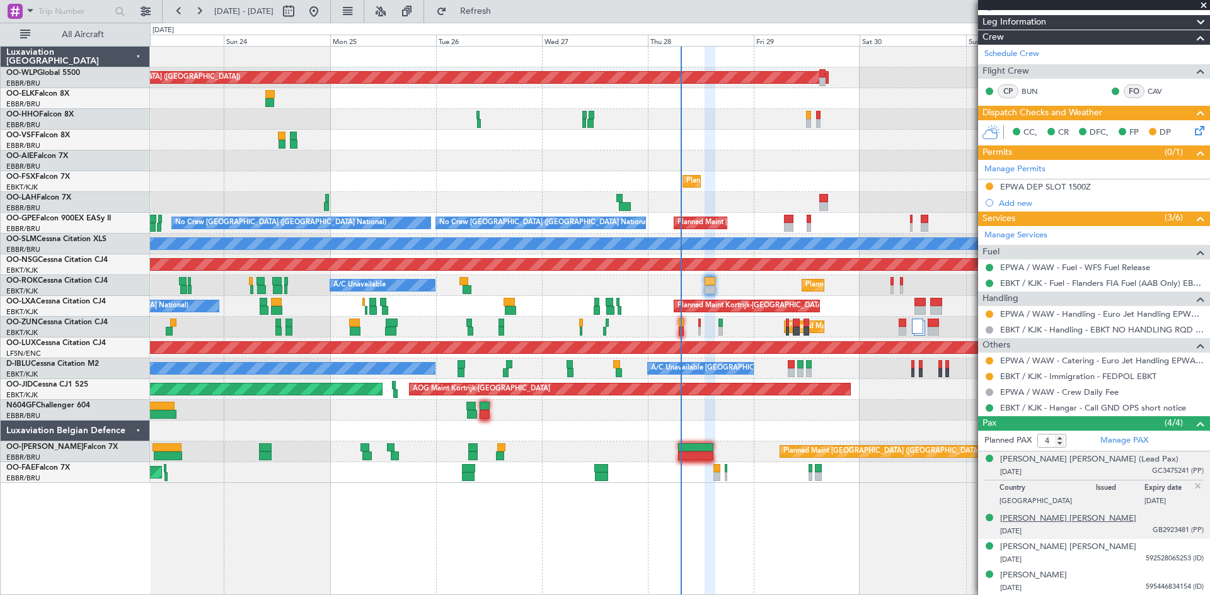
click at [1044, 520] on div "[PERSON_NAME] [PERSON_NAME]" at bounding box center [1068, 519] width 136 height 13
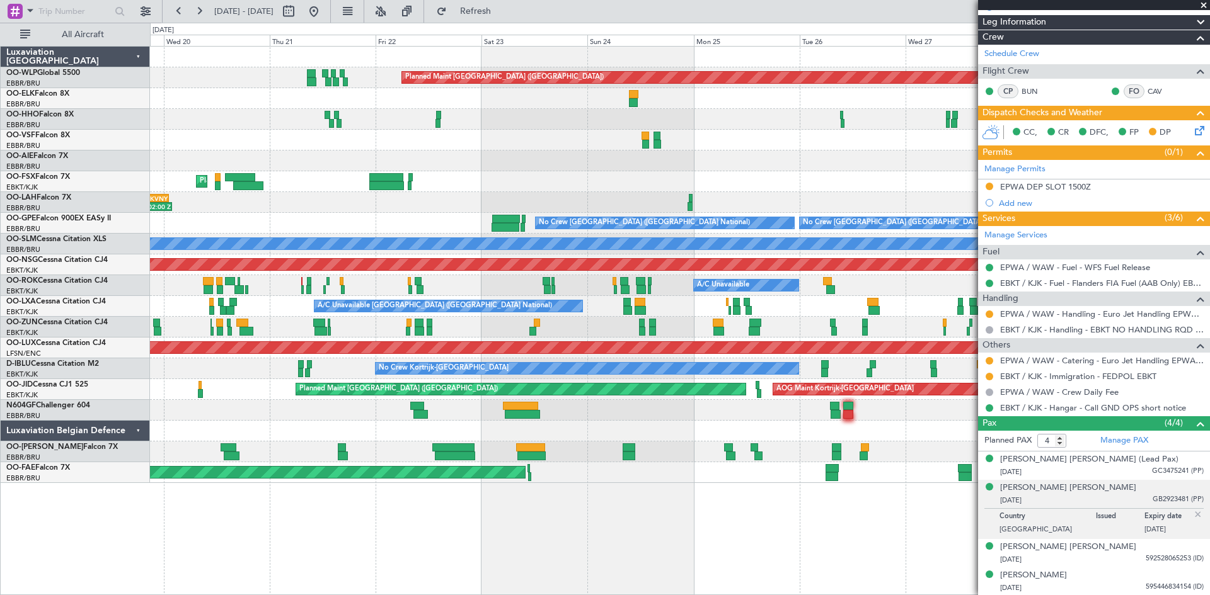
click at [764, 532] on div "Planned Maint [GEOGRAPHIC_DATA] ([GEOGRAPHIC_DATA]) AOG Maint Geneva ([GEOGRAPH…" at bounding box center [680, 320] width 1060 height 549
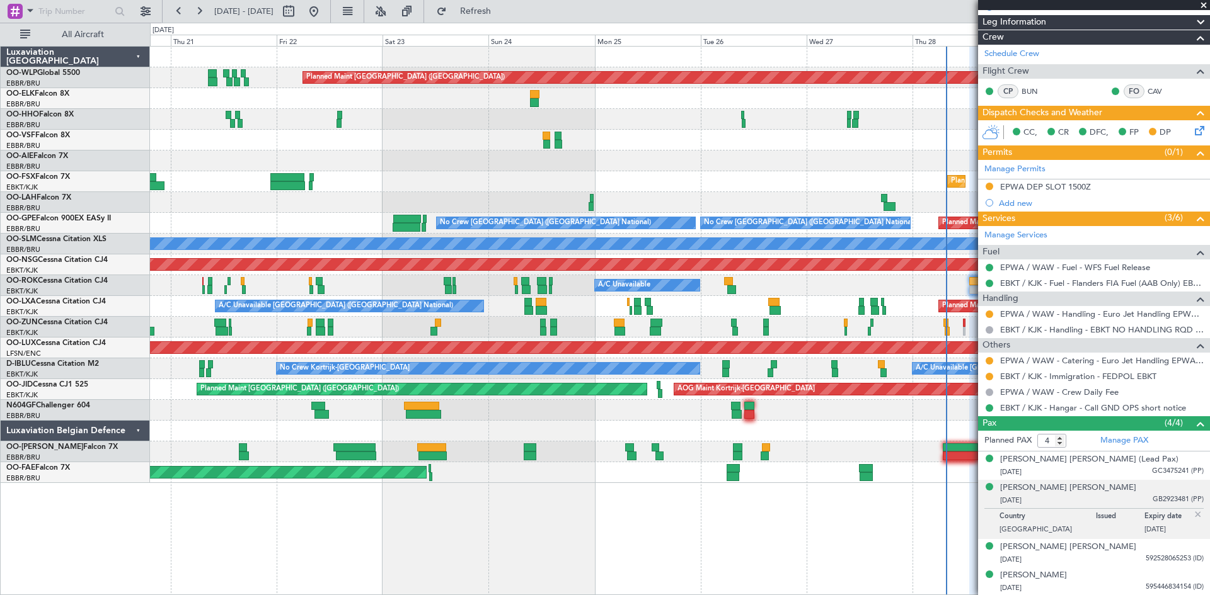
click at [754, 455] on div "Planned Maint [GEOGRAPHIC_DATA] ([GEOGRAPHIC_DATA]) Planned Maint [GEOGRAPHIC_D…" at bounding box center [679, 265] width 1059 height 437
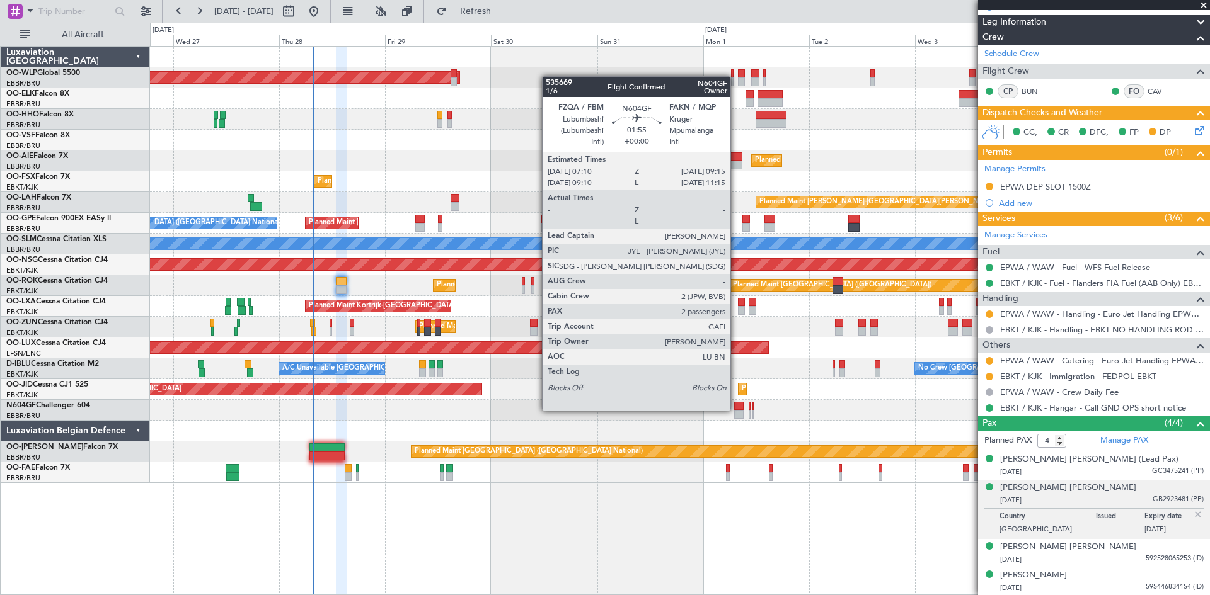
click at [736, 411] on div at bounding box center [679, 410] width 1059 height 21
click at [737, 409] on div at bounding box center [738, 406] width 9 height 9
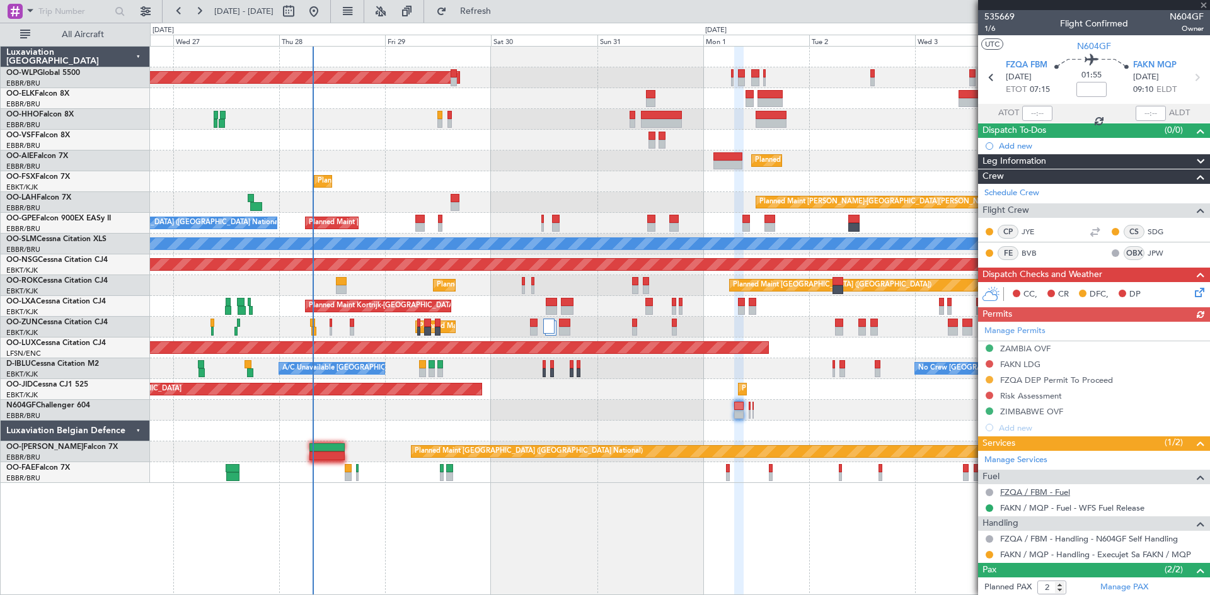
scroll to position [59, 0]
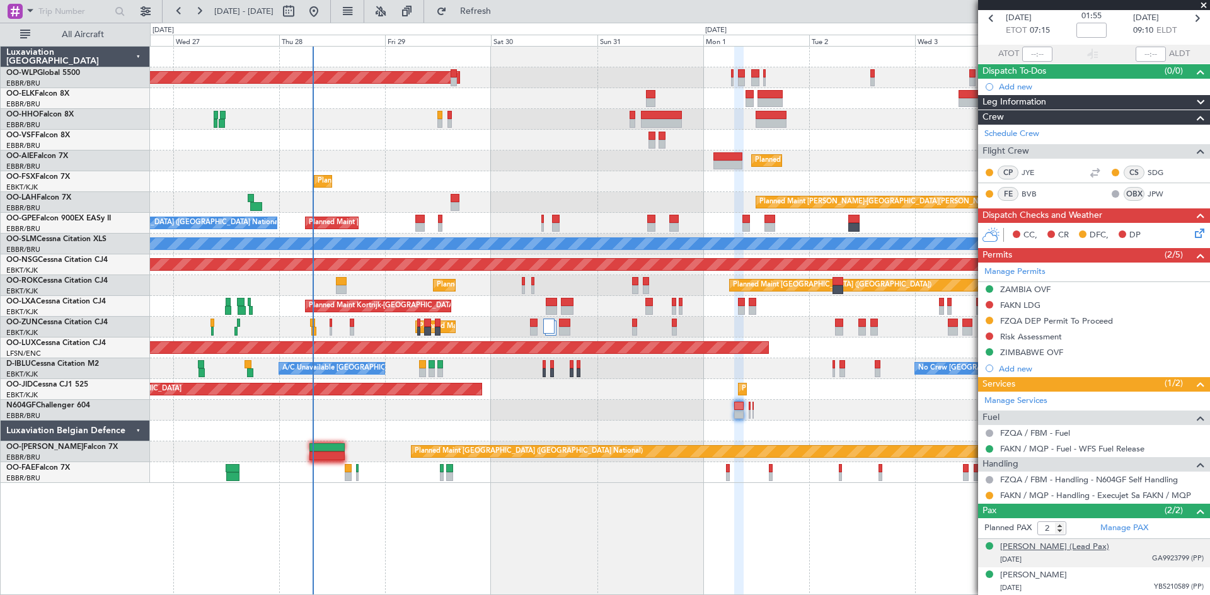
click at [1088, 549] on div "[PERSON_NAME] (Lead Pax)" at bounding box center [1054, 547] width 109 height 13
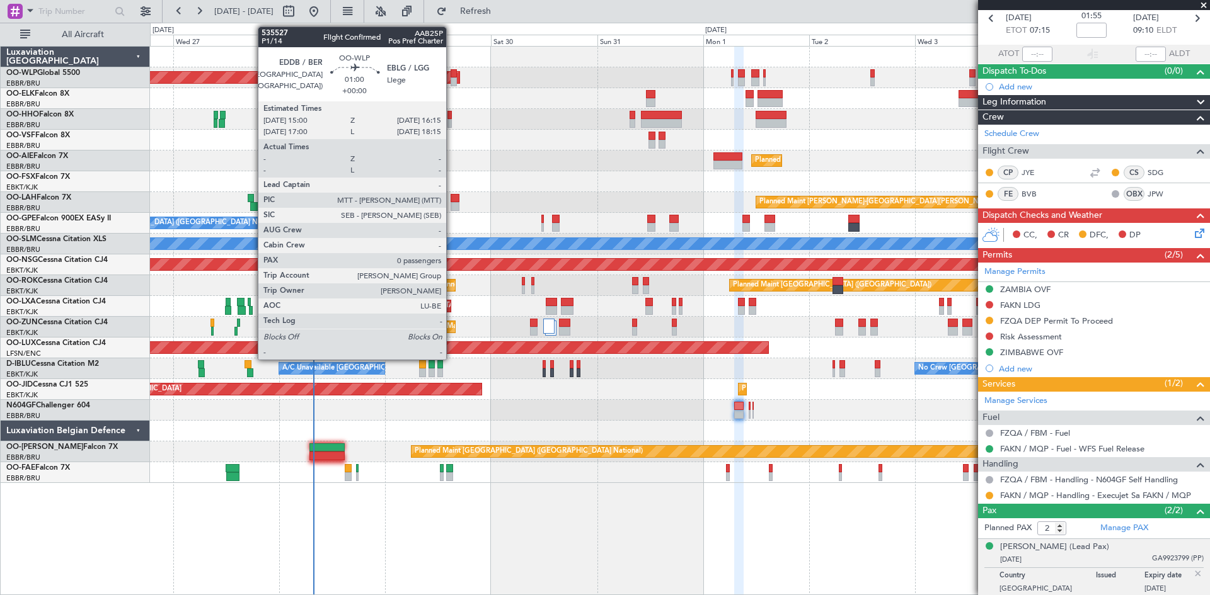
click at [452, 83] on div at bounding box center [453, 81] width 6 height 9
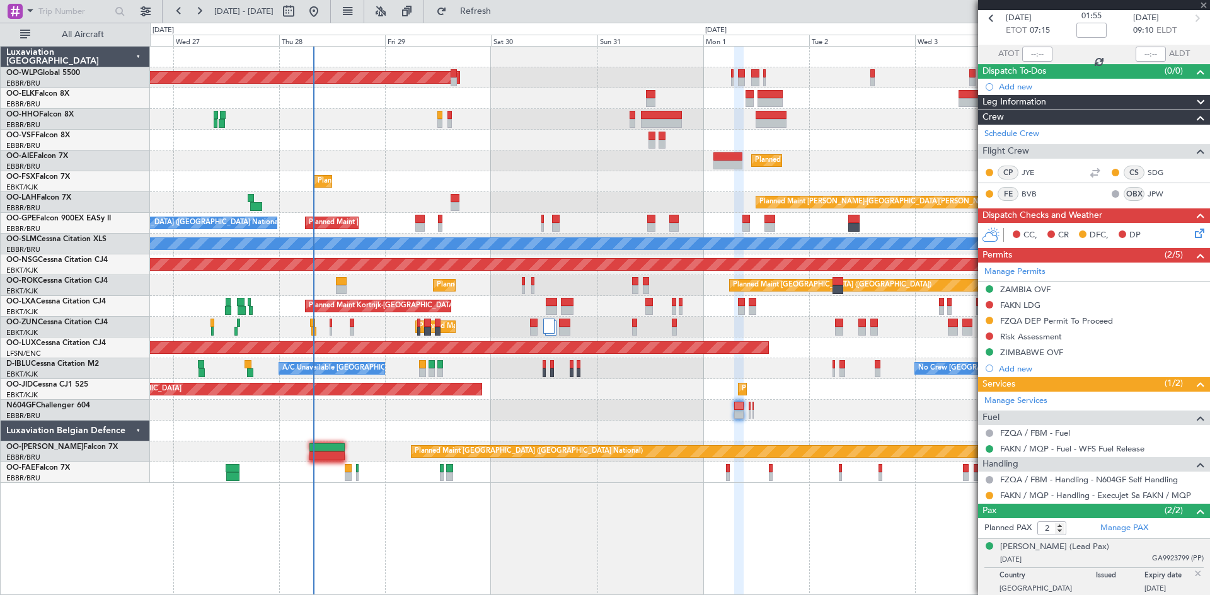
type input "0"
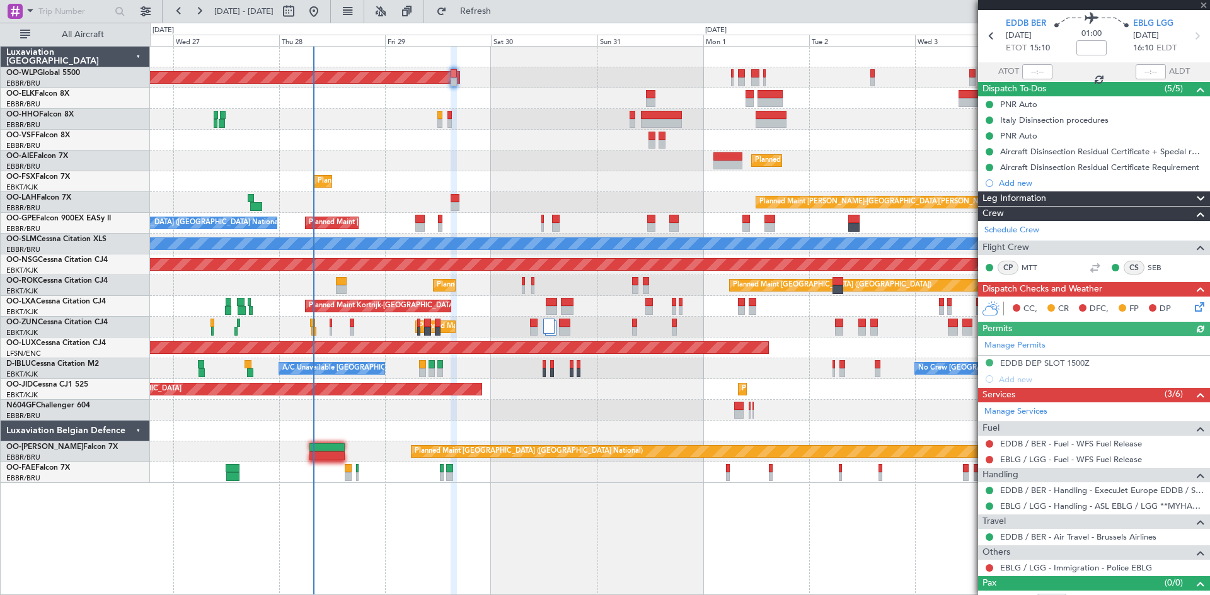
scroll to position [57, 0]
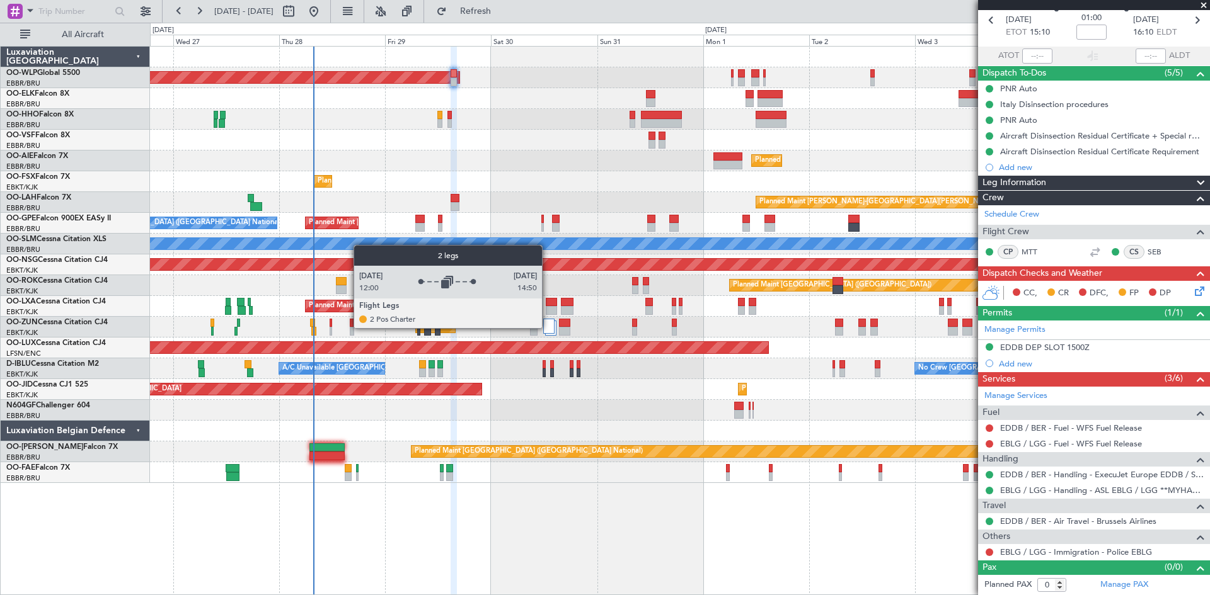
click at [547, 328] on div at bounding box center [548, 326] width 11 height 15
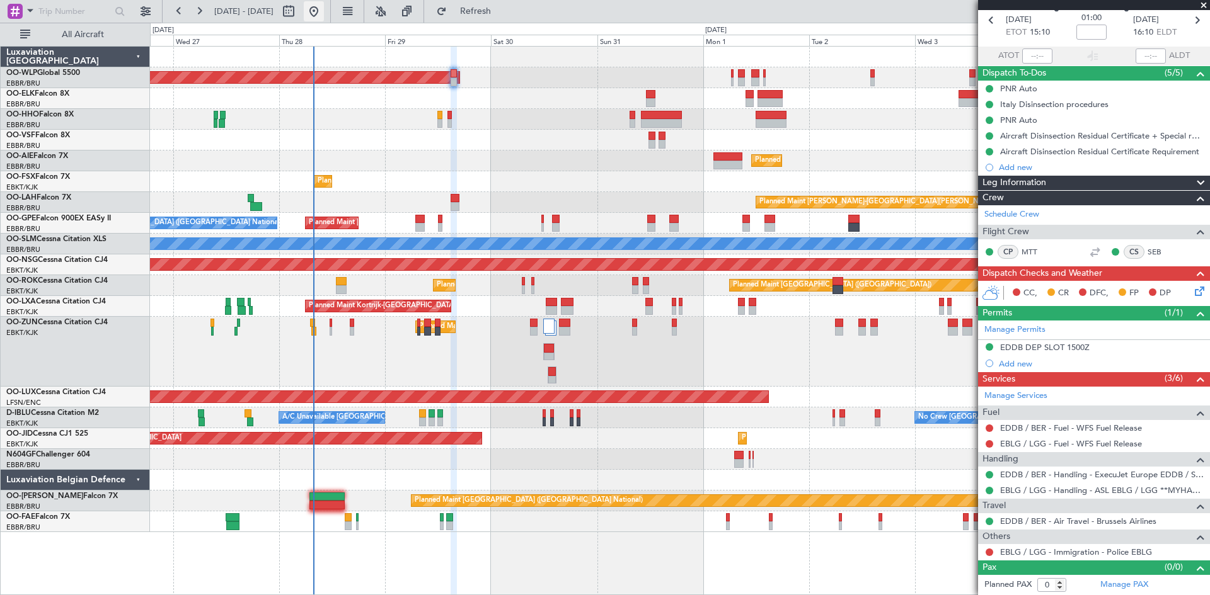
click at [324, 8] on button at bounding box center [314, 11] width 20 height 20
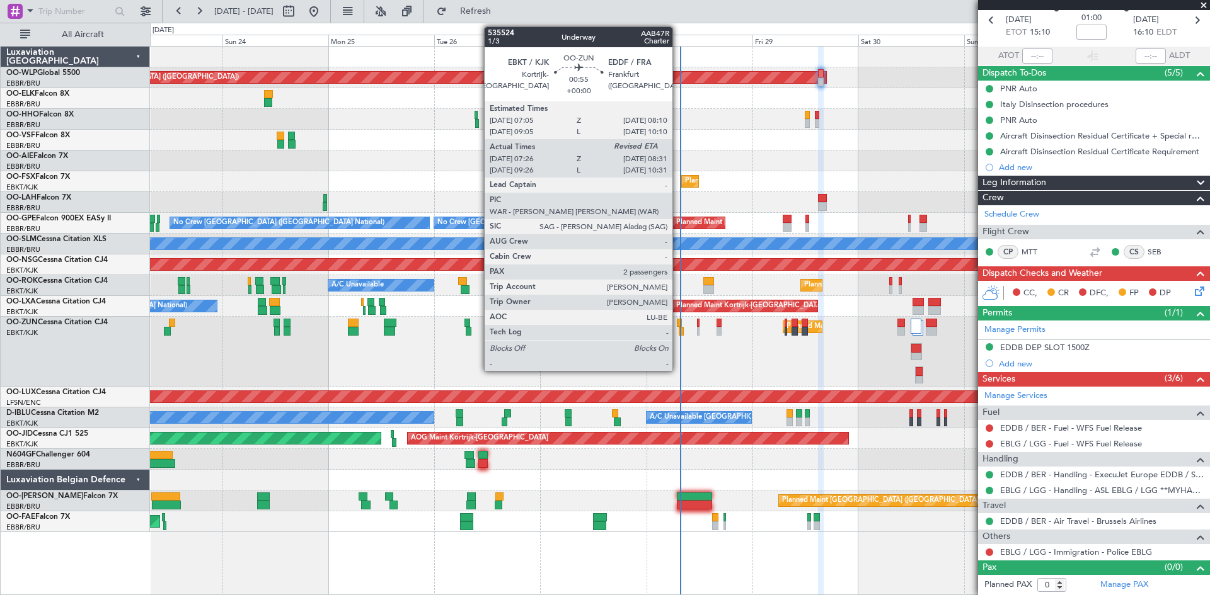
click at [678, 324] on div at bounding box center [679, 323] width 5 height 9
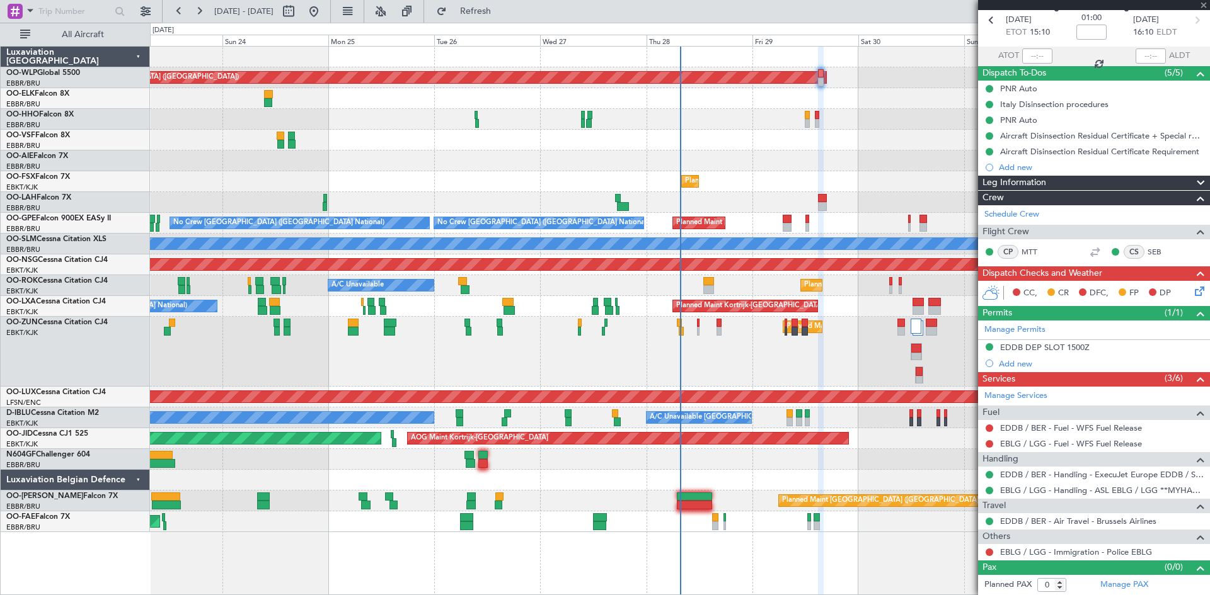
type input "07:31"
type input "2"
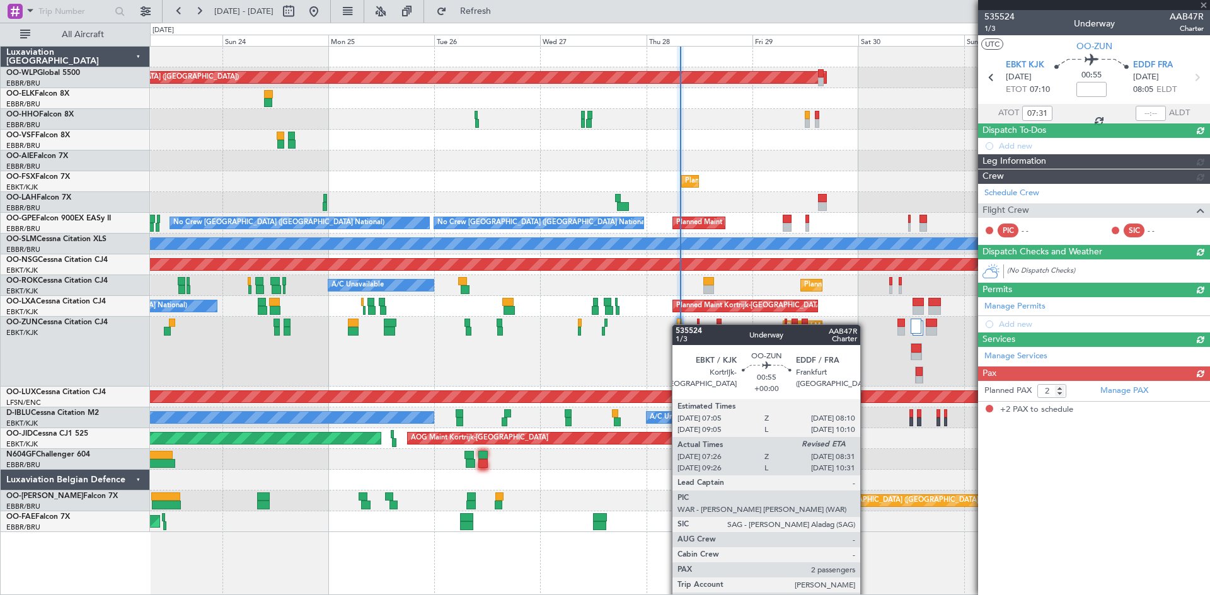
scroll to position [0, 0]
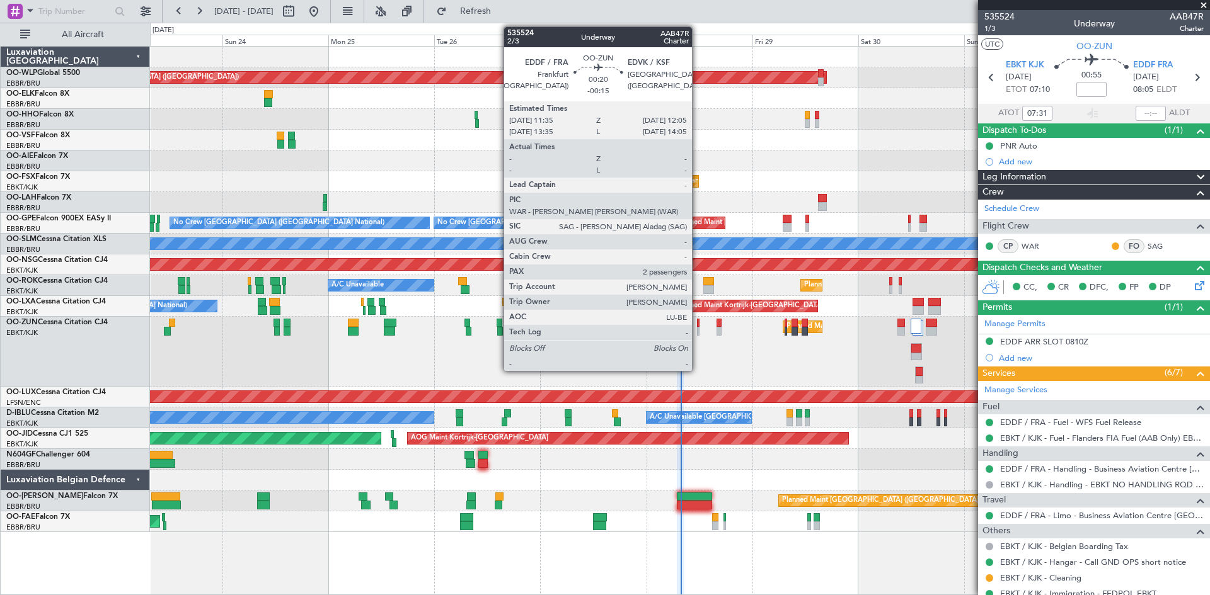
click at [697, 326] on div at bounding box center [698, 323] width 3 height 9
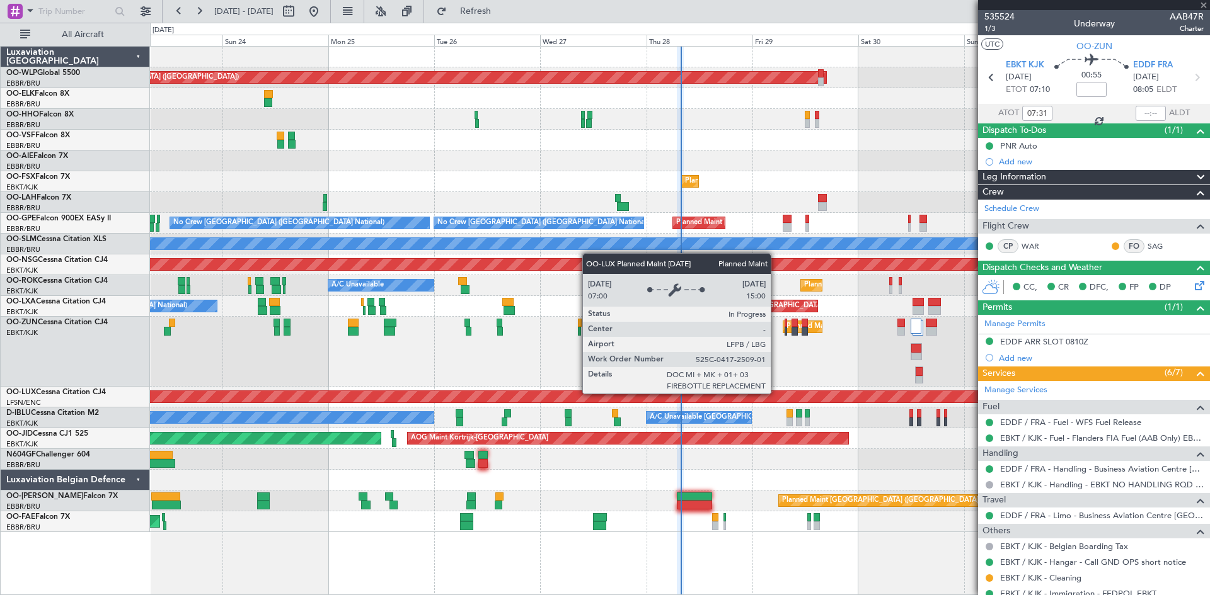
type input "-00:15"
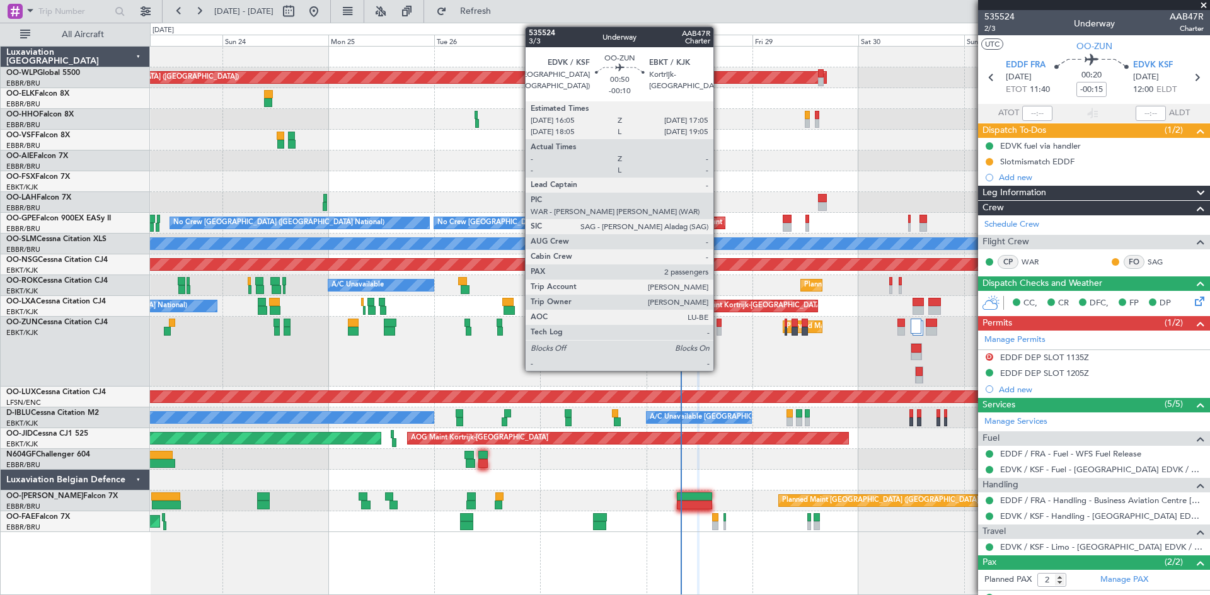
click at [719, 327] on div at bounding box center [718, 331] width 5 height 9
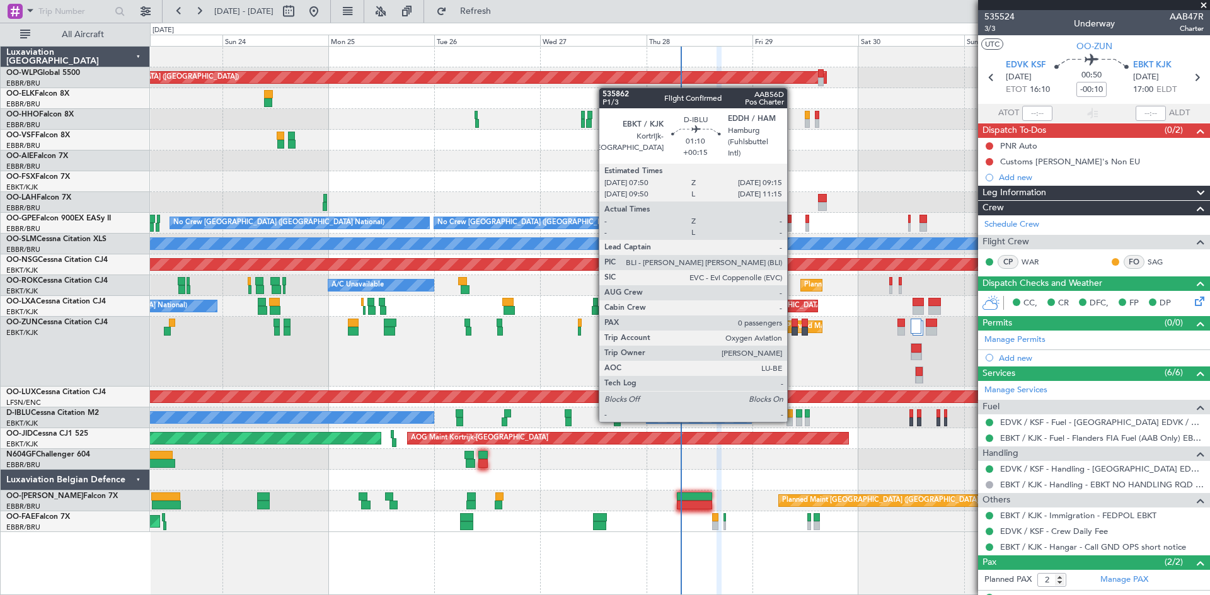
click at [792, 420] on div at bounding box center [789, 422] width 6 height 9
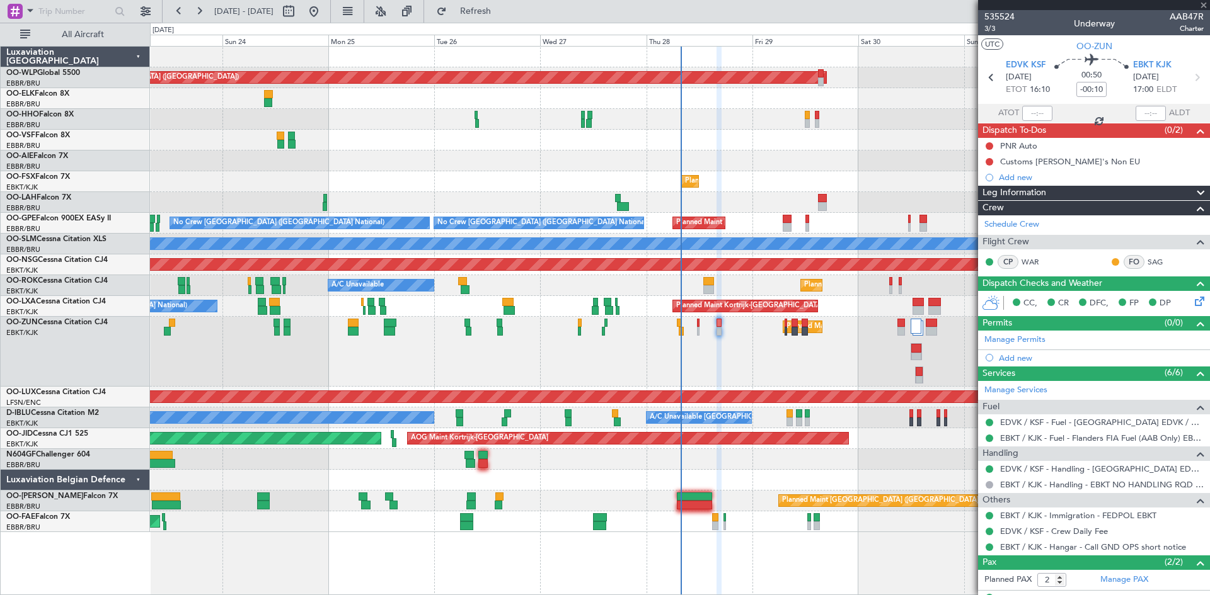
type input "+00:15"
type input "0"
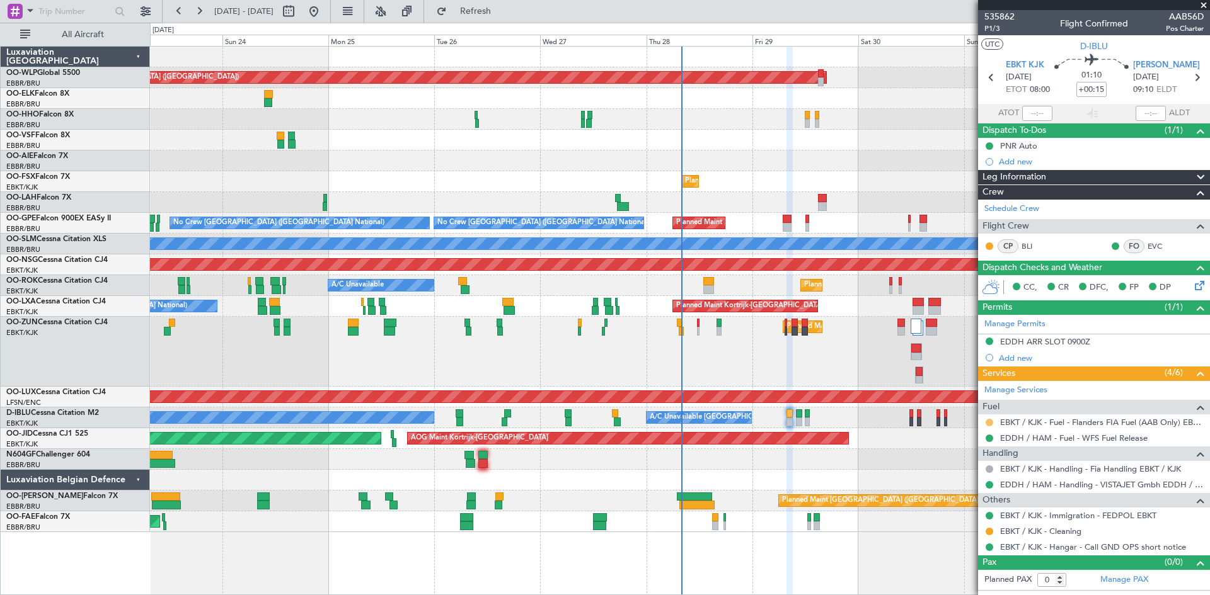
click at [989, 425] on button at bounding box center [989, 423] width 8 height 8
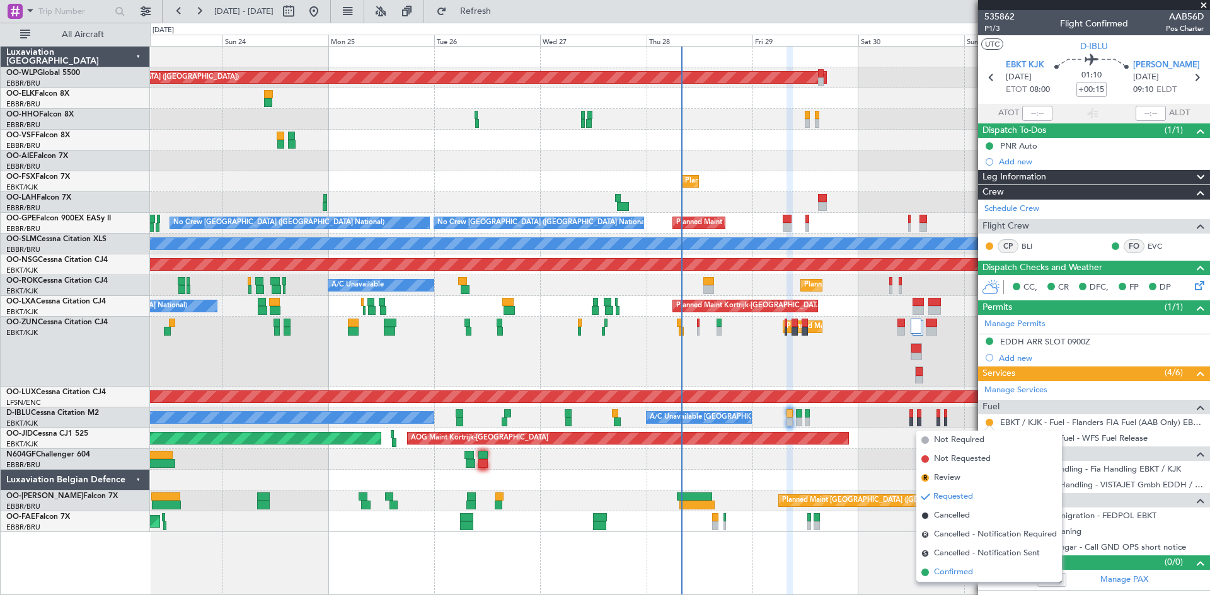
click at [959, 572] on span "Confirmed" at bounding box center [953, 572] width 39 height 13
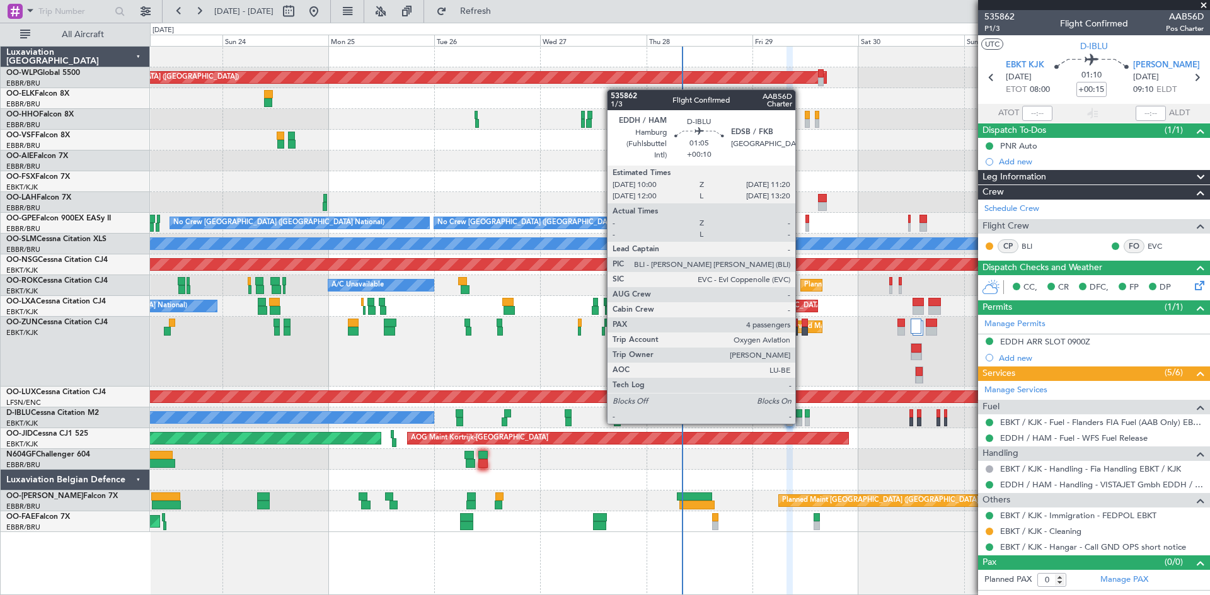
click at [801, 423] on div at bounding box center [799, 422] width 6 height 9
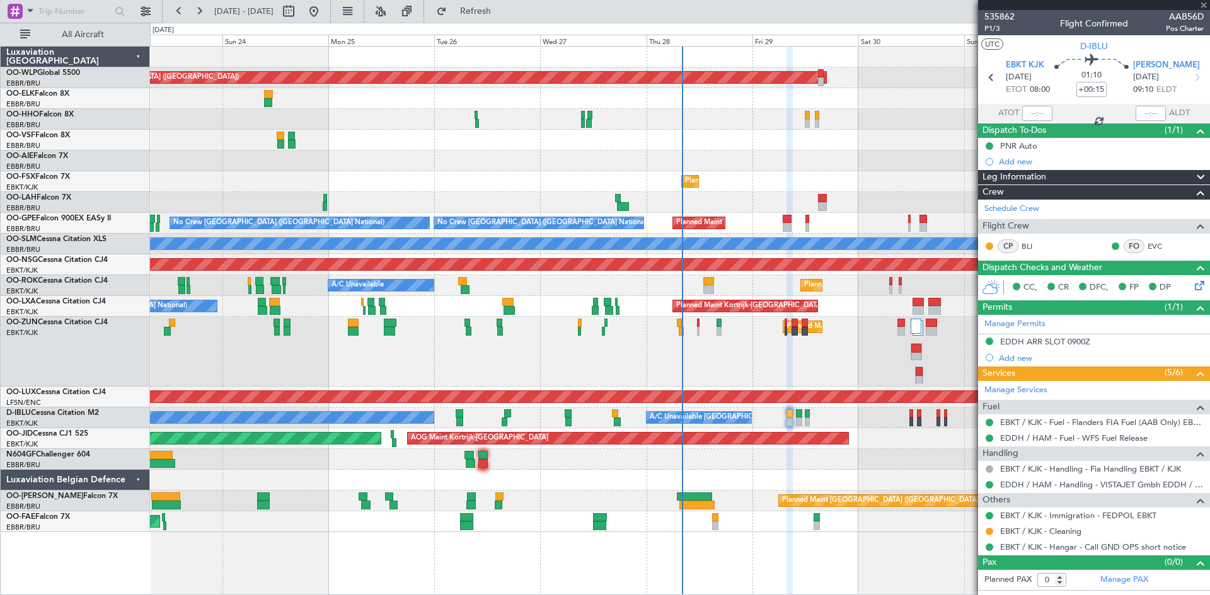
type input "+00:10"
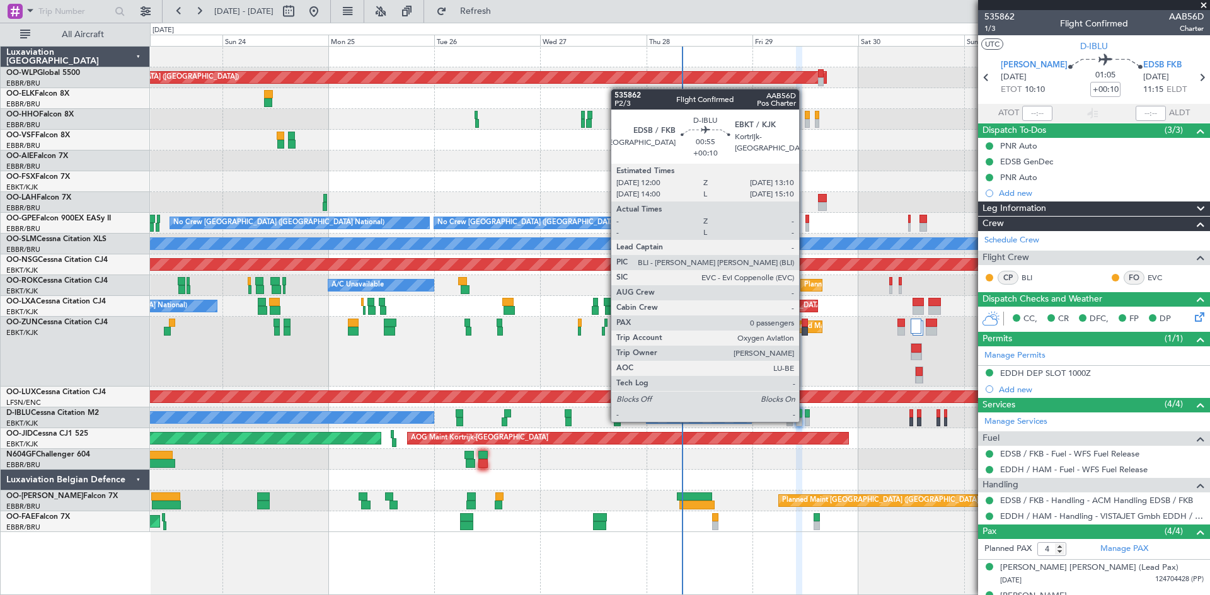
click at [804, 421] on div at bounding box center [807, 422] width 6 height 9
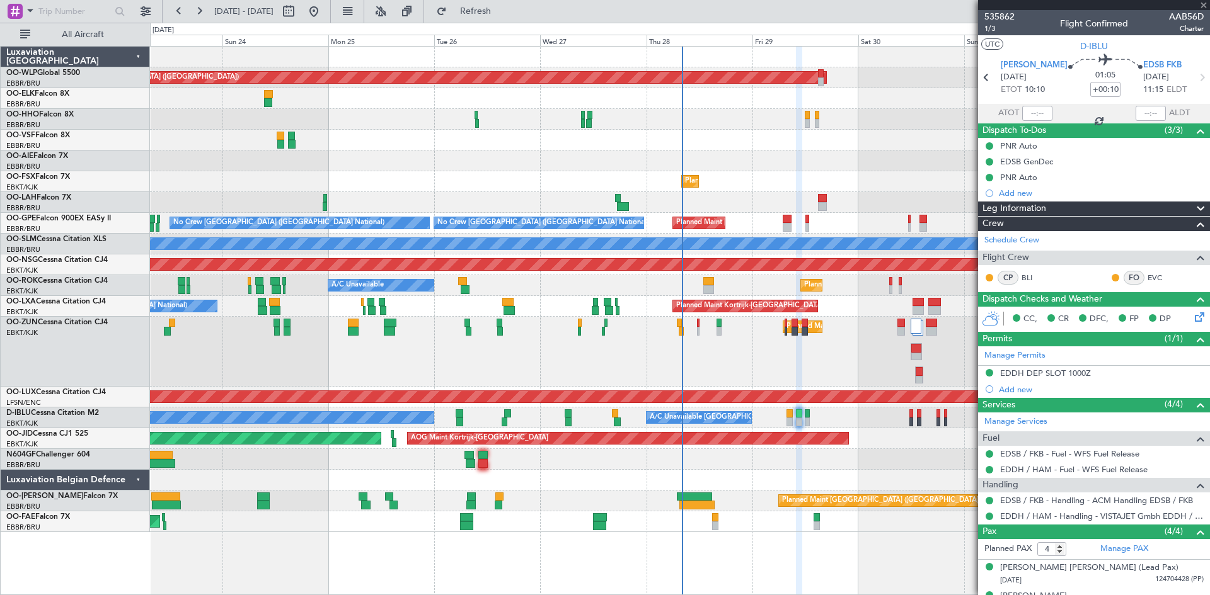
type input "0"
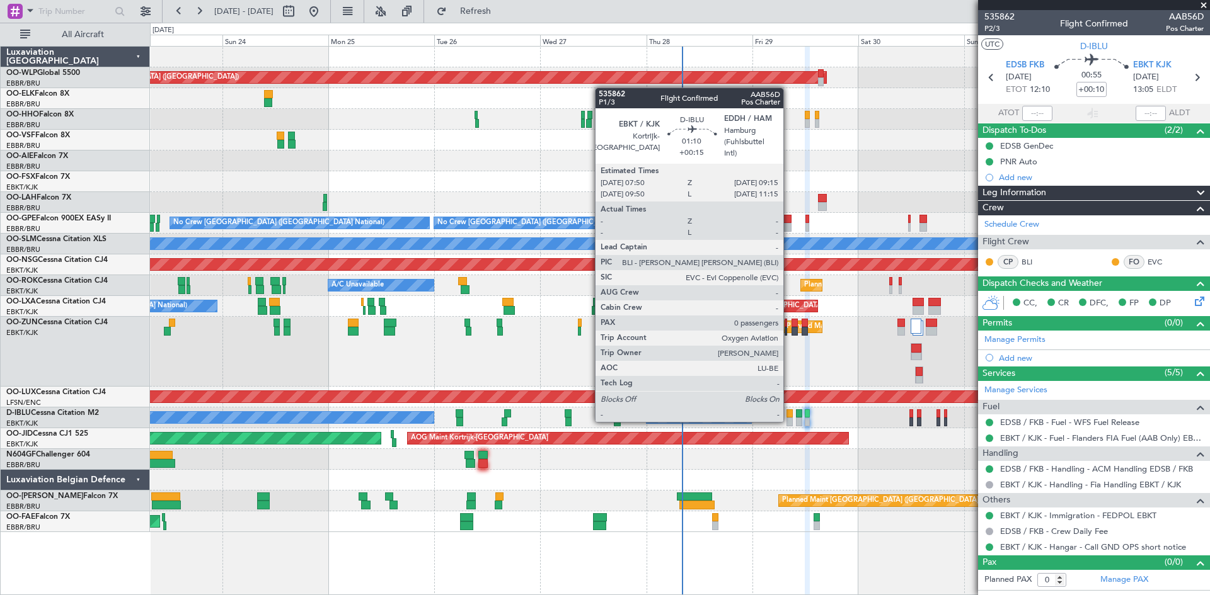
click at [789, 420] on div at bounding box center [789, 422] width 6 height 9
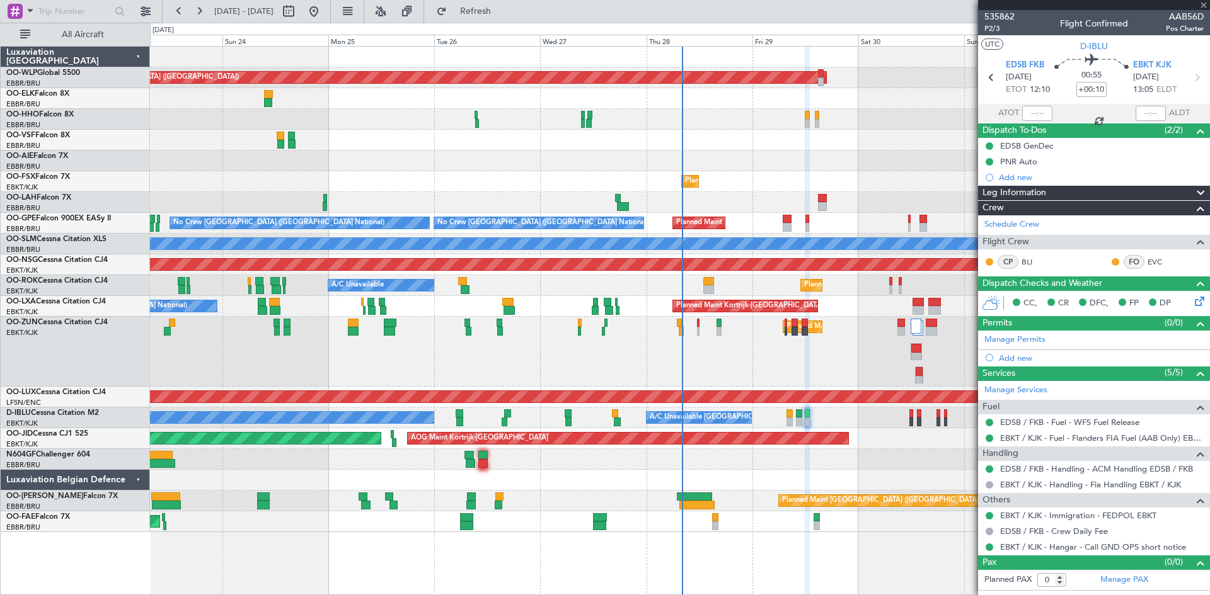
type input "+00:15"
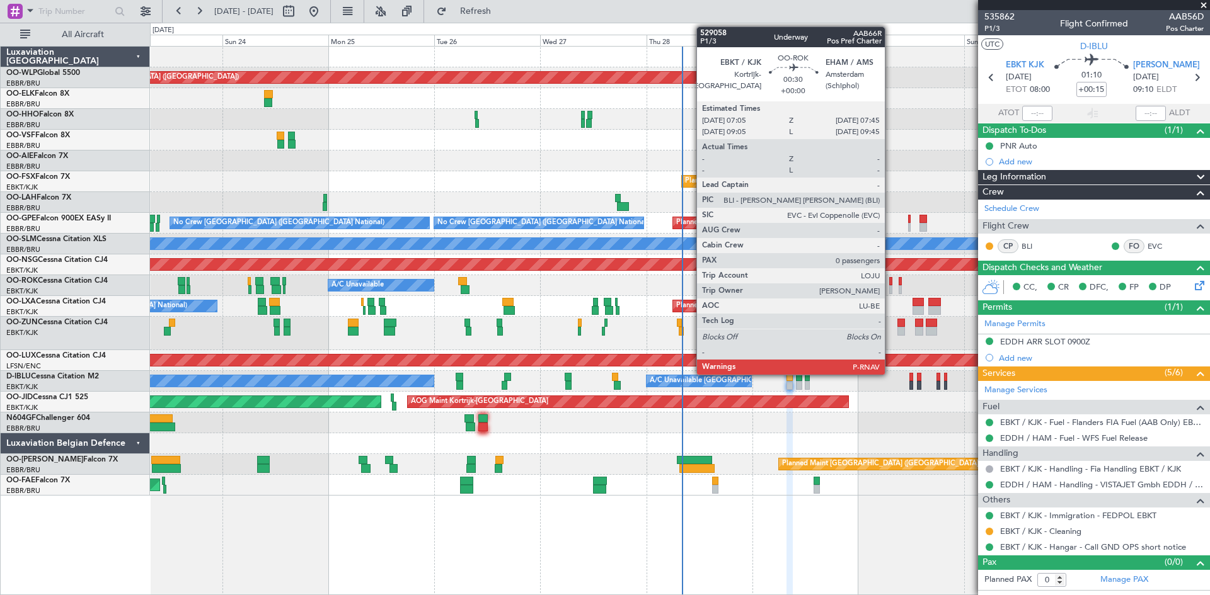
click at [890, 288] on div at bounding box center [890, 289] width 3 height 9
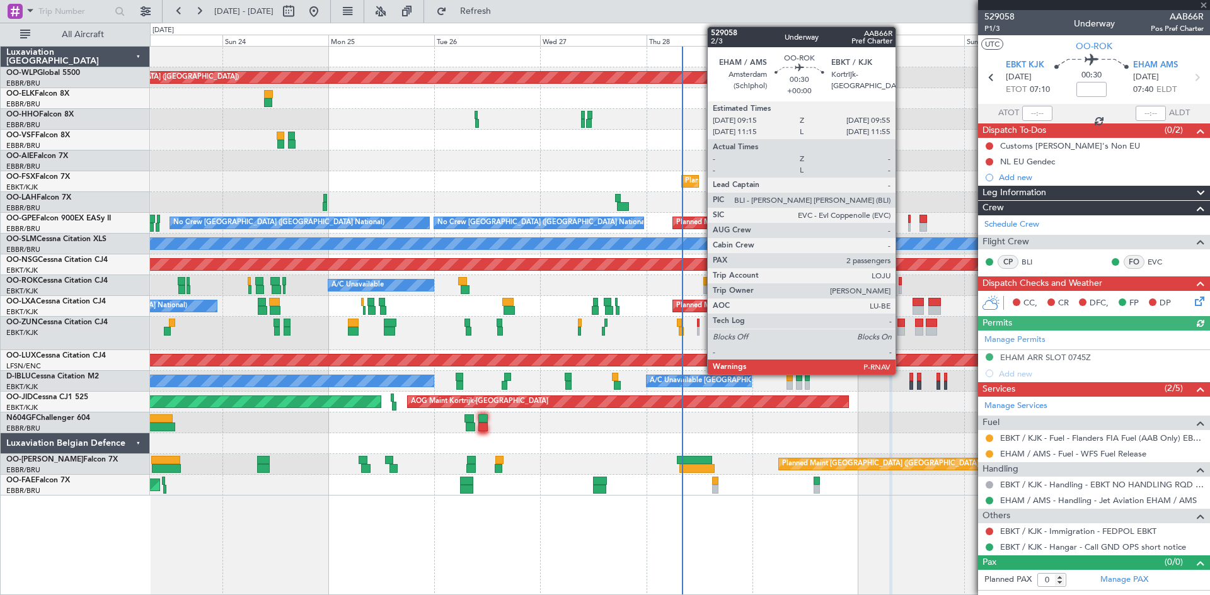
click at [901, 285] on div at bounding box center [899, 281] width 3 height 9
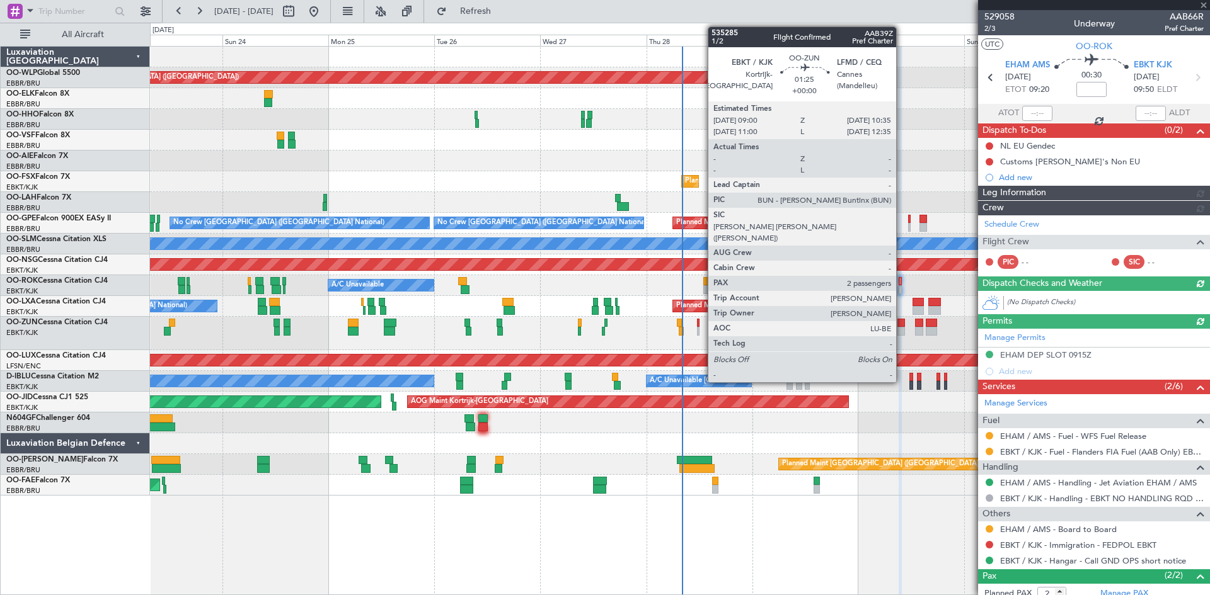
click at [901, 332] on div at bounding box center [901, 331] width 8 height 9
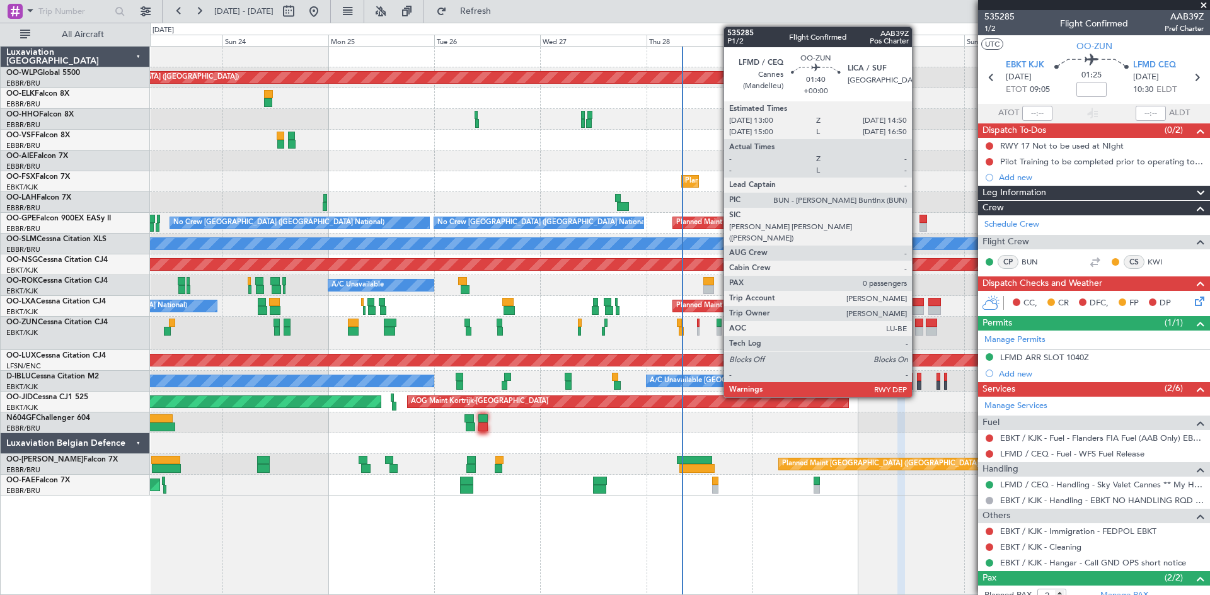
click at [917, 331] on div at bounding box center [919, 331] width 8 height 9
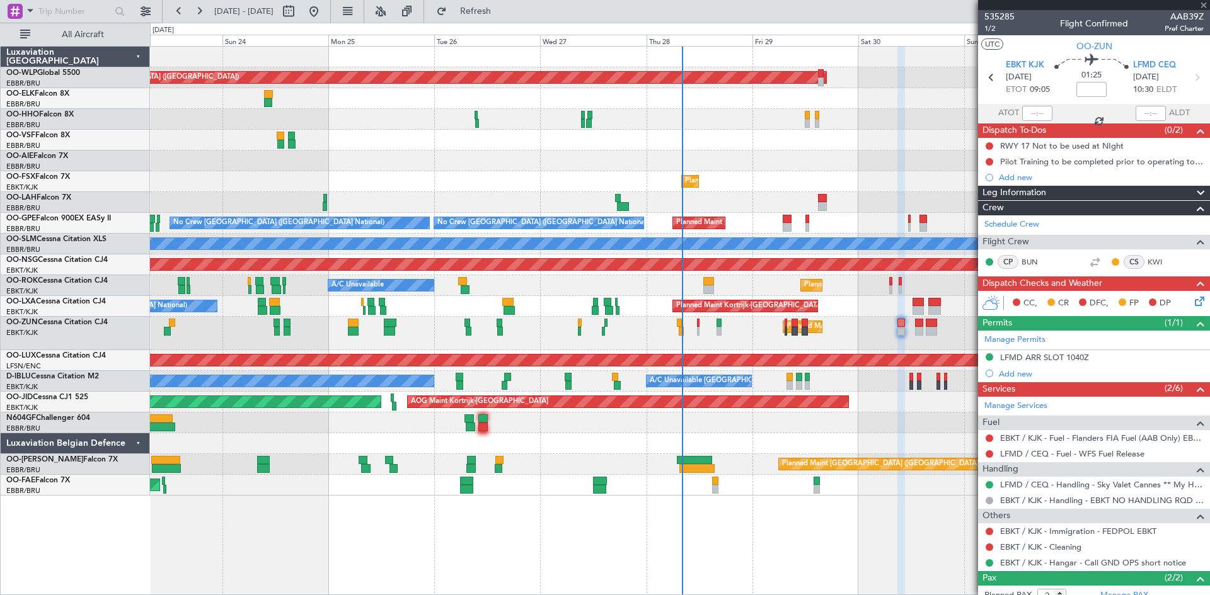
type input "0"
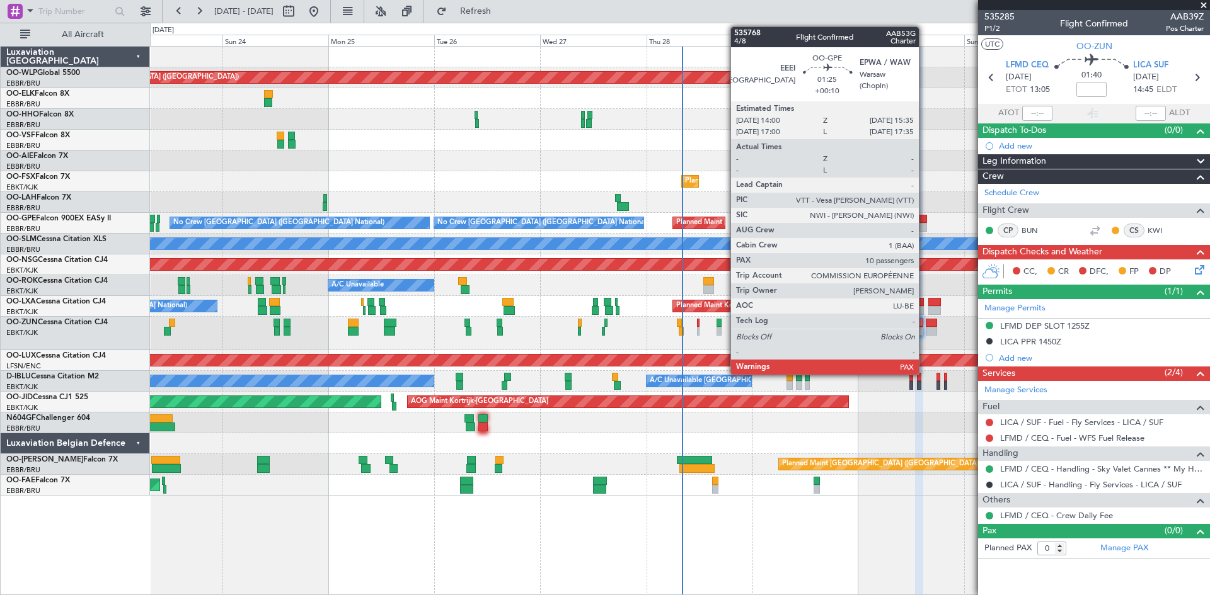
click at [924, 225] on div at bounding box center [923, 227] width 8 height 9
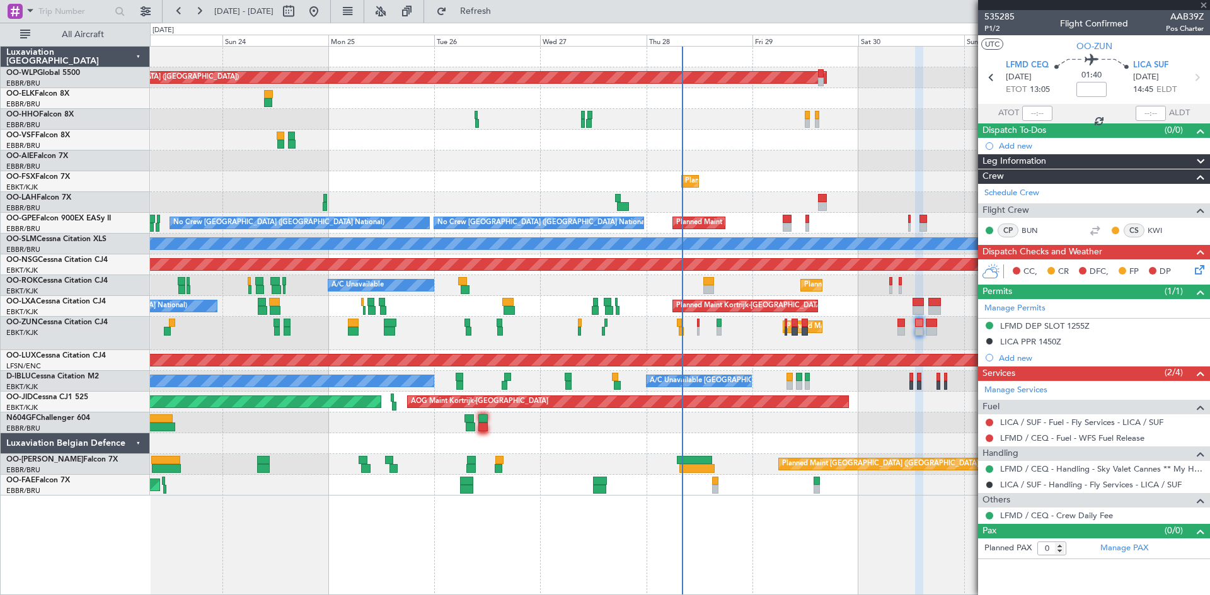
type input "+00:10"
type input "13"
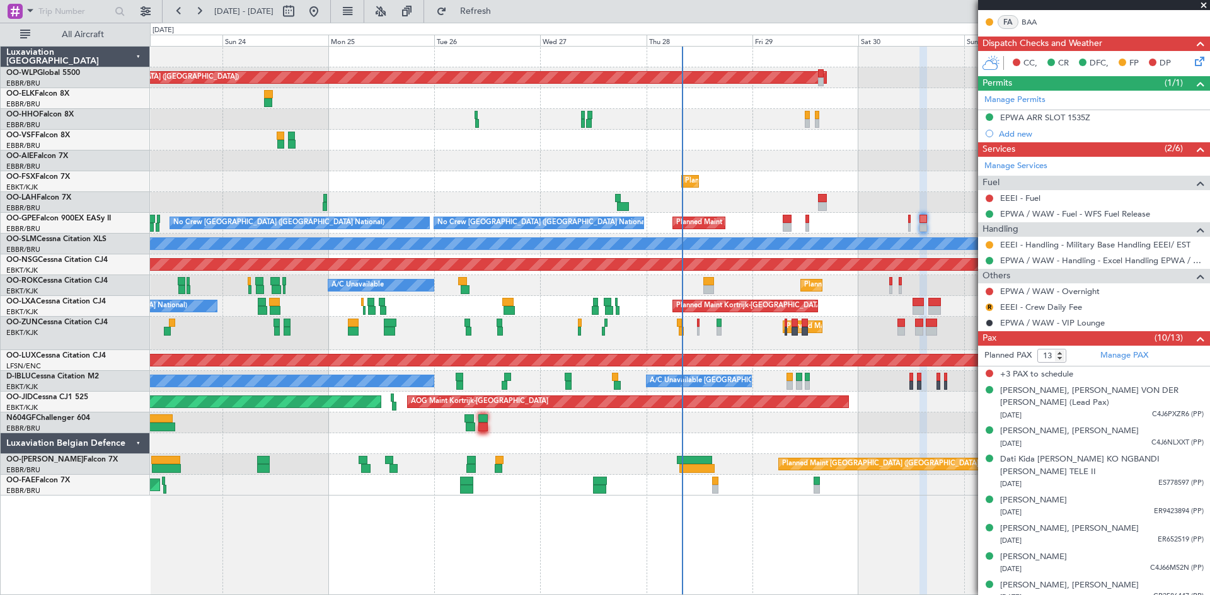
scroll to position [315, 0]
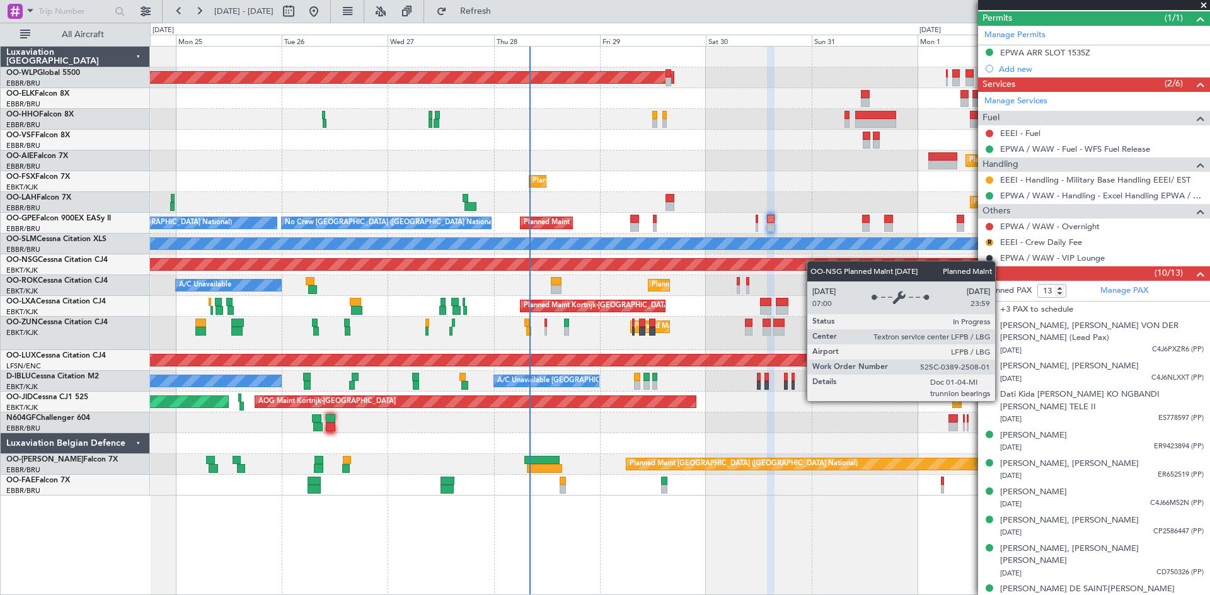
click at [803, 263] on div "Planned Maint Berlin (Brandenburg) Planned Maint London (Farnborough) Planned M…" at bounding box center [679, 271] width 1059 height 449
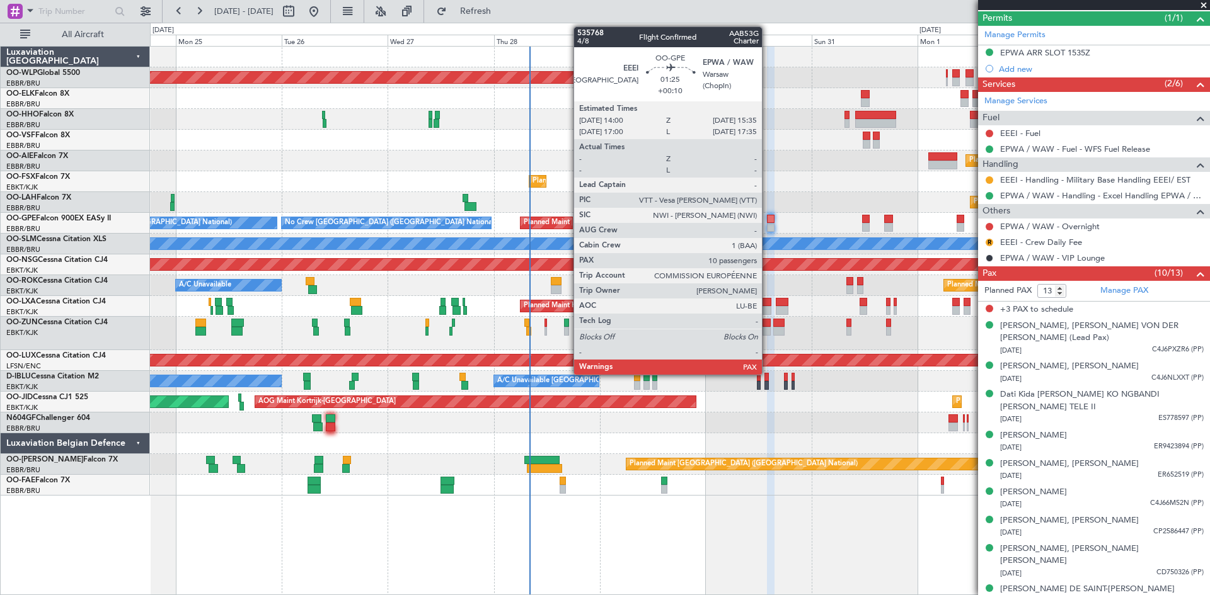
click at [767, 226] on div at bounding box center [771, 227] width 8 height 9
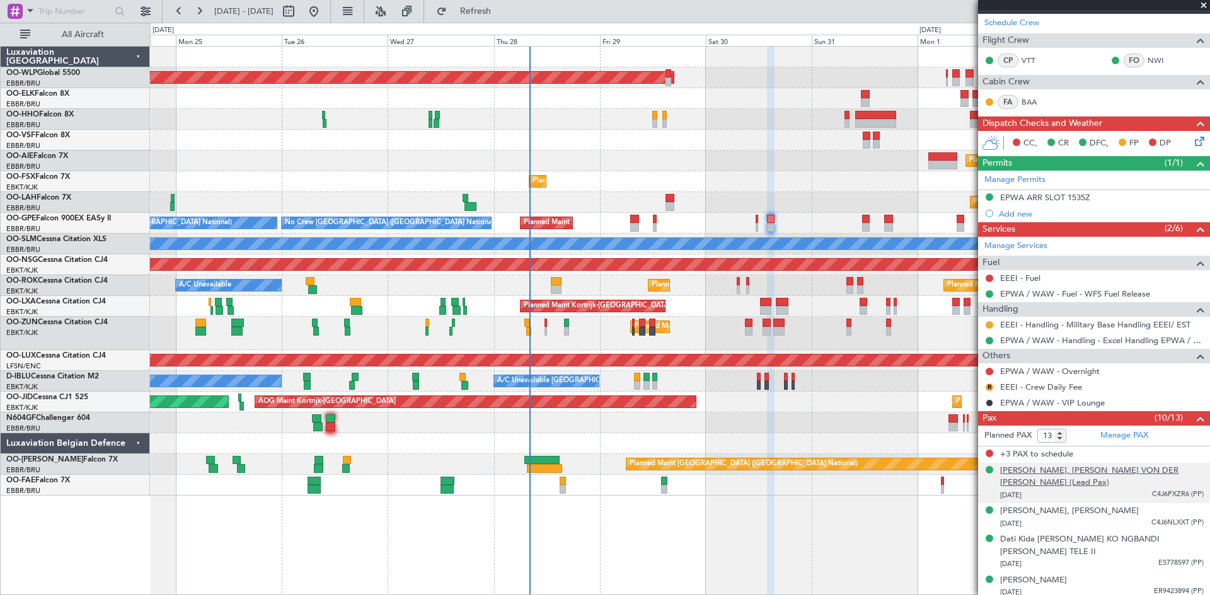
scroll to position [101, 0]
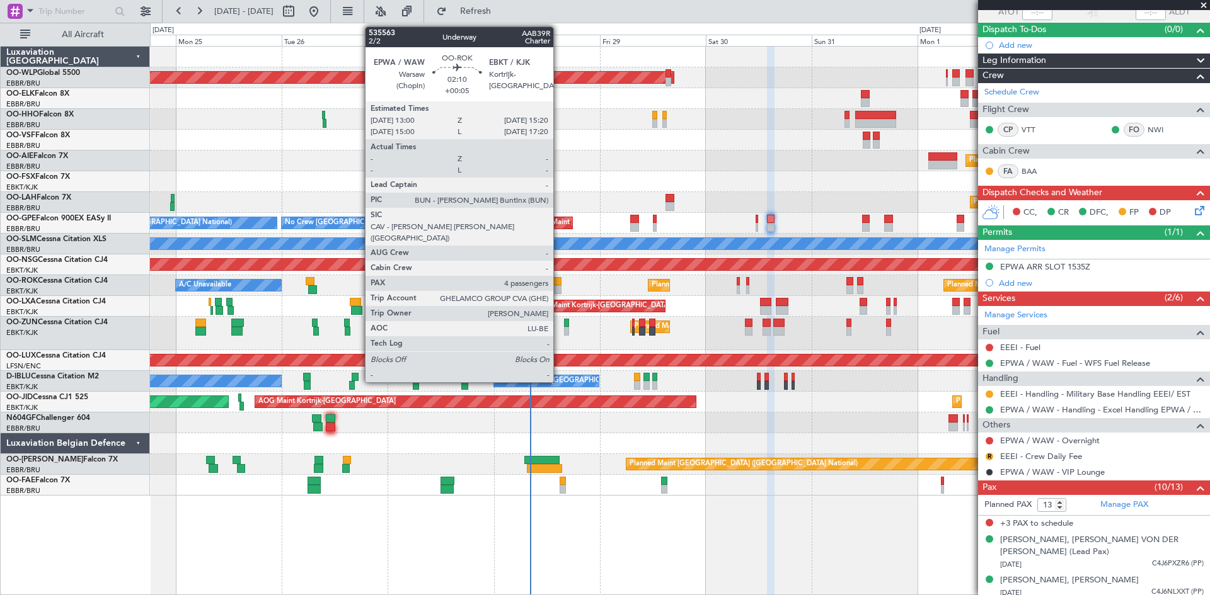
click at [559, 290] on div at bounding box center [556, 289] width 11 height 9
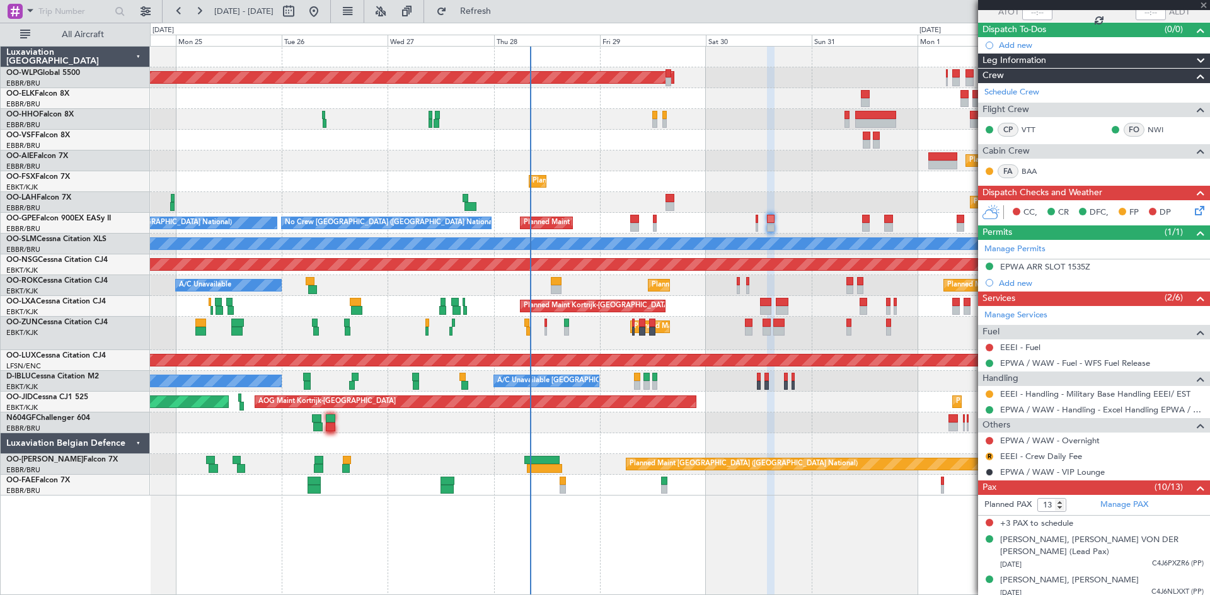
type input "+00:05"
type input "4"
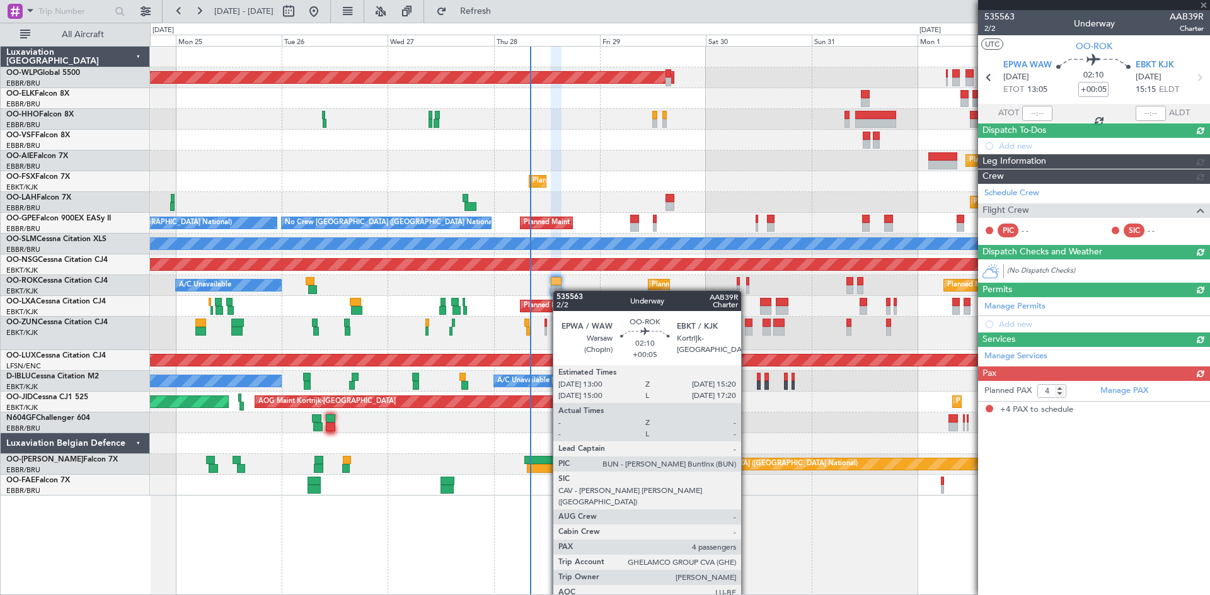
scroll to position [0, 0]
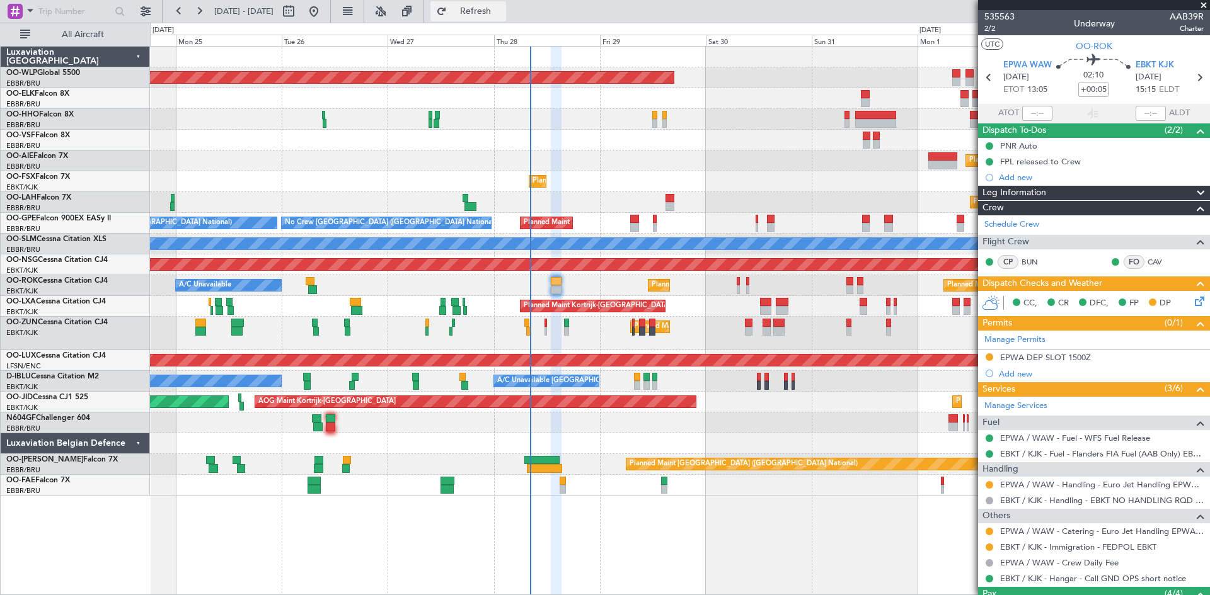
click at [502, 13] on span "Refresh" at bounding box center [475, 11] width 53 height 9
click at [205, 13] on button at bounding box center [199, 11] width 20 height 20
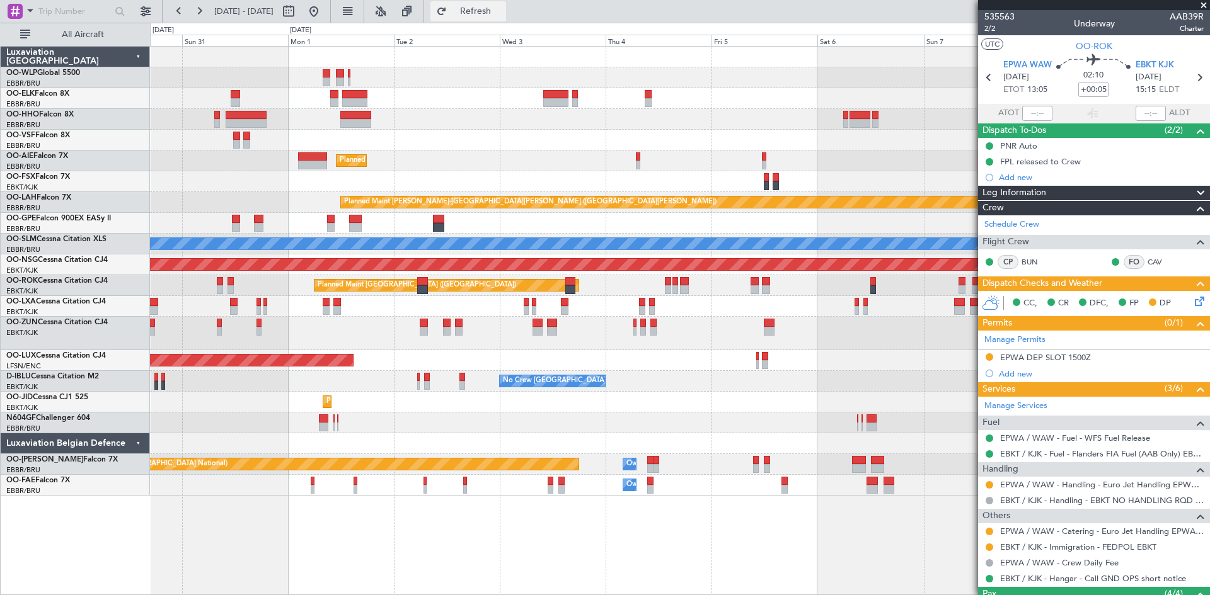
click at [502, 9] on span "Refresh" at bounding box center [475, 11] width 53 height 9
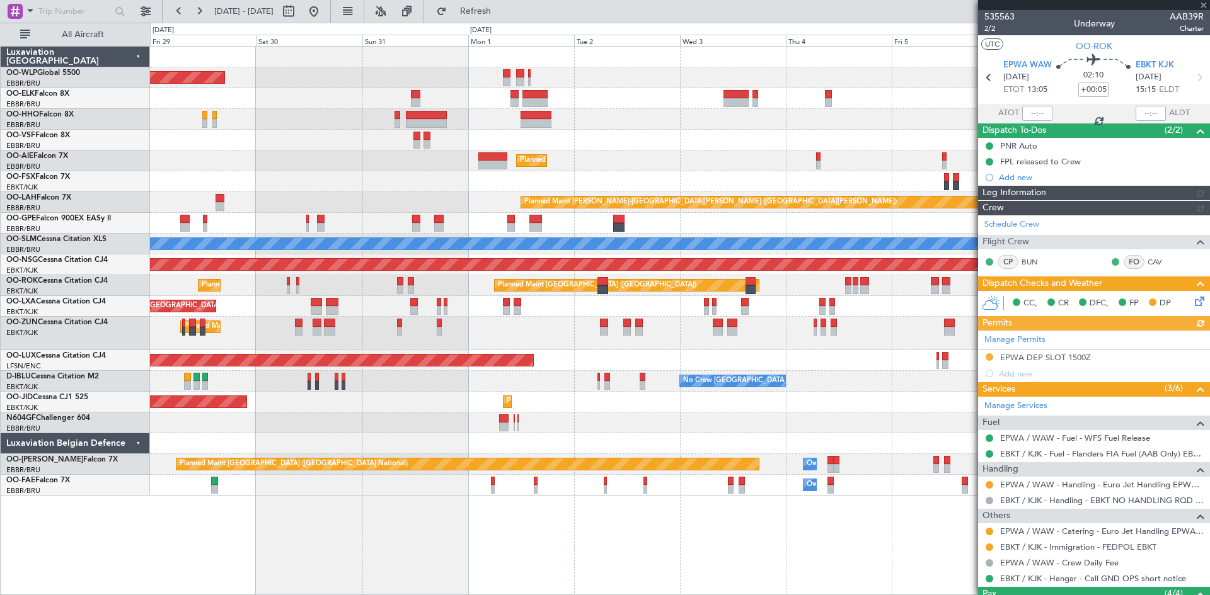
click at [643, 94] on div "Planned Maint Berlin (Brandenburg) Planned Maint Kortrijk-Wevelgem Planned Main…" at bounding box center [679, 271] width 1059 height 449
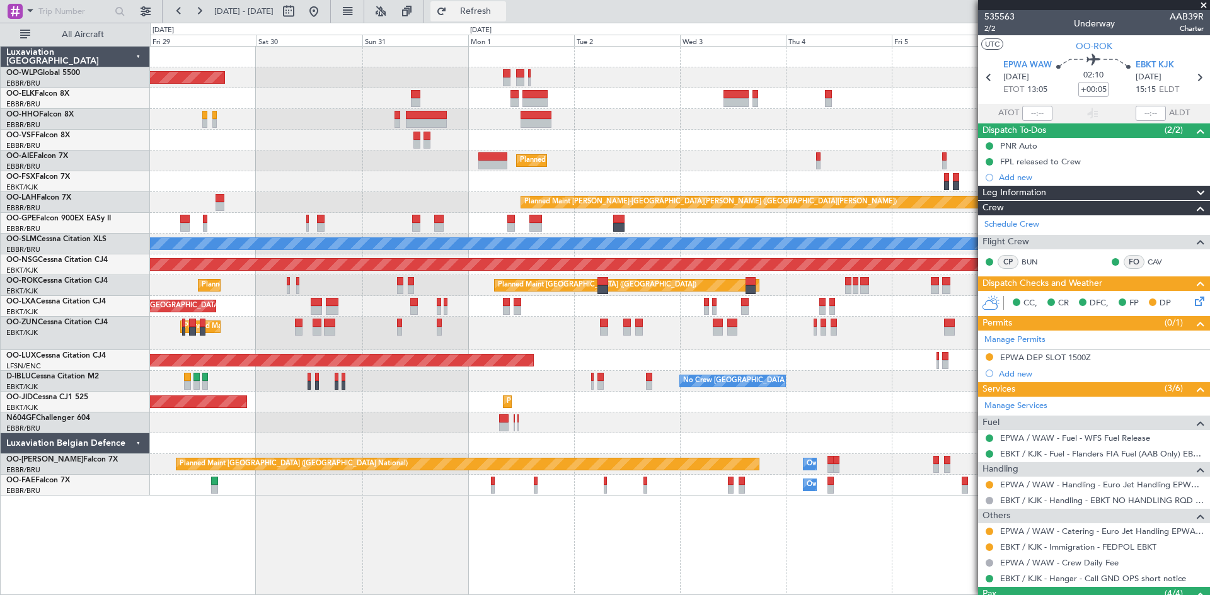
click at [502, 14] on span "Refresh" at bounding box center [475, 11] width 53 height 9
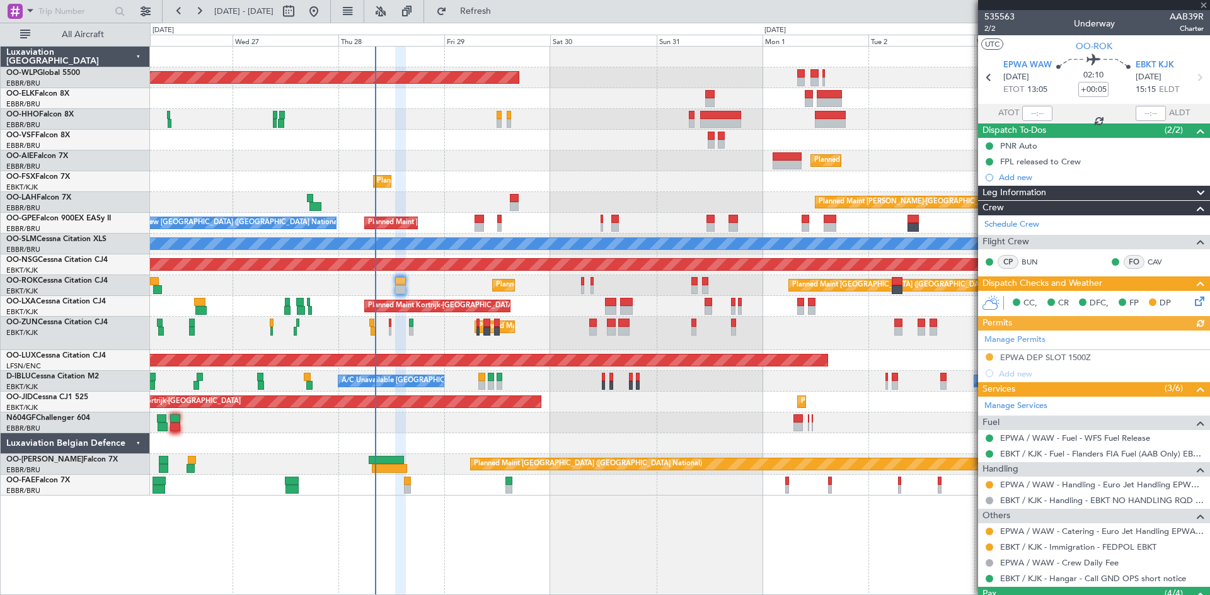
click at [821, 341] on div "Planned Maint Berlin (Brandenburg) Planned Maint London (Farnborough) Planned M…" at bounding box center [679, 271] width 1059 height 449
click at [481, 11] on button "Refresh" at bounding box center [468, 11] width 76 height 20
click at [324, 19] on button at bounding box center [314, 11] width 20 height 20
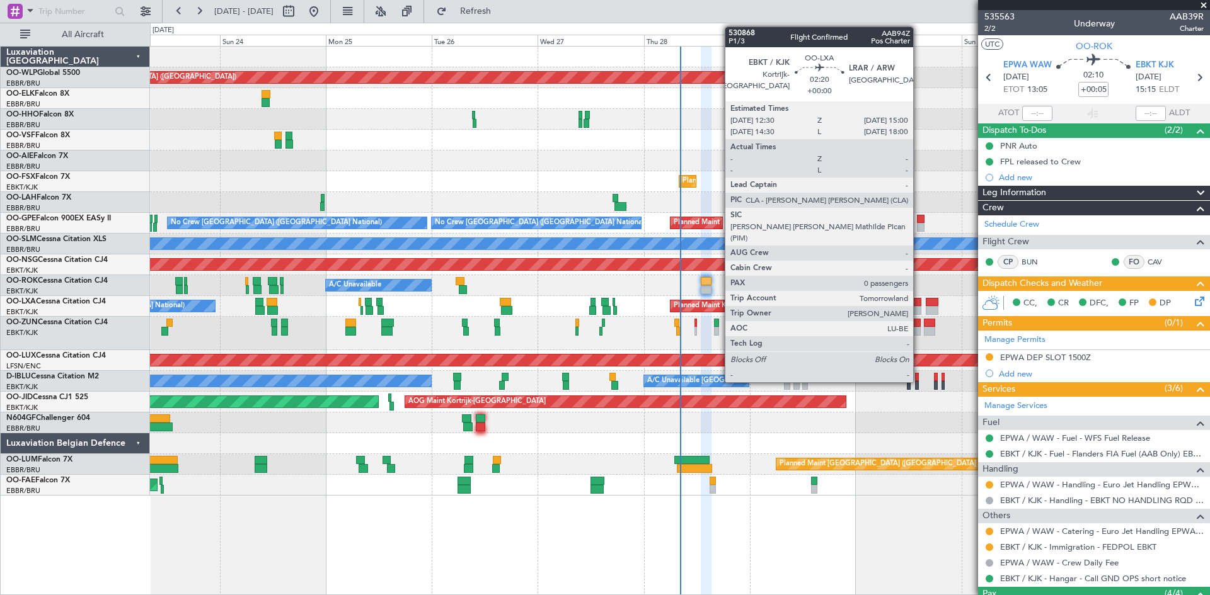
click at [918, 305] on div at bounding box center [915, 302] width 11 height 9
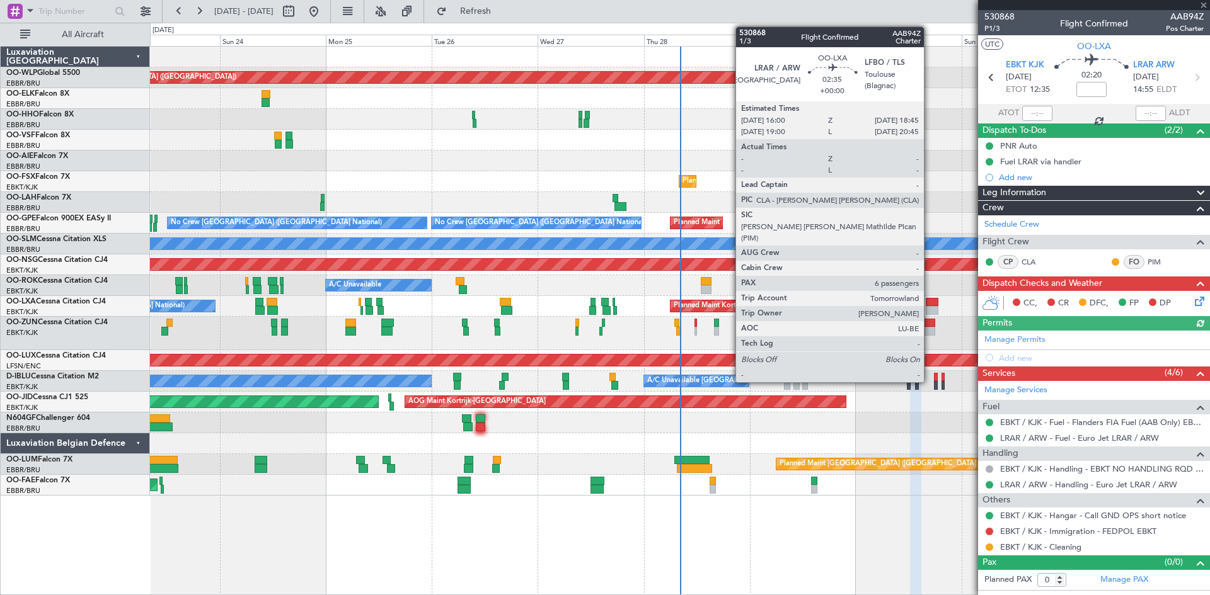
click at [929, 305] on div at bounding box center [931, 302] width 13 height 9
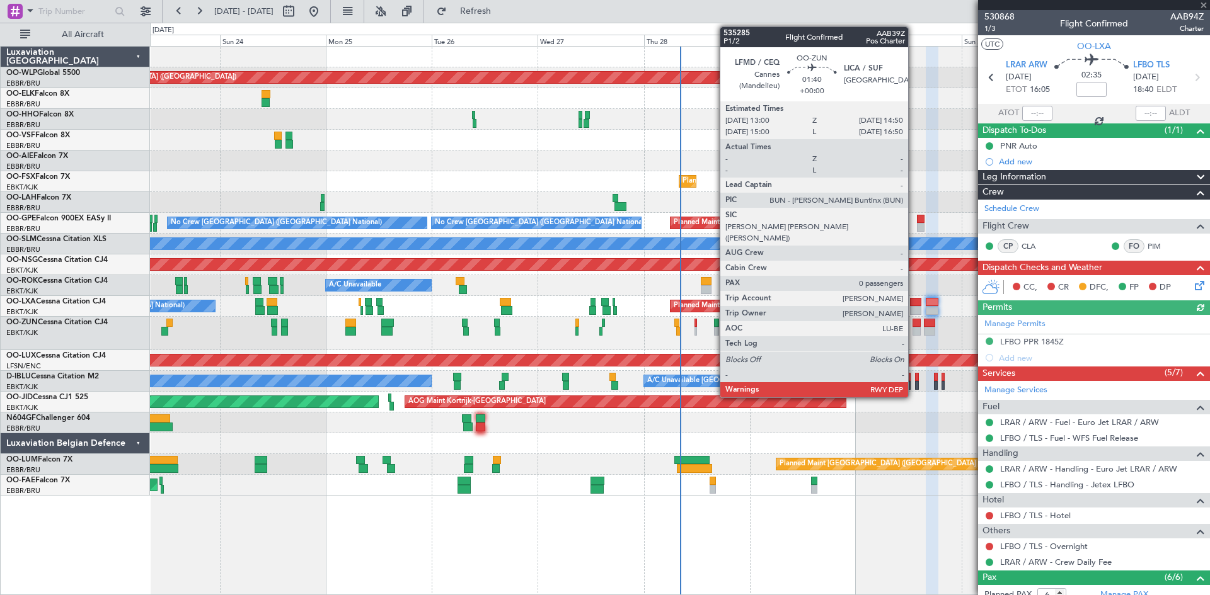
click at [913, 333] on div at bounding box center [916, 331] width 8 height 9
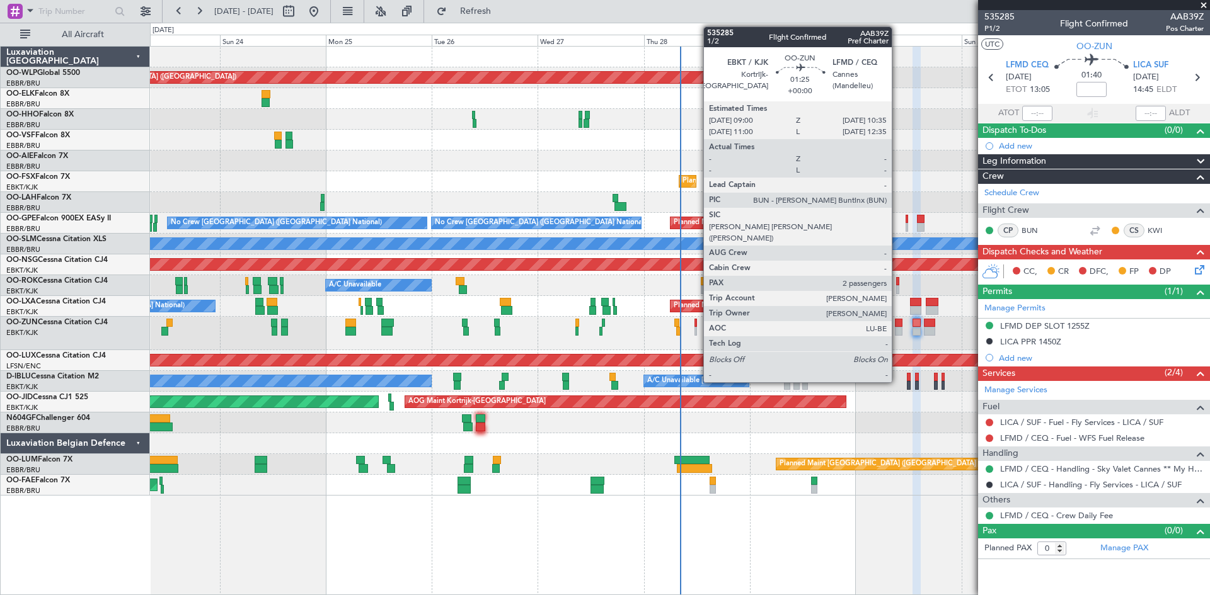
click at [898, 332] on div at bounding box center [899, 331] width 8 height 9
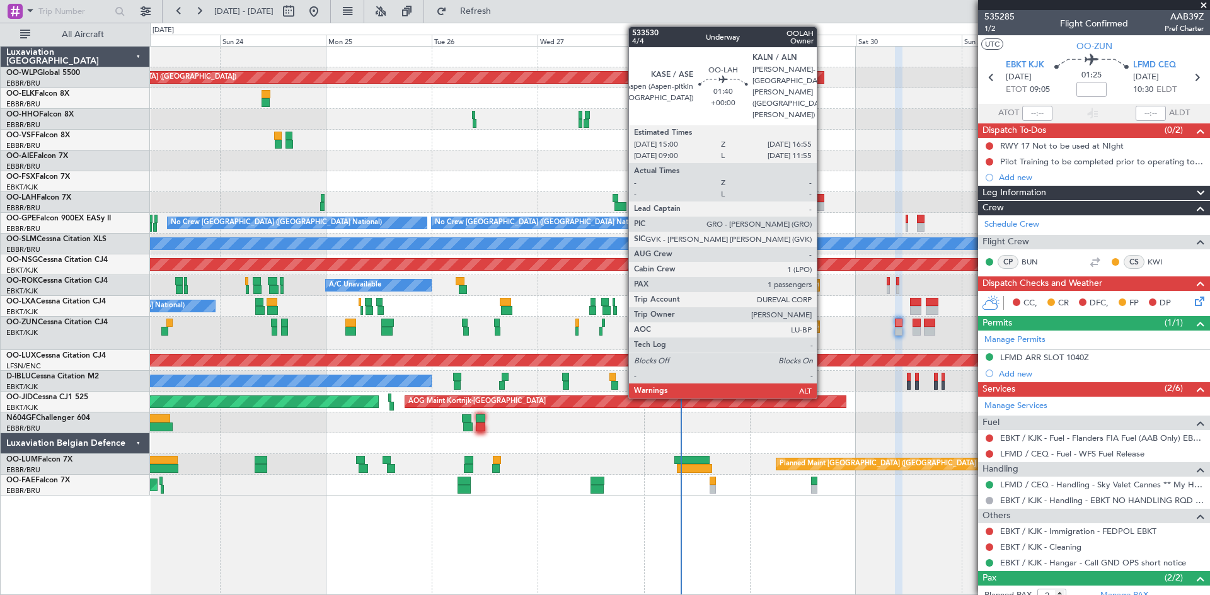
click at [822, 203] on div at bounding box center [819, 206] width 9 height 9
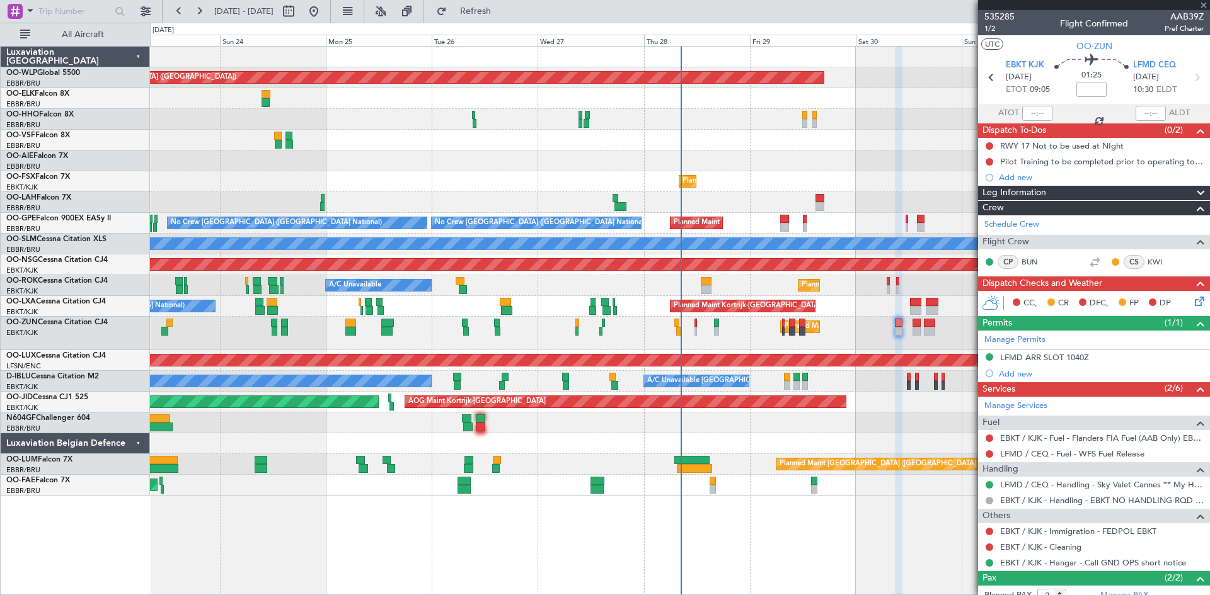
type input "1"
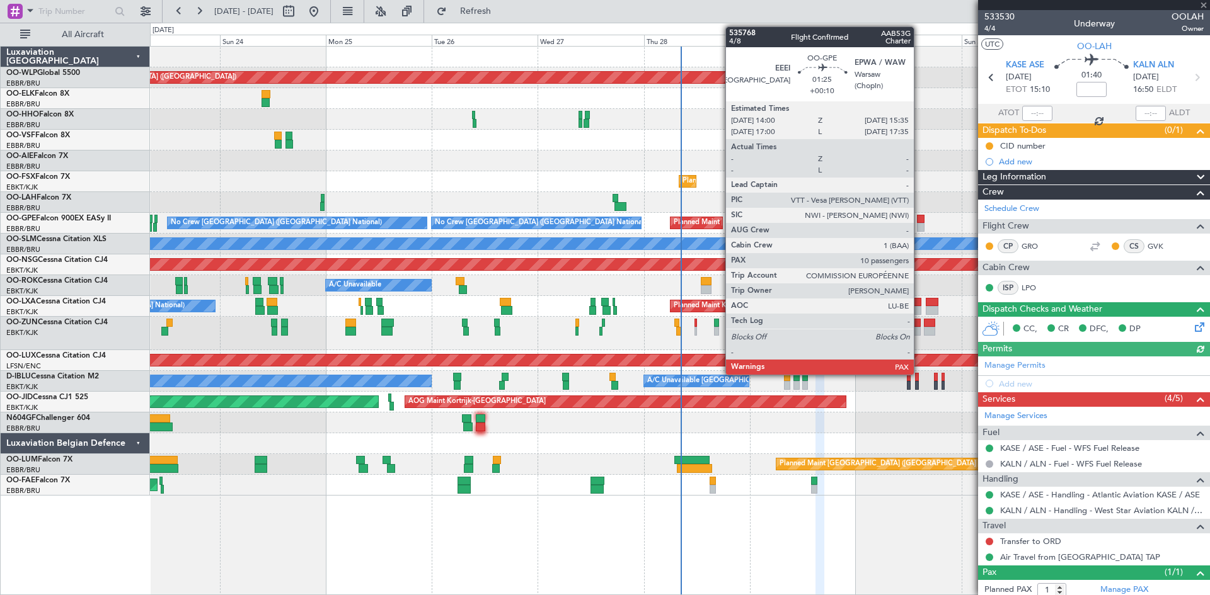
click at [919, 219] on div at bounding box center [921, 219] width 8 height 9
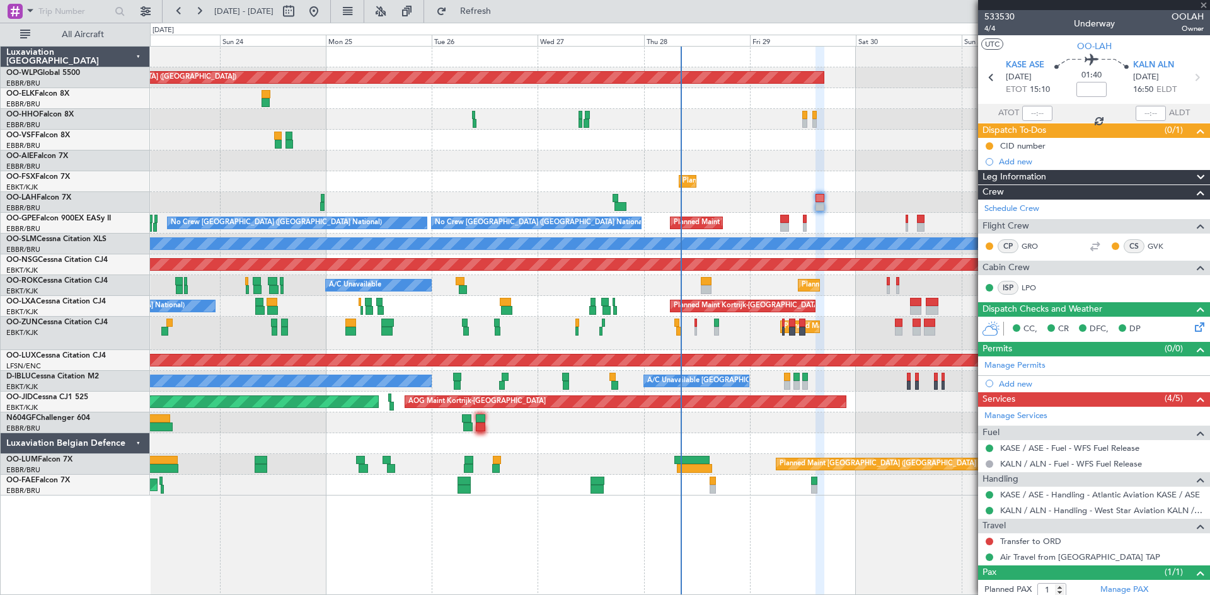
type input "+00:10"
type input "13"
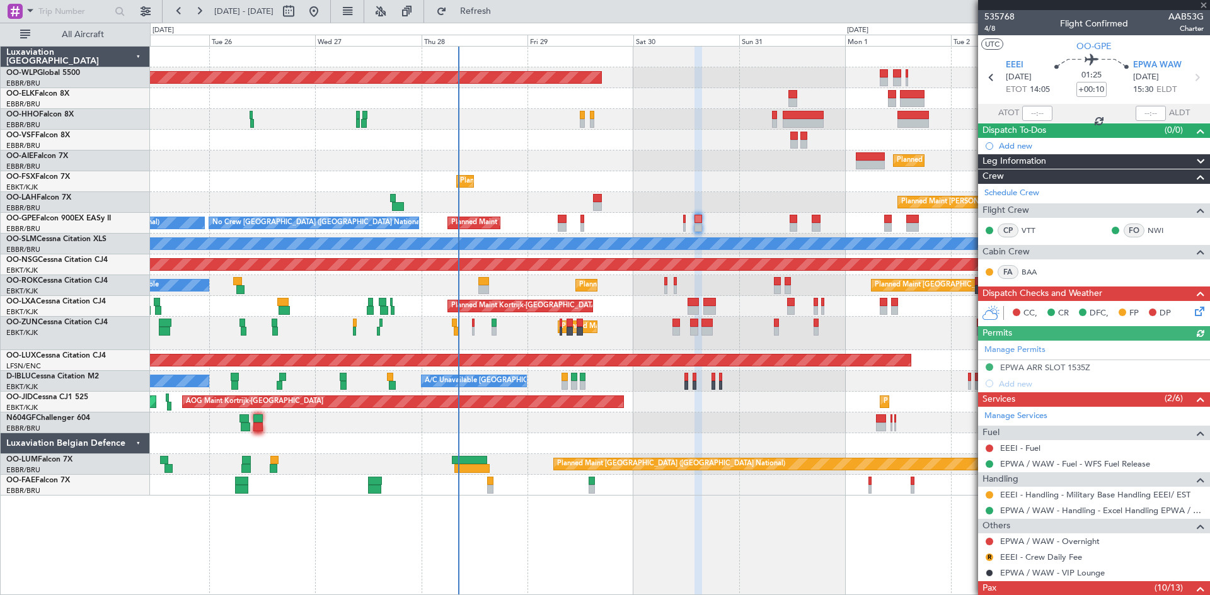
click at [718, 220] on div "Planned Maint [GEOGRAPHIC_DATA] ([GEOGRAPHIC_DATA]) Planned Maint [GEOGRAPHIC_D…" at bounding box center [679, 271] width 1059 height 449
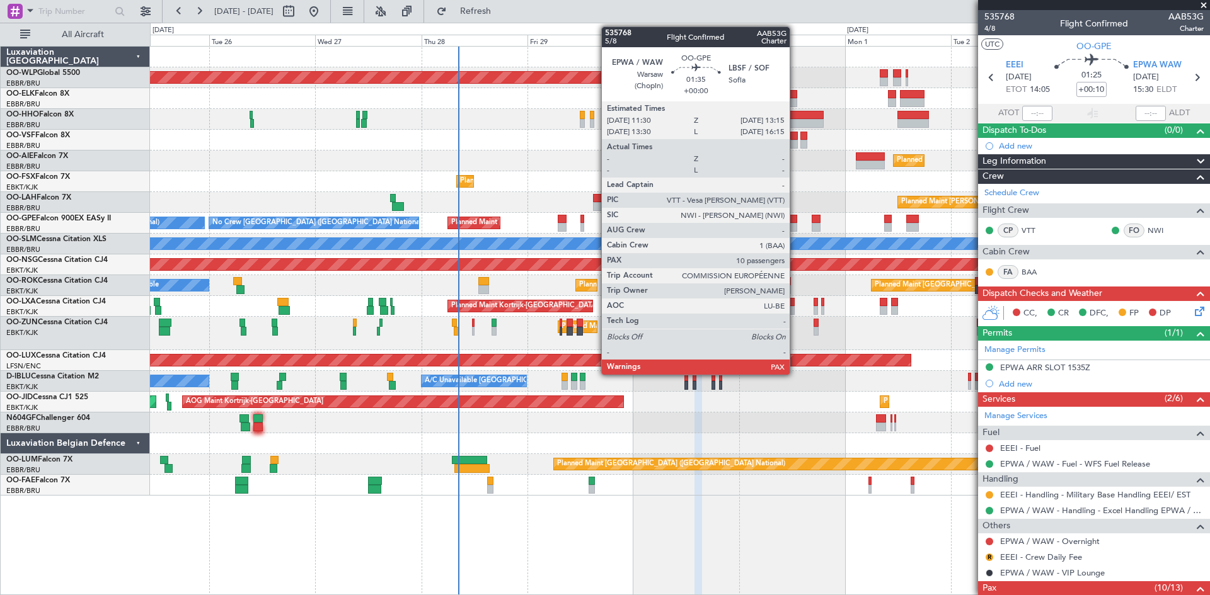
click at [795, 225] on div at bounding box center [793, 227] width 8 height 9
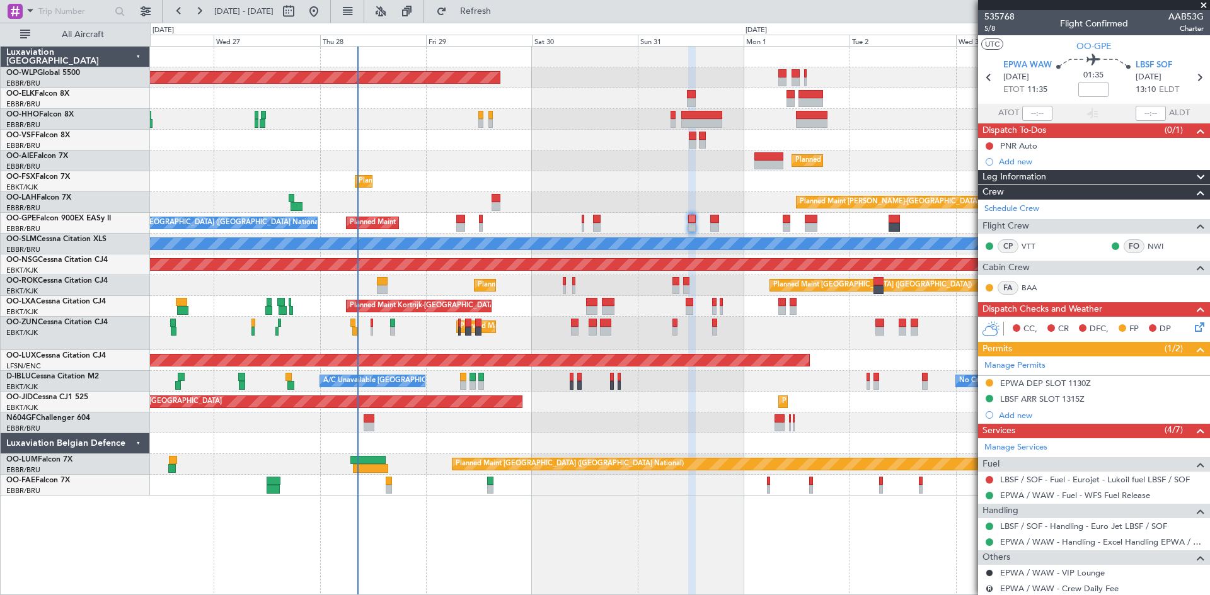
click at [811, 423] on div "Planned Maint Berlin (Brandenburg) Planned Maint London (Farnborough) Planned M…" at bounding box center [679, 271] width 1059 height 449
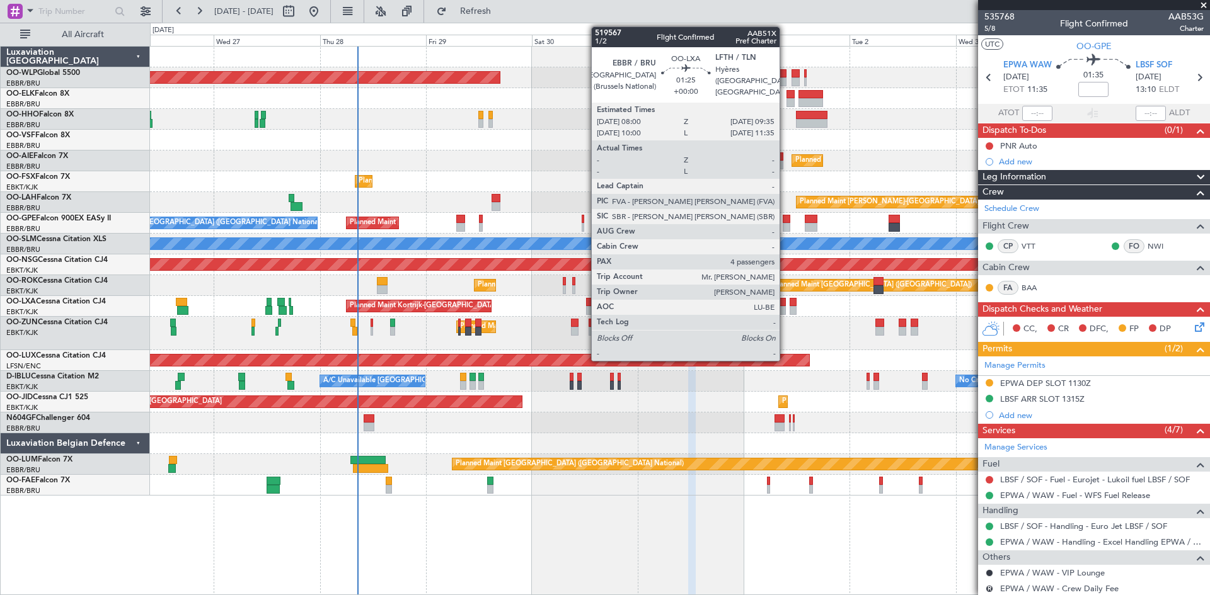
click at [785, 309] on div at bounding box center [782, 310] width 8 height 9
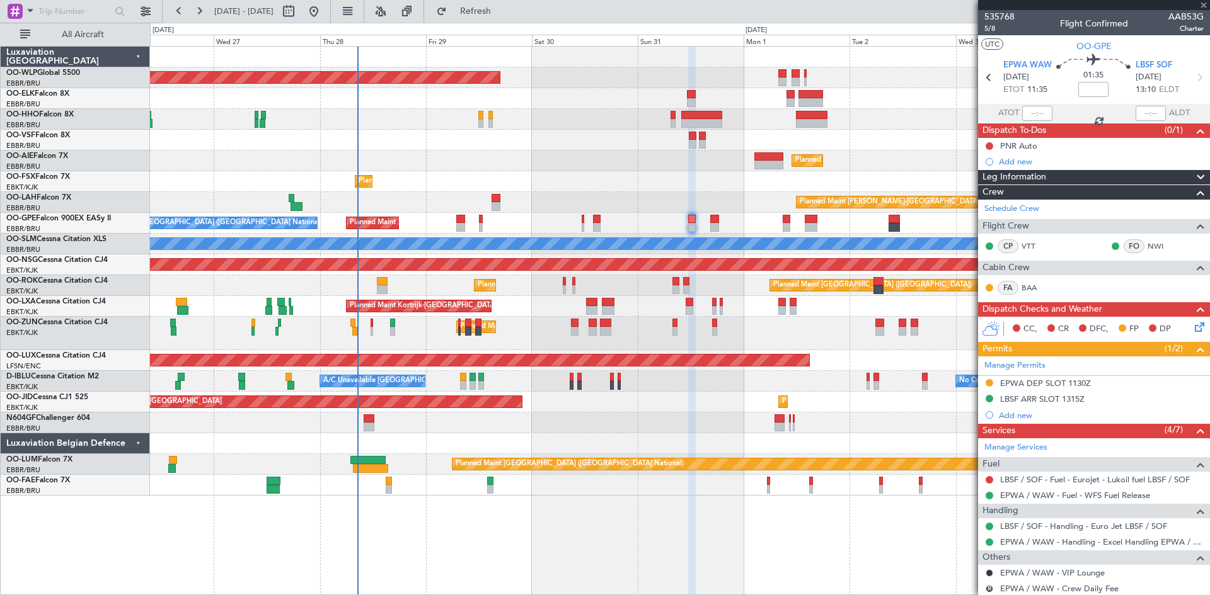
type input "4"
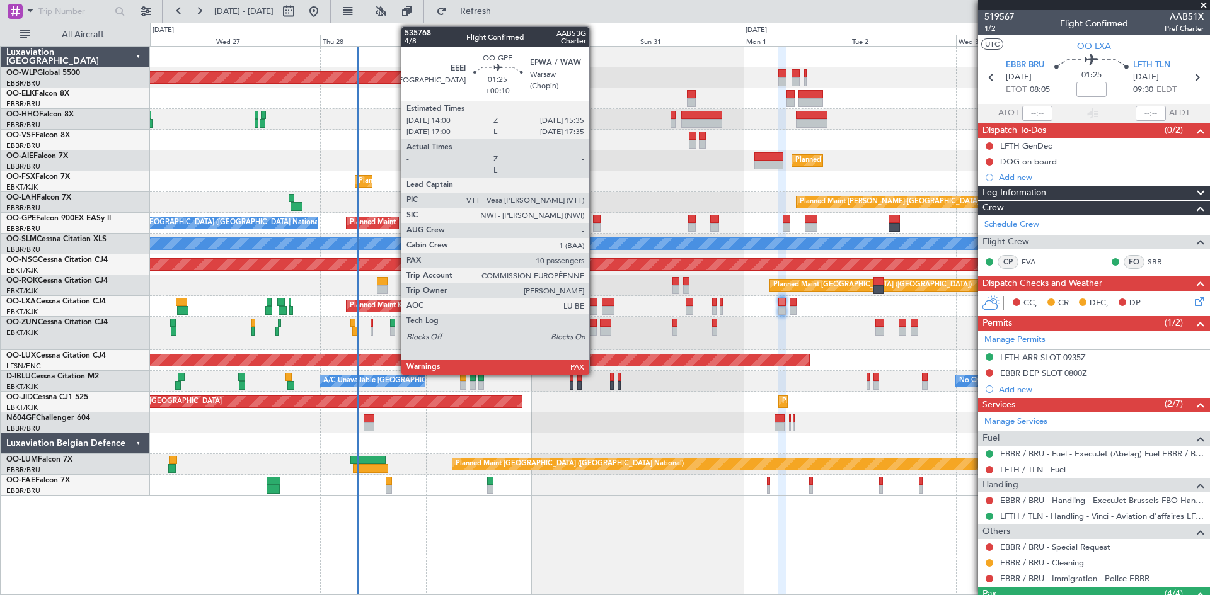
click at [595, 229] on div at bounding box center [597, 227] width 8 height 9
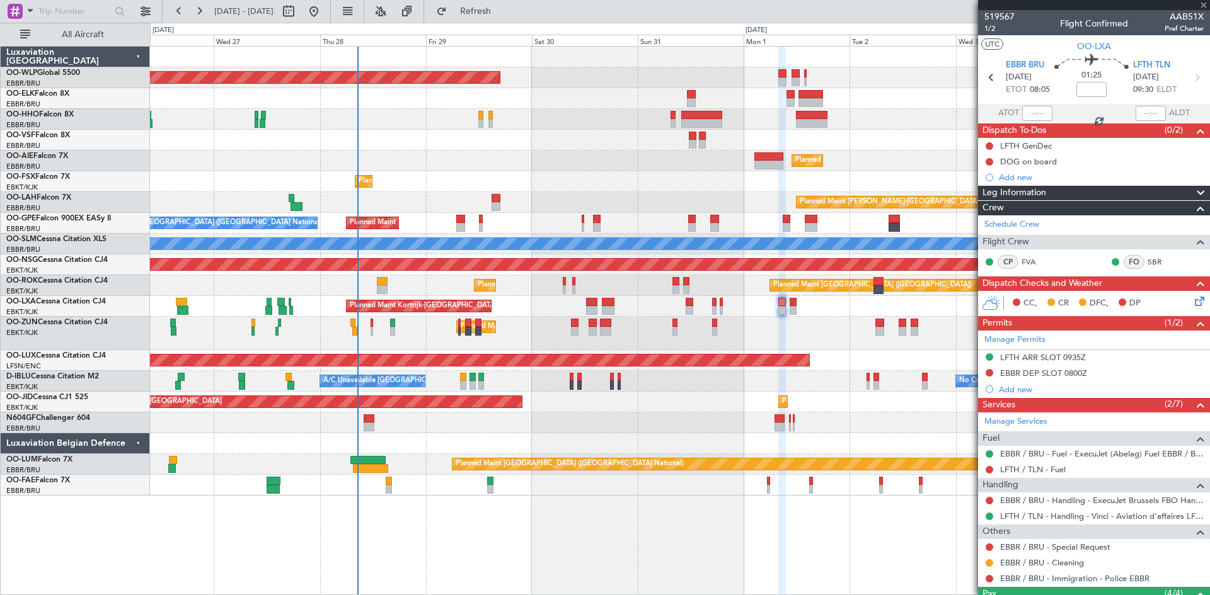
type input "+00:10"
type input "13"
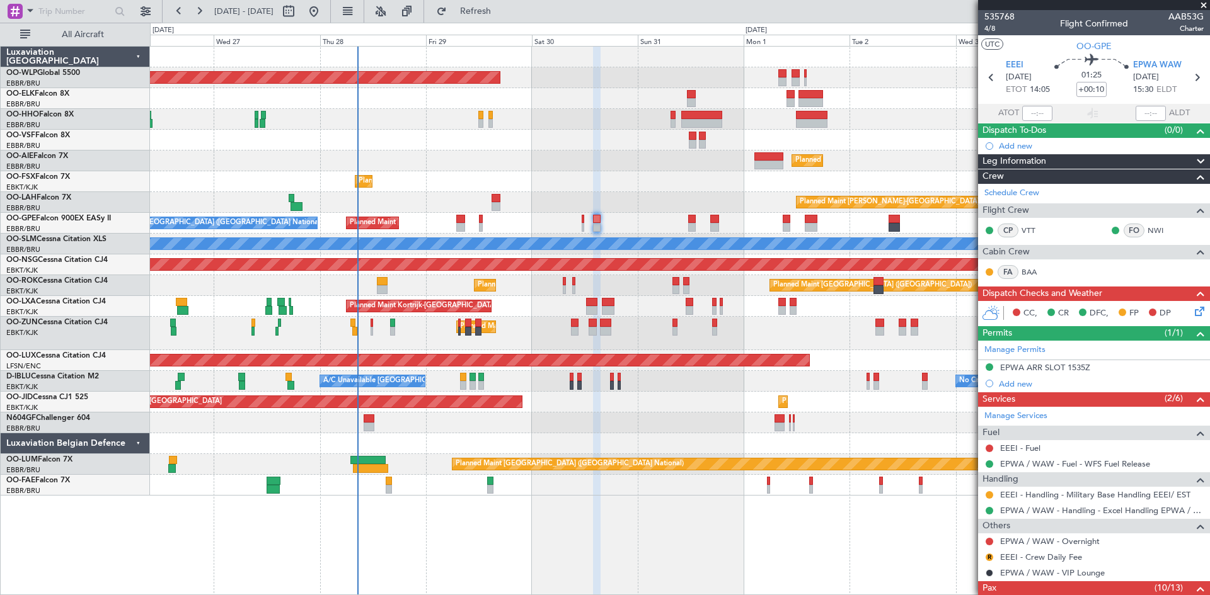
click at [580, 223] on div "Planned Maint Brussels (Brussels National) No Crew Brussels (Brussels National)…" at bounding box center [679, 223] width 1059 height 21
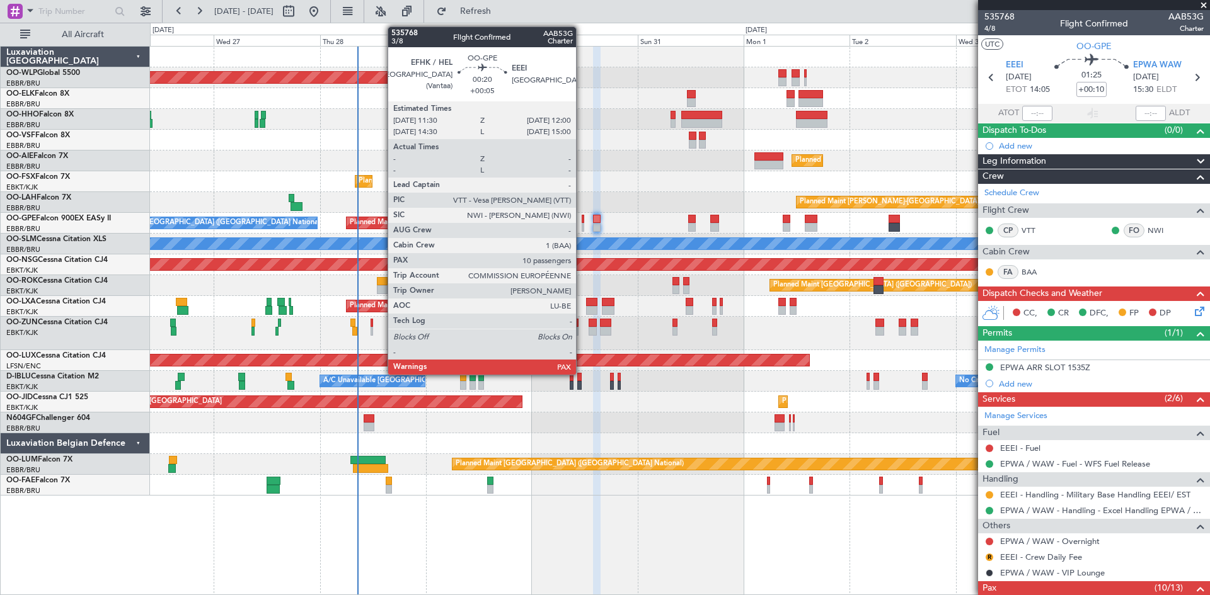
click at [581, 223] on div at bounding box center [582, 227] width 3 height 9
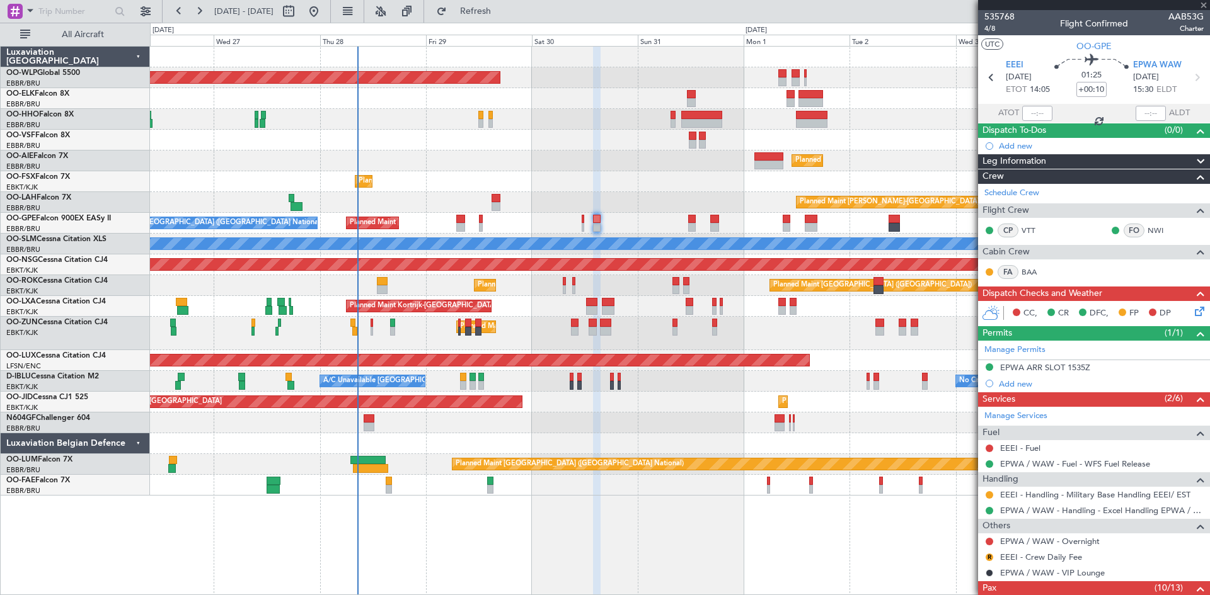
type input "+00:05"
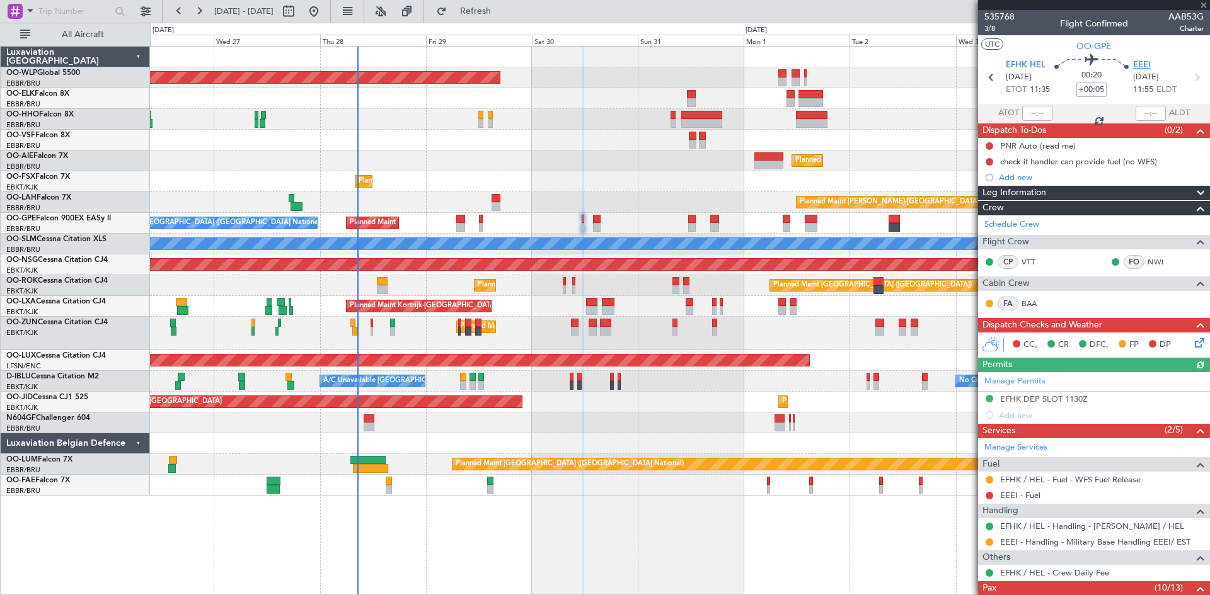
click at [1133, 63] on span "EEEI" at bounding box center [1142, 65] width 18 height 13
click at [1204, 8] on span at bounding box center [1203, 5] width 13 height 11
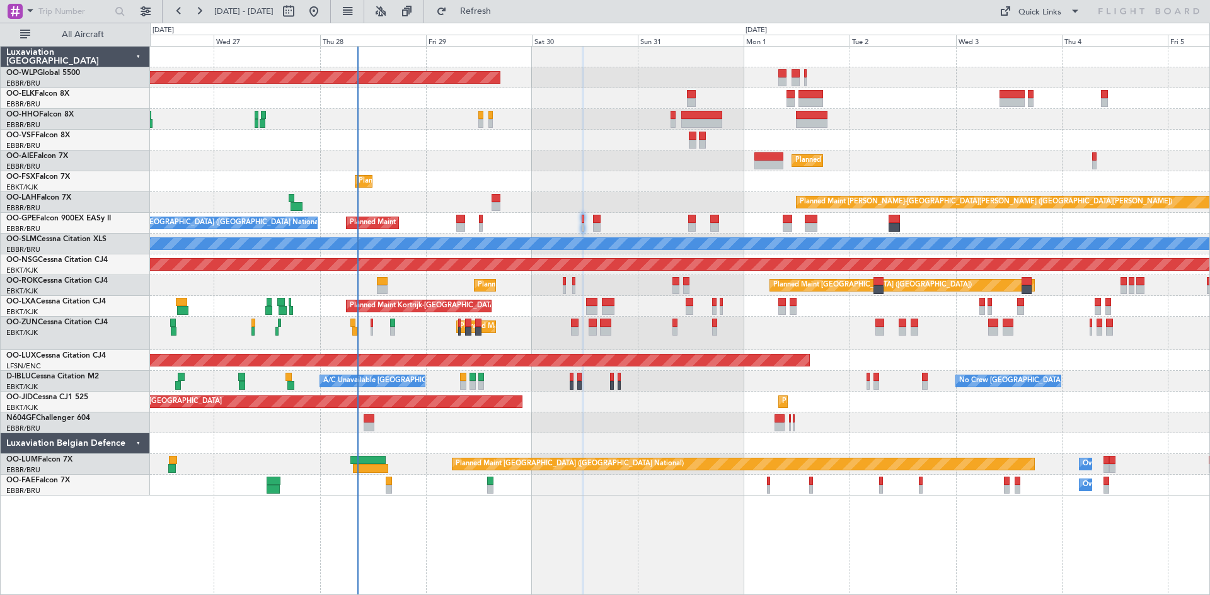
type input "0"
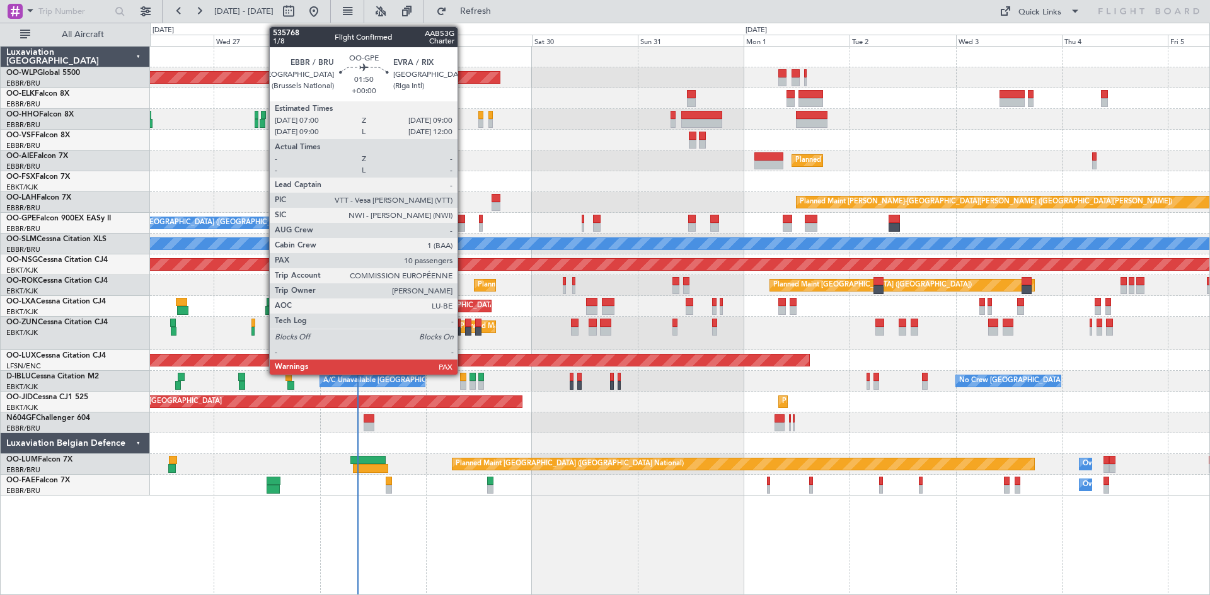
click at [463, 219] on div at bounding box center [460, 219] width 9 height 9
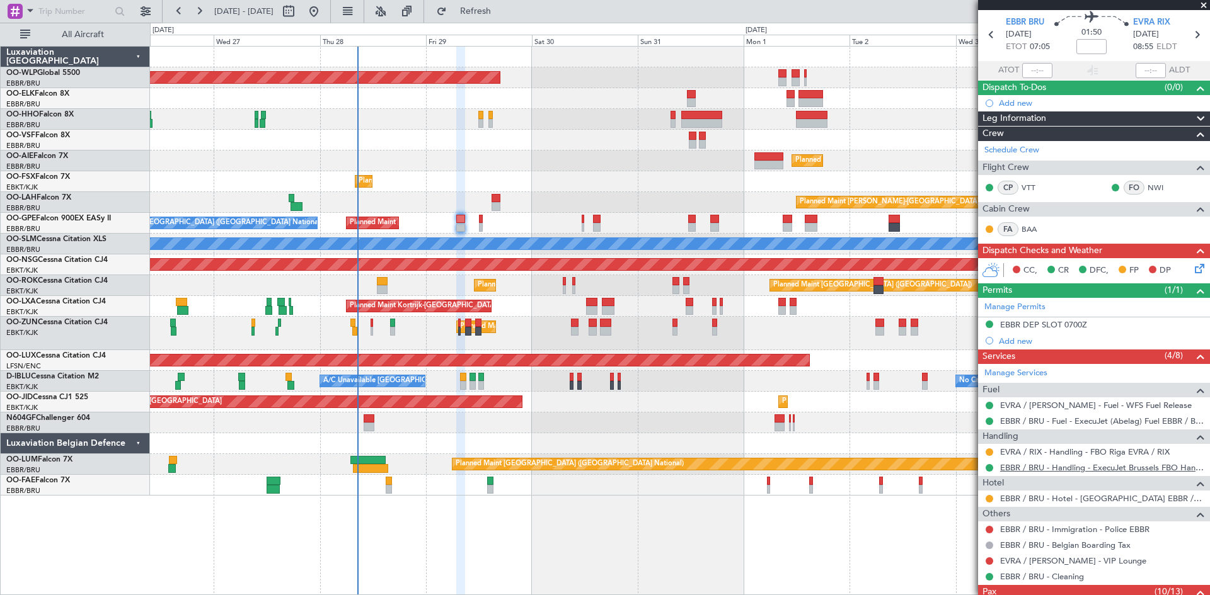
scroll to position [63, 0]
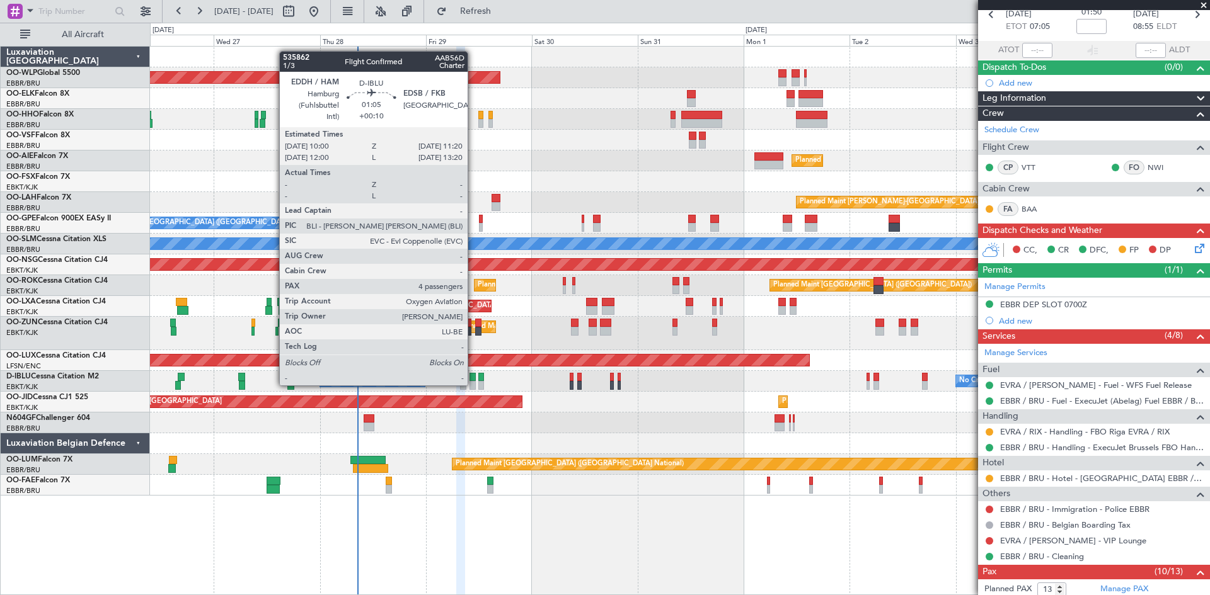
click at [473, 384] on div at bounding box center [472, 385] width 6 height 9
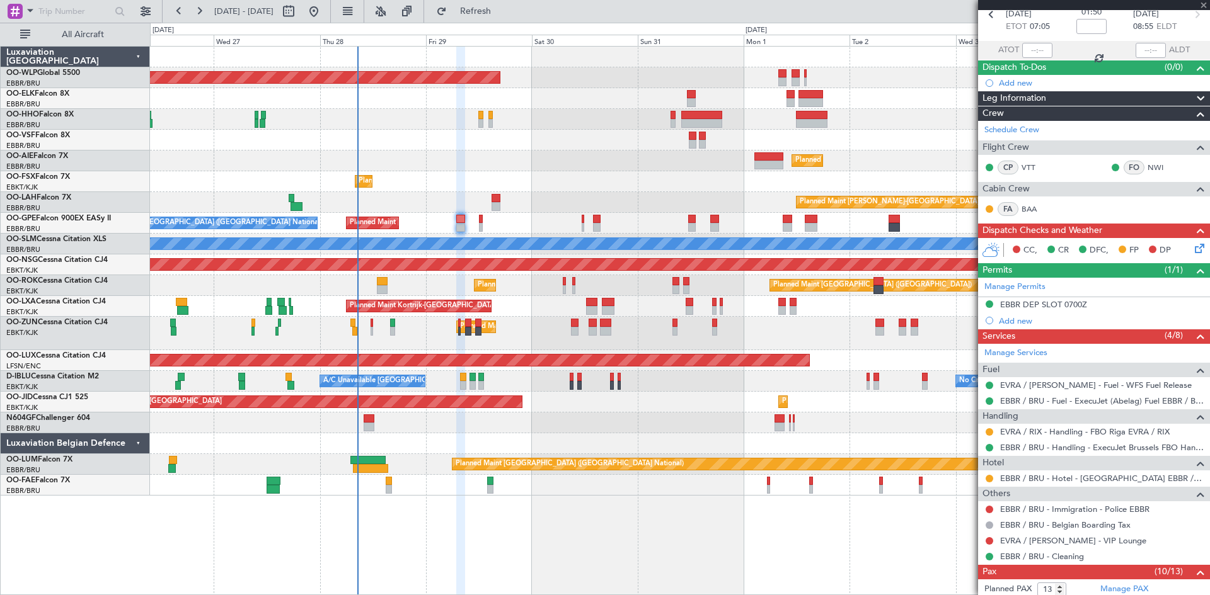
type input "+00:10"
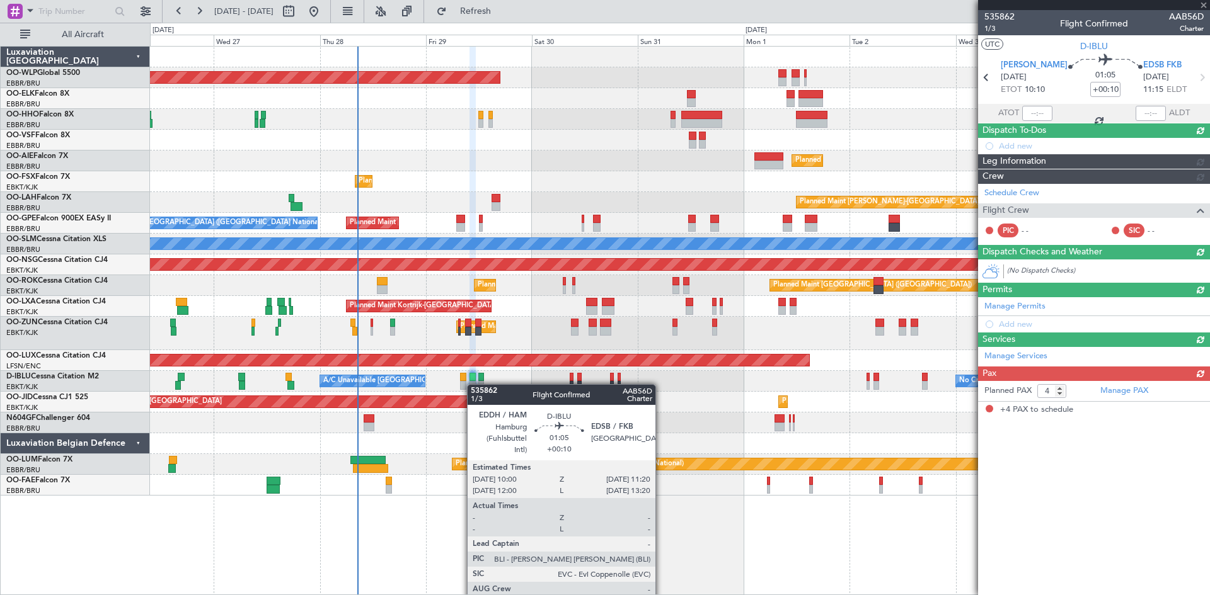
scroll to position [0, 0]
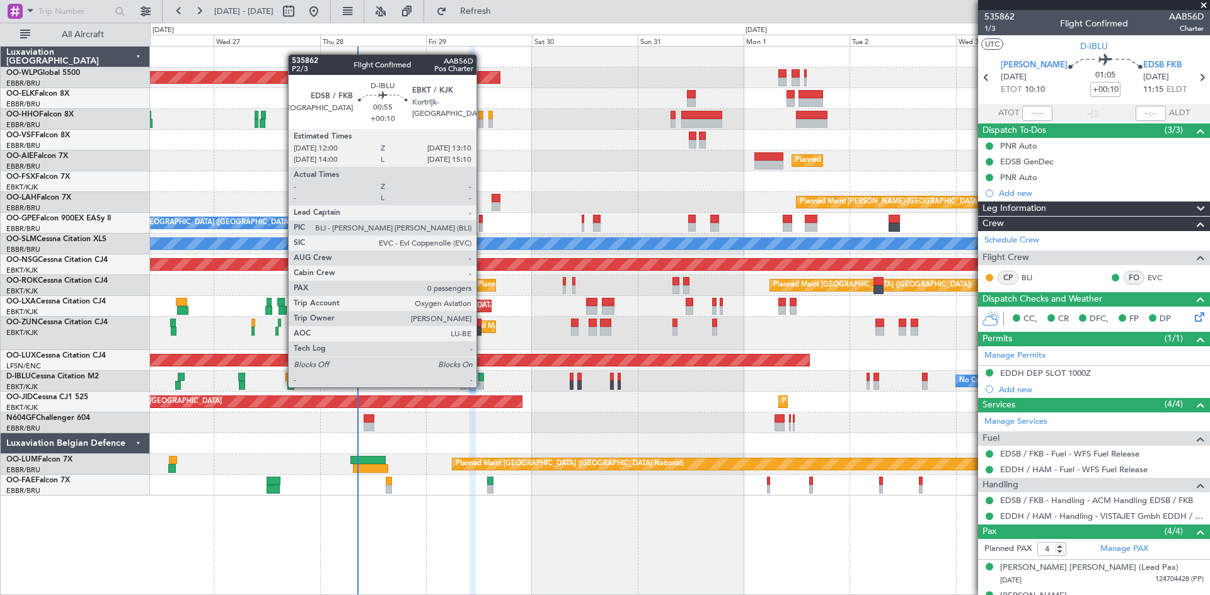
click at [482, 386] on div at bounding box center [481, 385] width 6 height 9
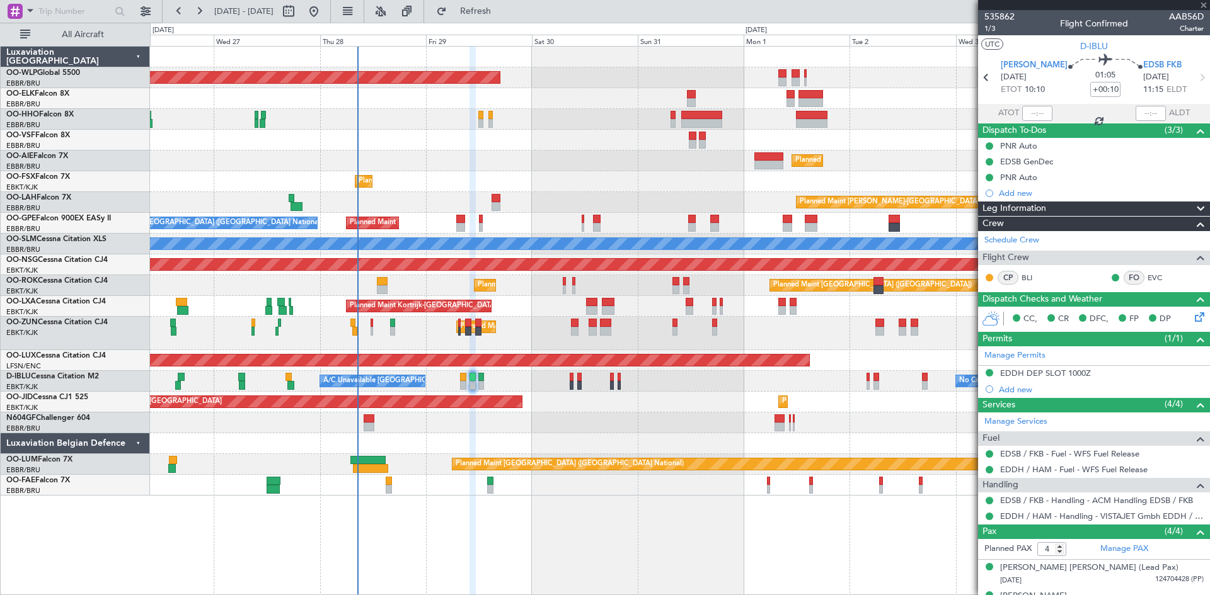
type input "0"
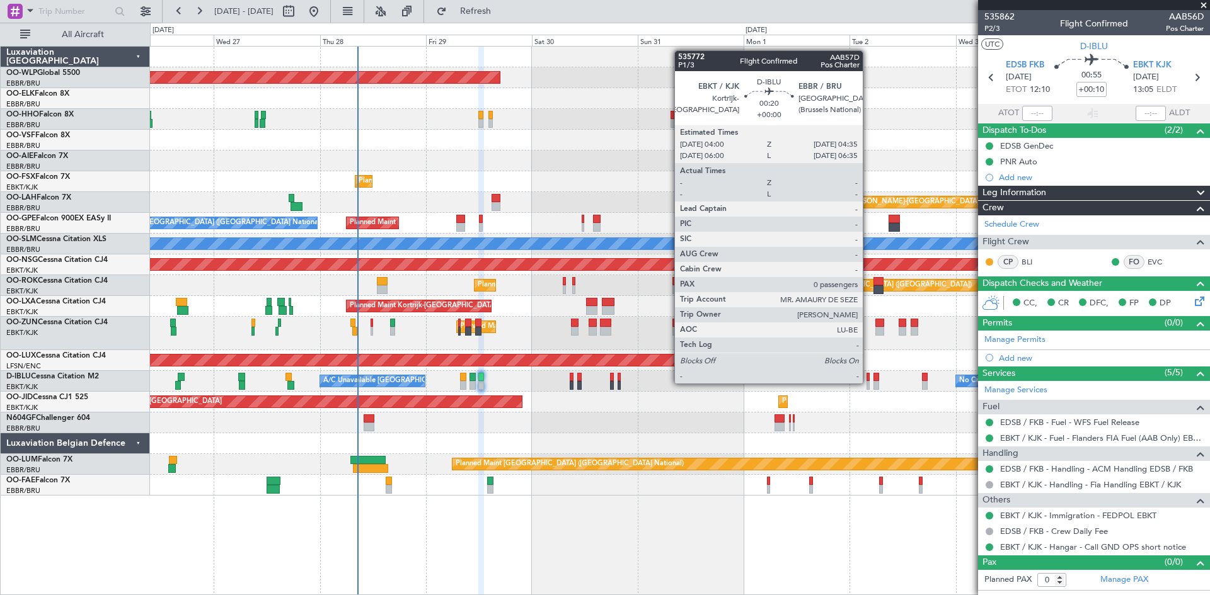
click at [868, 384] on div at bounding box center [867, 385] width 3 height 9
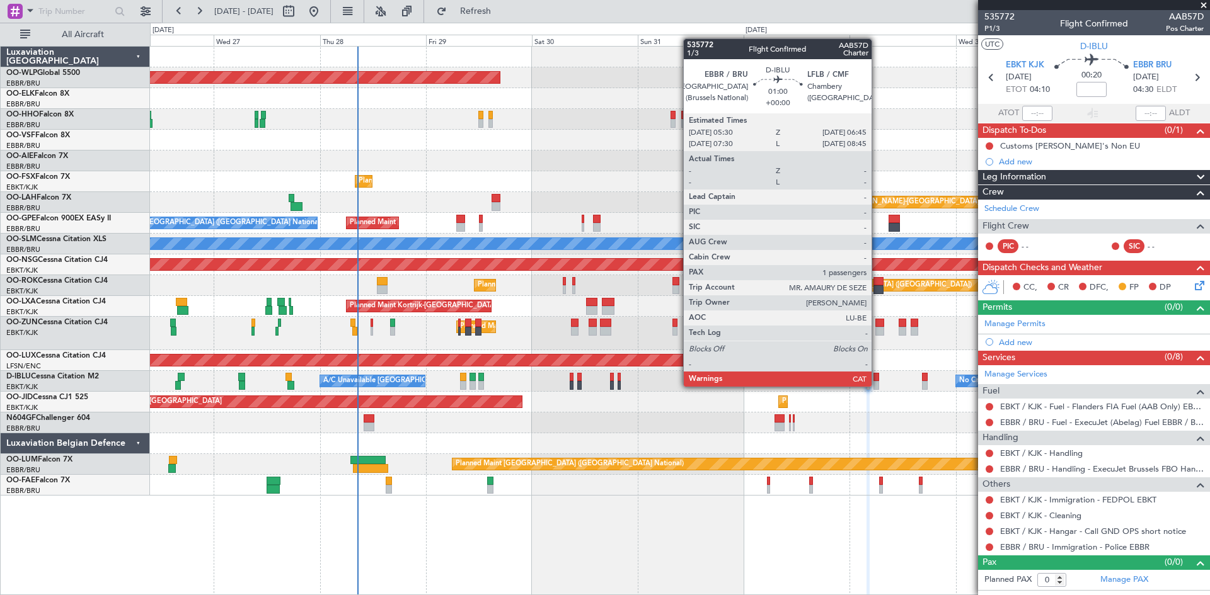
click at [878, 386] on div at bounding box center [876, 385] width 6 height 9
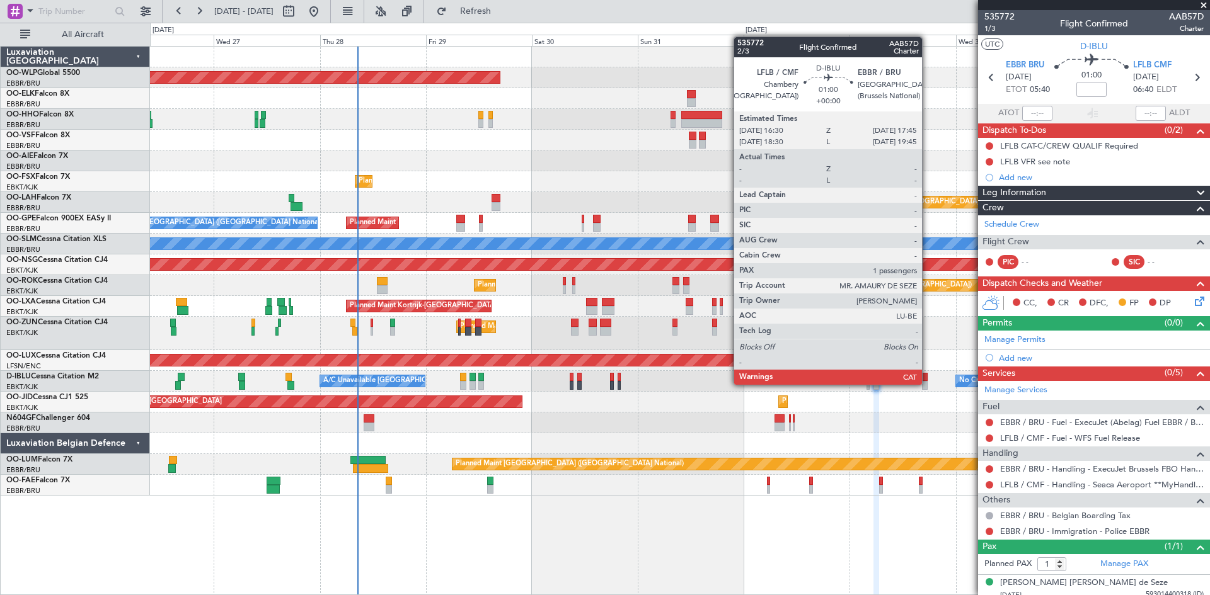
click at [927, 385] on div at bounding box center [925, 385] width 6 height 9
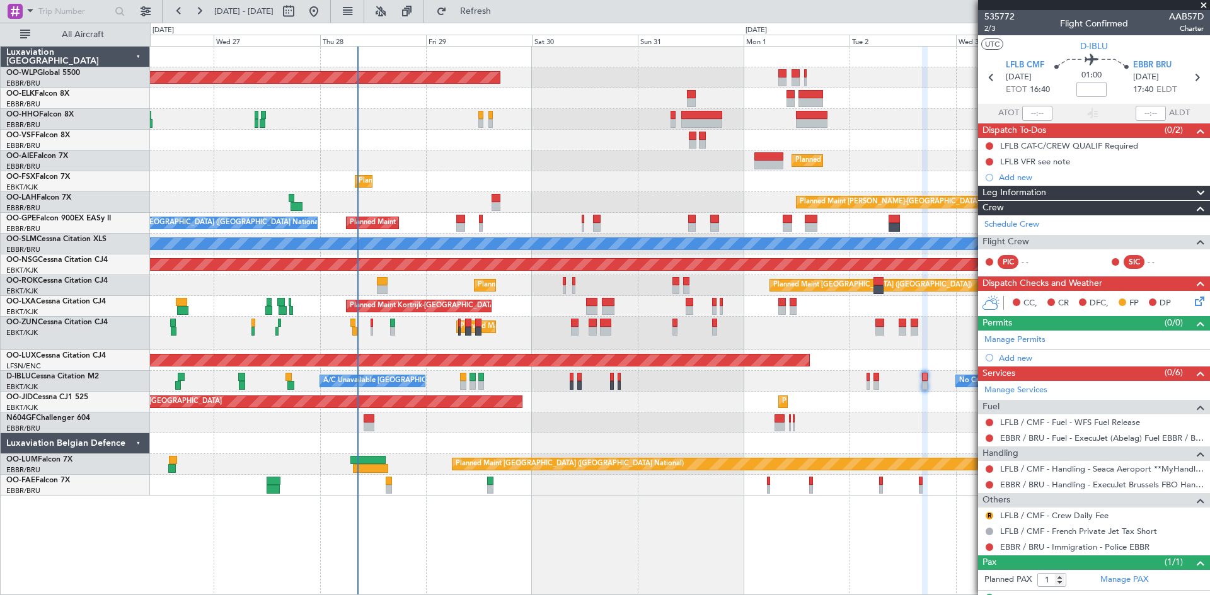
click at [866, 385] on div "A/C Unavailable Kortrijk-Wevelgem No Crew Brussels (Brussels National) No Crew …" at bounding box center [679, 381] width 1059 height 21
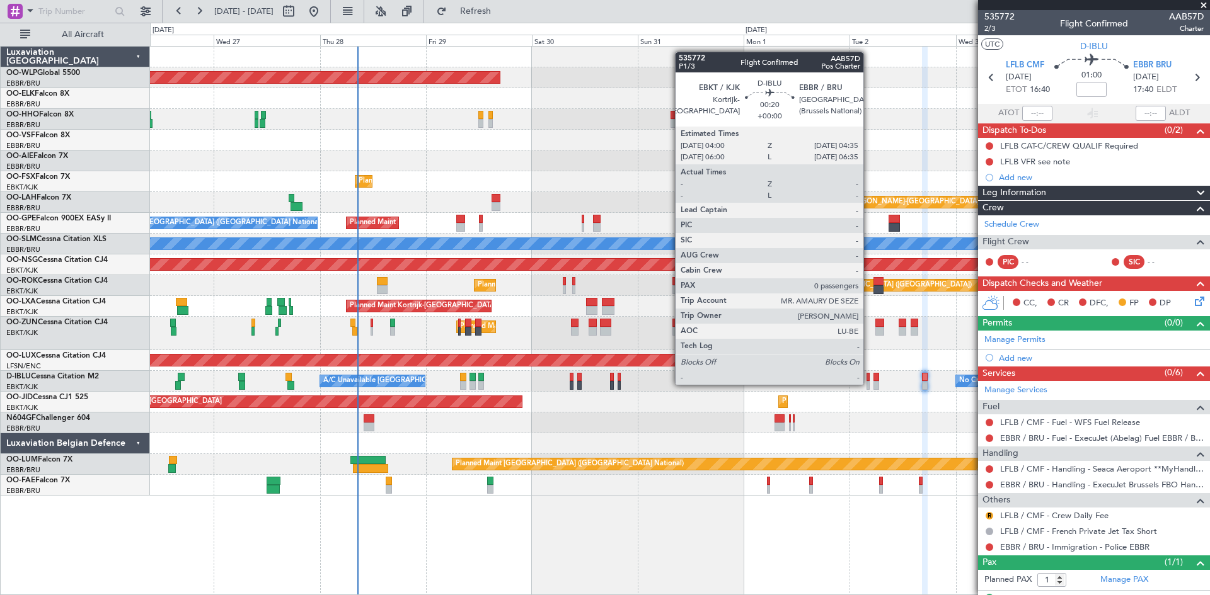
click at [869, 385] on div at bounding box center [867, 385] width 3 height 9
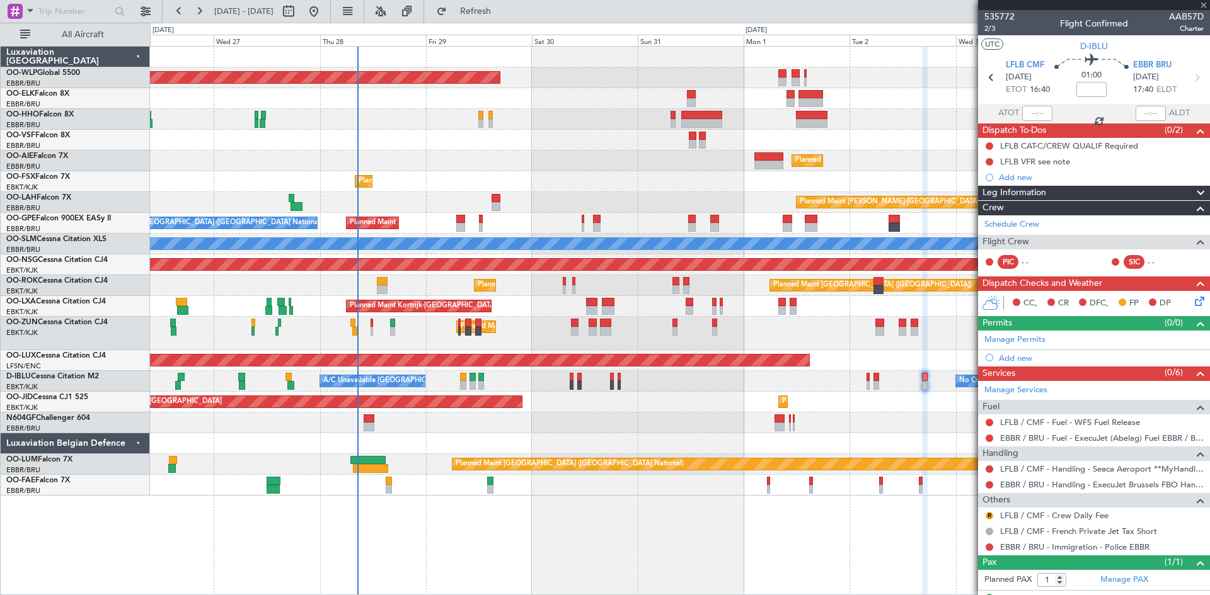
type input "0"
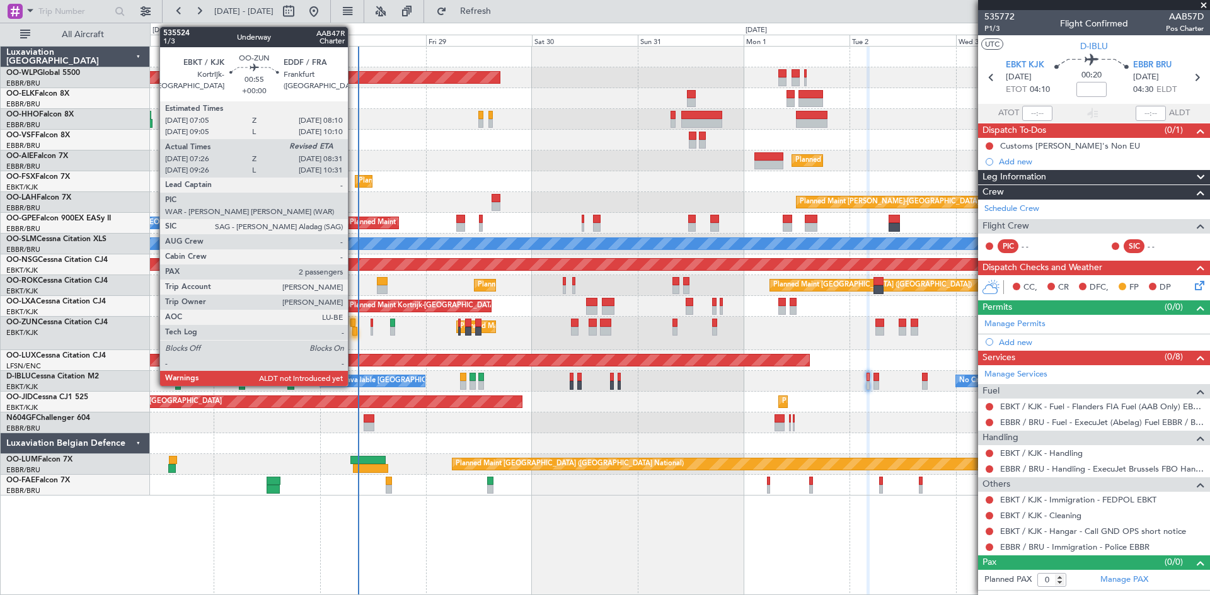
click at [353, 331] on div at bounding box center [354, 331] width 5 height 9
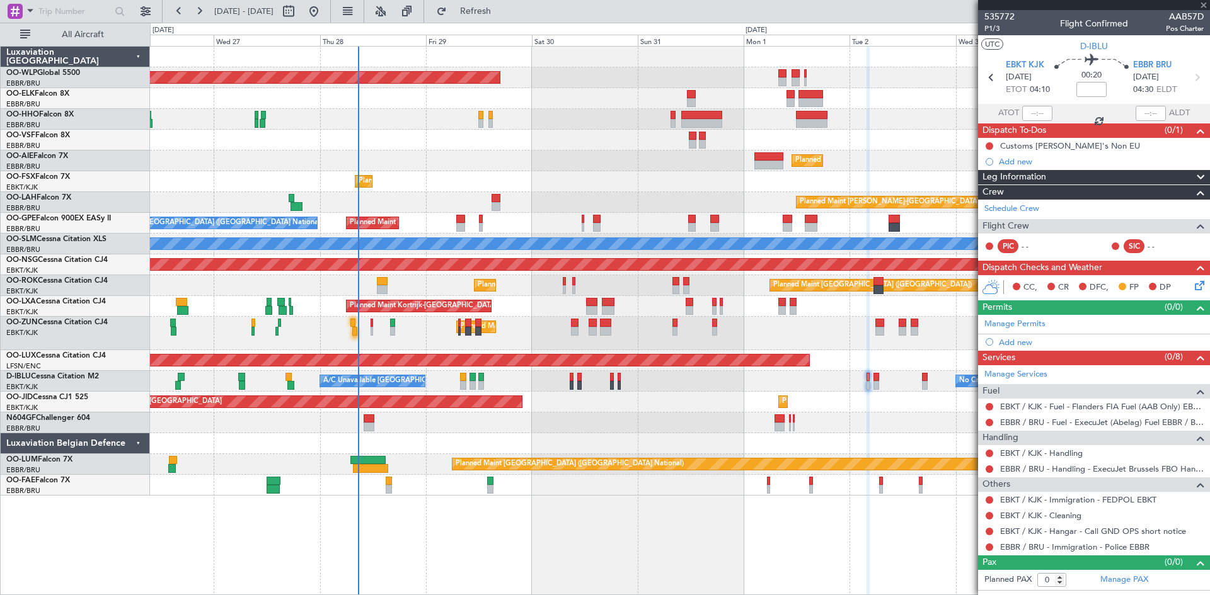
type input "07:31"
type input "2"
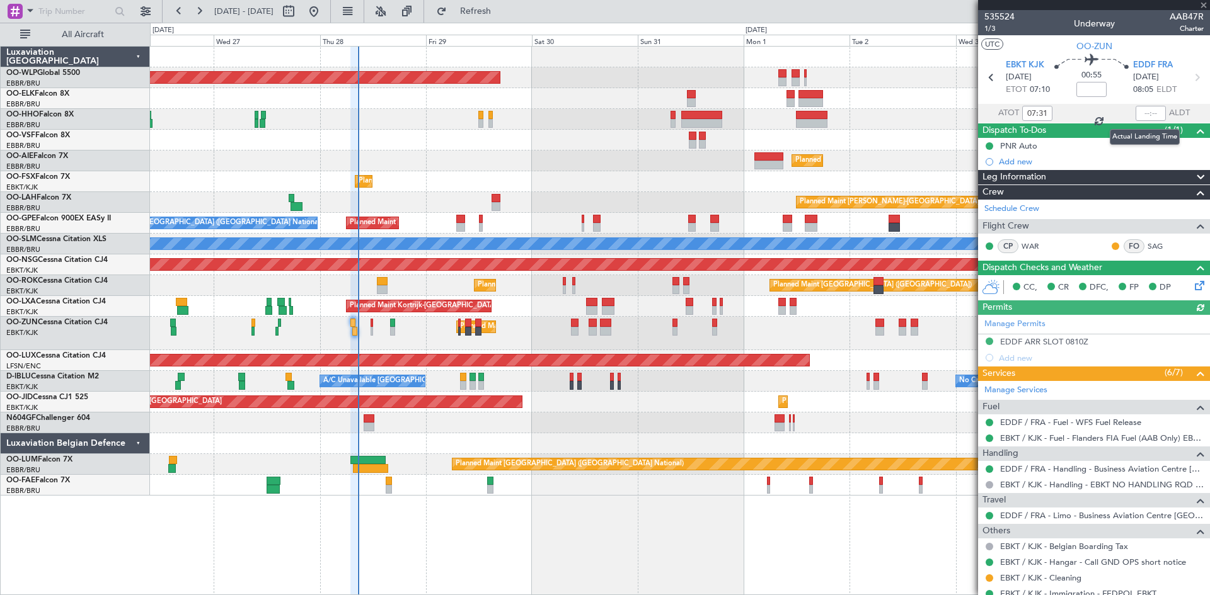
click at [1138, 112] on div at bounding box center [1150, 113] width 30 height 15
click at [1138, 112] on input "text" at bounding box center [1150, 113] width 30 height 15
type input "08:21"
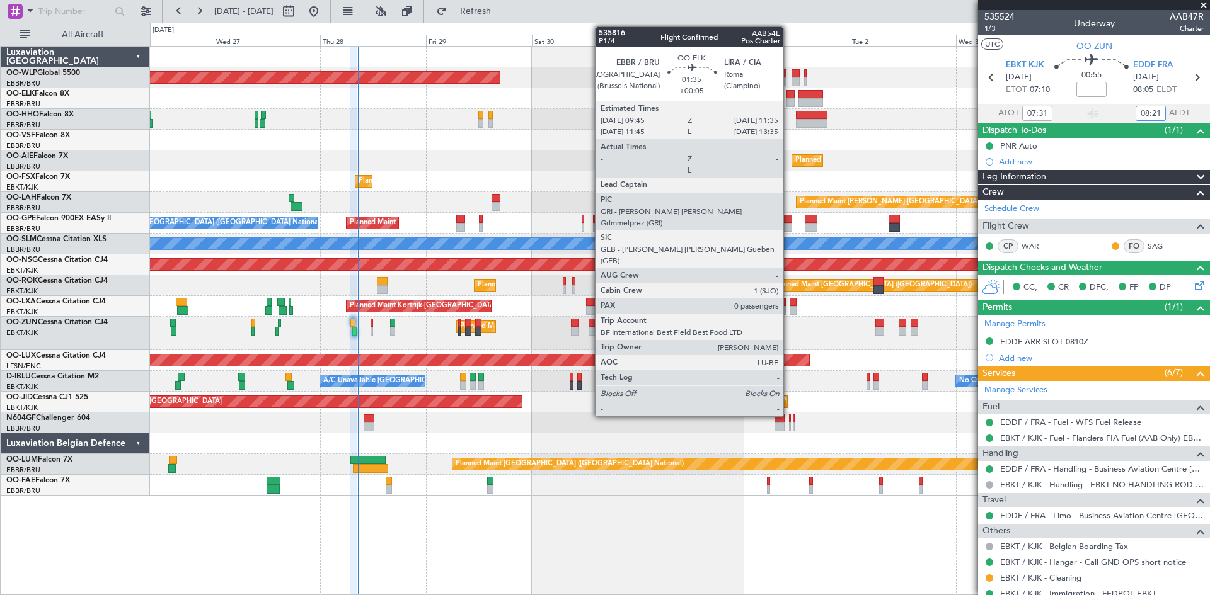
click at [789, 95] on div at bounding box center [790, 94] width 8 height 9
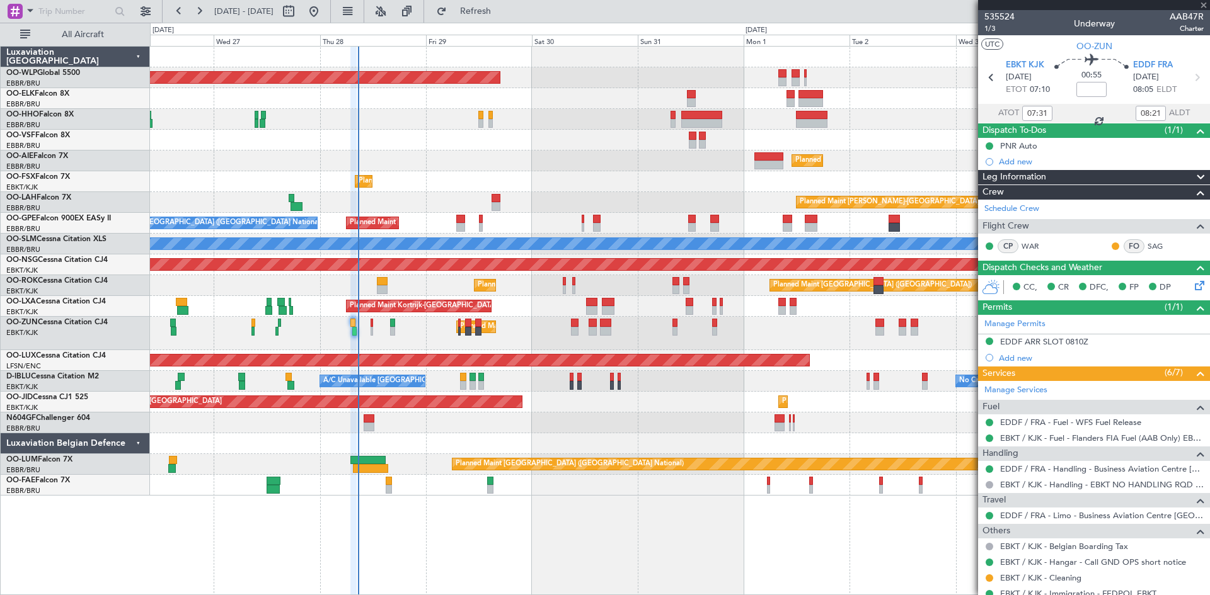
type input "+00:05"
type input "0"
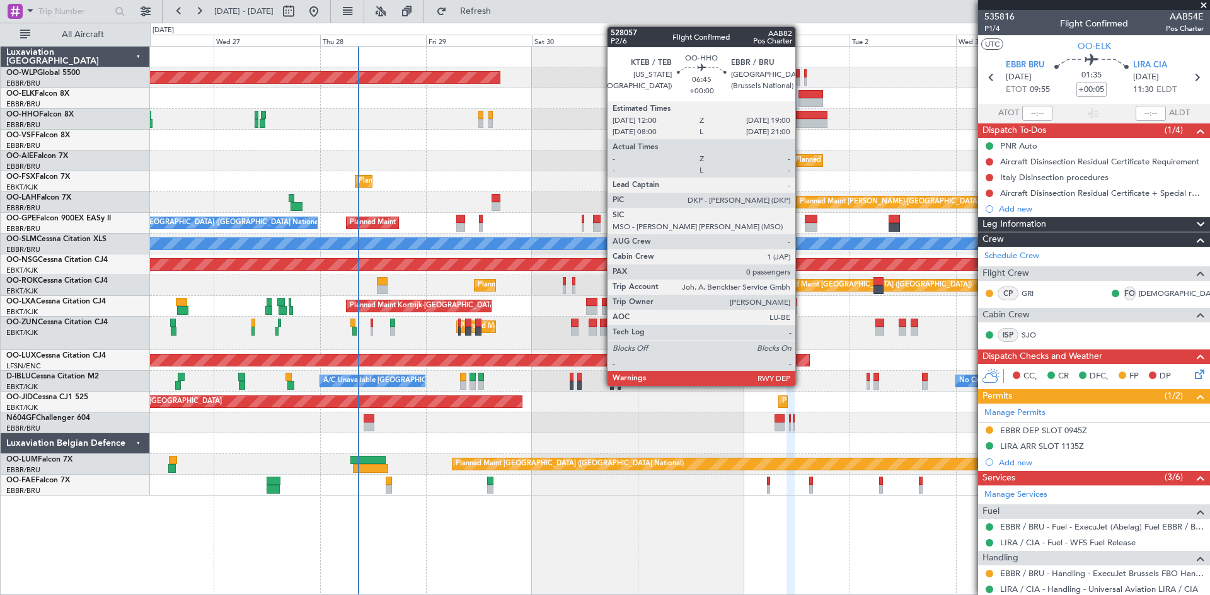
click at [801, 116] on div at bounding box center [811, 115] width 31 height 9
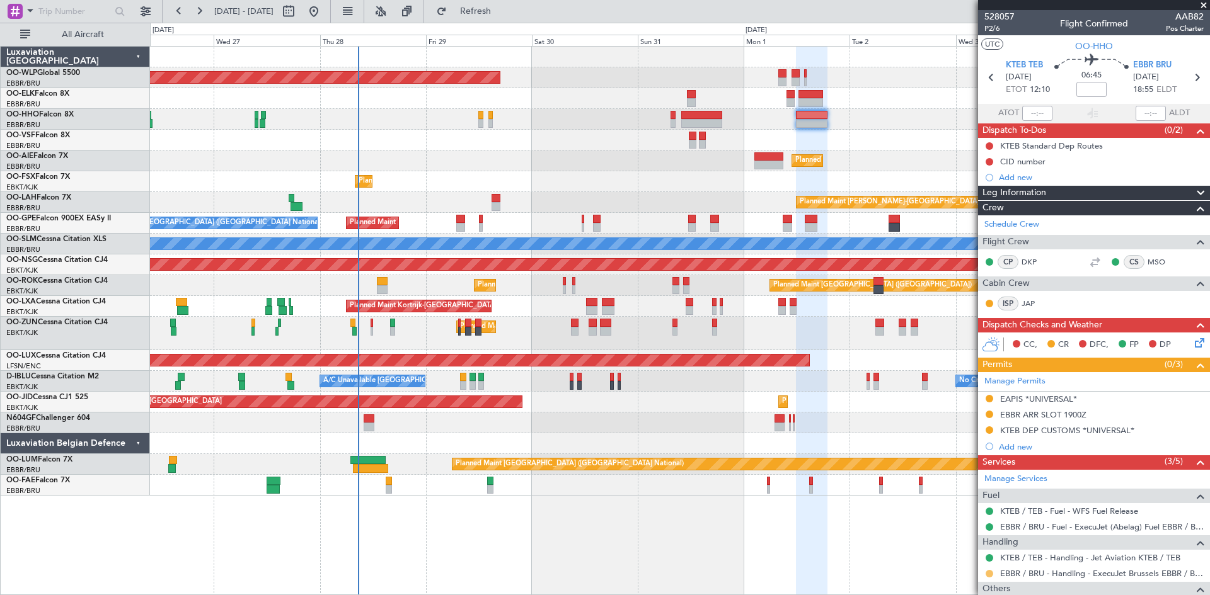
click at [986, 573] on button at bounding box center [989, 574] width 8 height 8
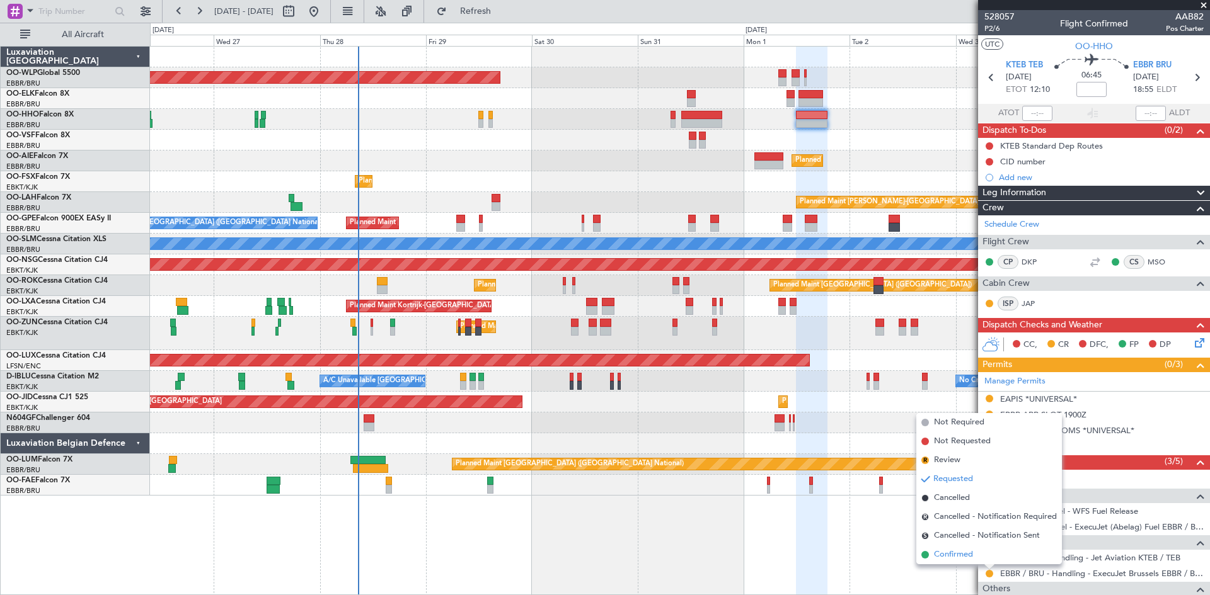
click at [925, 551] on span at bounding box center [925, 555] width 8 height 8
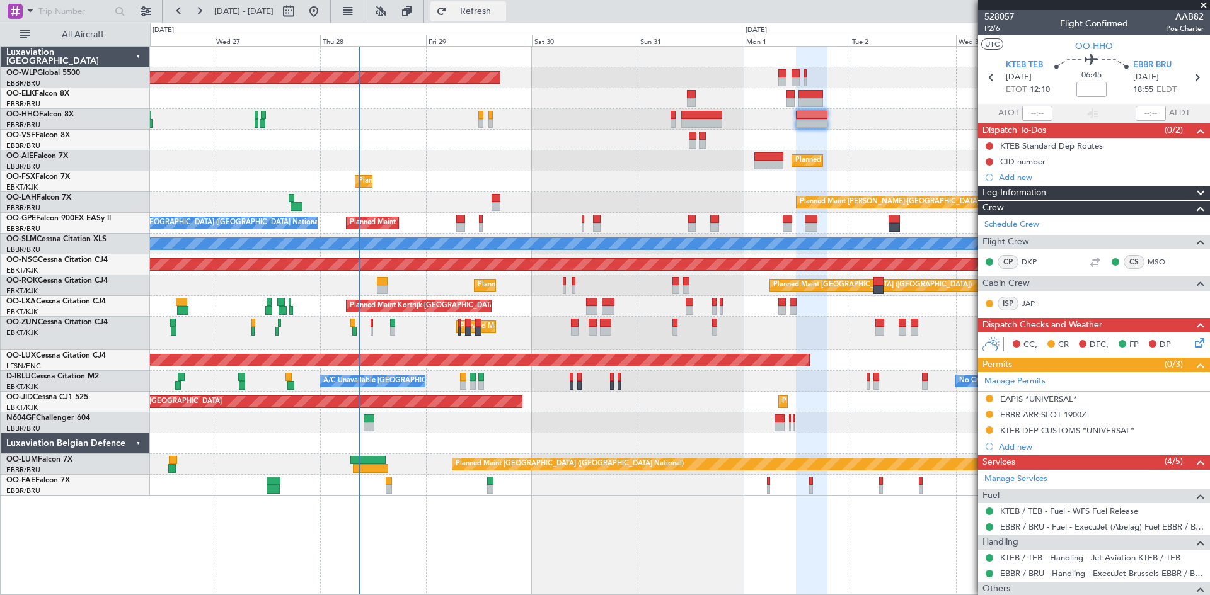
click at [506, 4] on button "Refresh" at bounding box center [468, 11] width 76 height 20
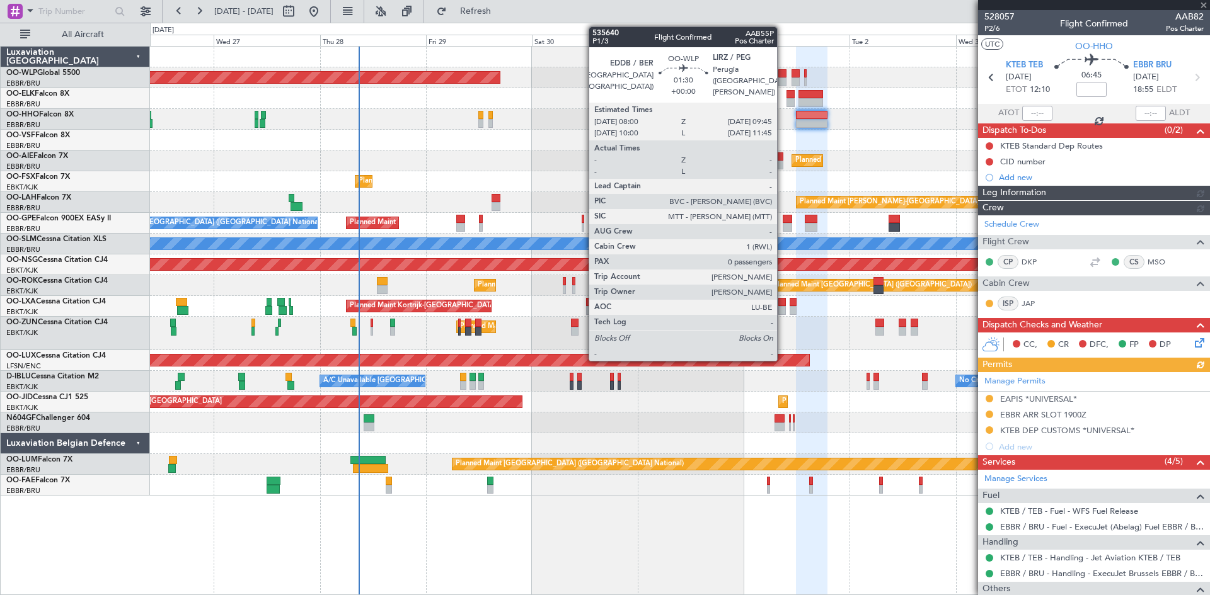
click at [782, 75] on div at bounding box center [782, 73] width 8 height 9
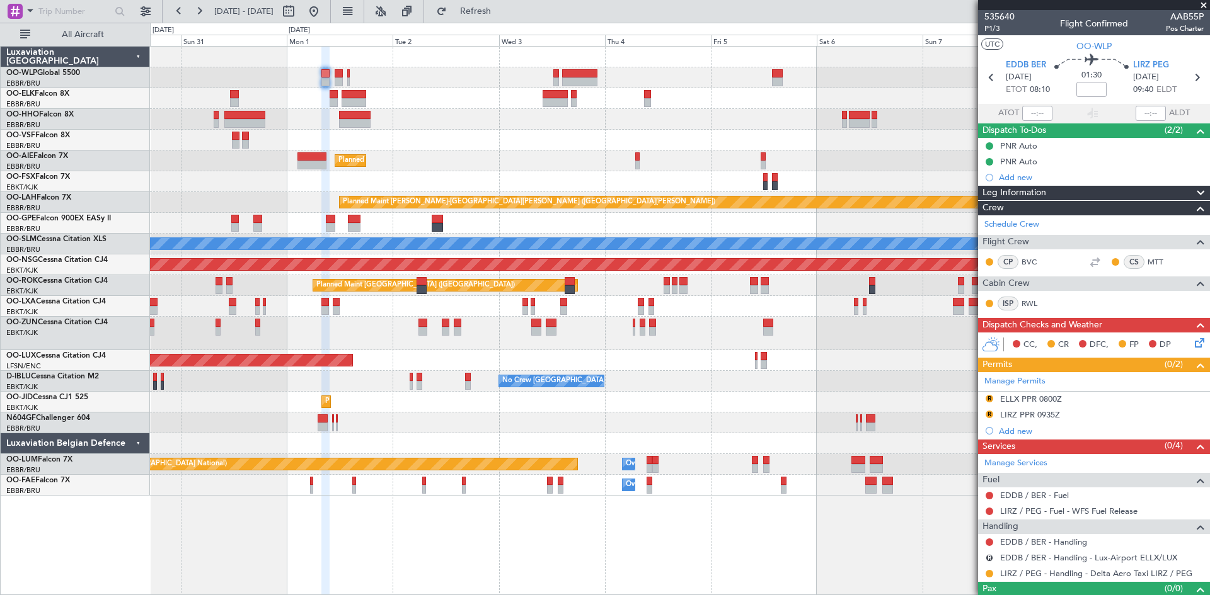
click at [452, 158] on div "Planned Maint Berlin (Brandenburg) Planned Maint Kortrijk-Wevelgem Planned Main…" at bounding box center [679, 271] width 1059 height 449
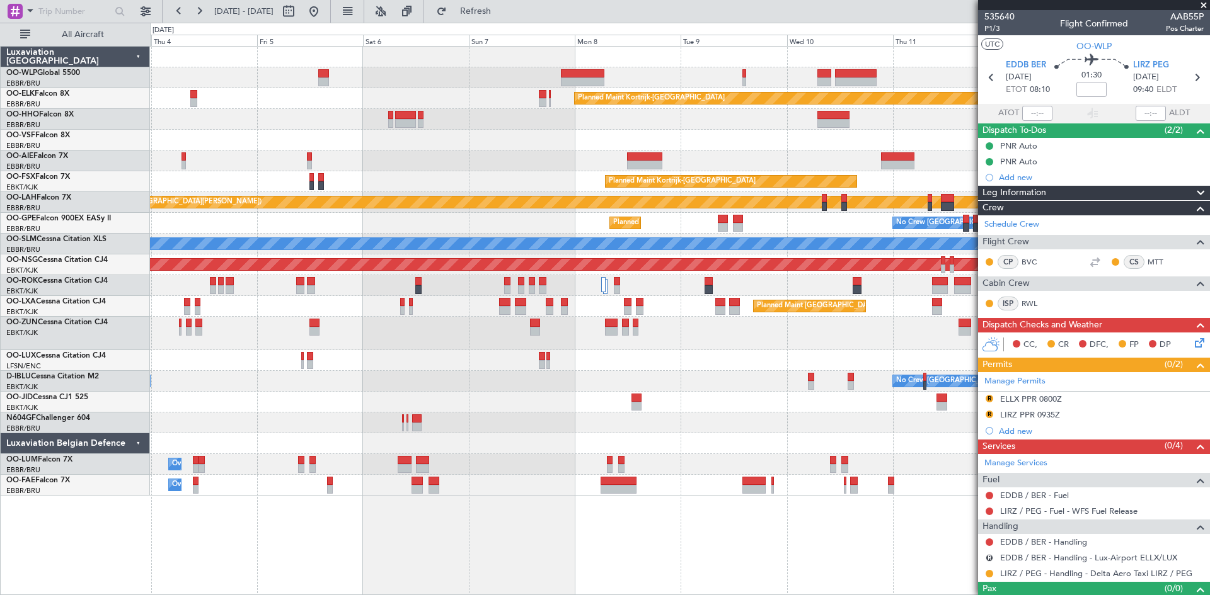
click at [437, 94] on div "Planned Maint Kortrijk-Wevelgem Planned Maint London (Farnborough) Planned Main…" at bounding box center [679, 271] width 1059 height 449
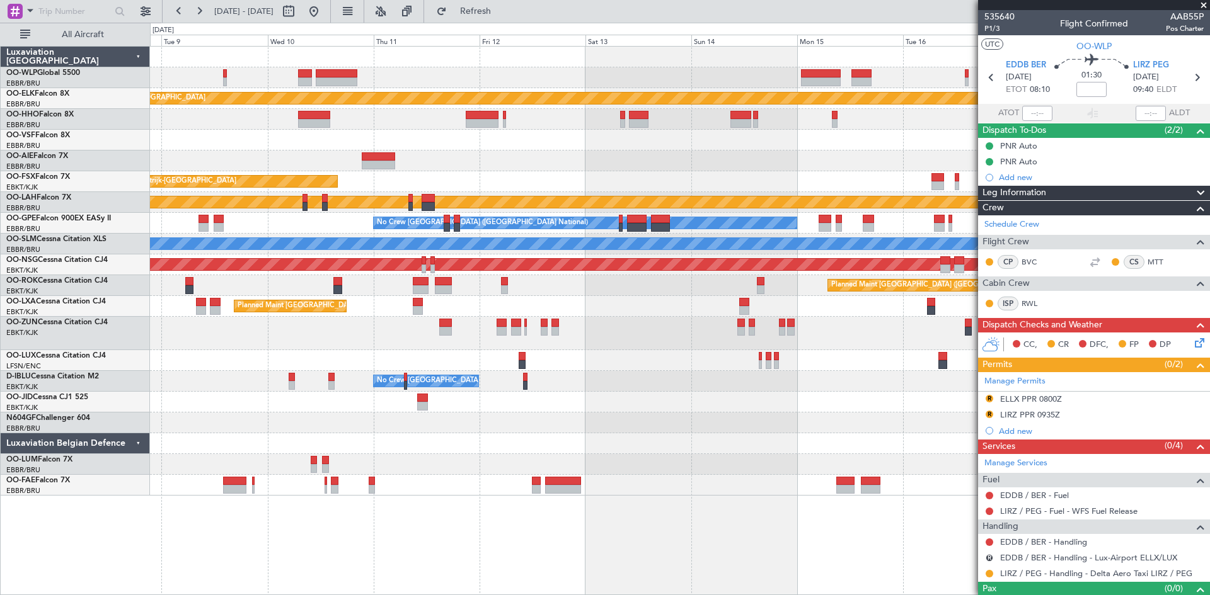
click at [408, 129] on div "Planned Maint Kortrijk-Wevelgem Planned Maint Kortrijk-Wevelgem EBKT 08:50 Z KL…" at bounding box center [679, 271] width 1059 height 449
click at [324, 15] on button at bounding box center [314, 11] width 20 height 20
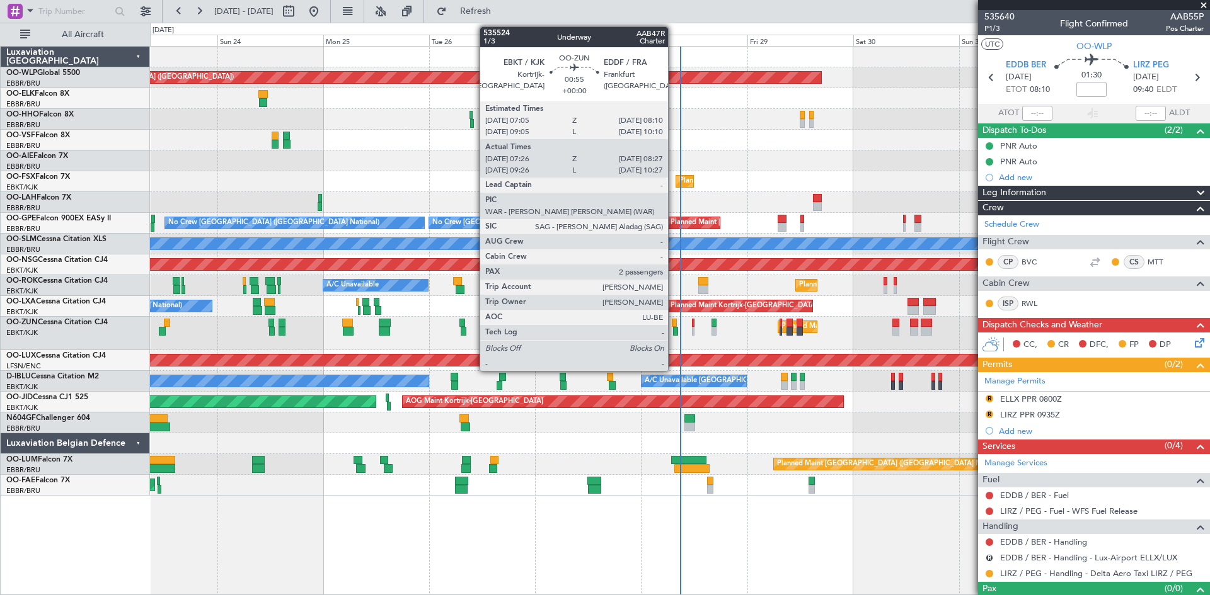
click at [673, 331] on div at bounding box center [675, 331] width 5 height 9
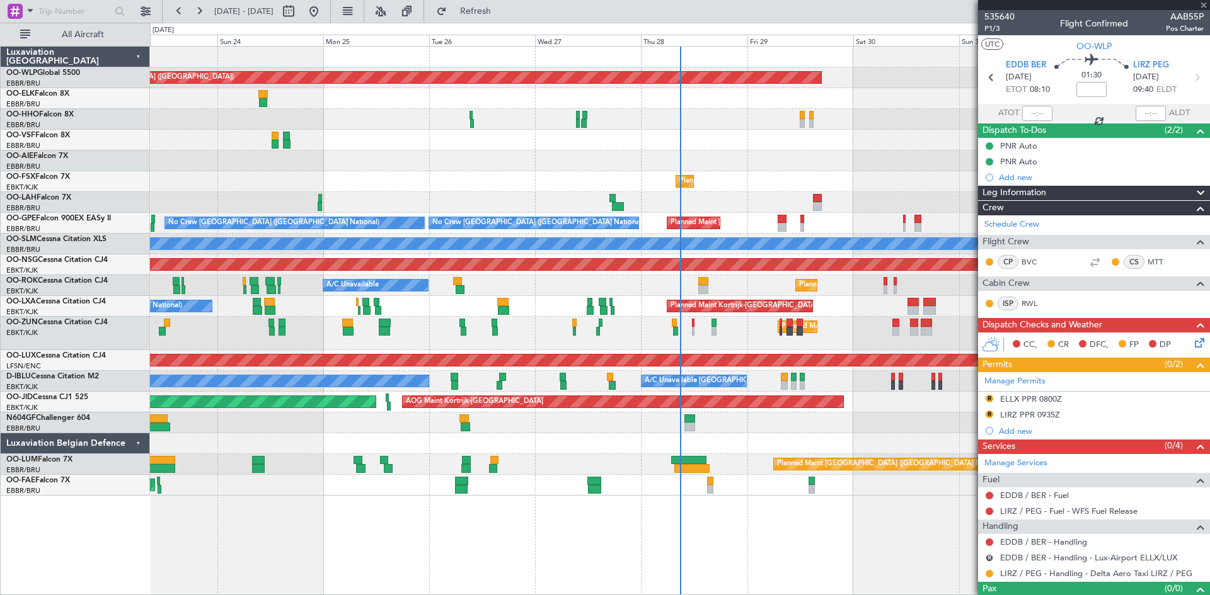
type input "07:31"
type input "08:22"
type input "2"
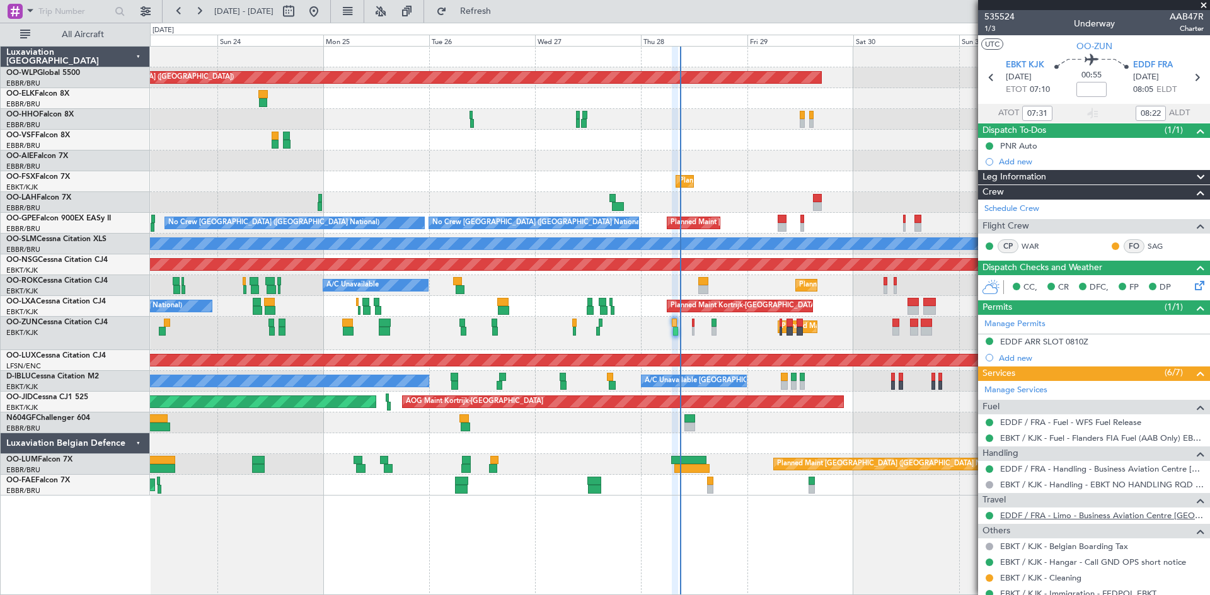
click at [1029, 515] on link "EDDF / FRA - Limo - Business Aviation Centre [GEOGRAPHIC_DATA] ([PERSON_NAME] A…" at bounding box center [1101, 515] width 203 height 11
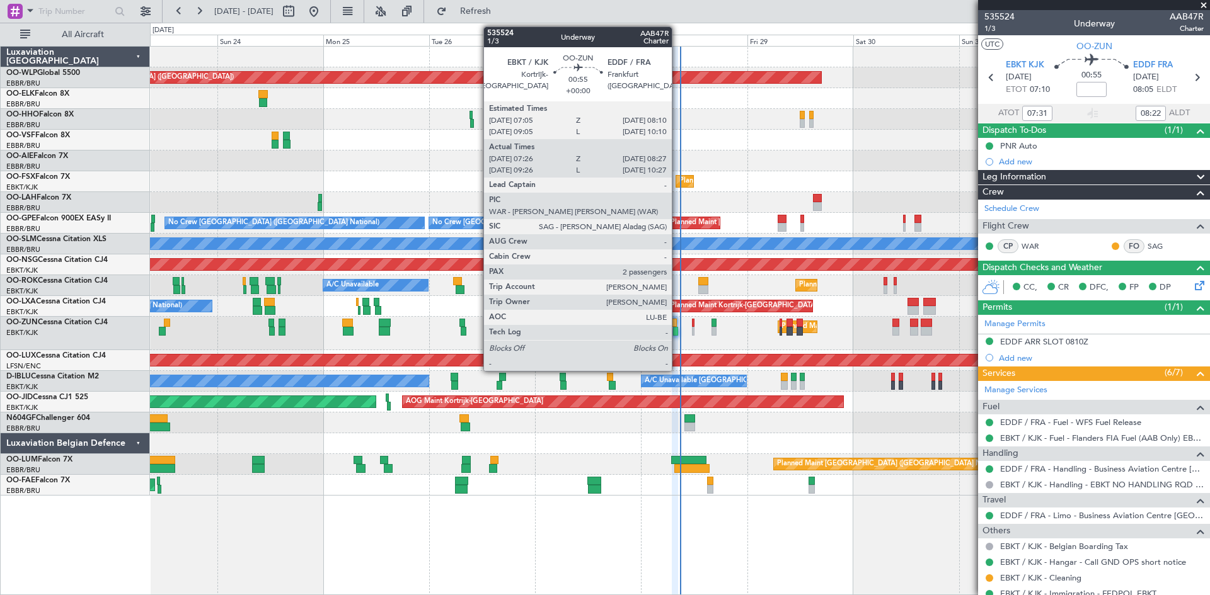
click at [677, 335] on div at bounding box center [675, 331] width 5 height 9
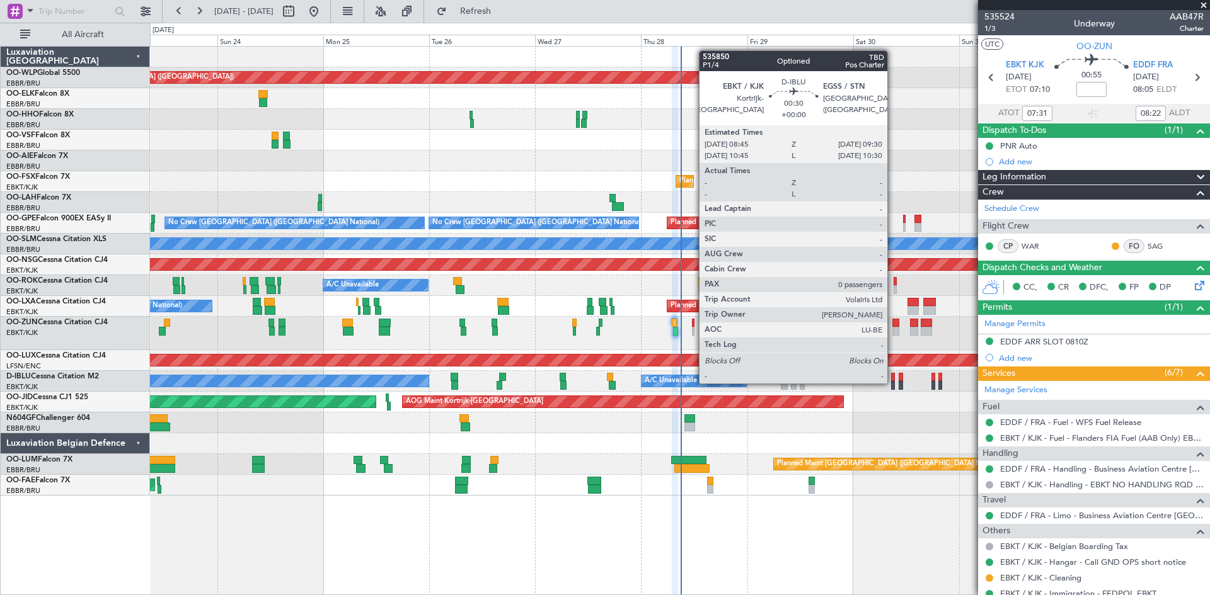
click at [893, 382] on div at bounding box center [893, 385] width 4 height 9
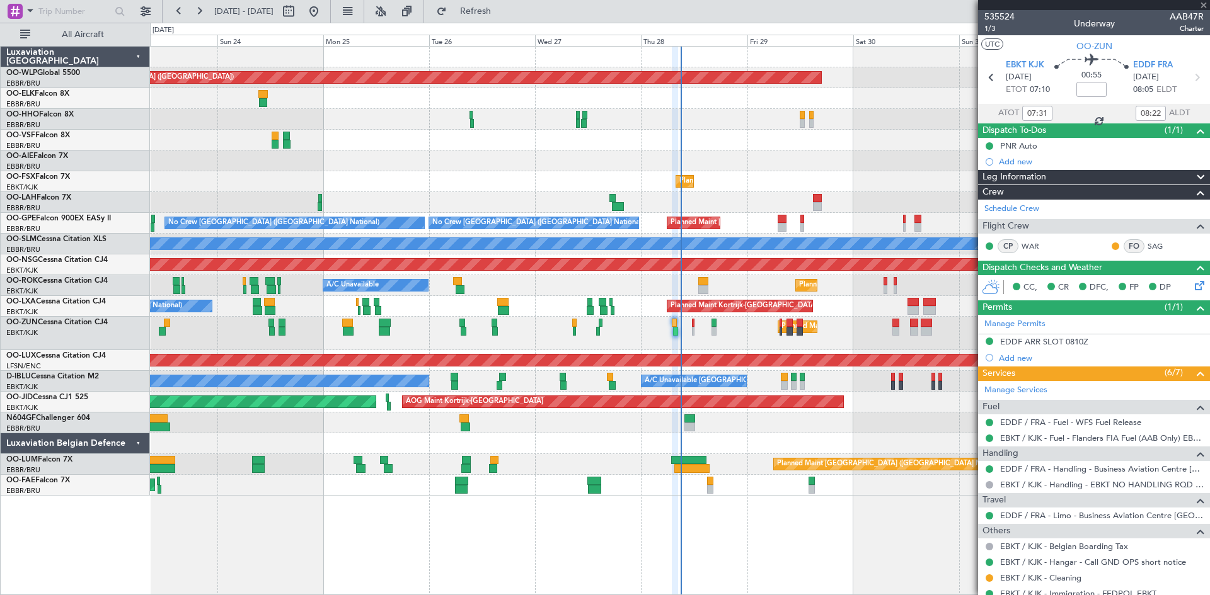
type input "0"
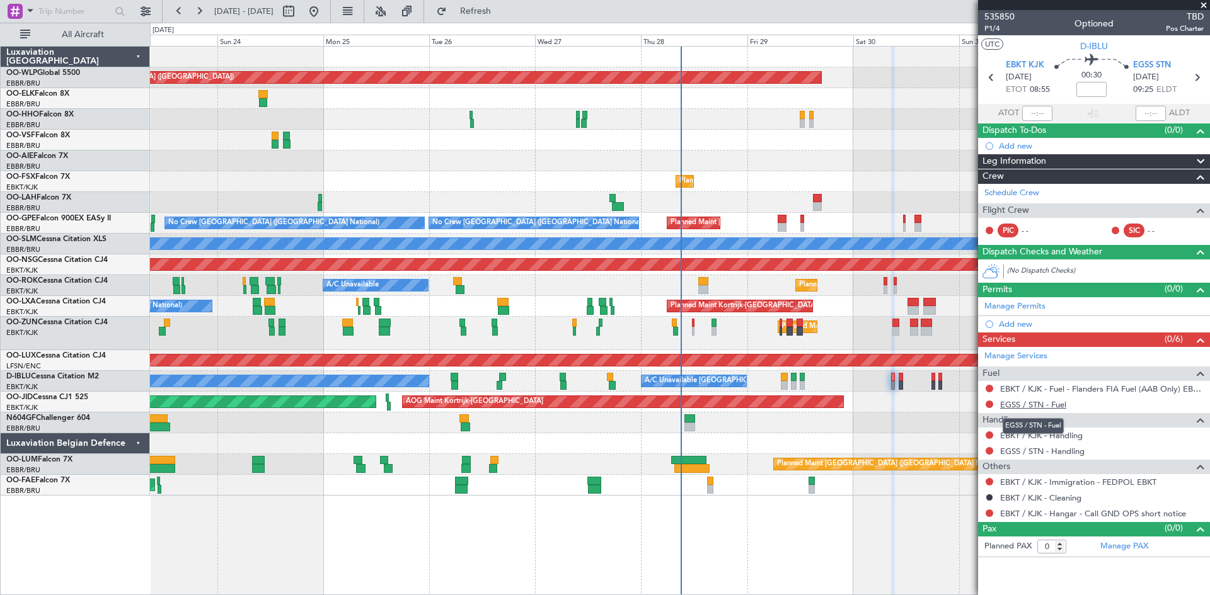
click at [1063, 408] on link "EGSS / STN - Fuel" at bounding box center [1033, 404] width 66 height 11
click at [496, 13] on span "Refresh" at bounding box center [475, 11] width 53 height 9
click at [1071, 438] on link "EBKT / KJK - Handling" at bounding box center [1041, 435] width 83 height 11
click at [1091, 437] on div "EBKT / KJK - Handling" at bounding box center [1094, 436] width 232 height 16
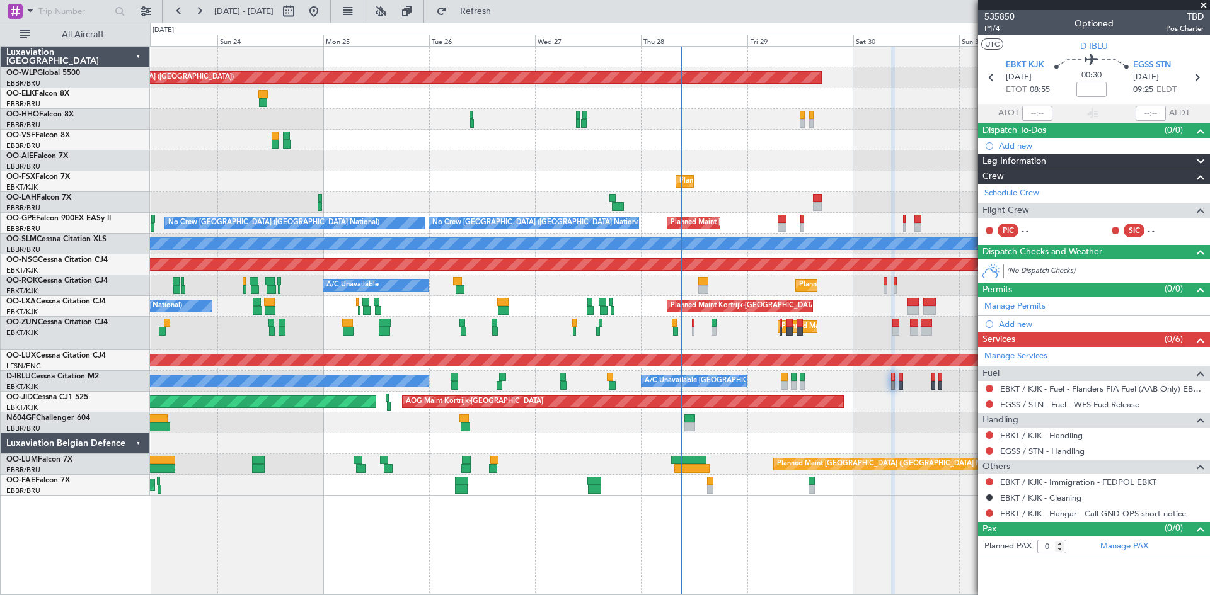
click at [1076, 437] on link "EBKT / KJK - Handling" at bounding box center [1041, 435] width 83 height 11
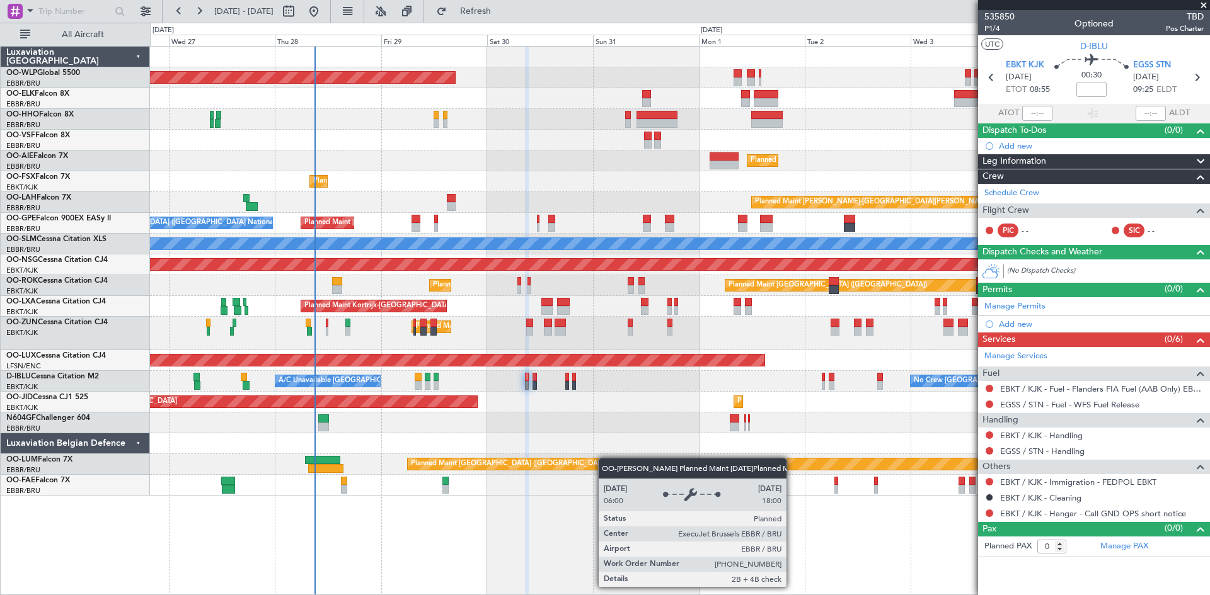
click at [557, 464] on div "Planned Maint [GEOGRAPHIC_DATA] ([GEOGRAPHIC_DATA]) Planned Maint [GEOGRAPHIC_D…" at bounding box center [679, 271] width 1059 height 449
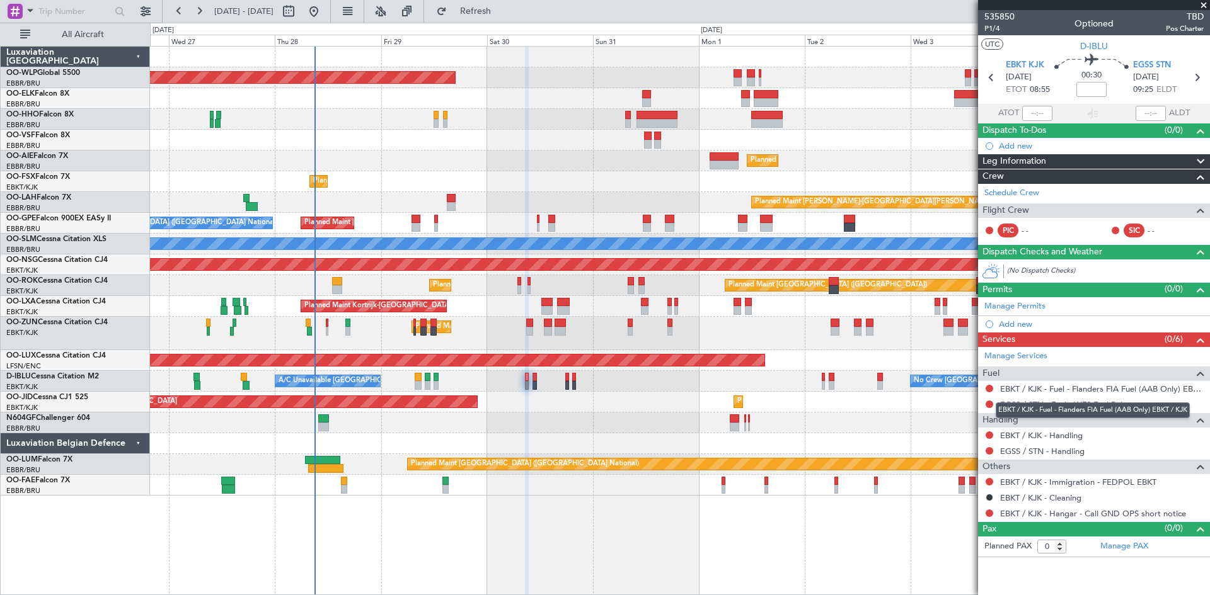
click at [1157, 406] on div "EBKT / KJK - Fuel - Flanders FIA Fuel (AAB Only) EBKT / KJK" at bounding box center [1092, 411] width 194 height 16
click at [1109, 407] on link "EGSS / STN - Fuel - WFS Fuel Release" at bounding box center [1069, 404] width 139 height 11
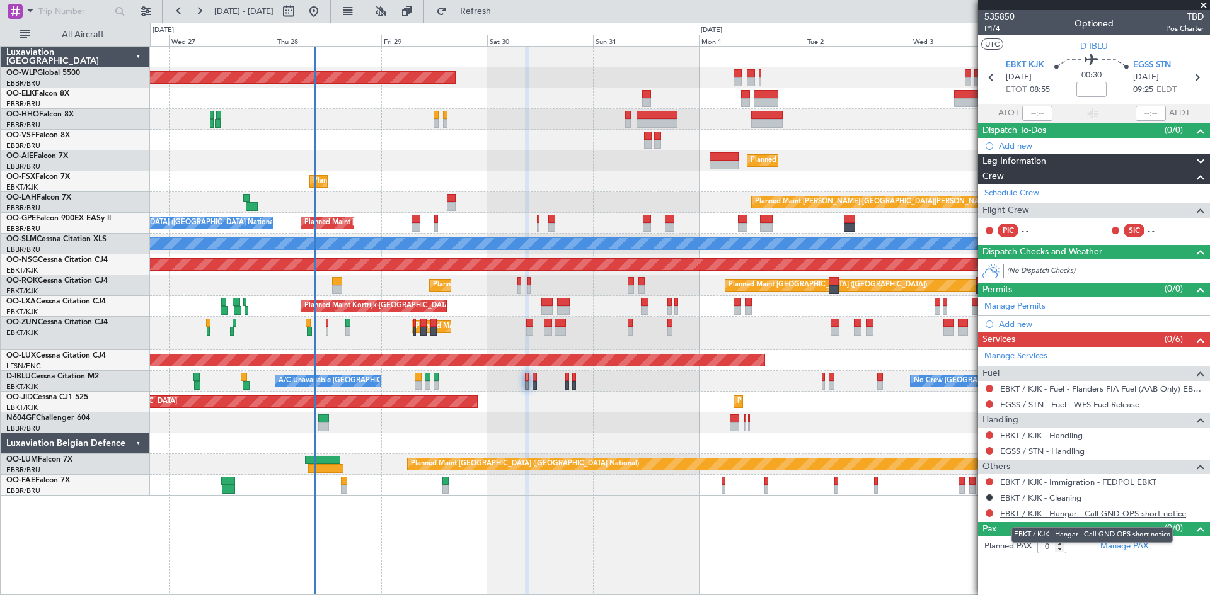
click at [1170, 512] on link "EBKT / KJK - Hangar - Call GND OPS short notice" at bounding box center [1093, 513] width 186 height 11
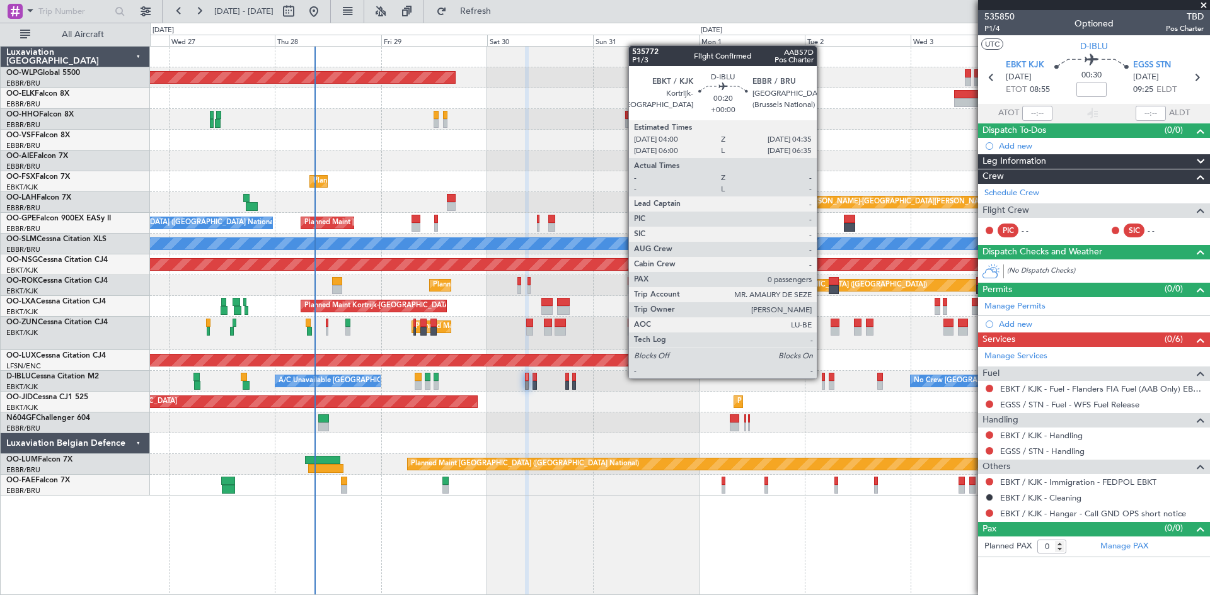
click at [822, 379] on div at bounding box center [822, 377] width 3 height 9
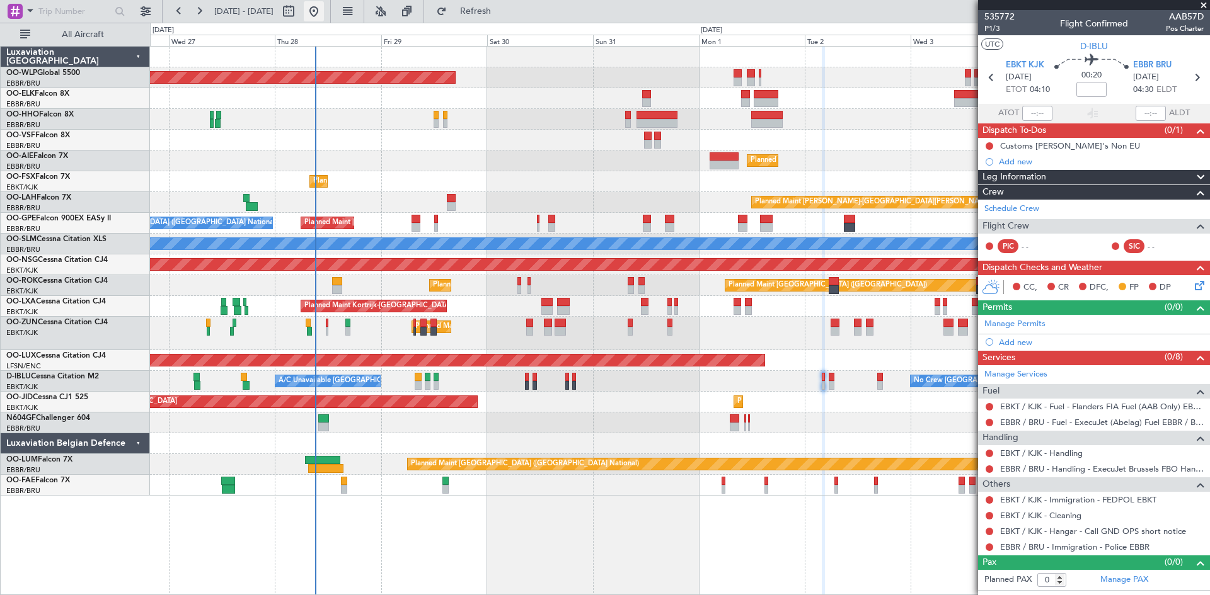
click at [324, 14] on button at bounding box center [314, 11] width 20 height 20
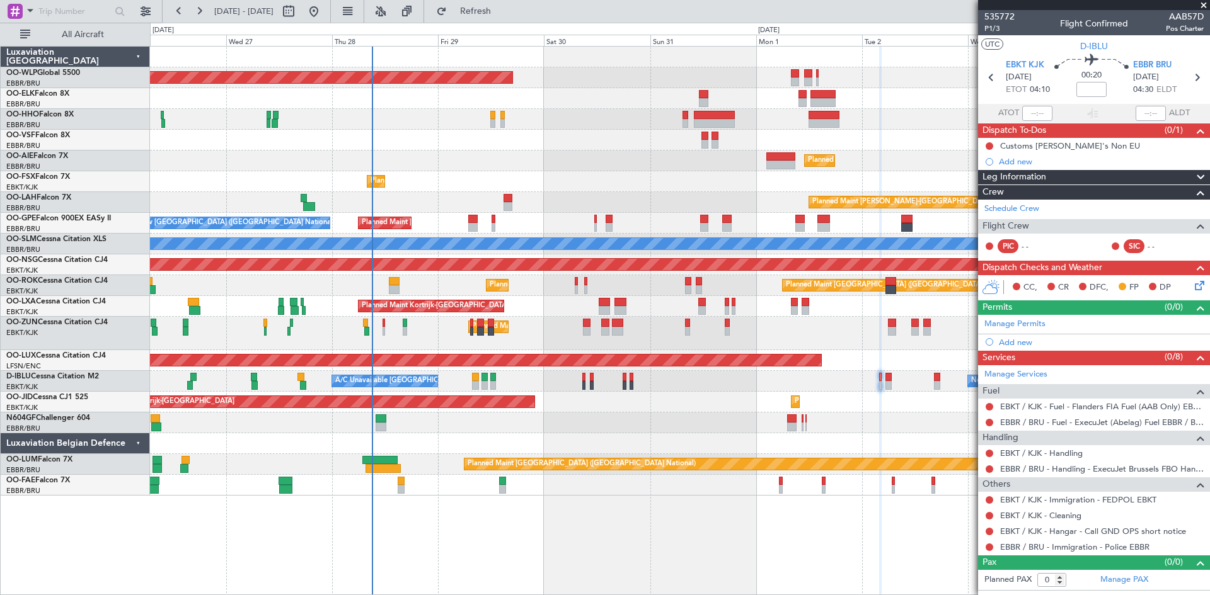
click at [611, 571] on div "Planned Maint [GEOGRAPHIC_DATA] ([GEOGRAPHIC_DATA]) Planned Maint [GEOGRAPHIC_D…" at bounding box center [680, 320] width 1060 height 549
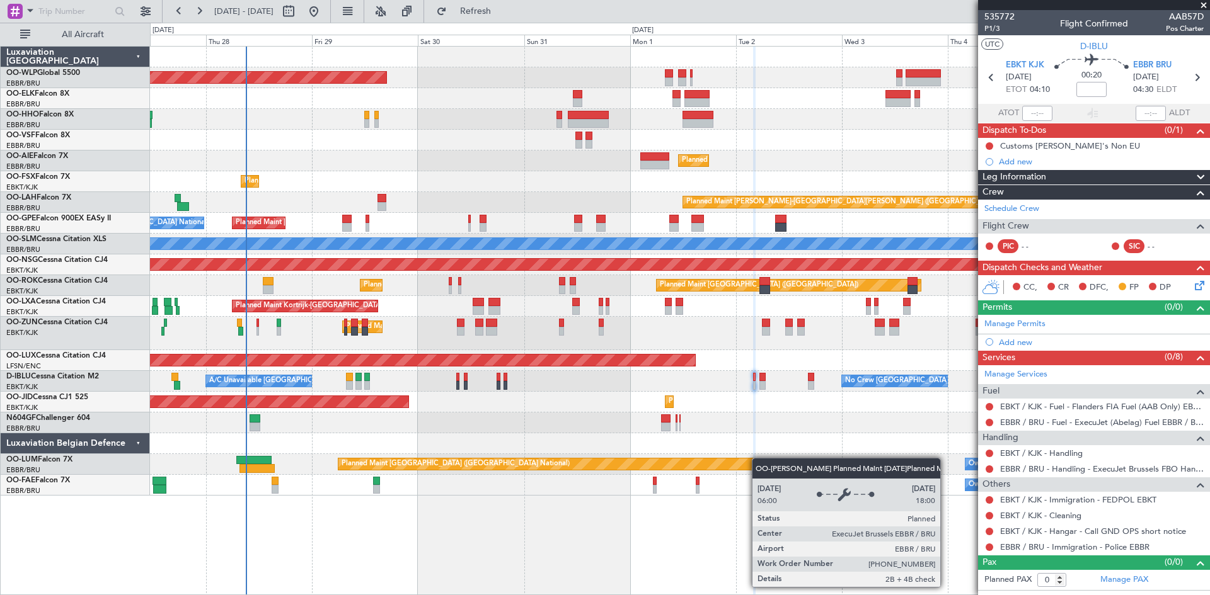
click at [757, 458] on div "Planned Maint [GEOGRAPHIC_DATA] ([GEOGRAPHIC_DATA]) Planned Maint [GEOGRAPHIC_D…" at bounding box center [679, 271] width 1059 height 449
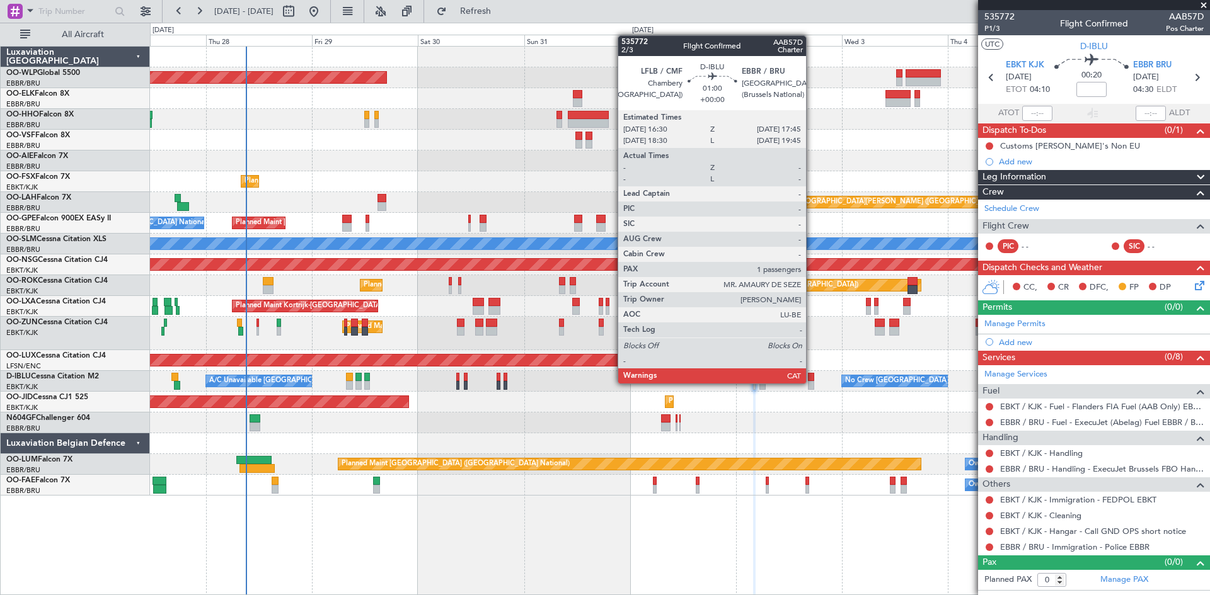
click at [811, 384] on div at bounding box center [811, 385] width 6 height 9
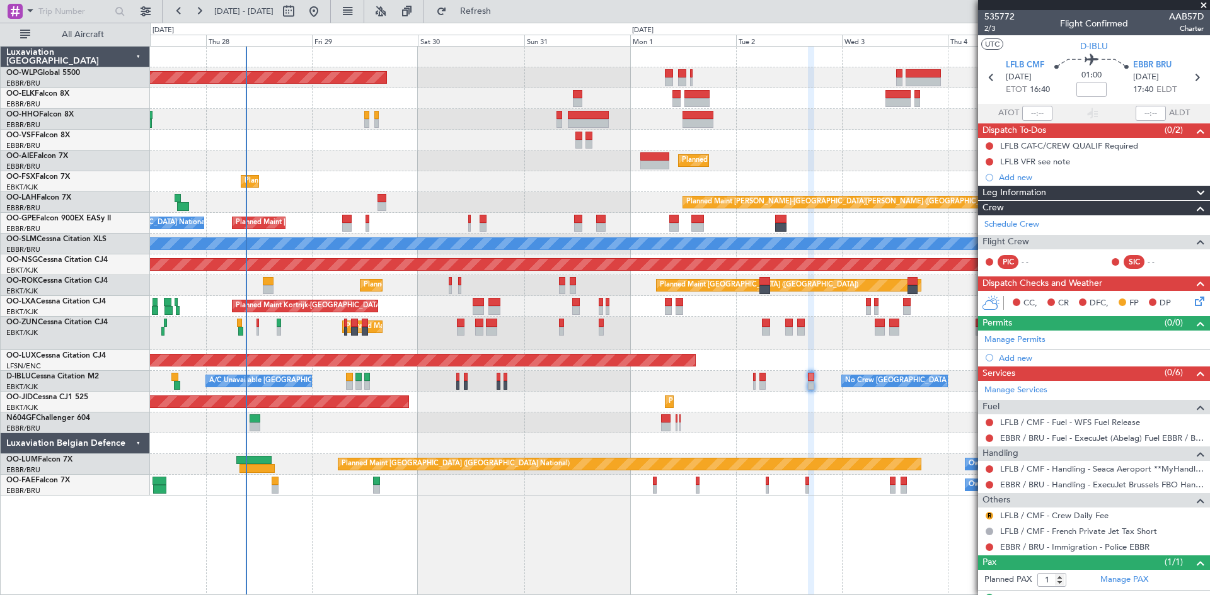
click at [765, 384] on div "No Crew [GEOGRAPHIC_DATA] ([GEOGRAPHIC_DATA] National) A/C Unavailable [GEOGRAP…" at bounding box center [679, 381] width 1059 height 21
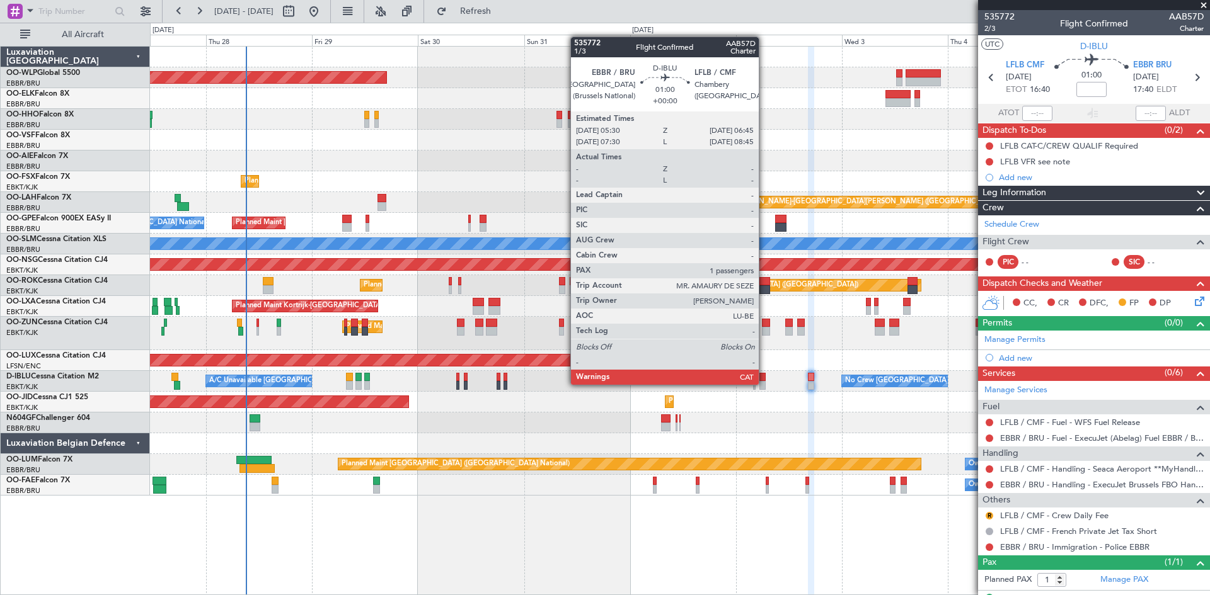
click at [762, 386] on div at bounding box center [762, 385] width 6 height 9
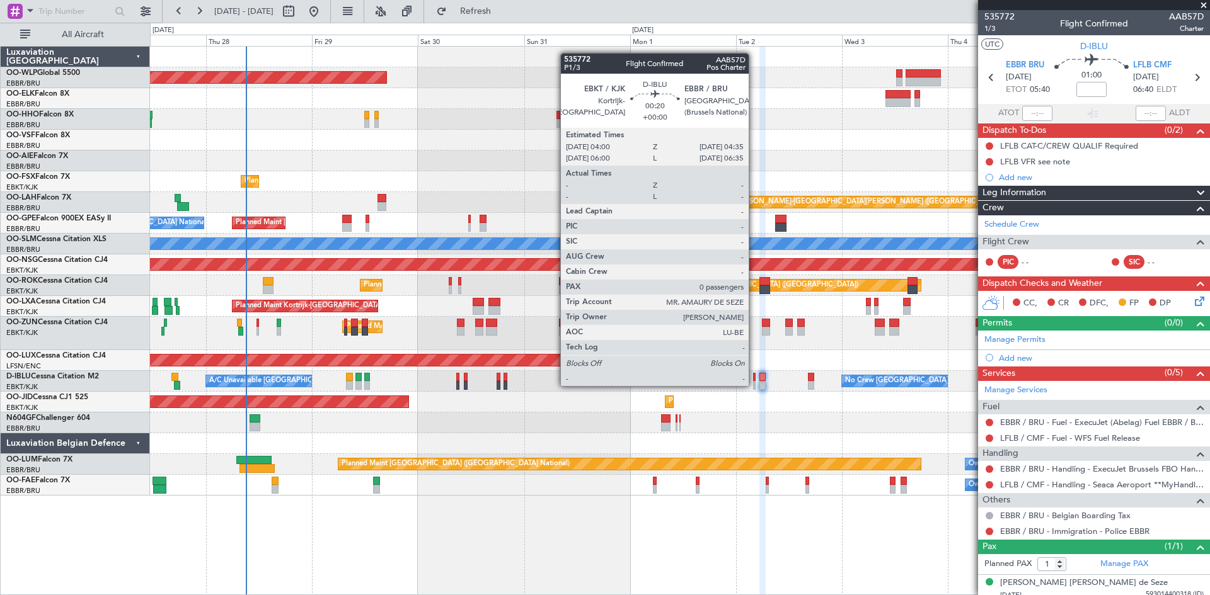
click at [754, 386] on div at bounding box center [754, 385] width 3 height 9
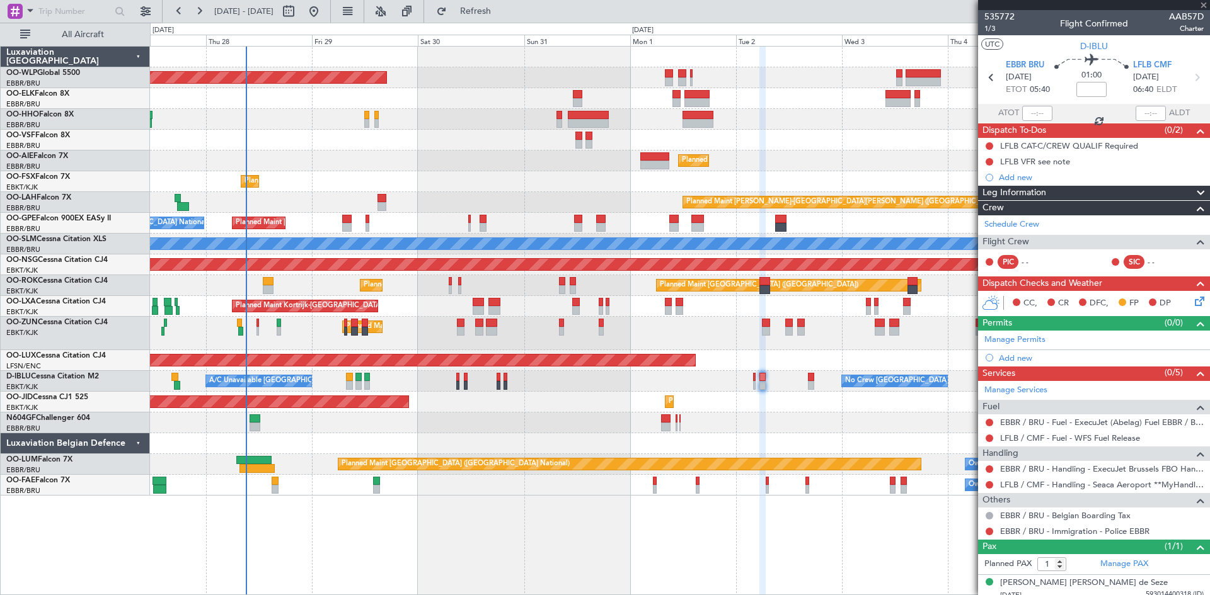
type input "0"
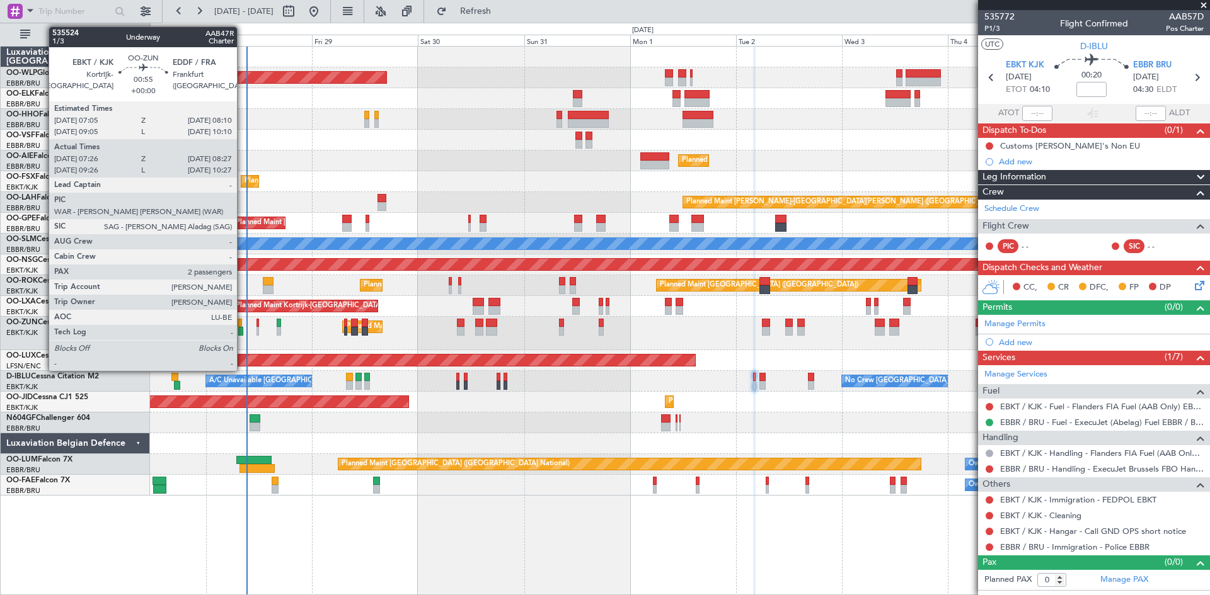
click at [243, 329] on div at bounding box center [240, 331] width 5 height 9
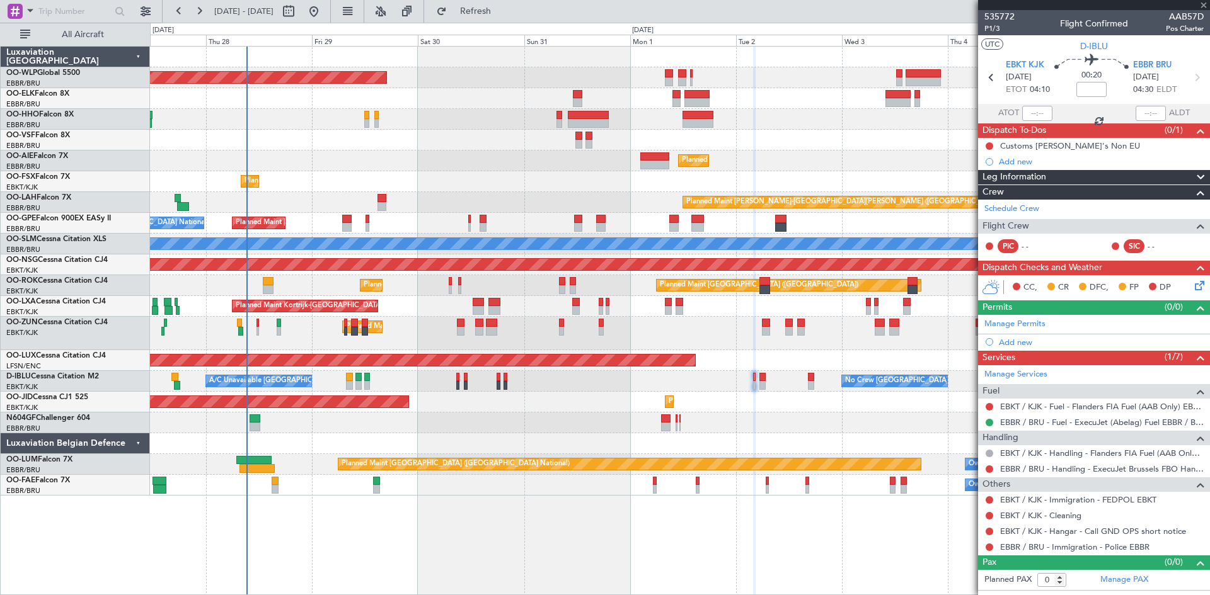
type input "07:31"
type input "08:22"
type input "2"
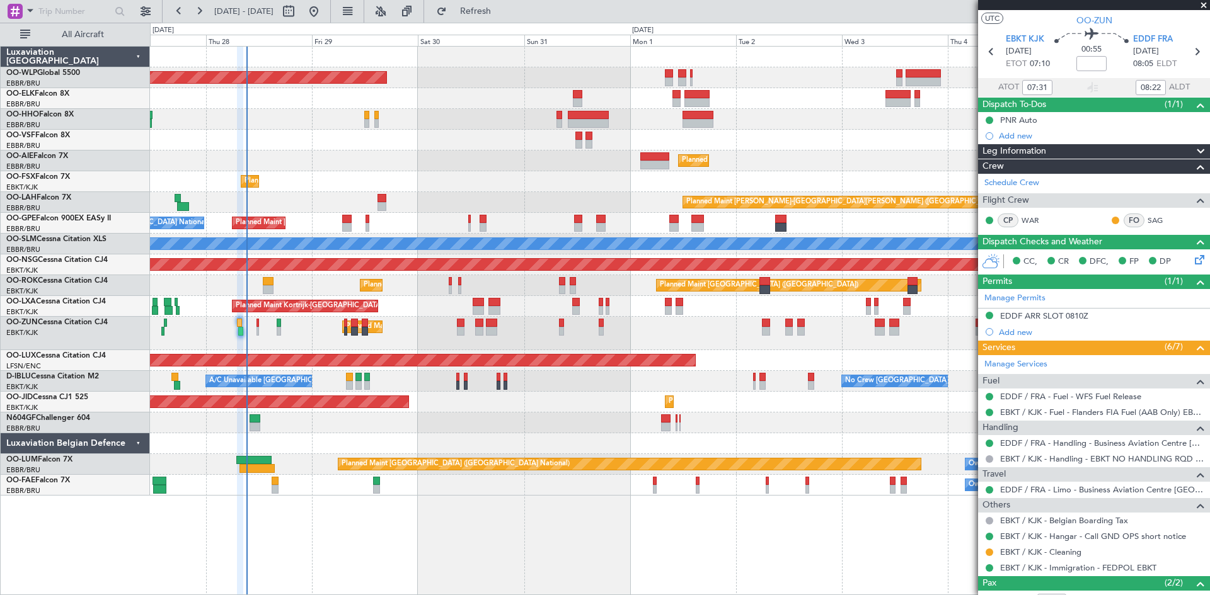
scroll to position [63, 0]
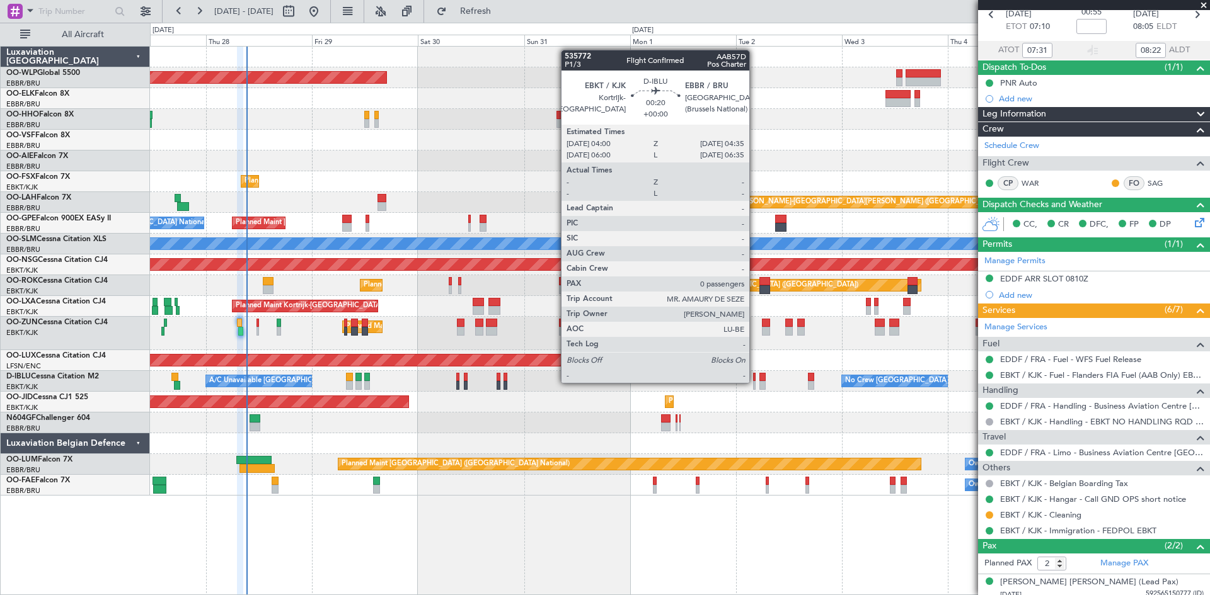
click at [755, 383] on div at bounding box center [754, 385] width 3 height 9
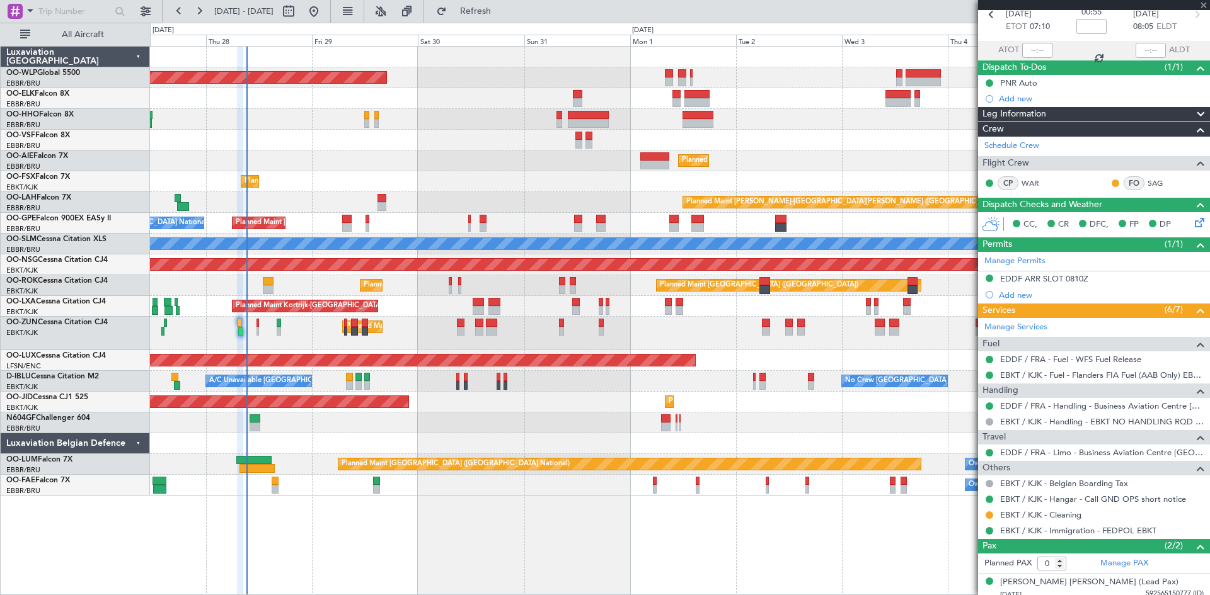
scroll to position [0, 0]
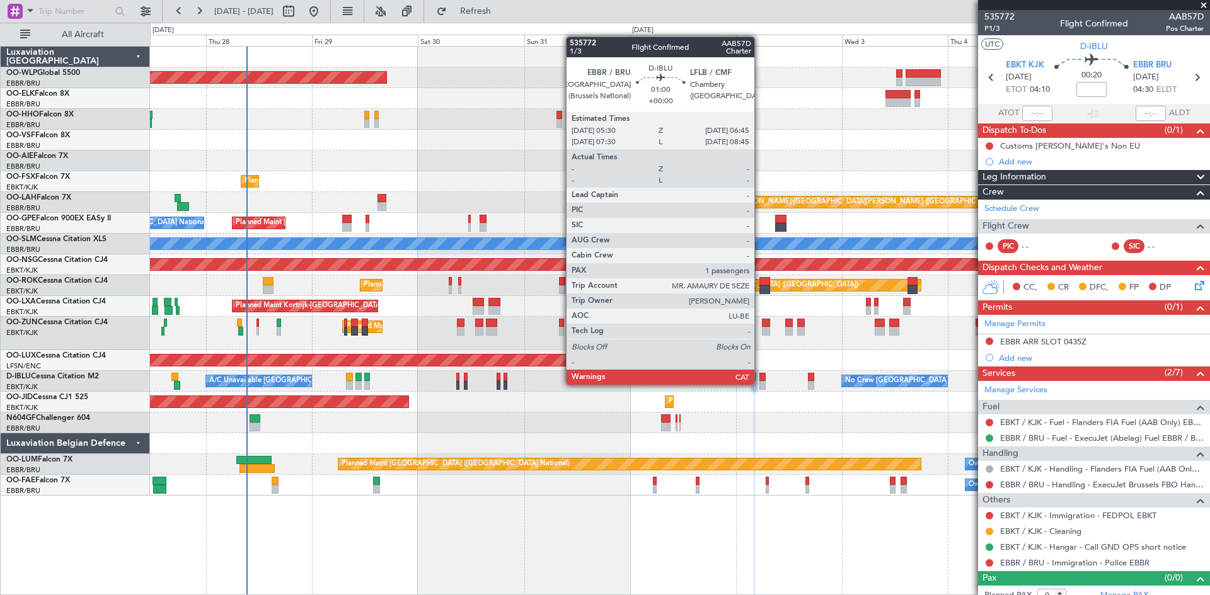
click at [760, 385] on div at bounding box center [762, 385] width 6 height 9
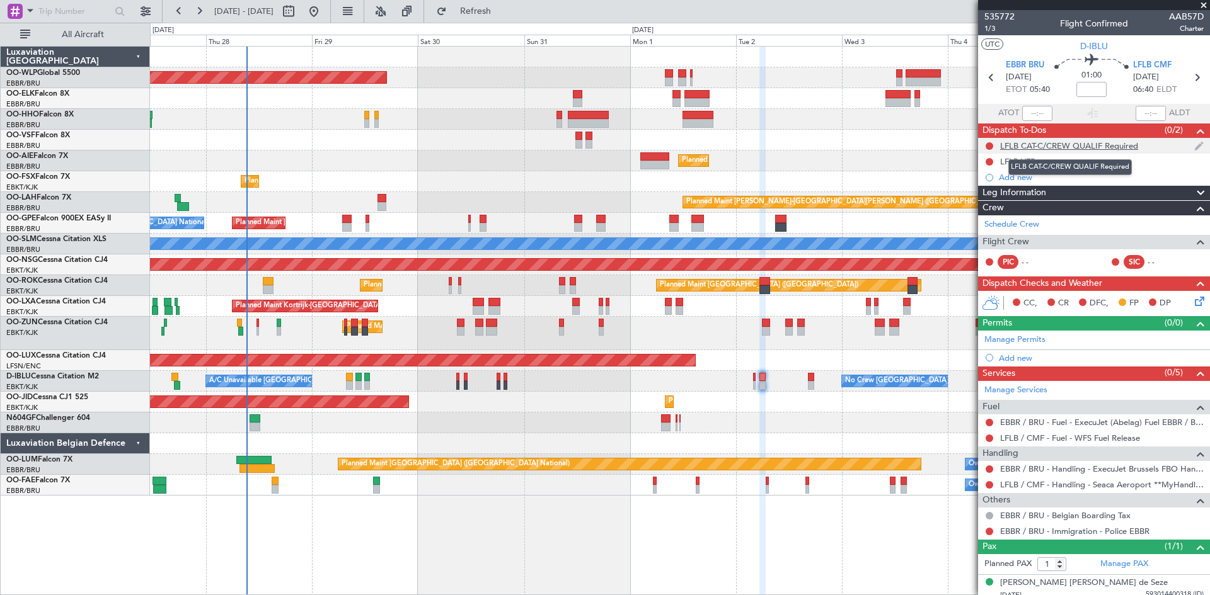
click at [1111, 144] on div "LFLB CAT-C/CREW QUALIF Required" at bounding box center [1069, 145] width 138 height 11
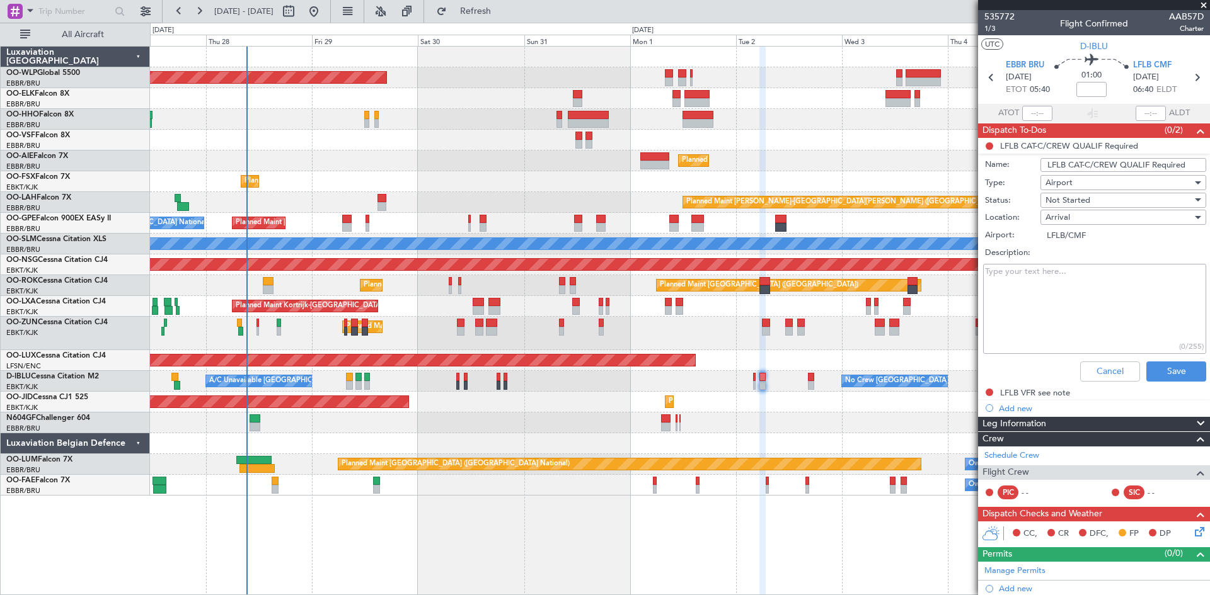
click at [1099, 146] on li "LFLB CAT-C/CREW QUALIF Required Name: LFLB CAT-C/CREW QUALIF Required Type: Air…" at bounding box center [1094, 262] width 232 height 249
click at [1107, 377] on button "Cancel" at bounding box center [1110, 372] width 60 height 20
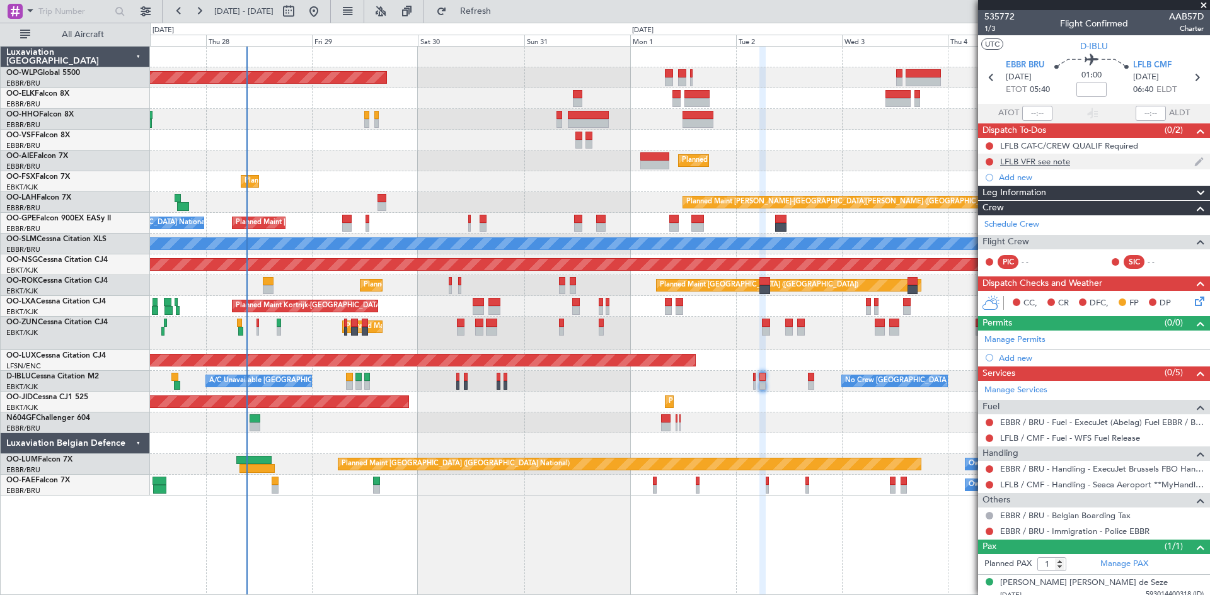
click at [1040, 162] on div "LFLB VFR see note" at bounding box center [1035, 161] width 70 height 11
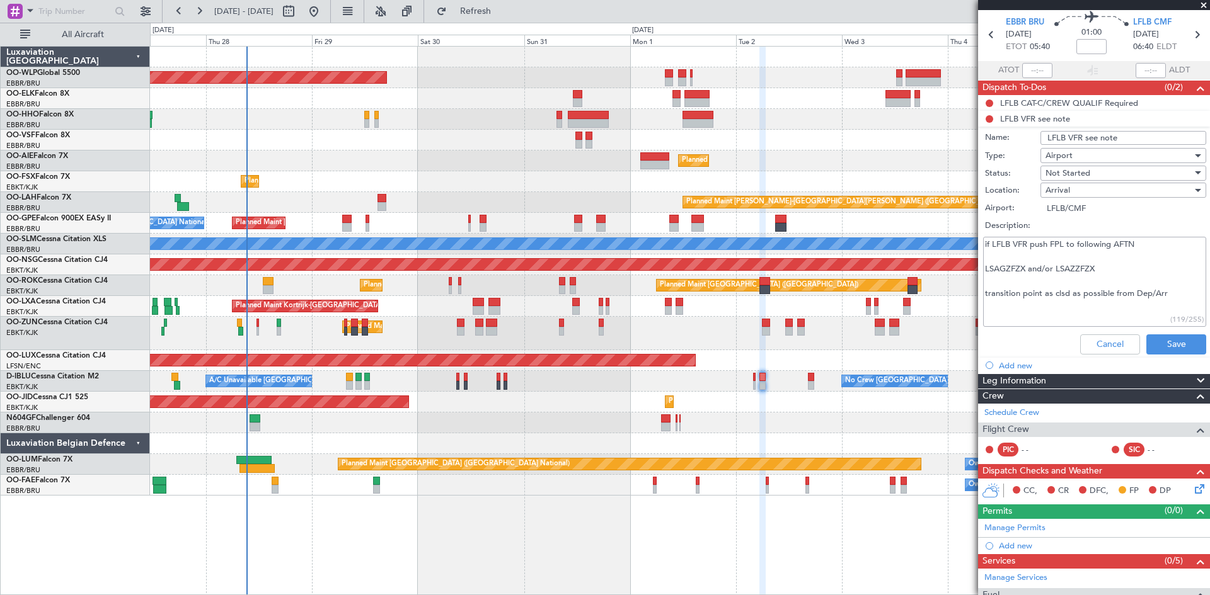
scroll to position [63, 0]
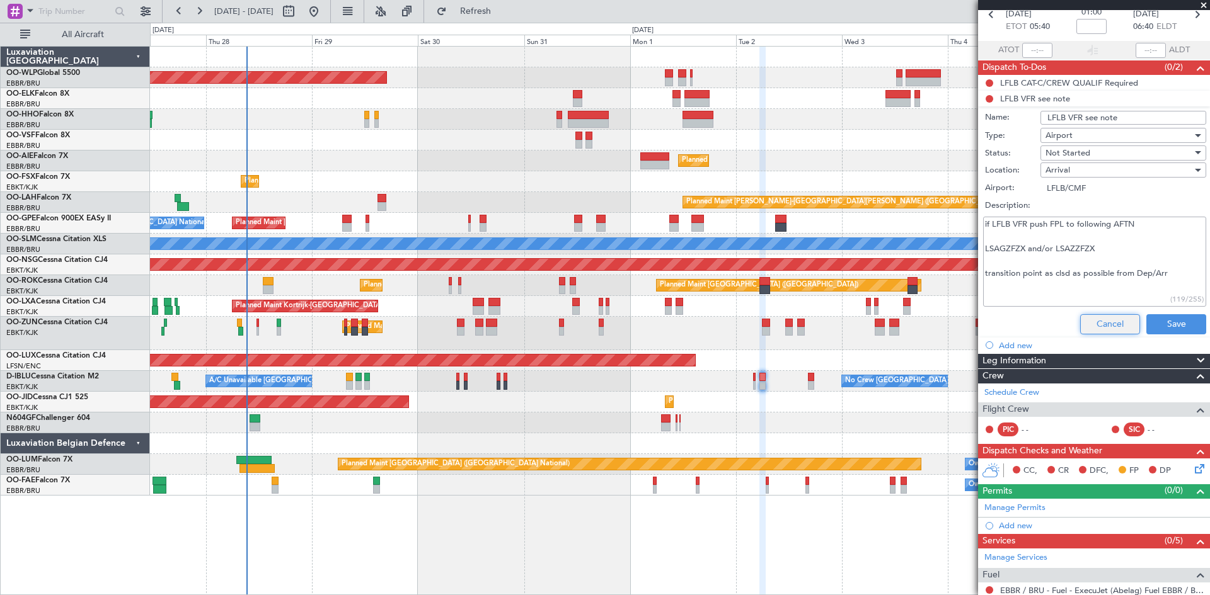
click at [1105, 331] on button "Cancel" at bounding box center [1110, 324] width 60 height 20
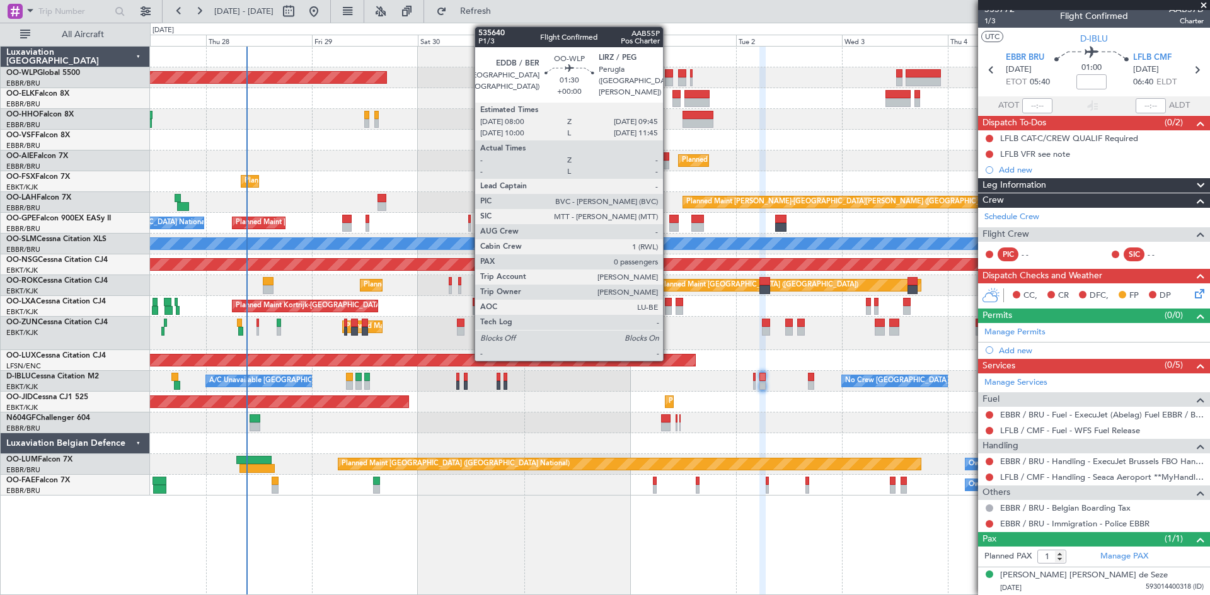
click at [668, 75] on div at bounding box center [669, 73] width 8 height 9
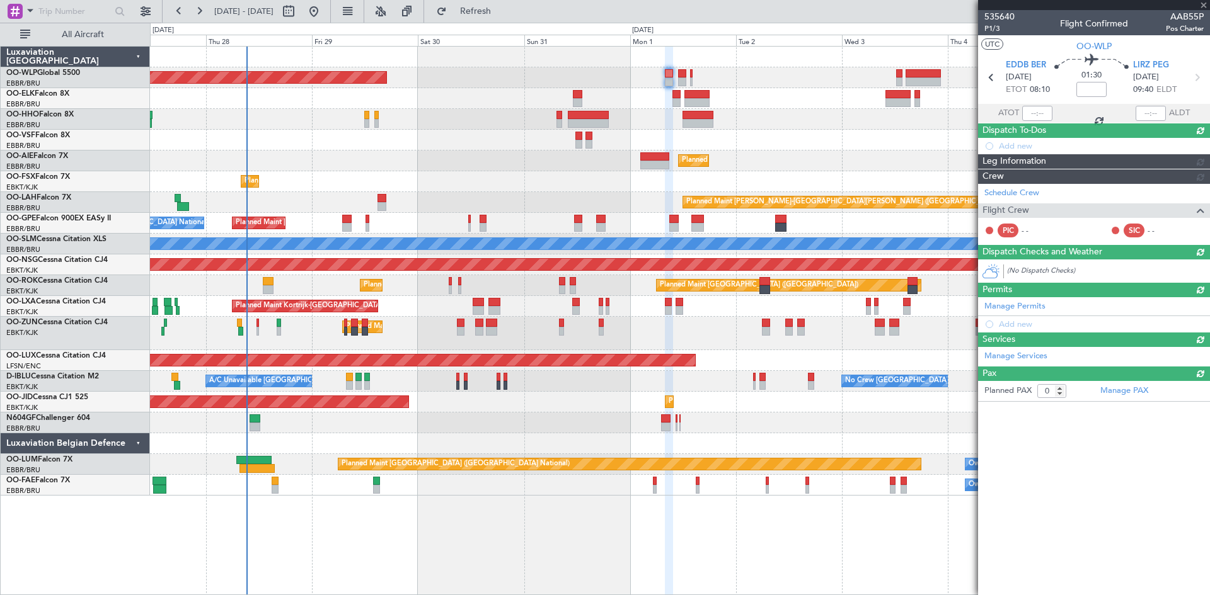
scroll to position [0, 0]
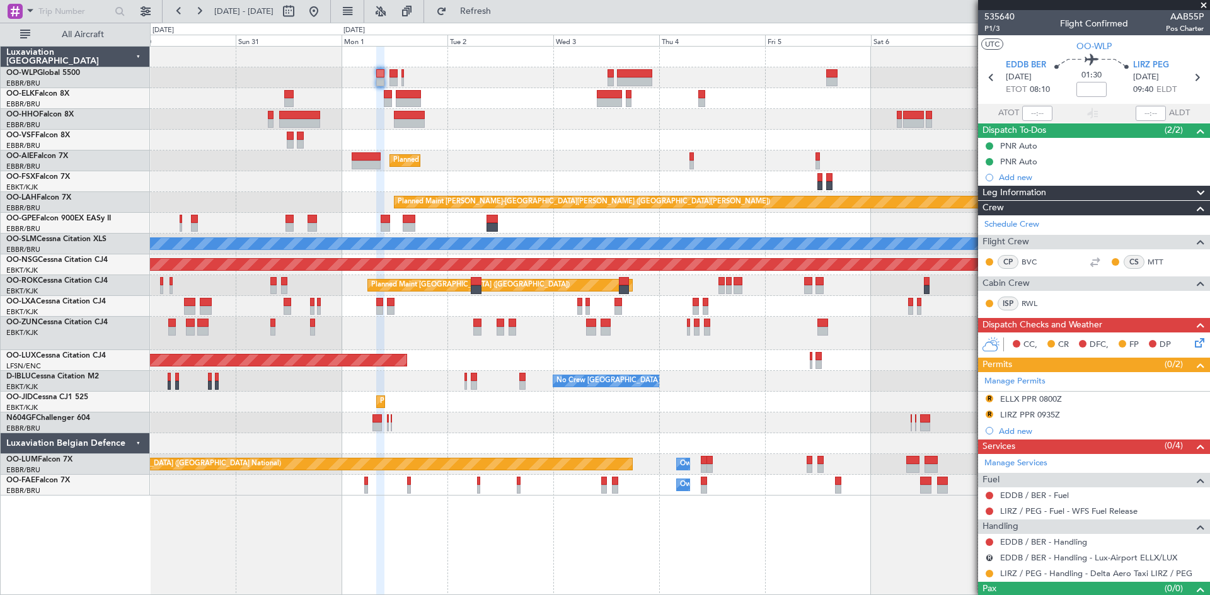
click at [551, 127] on div "Planned Maint [GEOGRAPHIC_DATA] ([GEOGRAPHIC_DATA]) Planned Maint [GEOGRAPHIC_D…" at bounding box center [679, 271] width 1059 height 449
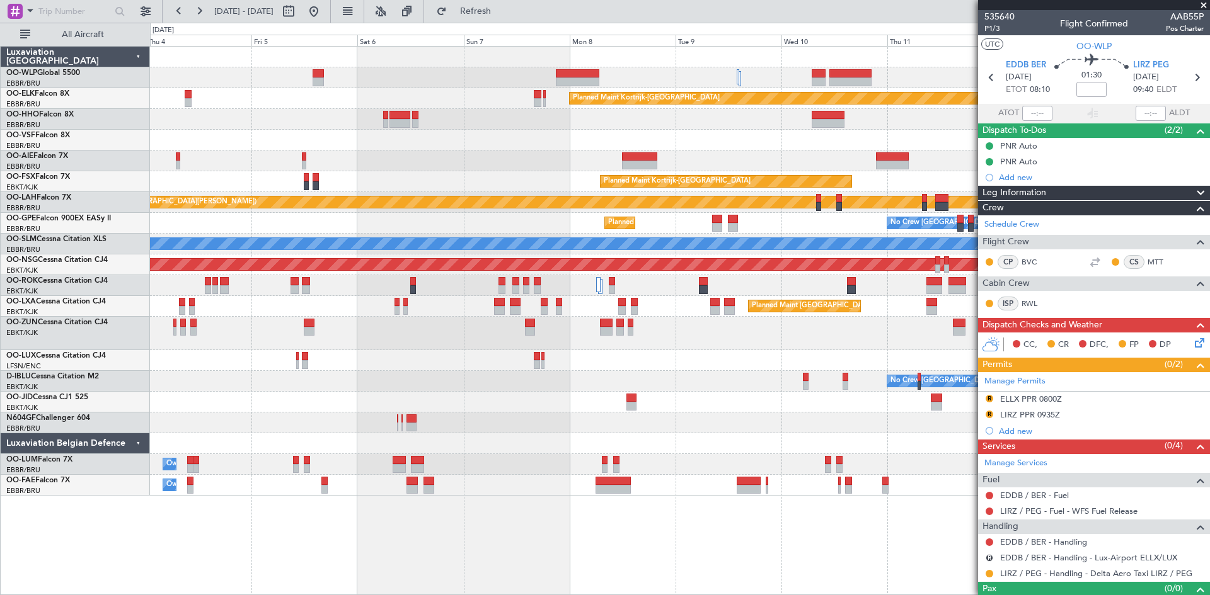
click at [342, 176] on div "Planned Maint Kortrijk-[GEOGRAPHIC_DATA] Planned Maint [GEOGRAPHIC_DATA] ([GEOG…" at bounding box center [679, 271] width 1059 height 449
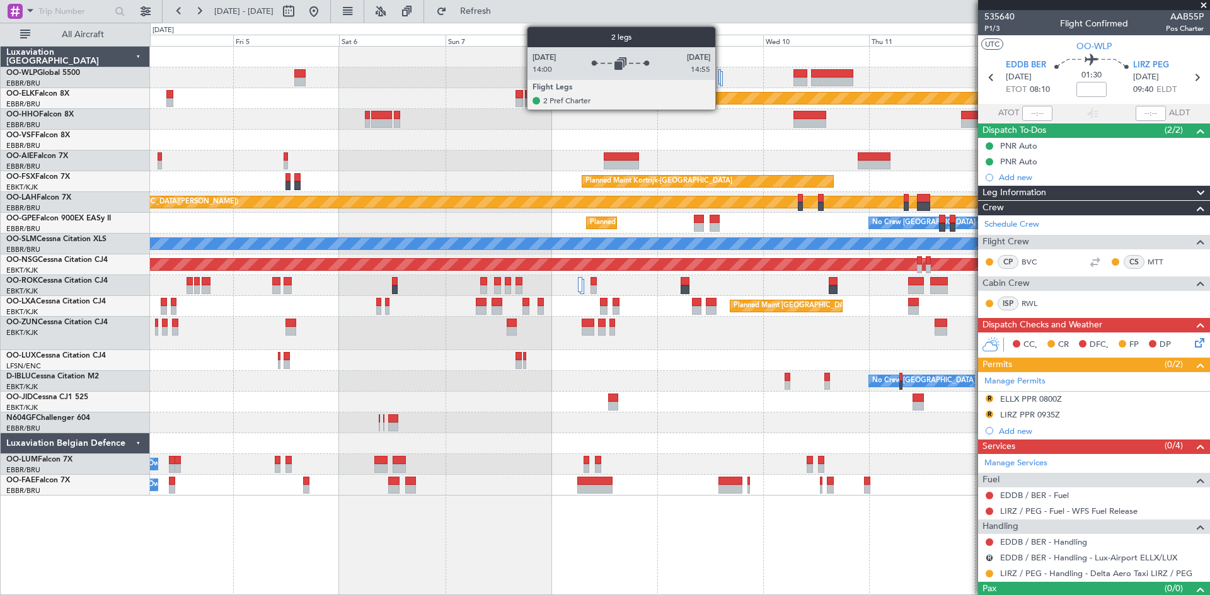
click at [721, 75] on div at bounding box center [721, 78] width 3 height 15
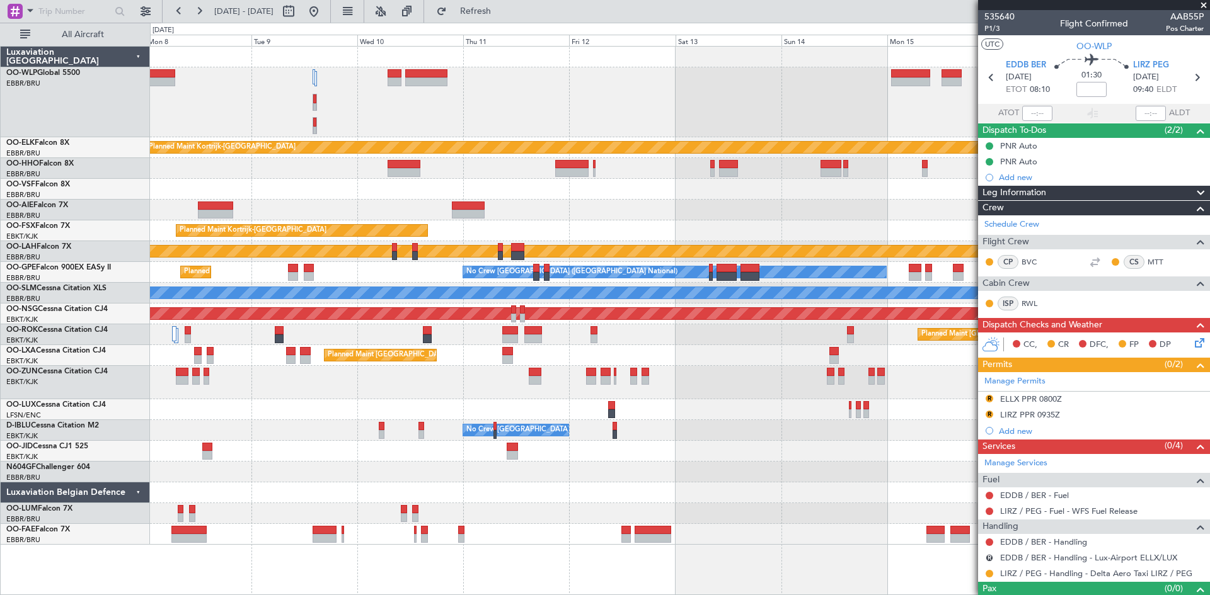
click at [326, 156] on div "Planned Maint Kortrijk-[GEOGRAPHIC_DATA] Planned Maint [GEOGRAPHIC_DATA]-[GEOGR…" at bounding box center [679, 296] width 1059 height 498
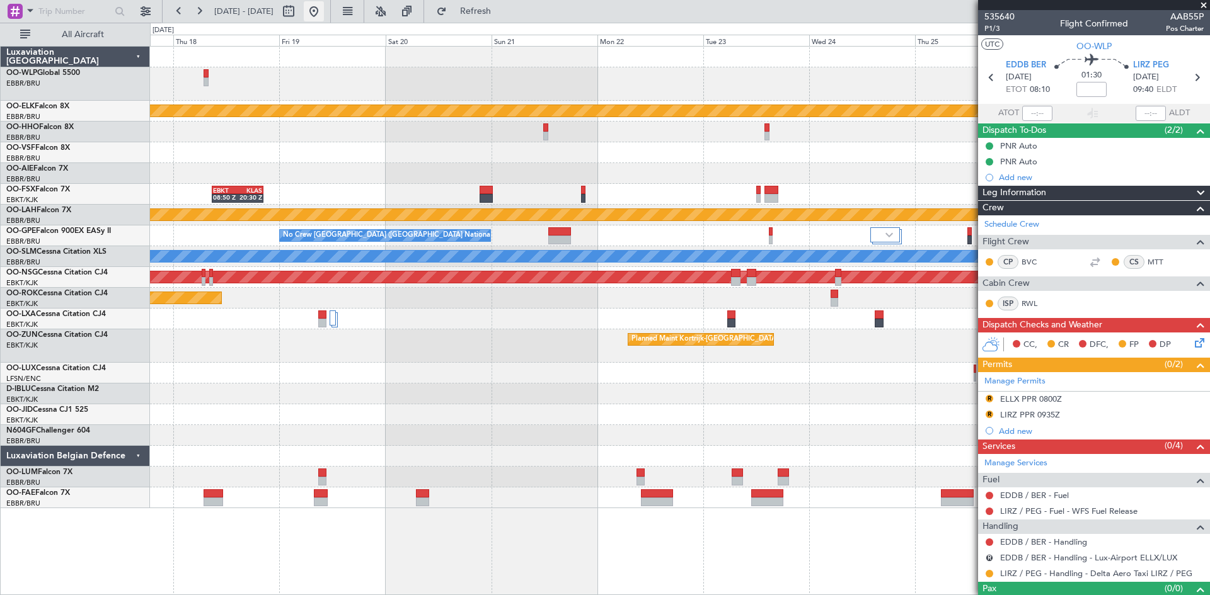
click at [324, 16] on button at bounding box center [314, 11] width 20 height 20
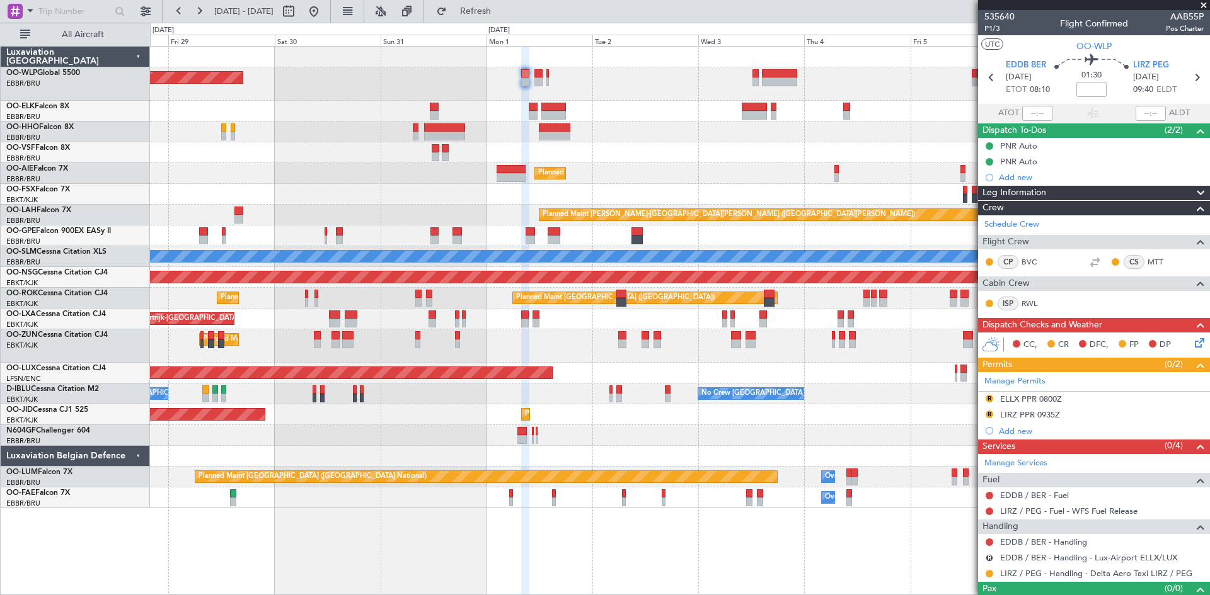
click at [333, 180] on div "Planned Maint [GEOGRAPHIC_DATA] ([GEOGRAPHIC_DATA]) Planned Maint [GEOGRAPHIC_D…" at bounding box center [679, 278] width 1059 height 462
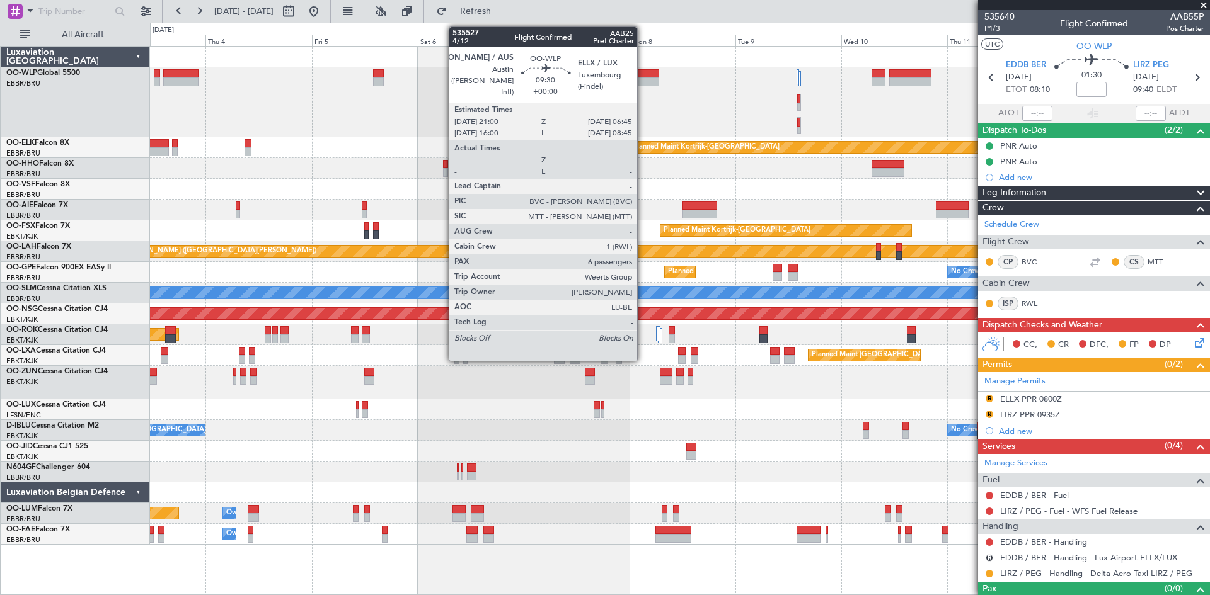
click at [643, 81] on div at bounding box center [636, 81] width 43 height 9
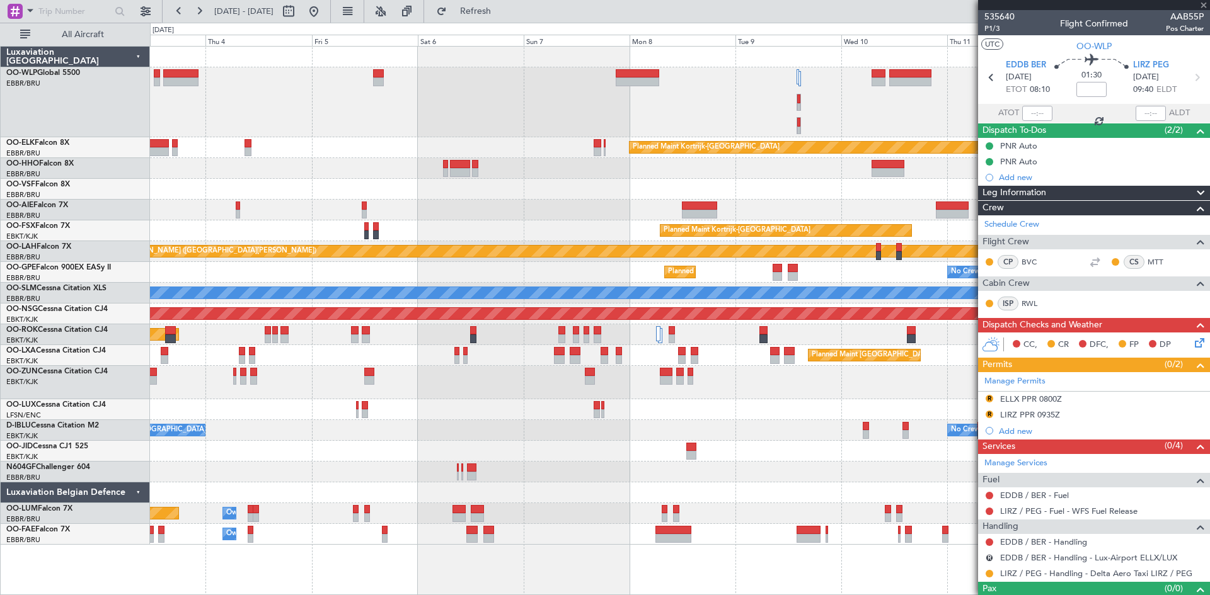
type input "6"
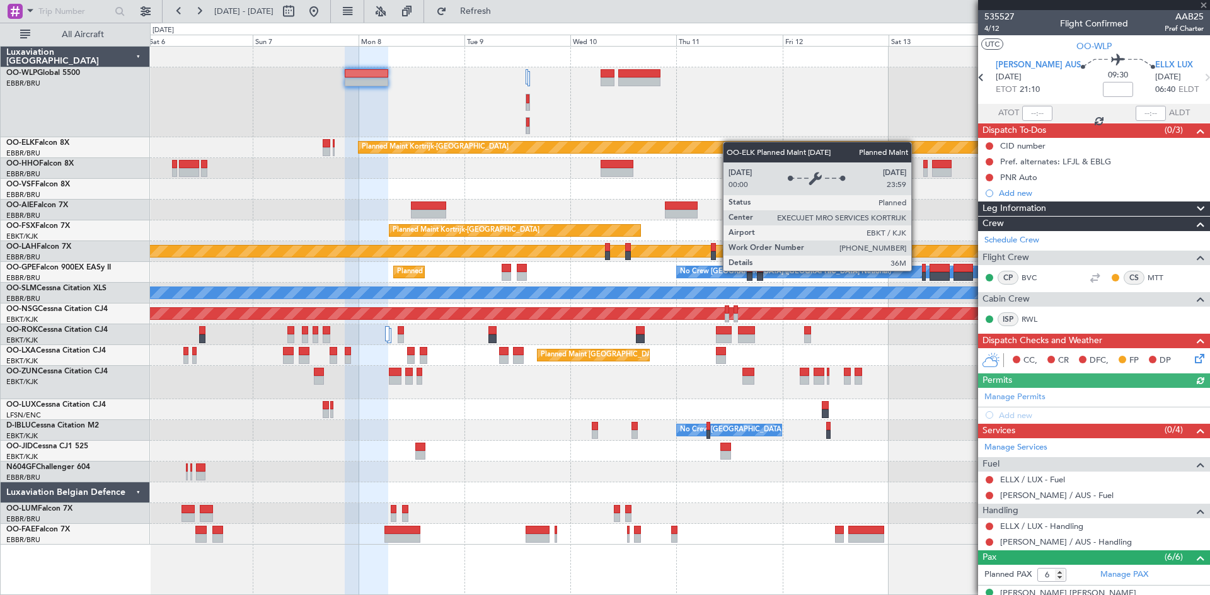
click at [311, 185] on div "Planned Maint Kortrijk-[GEOGRAPHIC_DATA] Planned Maint [GEOGRAPHIC_DATA]-[GEOGR…" at bounding box center [679, 296] width 1059 height 498
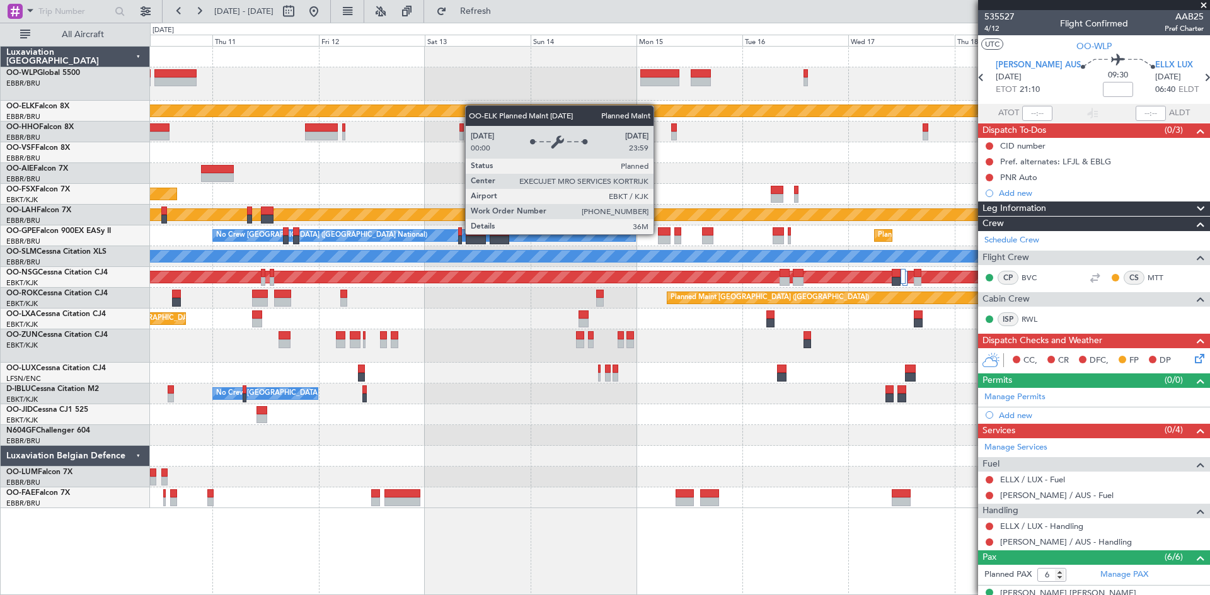
click at [747, 118] on div "Planned Maint Kortrijk-[GEOGRAPHIC_DATA] EBKT 08:50 Z KLAS 20:30 Z Planned Main…" at bounding box center [679, 278] width 1059 height 462
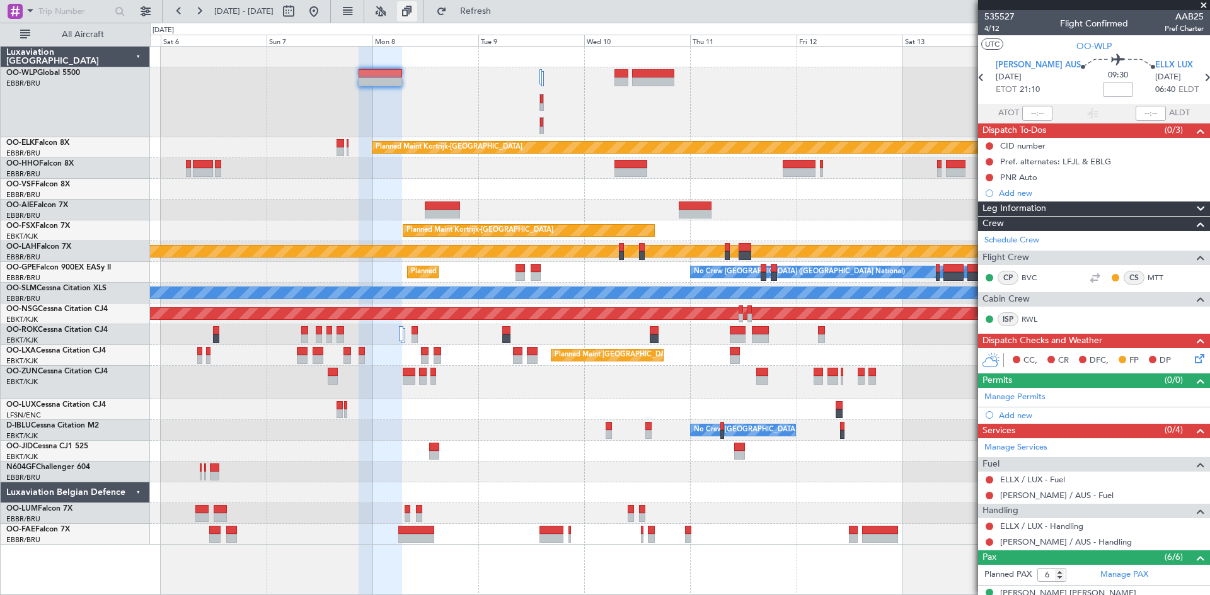
click at [417, 11] on button at bounding box center [407, 11] width 20 height 20
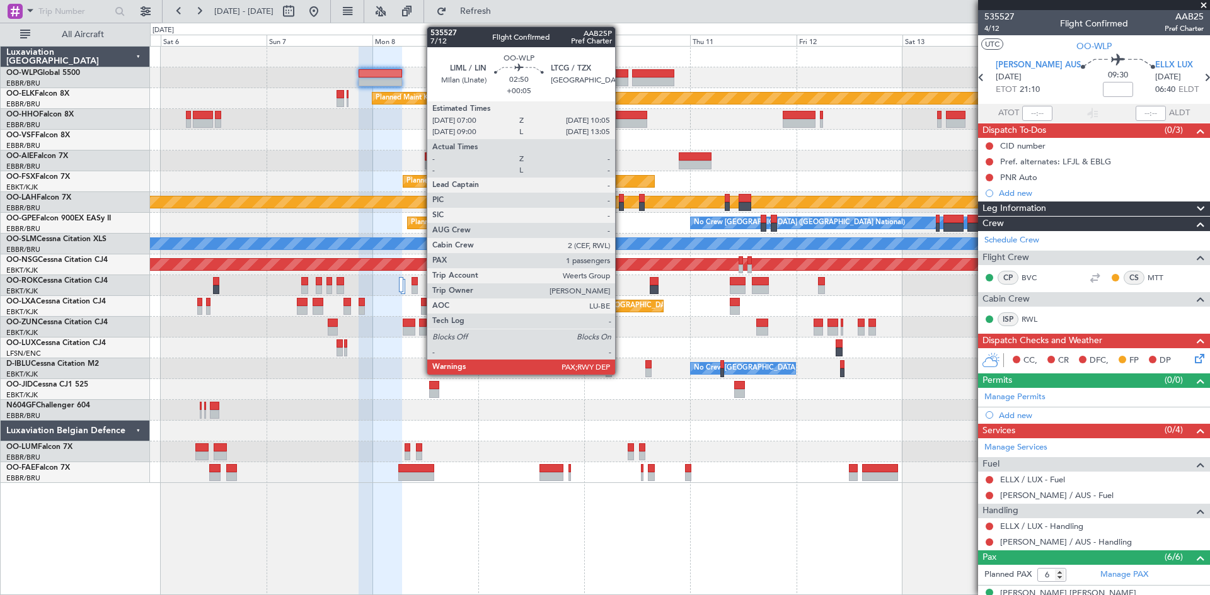
click at [621, 73] on div at bounding box center [621, 73] width 14 height 9
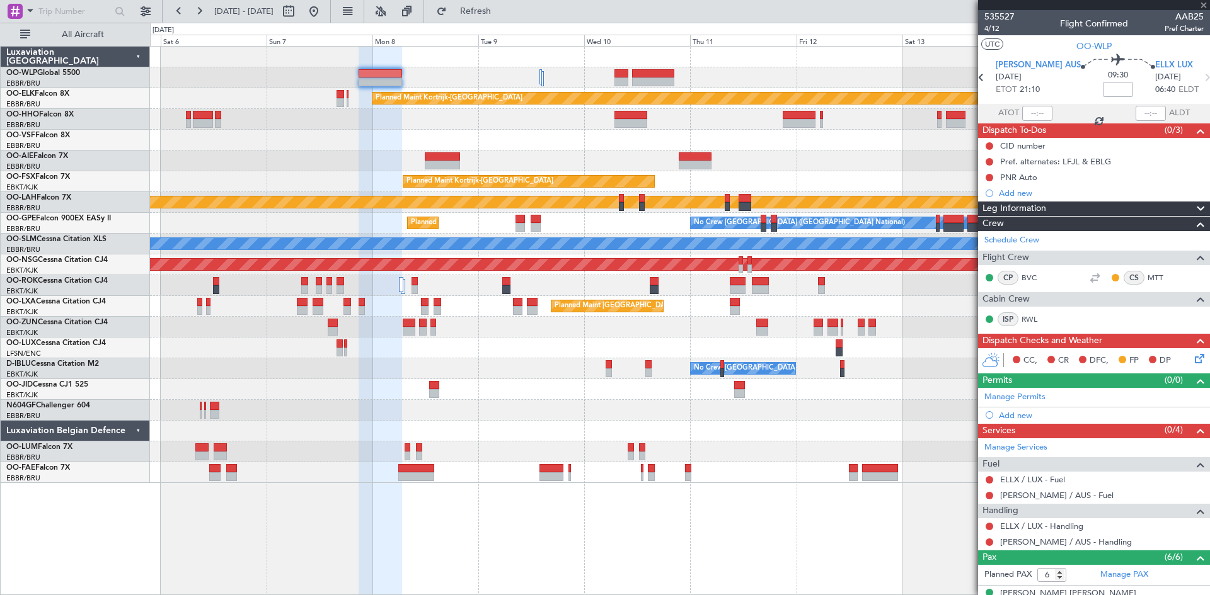
type input "+00:05"
type input "3"
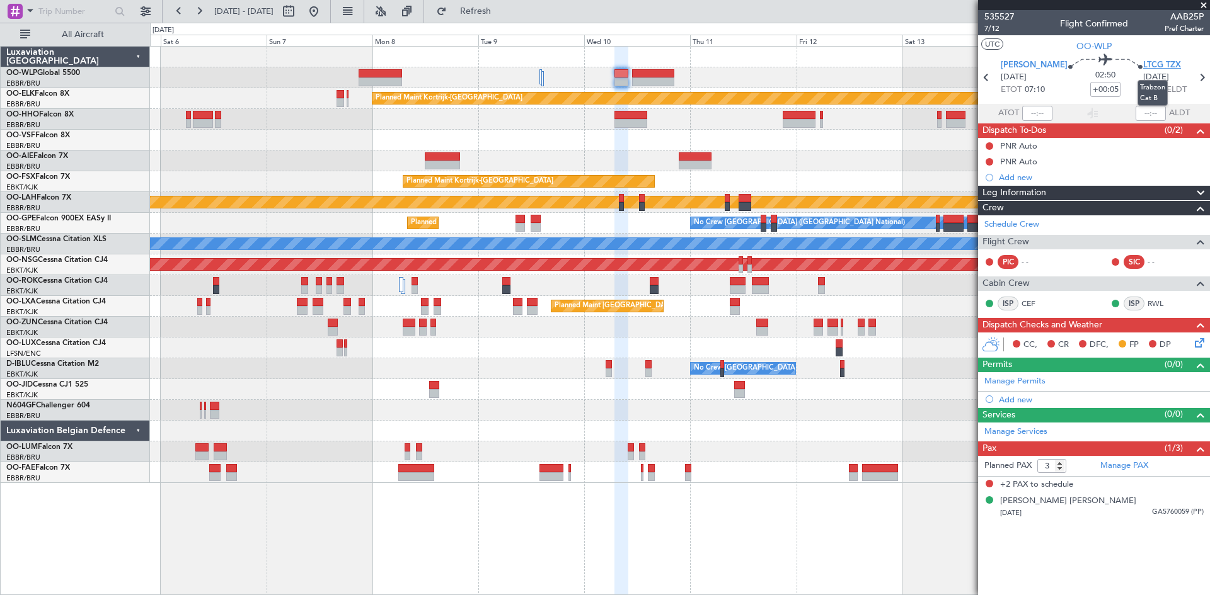
click at [1167, 65] on span "LTCG TZX" at bounding box center [1162, 65] width 38 height 13
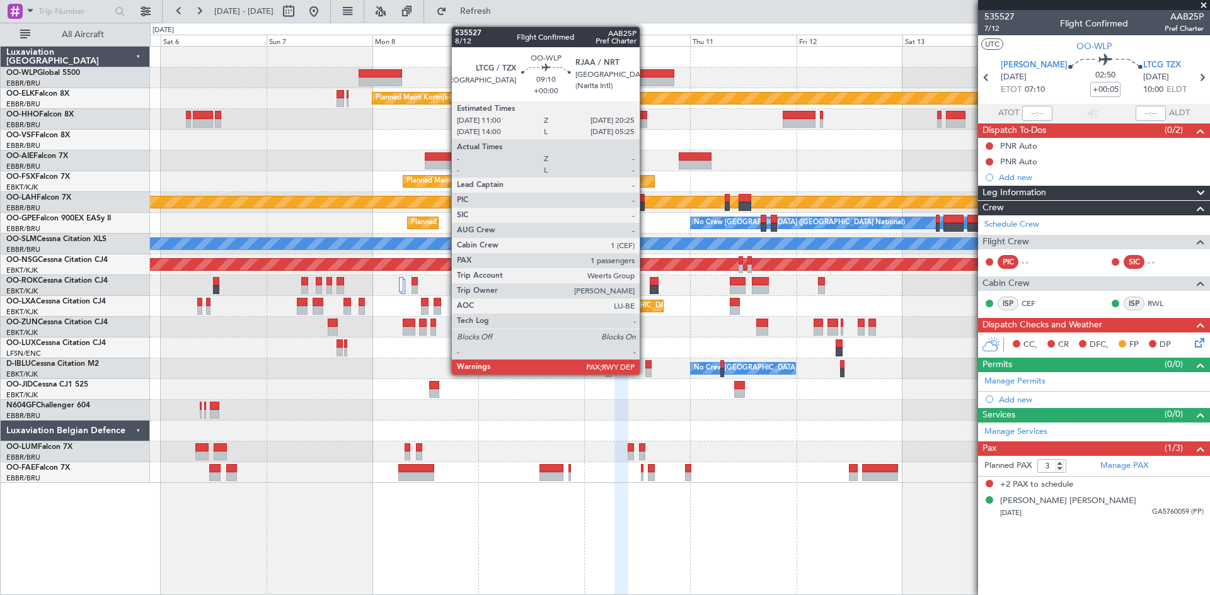
click at [645, 77] on div at bounding box center [653, 73] width 42 height 9
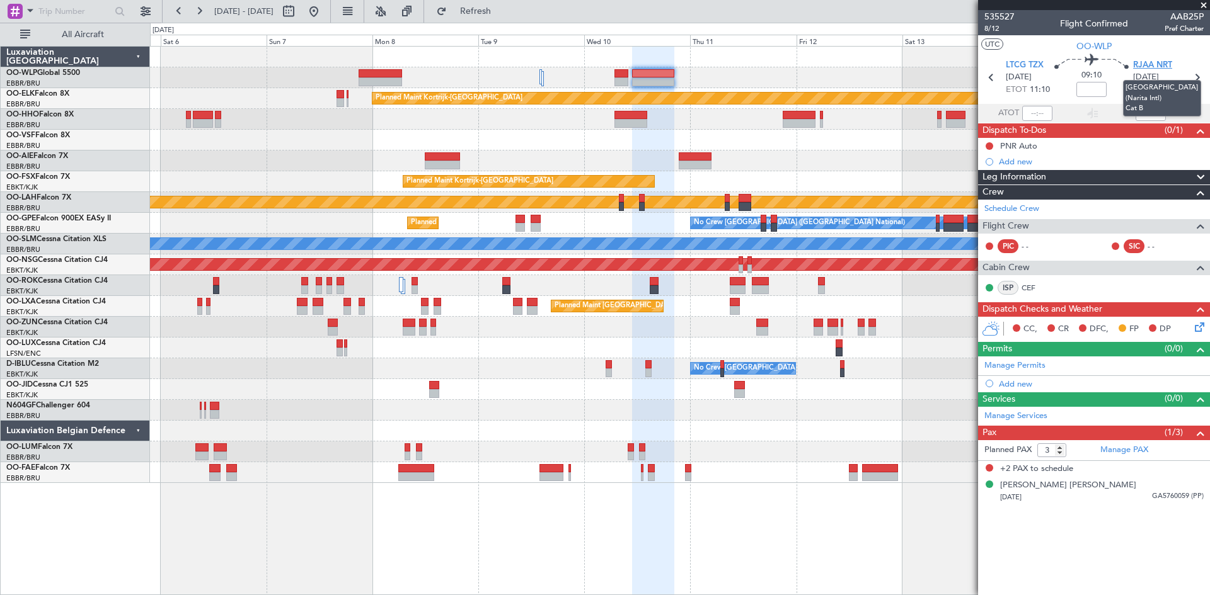
click at [1166, 68] on span "RJAA NRT" at bounding box center [1152, 65] width 39 height 13
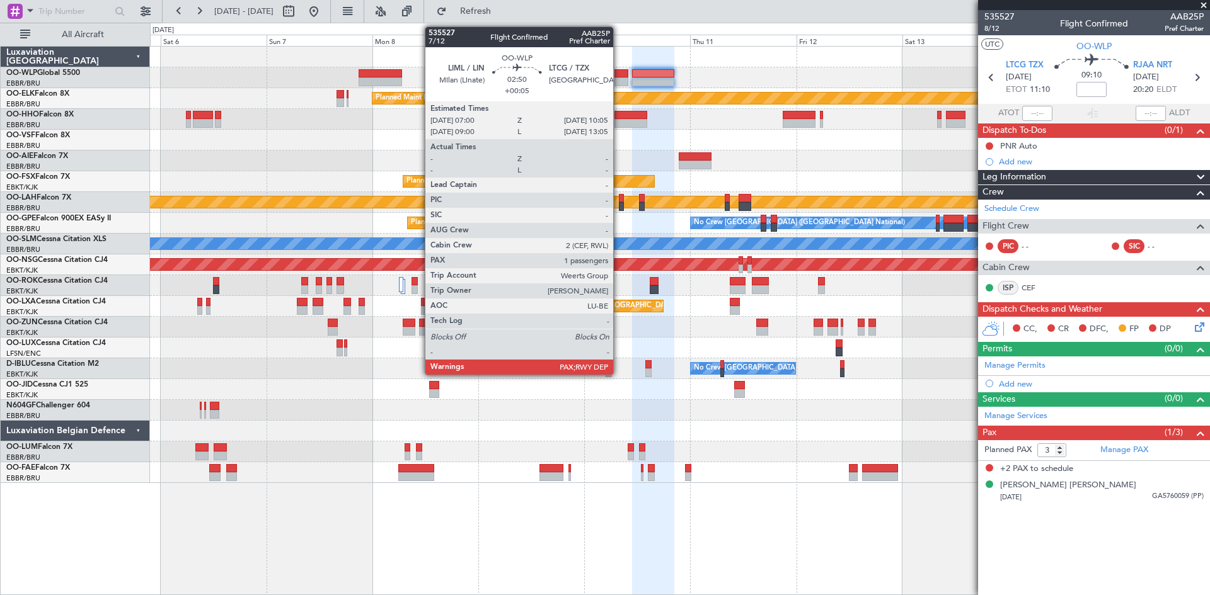
click at [619, 78] on div at bounding box center [621, 81] width 14 height 9
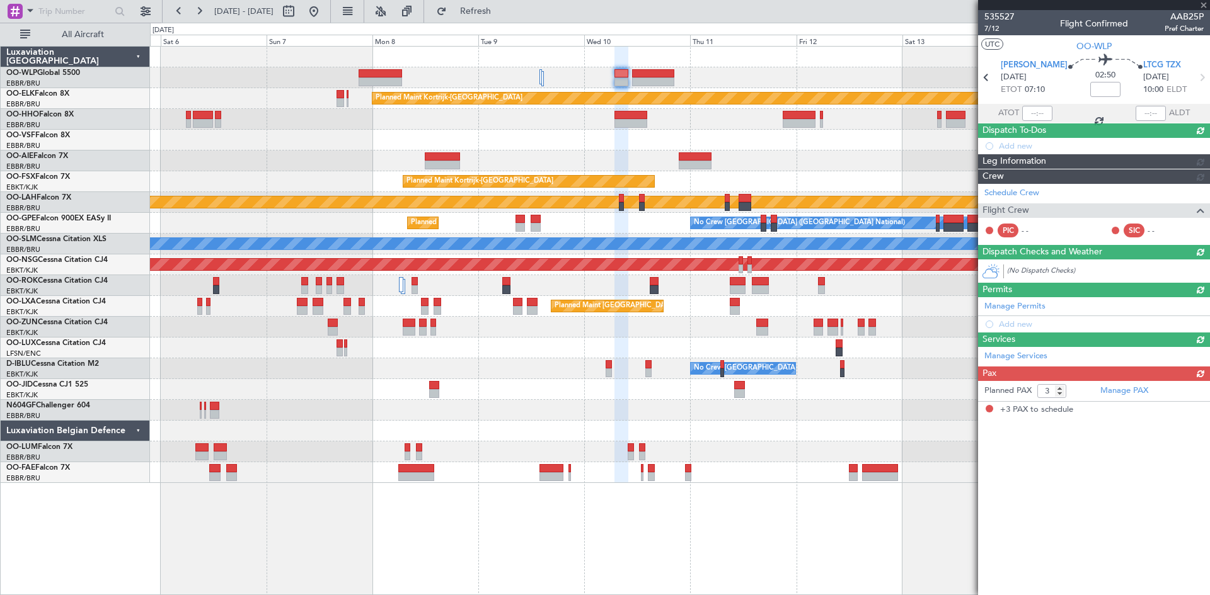
type input "+00:05"
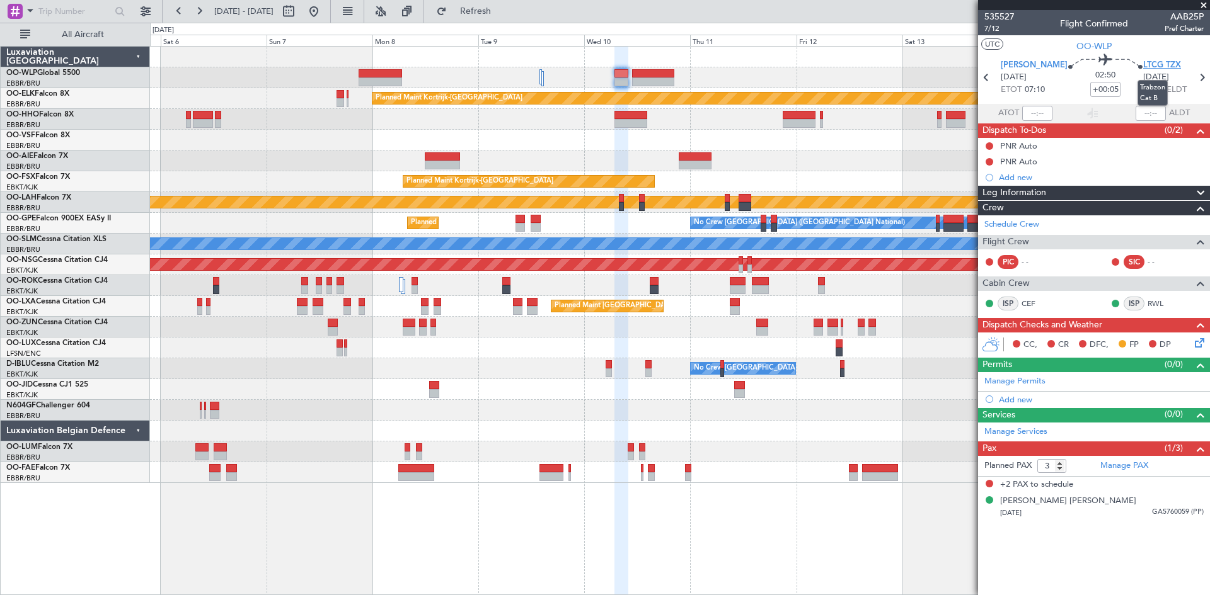
click at [1166, 66] on span "LTCG TZX" at bounding box center [1162, 65] width 38 height 13
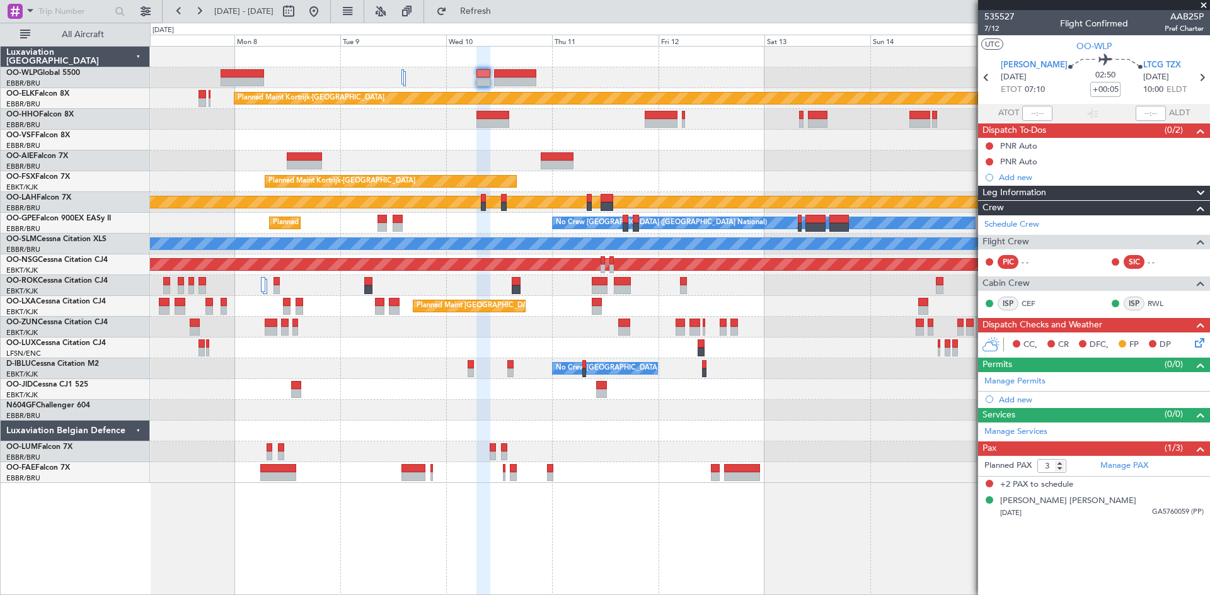
click at [650, 171] on div at bounding box center [679, 161] width 1059 height 21
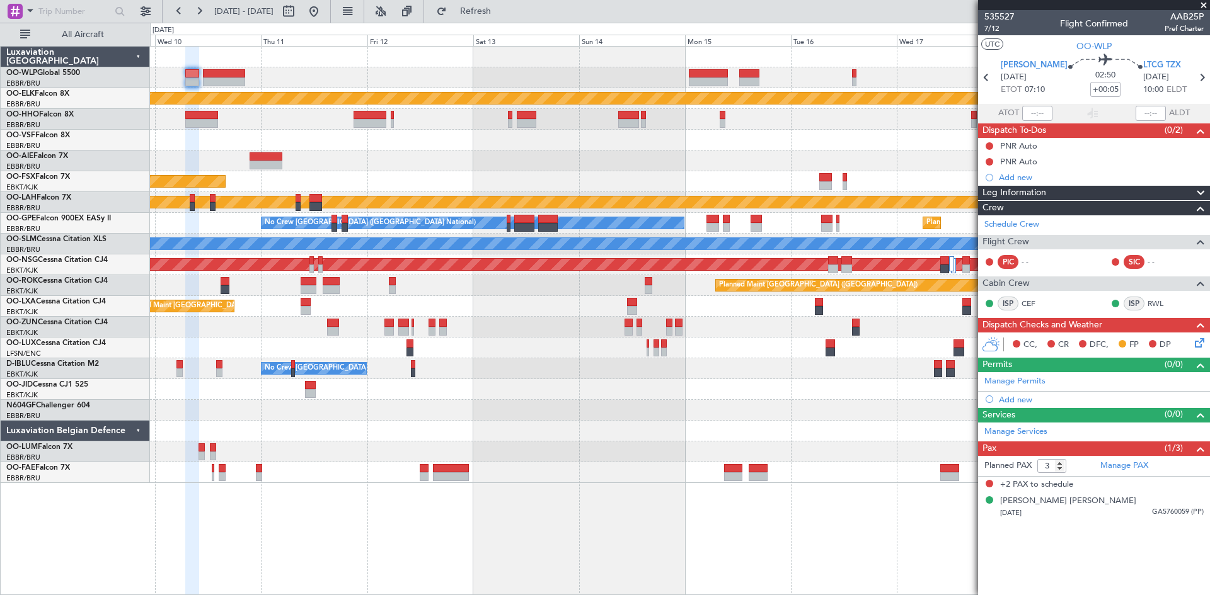
click at [389, 123] on div "Planned Maint Kortrijk-Wevelgem Planned Maint Kortrijk-Wevelgem EBKT 08:50 Z KL…" at bounding box center [679, 265] width 1059 height 437
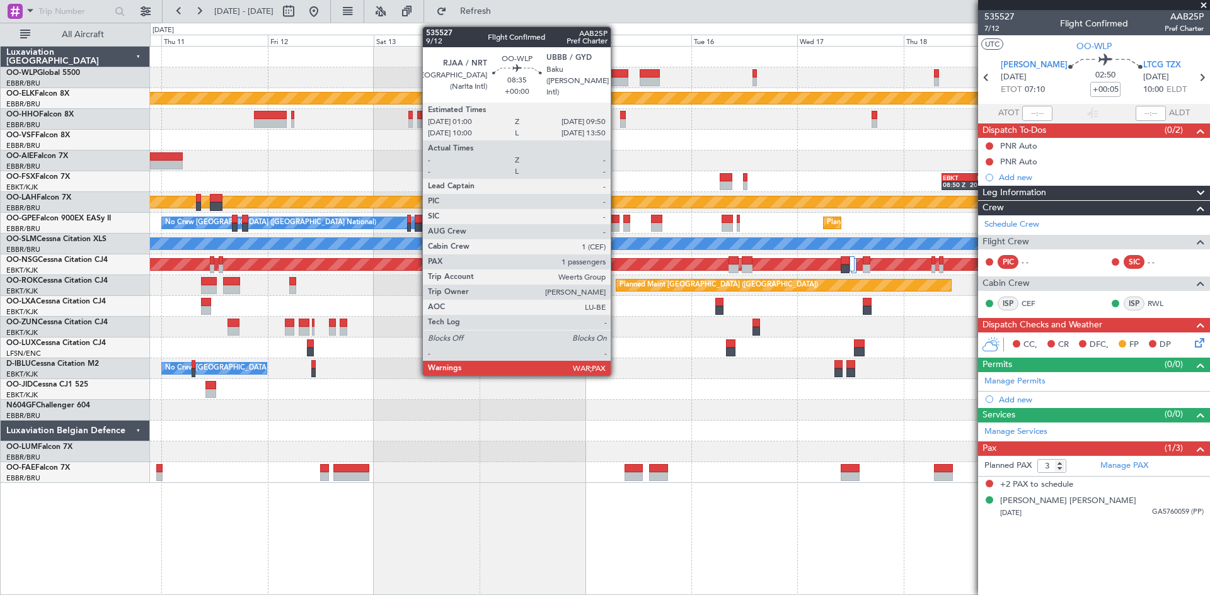
click at [616, 77] on div at bounding box center [608, 81] width 39 height 9
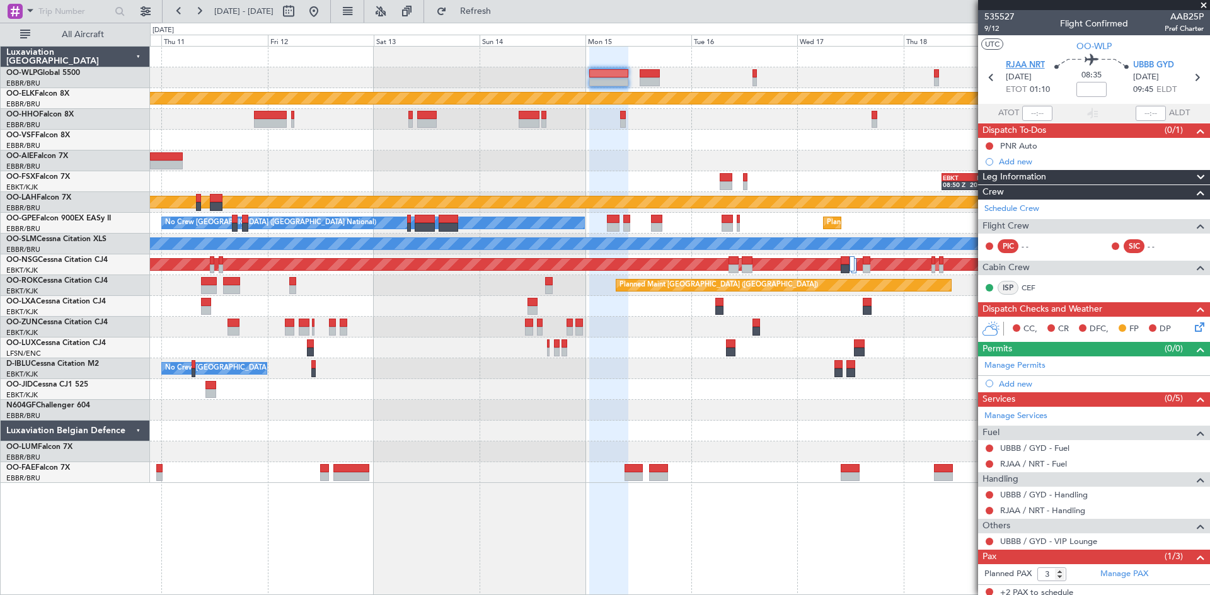
click at [1026, 67] on span "RJAA NRT" at bounding box center [1024, 65] width 39 height 13
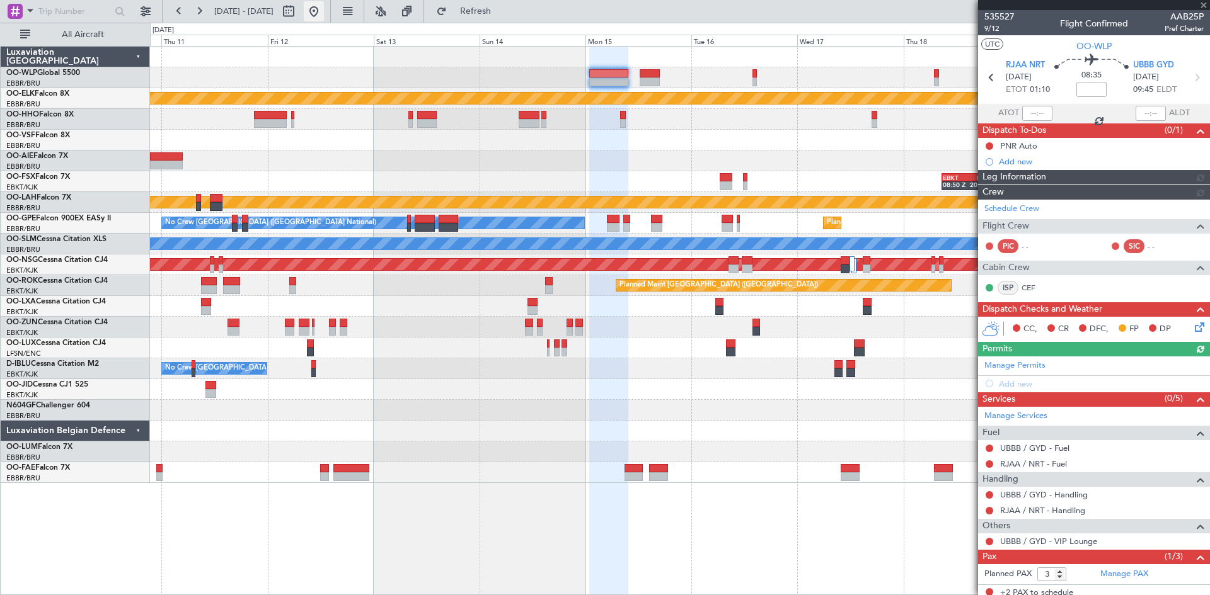
click at [324, 1] on button at bounding box center [314, 11] width 20 height 20
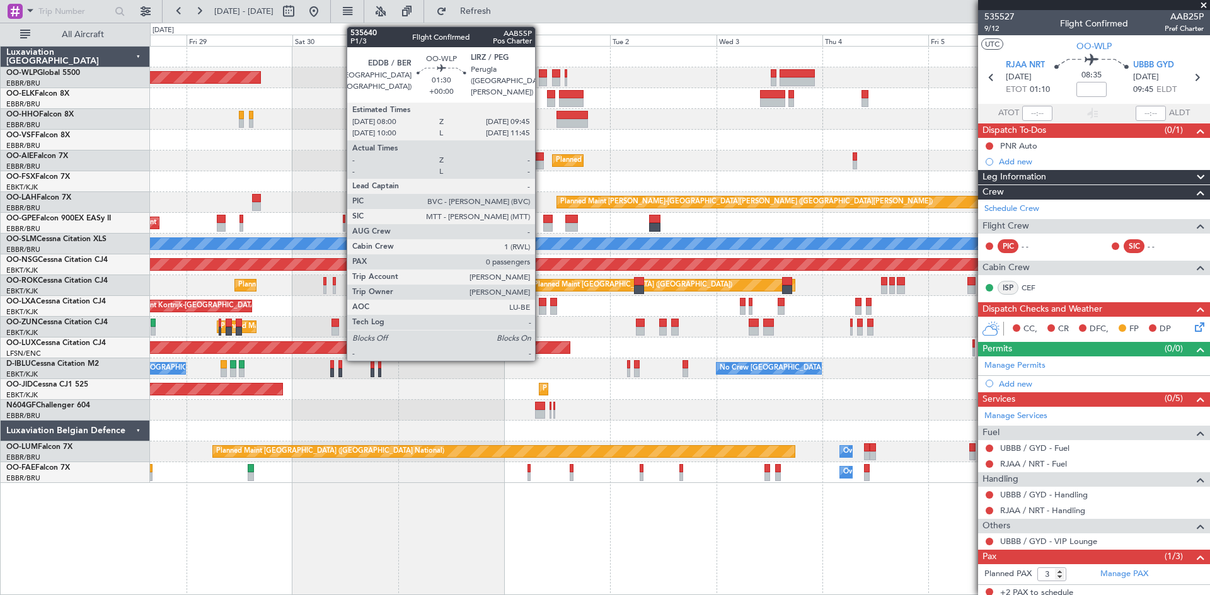
click at [540, 83] on div at bounding box center [543, 81] width 8 height 9
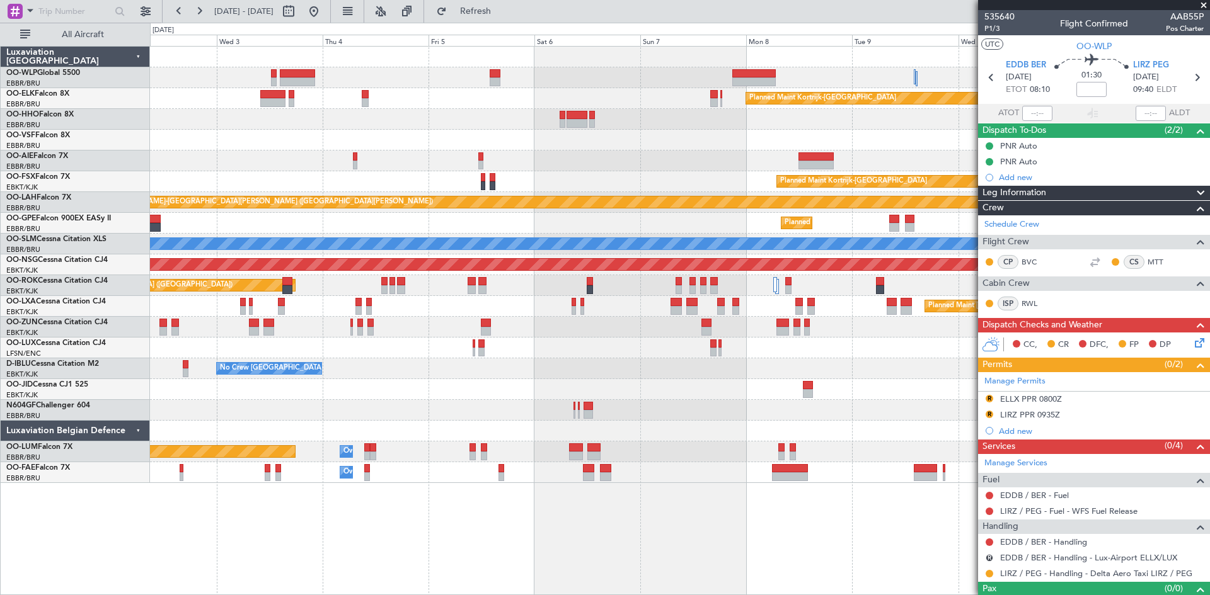
click at [348, 152] on div "Planned Maint Kortrijk-Wevelgem Planned Maint London (Farnborough) Planned Main…" at bounding box center [679, 265] width 1059 height 437
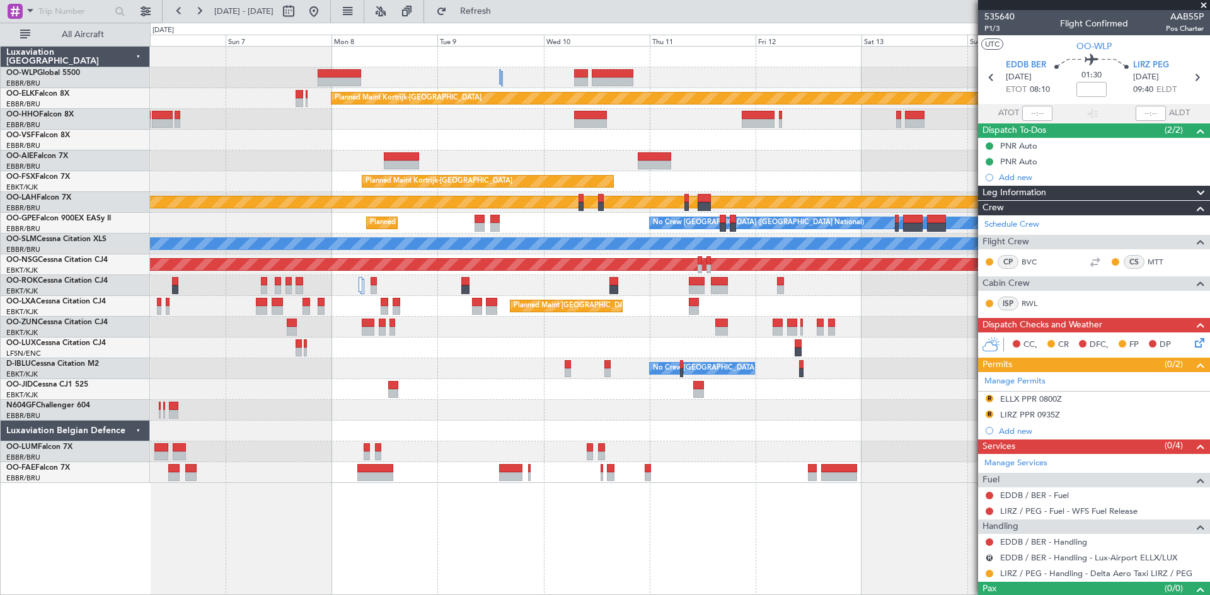
click at [436, 137] on div "Planned Maint Kortrijk-Wevelgem Planned Maint Kortrijk-Wevelgem EBKT 08:50 Z KL…" at bounding box center [679, 265] width 1059 height 437
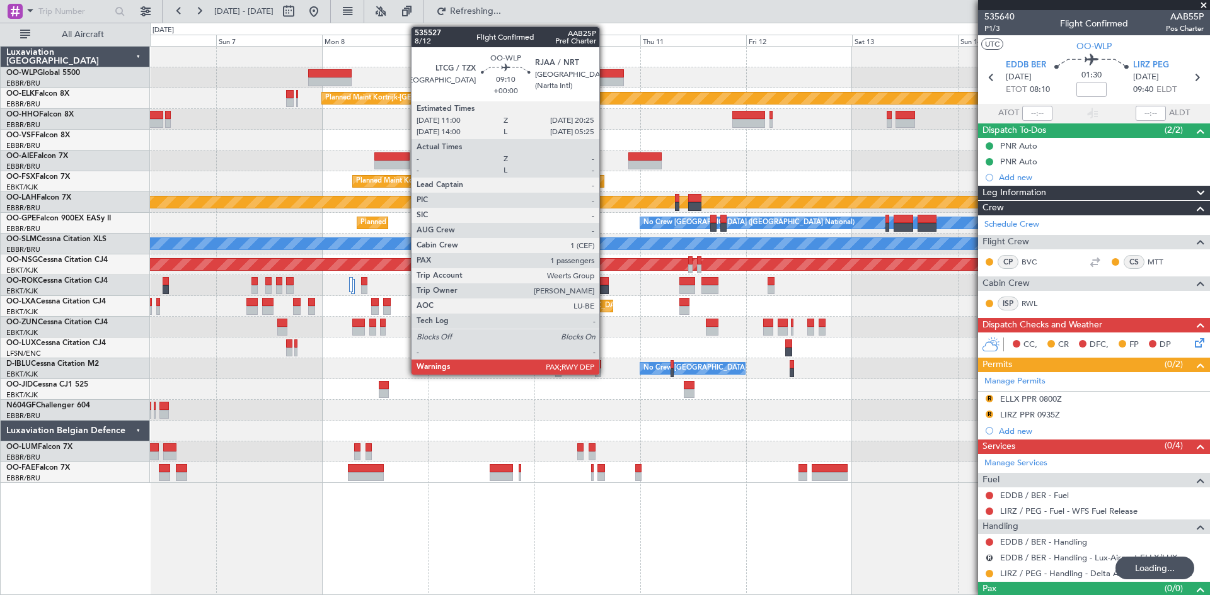
click at [605, 76] on div at bounding box center [603, 73] width 42 height 9
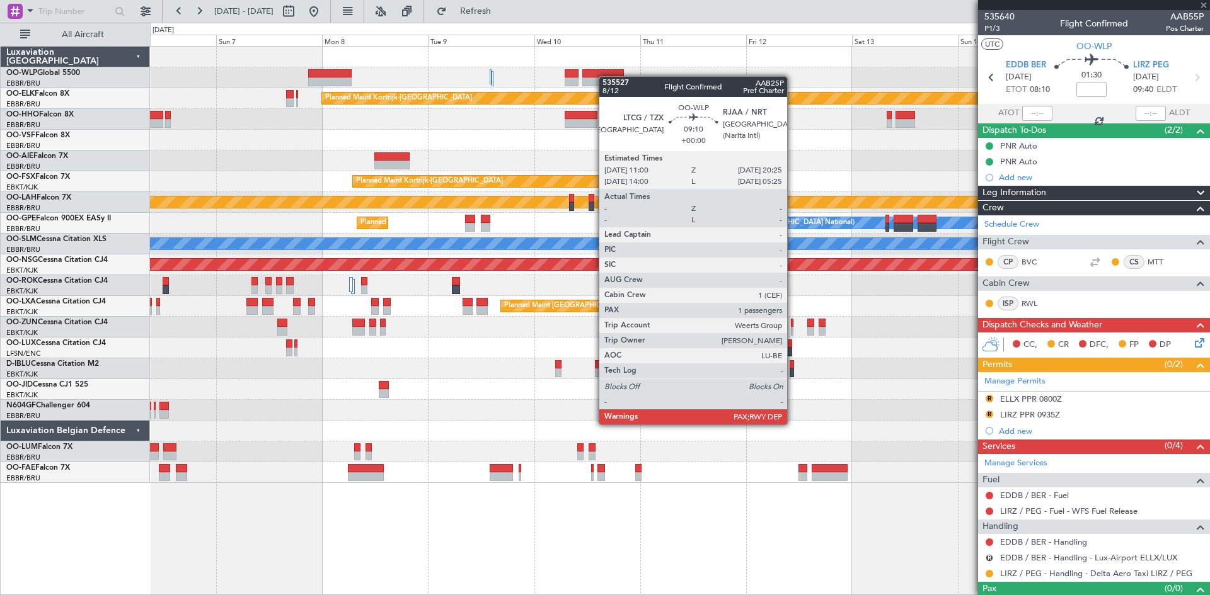
type input "3"
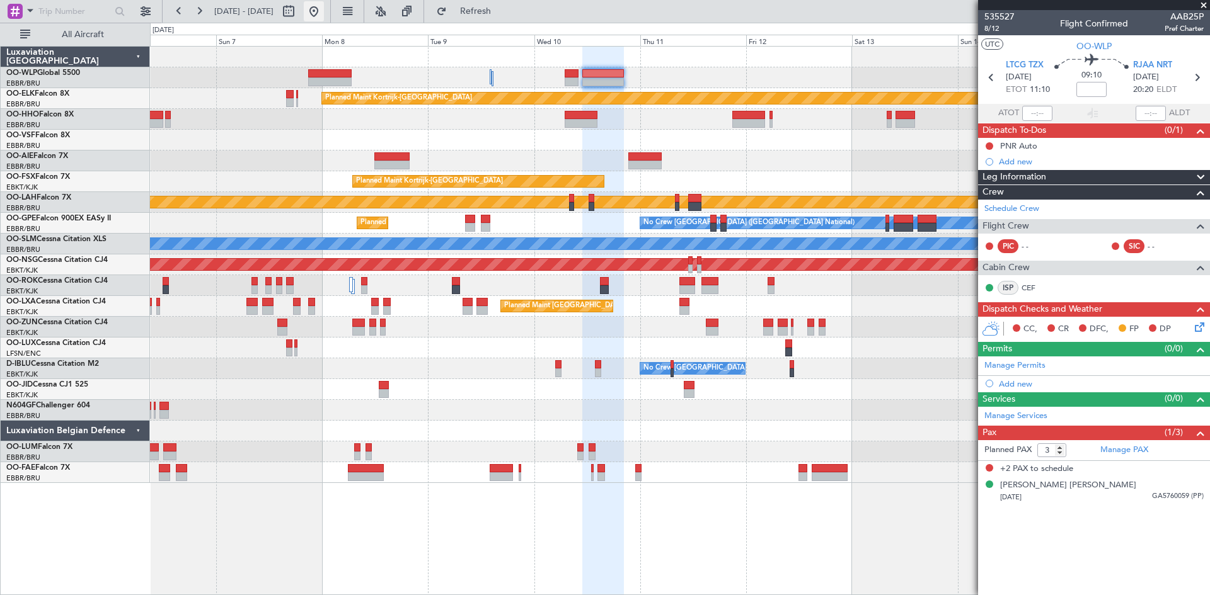
click at [324, 16] on button at bounding box center [314, 11] width 20 height 20
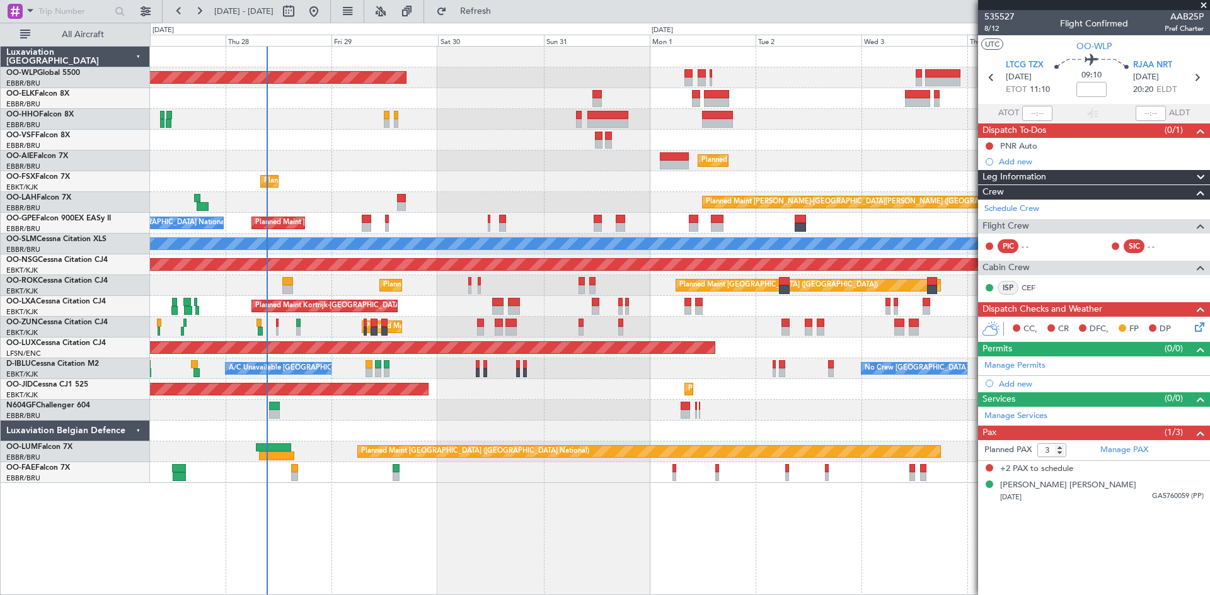
click at [435, 284] on div "Planned Maint Berlin (Brandenburg) Planned Maint Kortrijk-Wevelgem Planned Main…" at bounding box center [679, 265] width 1059 height 437
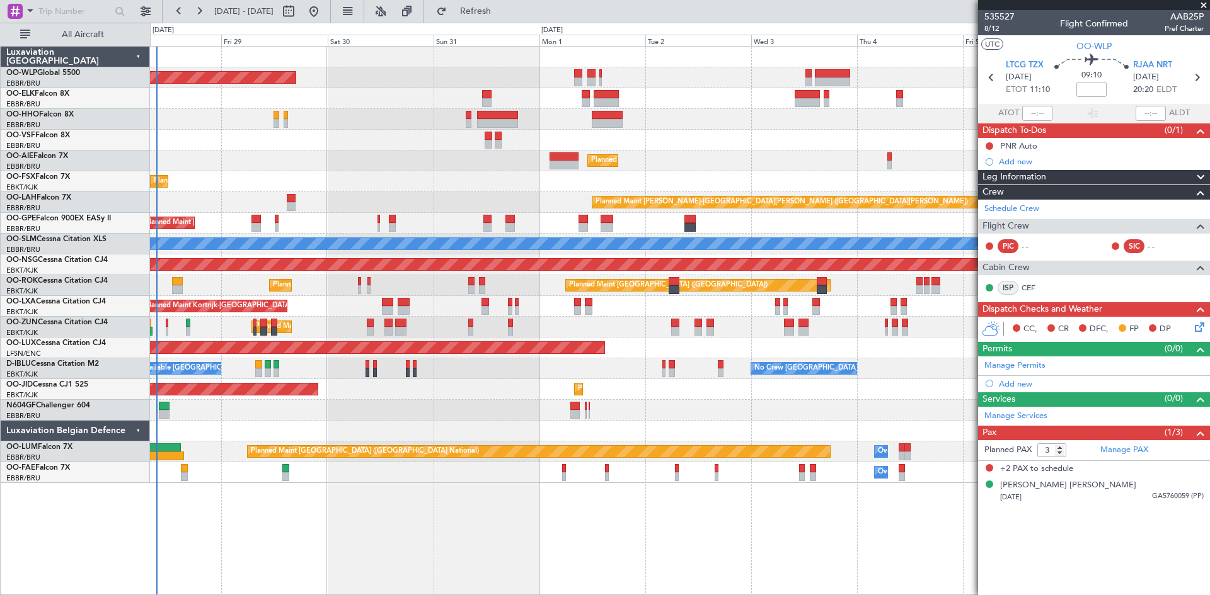
click at [683, 466] on div "Planned Maint Berlin (Brandenburg) Planned Maint Kortrijk-Wevelgem Planned Main…" at bounding box center [679, 265] width 1059 height 437
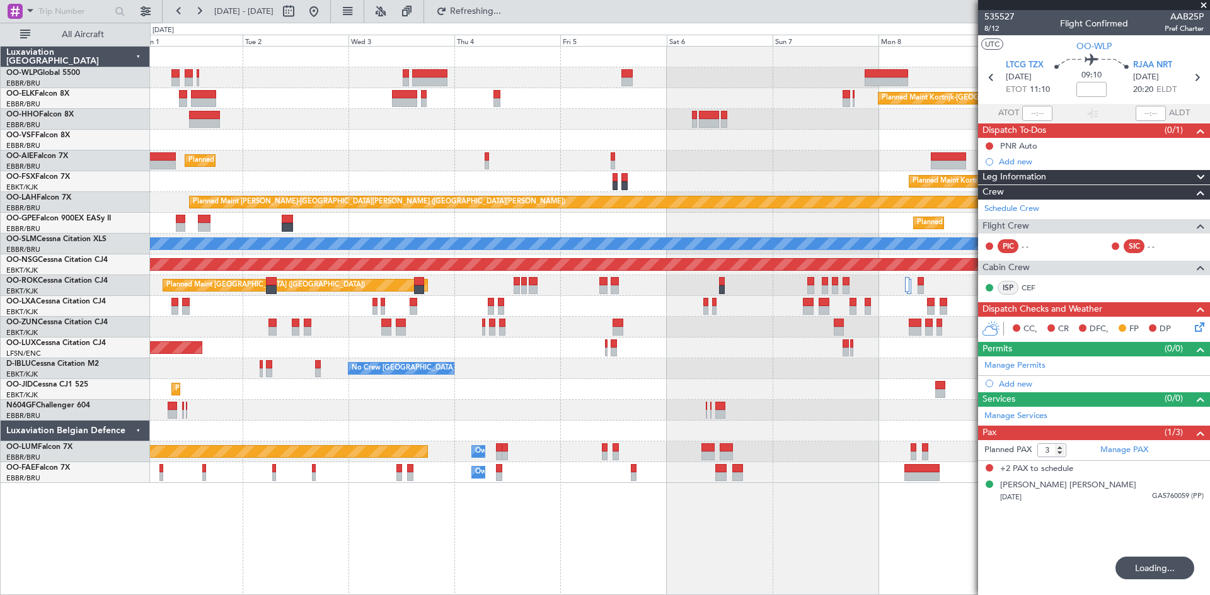
click at [440, 497] on div "Planned Maint Berlin (Brandenburg) Planned Maint Kortrijk-Wevelgem Planned Main…" at bounding box center [680, 320] width 1060 height 549
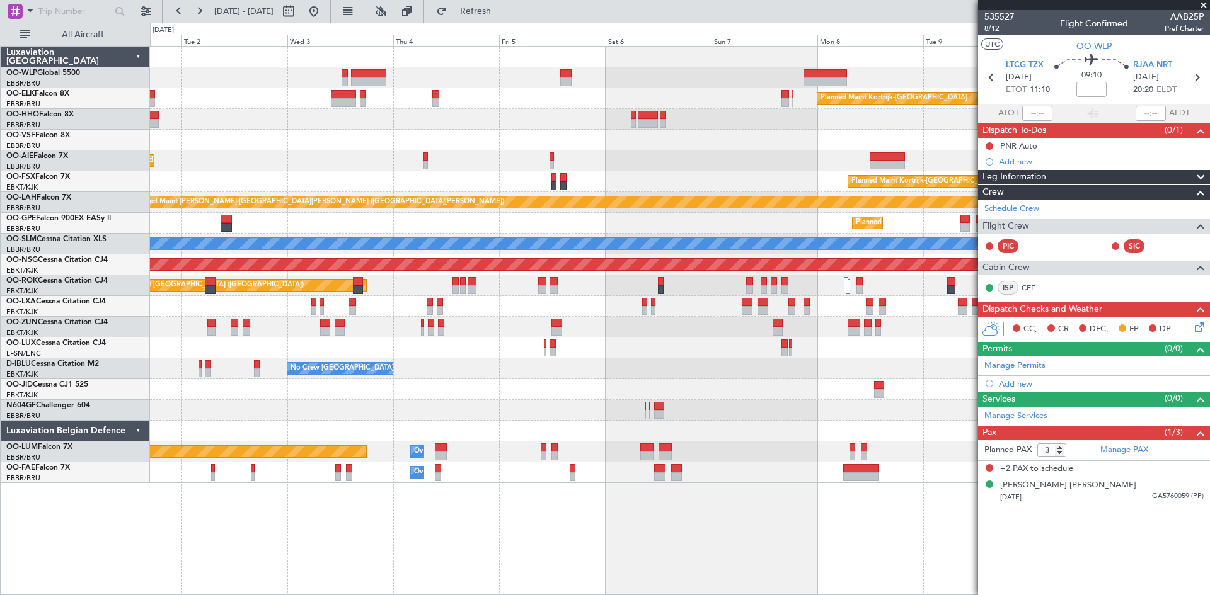
click at [377, 420] on div "Planned Maint Kortrijk-Wevelgem Planned Maint London (Farnborough) Planned Main…" at bounding box center [679, 265] width 1059 height 437
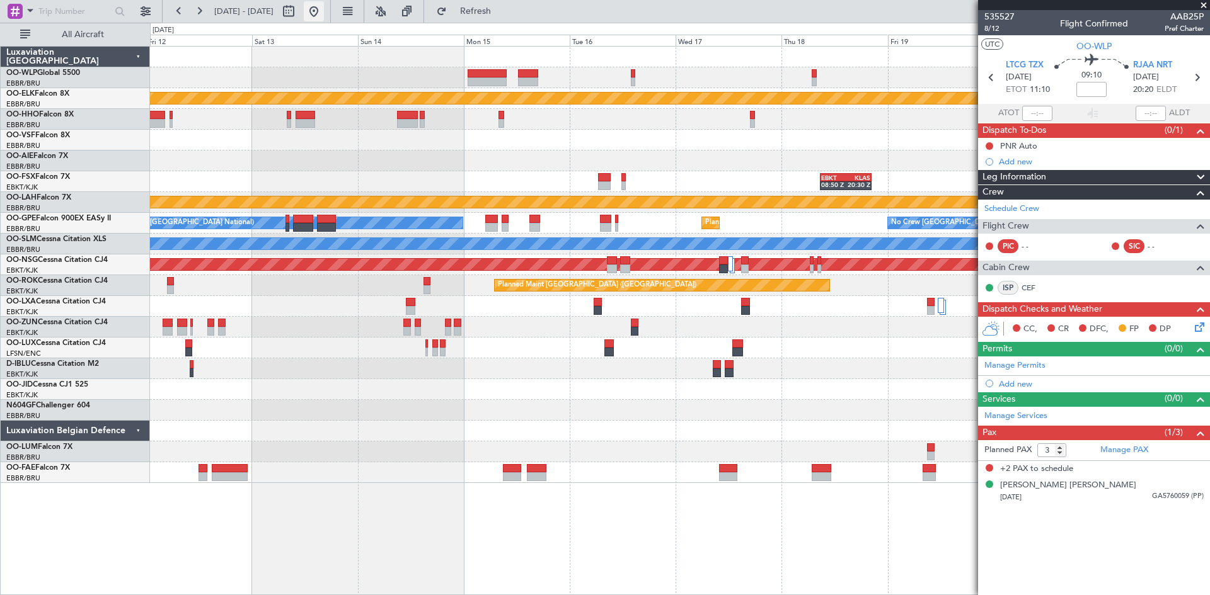
click at [324, 18] on div at bounding box center [300, 11] width 45 height 20
click at [324, 16] on button at bounding box center [314, 11] width 20 height 20
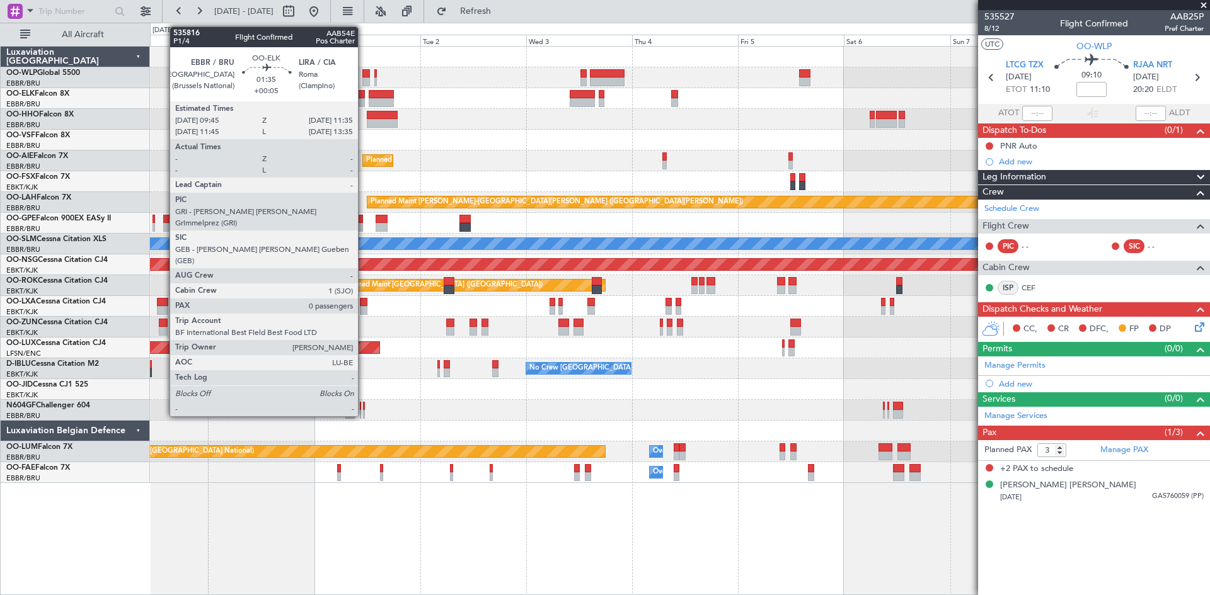
click at [363, 98] on div at bounding box center [361, 94] width 8 height 9
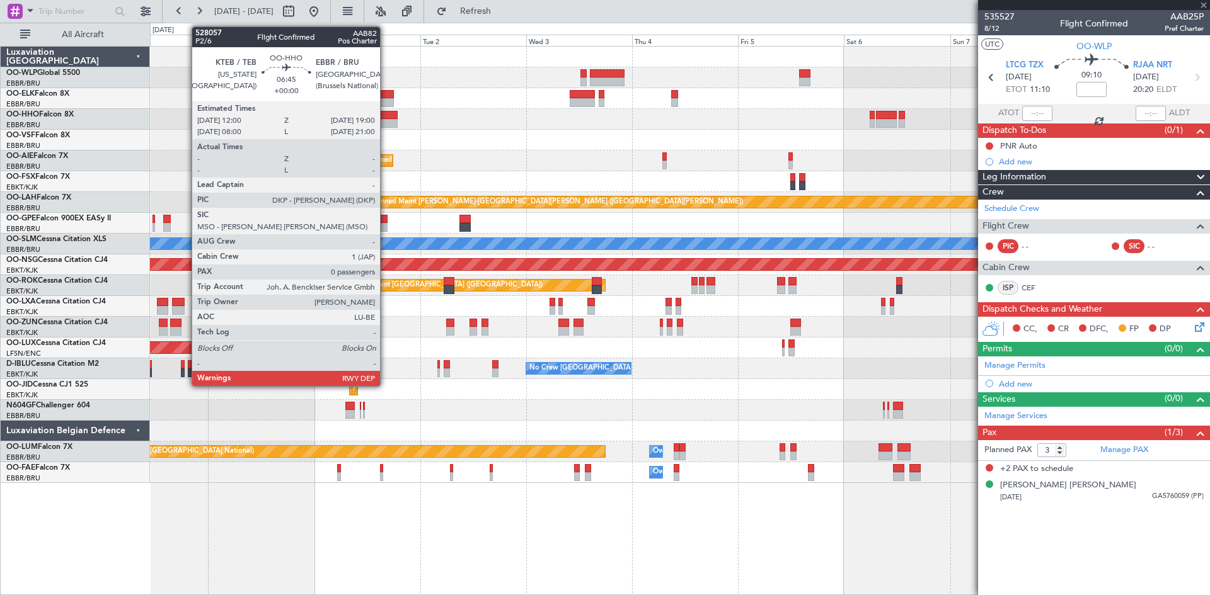
type input "+00:05"
type input "0"
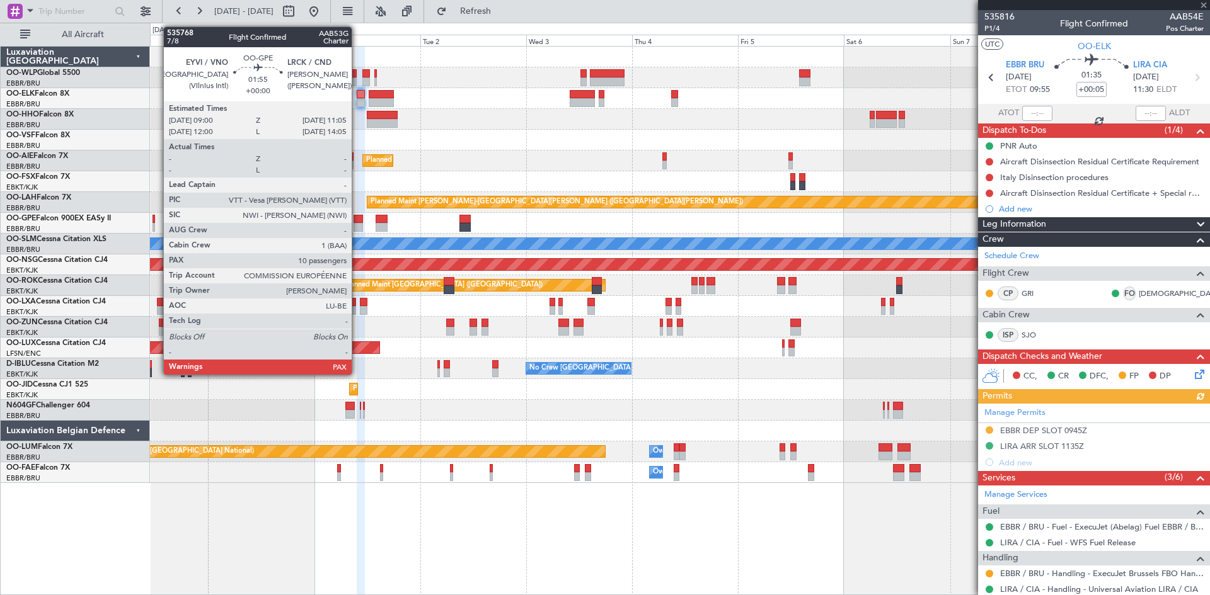
click at [357, 228] on div at bounding box center [357, 227] width 9 height 9
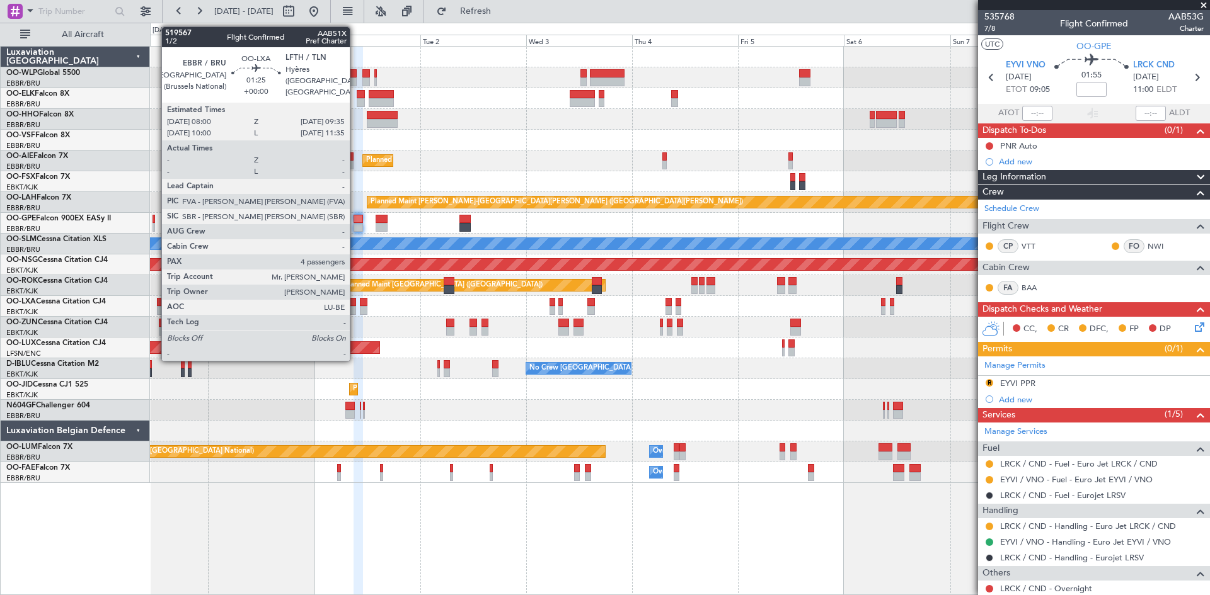
click at [355, 303] on div at bounding box center [353, 302] width 8 height 9
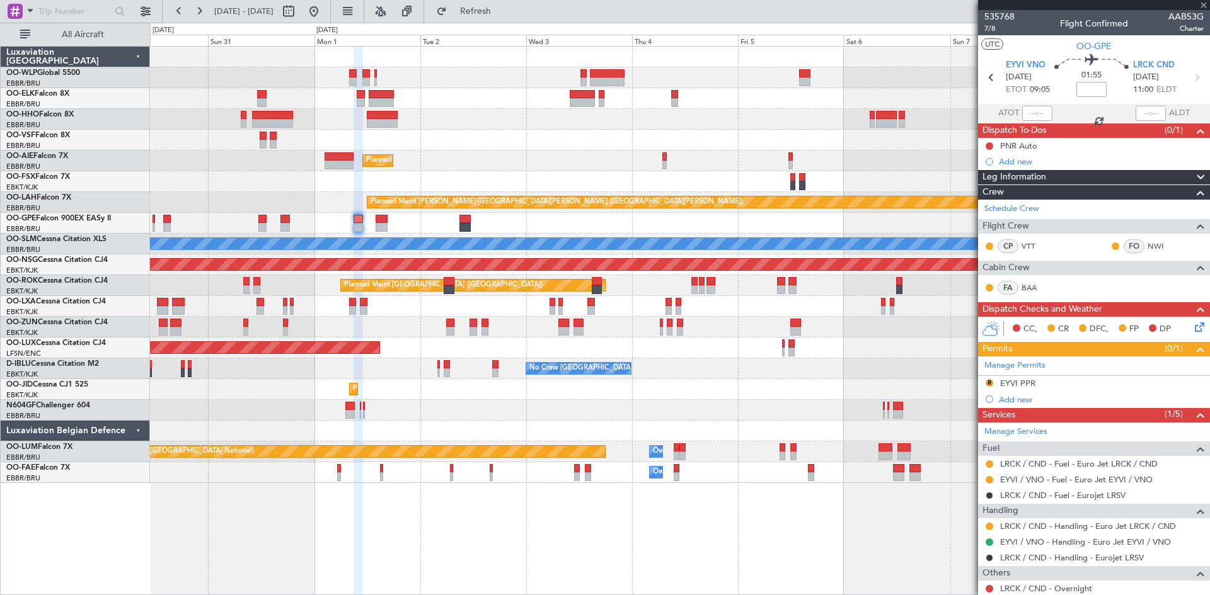
type input "4"
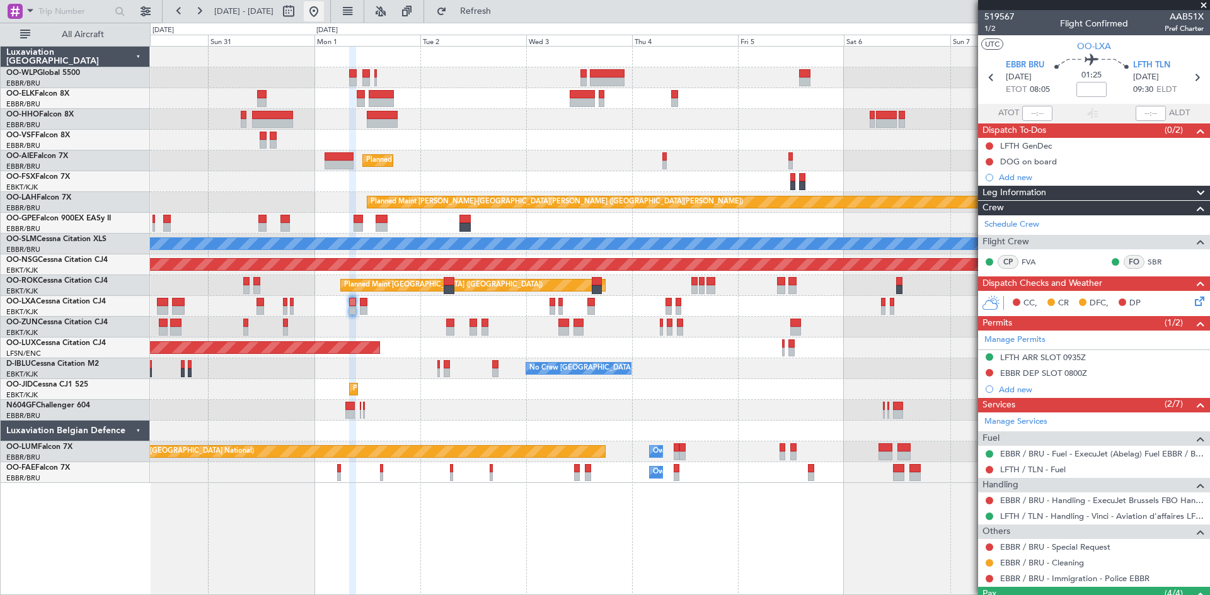
click at [324, 14] on button at bounding box center [314, 11] width 20 height 20
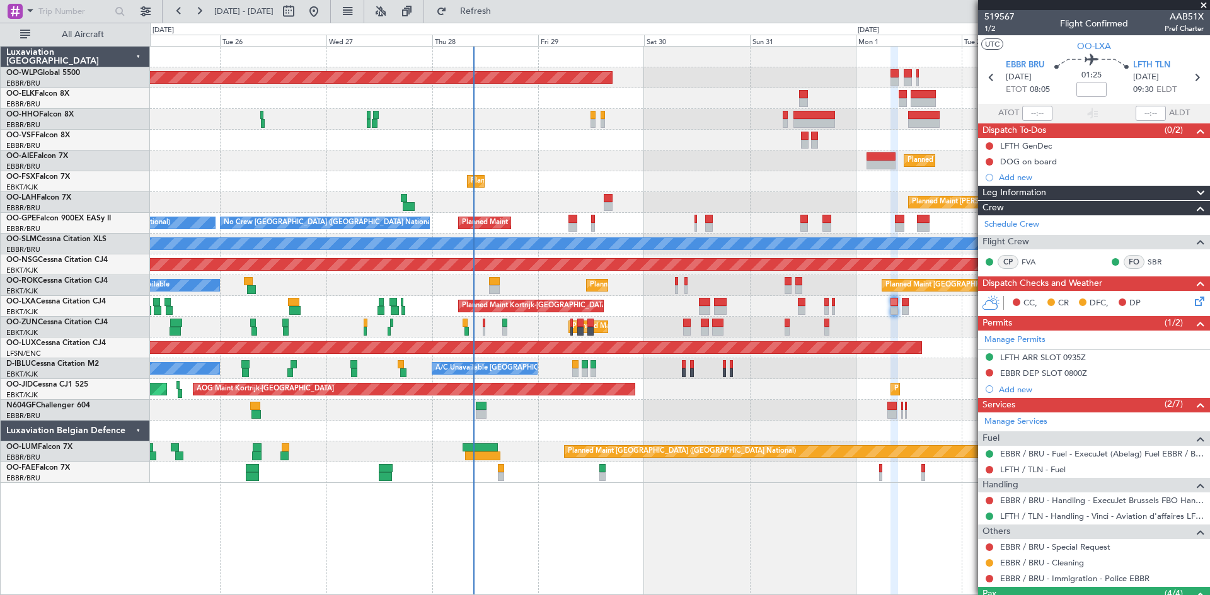
click at [643, 578] on div "Planned Maint Berlin (Brandenburg) Planned Maint London (Farnborough) Planned M…" at bounding box center [680, 320] width 1060 height 549
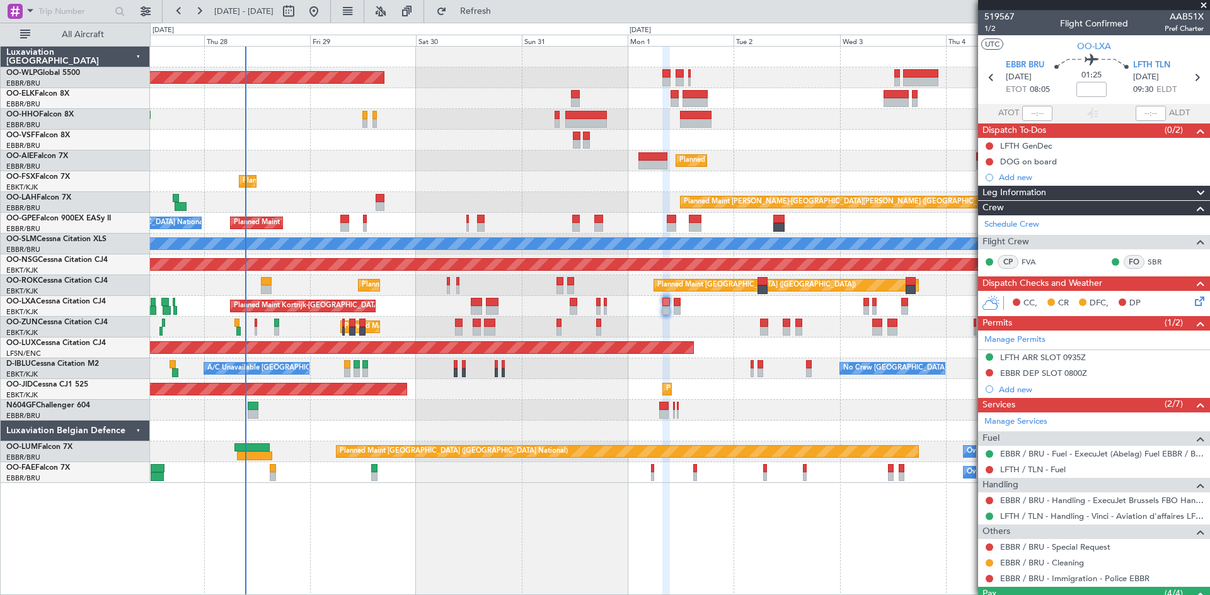
click at [640, 587] on div "Planned Maint Berlin (Brandenburg) Planned Maint Kortrijk-Wevelgem Planned Main…" at bounding box center [680, 320] width 1060 height 549
click at [59, 219] on link "OO-GPE Falcon 900EX EASy II" at bounding box center [58, 219] width 105 height 8
click at [324, 16] on button at bounding box center [314, 11] width 20 height 20
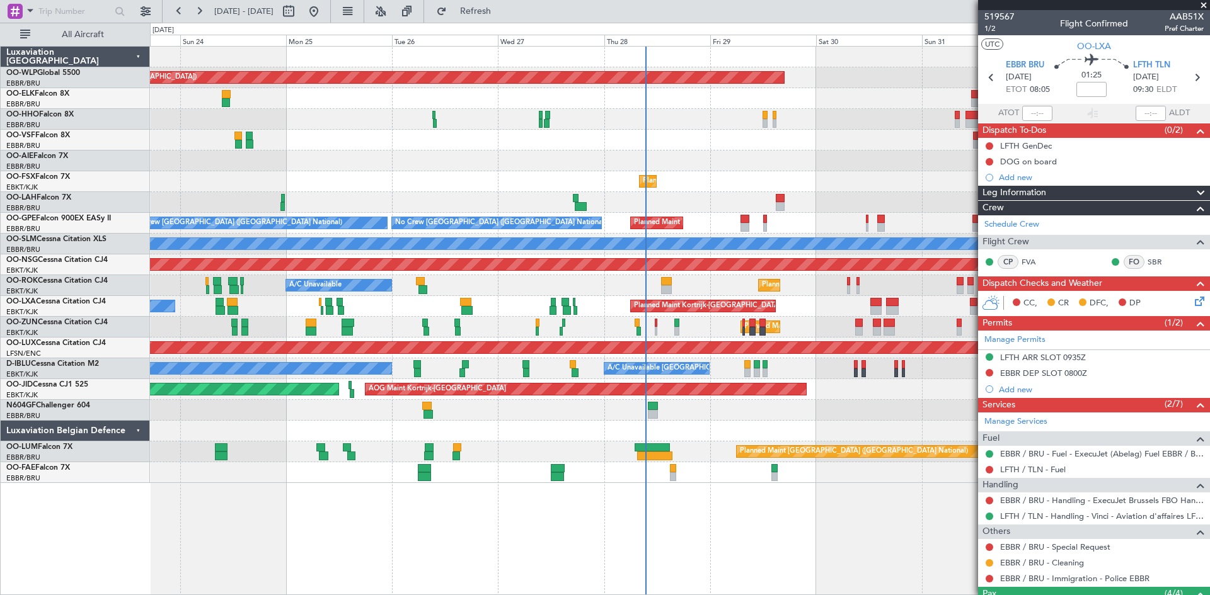
click at [753, 185] on div "Planned Maint Berlin (Brandenburg) Planned Maint London (Farnborough) Planned M…" at bounding box center [679, 265] width 1059 height 437
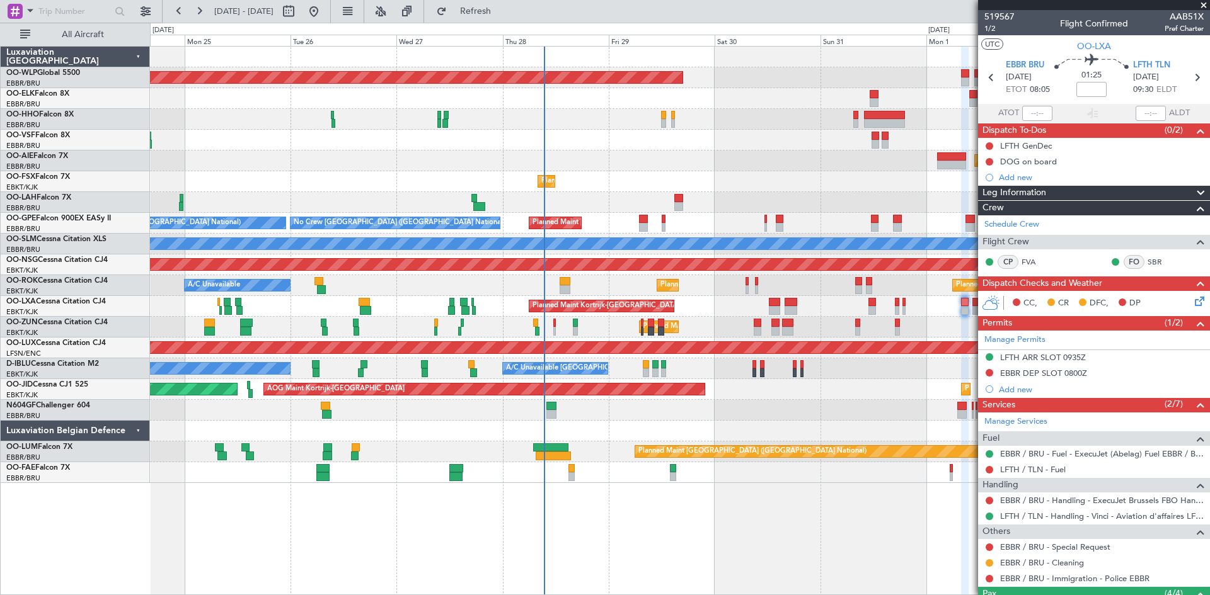
click at [757, 185] on div "Planned Maint Berlin (Brandenburg) Planned Maint London (Farnborough) Planned M…" at bounding box center [679, 265] width 1059 height 437
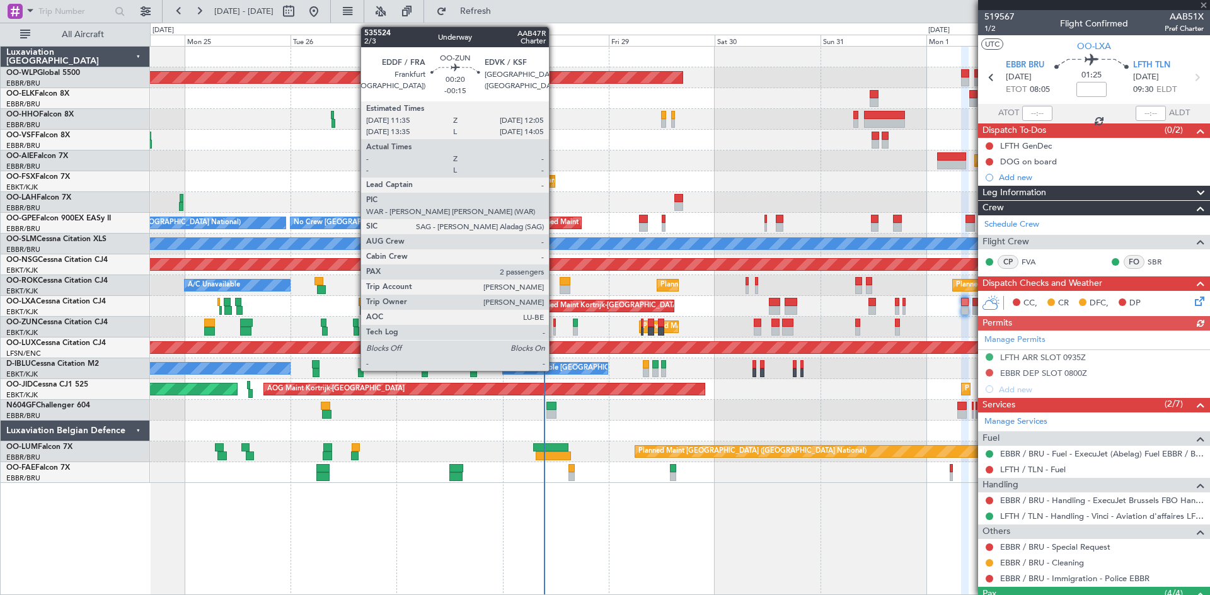
click at [554, 328] on div at bounding box center [554, 331] width 3 height 9
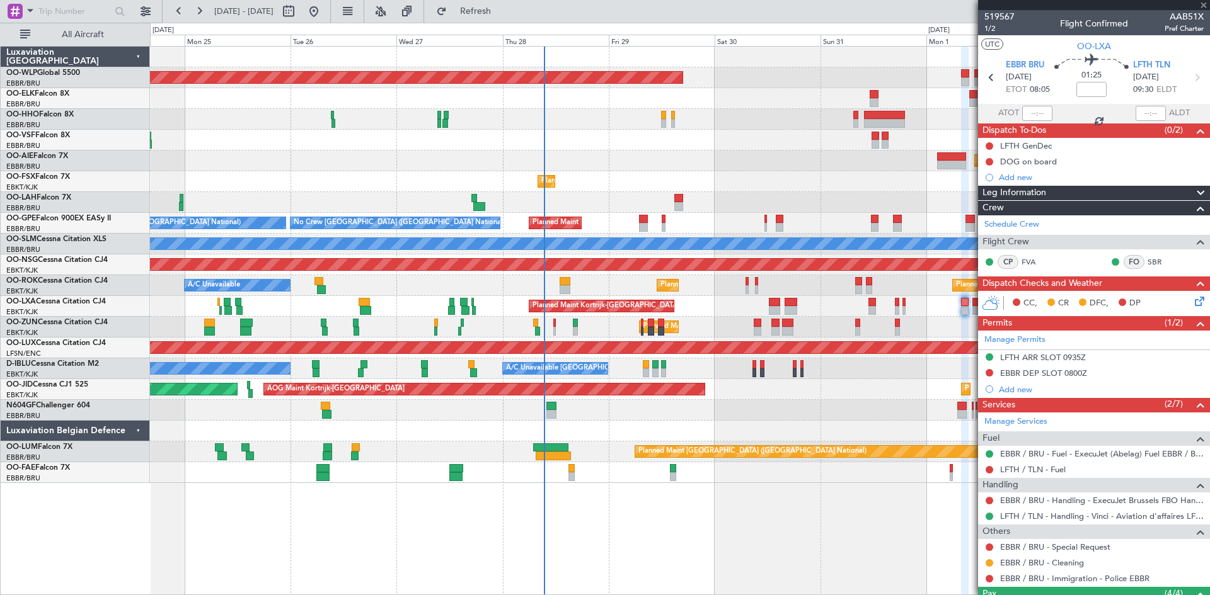
type input "-00:15"
type input "2"
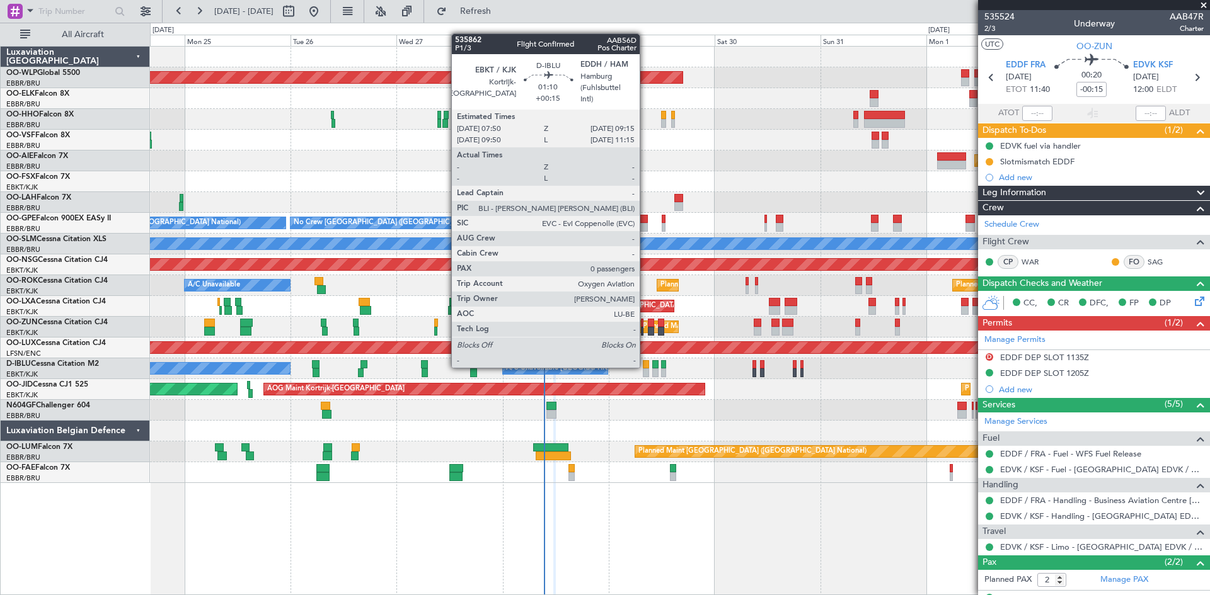
click at [645, 365] on div at bounding box center [646, 364] width 6 height 9
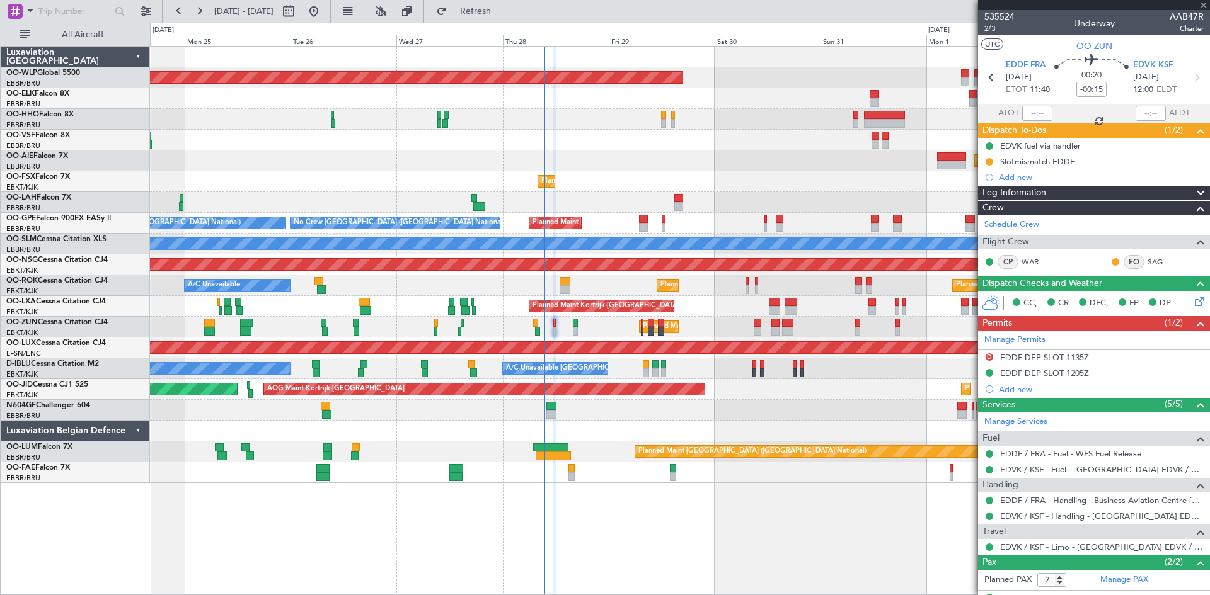
type input "+00:15"
type input "0"
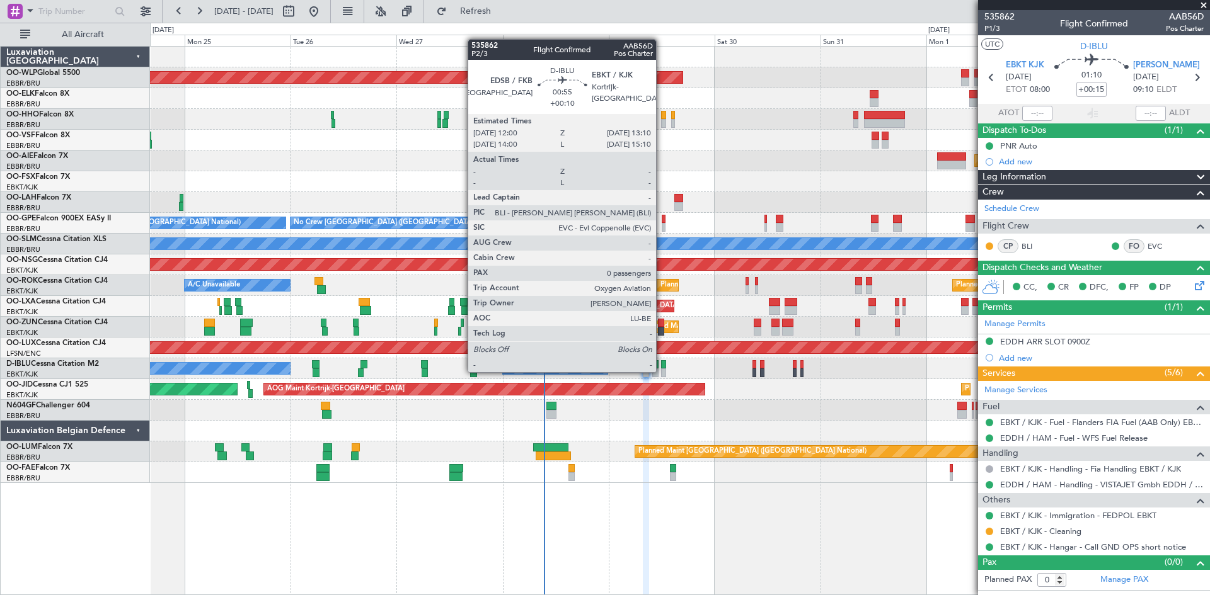
click at [661, 371] on div at bounding box center [664, 373] width 6 height 9
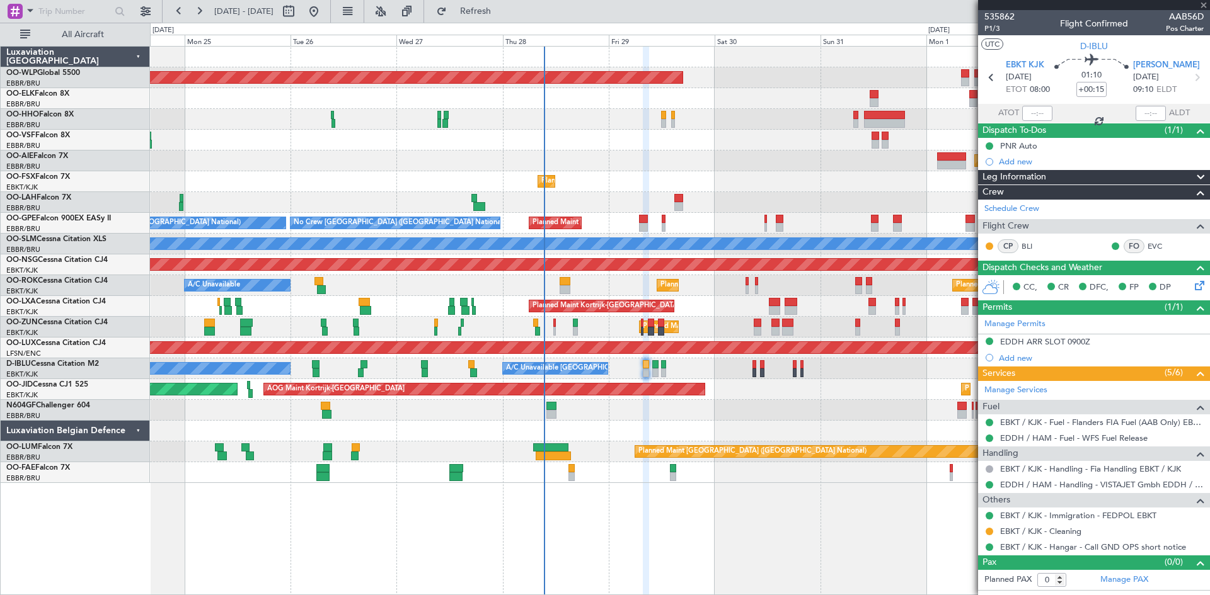
type input "+00:10"
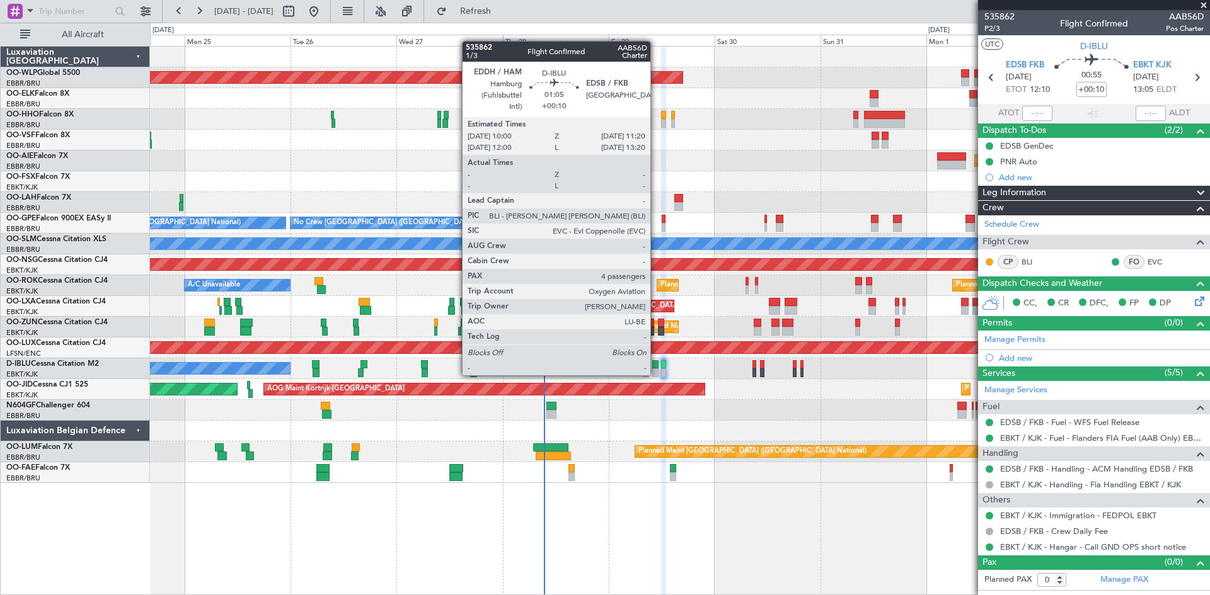
click at [656, 374] on div at bounding box center [655, 373] width 6 height 9
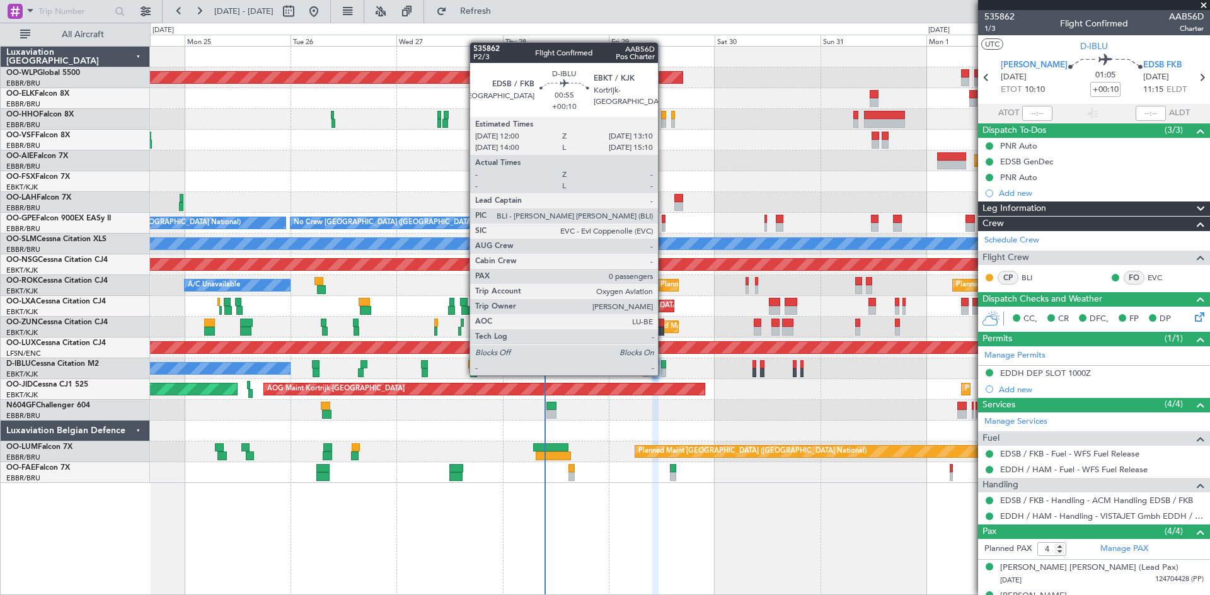
click at [663, 374] on div at bounding box center [664, 373] width 6 height 9
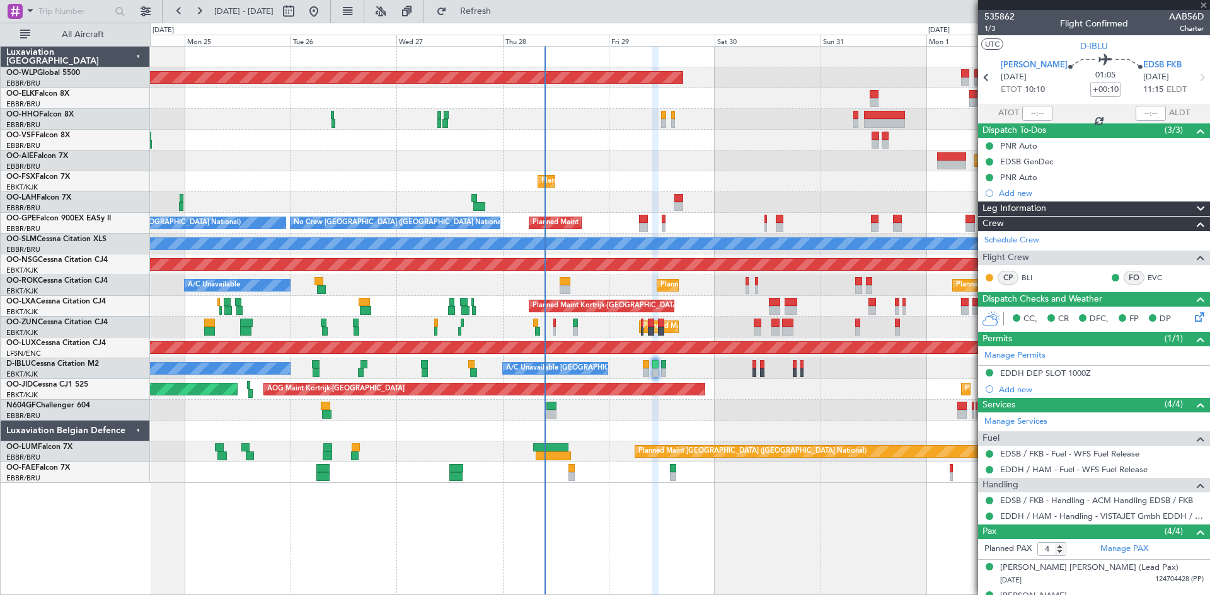
type input "0"
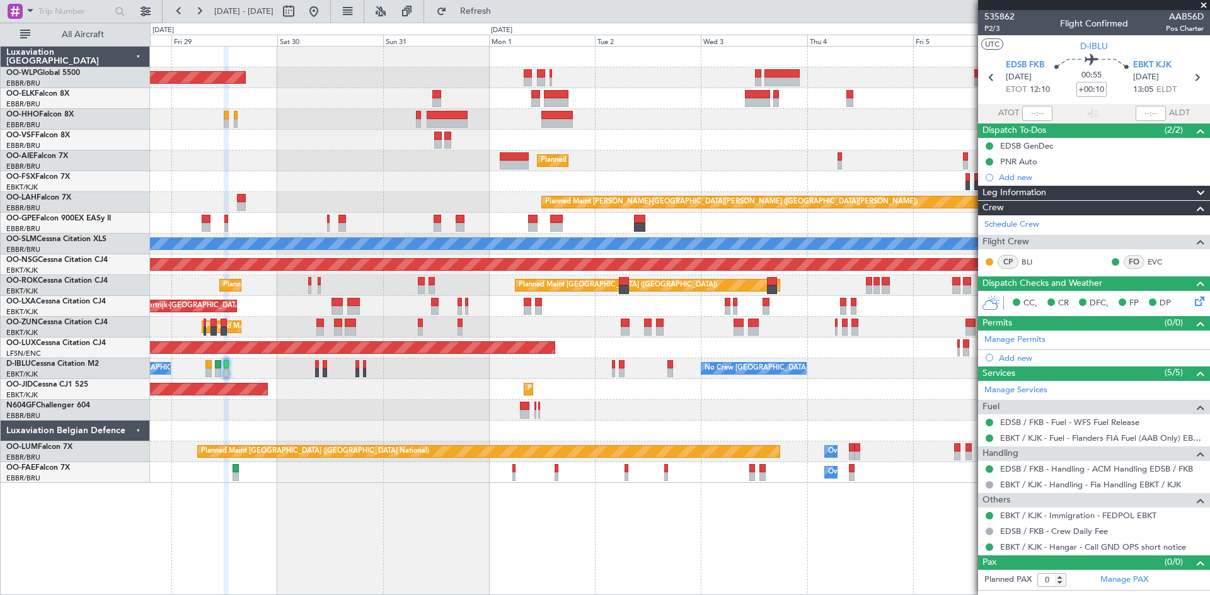
click at [443, 595] on html "24 Aug 2025 - 03 Sep 2025 Refresh Quick Links All Aircraft Planned Maint Berlin…" at bounding box center [605, 297] width 1210 height 595
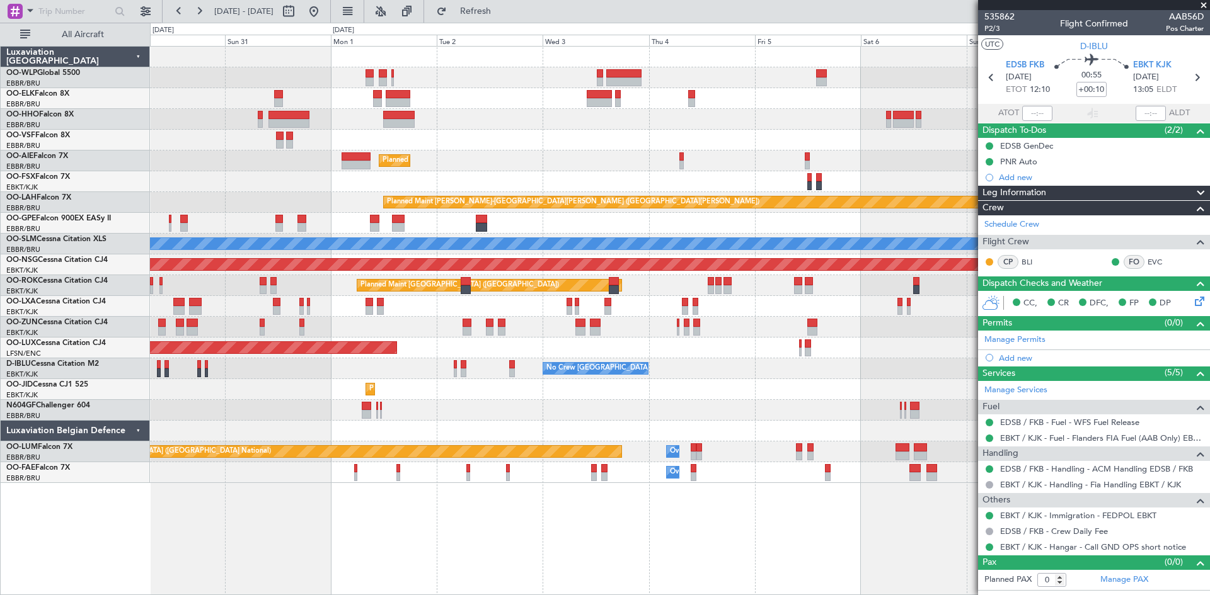
click at [701, 595] on html "29 Aug 2025 - 08 Sep 2025 Refresh Quick Links All Aircraft Planned Maint Berlin…" at bounding box center [605, 297] width 1210 height 595
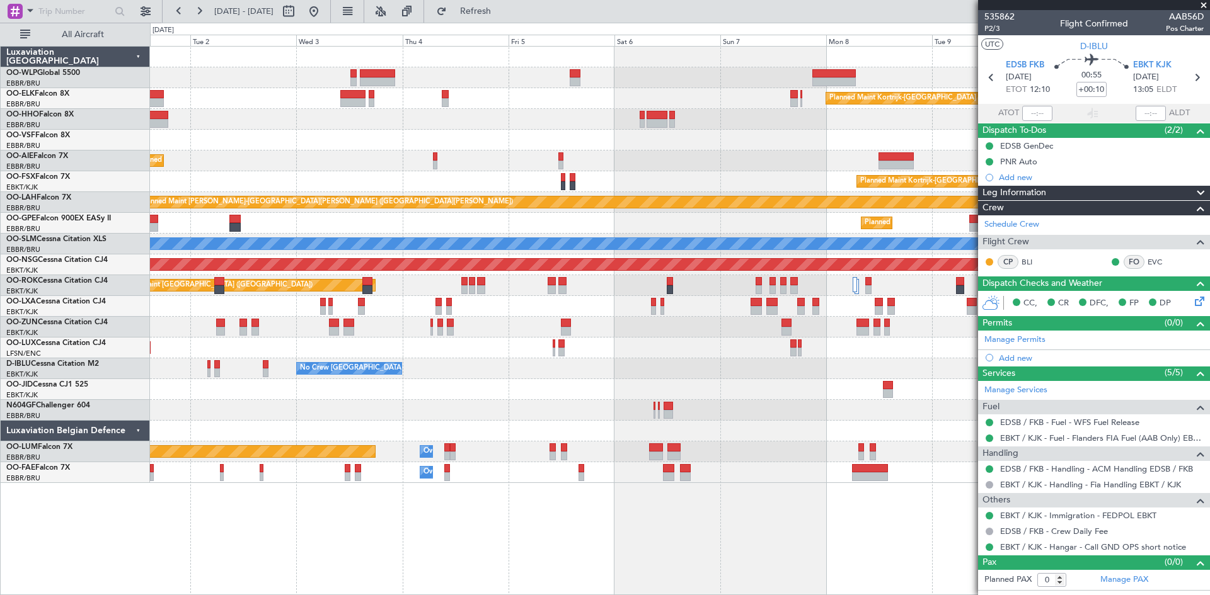
click at [701, 595] on html "30 Aug 2025 - 09 Sep 2025 Refresh Quick Links All Aircraft Planned Maint Kortri…" at bounding box center [605, 297] width 1210 height 595
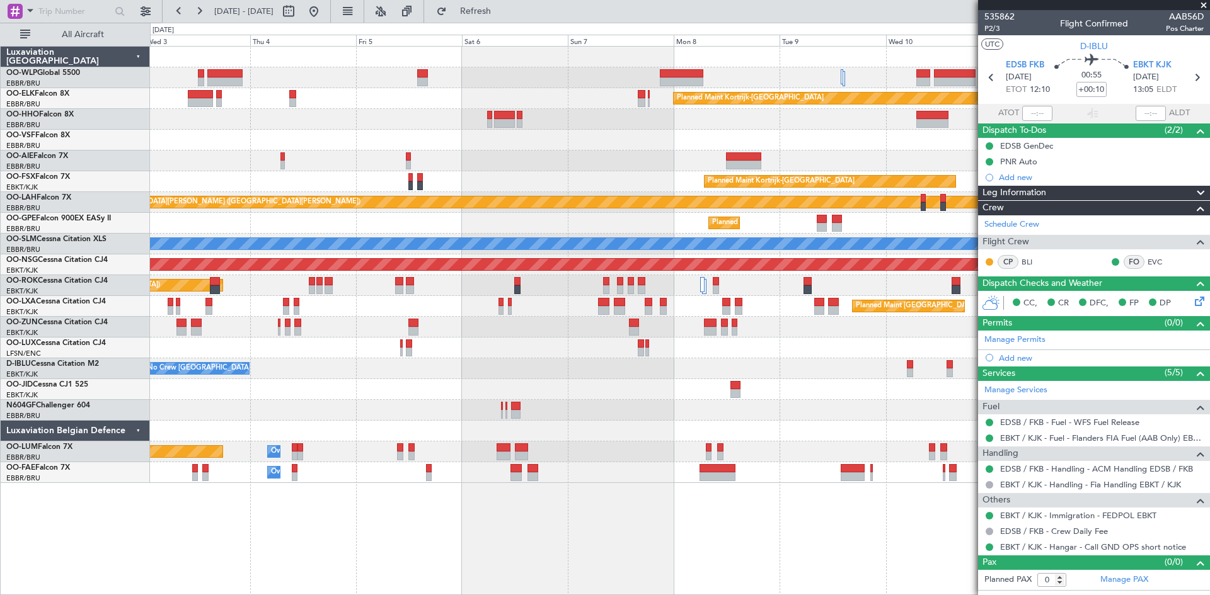
click at [792, 595] on html "01 Sep 2025 - 11 Sep 2025 Refresh Quick Links All Aircraft Planned Maint Kortri…" at bounding box center [605, 297] width 1210 height 595
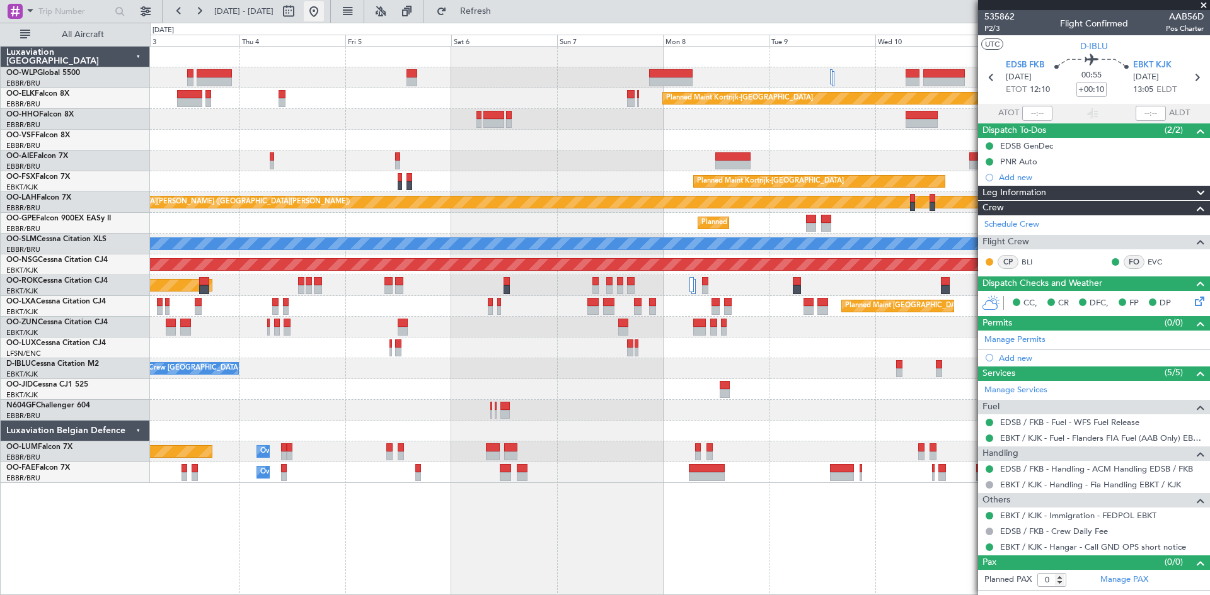
click at [324, 14] on button at bounding box center [314, 11] width 20 height 20
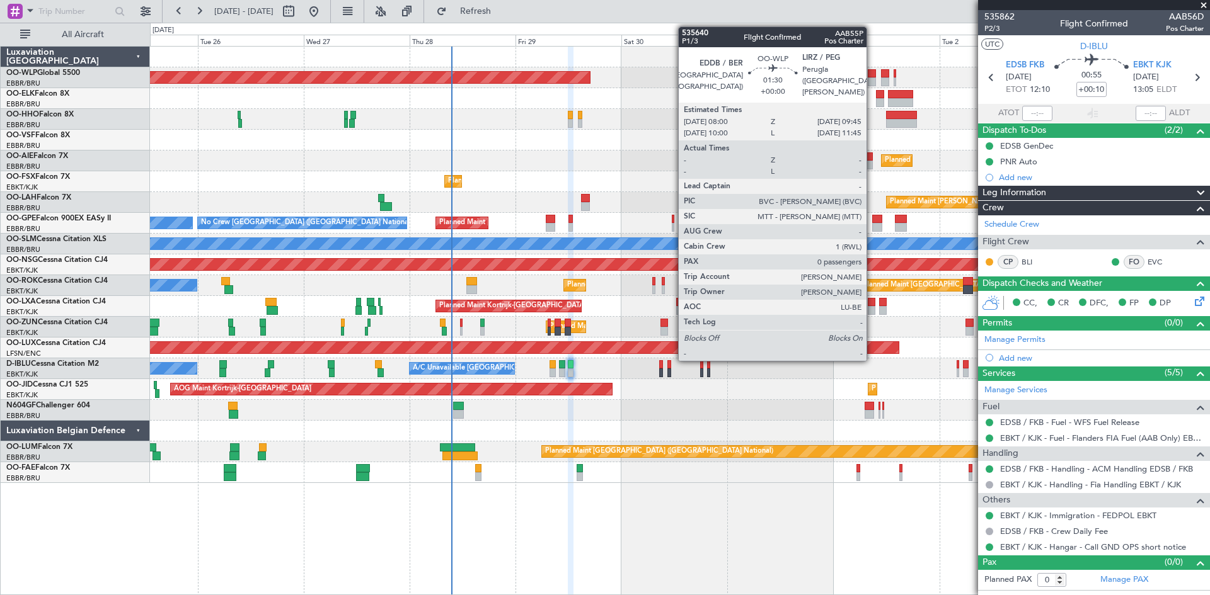
click at [872, 78] on div at bounding box center [871, 81] width 8 height 9
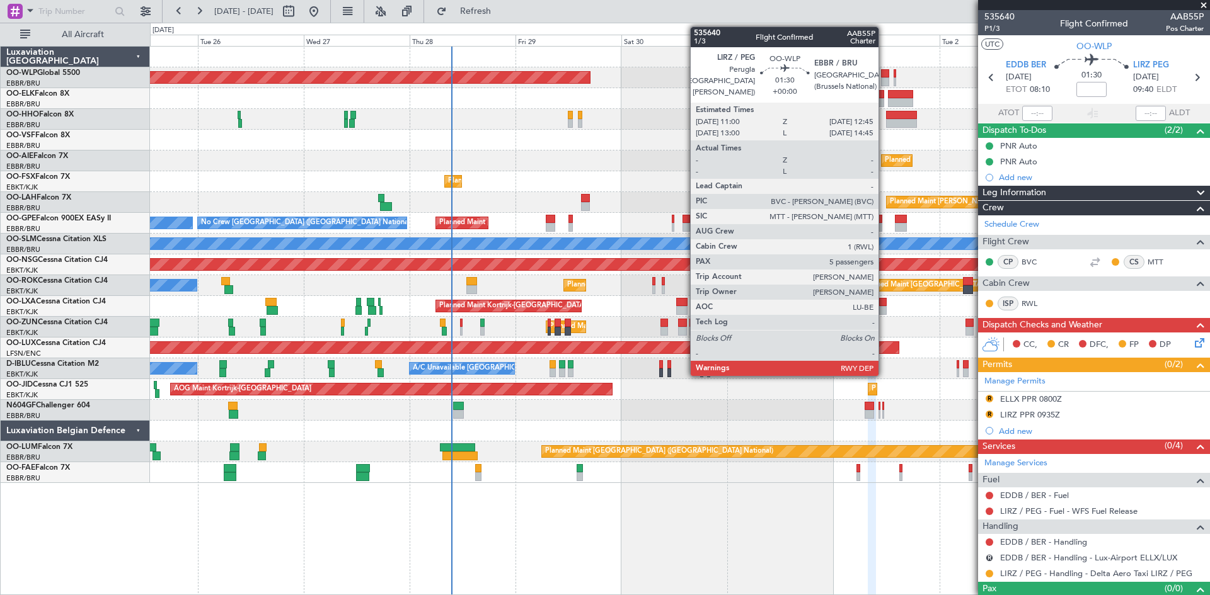
click at [882, 76] on div at bounding box center [885, 73] width 8 height 9
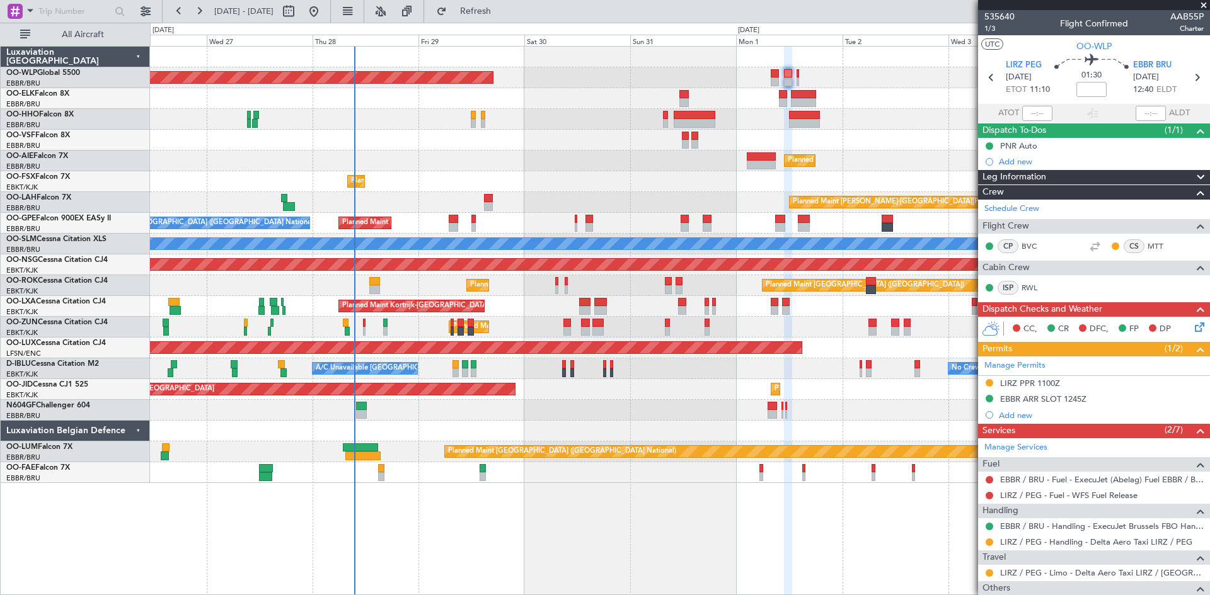
click at [847, 379] on div "Planned Maint Berlin (Brandenburg) Planned Maint London (Farnborough) Planned M…" at bounding box center [679, 265] width 1059 height 437
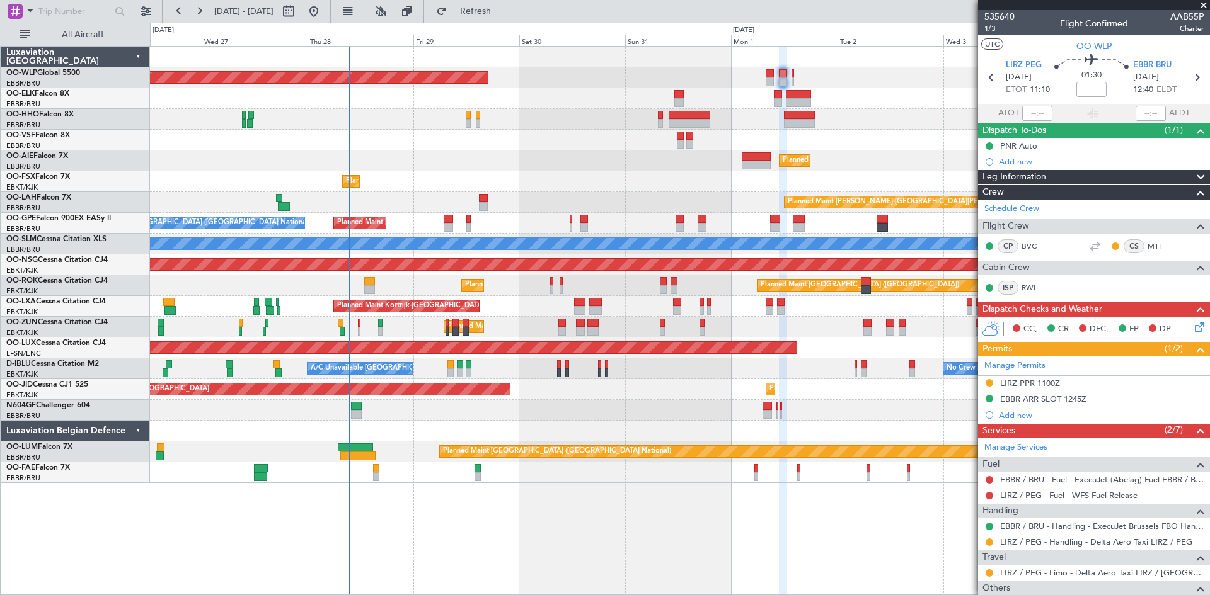
click at [893, 406] on div "Planned Maint Berlin (Brandenburg) Planned Maint Kortrijk-Wevelgem Planned Main…" at bounding box center [679, 265] width 1059 height 437
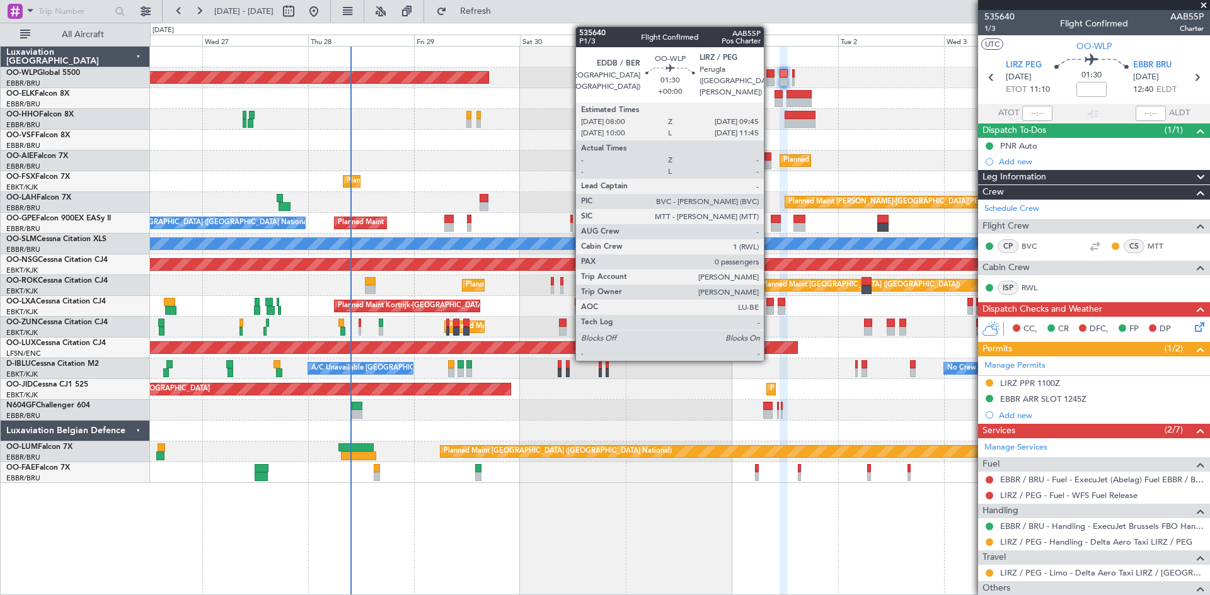
click at [769, 82] on div at bounding box center [770, 81] width 8 height 9
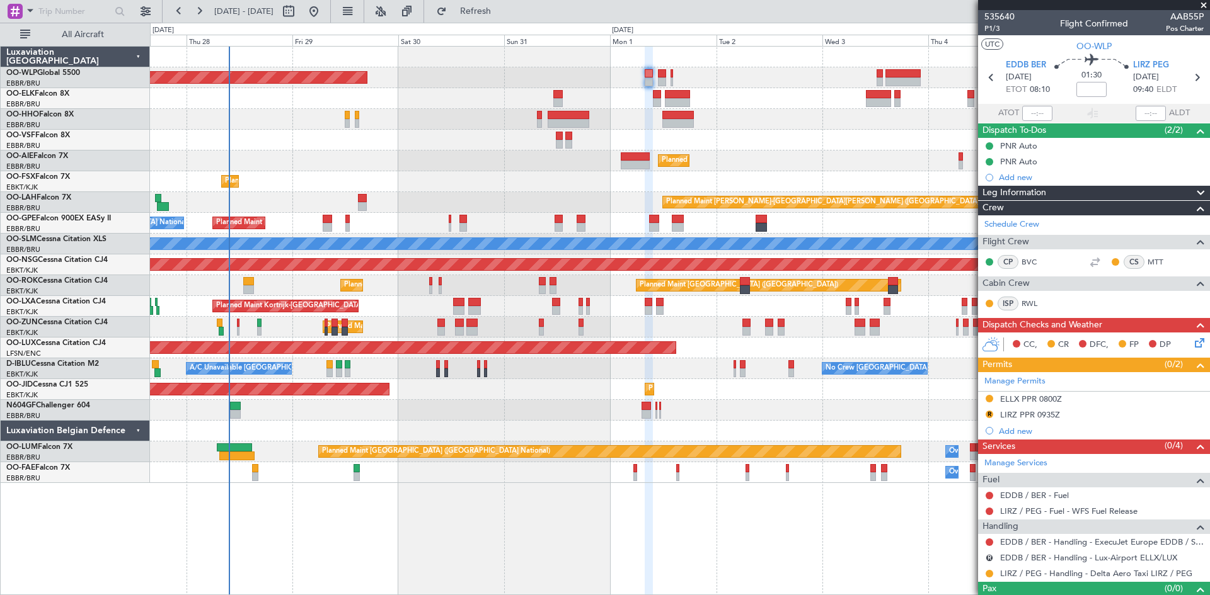
click at [787, 91] on div "Planned Maint Berlin (Brandenburg) Planned Maint Kortrijk-Wevelgem Planned Main…" at bounding box center [679, 265] width 1059 height 437
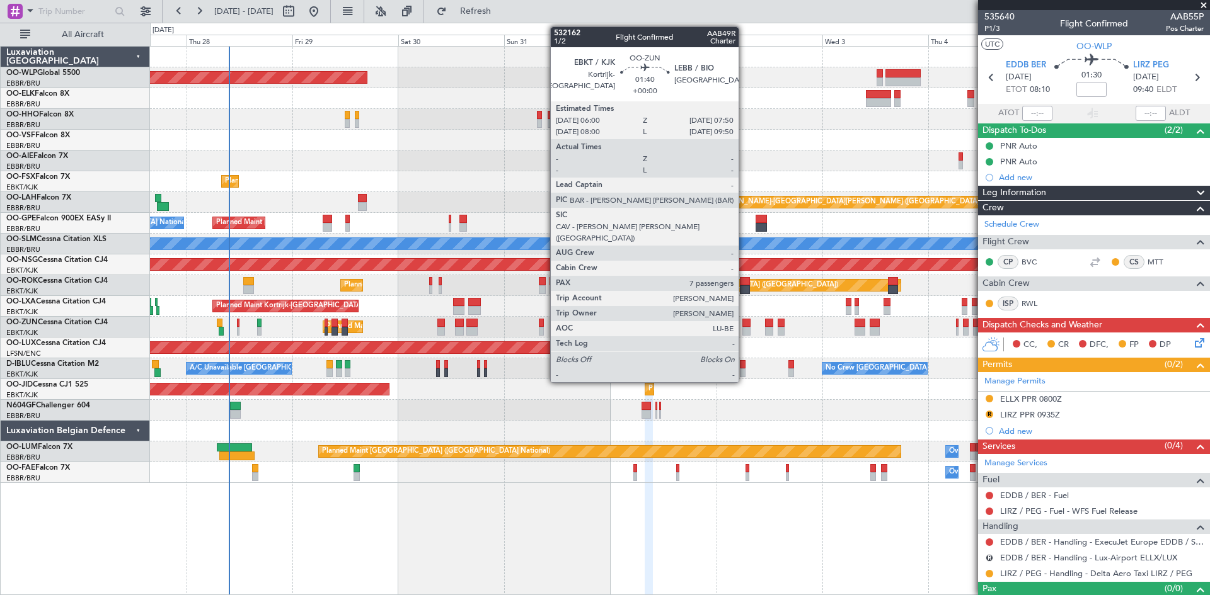
click at [744, 326] on div at bounding box center [746, 323] width 8 height 9
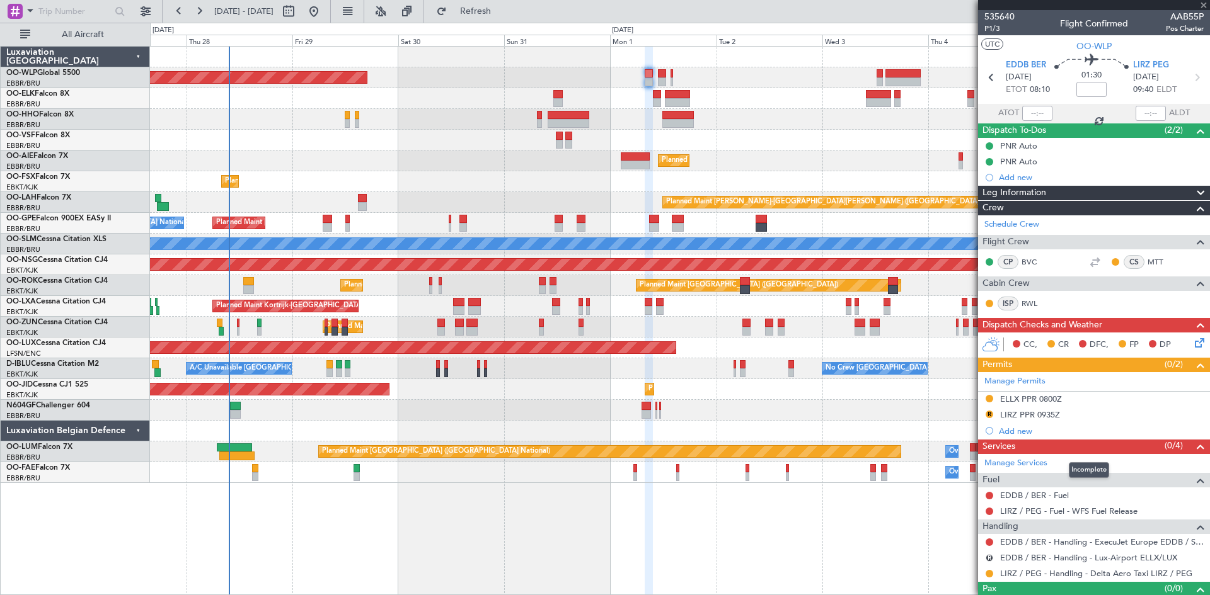
type input "7"
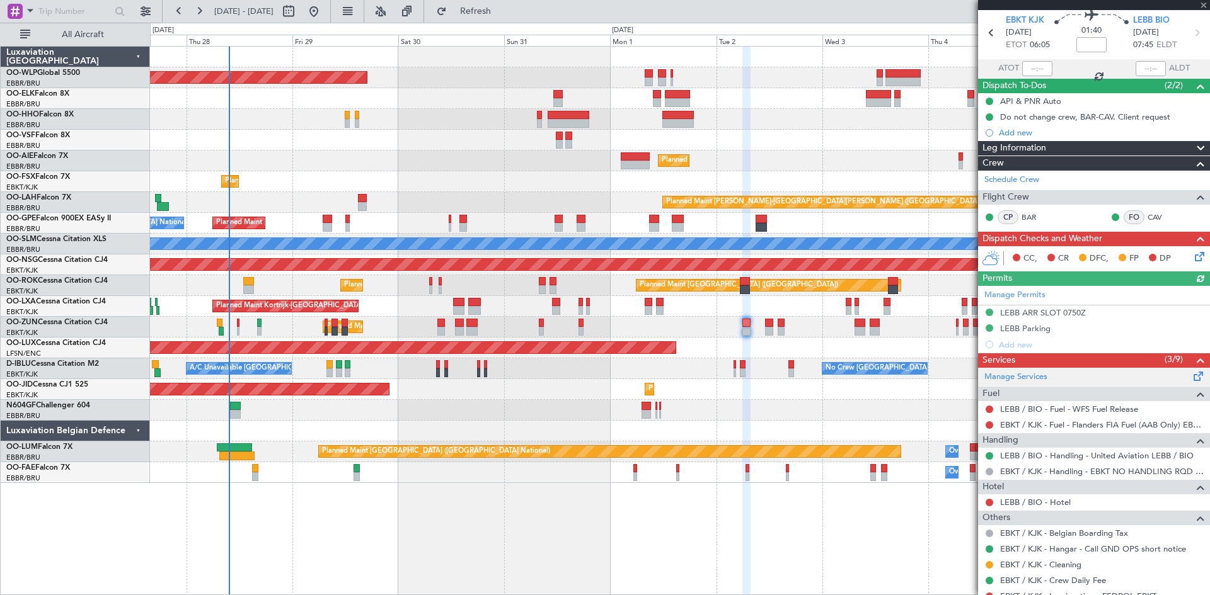
scroll to position [63, 0]
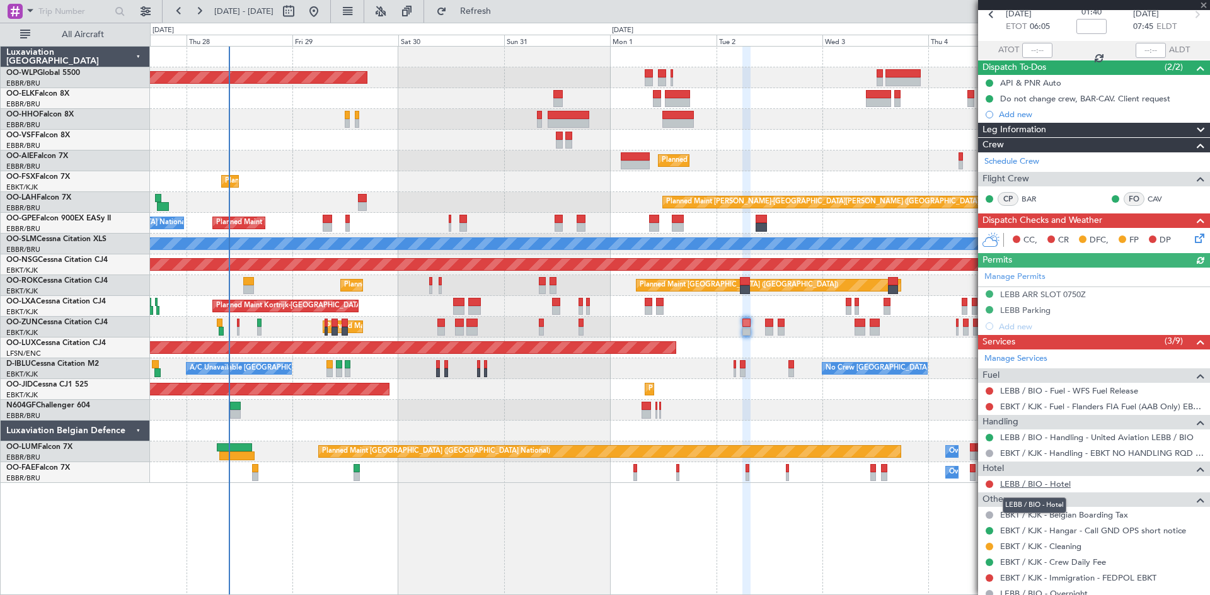
click at [1052, 484] on link "LEBB / BIO - Hotel" at bounding box center [1035, 484] width 71 height 11
click at [324, 20] on button at bounding box center [314, 11] width 20 height 20
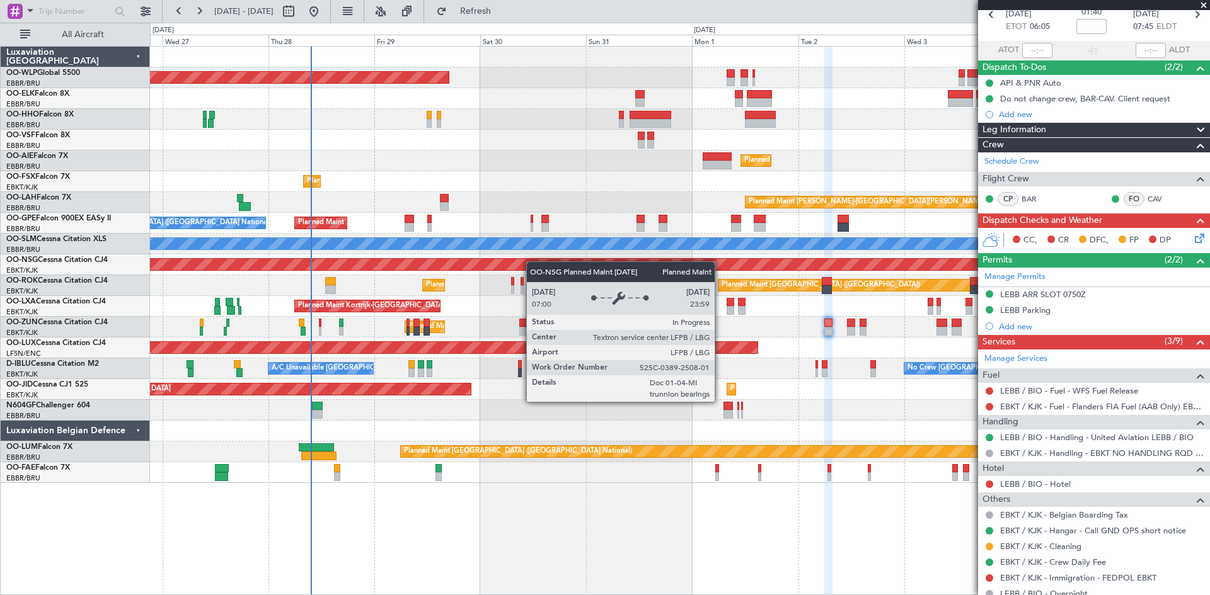
click at [497, 271] on div "Planned Maint Berlin (Brandenburg) Planned Maint Kortrijk-Wevelgem Planned Main…" at bounding box center [679, 265] width 1059 height 437
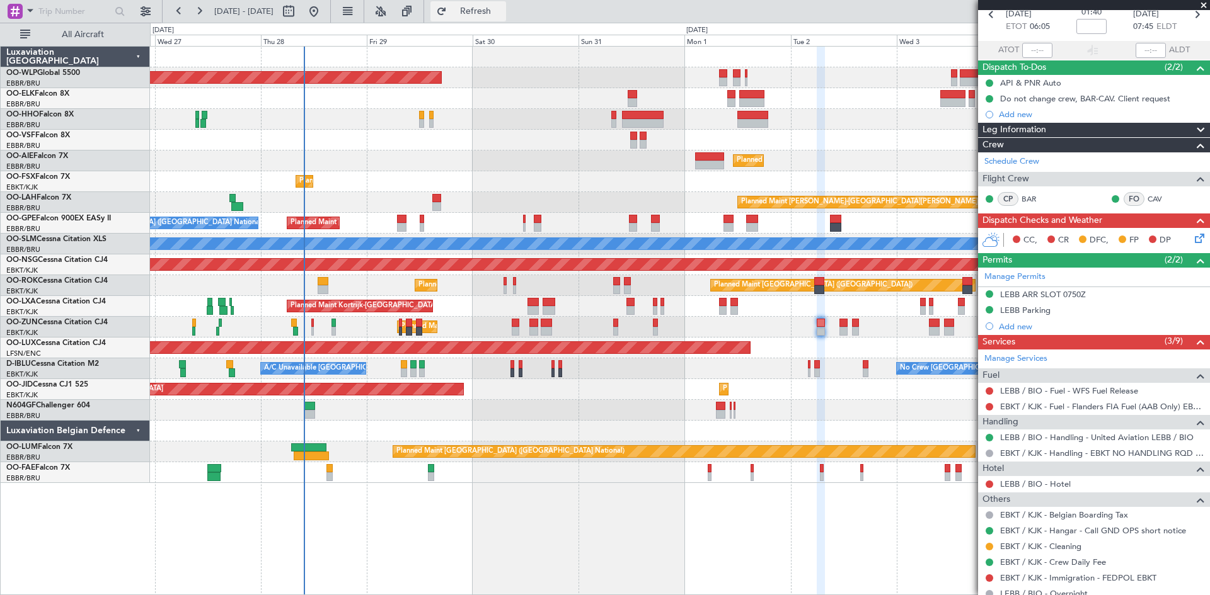
click at [506, 20] on button "Refresh" at bounding box center [468, 11] width 76 height 20
click at [324, 7] on button at bounding box center [314, 11] width 20 height 20
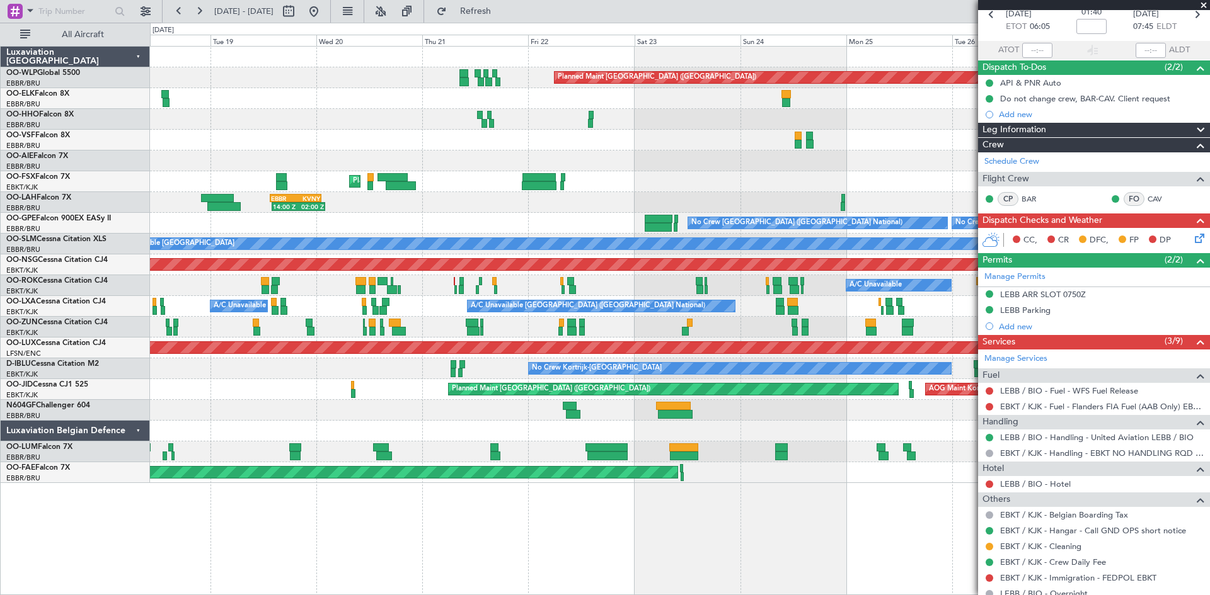
click at [772, 131] on div "Planned Maint Berlin (Brandenburg) AOG Maint Geneva (Cointrin) Planned Maint Ko…" at bounding box center [679, 265] width 1059 height 437
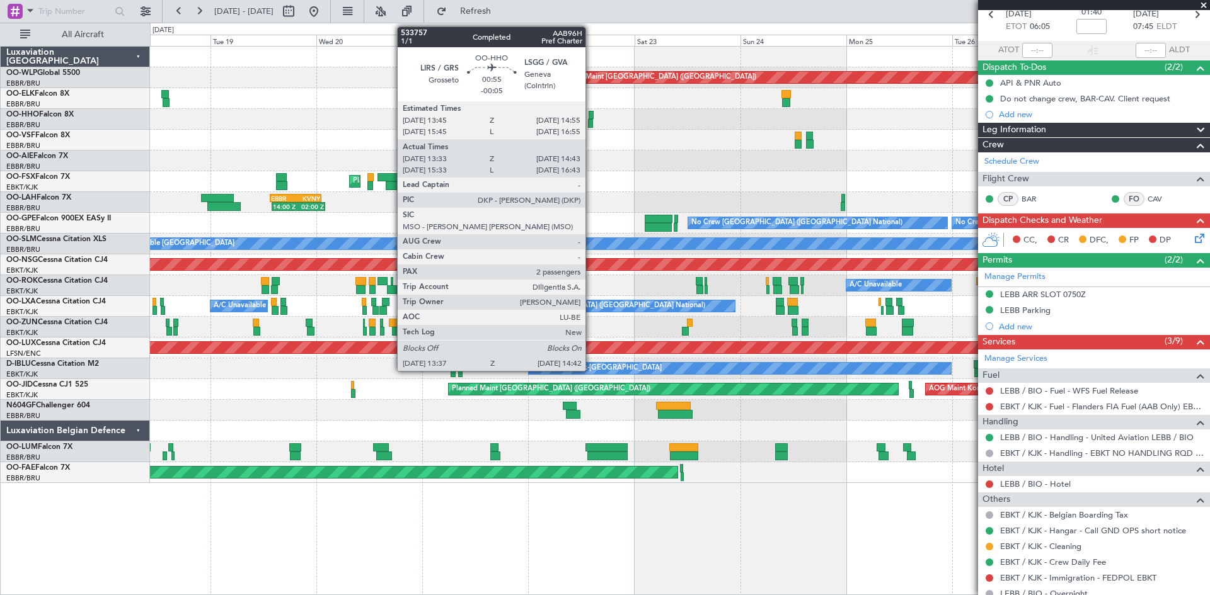
click at [591, 115] on div at bounding box center [591, 115] width 6 height 9
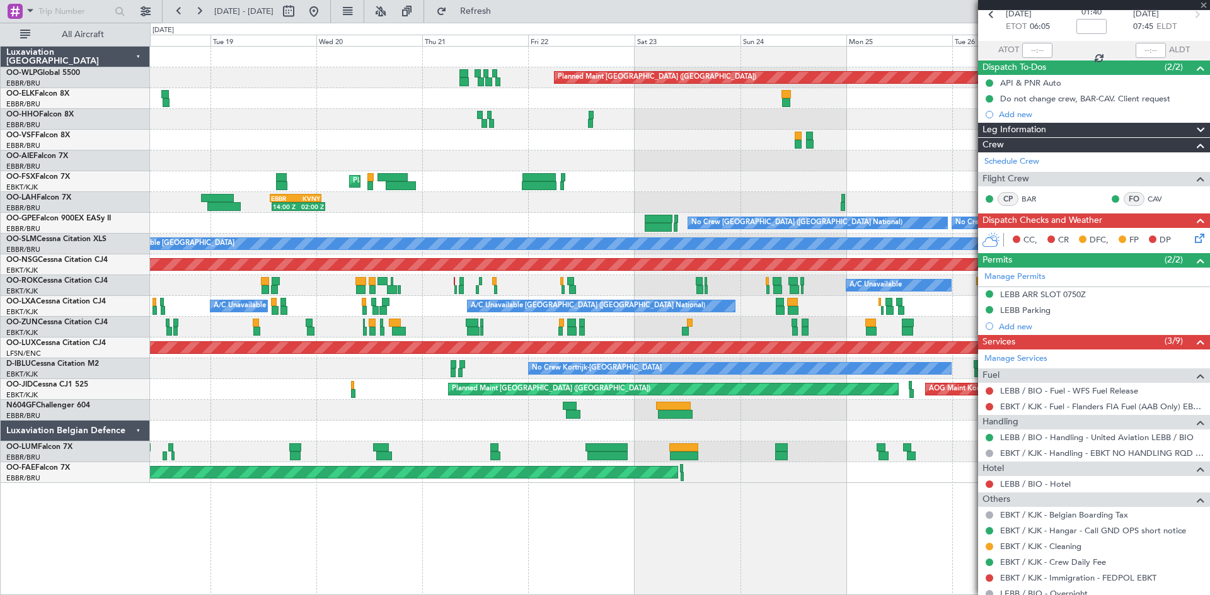
type input "-00:05"
type input "13:43"
type input "14:38"
type input "2"
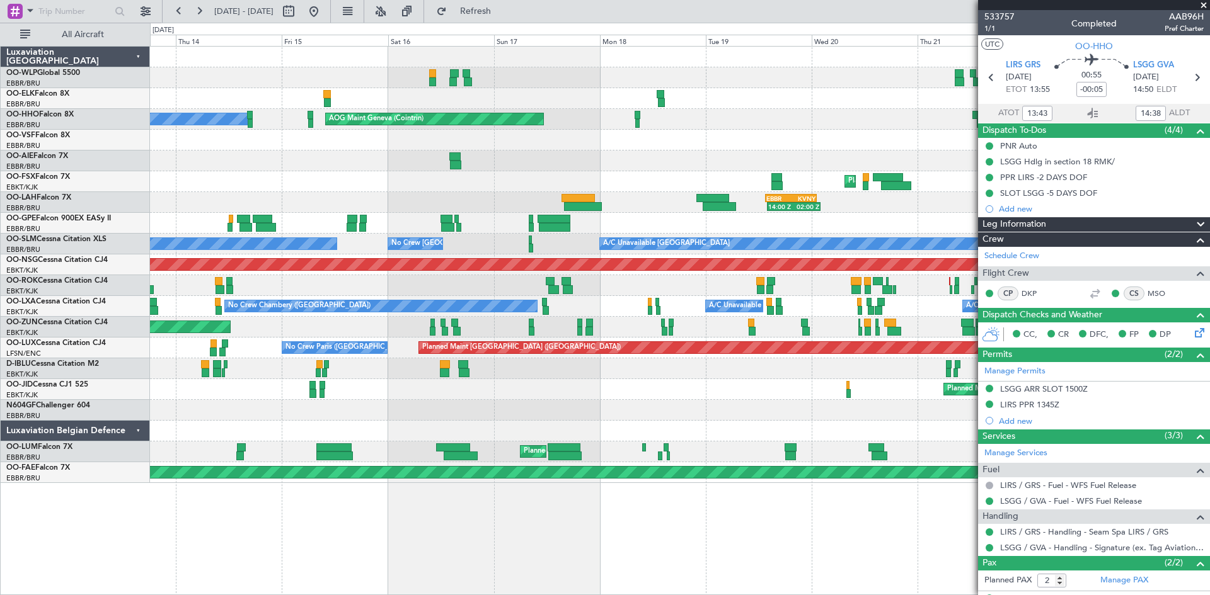
click at [777, 138] on div at bounding box center [679, 140] width 1059 height 21
click at [324, 8] on button at bounding box center [314, 11] width 20 height 20
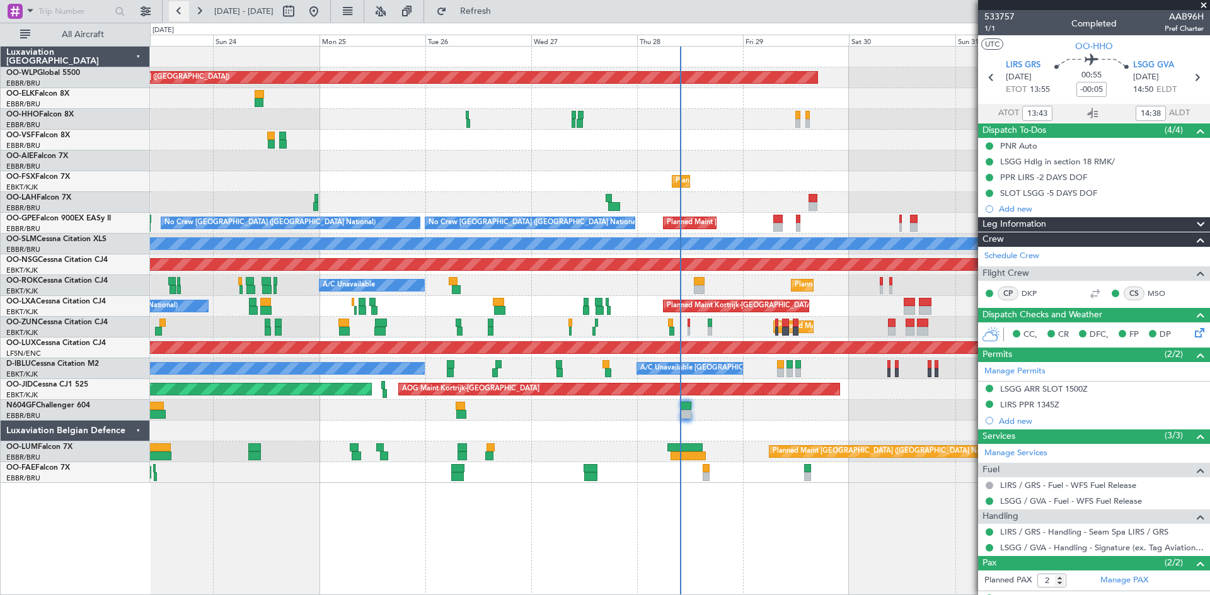
click at [185, 9] on button at bounding box center [179, 11] width 20 height 20
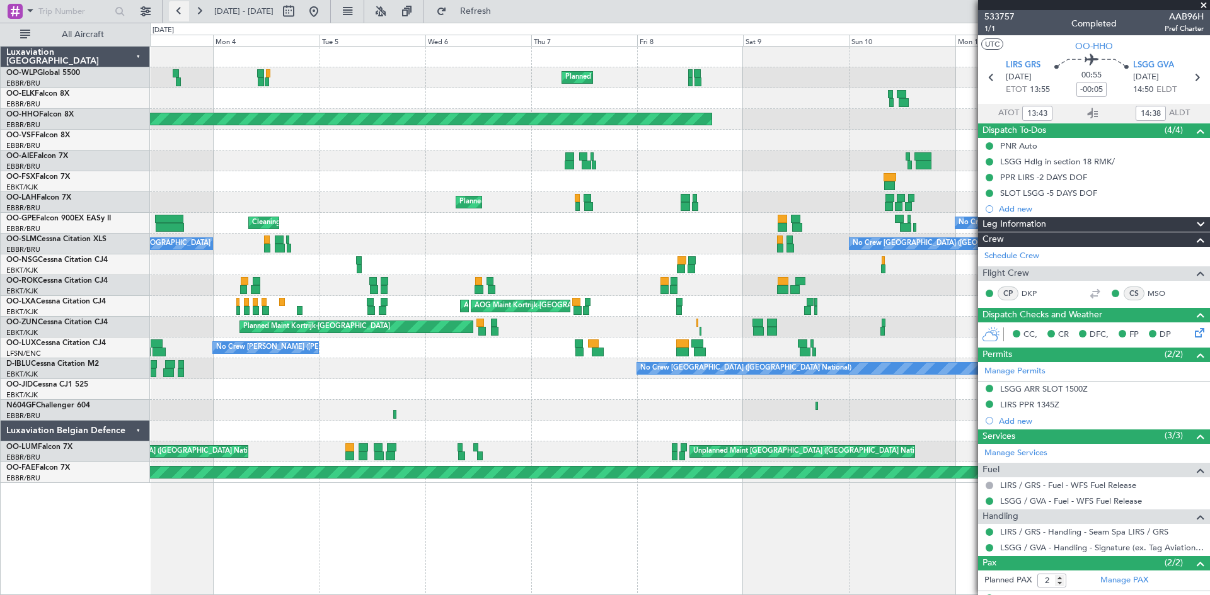
click at [172, 8] on button at bounding box center [179, 11] width 20 height 20
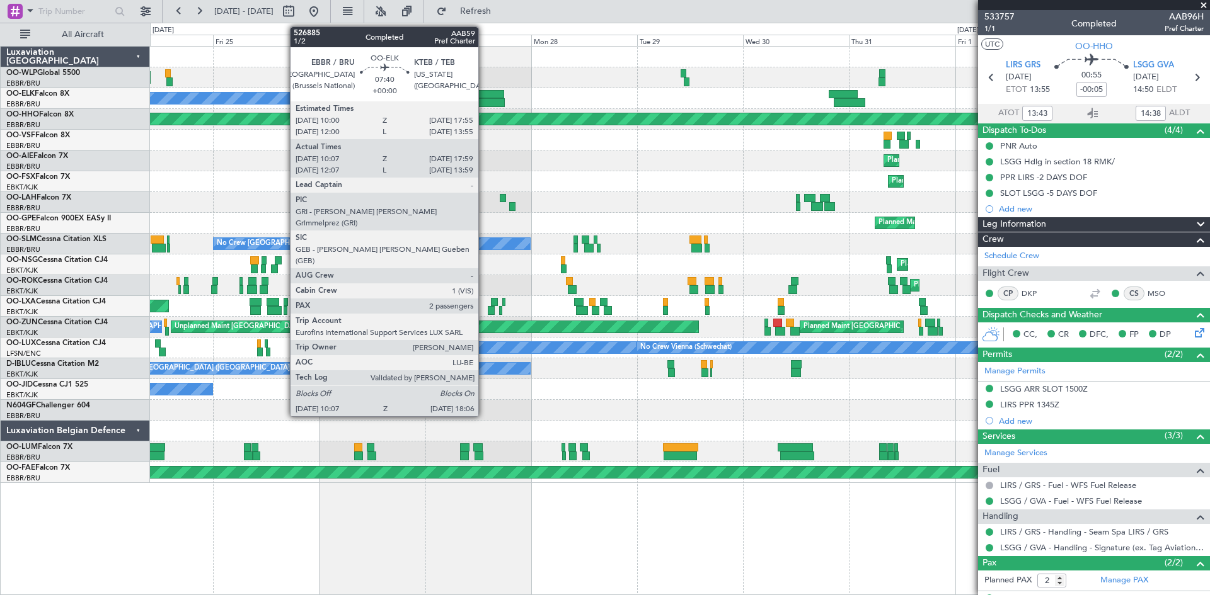
click at [484, 104] on div at bounding box center [486, 102] width 35 height 9
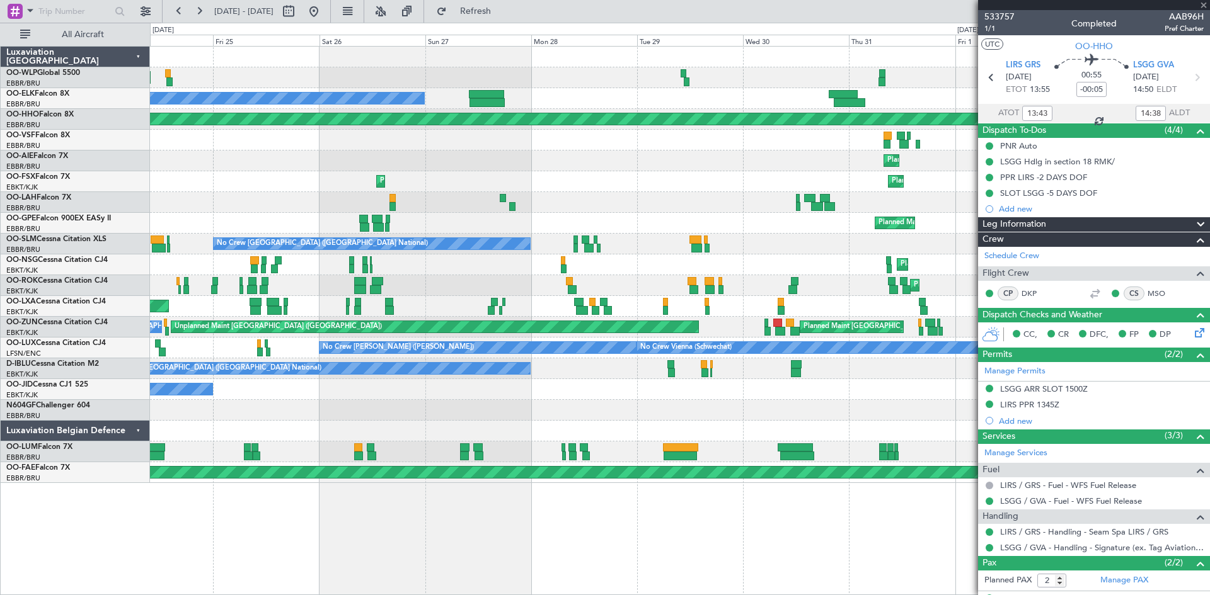
type input "10:17"
type input "17:54"
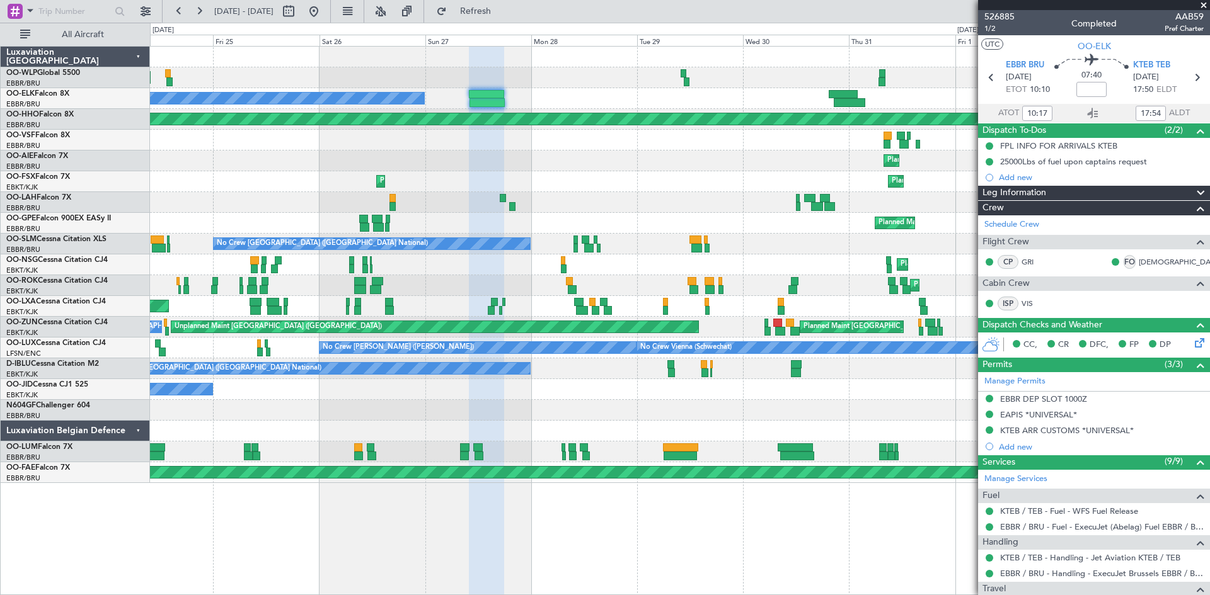
type input "12:17"
type input "13:54"
type input "10:17"
type input "17:54"
click at [992, 28] on span "1/2" at bounding box center [999, 28] width 30 height 11
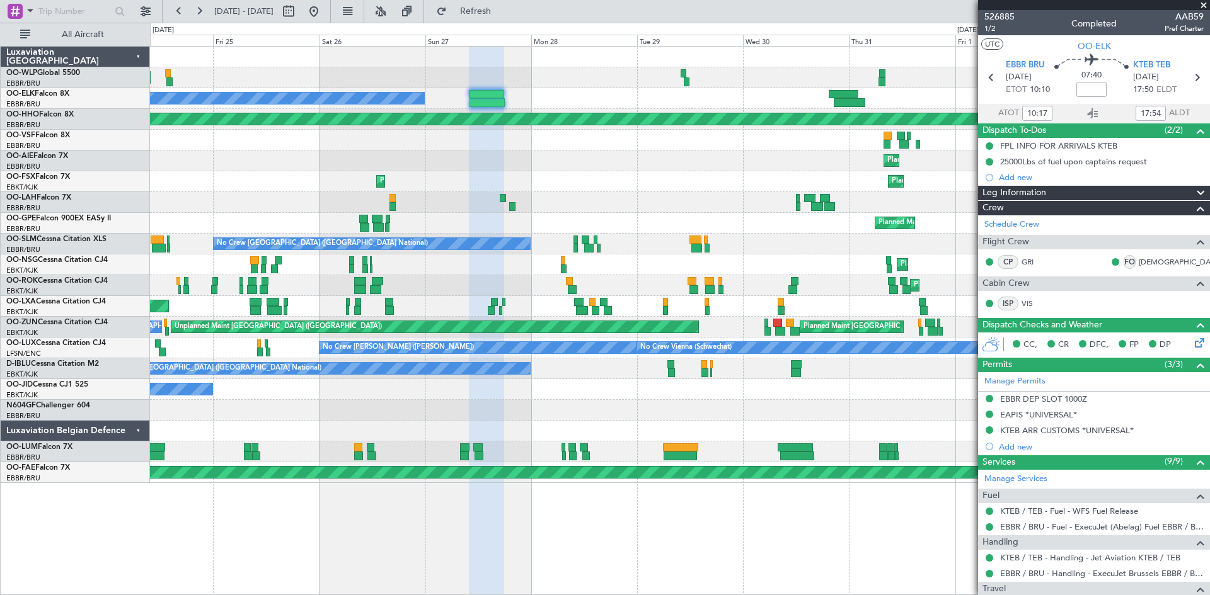
type input "12:17"
type input "13:54"
type input "10:17"
type input "17:54"
click at [1004, 16] on span "526885" at bounding box center [999, 16] width 30 height 13
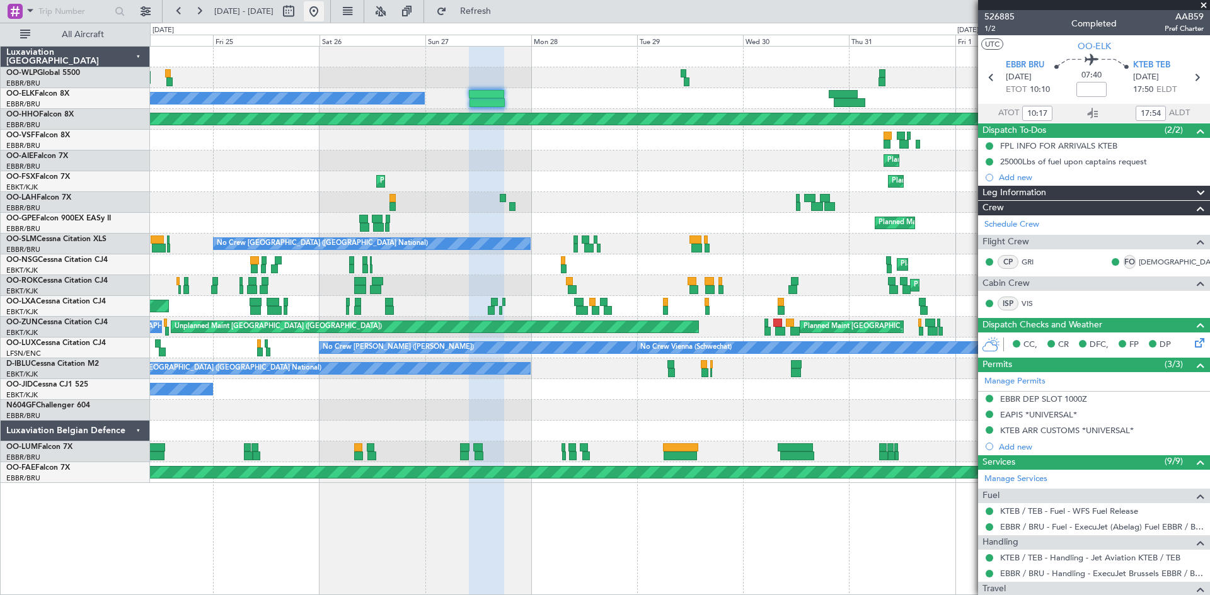
click at [324, 15] on button at bounding box center [314, 11] width 20 height 20
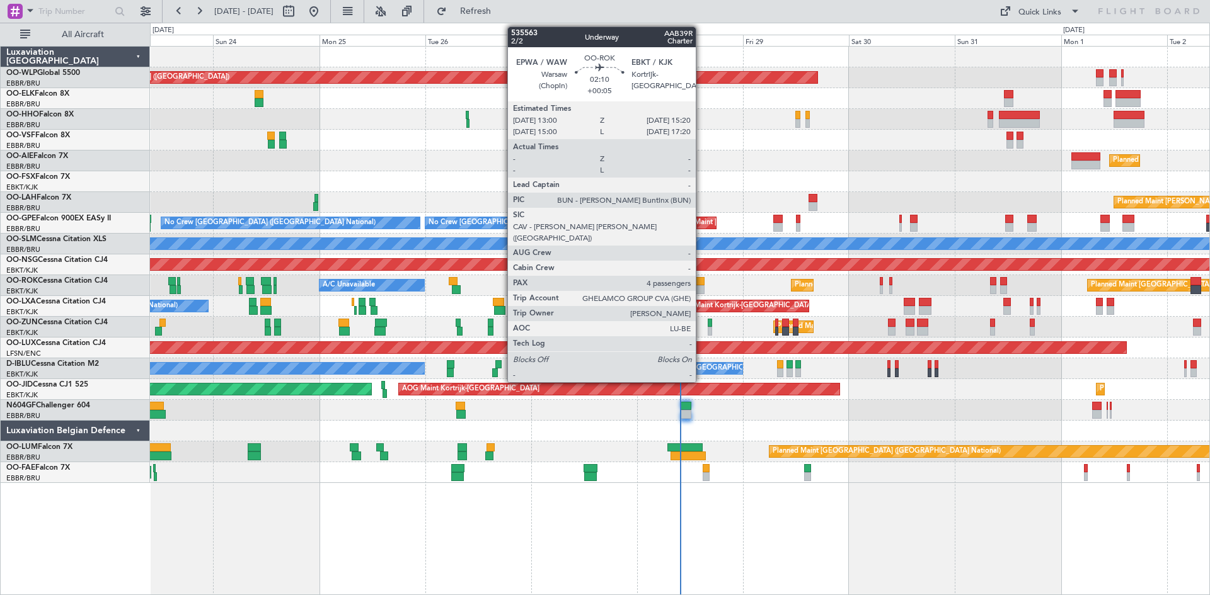
click at [701, 283] on div at bounding box center [699, 281] width 11 height 9
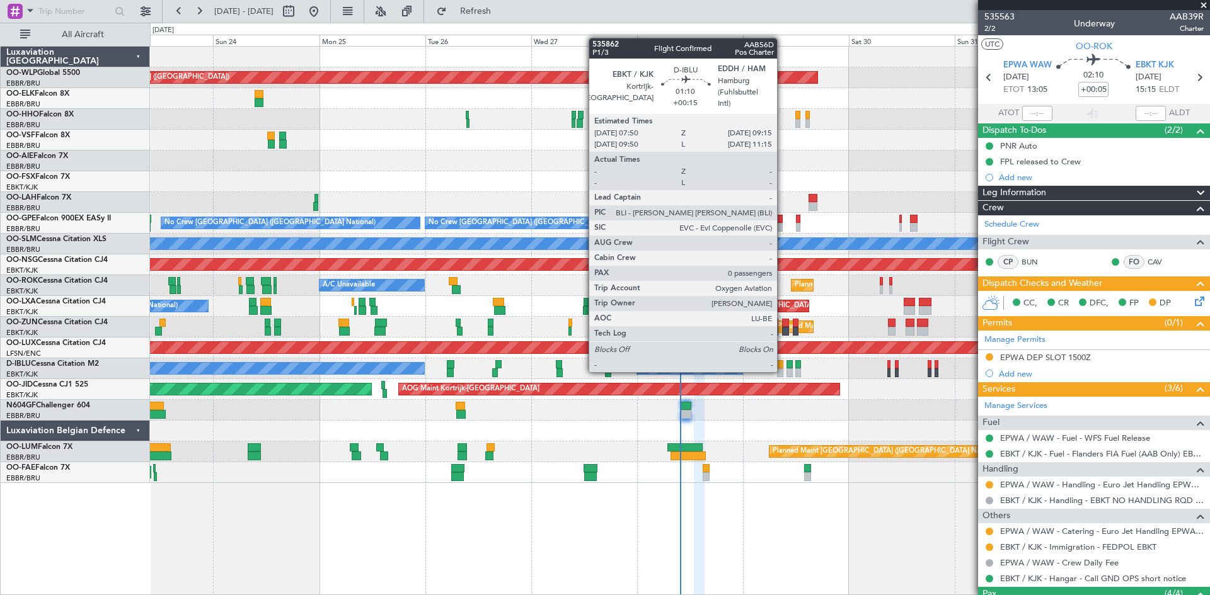
click at [782, 370] on div at bounding box center [780, 373] width 6 height 9
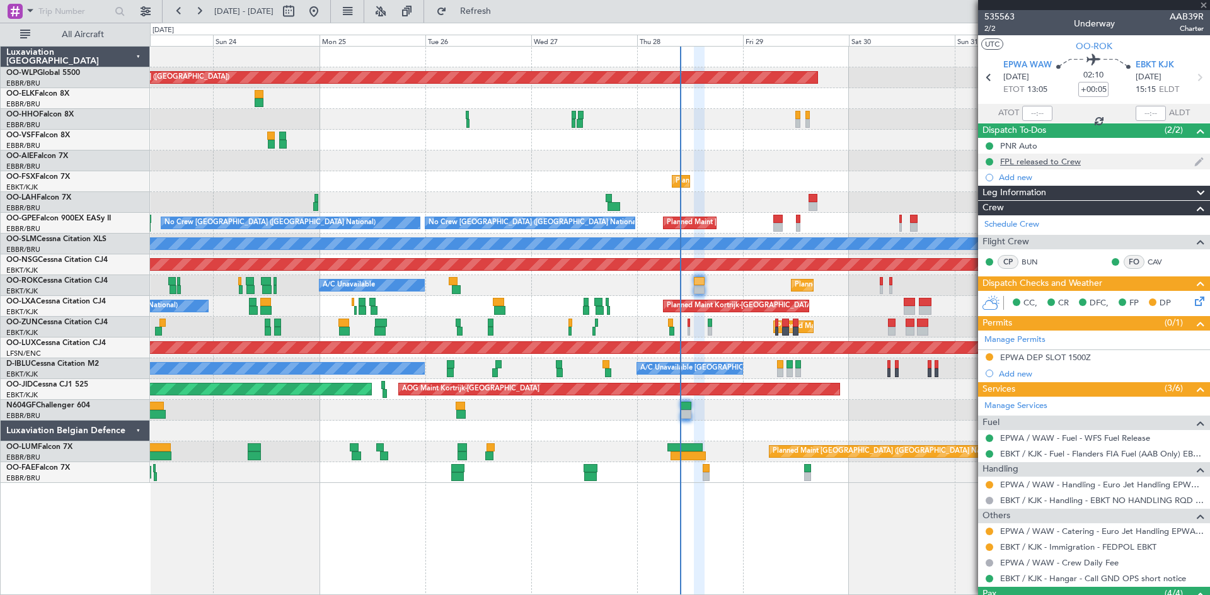
type input "+00:15"
type input "0"
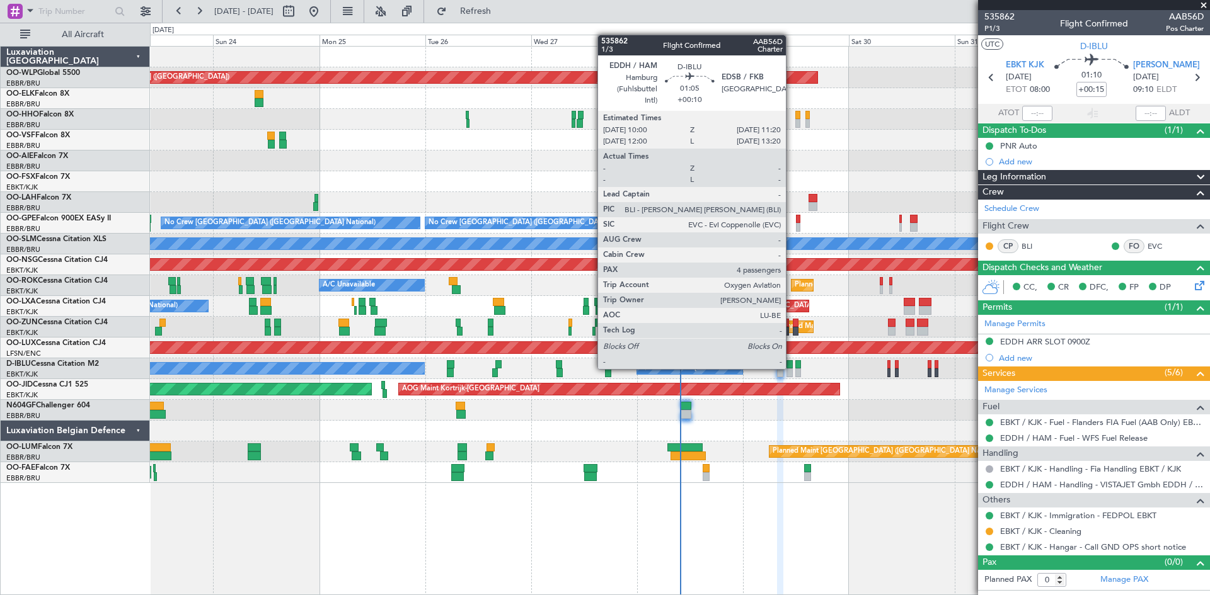
click at [791, 368] on div at bounding box center [789, 364] width 6 height 9
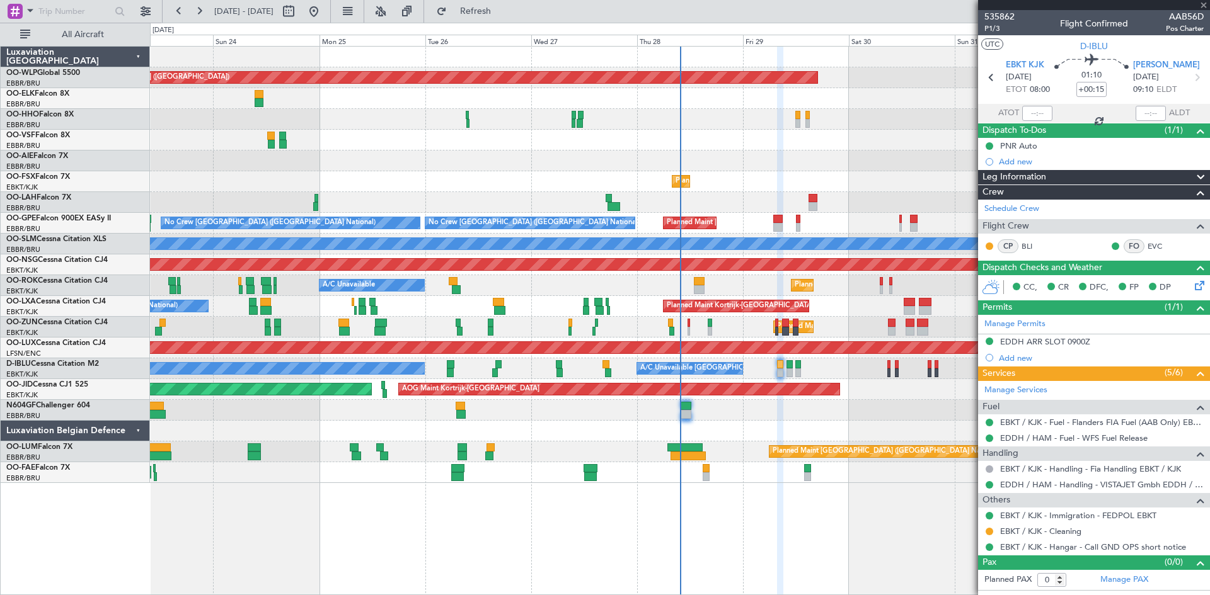
type input "+00:10"
type input "4"
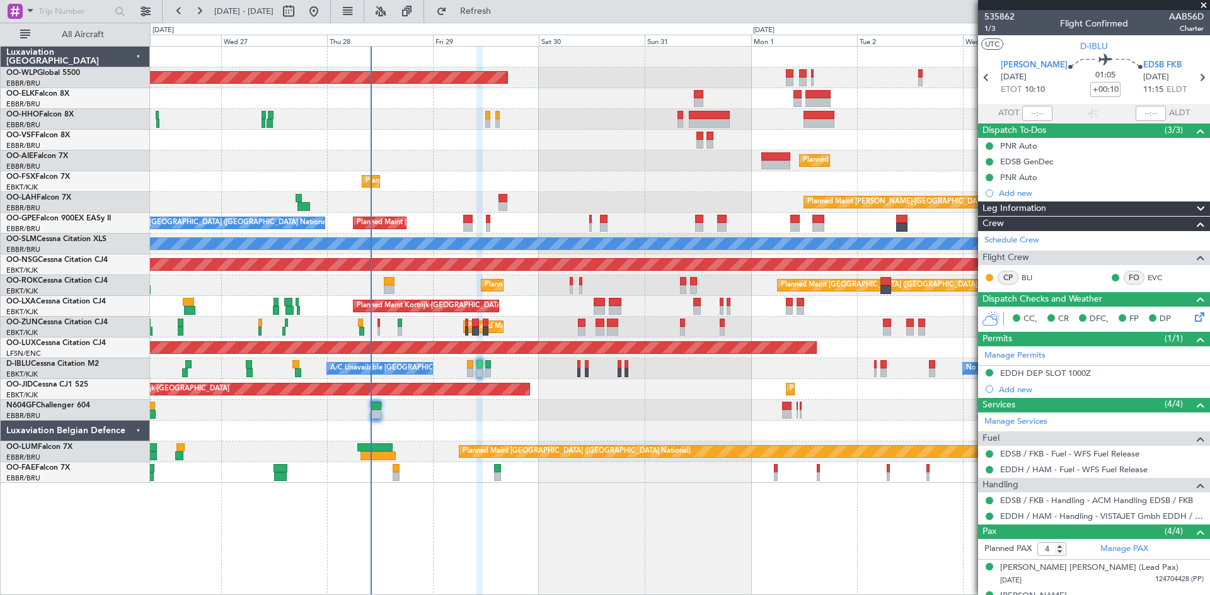
click at [527, 437] on div "Planned Maint [GEOGRAPHIC_DATA] ([GEOGRAPHIC_DATA]) Planned Maint [GEOGRAPHIC_D…" at bounding box center [679, 265] width 1059 height 437
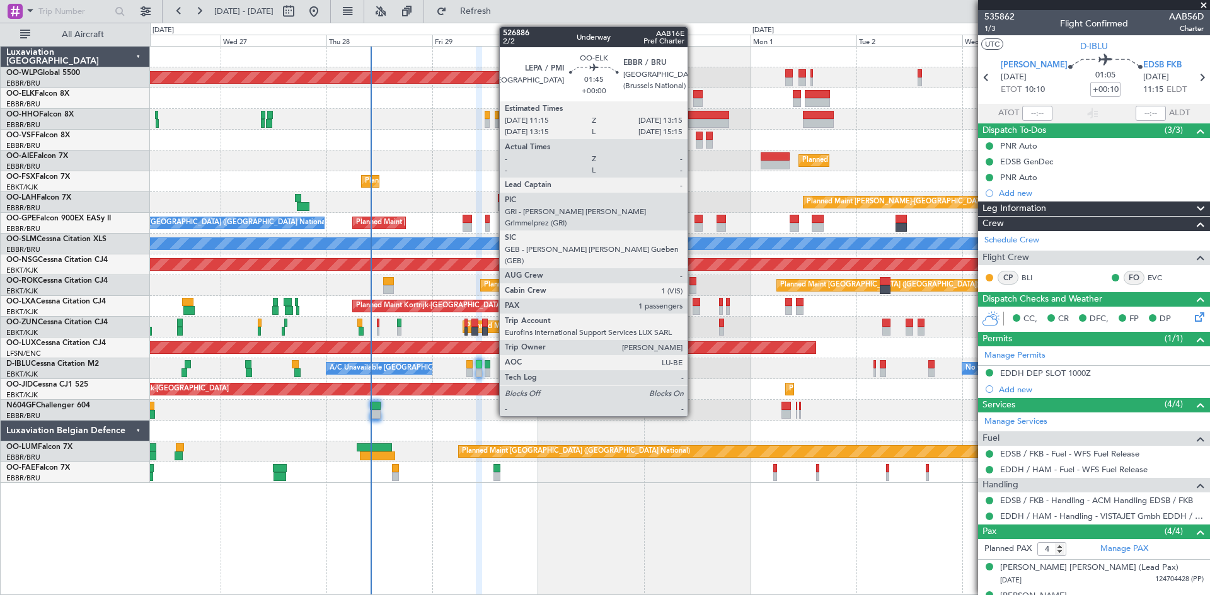
click at [693, 101] on div at bounding box center [697, 102] width 9 height 9
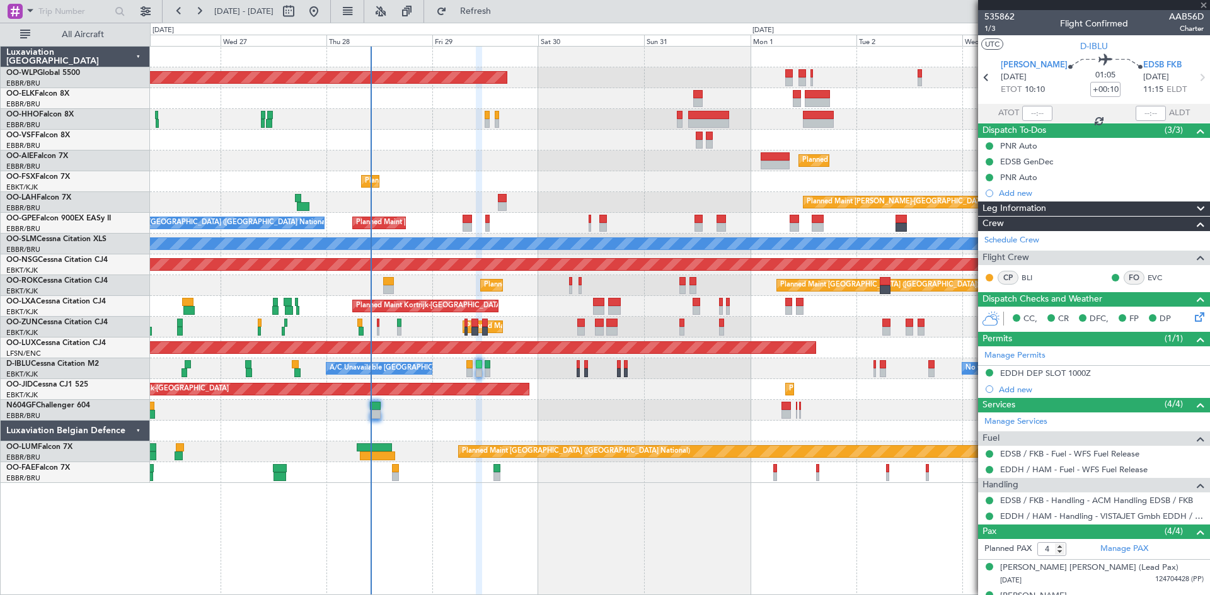
type input "1"
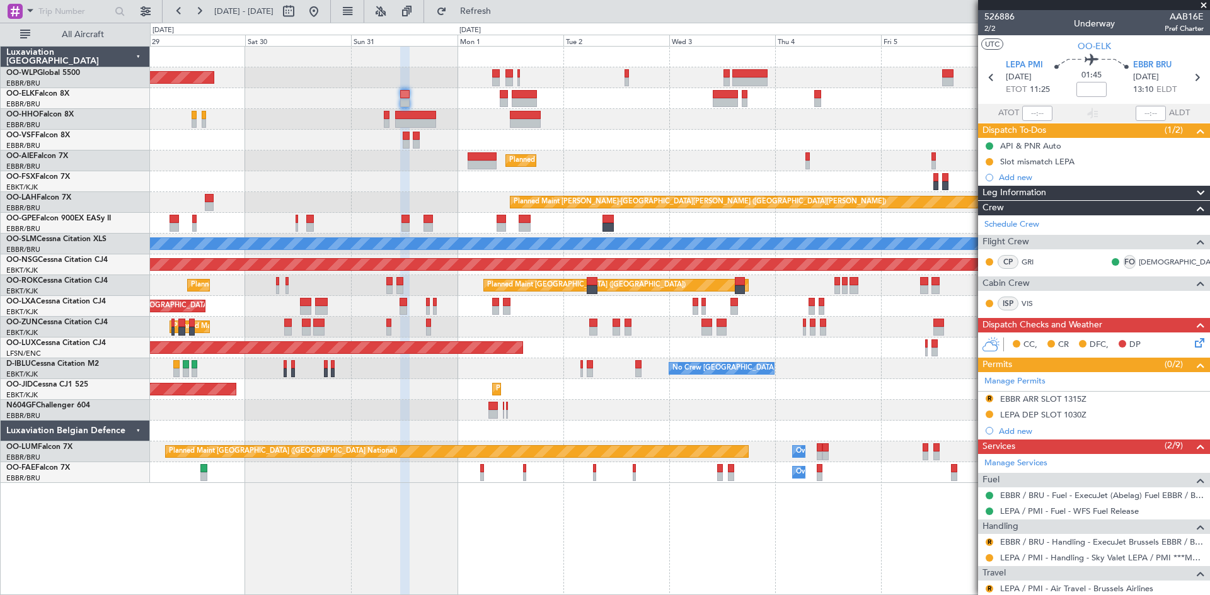
click at [595, 144] on div "Planned Maint [GEOGRAPHIC_DATA] ([GEOGRAPHIC_DATA]) Planned Maint [GEOGRAPHIC_D…" at bounding box center [679, 265] width 1059 height 437
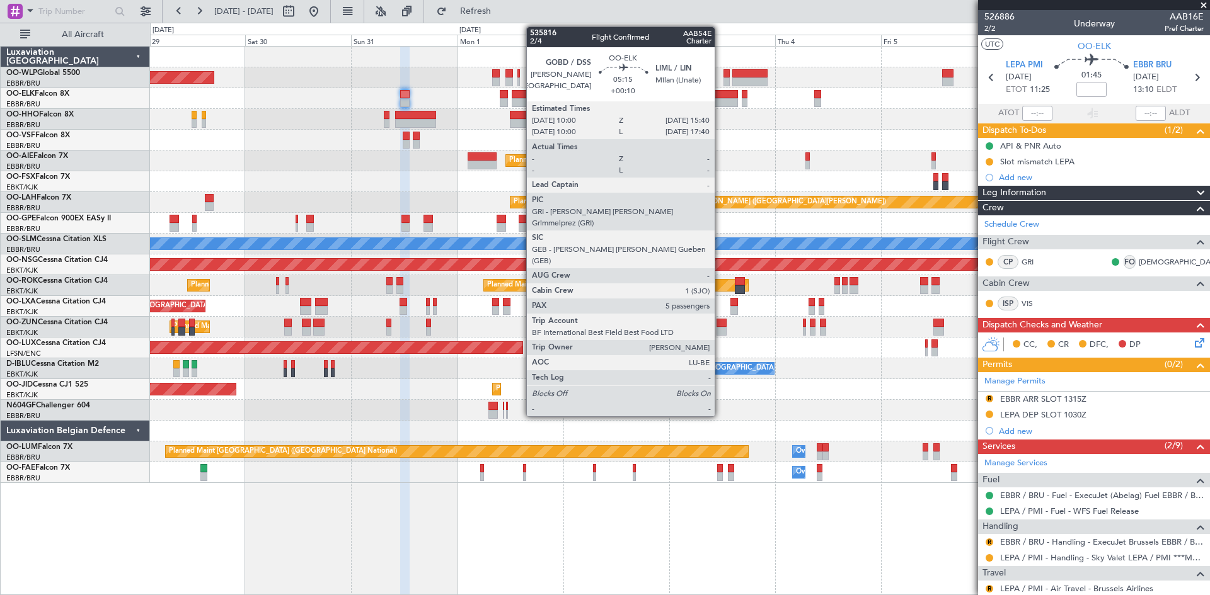
click at [720, 94] on div at bounding box center [724, 94] width 25 height 9
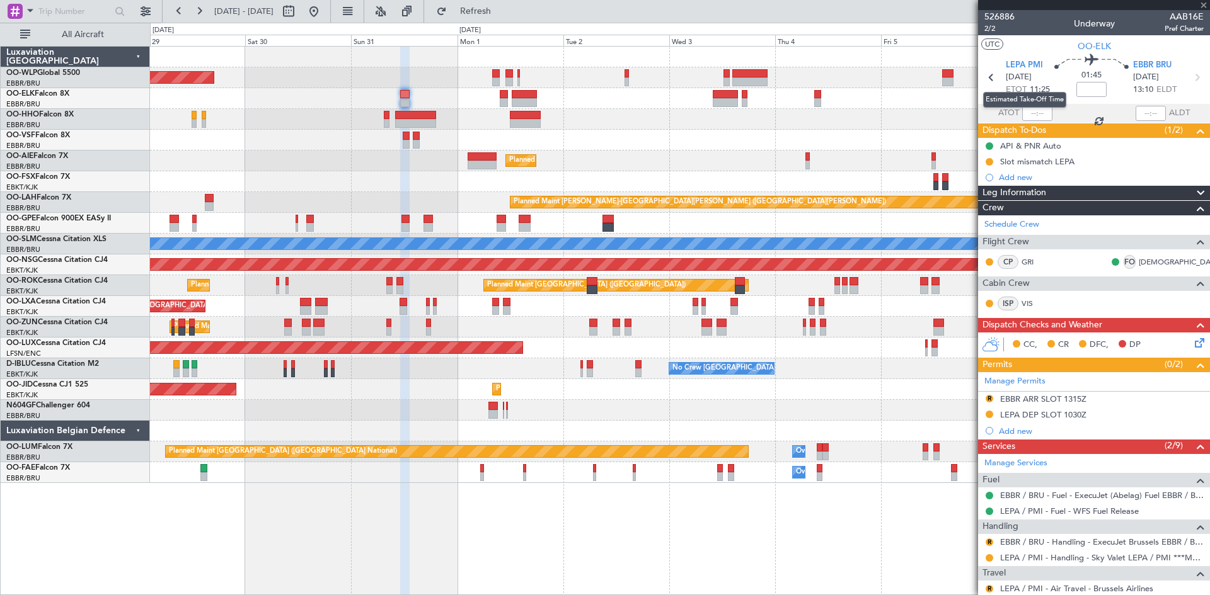
type input "+00:10"
type input "5"
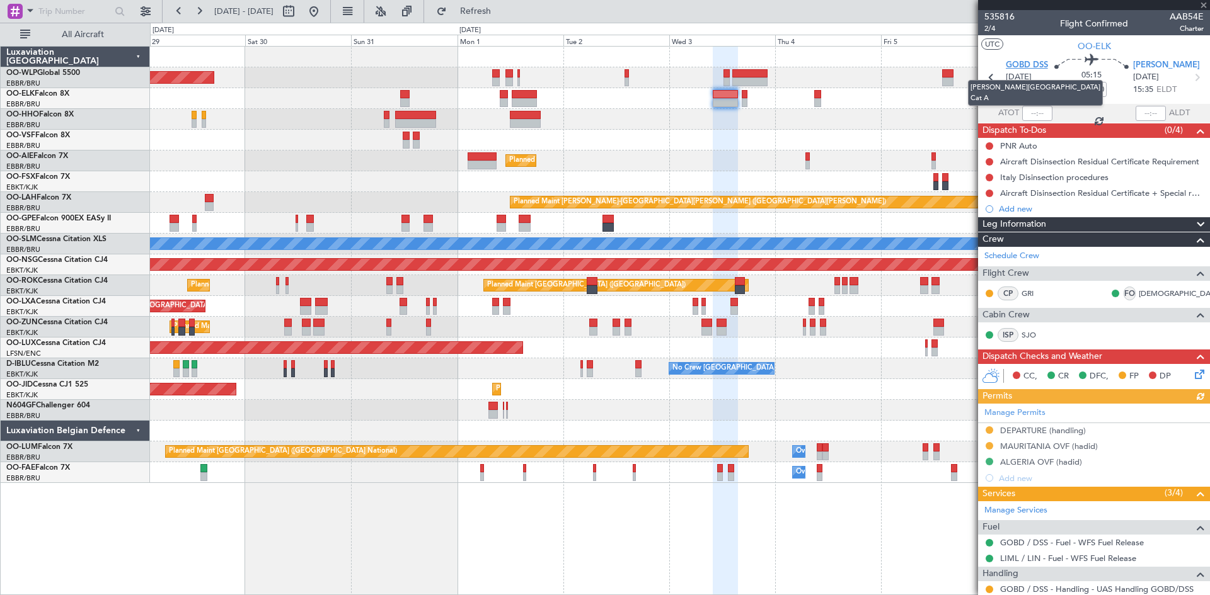
click at [1039, 65] on span "GOBD DSS" at bounding box center [1026, 65] width 42 height 13
click at [324, 7] on button at bounding box center [314, 11] width 20 height 20
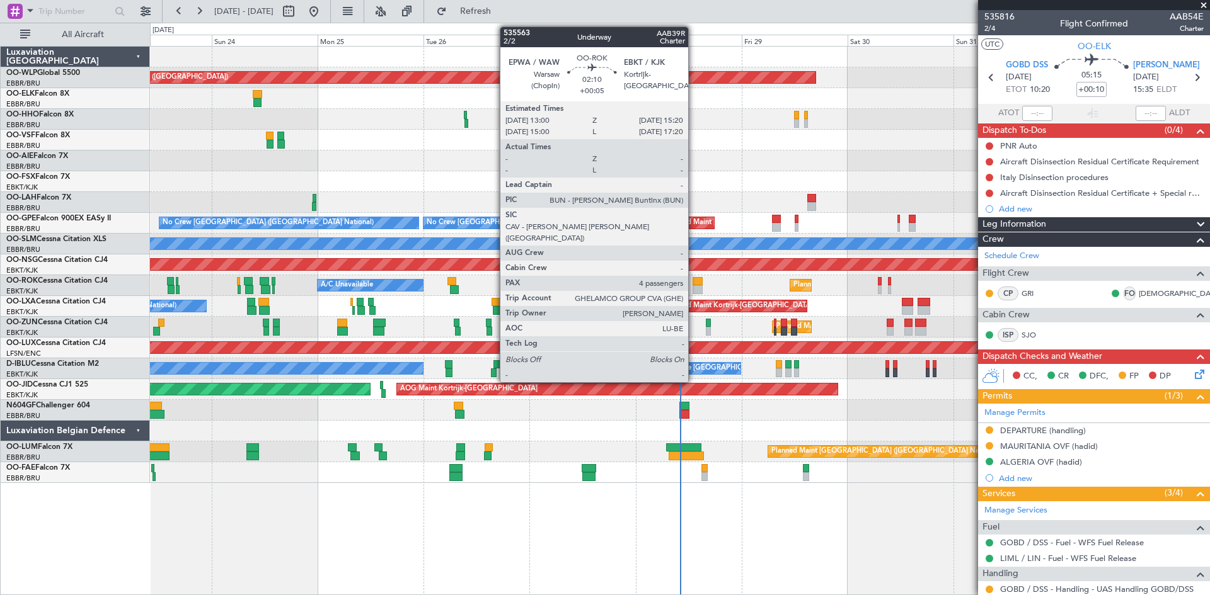
click at [694, 283] on div at bounding box center [697, 281] width 11 height 9
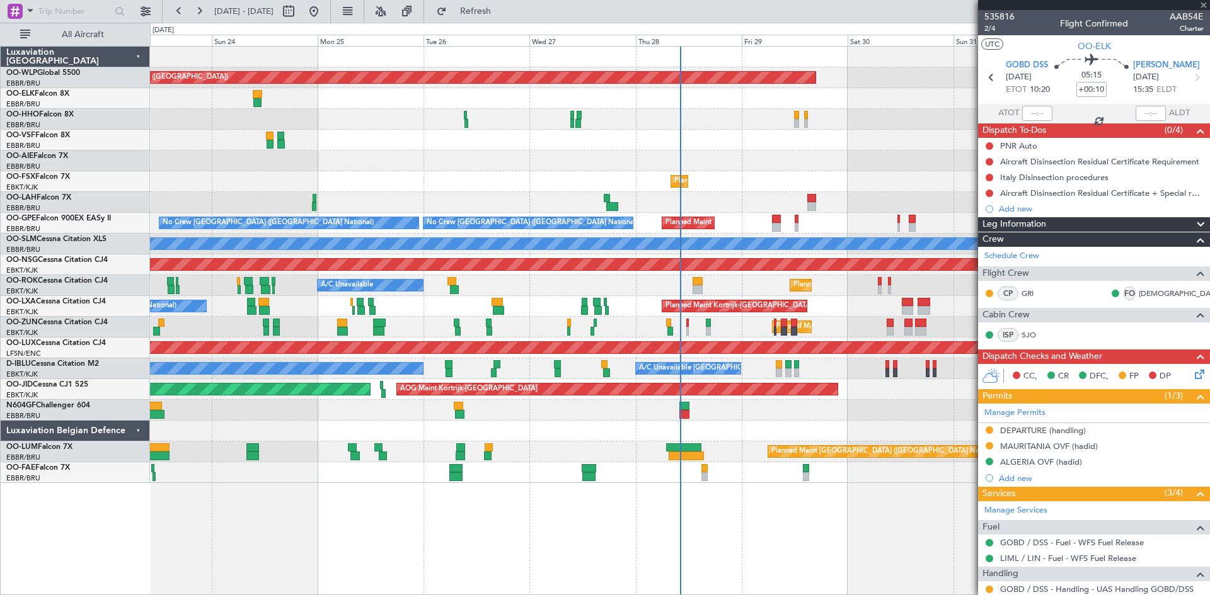
type input "+00:05"
type input "4"
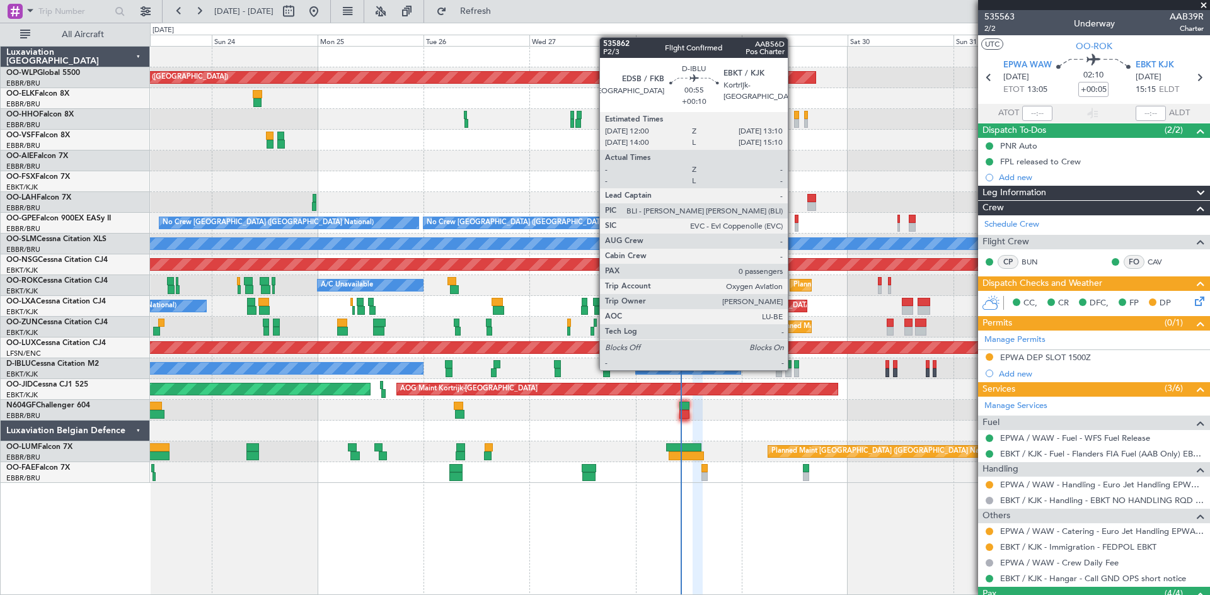
click at [794, 369] on div at bounding box center [797, 373] width 6 height 9
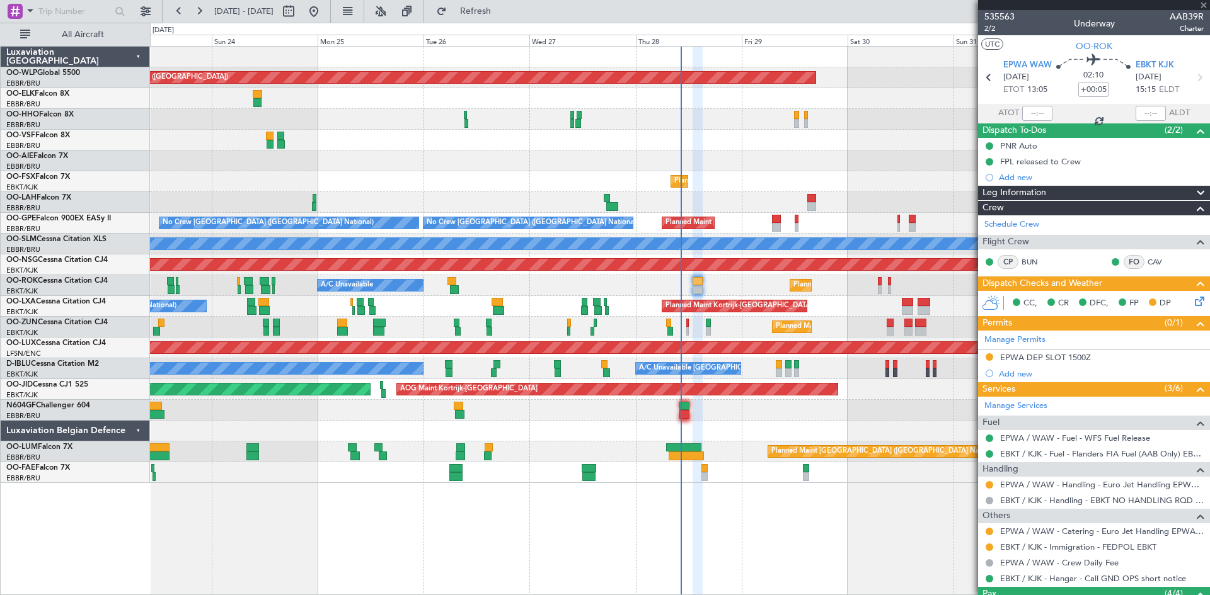
type input "+00:10"
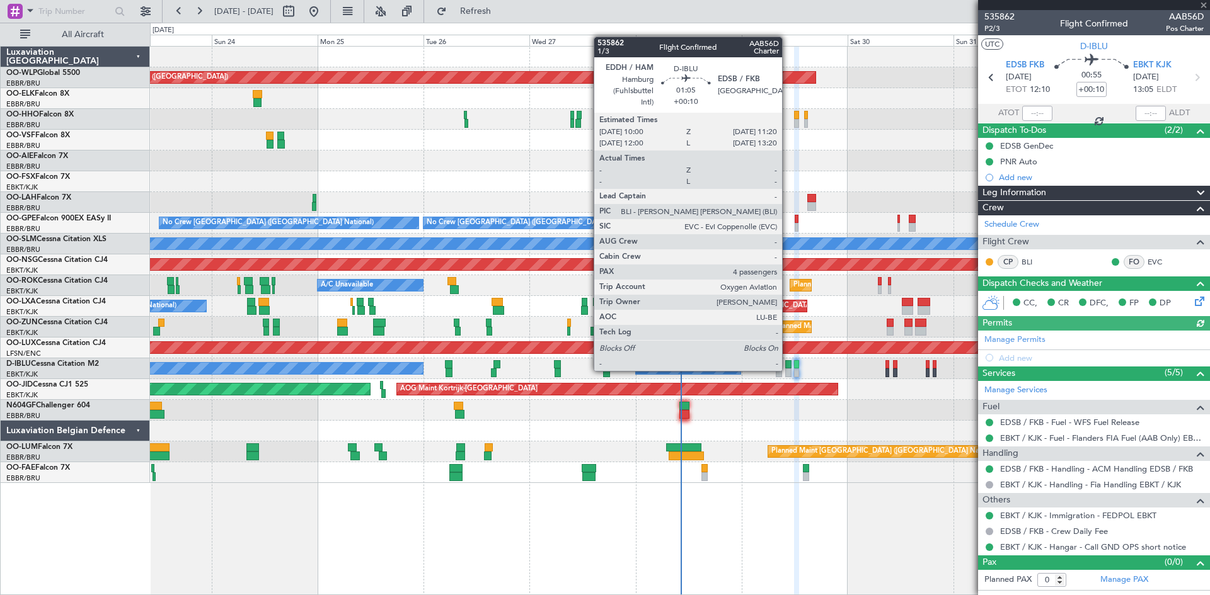
click at [787, 370] on div at bounding box center [788, 373] width 6 height 9
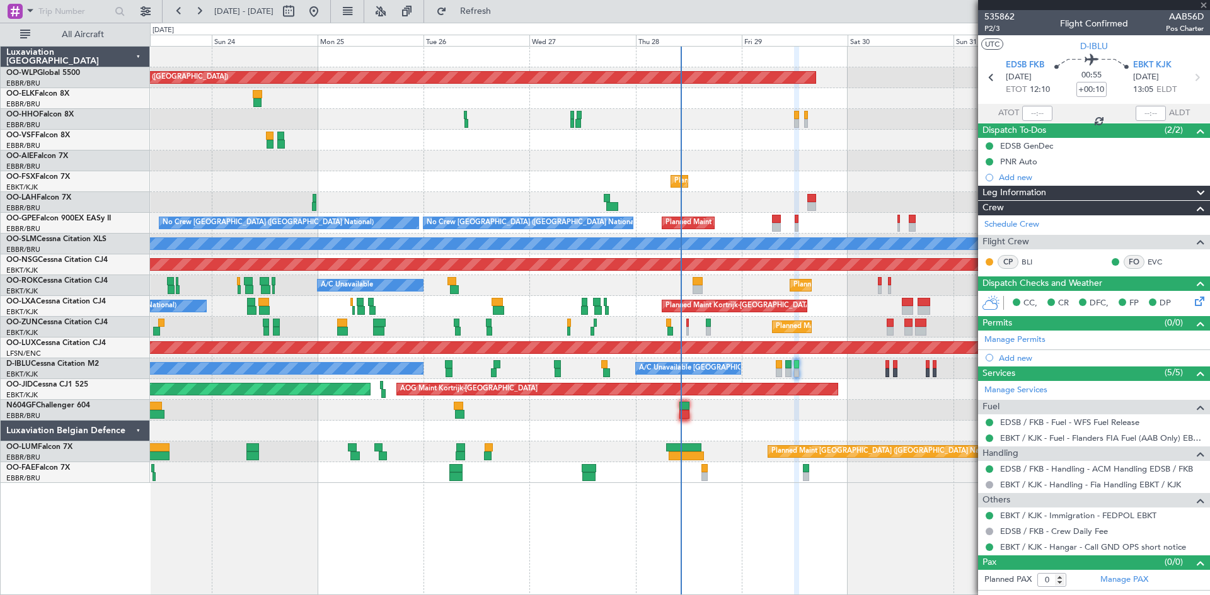
type input "4"
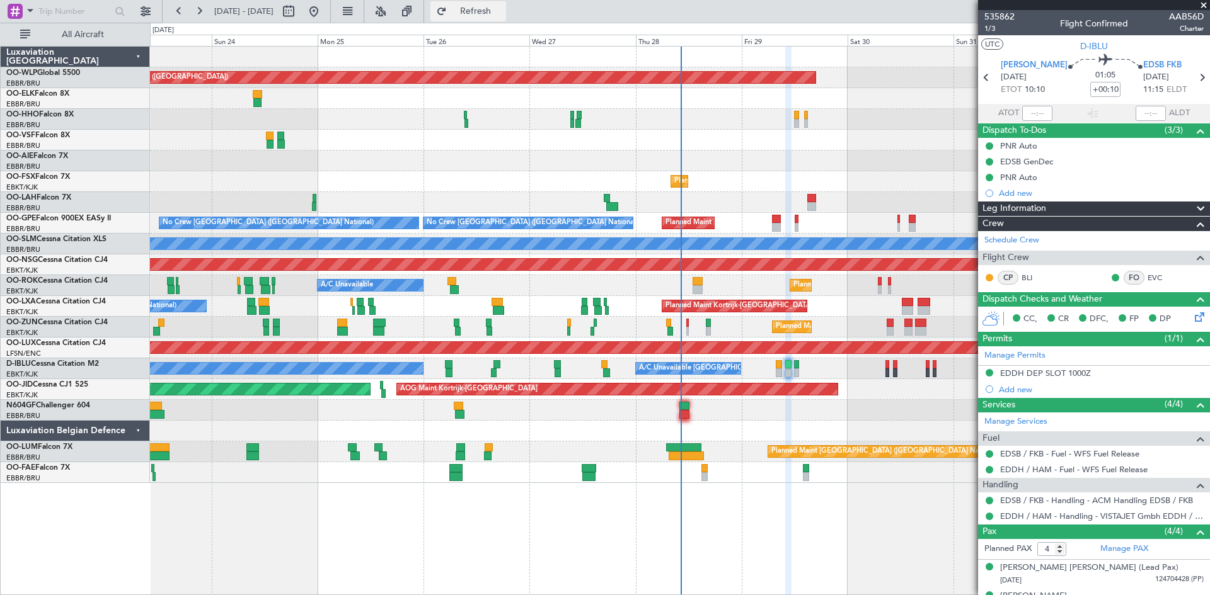
click at [500, 8] on span "Refresh" at bounding box center [475, 11] width 53 height 9
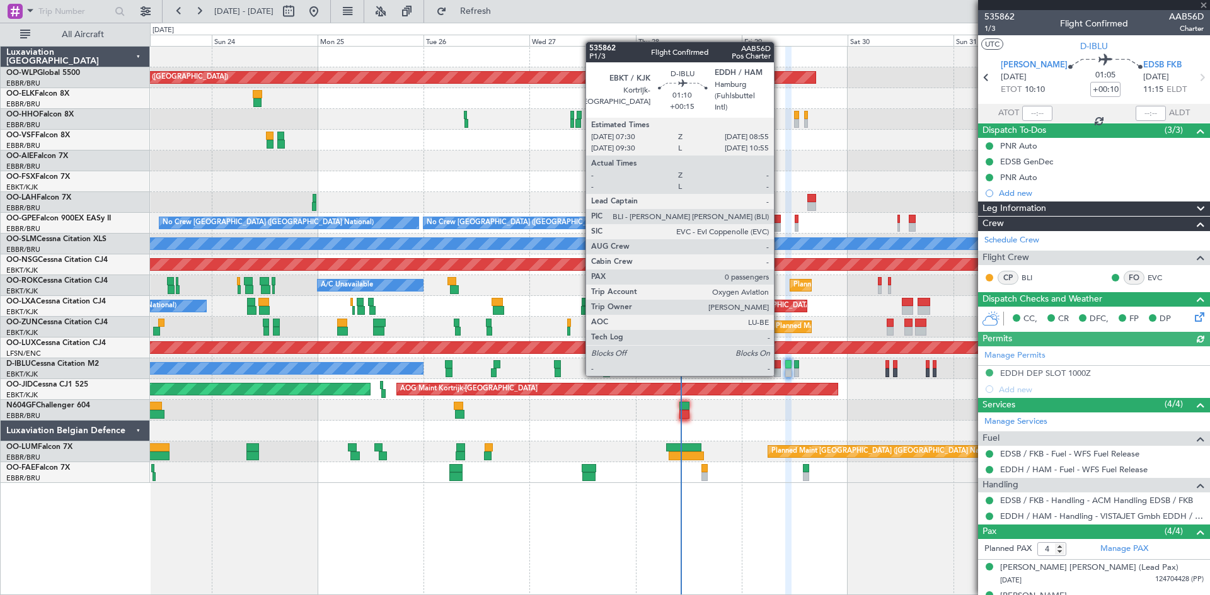
click at [779, 374] on div at bounding box center [777, 373] width 6 height 9
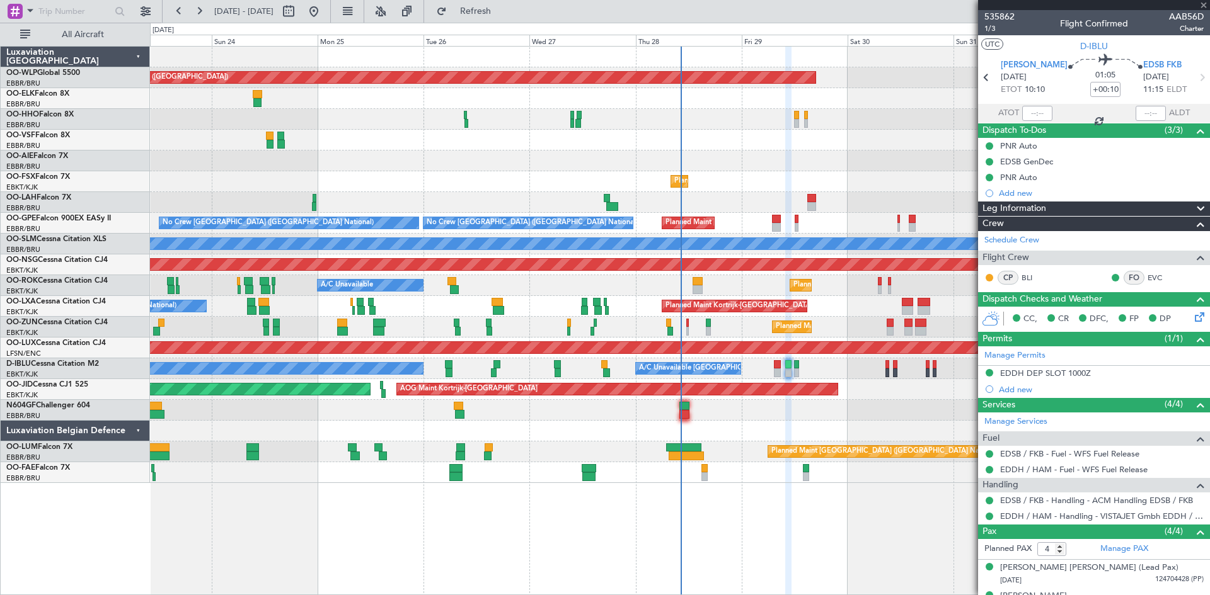
type input "+00:15"
type input "0"
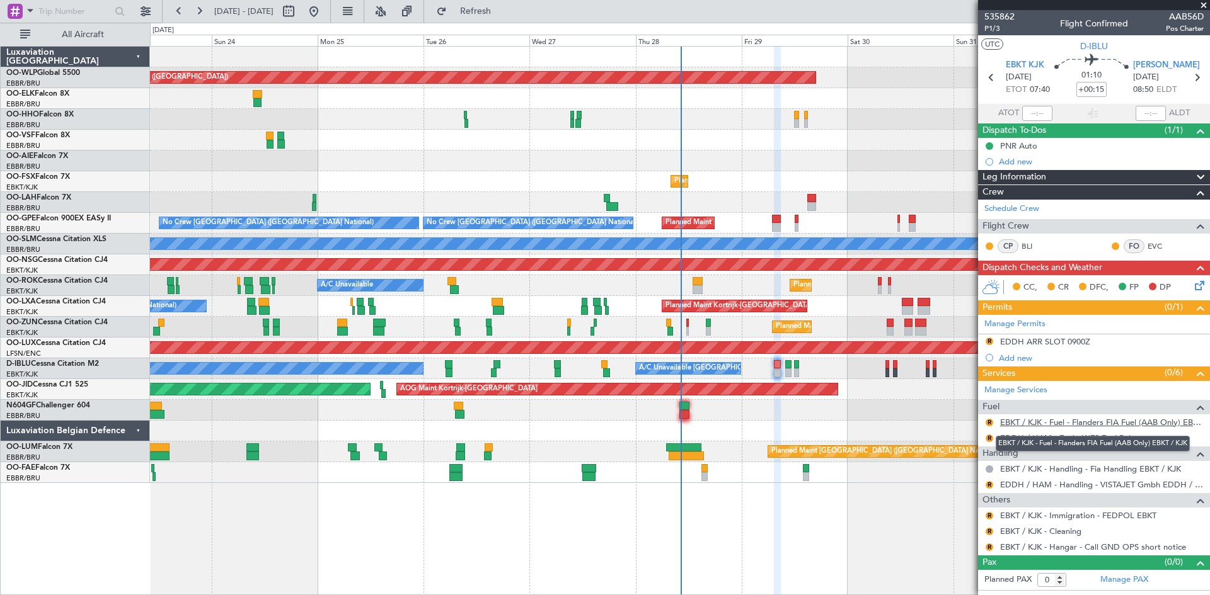
click at [1141, 423] on link "EBKT / KJK - Fuel - Flanders FIA Fuel (AAB Only) EBKT / KJK" at bounding box center [1101, 422] width 203 height 11
click at [488, 9] on button "Refresh" at bounding box center [468, 11] width 76 height 20
click at [1191, 420] on link "EBKT / KJK - Fuel - Flanders FIA Fuel (AAB Only) EBKT / KJK" at bounding box center [1101, 422] width 203 height 11
click at [988, 421] on button "R" at bounding box center [989, 423] width 8 height 8
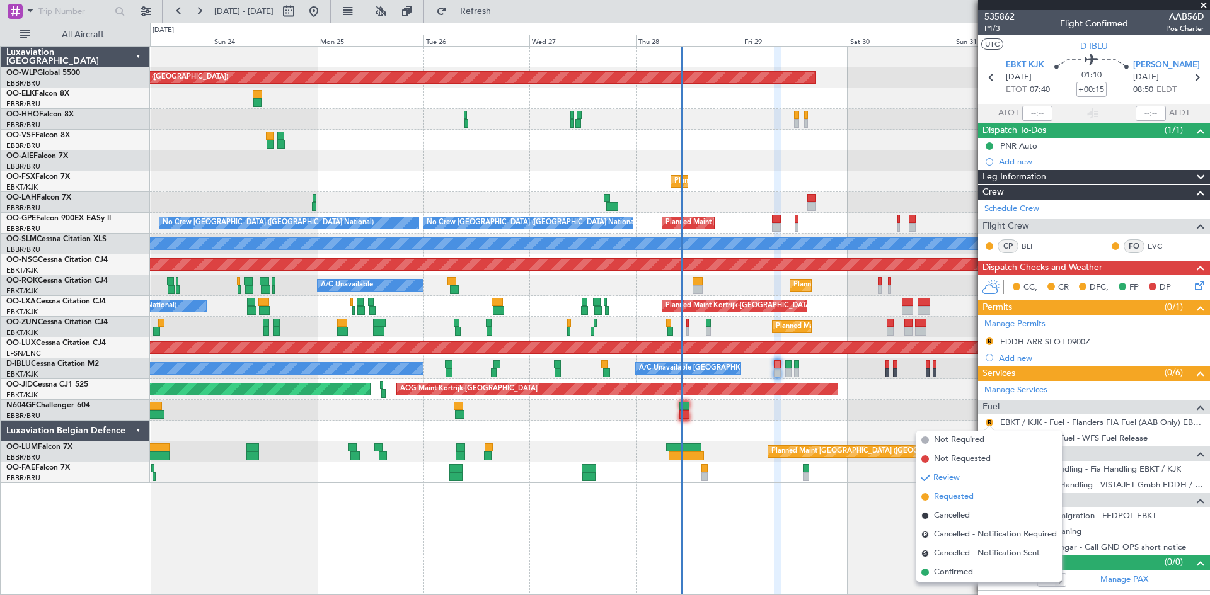
click at [954, 500] on span "Requested" at bounding box center [954, 497] width 40 height 13
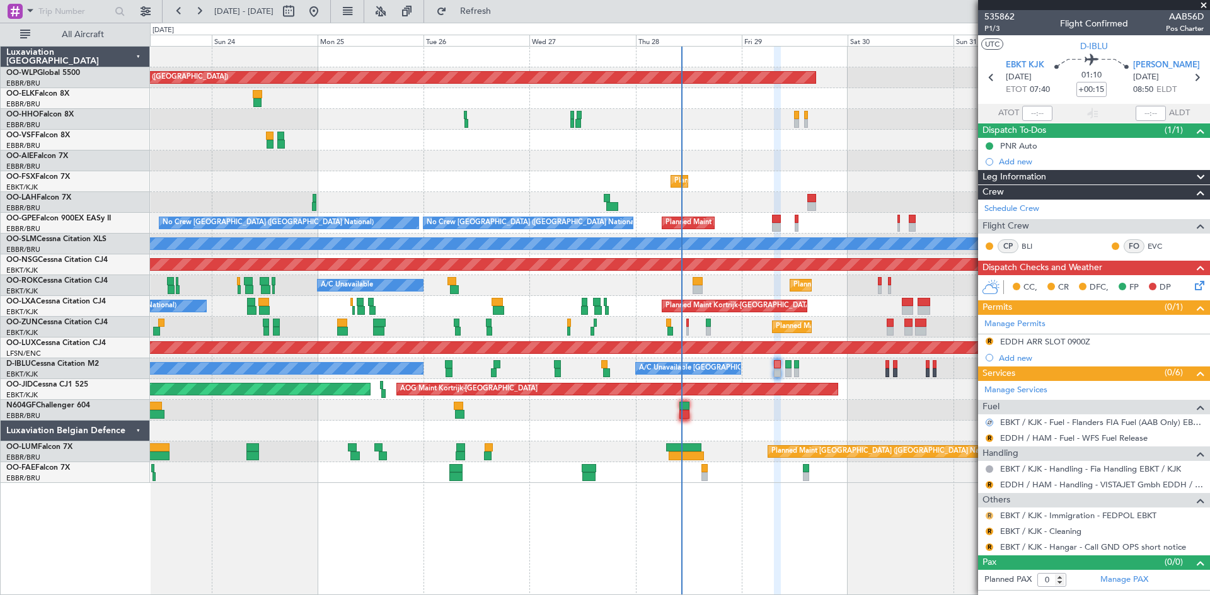
click at [991, 515] on button "R" at bounding box center [989, 516] width 8 height 8
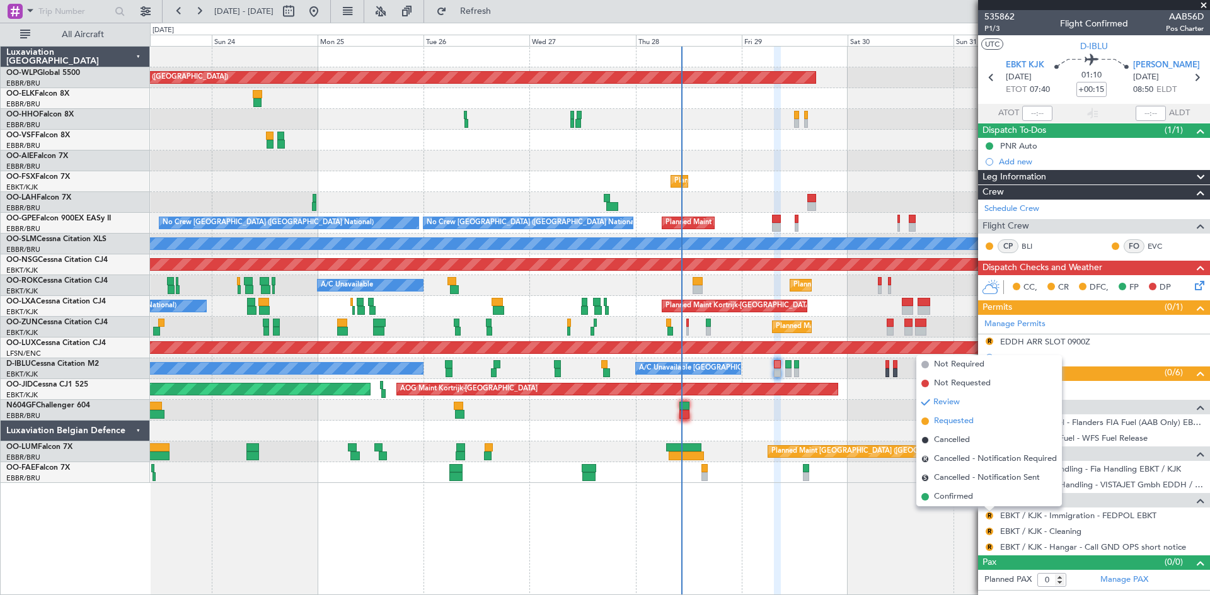
click at [954, 425] on span "Requested" at bounding box center [954, 421] width 40 height 13
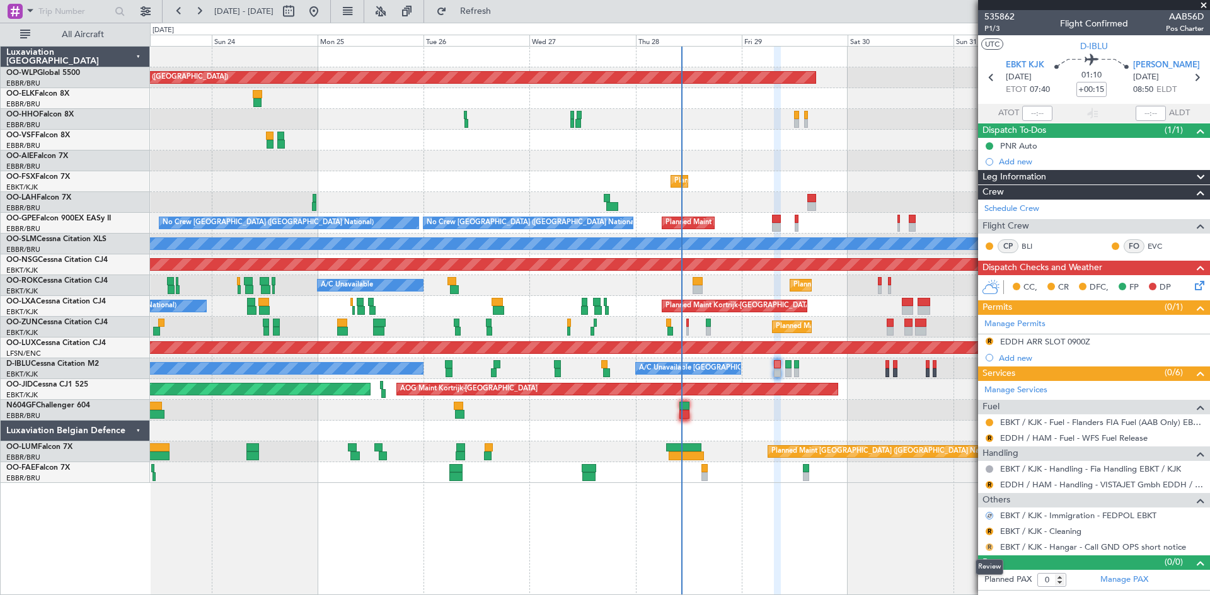
click at [990, 547] on button "R" at bounding box center [989, 548] width 8 height 8
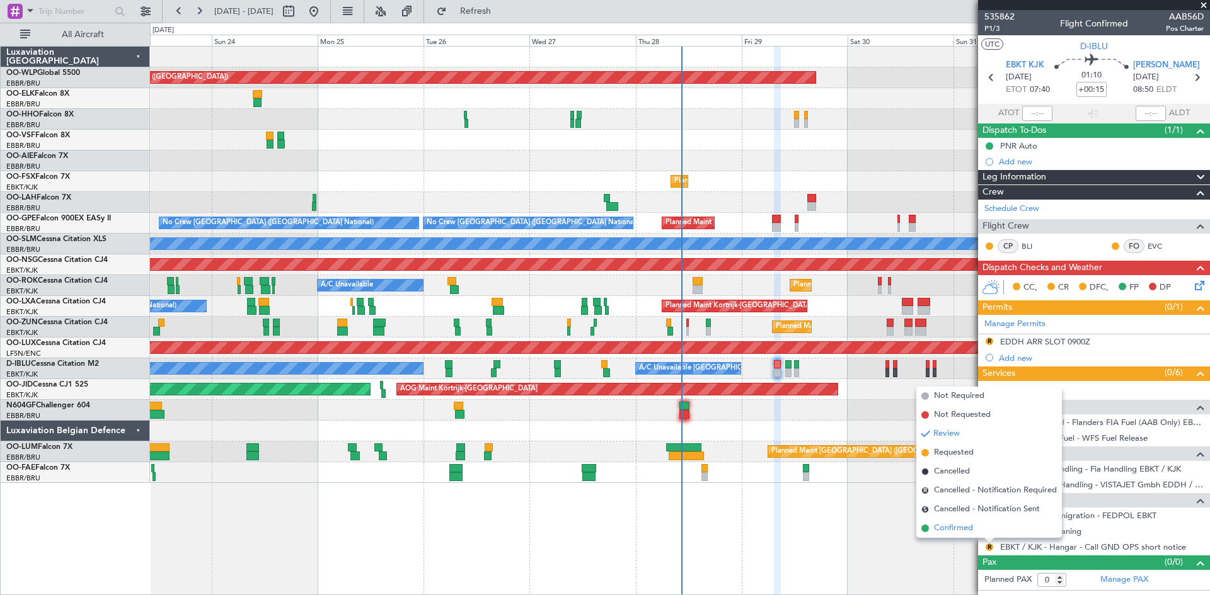
click at [952, 531] on span "Confirmed" at bounding box center [953, 528] width 39 height 13
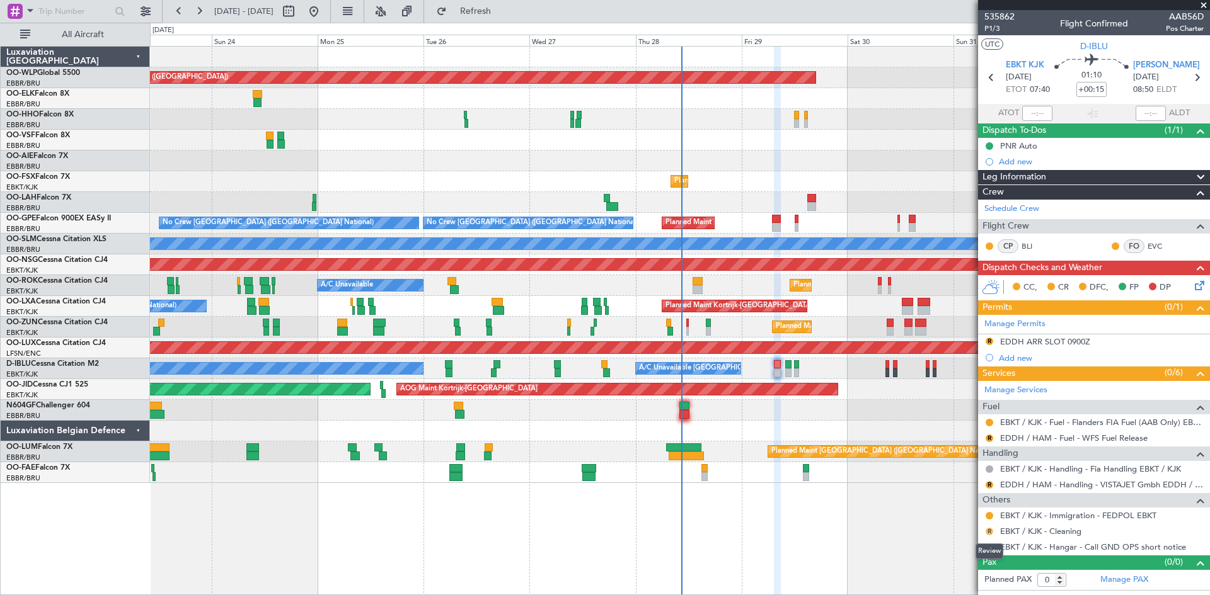
click at [991, 532] on button "R" at bounding box center [989, 532] width 8 height 8
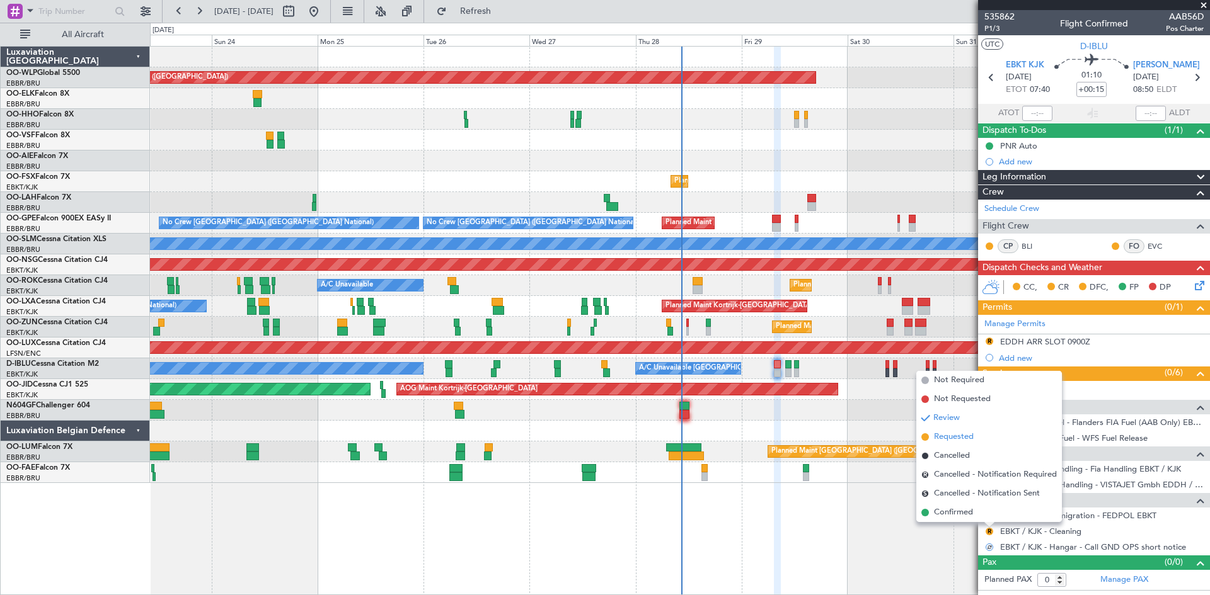
click at [957, 441] on span "Requested" at bounding box center [954, 437] width 40 height 13
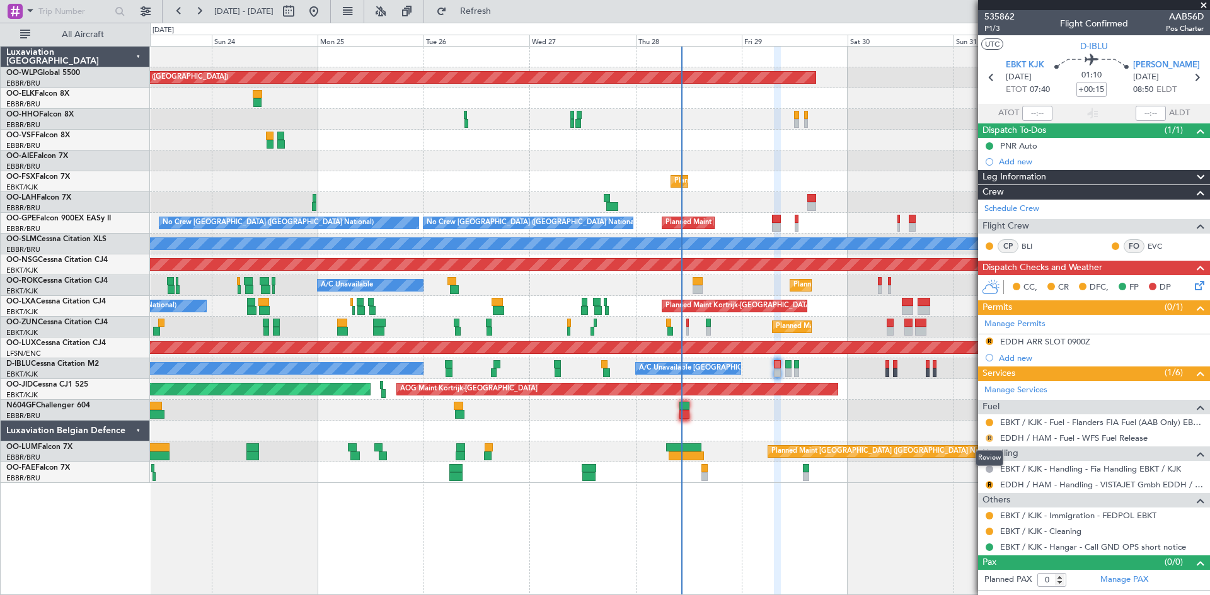
click at [991, 435] on button "R" at bounding box center [989, 439] width 8 height 8
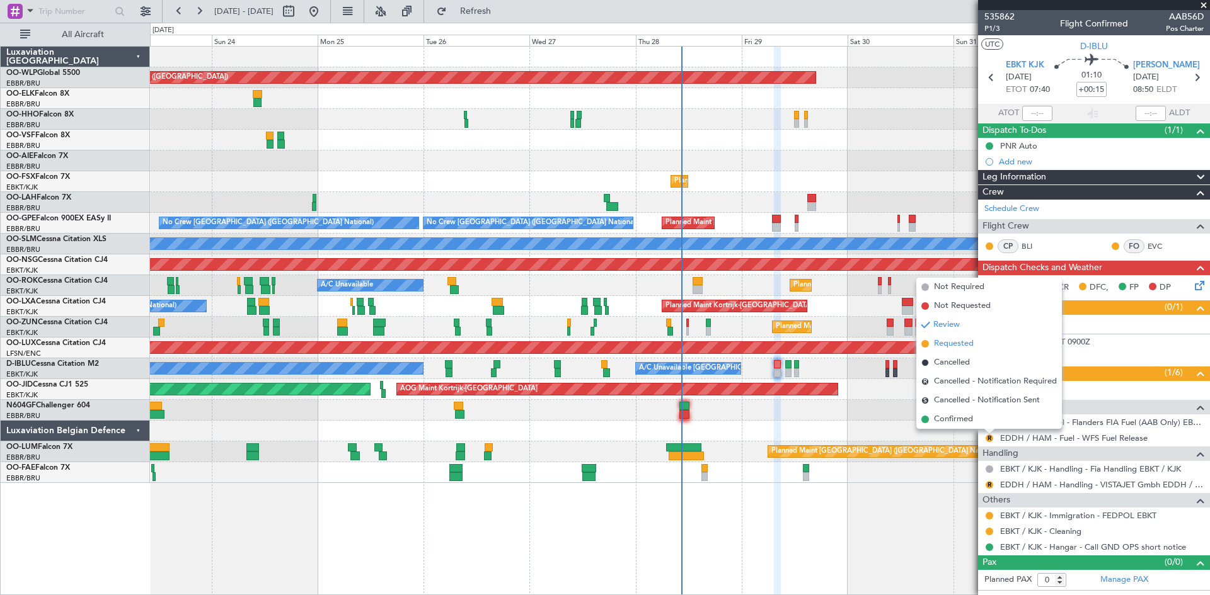
click at [958, 344] on span "Requested" at bounding box center [954, 344] width 40 height 13
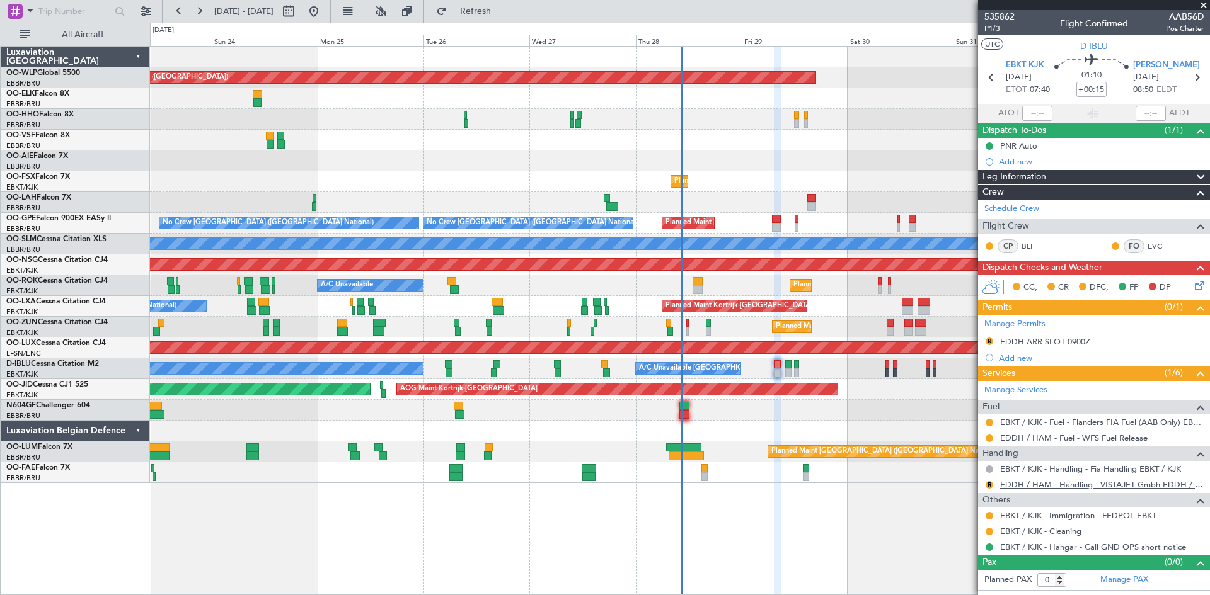
click at [1039, 488] on link "EDDH / HAM - Handling - VISTAJET Gmbh EDDH / HAM" at bounding box center [1101, 484] width 203 height 11
click at [985, 439] on div "Requested" at bounding box center [988, 443] width 39 height 16
click at [986, 438] on button at bounding box center [989, 439] width 8 height 8
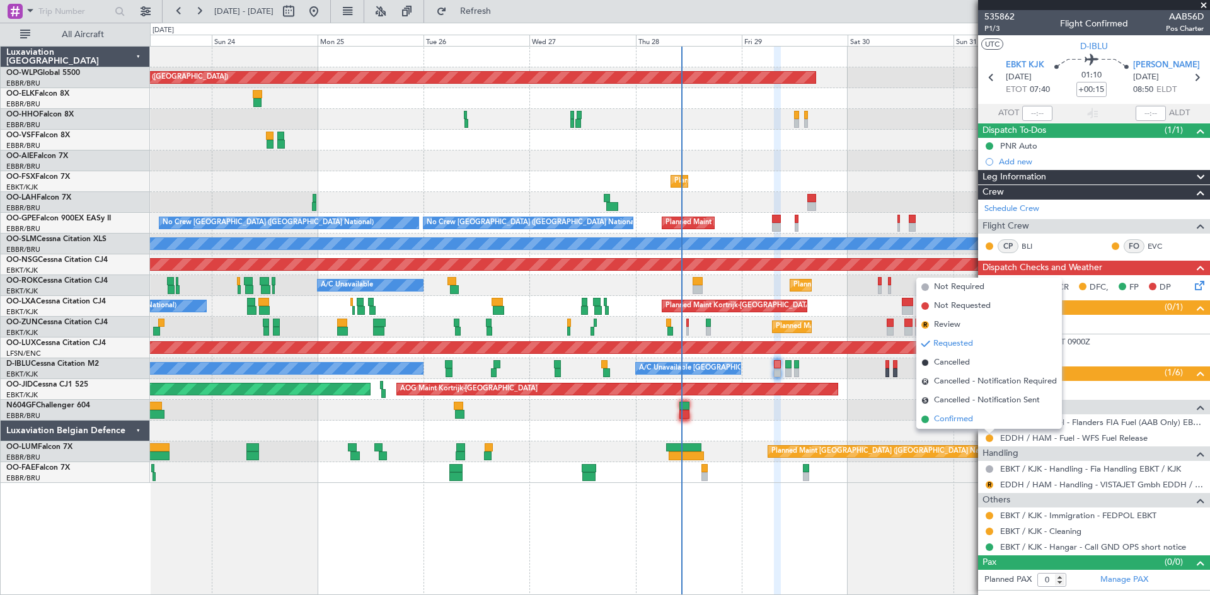
click at [944, 419] on span "Confirmed" at bounding box center [953, 419] width 39 height 13
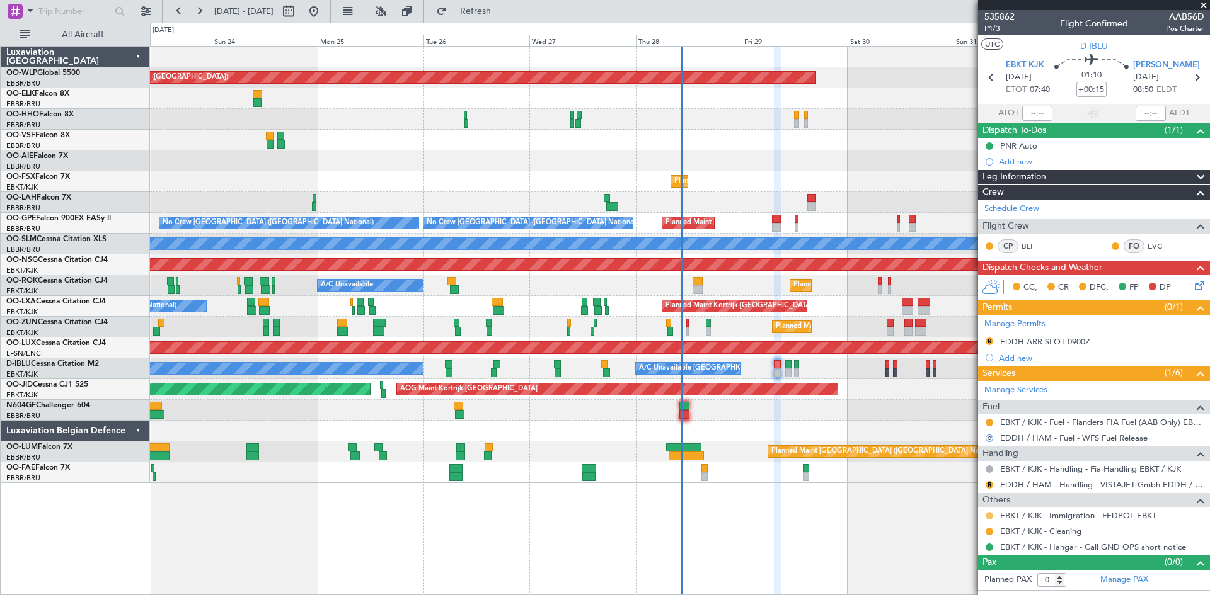
click at [990, 517] on button at bounding box center [989, 516] width 8 height 8
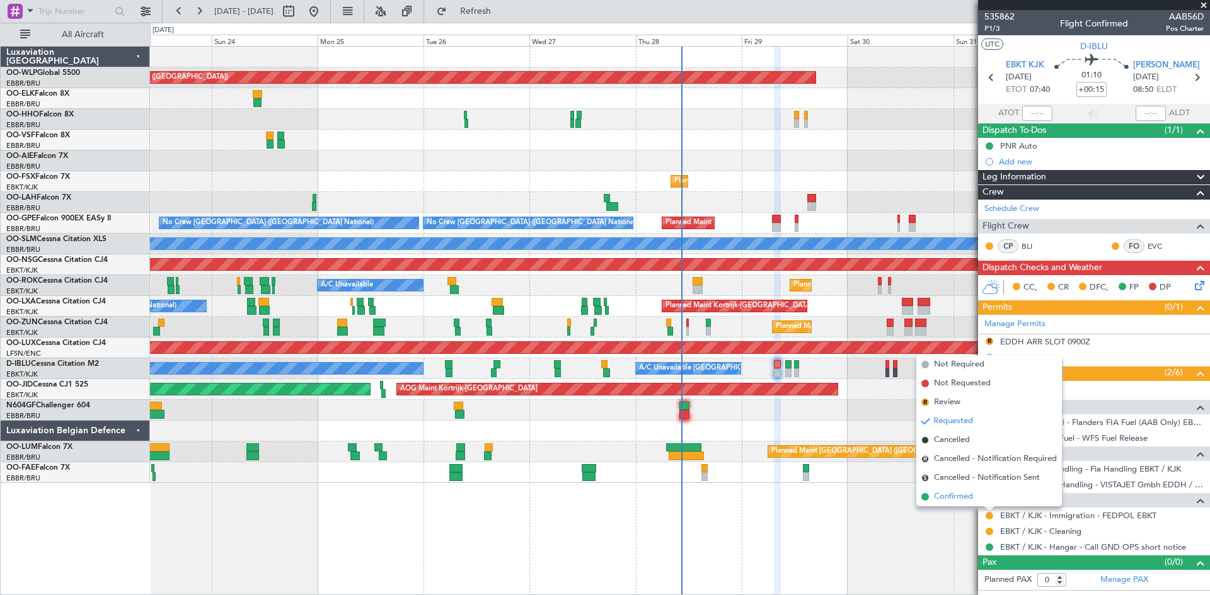
click at [976, 505] on li "Confirmed" at bounding box center [989, 497] width 146 height 19
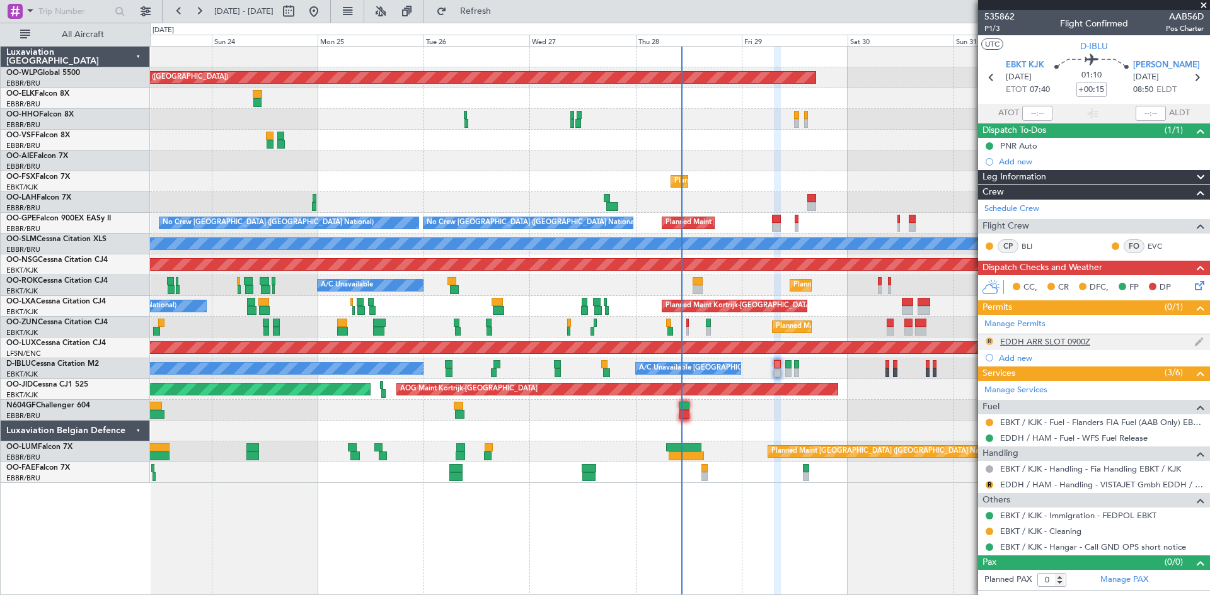
click at [992, 340] on button "R" at bounding box center [989, 342] width 8 height 8
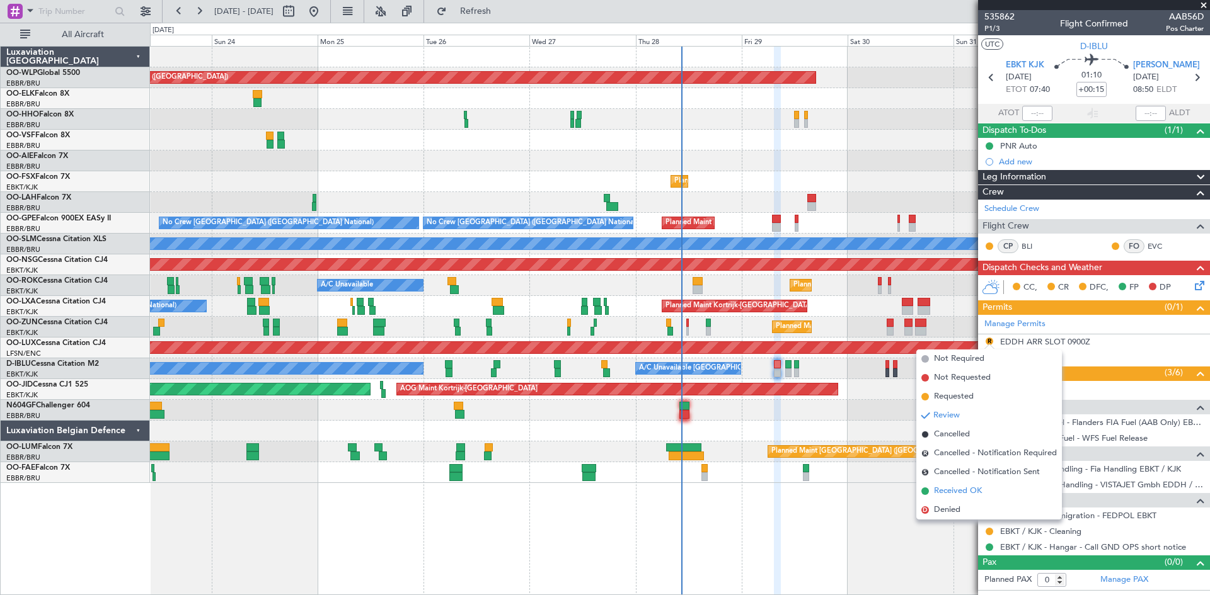
click at [959, 495] on span "Received OK" at bounding box center [958, 491] width 48 height 13
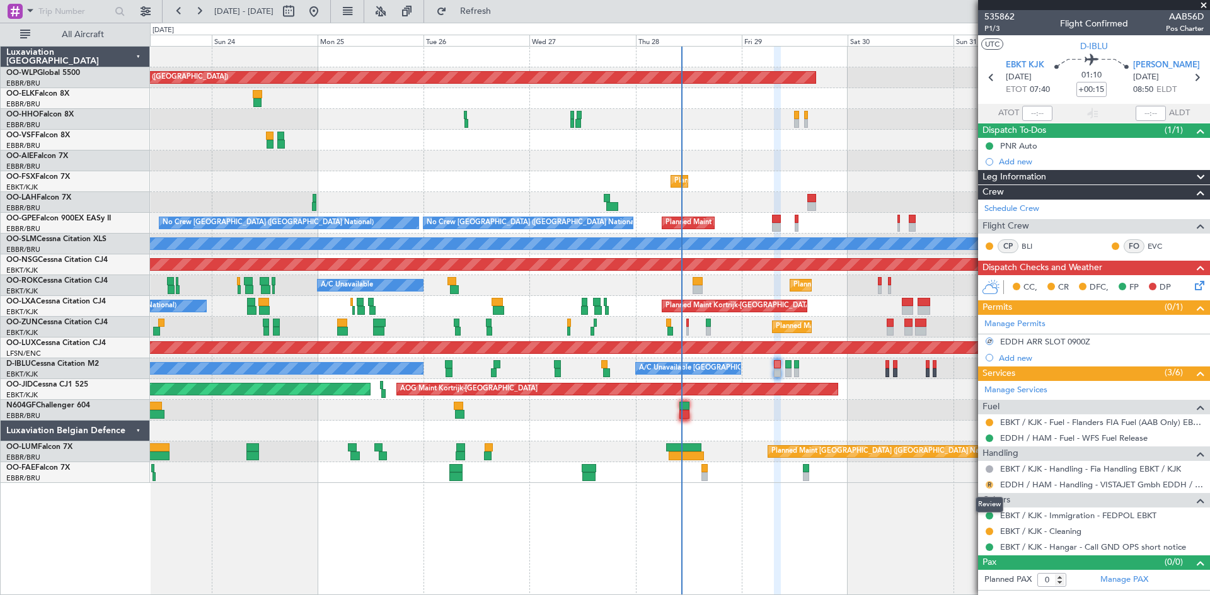
click at [990, 487] on button "R" at bounding box center [989, 485] width 8 height 8
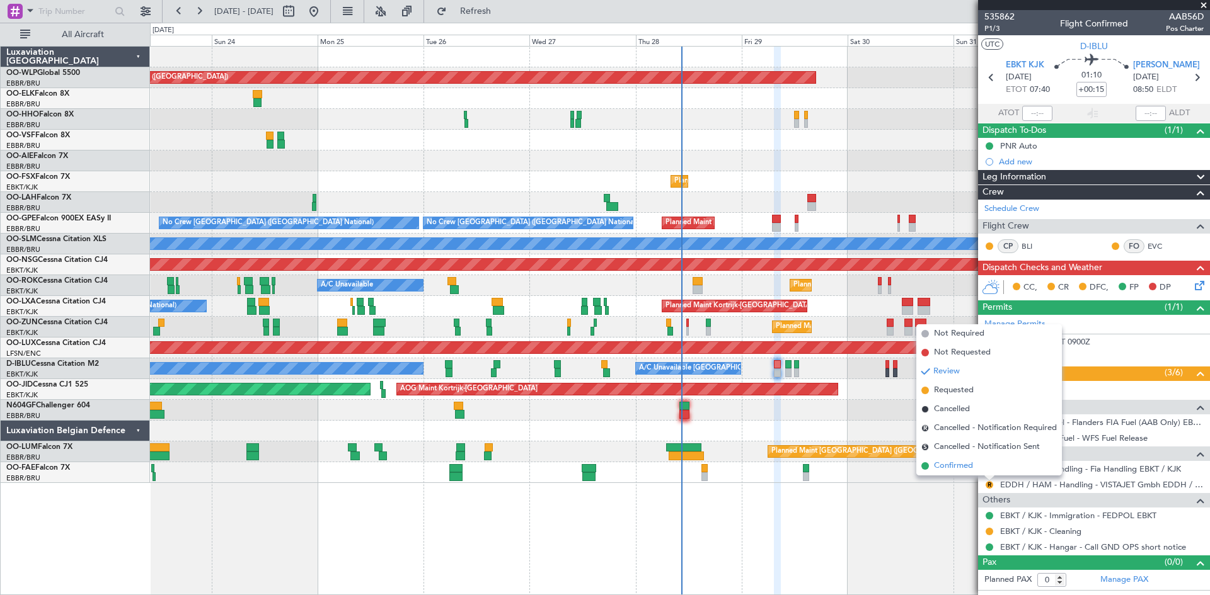
click at [966, 464] on span "Confirmed" at bounding box center [953, 466] width 39 height 13
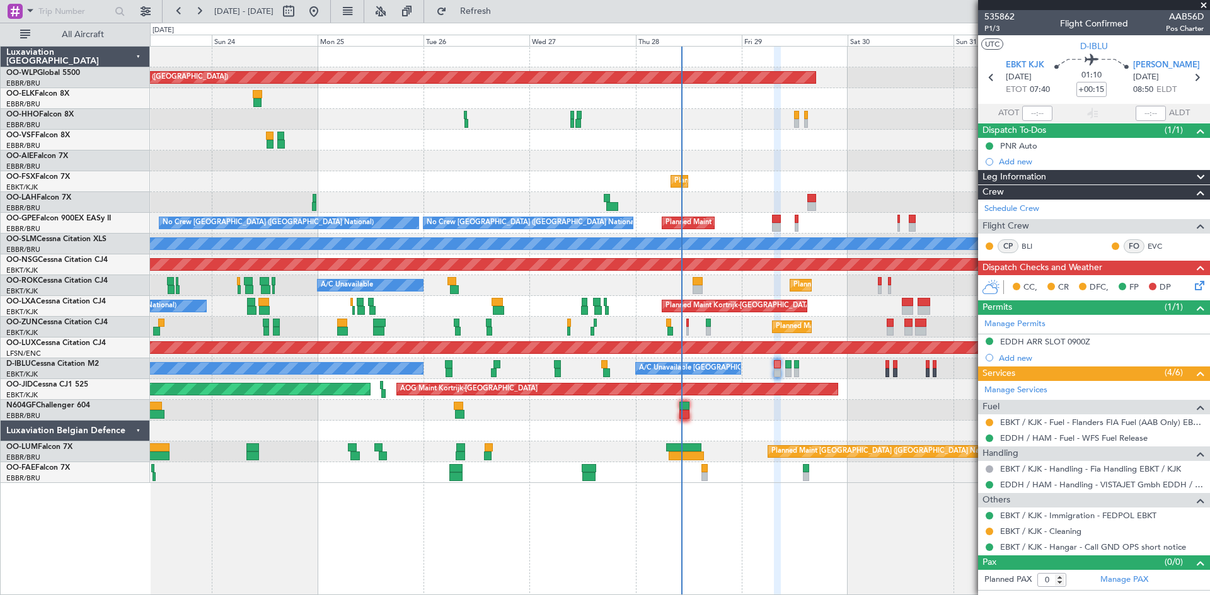
click at [1202, 281] on icon at bounding box center [1197, 283] width 10 height 10
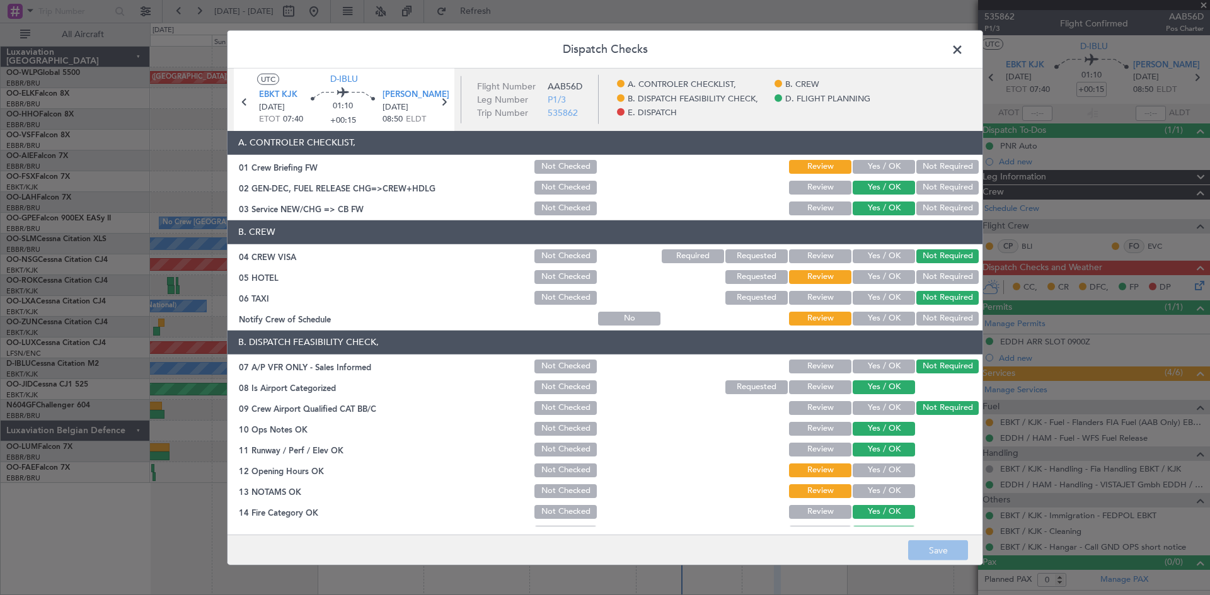
click at [884, 168] on button "Yes / OK" at bounding box center [883, 167] width 62 height 14
click at [895, 255] on button "Yes / OK" at bounding box center [883, 256] width 62 height 14
drag, startPoint x: 915, startPoint y: 263, endPoint x: 922, endPoint y: 263, distance: 7.6
click at [915, 263] on div "Not Required" at bounding box center [946, 257] width 64 height 18
click at [924, 263] on div "Not Required" at bounding box center [946, 257] width 64 height 18
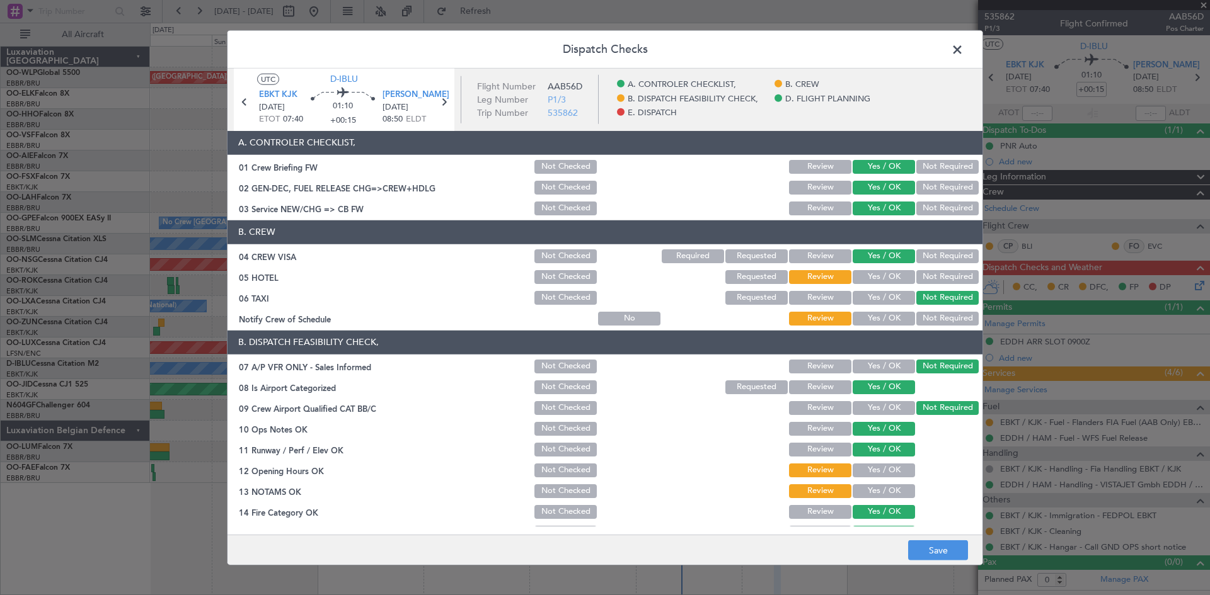
click at [926, 262] on button "Not Required" at bounding box center [947, 256] width 62 height 14
click at [925, 270] on button "Not Required" at bounding box center [947, 277] width 62 height 14
click at [852, 324] on button "Yes / OK" at bounding box center [883, 319] width 62 height 14
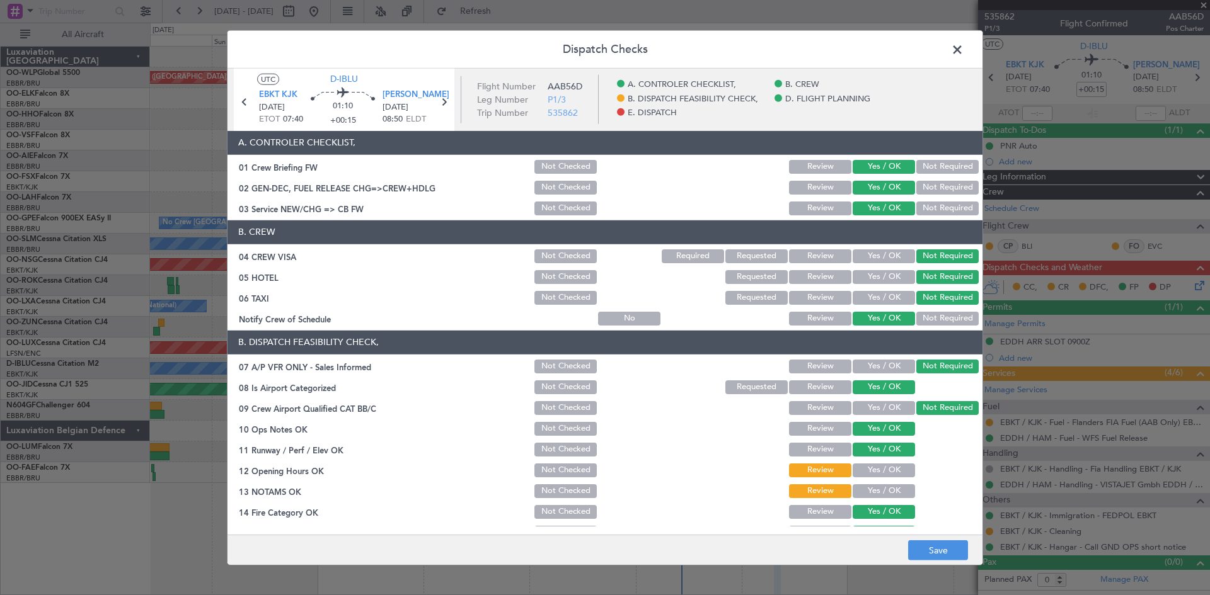
click at [881, 474] on button "Yes / OK" at bounding box center [883, 471] width 62 height 14
click at [881, 486] on button "Yes / OK" at bounding box center [883, 491] width 62 height 14
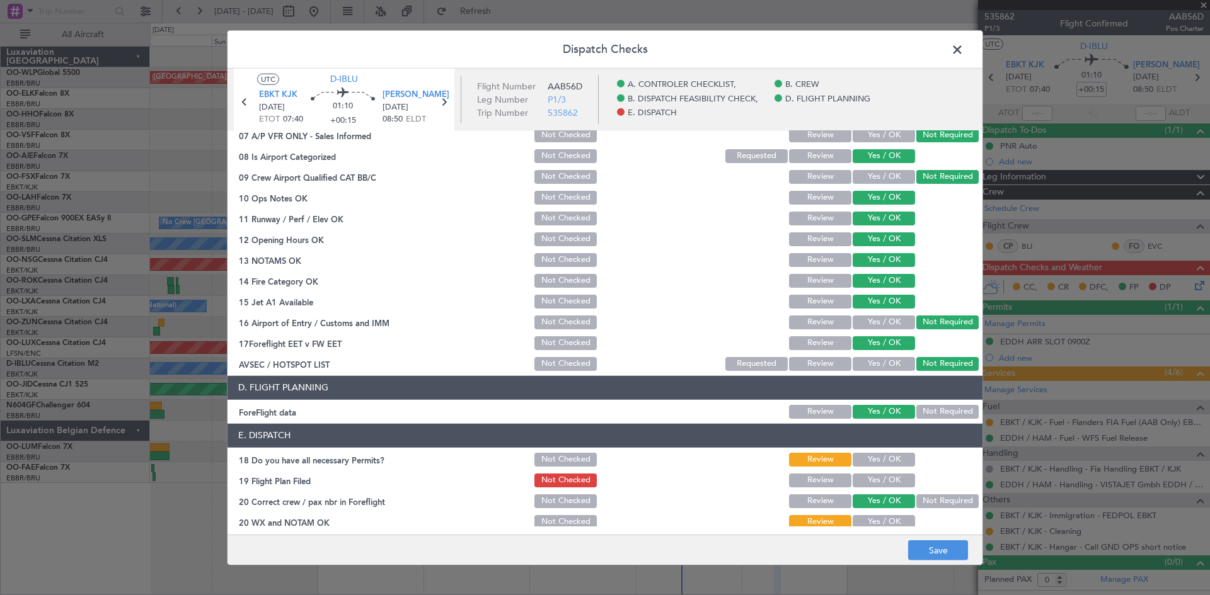
scroll to position [238, 0]
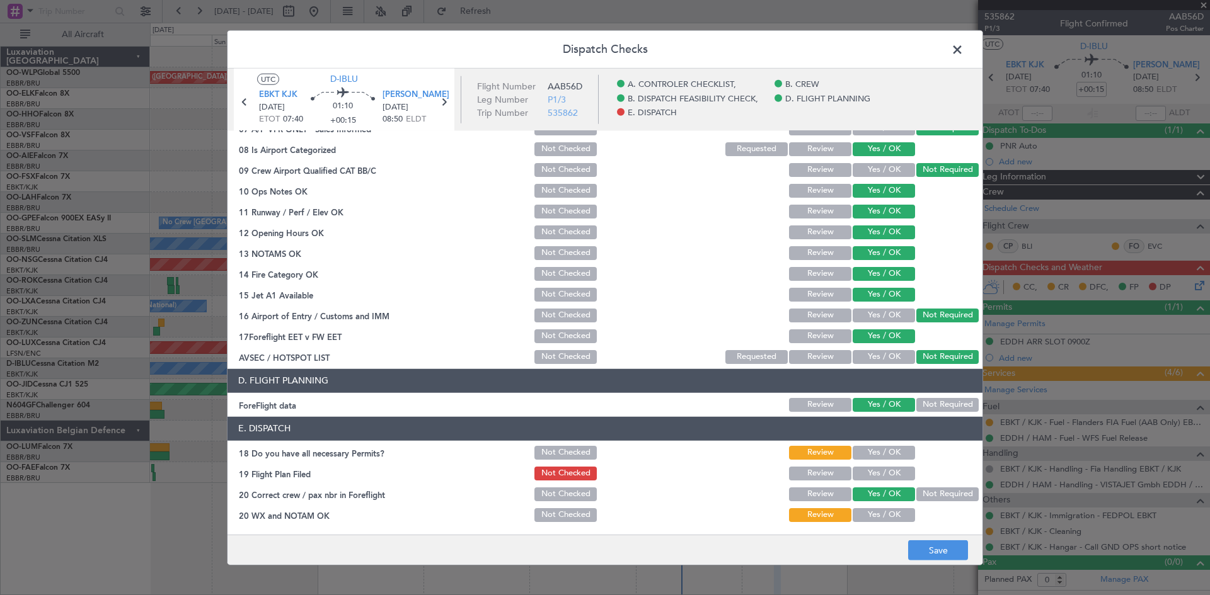
click at [871, 450] on button "Yes / OK" at bounding box center [883, 453] width 62 height 14
click at [878, 467] on button "Yes / OK" at bounding box center [883, 474] width 62 height 14
click at [874, 506] on div "Yes / OK" at bounding box center [882, 515] width 64 height 18
click at [874, 510] on button "Yes / OK" at bounding box center [883, 515] width 62 height 14
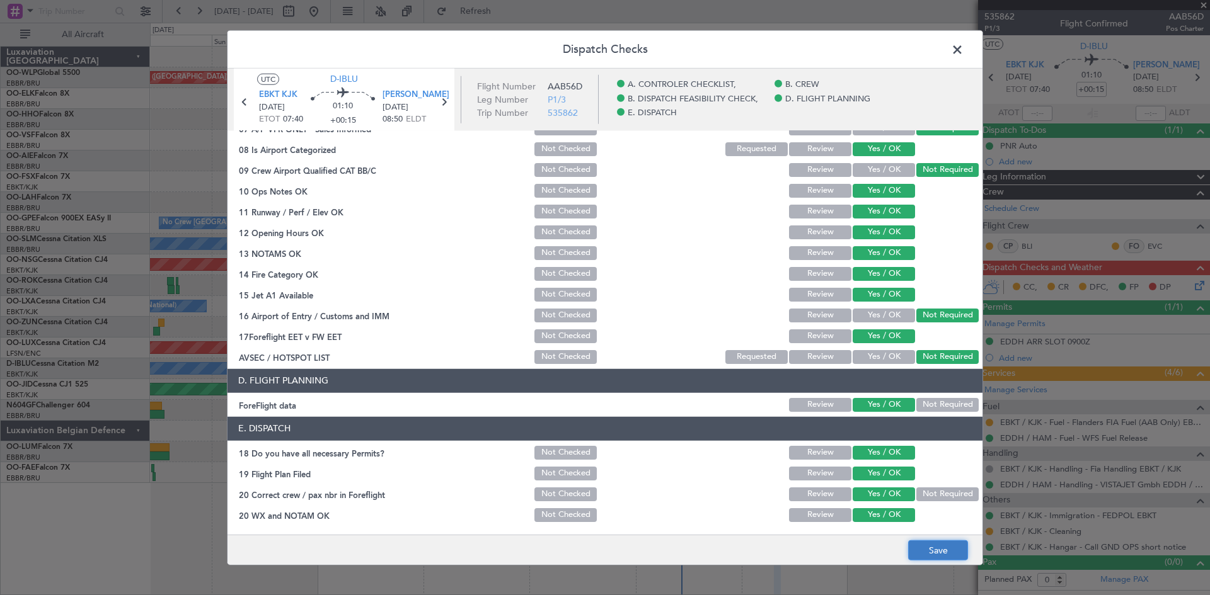
click at [917, 542] on button "Save" at bounding box center [938, 550] width 60 height 20
click at [963, 52] on span at bounding box center [963, 52] width 0 height 25
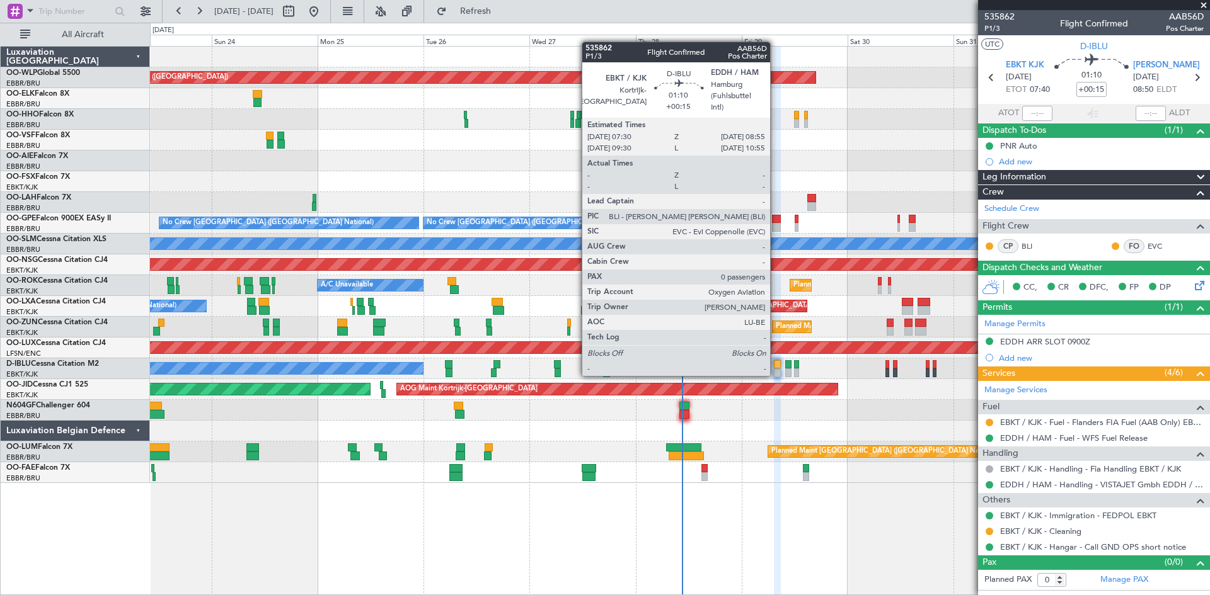
click at [775, 374] on div at bounding box center [777, 373] width 6 height 9
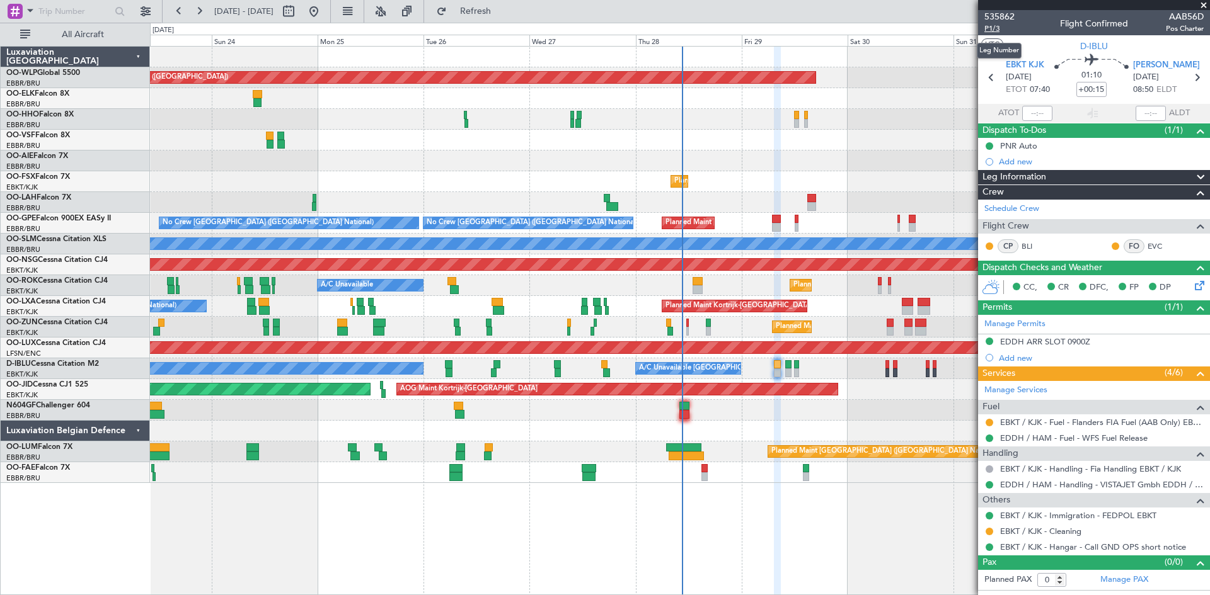
click at [997, 31] on span "P1/3" at bounding box center [999, 28] width 30 height 11
click at [989, 421] on button at bounding box center [989, 423] width 8 height 8
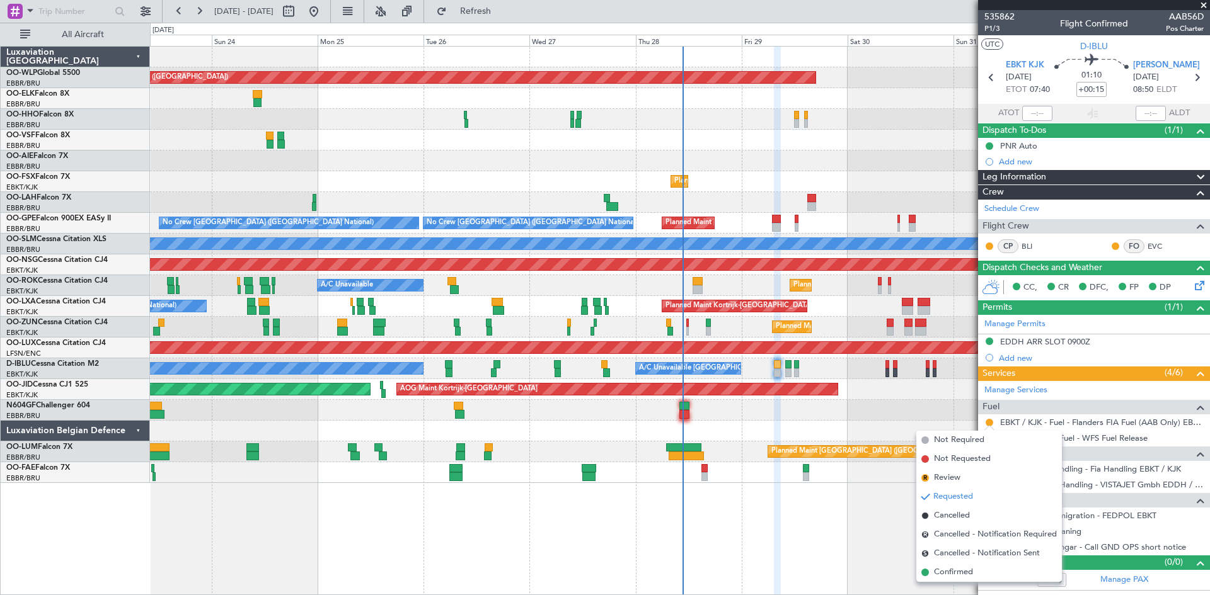
click at [966, 569] on span "Confirmed" at bounding box center [953, 572] width 39 height 13
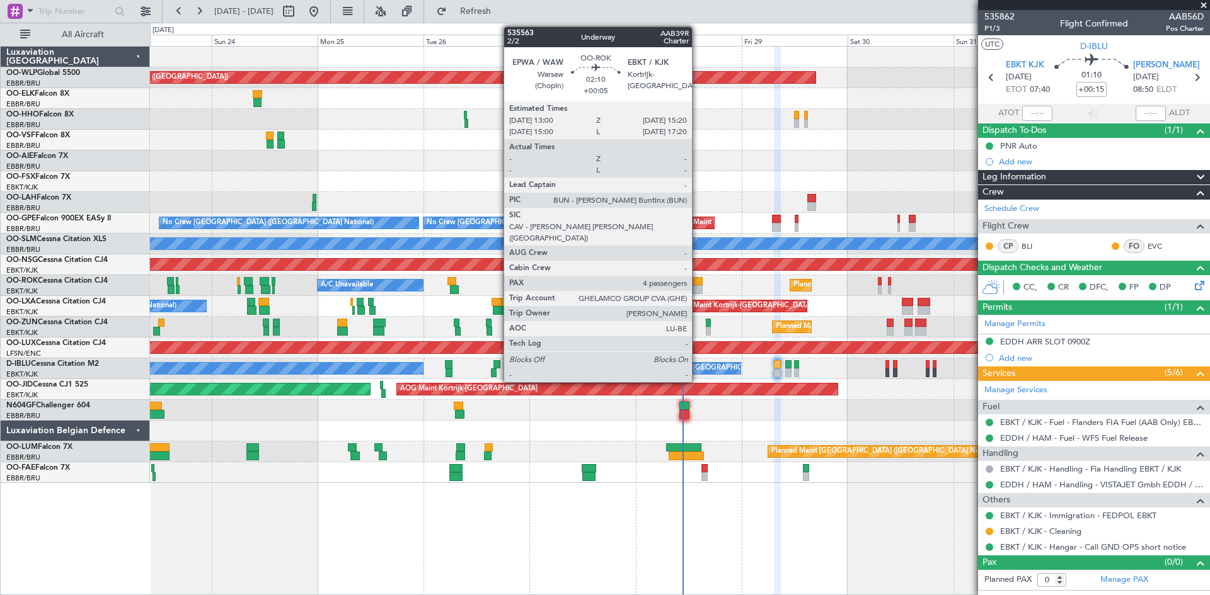
click at [697, 283] on div at bounding box center [697, 281] width 11 height 9
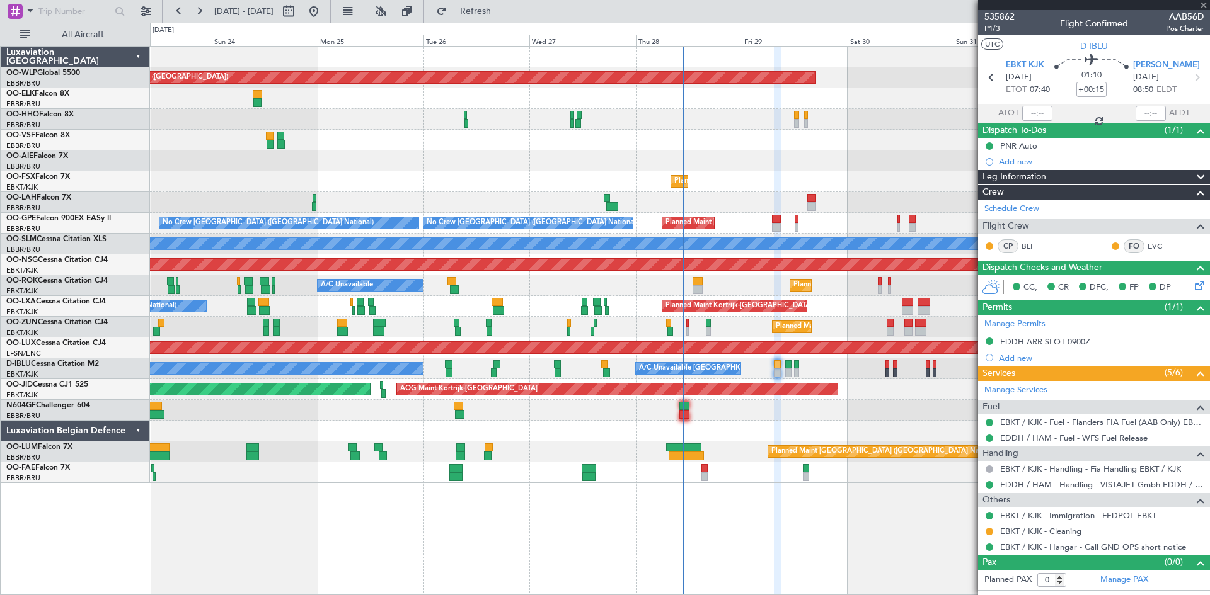
type input "+00:05"
type input "4"
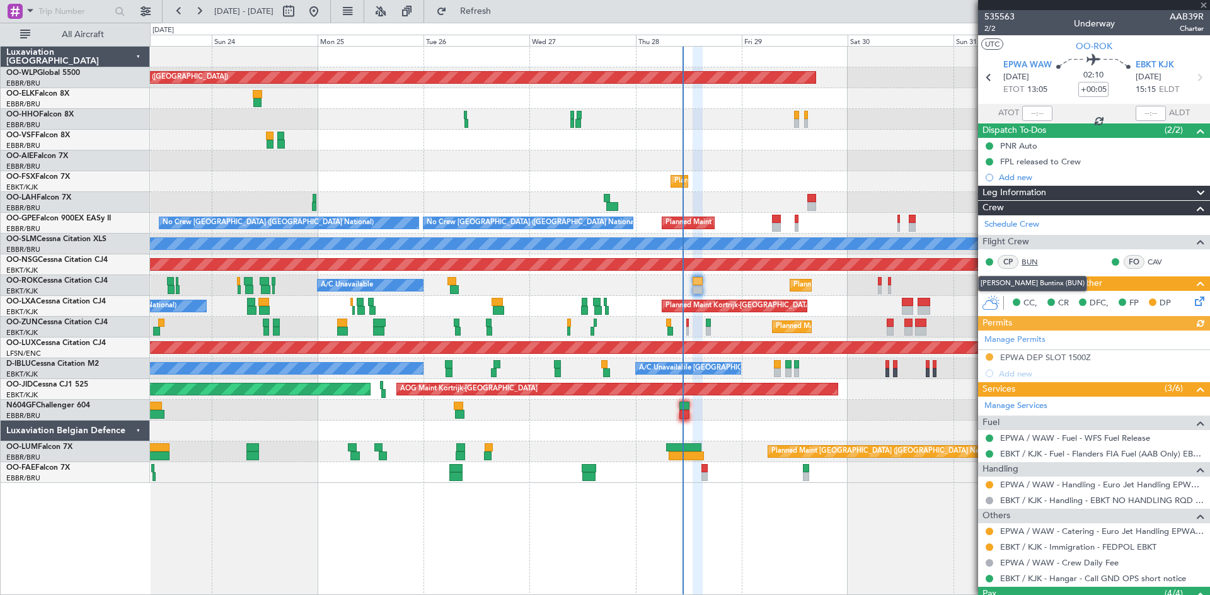
click at [1037, 261] on link "BUN" at bounding box center [1035, 261] width 28 height 11
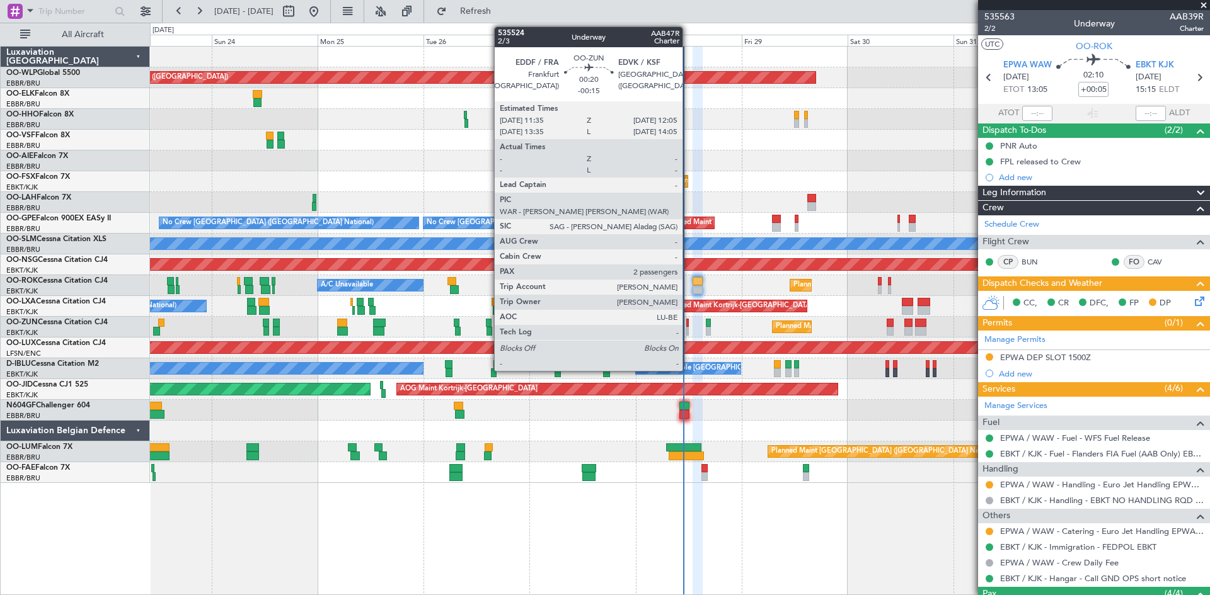
click at [688, 326] on div at bounding box center [687, 323] width 3 height 9
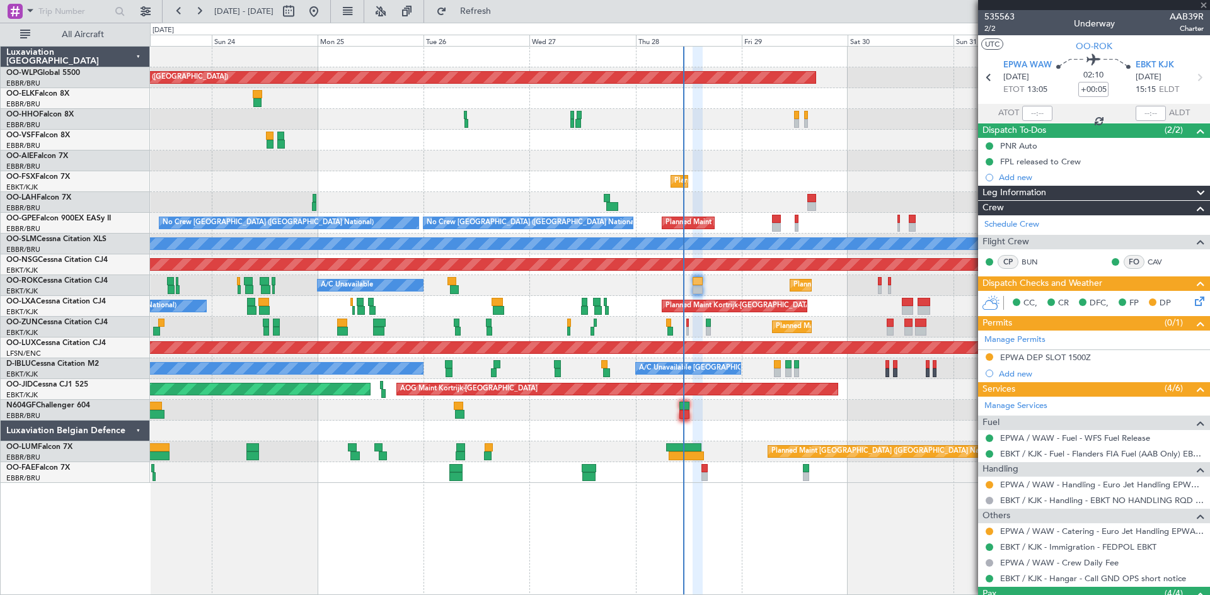
type input "-00:15"
type input "2"
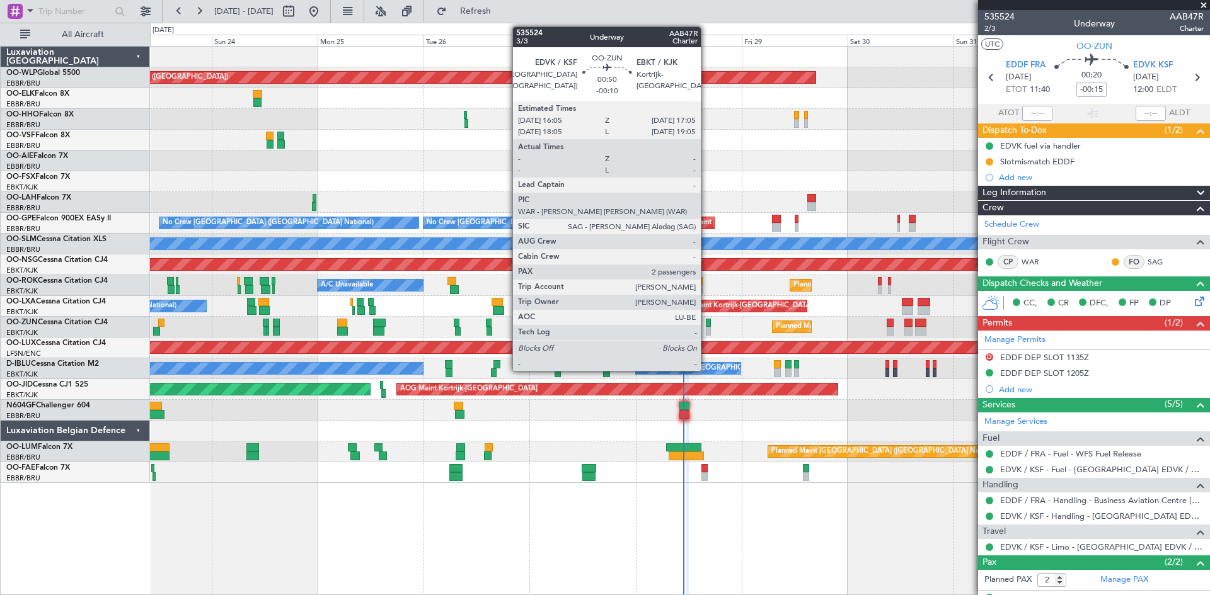
click at [706, 330] on div at bounding box center [708, 331] width 5 height 9
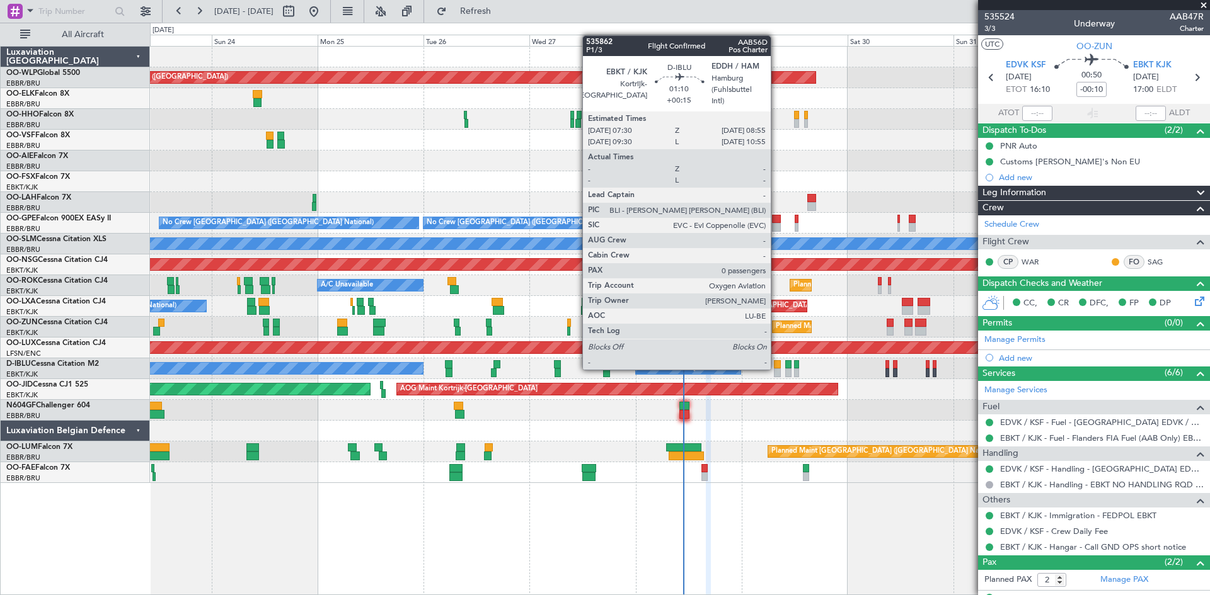
click at [776, 367] on div at bounding box center [777, 364] width 6 height 9
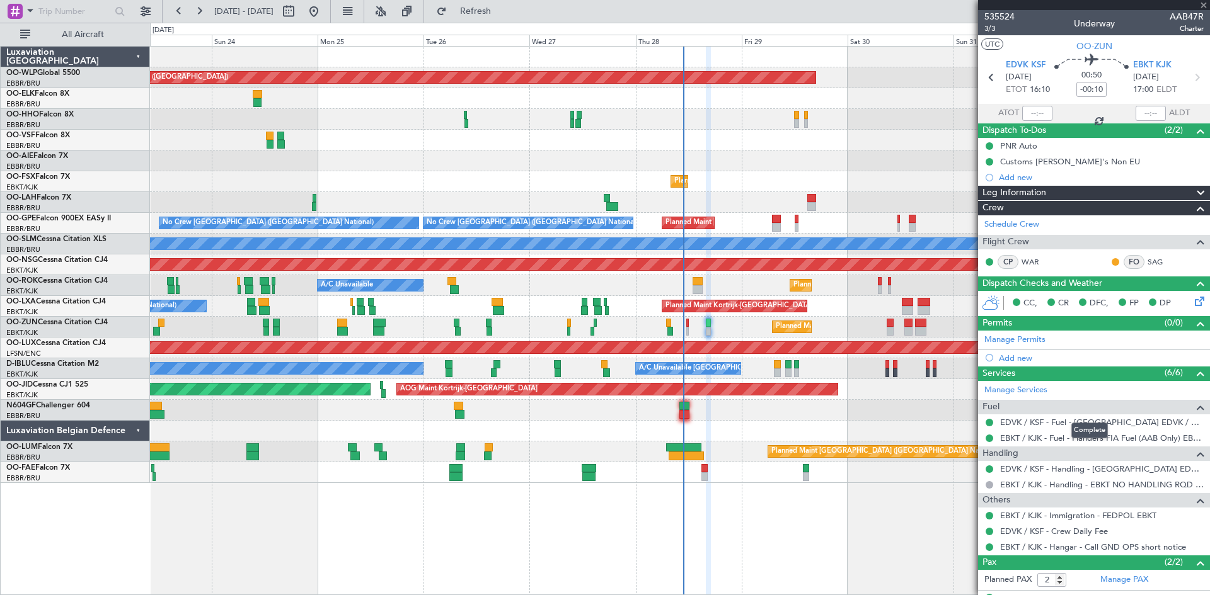
type input "+00:15"
type input "0"
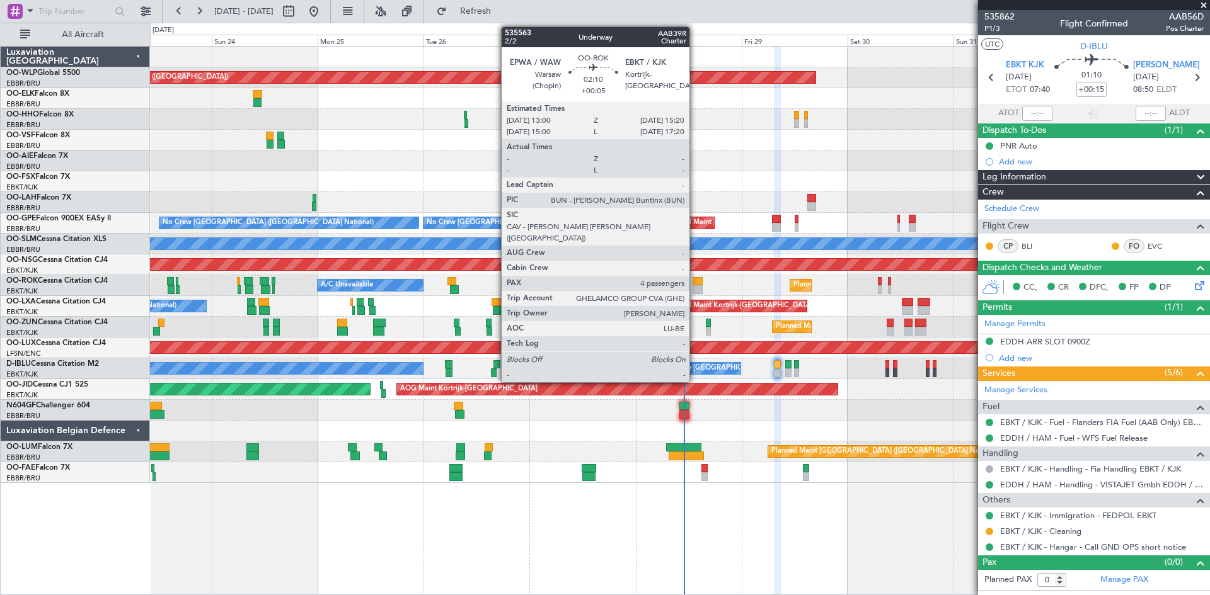
click at [695, 289] on div at bounding box center [697, 289] width 11 height 9
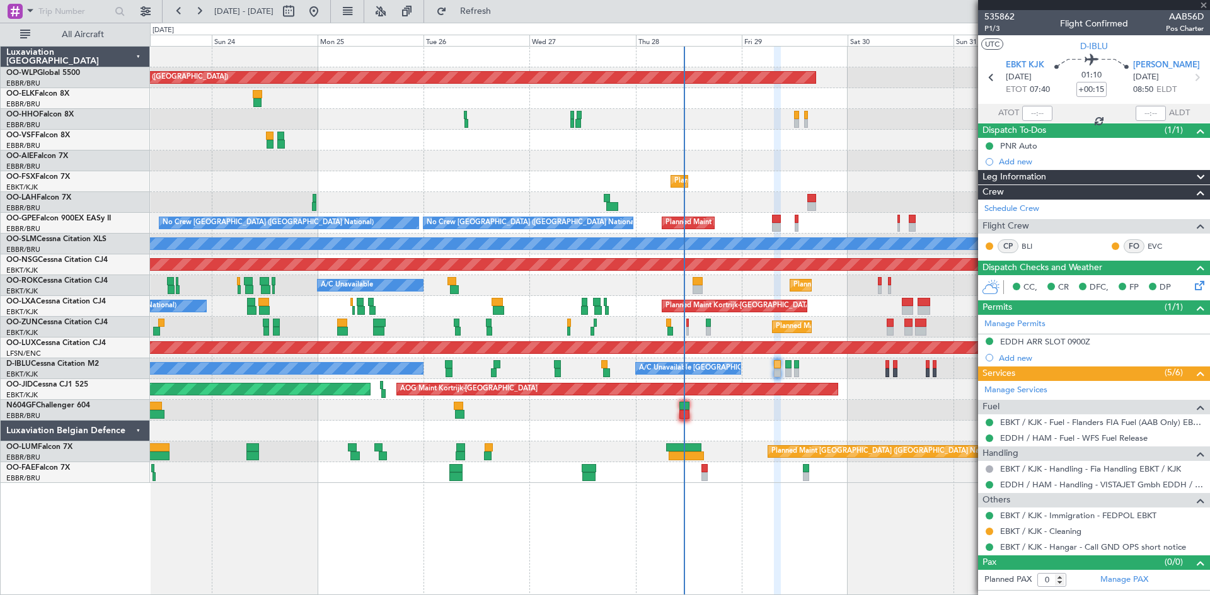
type input "+00:05"
type input "4"
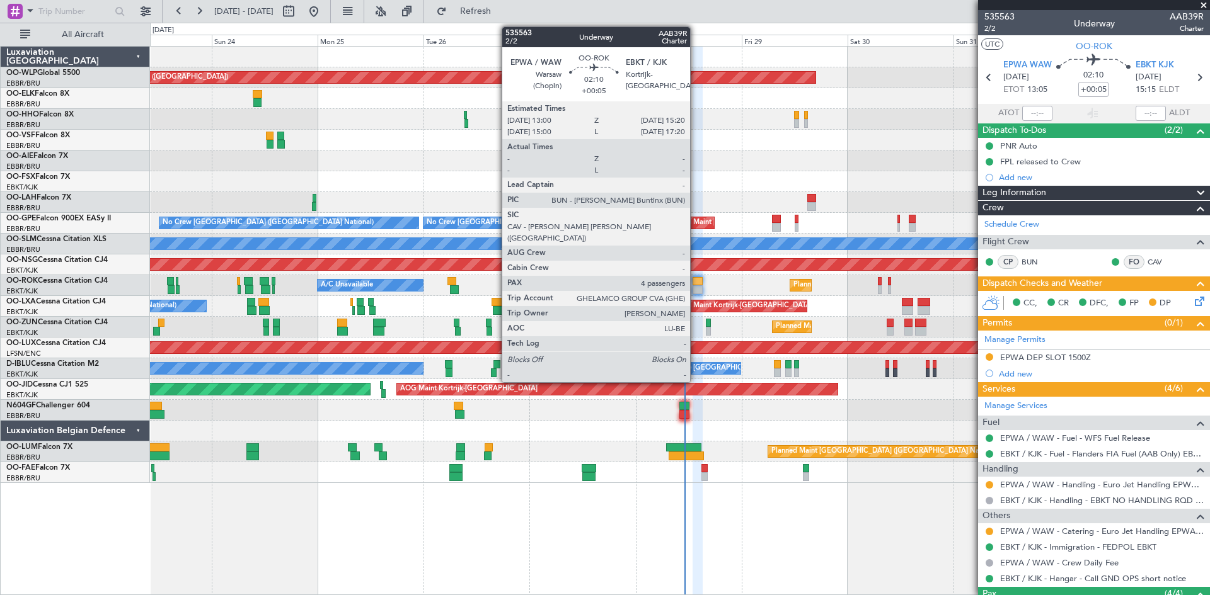
click at [695, 287] on div at bounding box center [697, 289] width 11 height 9
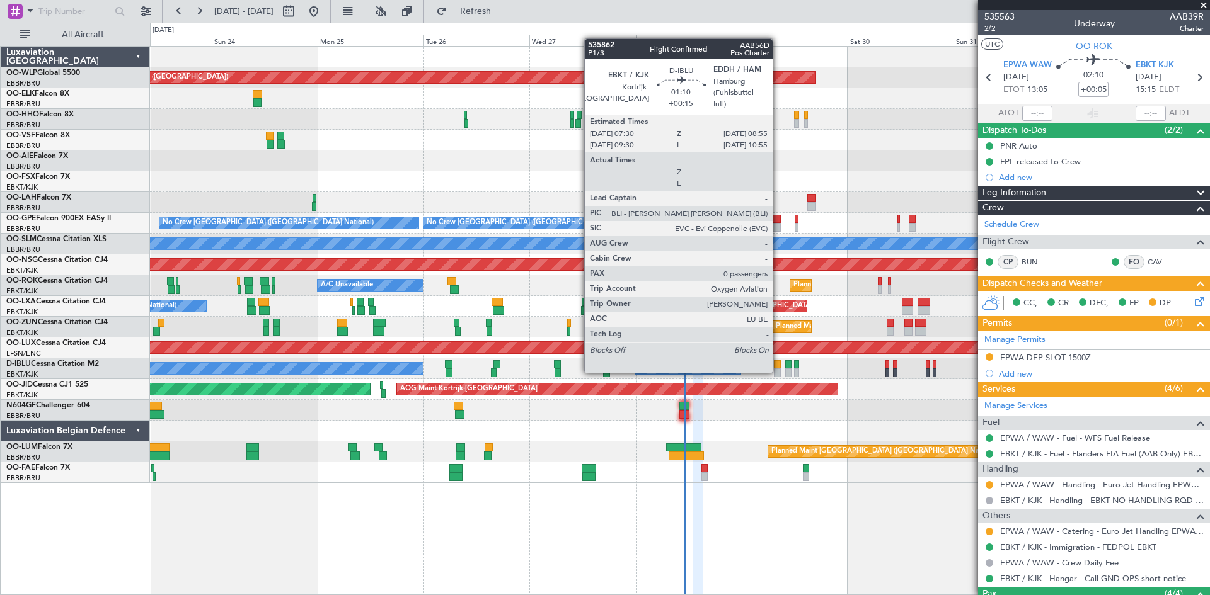
click at [778, 370] on div at bounding box center [777, 373] width 6 height 9
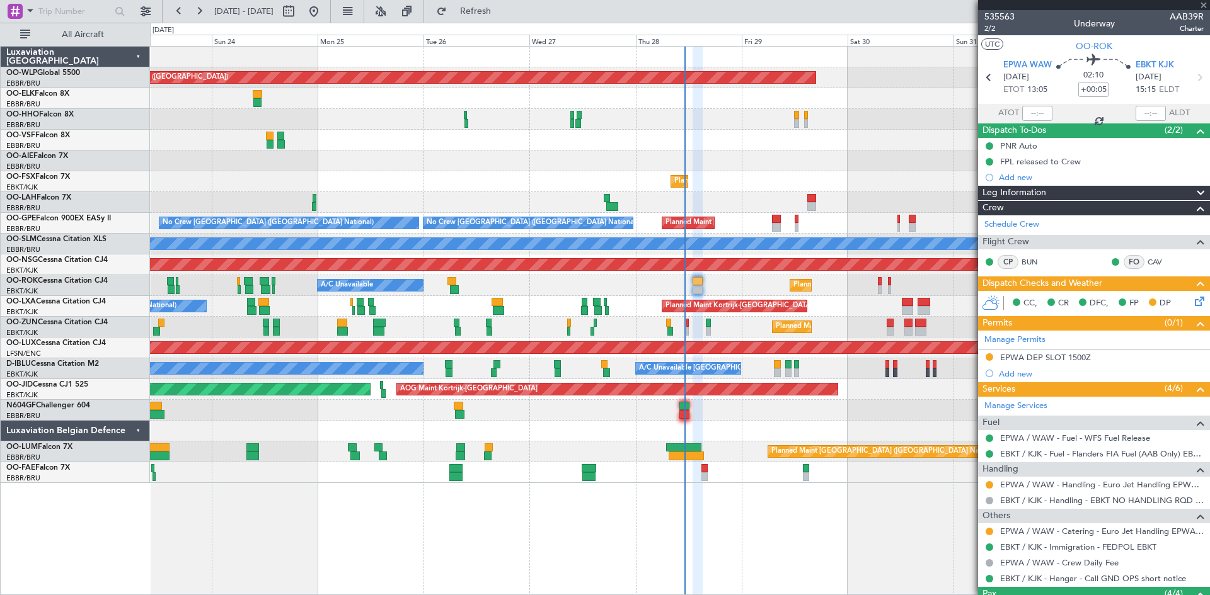
type input "+00:15"
type input "0"
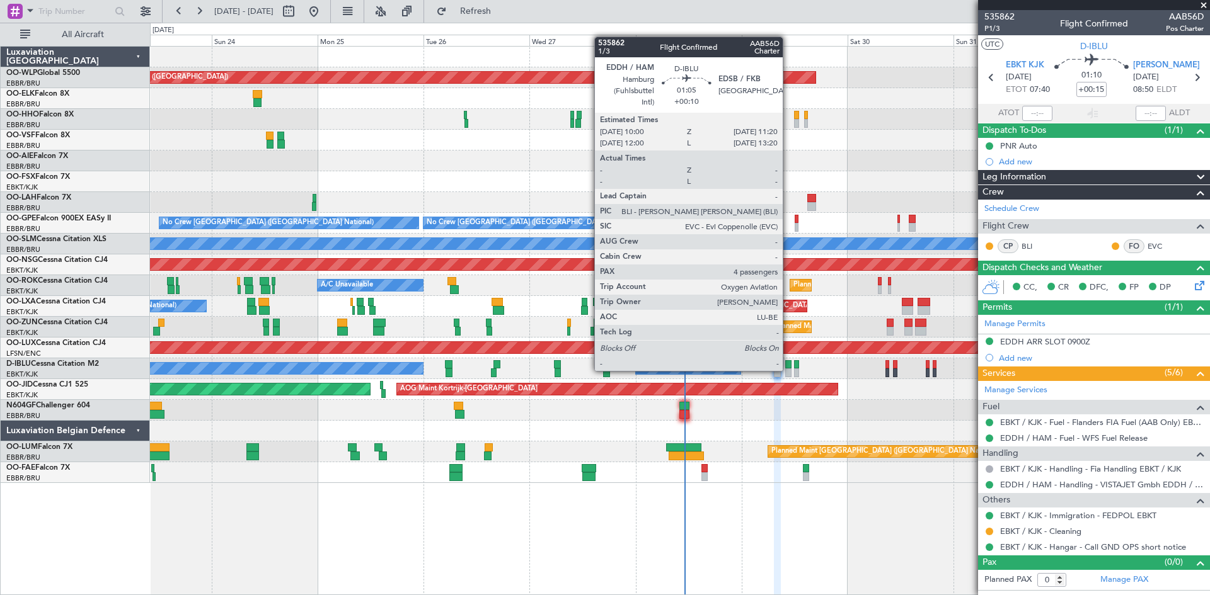
click at [788, 370] on div at bounding box center [788, 373] width 6 height 9
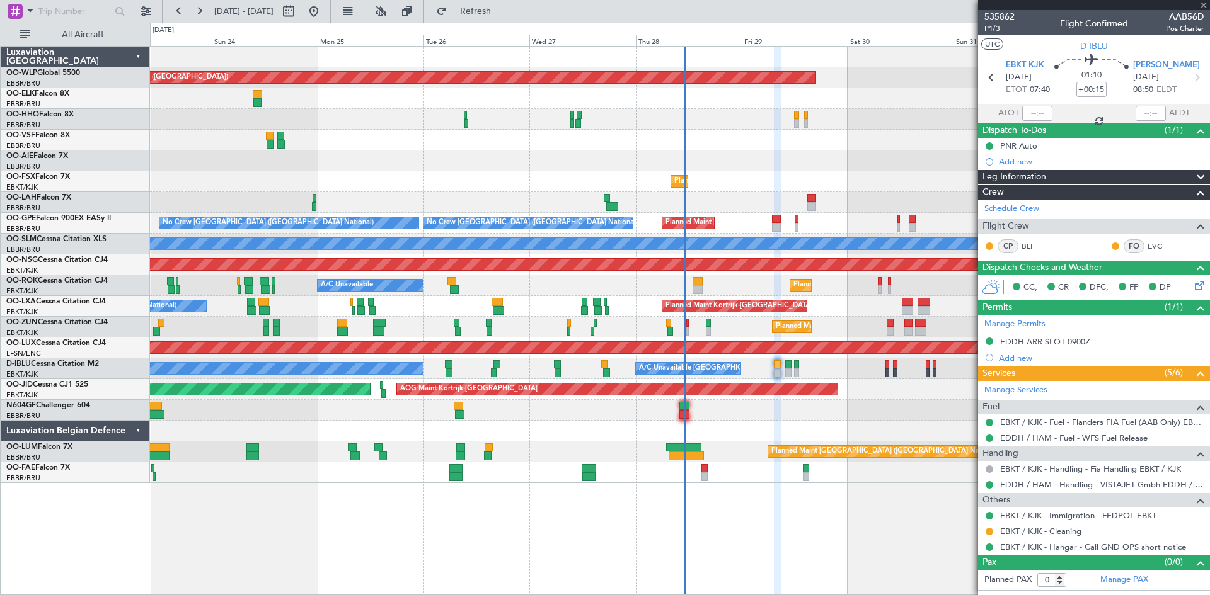
type input "+00:10"
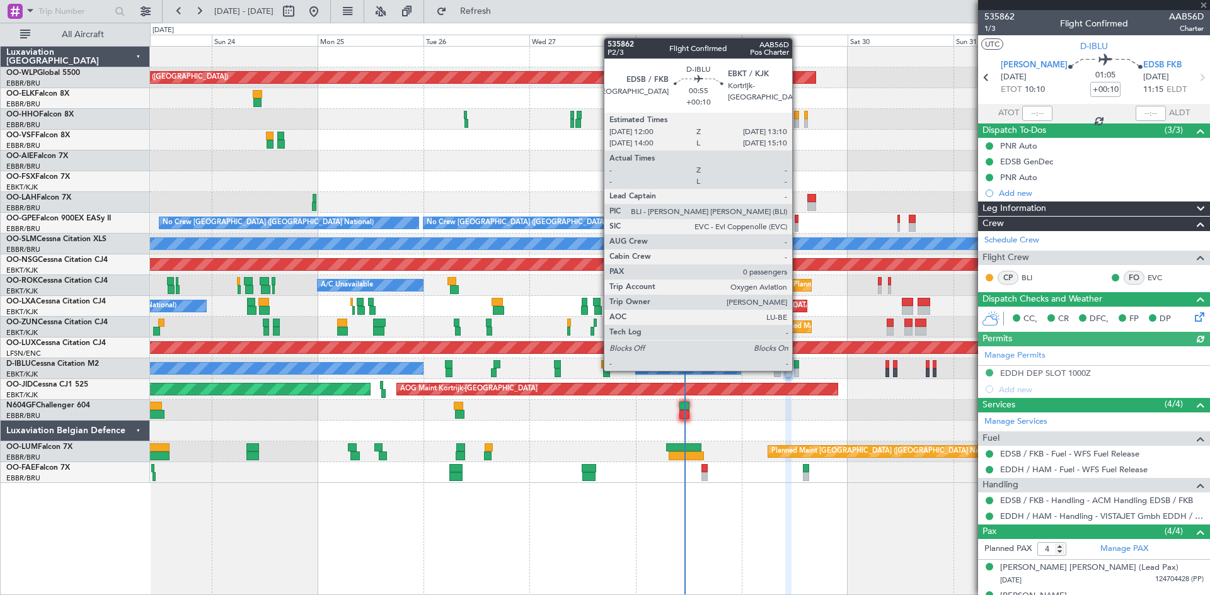
click at [798, 370] on div at bounding box center [797, 373] width 6 height 9
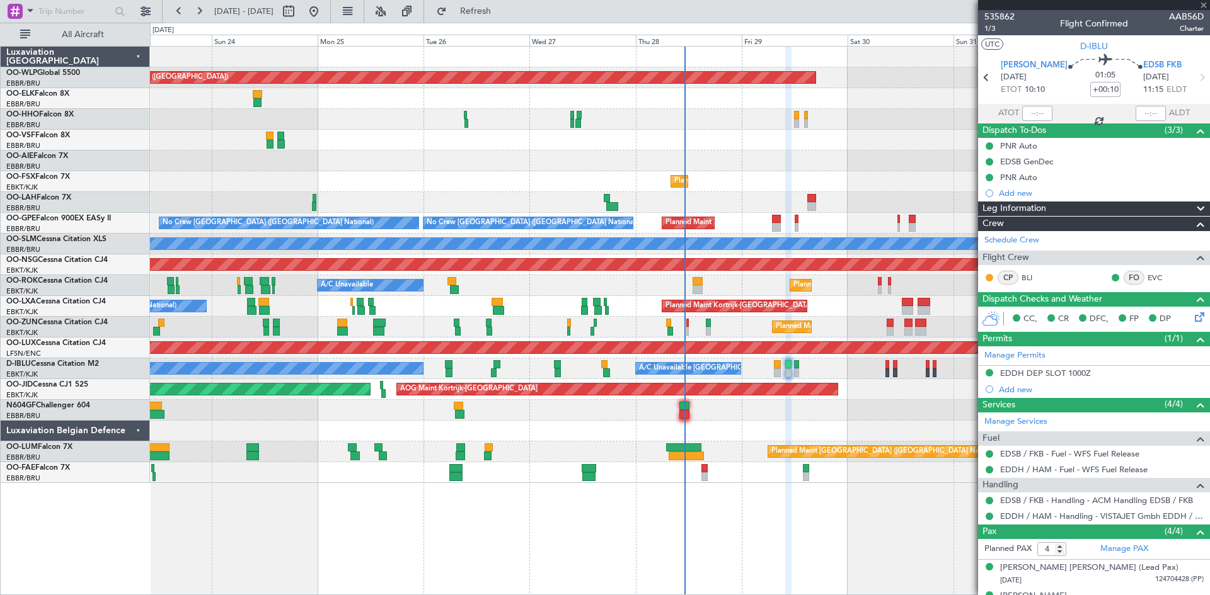
type input "0"
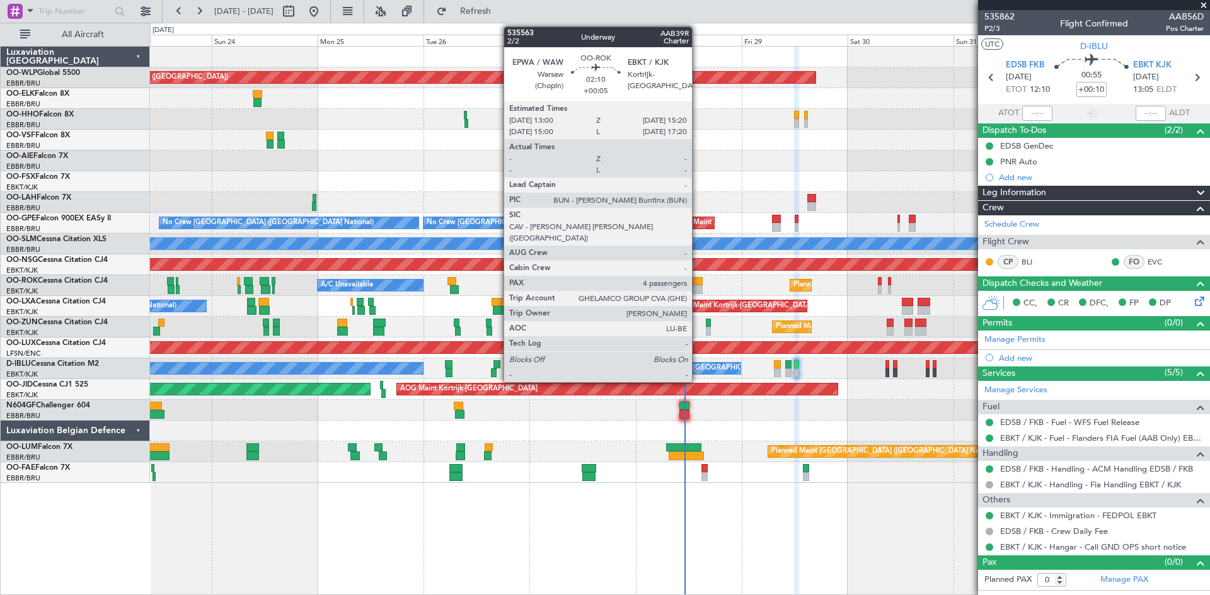
click at [697, 287] on div at bounding box center [697, 289] width 11 height 9
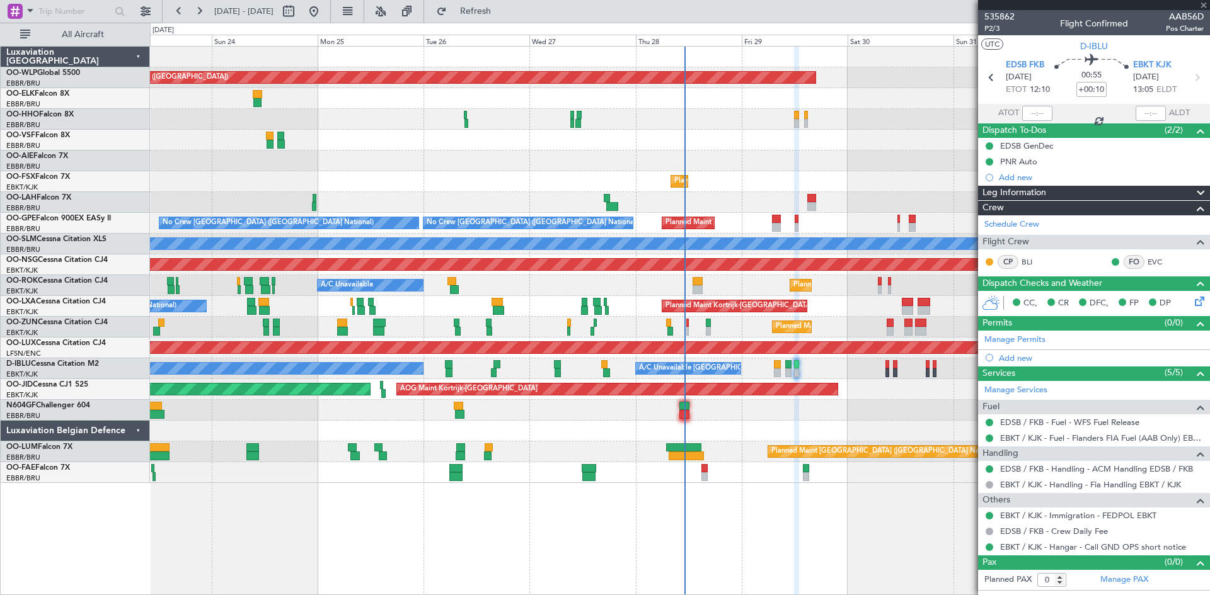
type input "+00:05"
type input "4"
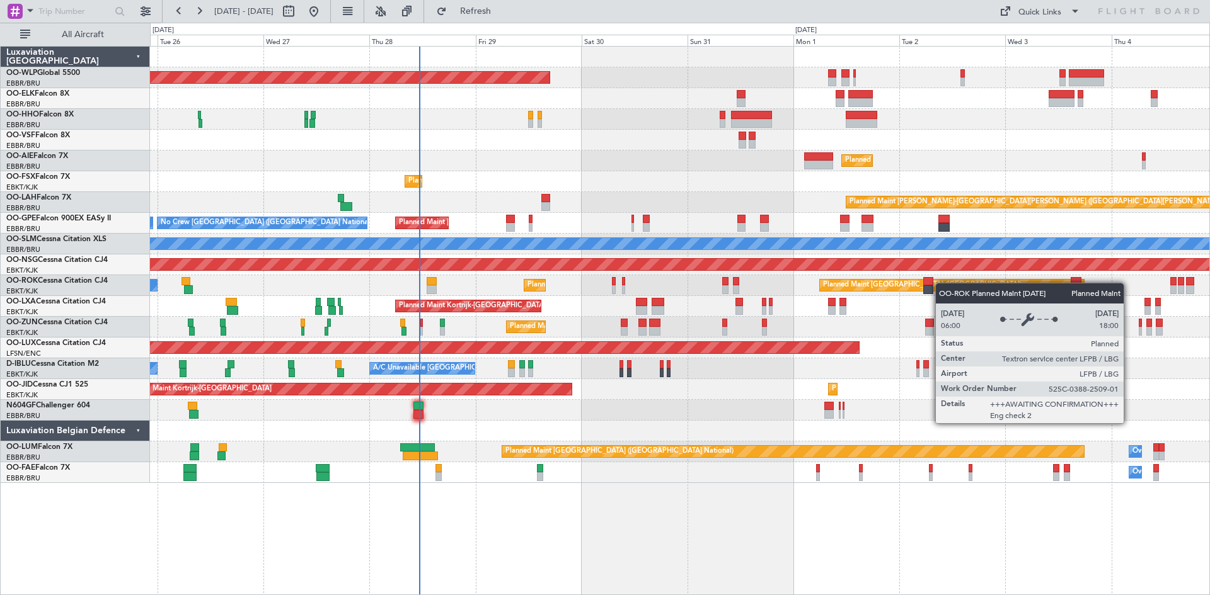
click at [898, 290] on div "Planned Maint [GEOGRAPHIC_DATA] ([GEOGRAPHIC_DATA]) Planned Maint [GEOGRAPHIC_D…" at bounding box center [679, 265] width 1059 height 437
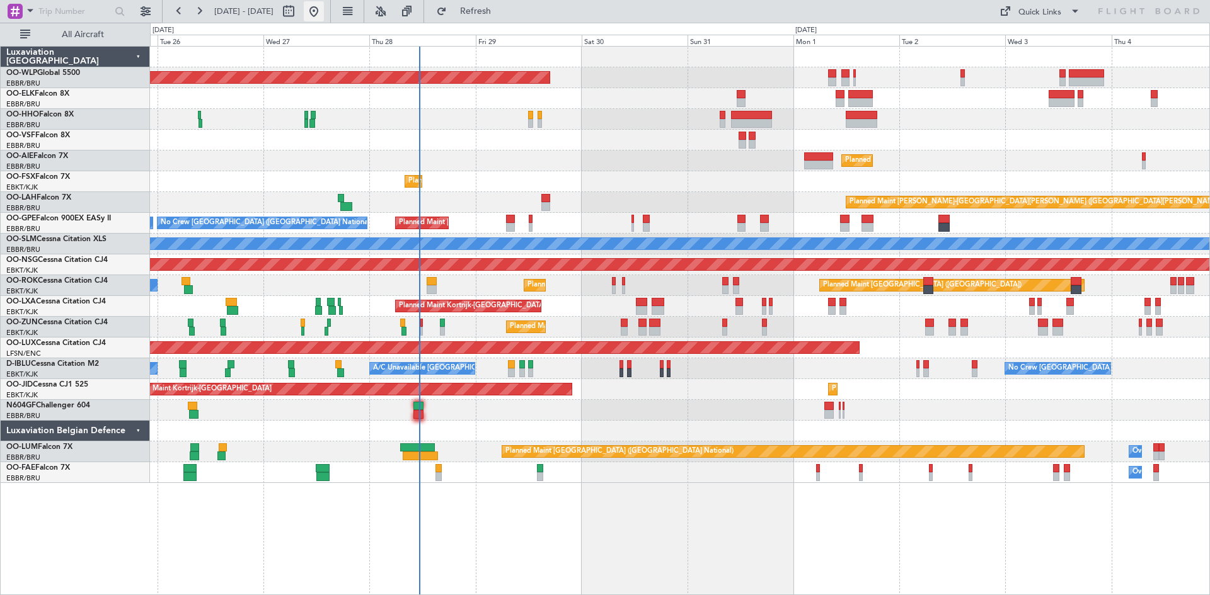
click at [324, 11] on button at bounding box center [314, 11] width 20 height 20
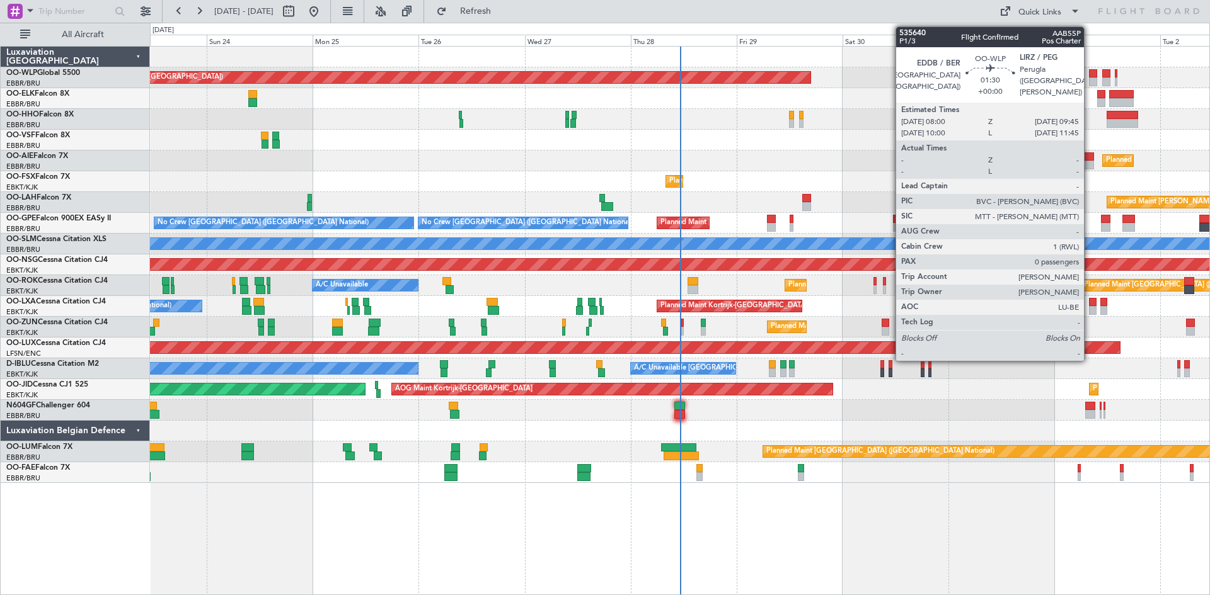
click at [1089, 80] on div at bounding box center [1093, 81] width 8 height 9
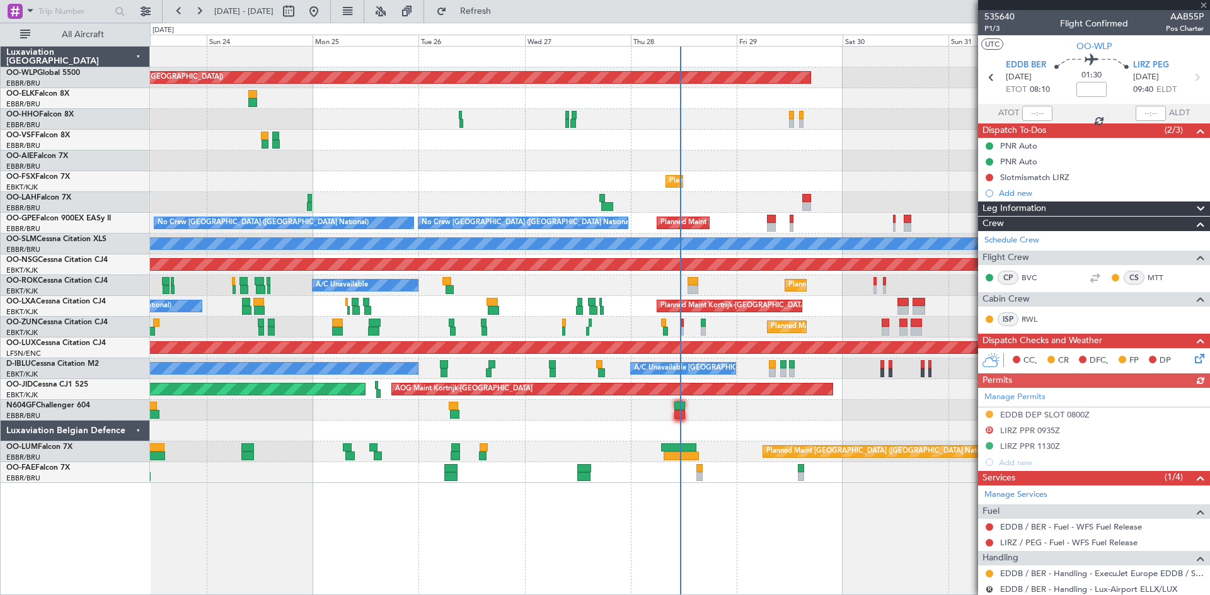
scroll to position [53, 0]
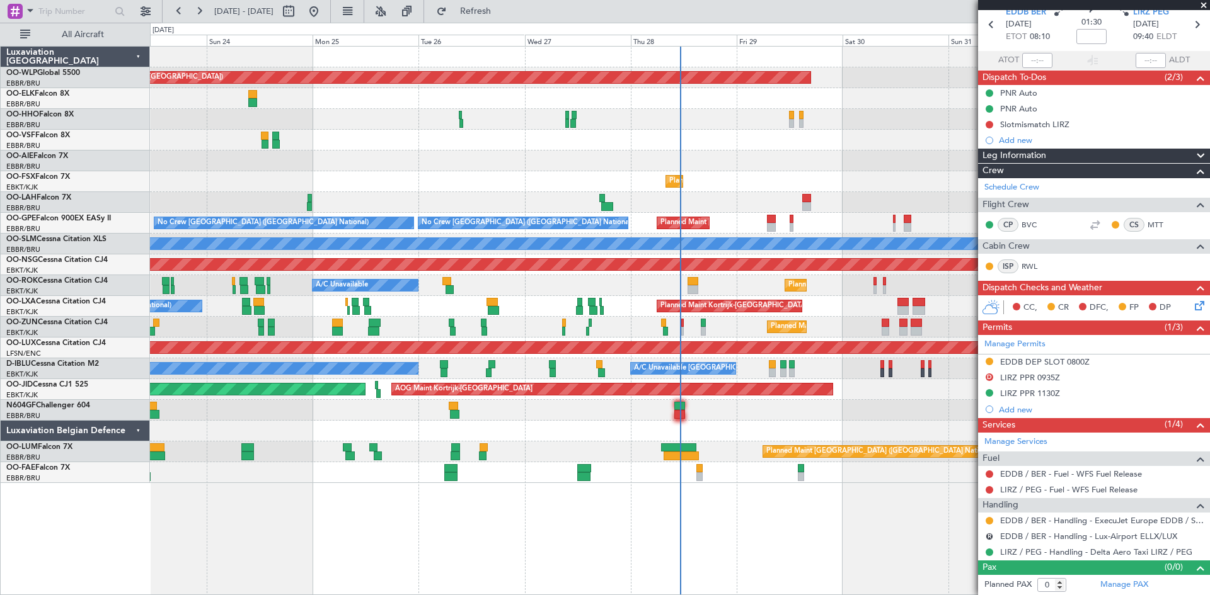
click at [1206, 5] on span at bounding box center [1203, 5] width 13 height 11
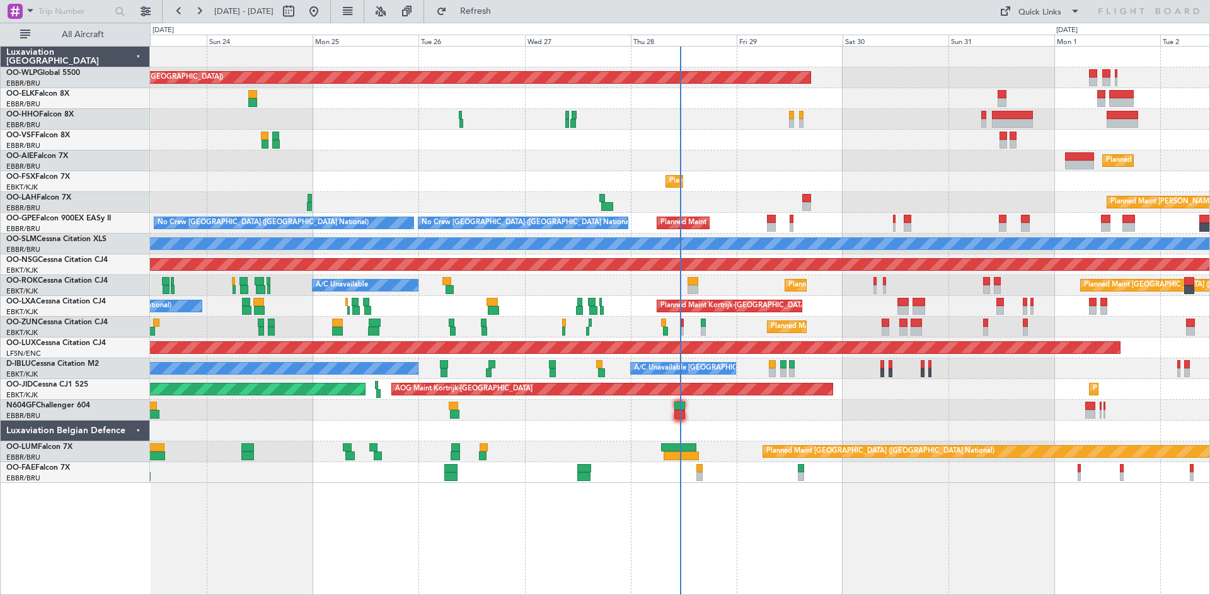
scroll to position [0, 0]
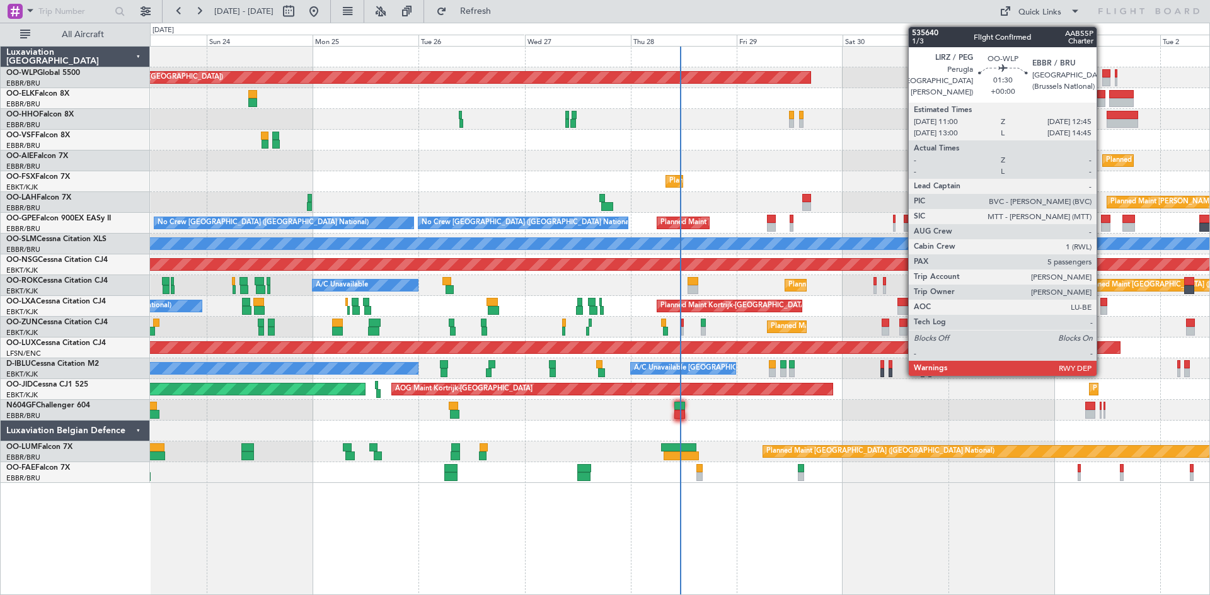
click at [1102, 81] on div at bounding box center [1106, 81] width 8 height 9
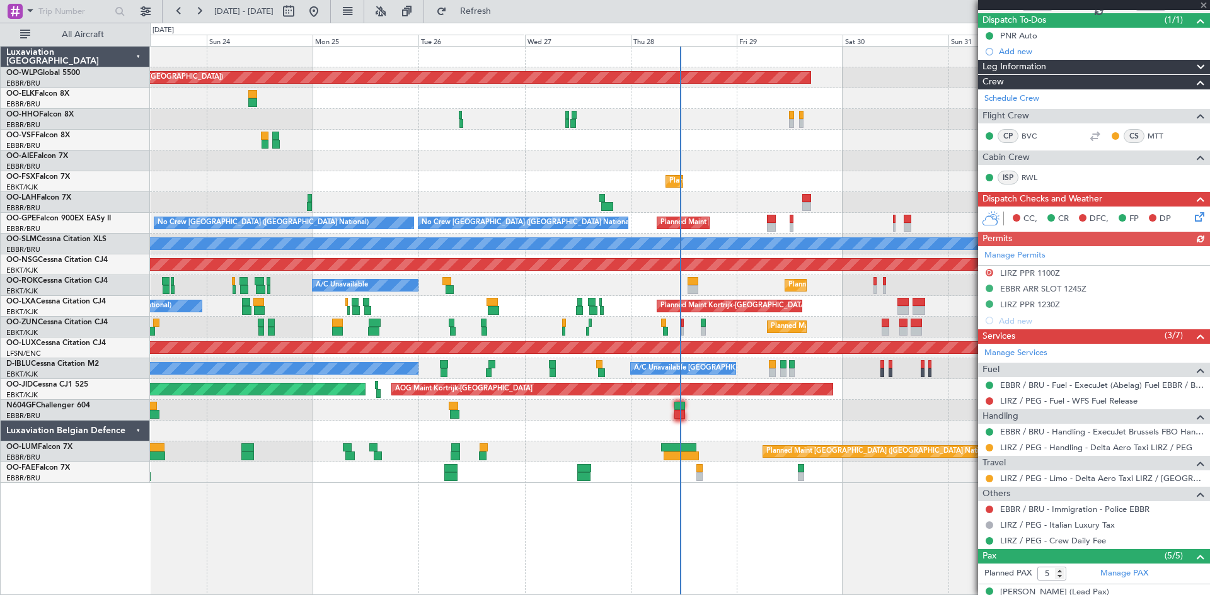
scroll to position [126, 0]
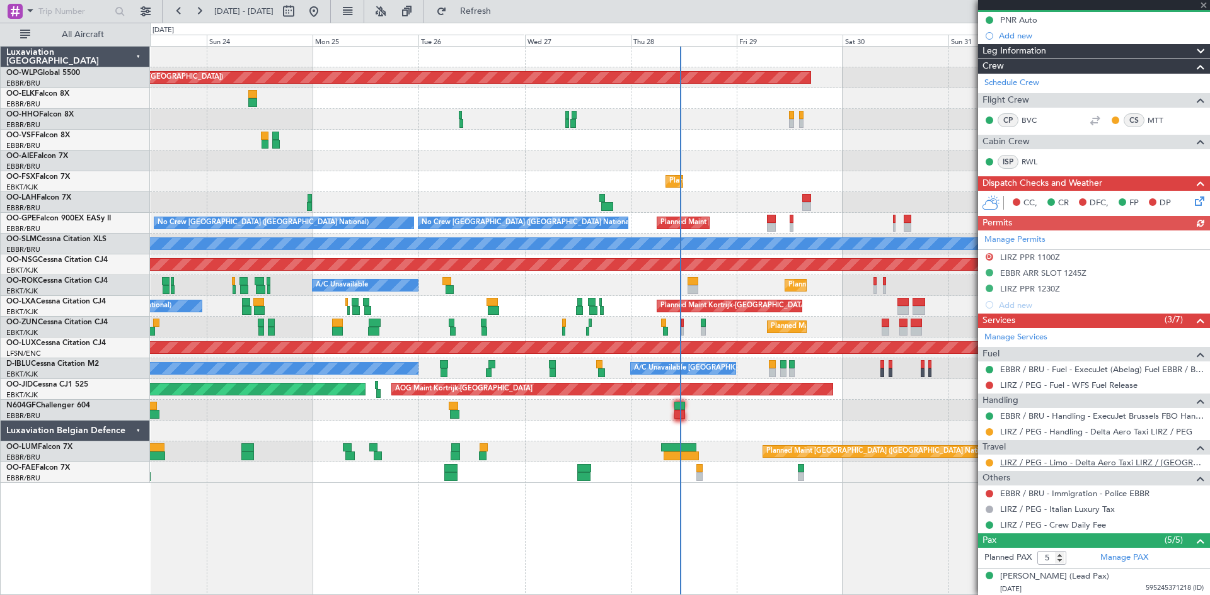
click at [1116, 464] on link "LIRZ / PEG - Limo - Delta Aero Taxi LIRZ / [GEOGRAPHIC_DATA]" at bounding box center [1101, 462] width 203 height 11
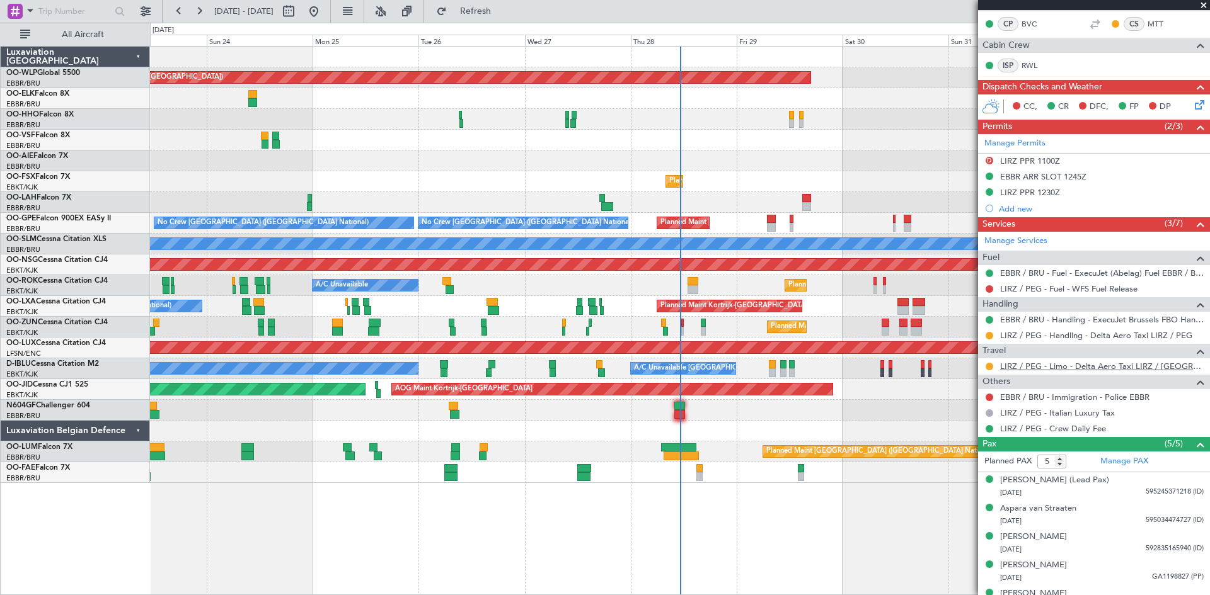
scroll to position [241, 0]
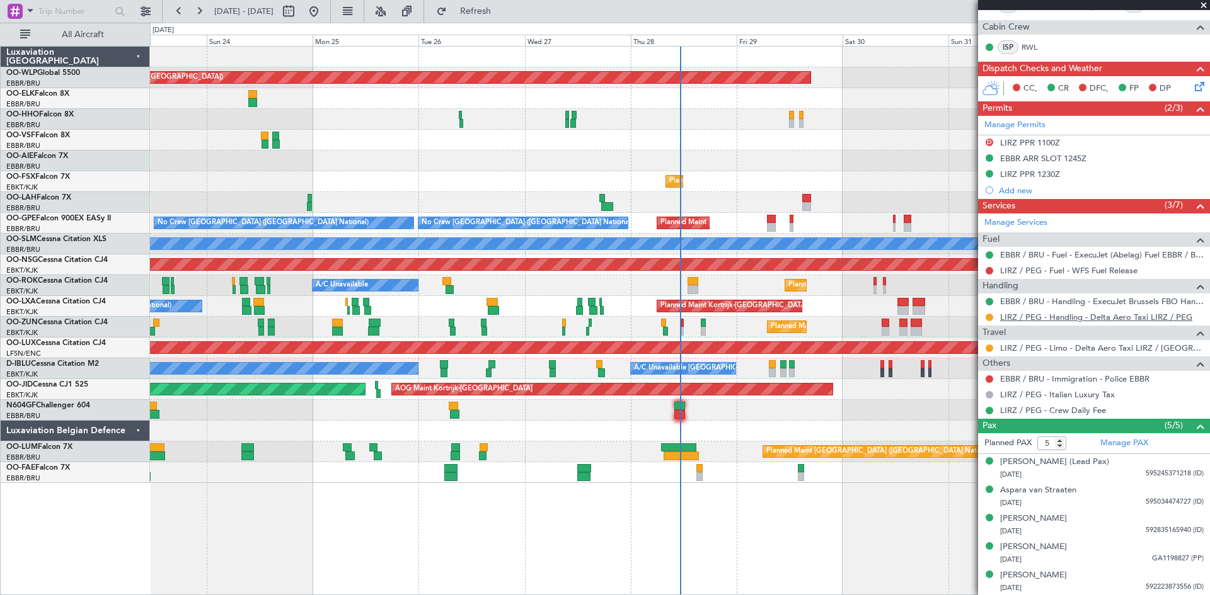
click at [1169, 315] on link "LIRZ / PEG - Handling - Delta Aero Taxi LIRZ / PEG" at bounding box center [1096, 317] width 192 height 11
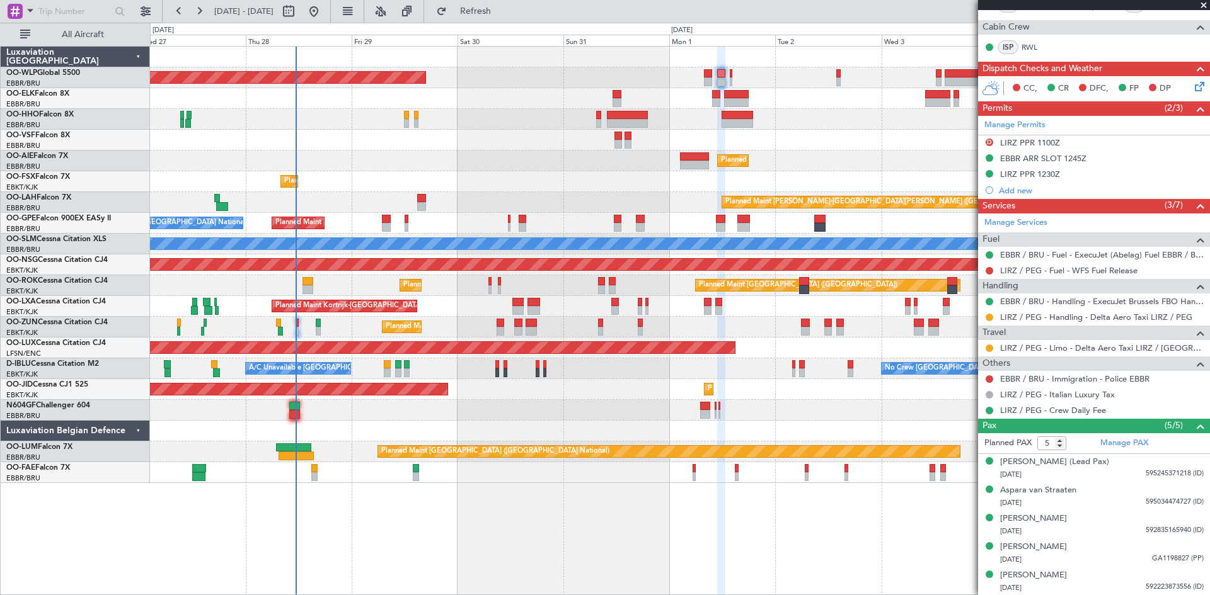
click at [493, 128] on div at bounding box center [679, 119] width 1059 height 21
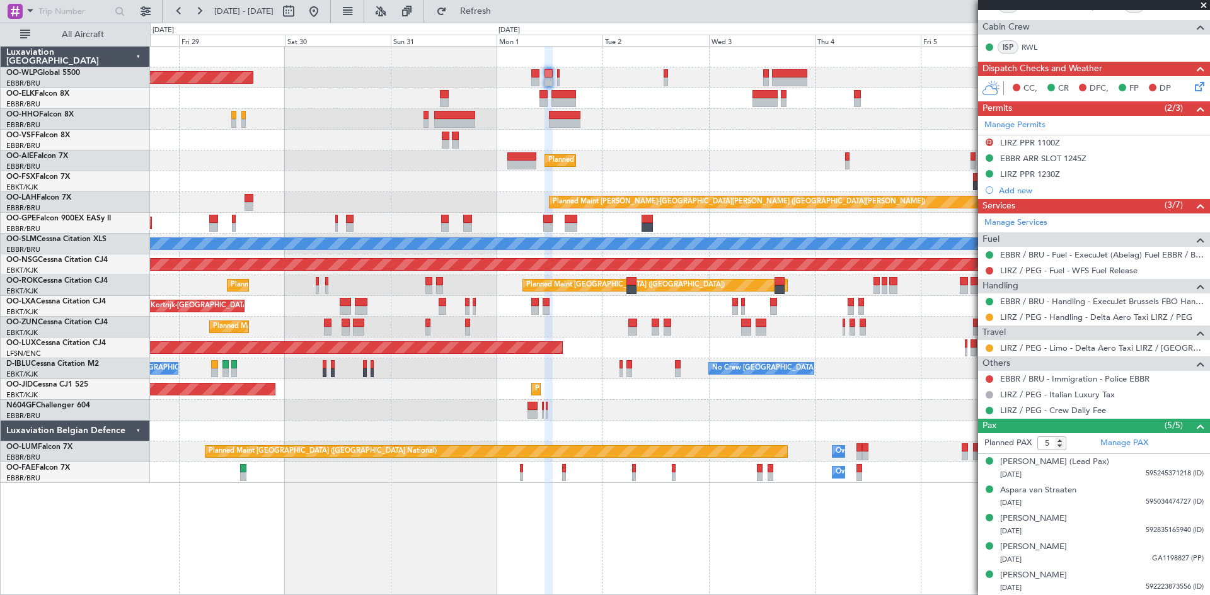
click at [750, 444] on div "Planned Maint [GEOGRAPHIC_DATA] ([GEOGRAPHIC_DATA]) Planned Maint [GEOGRAPHIC_D…" at bounding box center [679, 265] width 1059 height 437
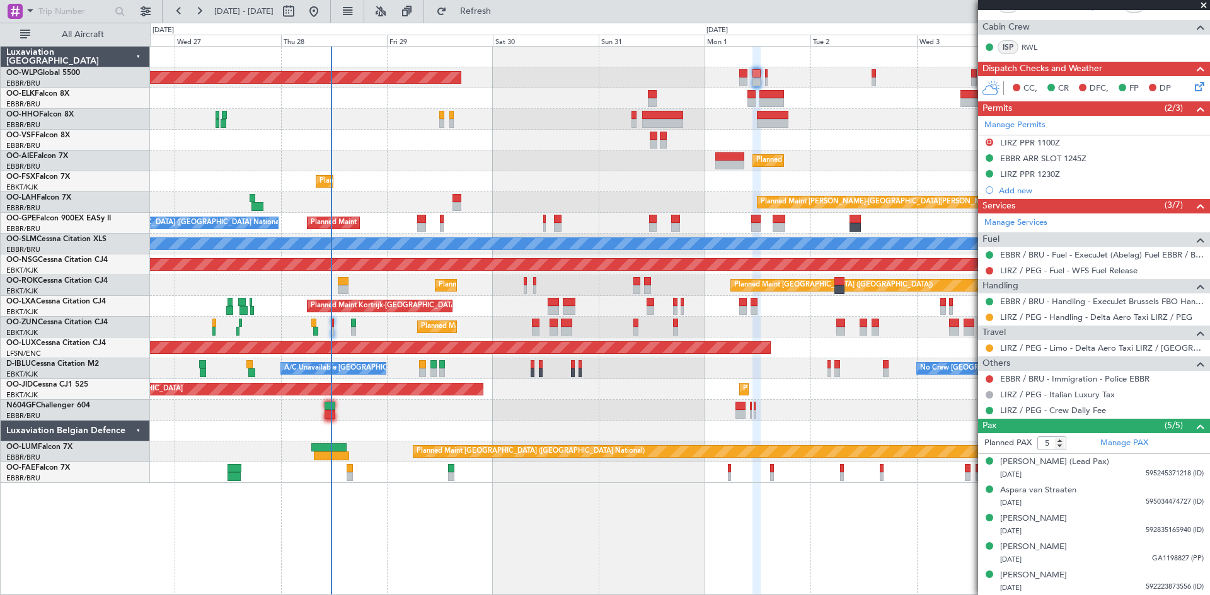
click at [879, 427] on div "Planned Maint [GEOGRAPHIC_DATA] ([GEOGRAPHIC_DATA]) Planned Maint [GEOGRAPHIC_D…" at bounding box center [679, 265] width 1059 height 437
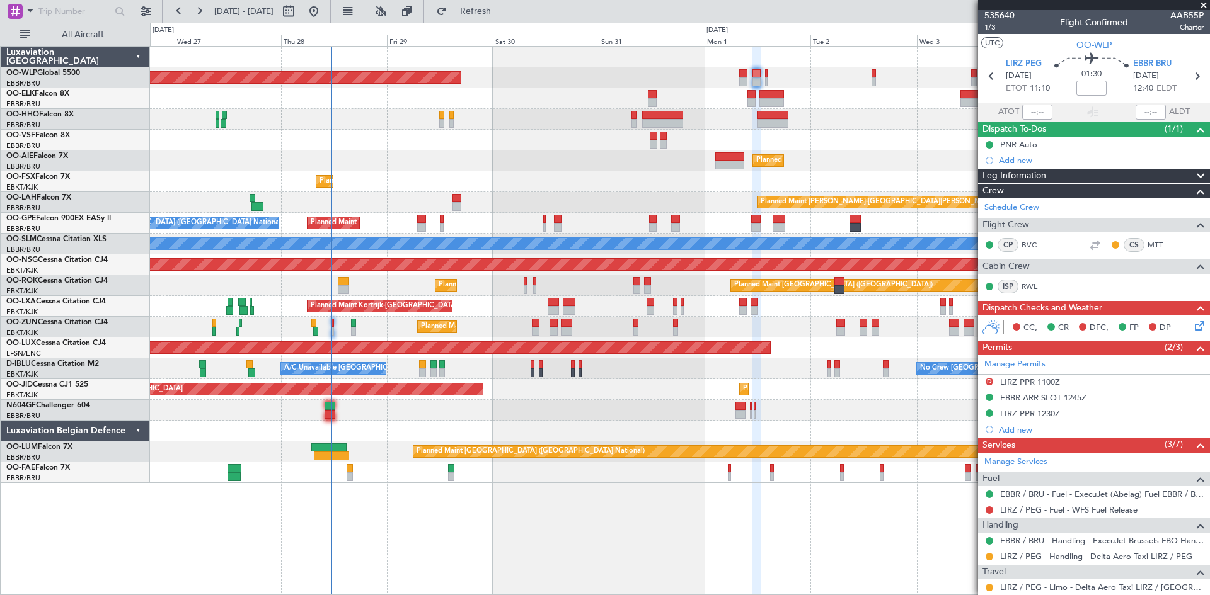
scroll to position [0, 0]
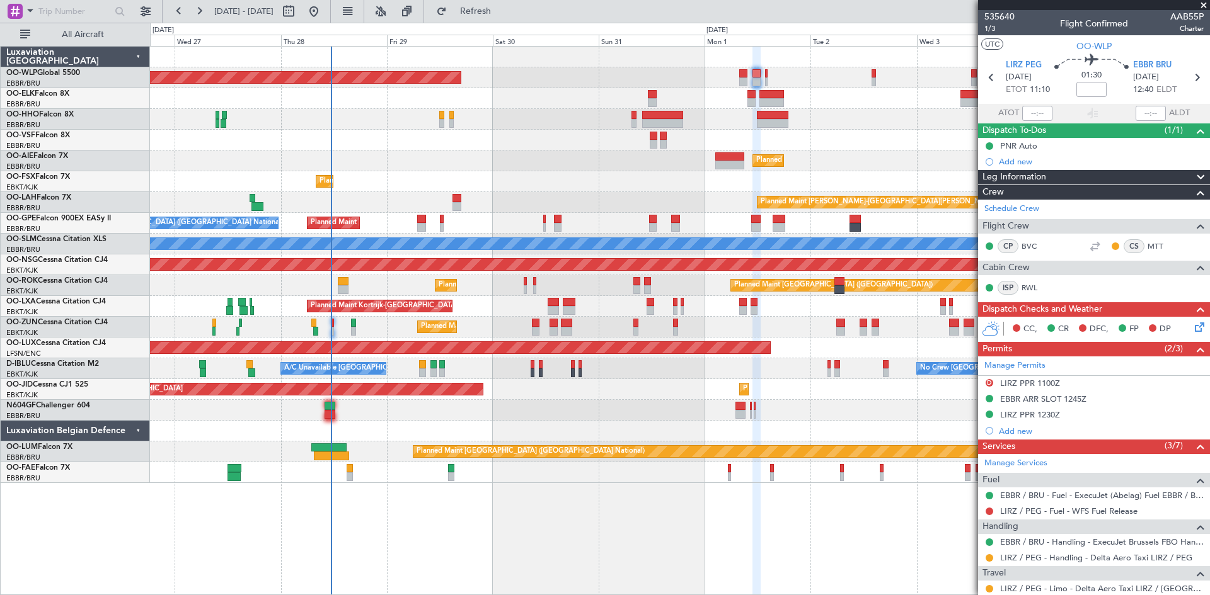
drag, startPoint x: 1204, startPoint y: 4, endPoint x: 1202, endPoint y: 113, distance: 109.0
click at [1204, 4] on span at bounding box center [1203, 5] width 13 height 11
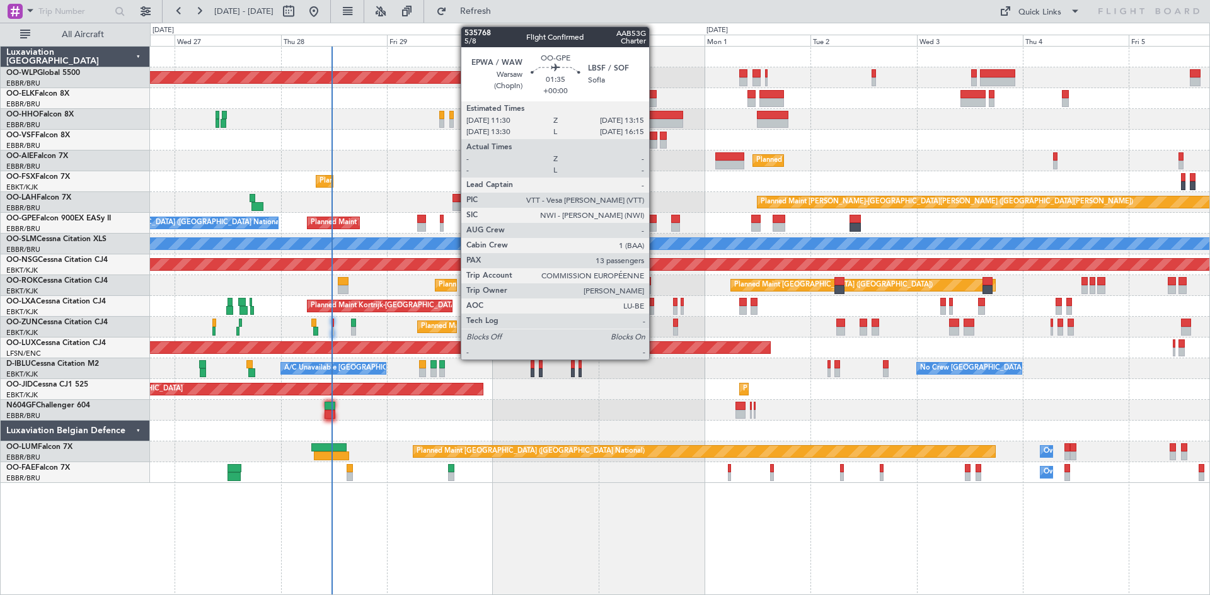
click at [655, 227] on div at bounding box center [653, 227] width 8 height 9
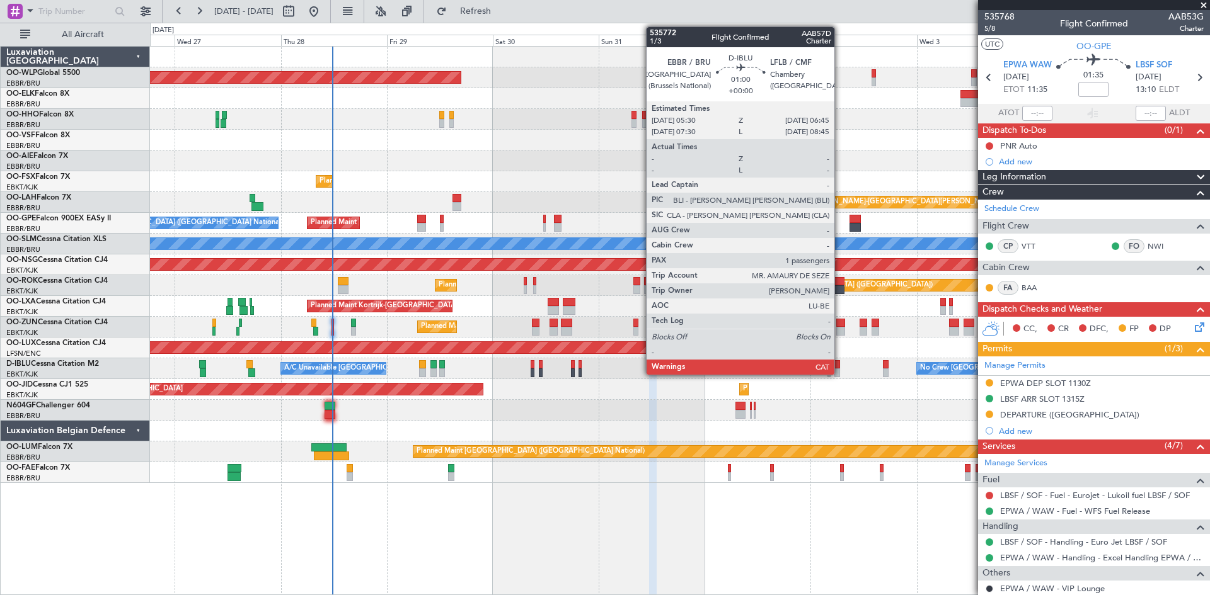
click at [840, 374] on div at bounding box center [837, 373] width 6 height 9
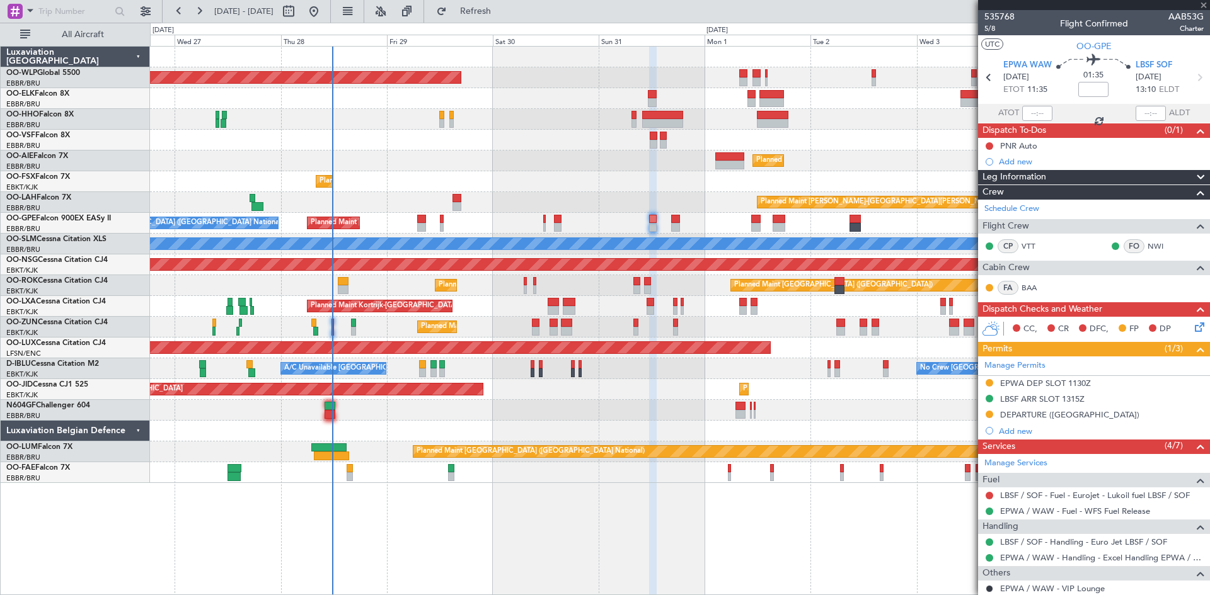
type input "1"
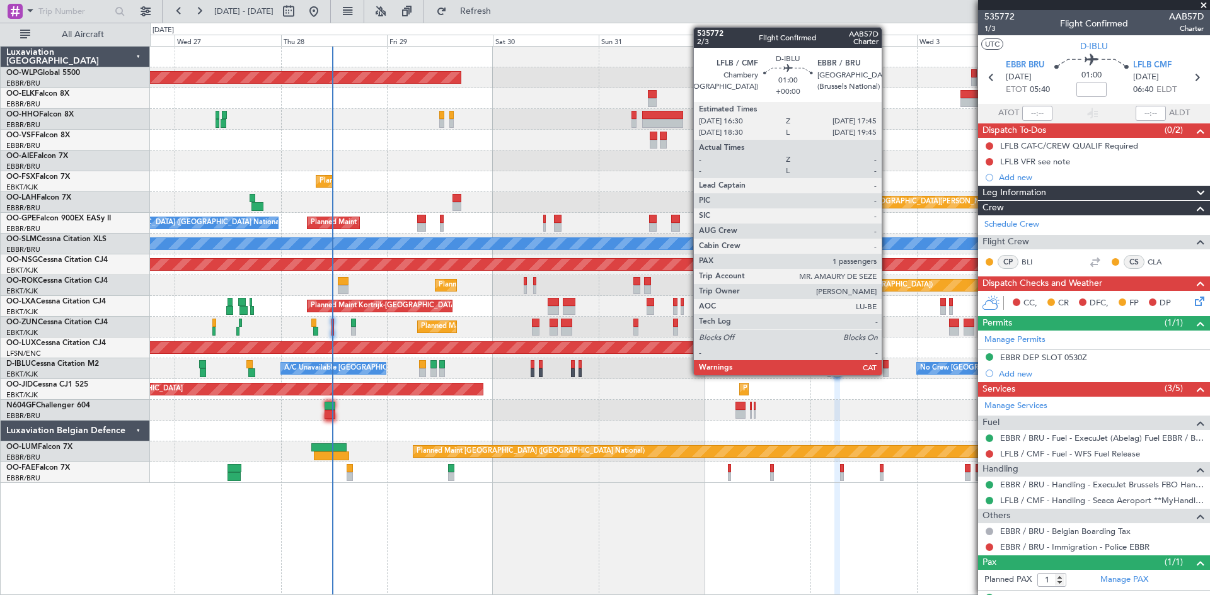
click at [887, 375] on div at bounding box center [886, 373] width 6 height 9
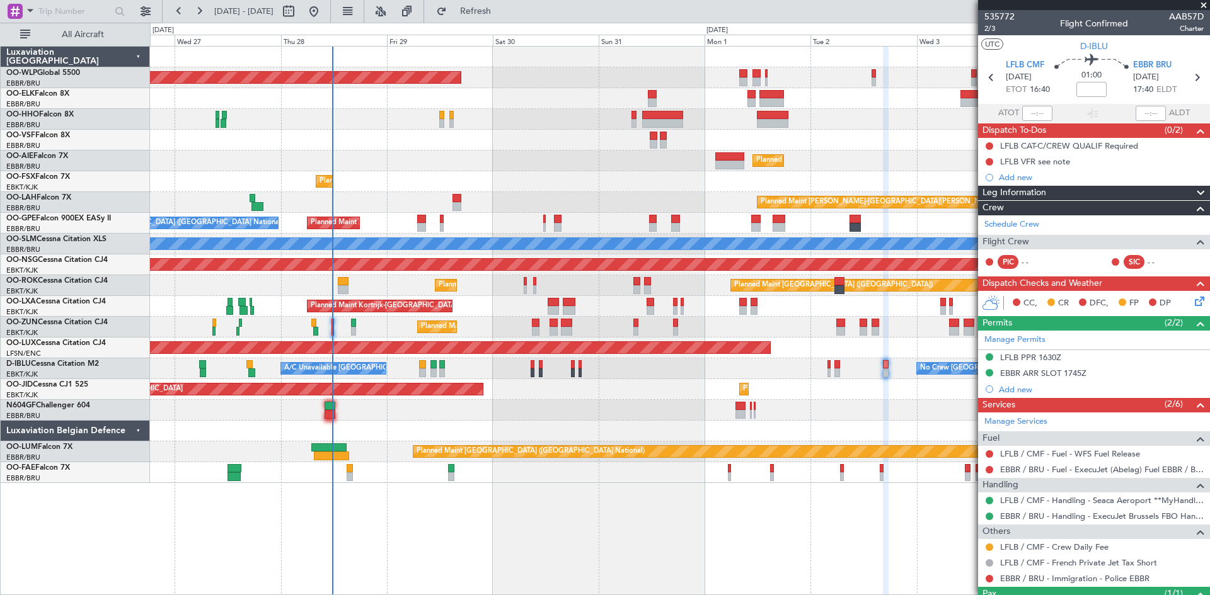
click at [840, 369] on div "No Crew [GEOGRAPHIC_DATA] ([GEOGRAPHIC_DATA] National) A/C Unavailable [GEOGRAP…" at bounding box center [679, 368] width 1059 height 21
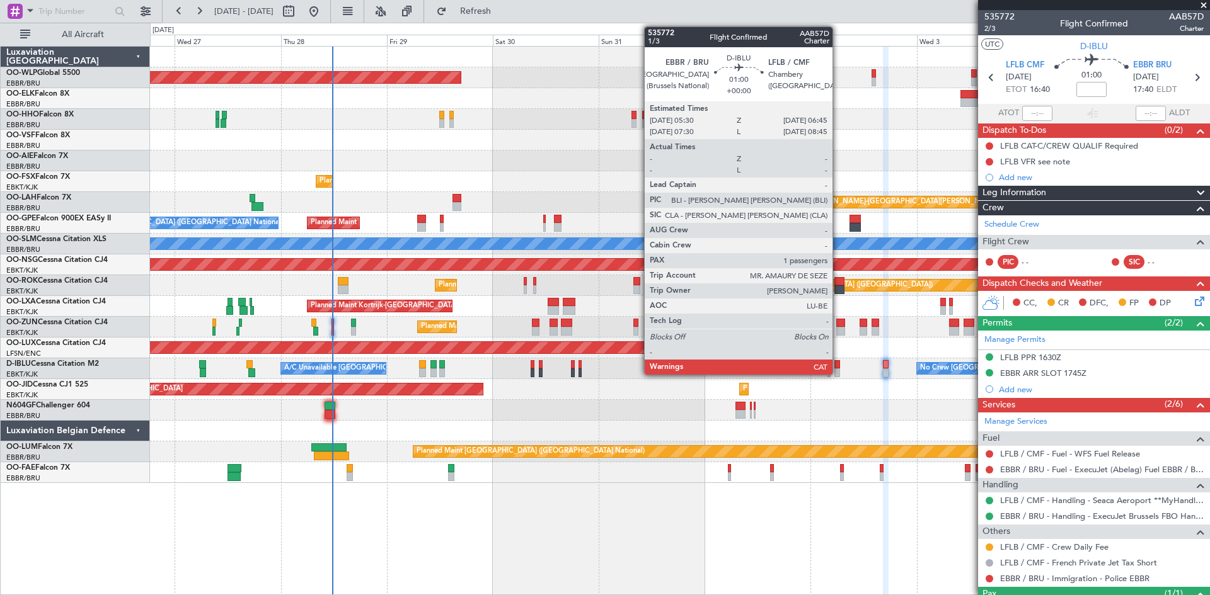
click at [838, 369] on div at bounding box center [837, 373] width 6 height 9
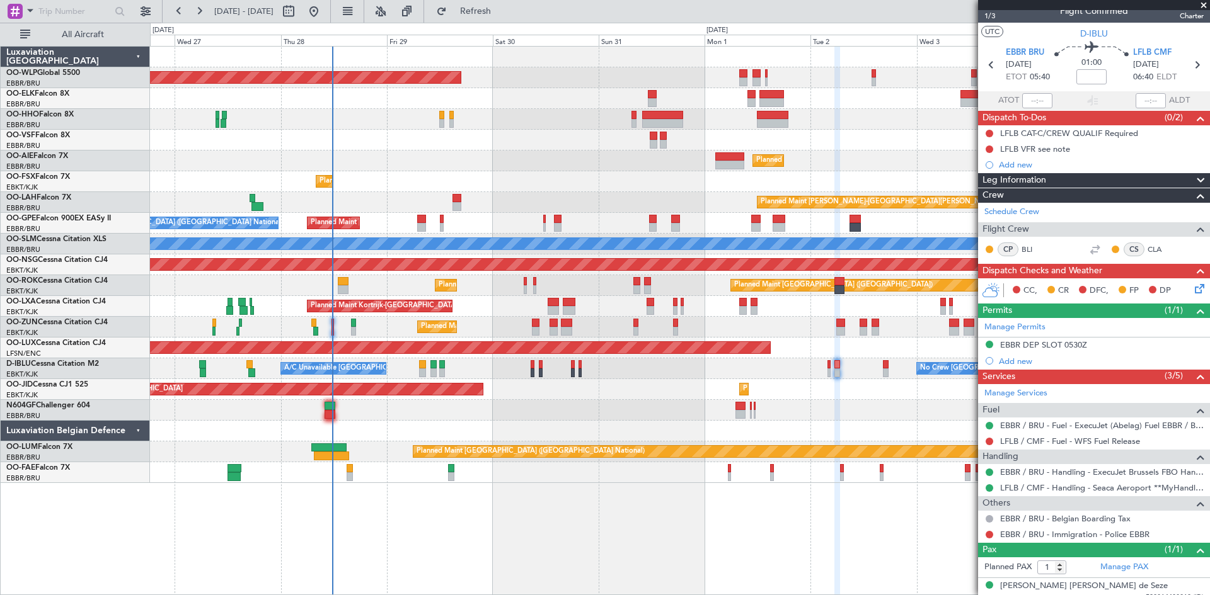
scroll to position [23, 0]
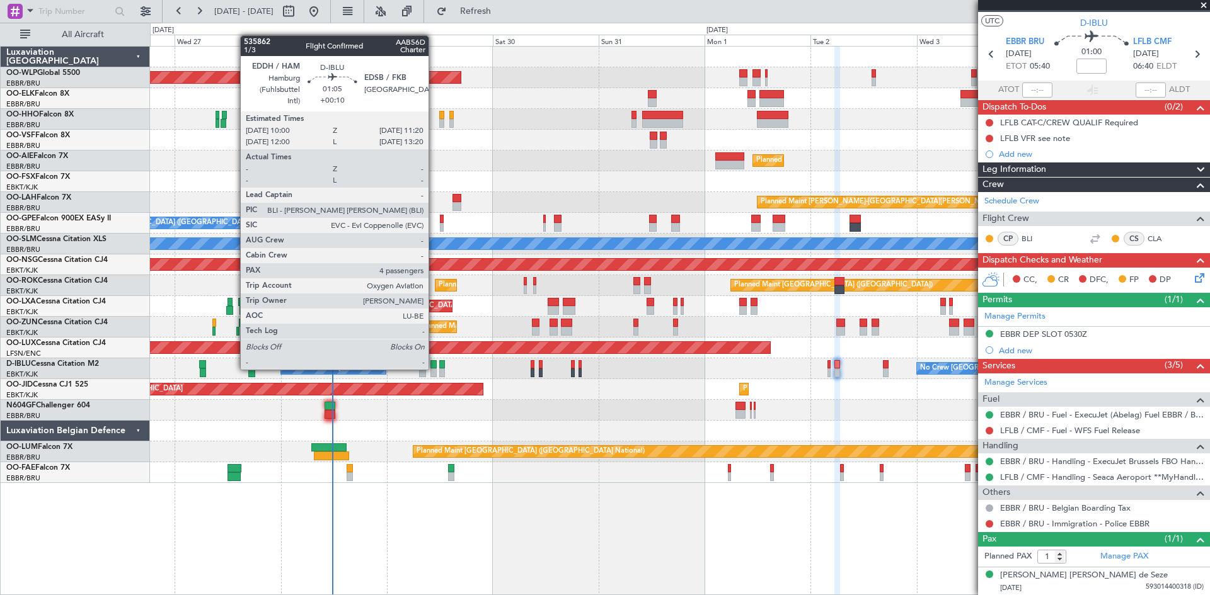
click at [434, 369] on div at bounding box center [433, 373] width 6 height 9
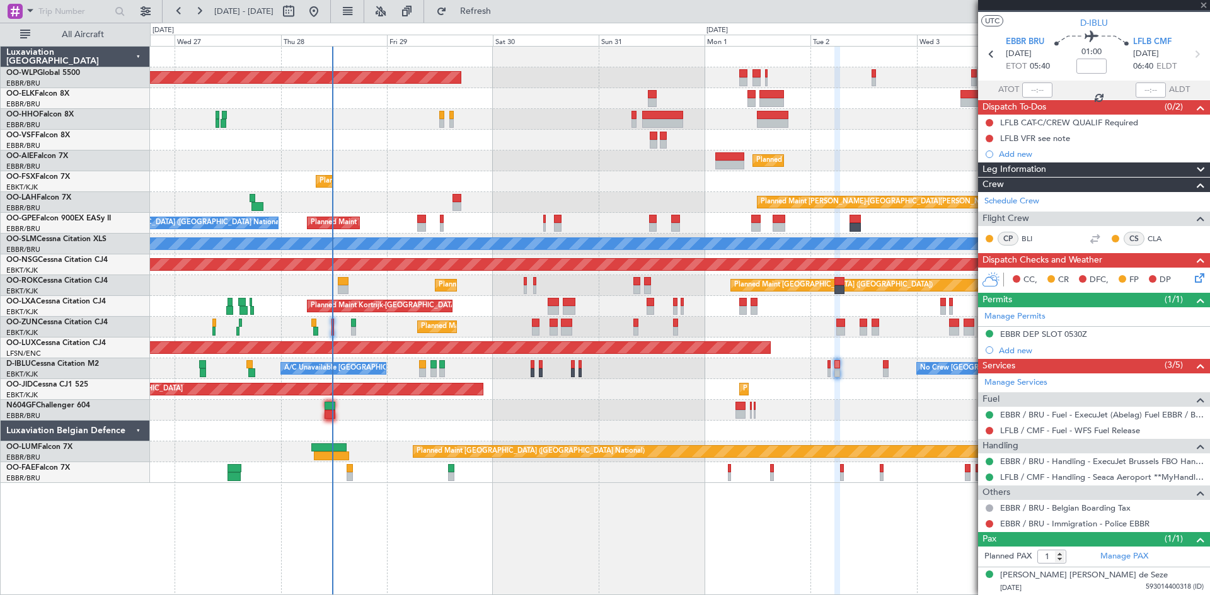
type input "+00:10"
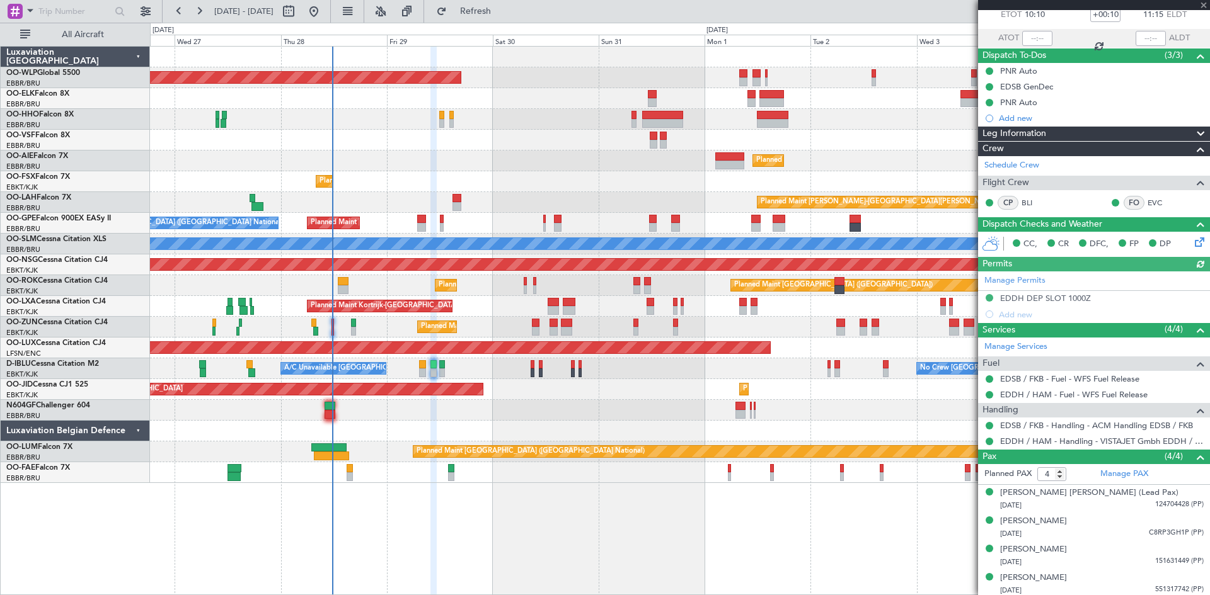
scroll to position [77, 0]
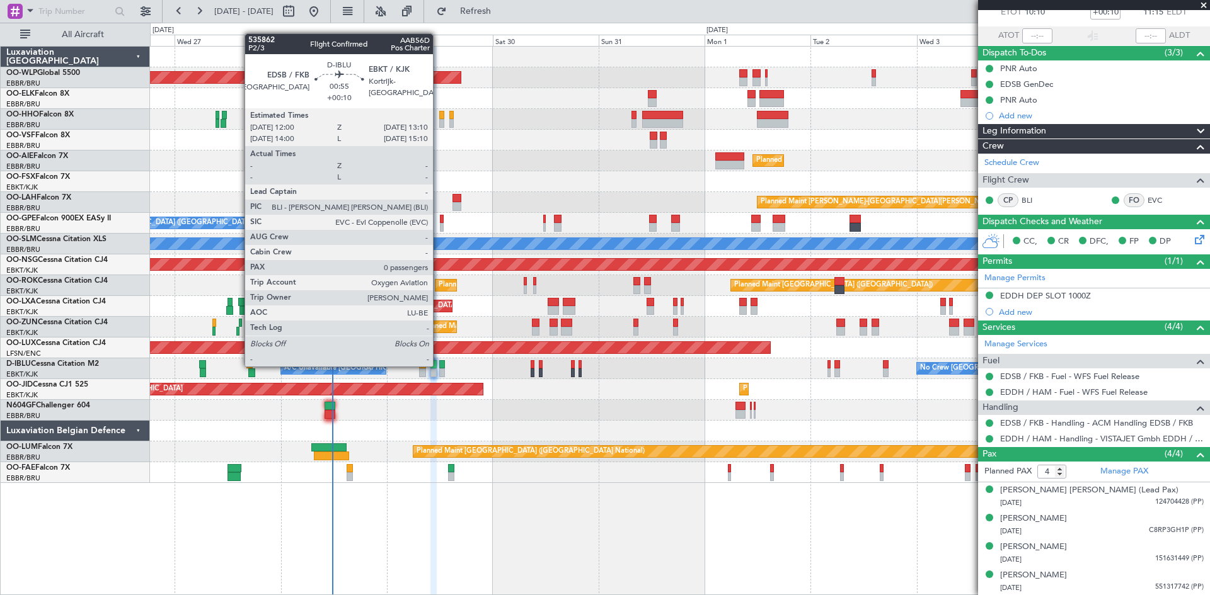
click at [439, 365] on div at bounding box center [442, 364] width 6 height 9
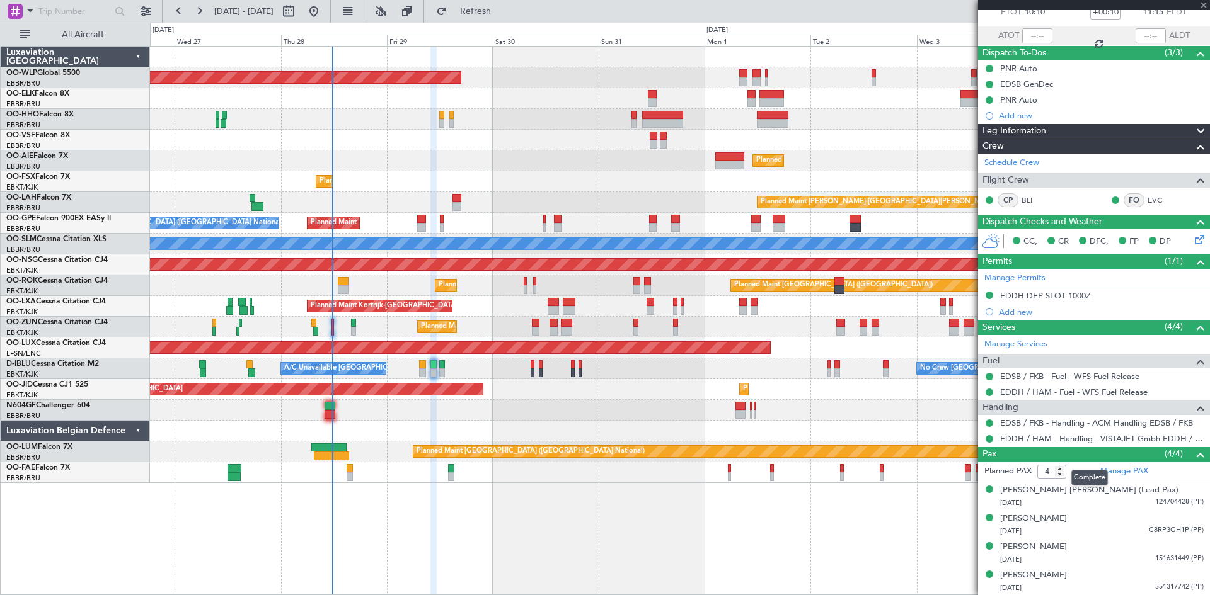
type input "0"
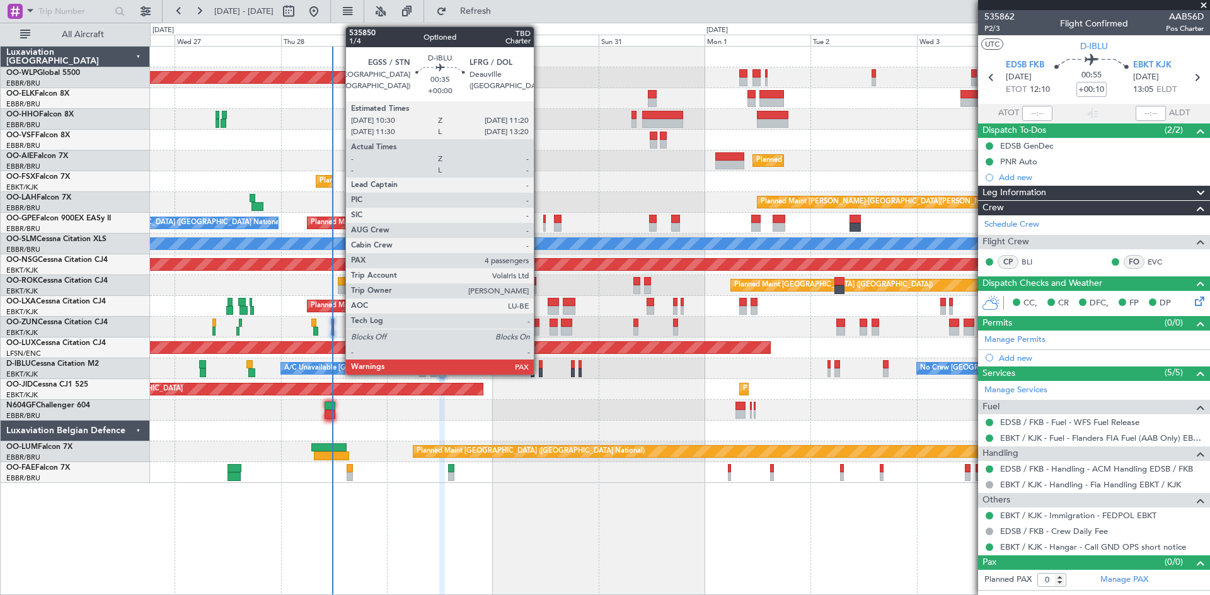
click at [539, 372] on div at bounding box center [541, 373] width 4 height 9
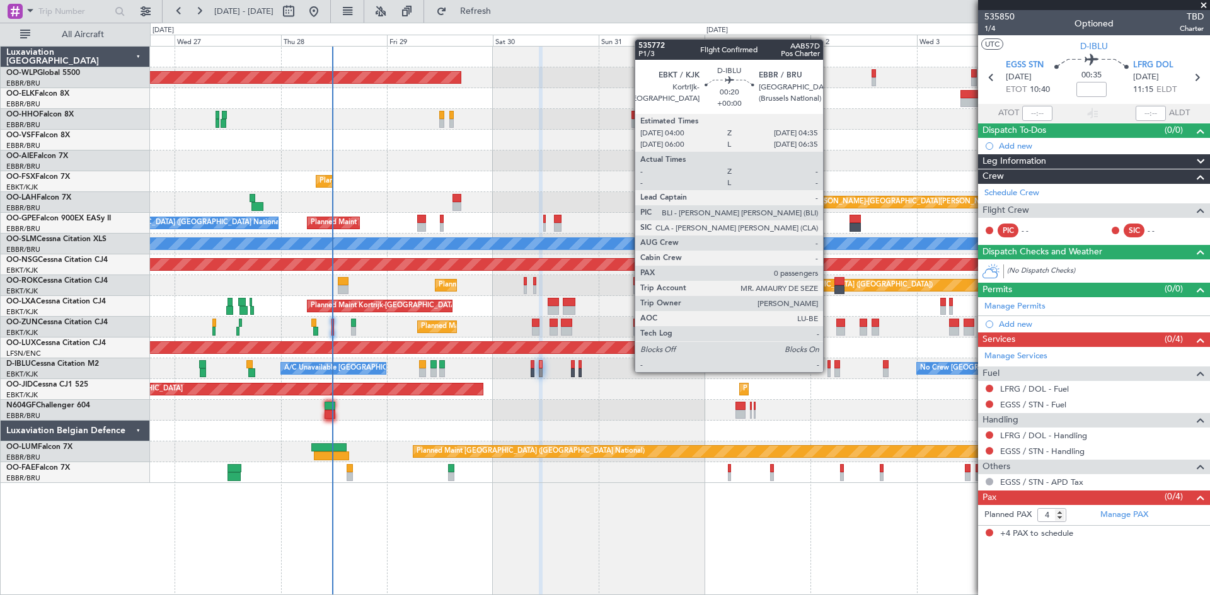
click at [828, 372] on div at bounding box center [828, 373] width 3 height 9
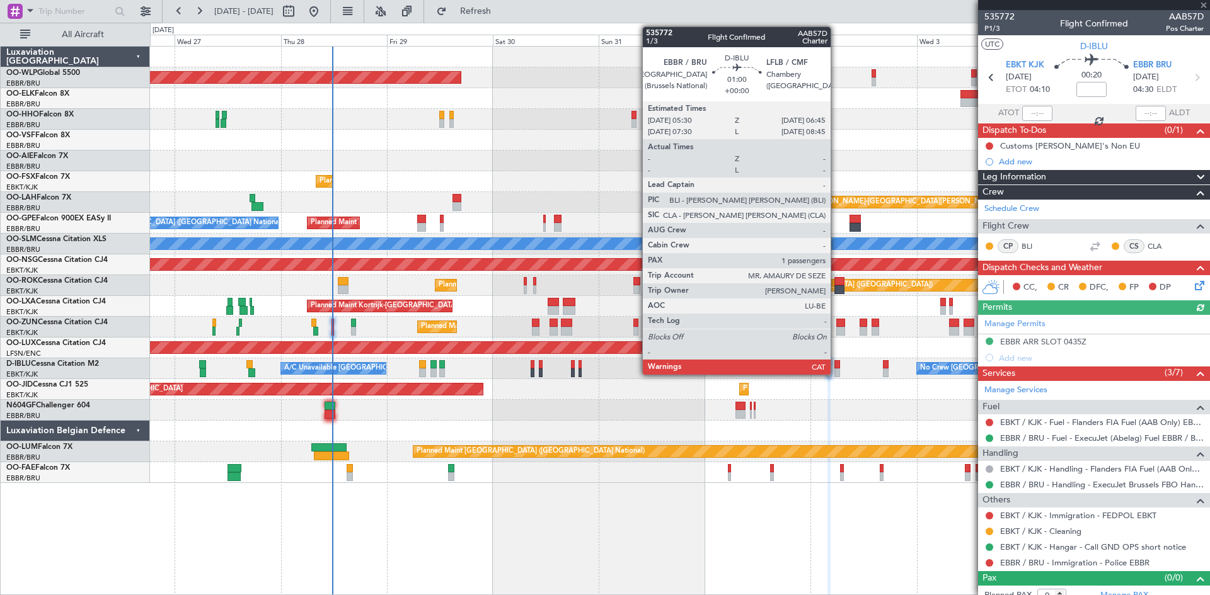
click at [836, 370] on div at bounding box center [837, 373] width 6 height 9
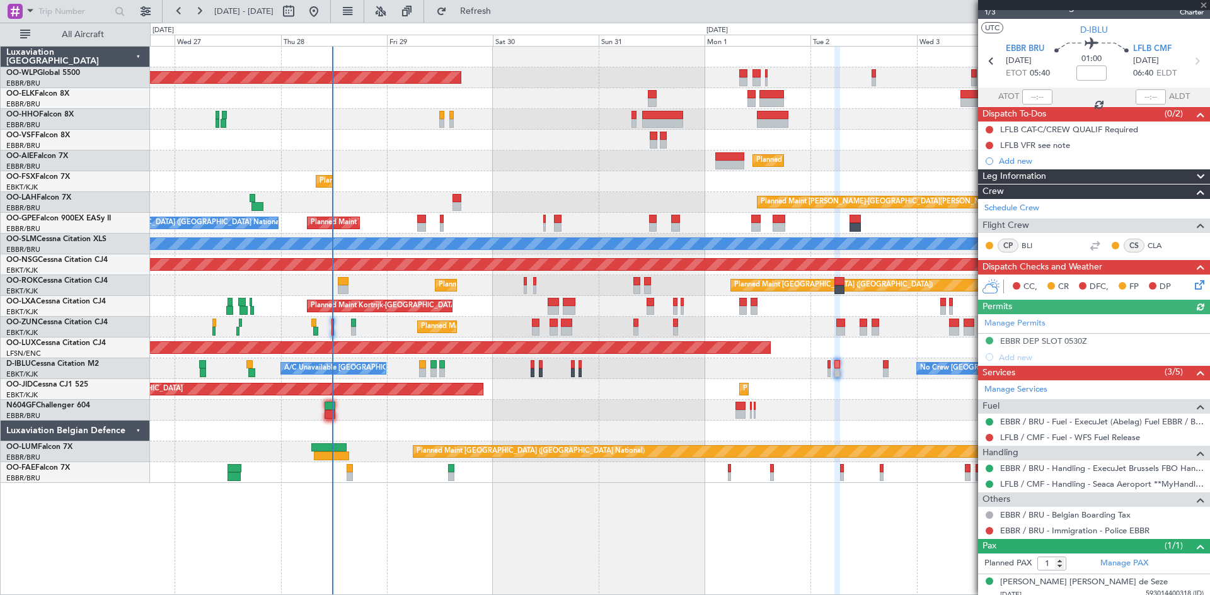
scroll to position [23, 0]
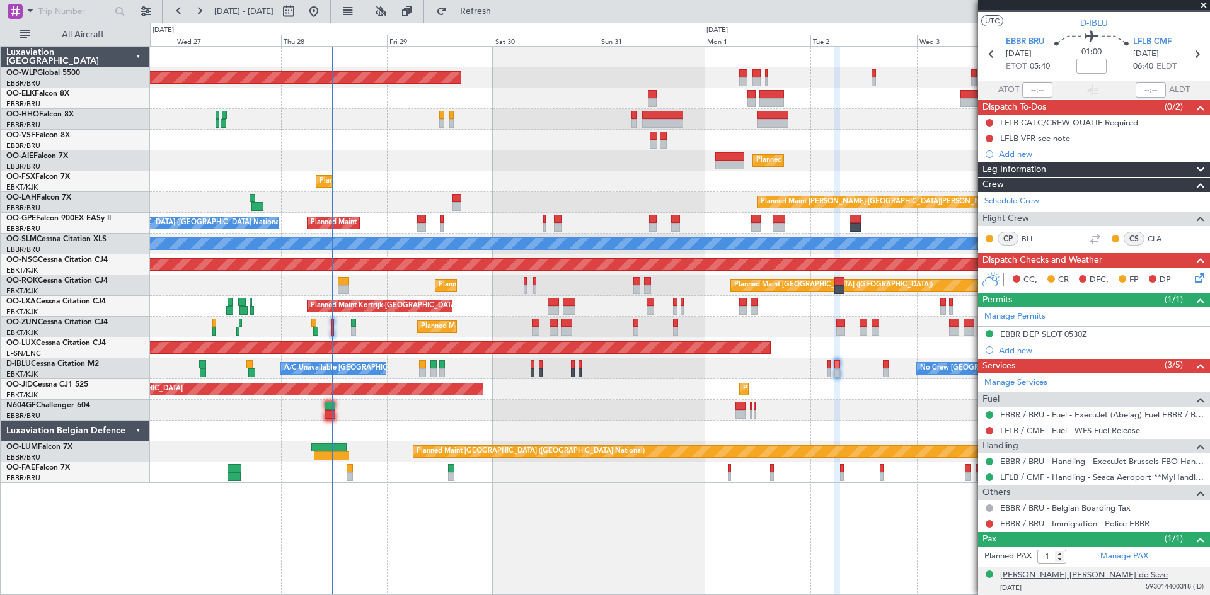
click at [1077, 570] on div "[PERSON_NAME] [PERSON_NAME] de Seze" at bounding box center [1084, 575] width 168 height 13
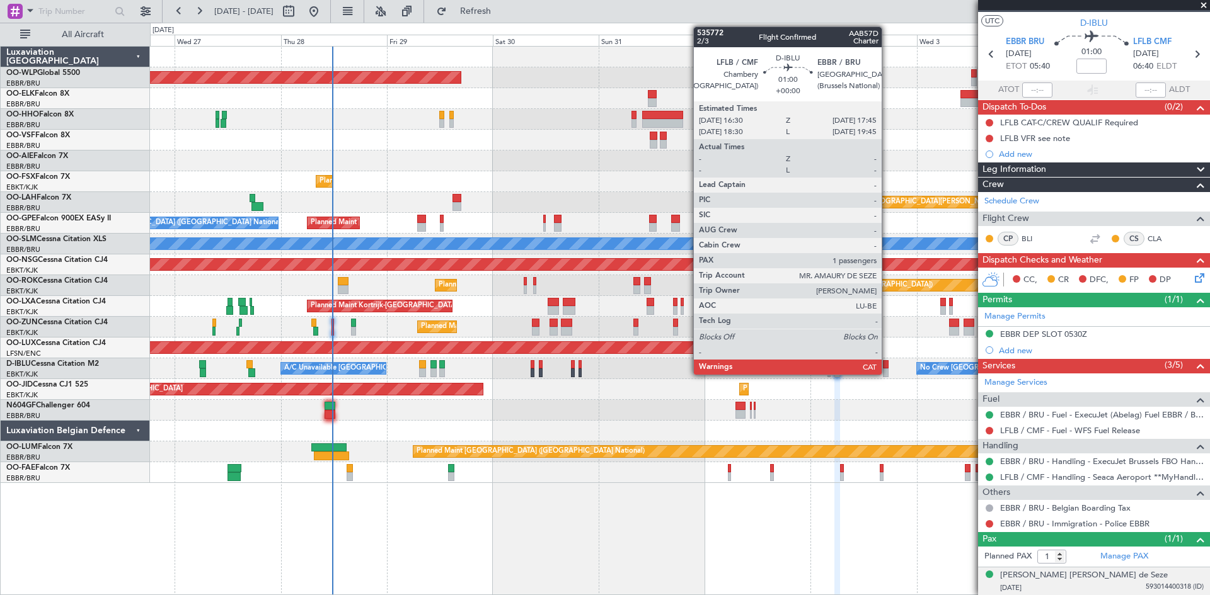
click at [887, 367] on div at bounding box center [886, 364] width 6 height 9
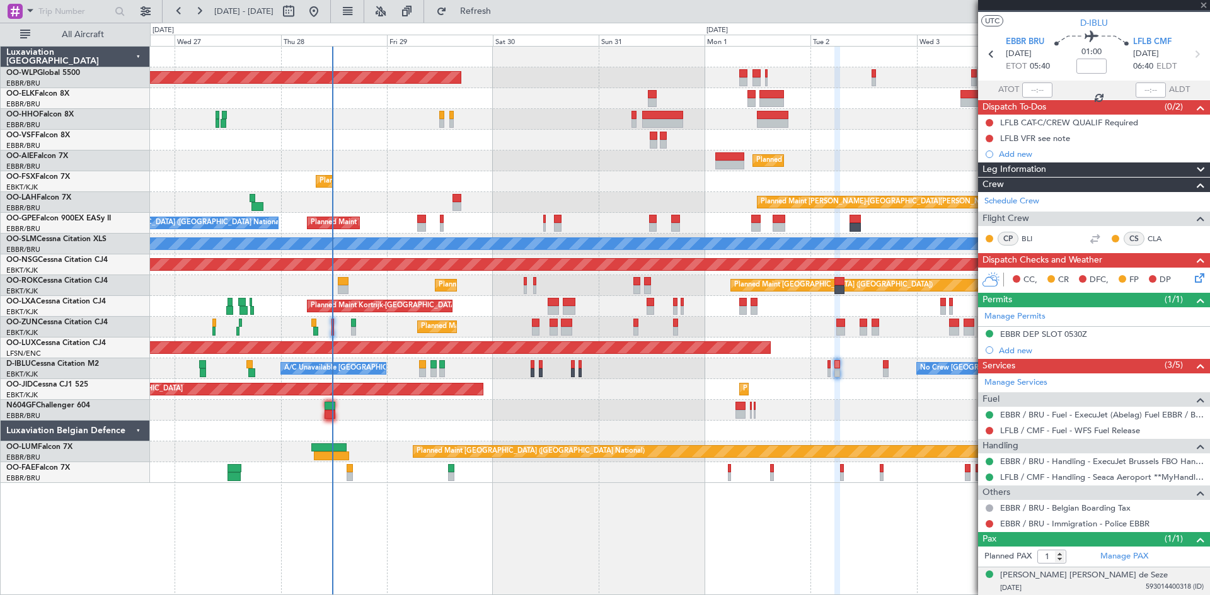
scroll to position [0, 0]
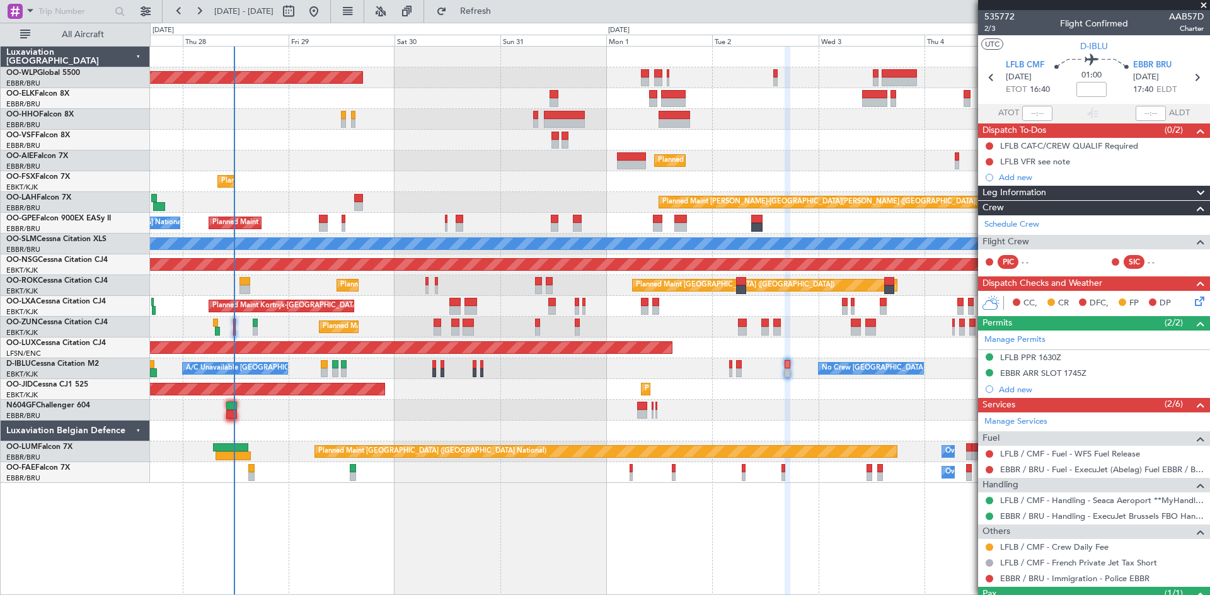
click at [750, 419] on div "Planned Maint [GEOGRAPHIC_DATA] ([GEOGRAPHIC_DATA]) Planned Maint [GEOGRAPHIC_D…" at bounding box center [679, 265] width 1059 height 437
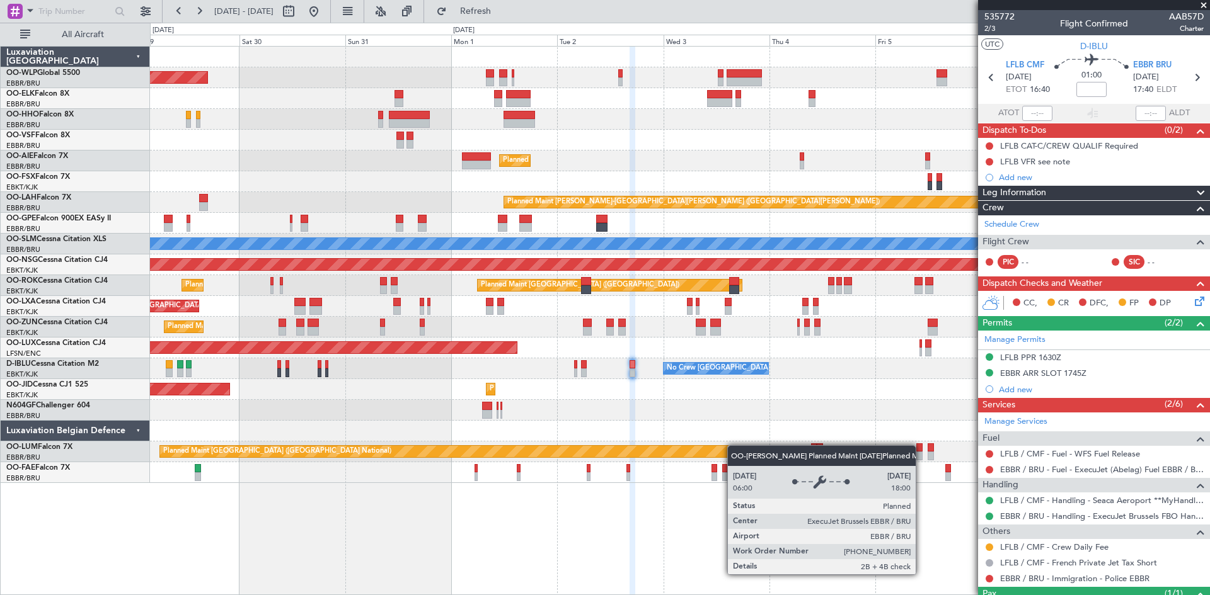
click at [733, 445] on div "Planned Maint [GEOGRAPHIC_DATA] ([GEOGRAPHIC_DATA]) Planned Maint [GEOGRAPHIC_D…" at bounding box center [679, 265] width 1059 height 437
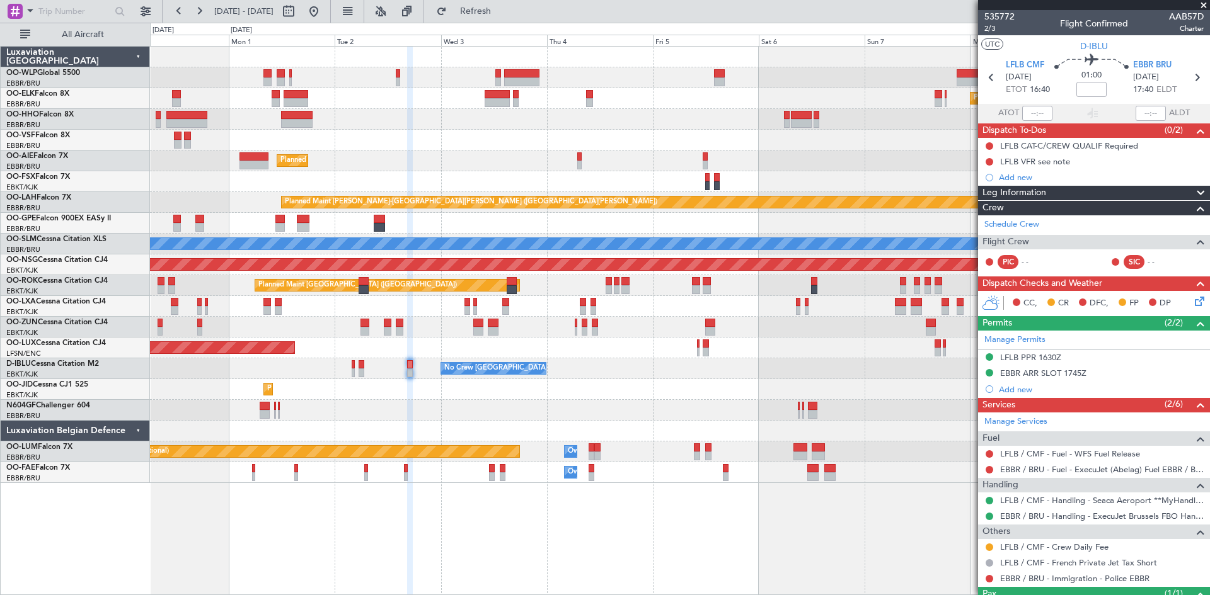
click at [609, 437] on div "Planned Maint [GEOGRAPHIC_DATA] ([GEOGRAPHIC_DATA]) Planned Maint [GEOGRAPHIC_D…" at bounding box center [679, 265] width 1059 height 437
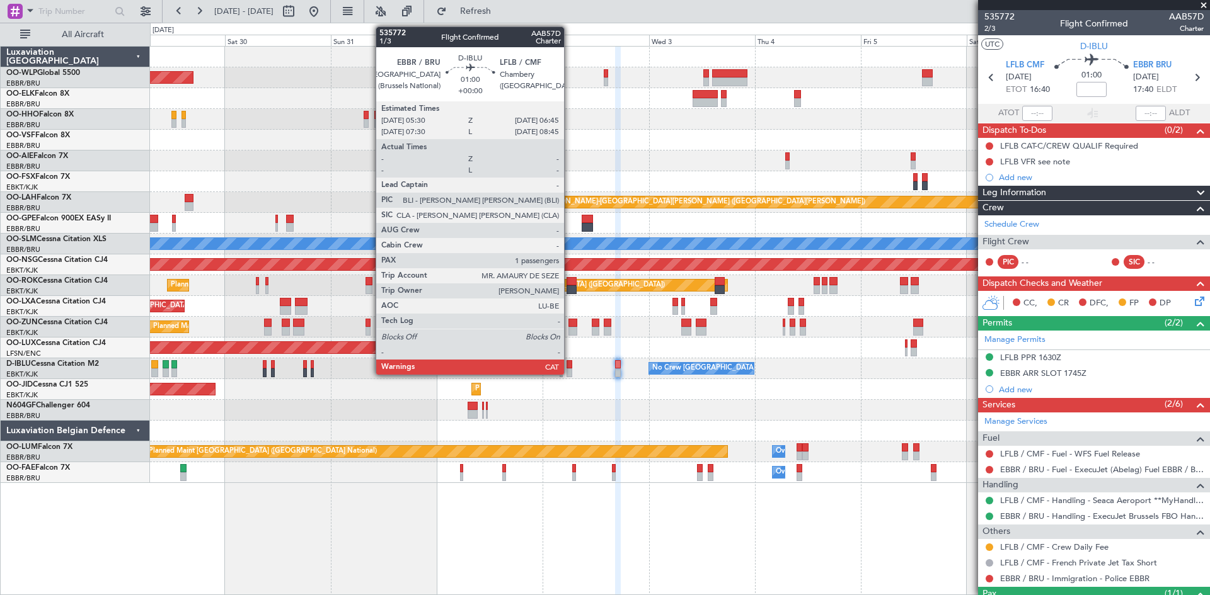
click at [569, 369] on div at bounding box center [569, 373] width 6 height 9
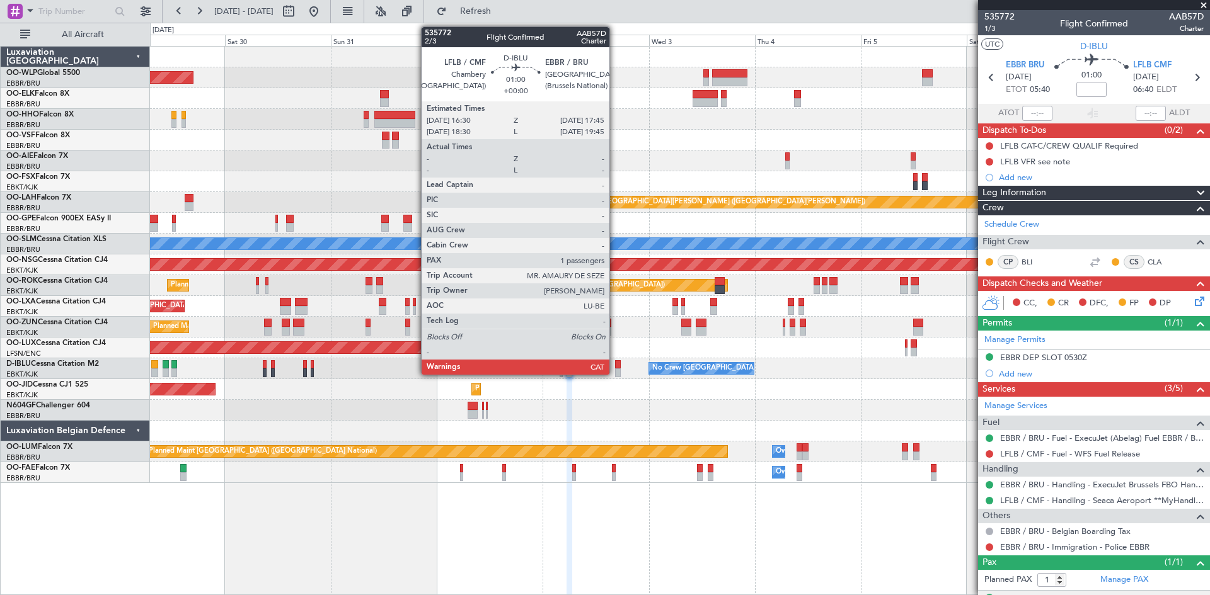
click at [615, 369] on div at bounding box center [618, 373] width 6 height 9
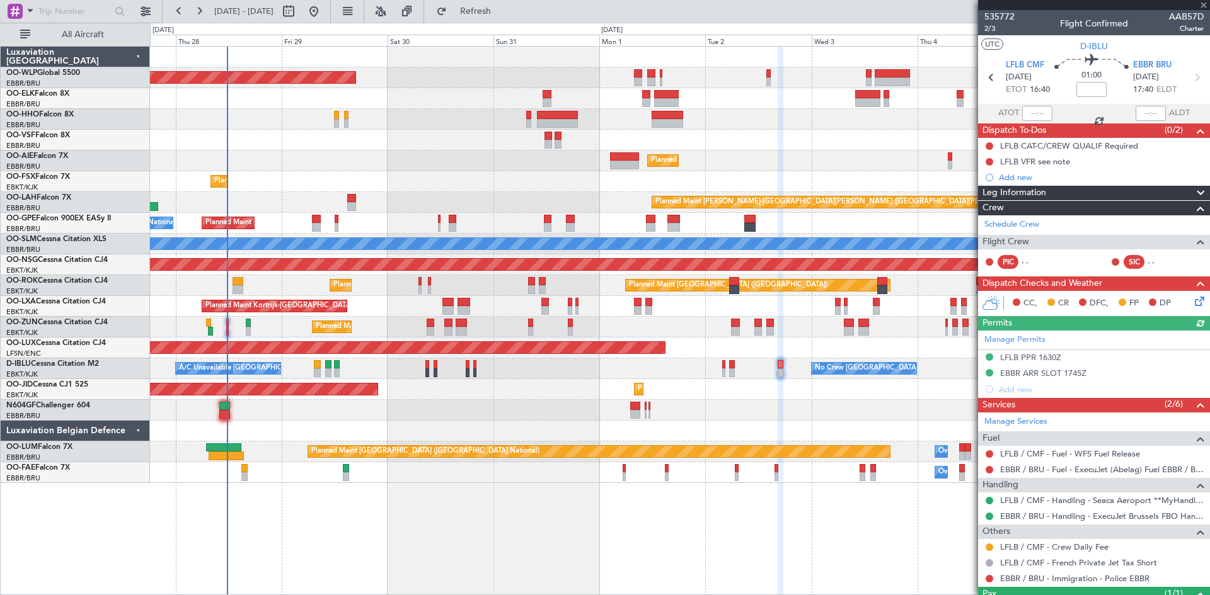
click at [727, 418] on div at bounding box center [679, 410] width 1059 height 21
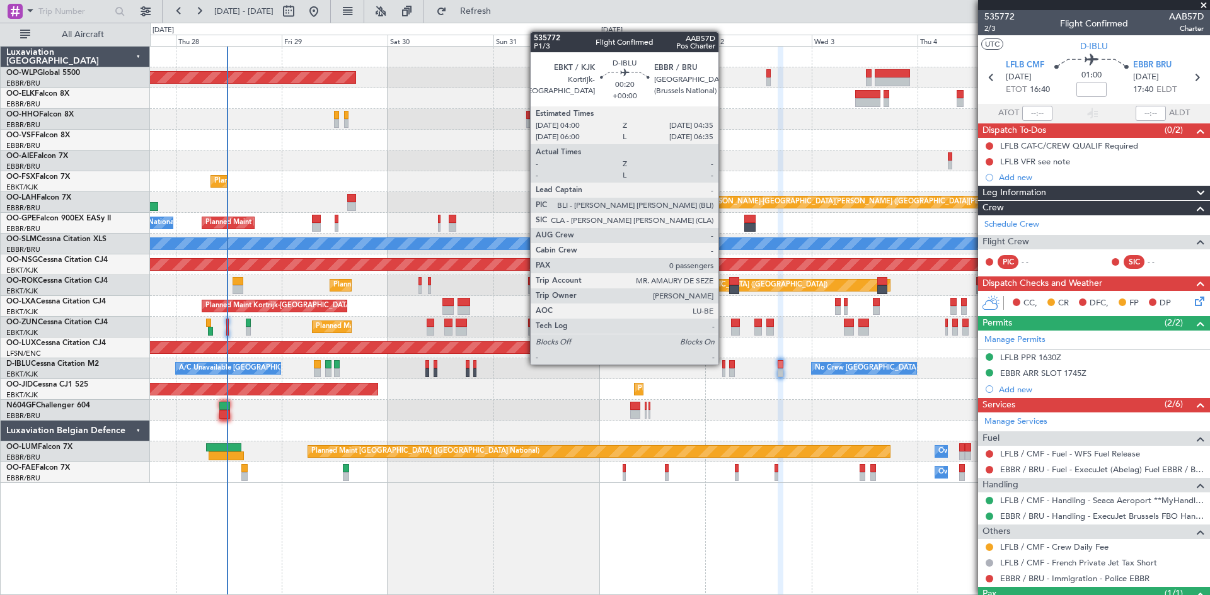
click at [724, 365] on div at bounding box center [723, 364] width 3 height 9
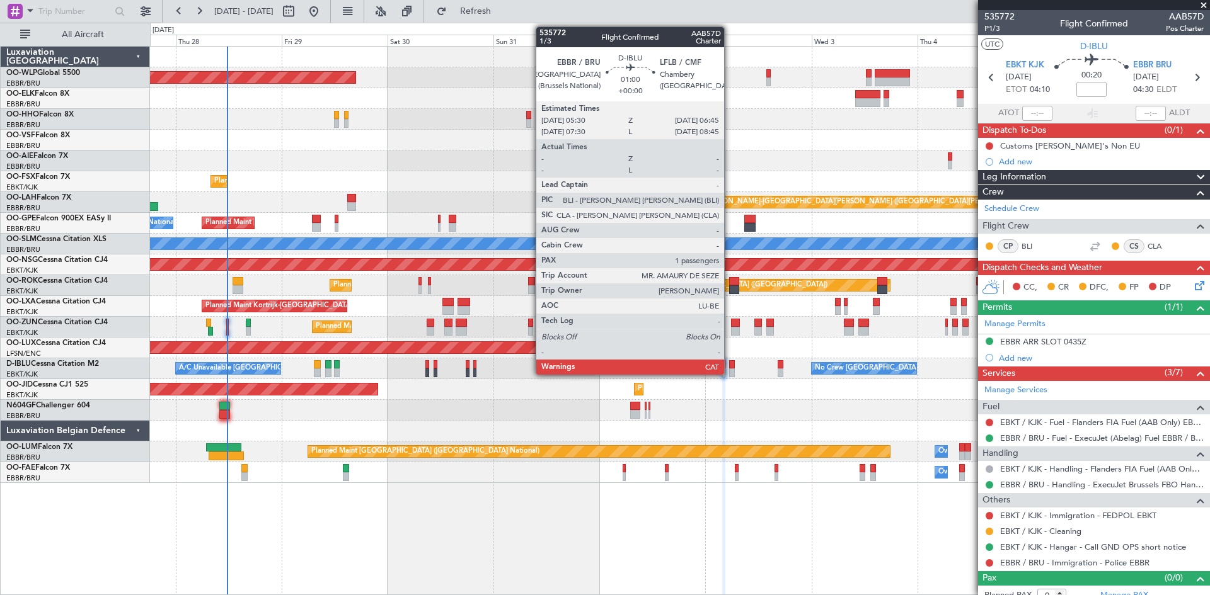
click at [729, 369] on div at bounding box center [732, 373] width 6 height 9
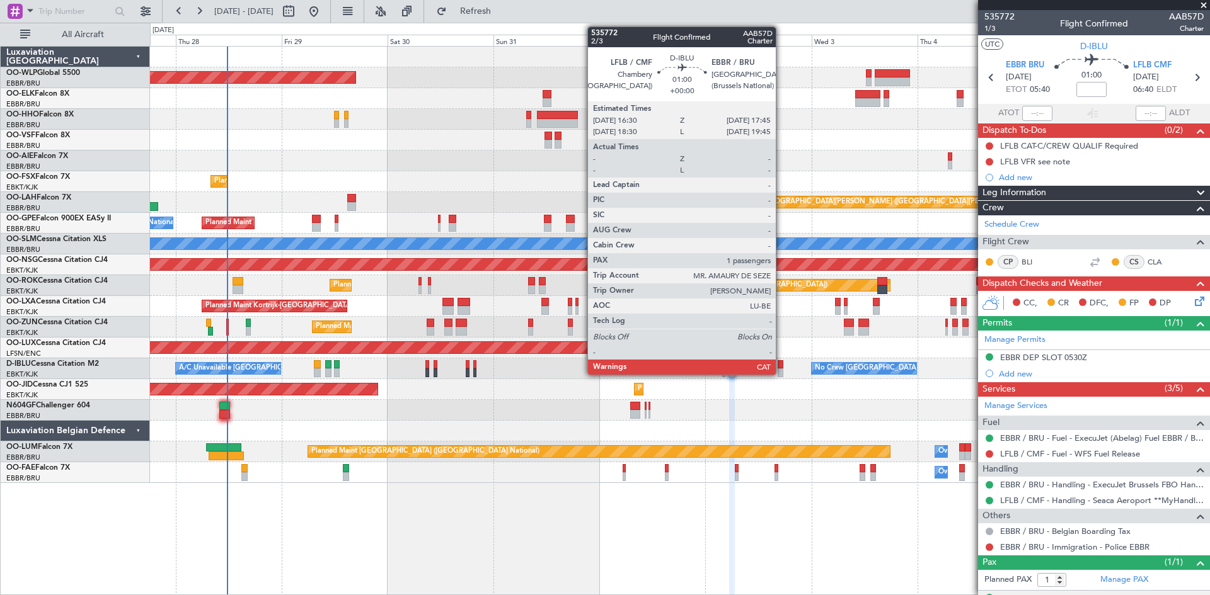
click at [781, 363] on div at bounding box center [780, 364] width 6 height 9
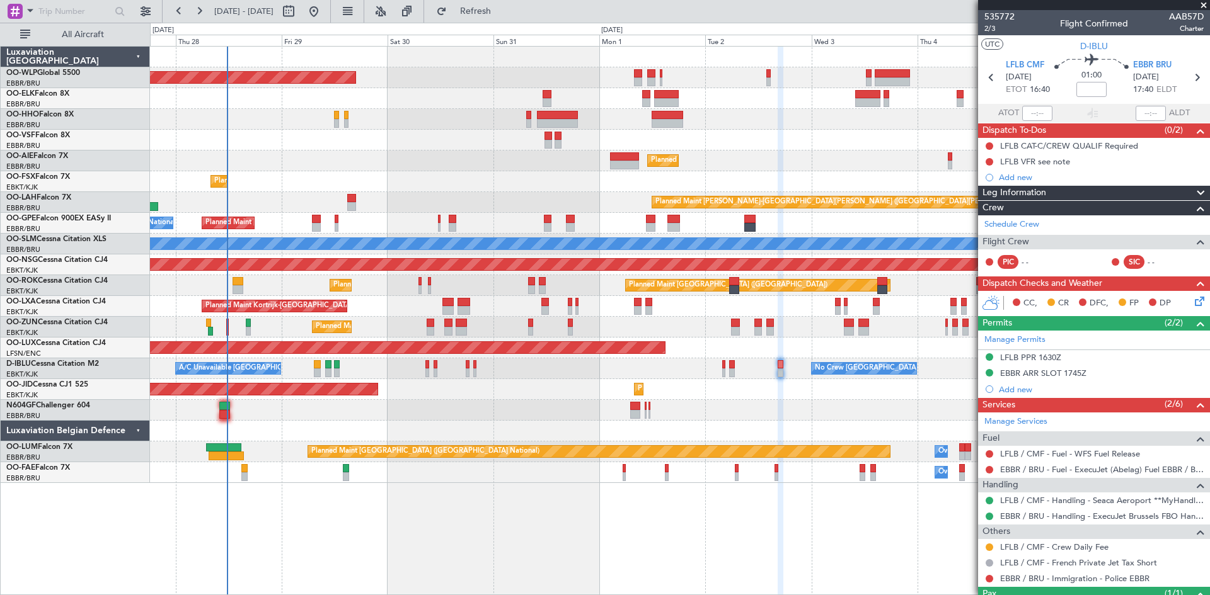
click at [766, 399] on div "Planned Maint Kortrijk-[GEOGRAPHIC_DATA] AOG Maint [GEOGRAPHIC_DATA]-[GEOGRAPHI…" at bounding box center [679, 389] width 1059 height 21
click at [725, 371] on div "No Crew [GEOGRAPHIC_DATA] ([GEOGRAPHIC_DATA] National) A/C Unavailable [GEOGRAP…" at bounding box center [679, 368] width 1059 height 21
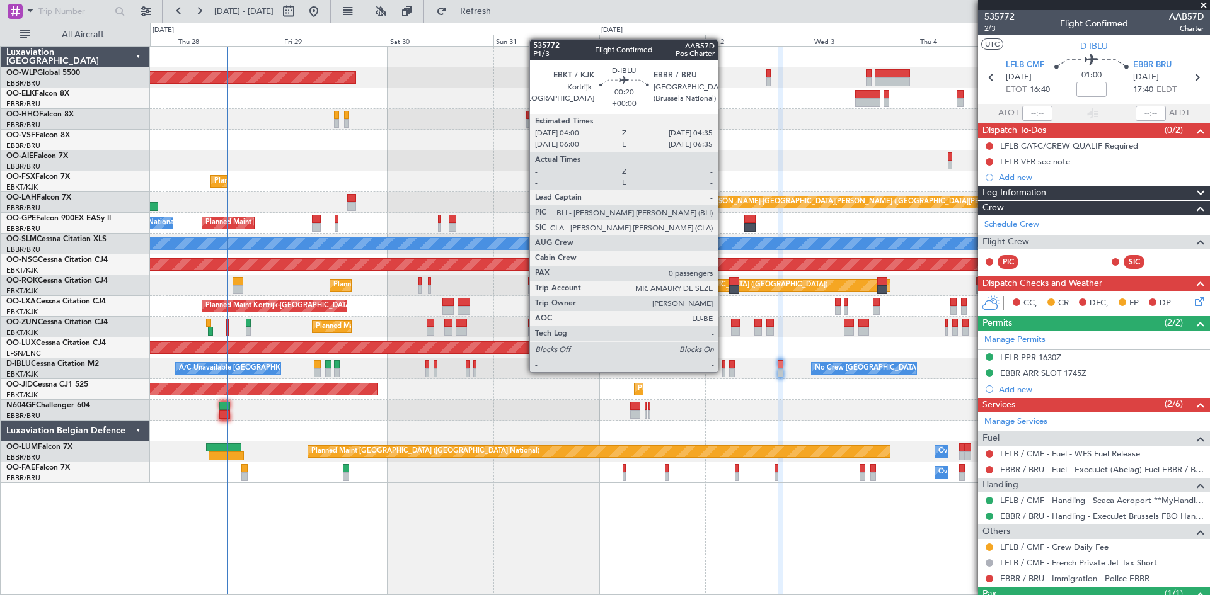
click at [723, 372] on div at bounding box center [723, 373] width 3 height 9
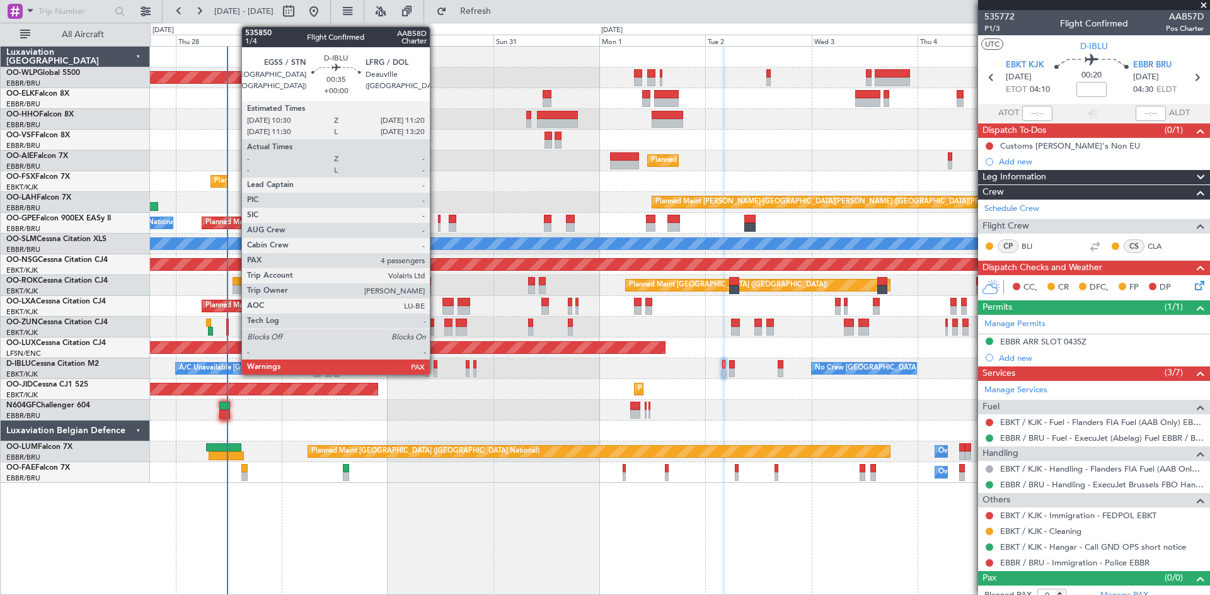
click at [435, 370] on div at bounding box center [435, 373] width 4 height 9
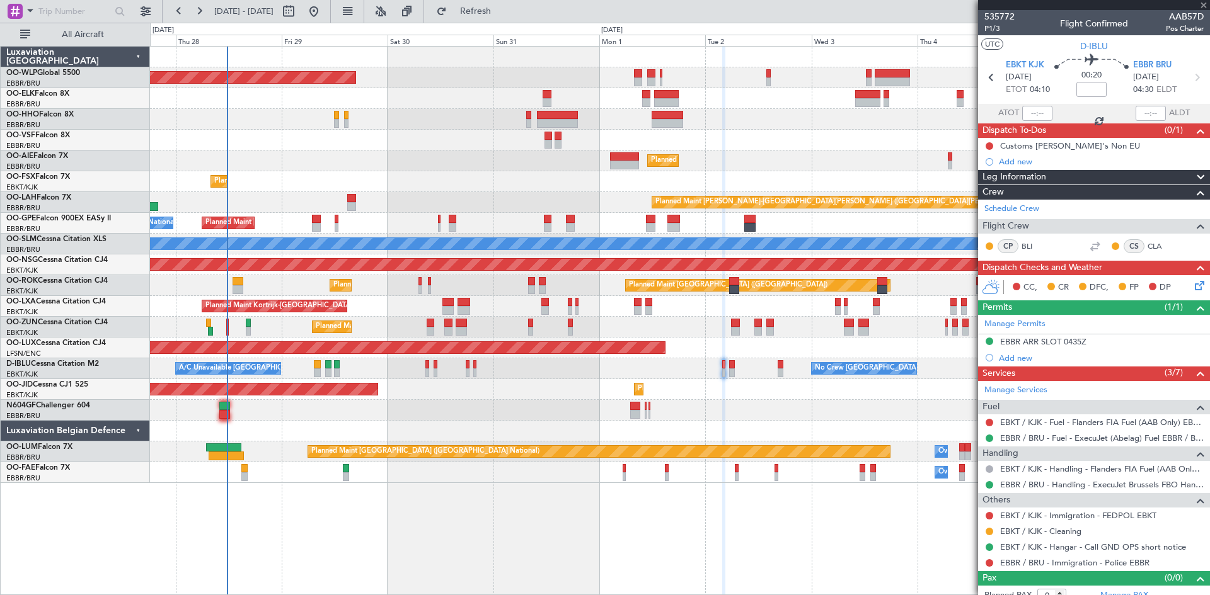
type input "4"
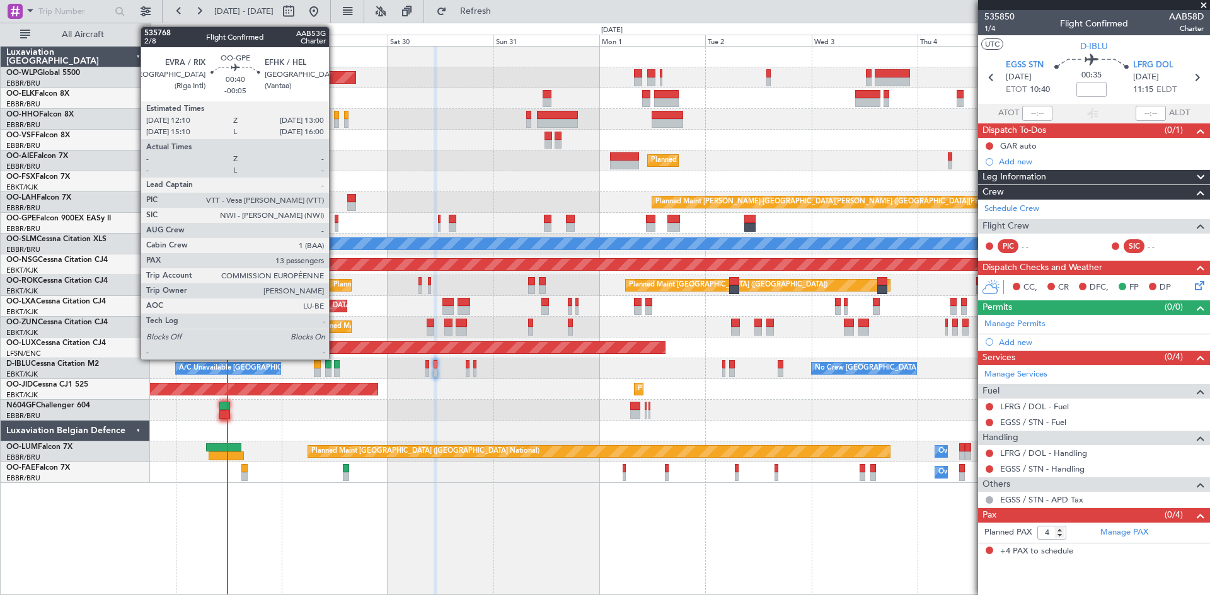
click at [335, 224] on div at bounding box center [337, 227] width 4 height 9
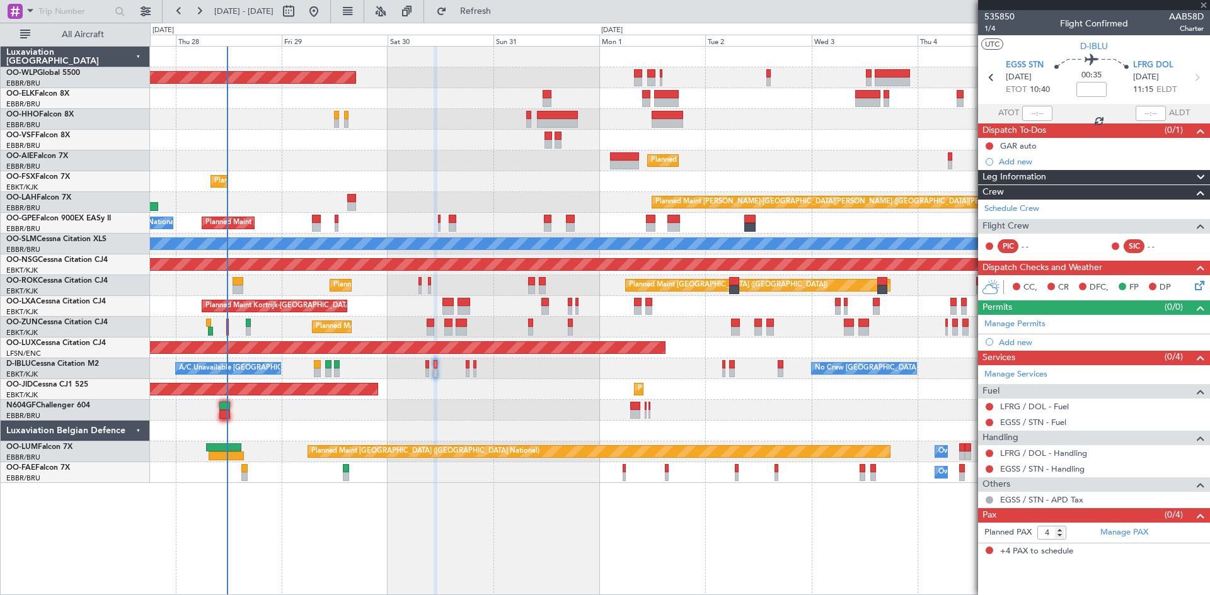
type input "-00:05"
type input "13"
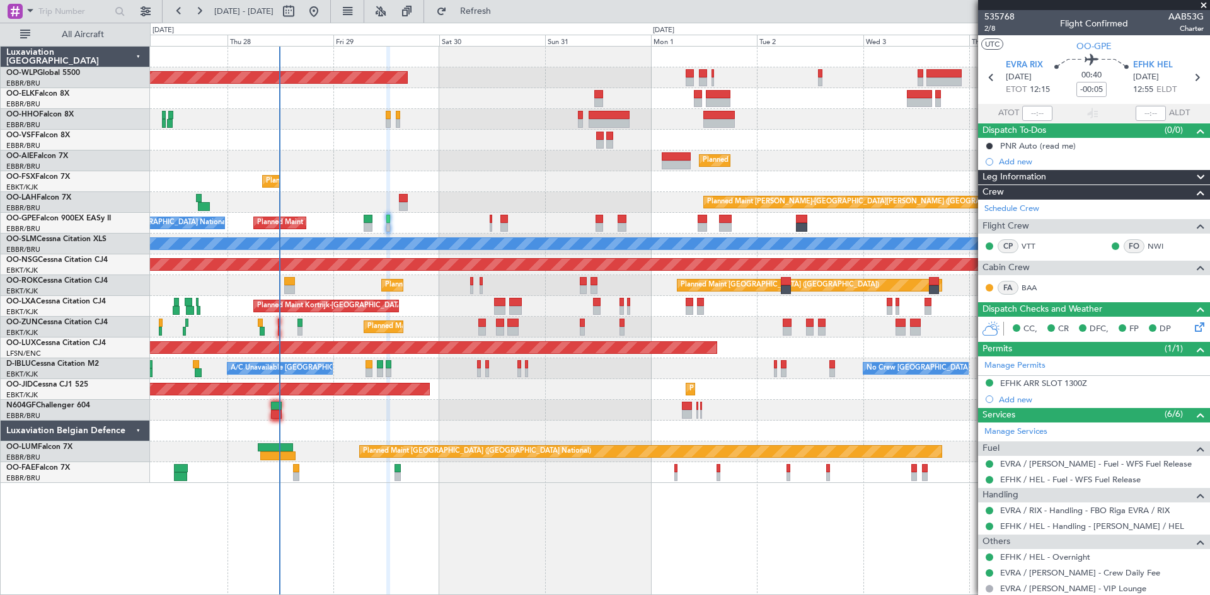
click at [615, 429] on div "Planned Maint [GEOGRAPHIC_DATA] ([GEOGRAPHIC_DATA]) Planned Maint [GEOGRAPHIC_D…" at bounding box center [679, 265] width 1059 height 437
click at [299, 17] on button at bounding box center [288, 11] width 20 height 20
select select "8"
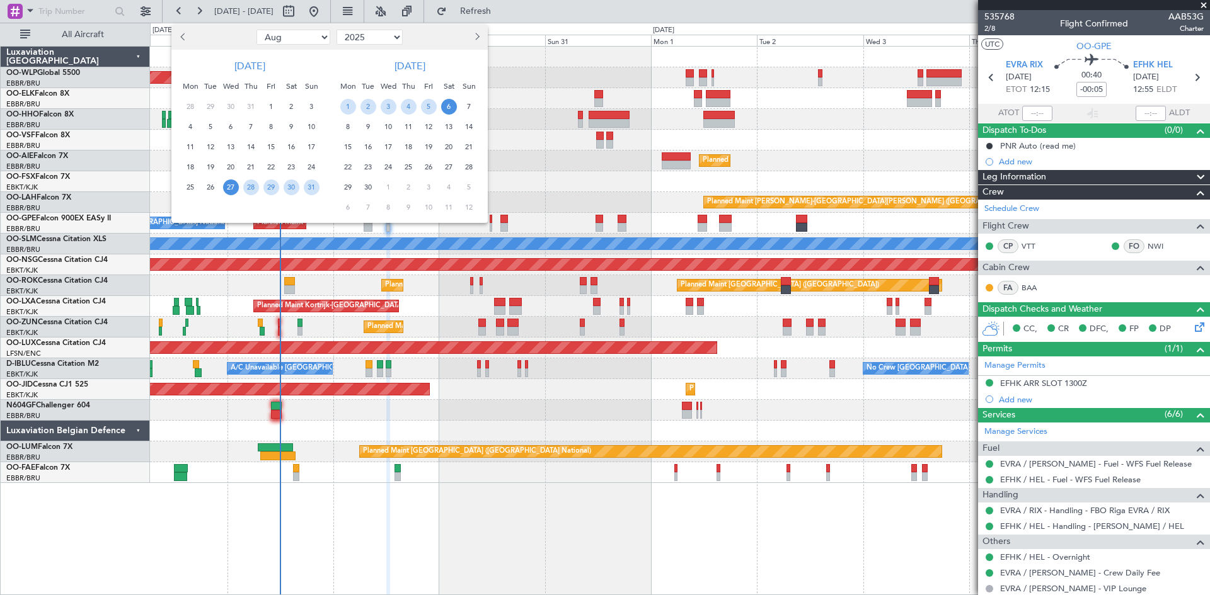
click at [270, 39] on select "Jan Feb Mar Apr May Jun [DATE] Aug Sep Oct Nov Dec" at bounding box center [293, 37] width 74 height 15
click at [348, 45] on ngb-datepicker-navigation "Jan Feb Mar Apr May Jun [DATE] Aug Sep Oct Nov [DATE] 2016 2017 2018 2019 2020 …" at bounding box center [329, 37] width 316 height 20
click at [357, 39] on select "2015 2016 2017 2018 2019 2020 2021 2022 2023 2024 2025 2026 2027 2028 2029 2030…" at bounding box center [369, 37] width 66 height 15
select select "2024"
click at [336, 30] on select "2015 2016 2017 2018 2019 2020 2021 2022 2023 2024 2025 2026 2027 2028 2029 2030…" at bounding box center [369, 37] width 66 height 15
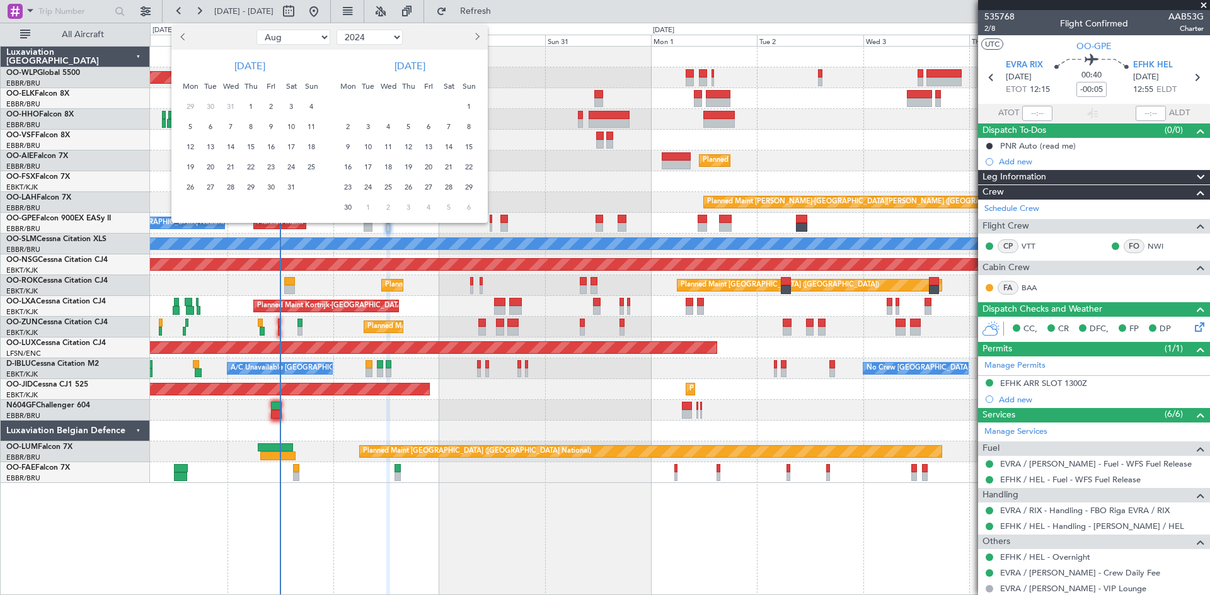
click at [294, 33] on select "Jan Feb Mar Apr May Jun [DATE] Aug Sep Oct Nov Dec" at bounding box center [293, 37] width 74 height 15
select select "12"
click at [256, 30] on select "Jan Feb Mar Apr May Jun [DATE] Aug Sep Oct Nov Dec" at bounding box center [293, 37] width 74 height 15
click at [288, 169] on span "21" at bounding box center [291, 167] width 16 height 16
click at [195, 192] on span "23" at bounding box center [191, 188] width 16 height 16
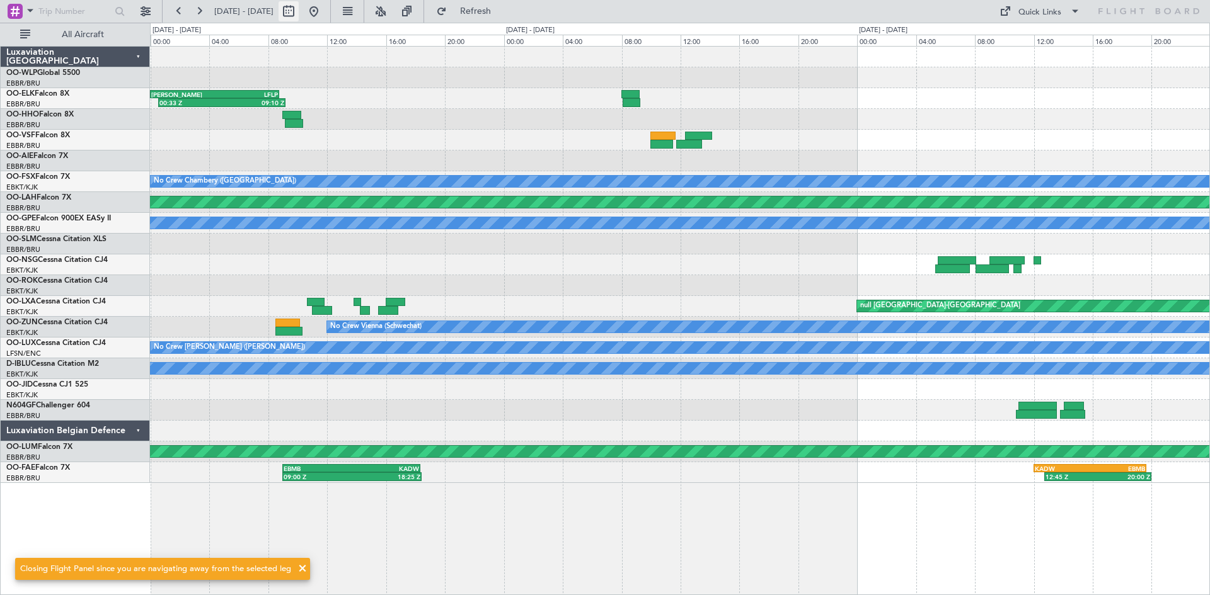
click at [299, 14] on button at bounding box center [288, 11] width 20 height 20
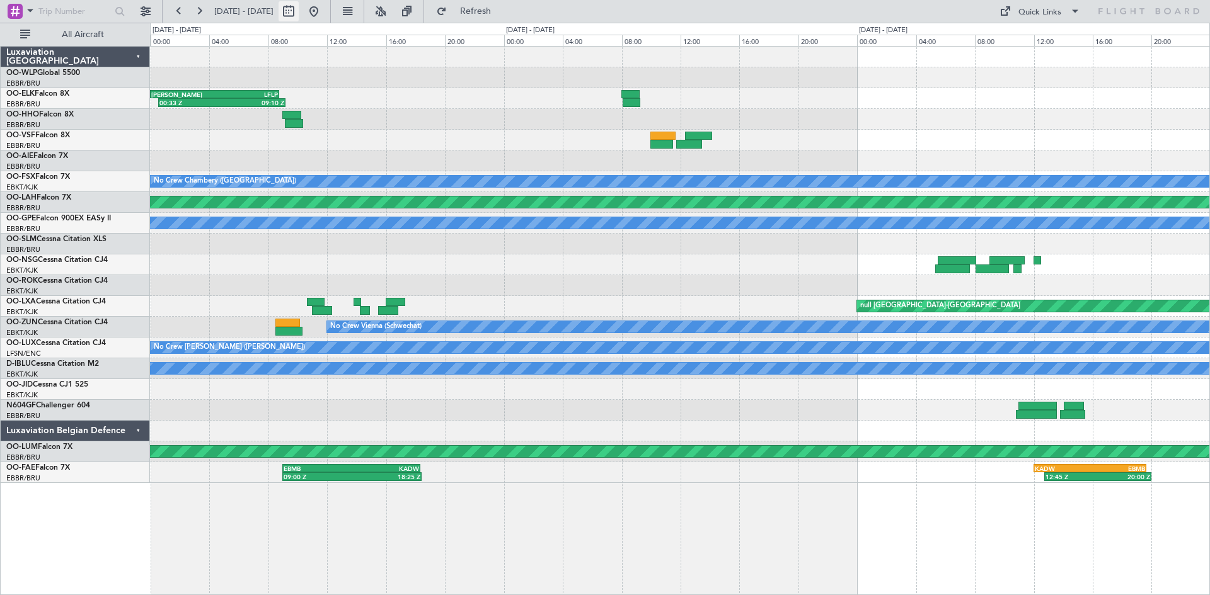
select select "12"
select select "2024"
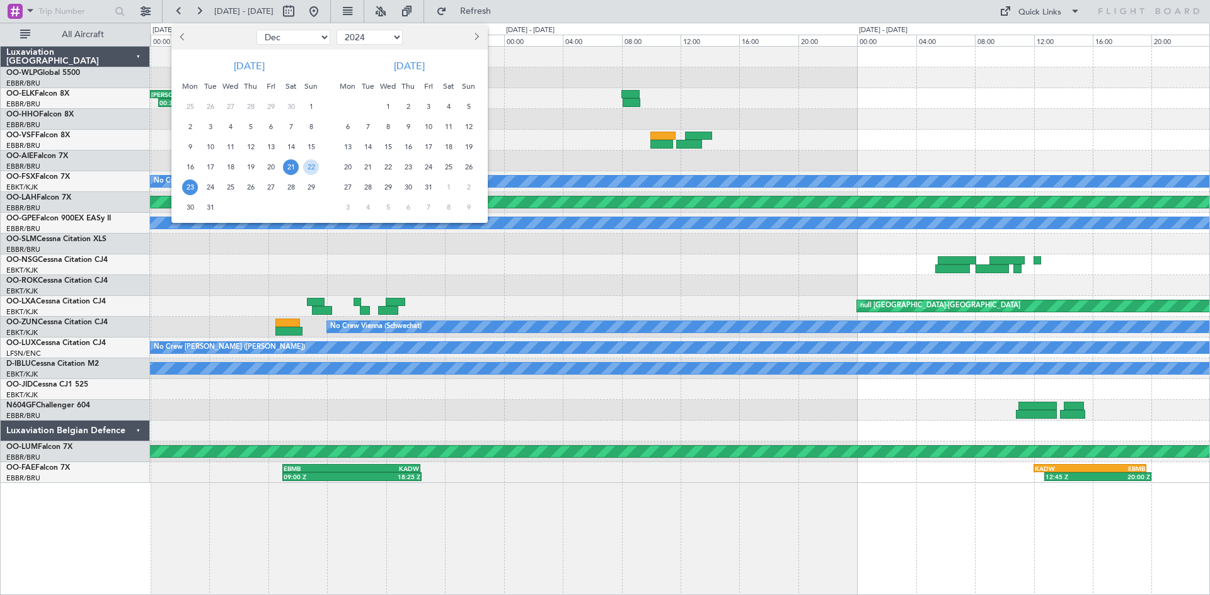
click at [204, 189] on span "24" at bounding box center [210, 188] width 16 height 16
click at [209, 202] on span "31" at bounding box center [210, 208] width 16 height 16
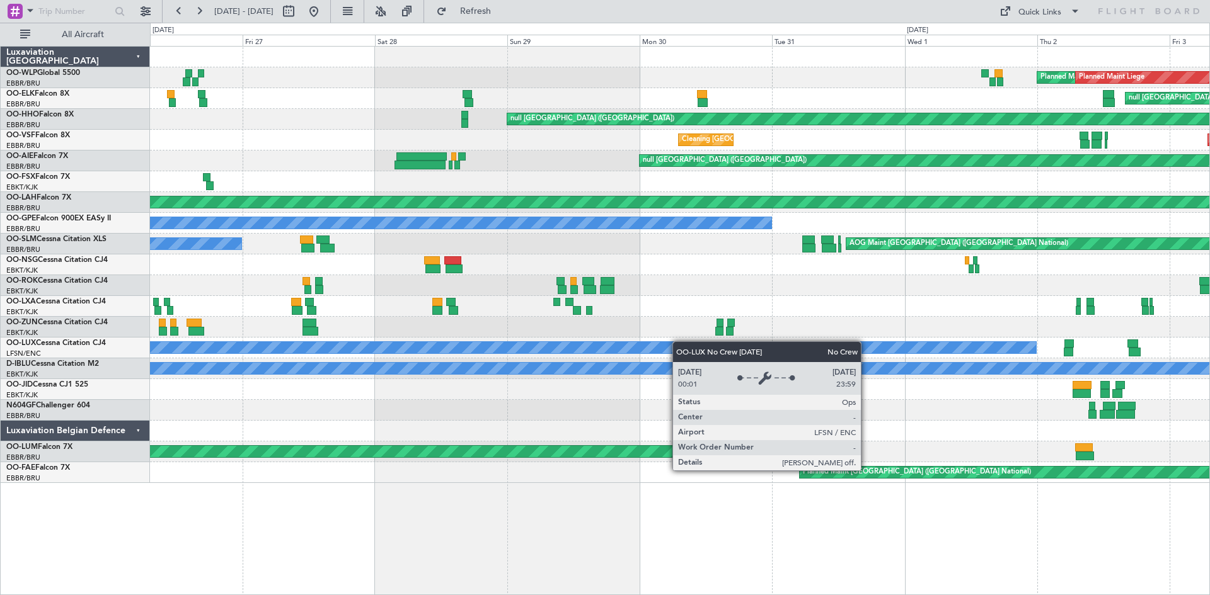
click at [613, 346] on div "Planned Maint Liege Planned Maint Liege null [GEOGRAPHIC_DATA] ([GEOGRAPHIC_DAT…" at bounding box center [679, 265] width 1059 height 437
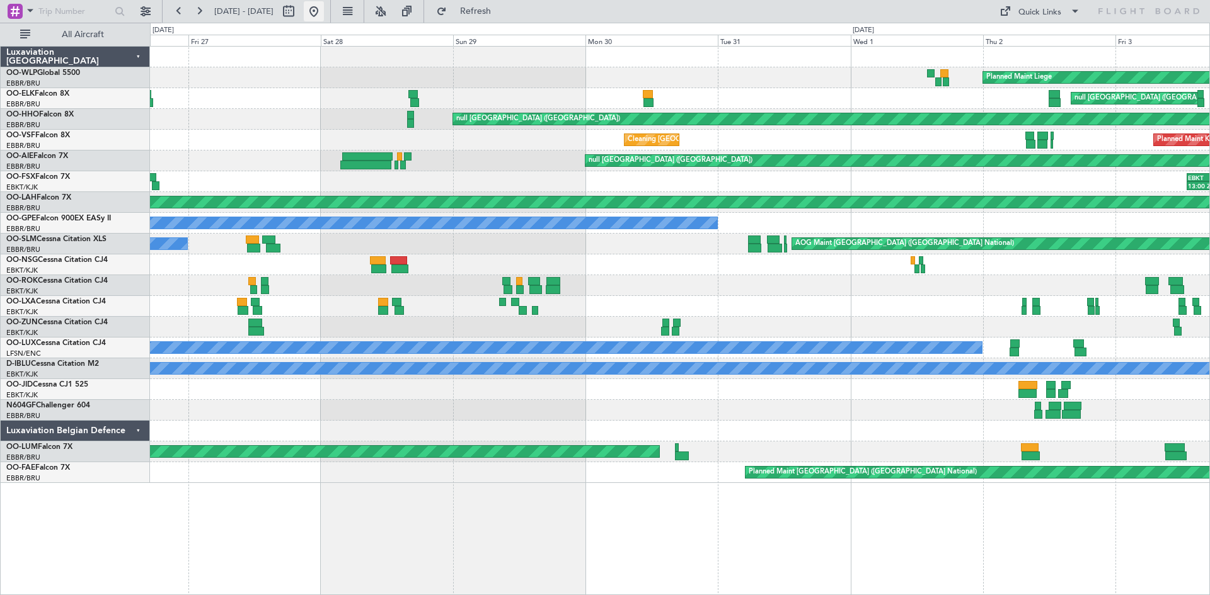
click at [324, 11] on button at bounding box center [314, 11] width 20 height 20
